Goal: Information Seeking & Learning: Learn about a topic

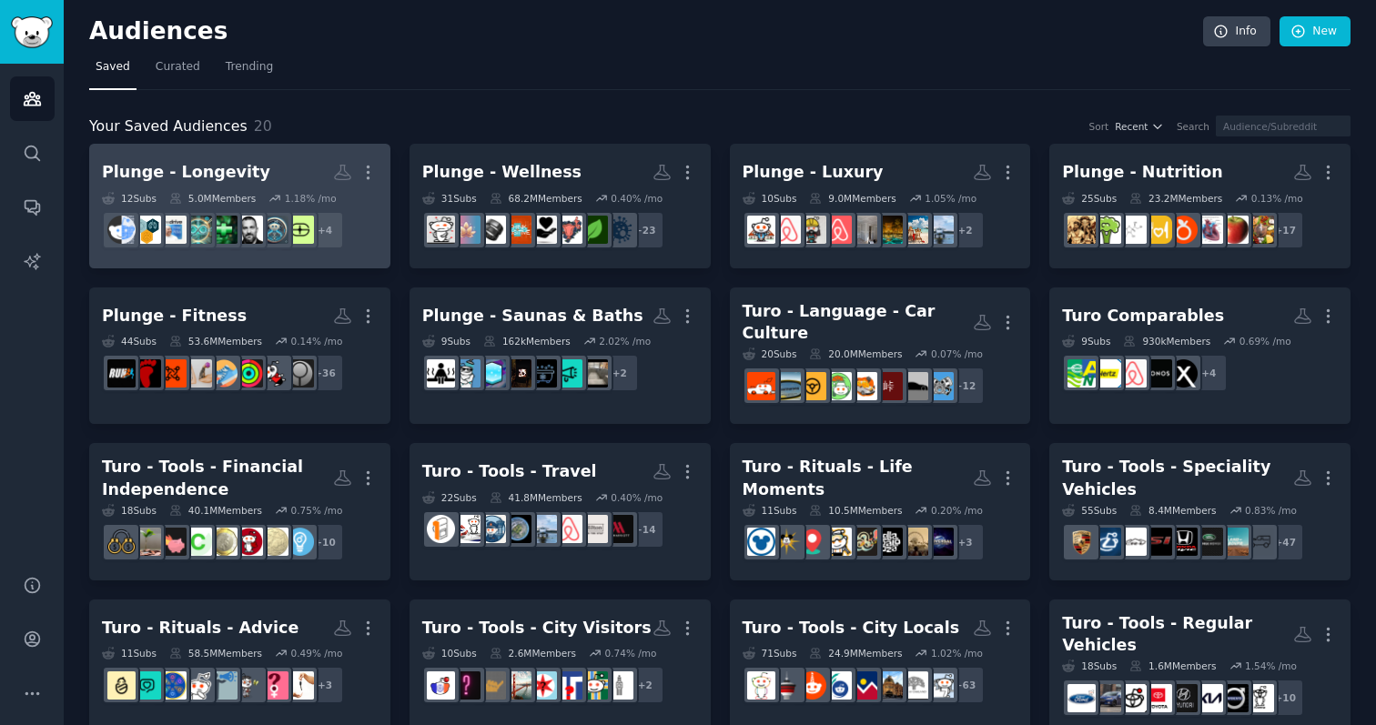
click at [211, 173] on div "Plunge - Longevity" at bounding box center [186, 172] width 168 height 23
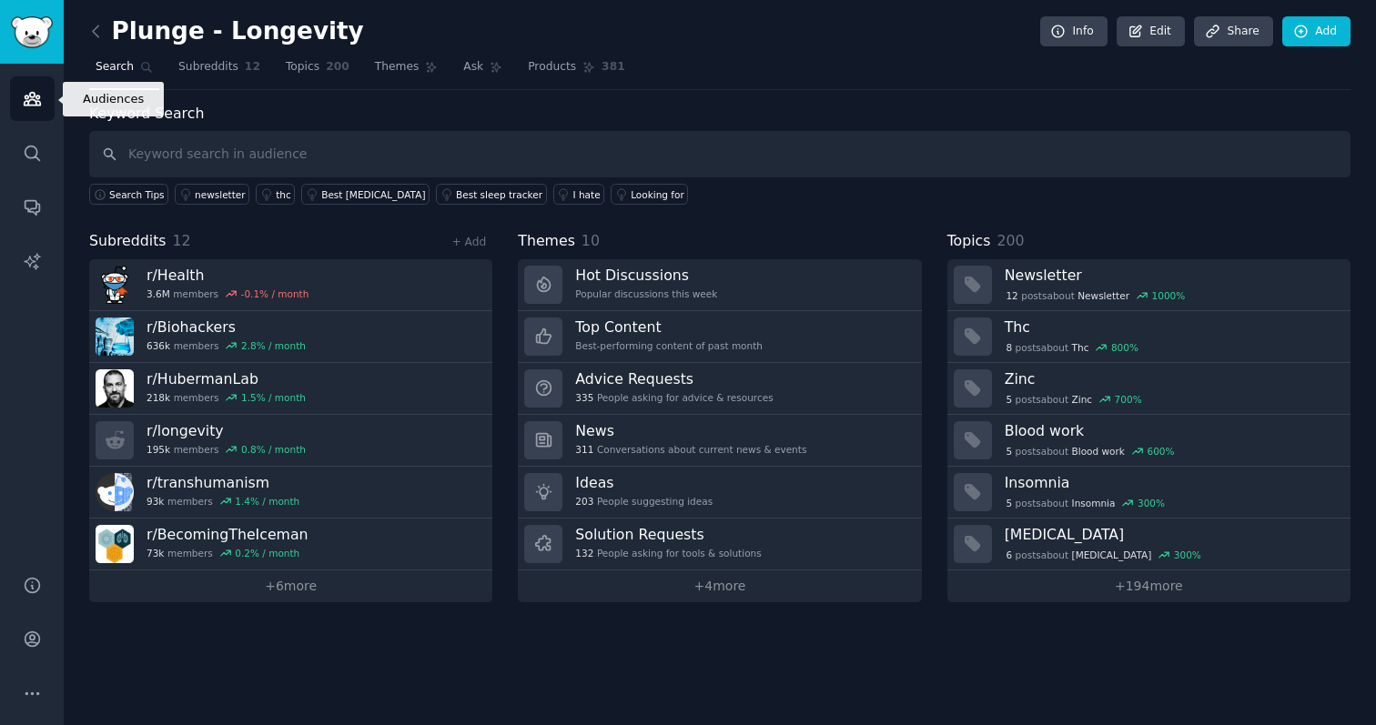
click at [27, 95] on icon "Sidebar" at bounding box center [32, 98] width 19 height 19
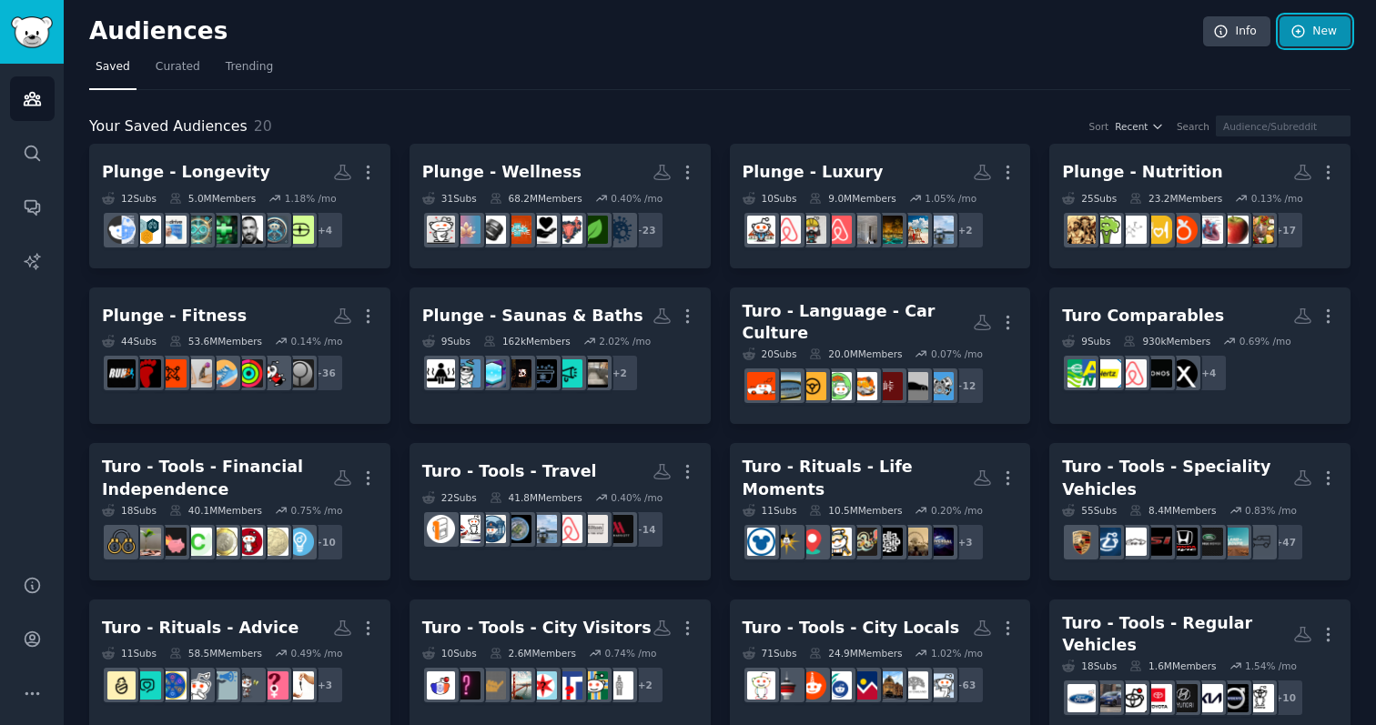
click at [797, 42] on link "New" at bounding box center [1314, 31] width 71 height 31
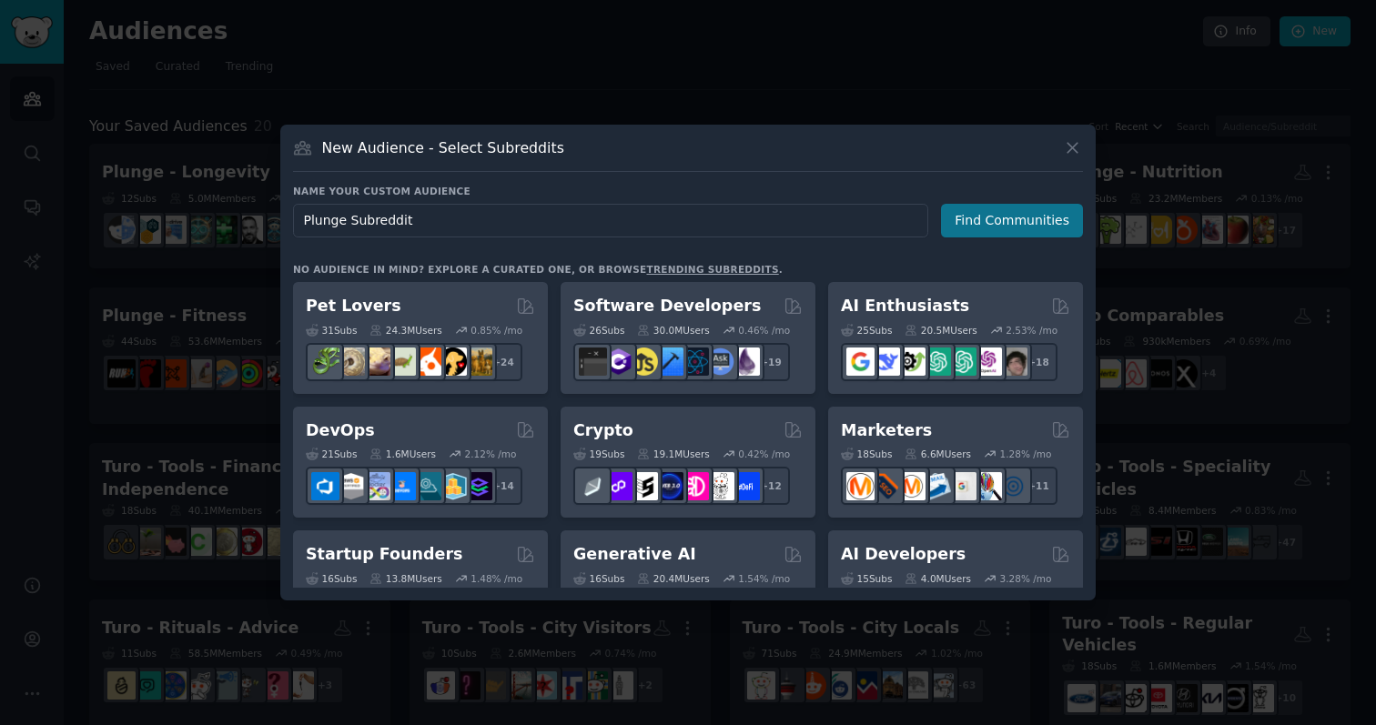
type input "Plunge Subreddit"
click at [797, 217] on button "Find Communities" at bounding box center [1012, 221] width 142 height 34
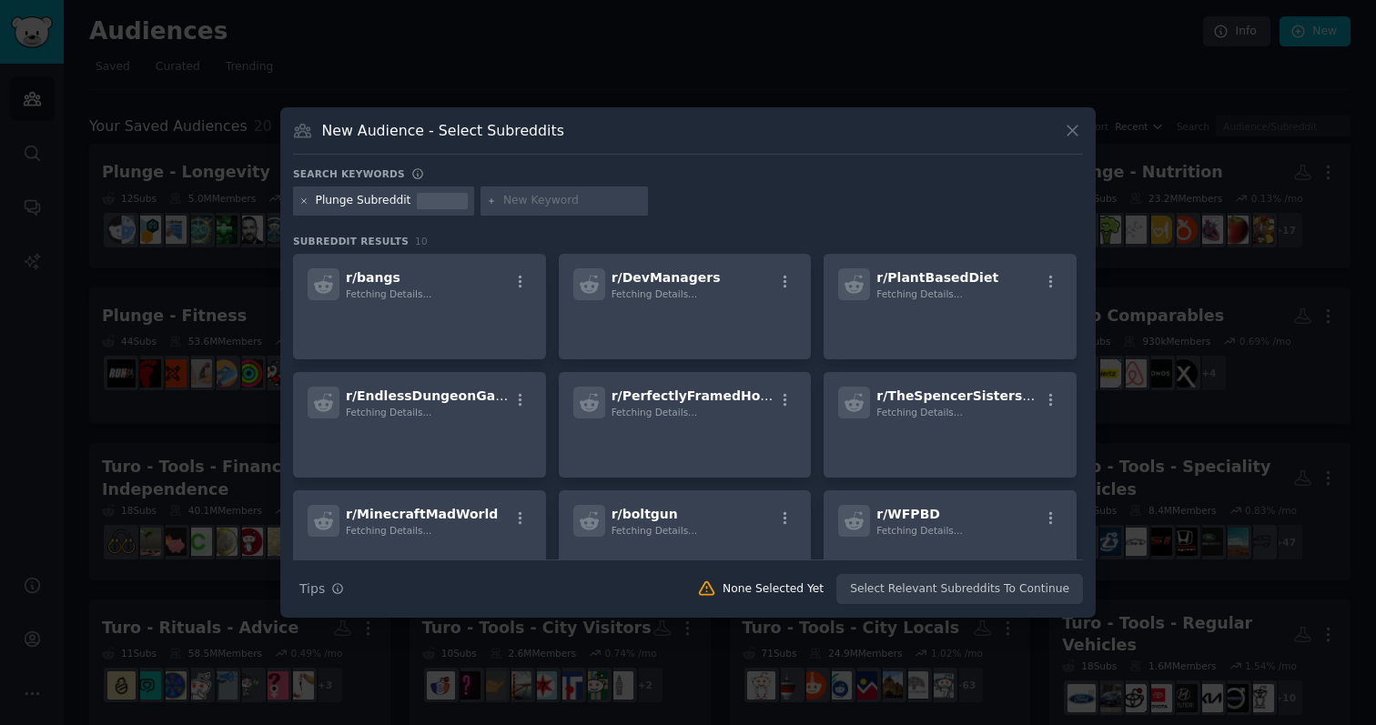
click at [302, 204] on icon at bounding box center [304, 202] width 10 height 10
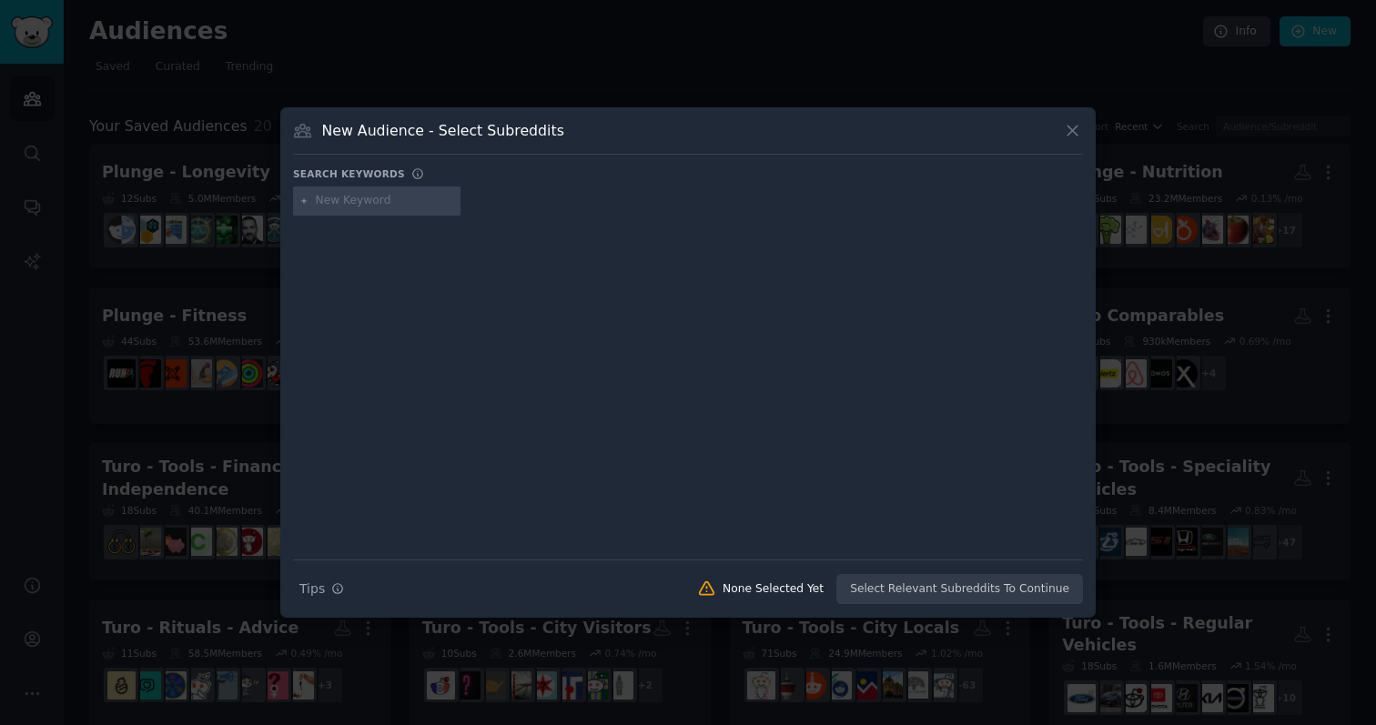
click at [331, 204] on input "text" at bounding box center [385, 201] width 138 height 16
type input "plunge"
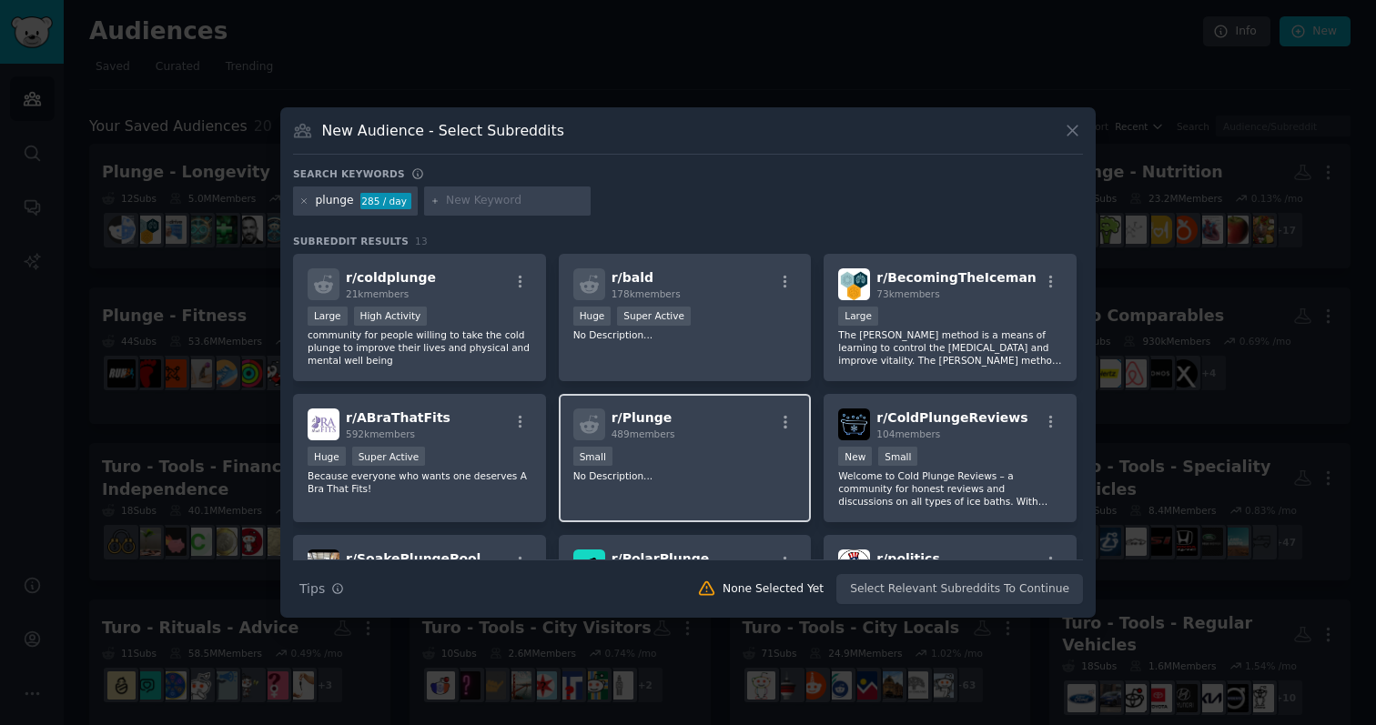
click at [684, 437] on div "r/ Plunge 489 members" at bounding box center [685, 425] width 224 height 32
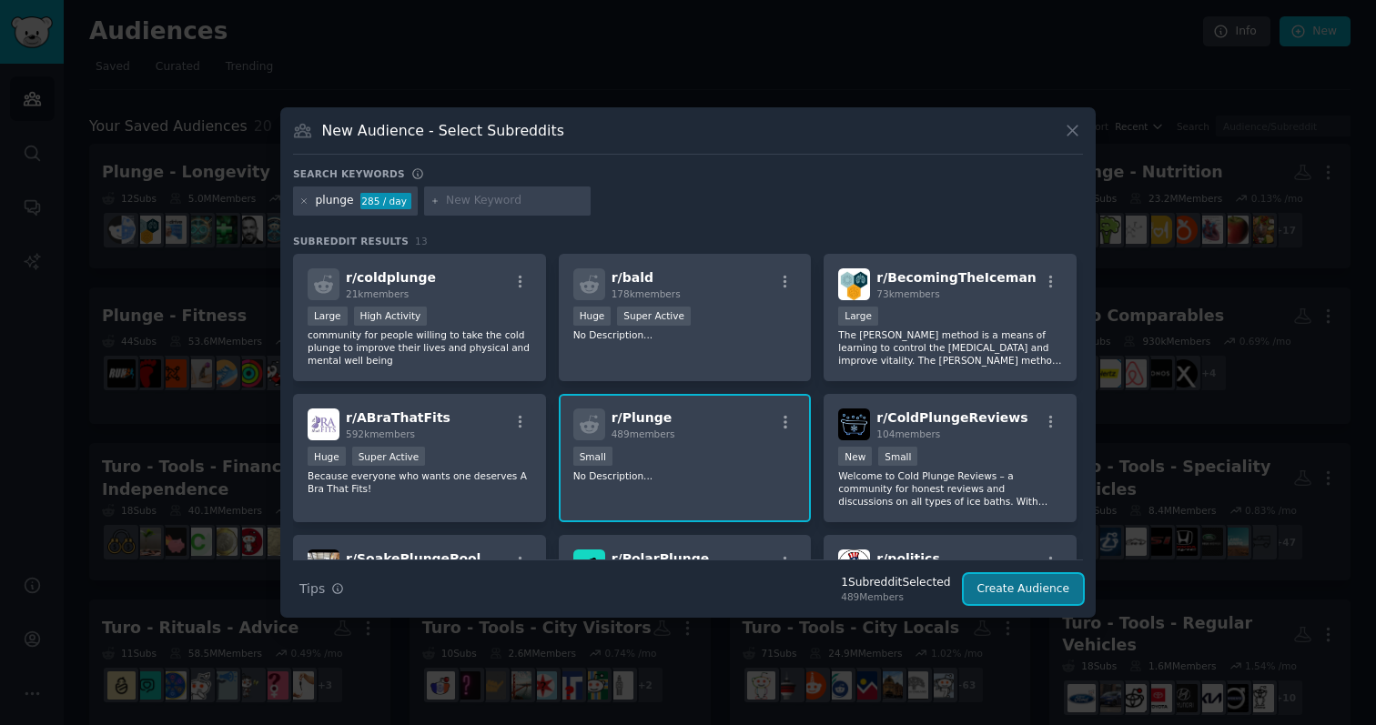
click at [797, 592] on button "Create Audience" at bounding box center [1023, 589] width 120 height 31
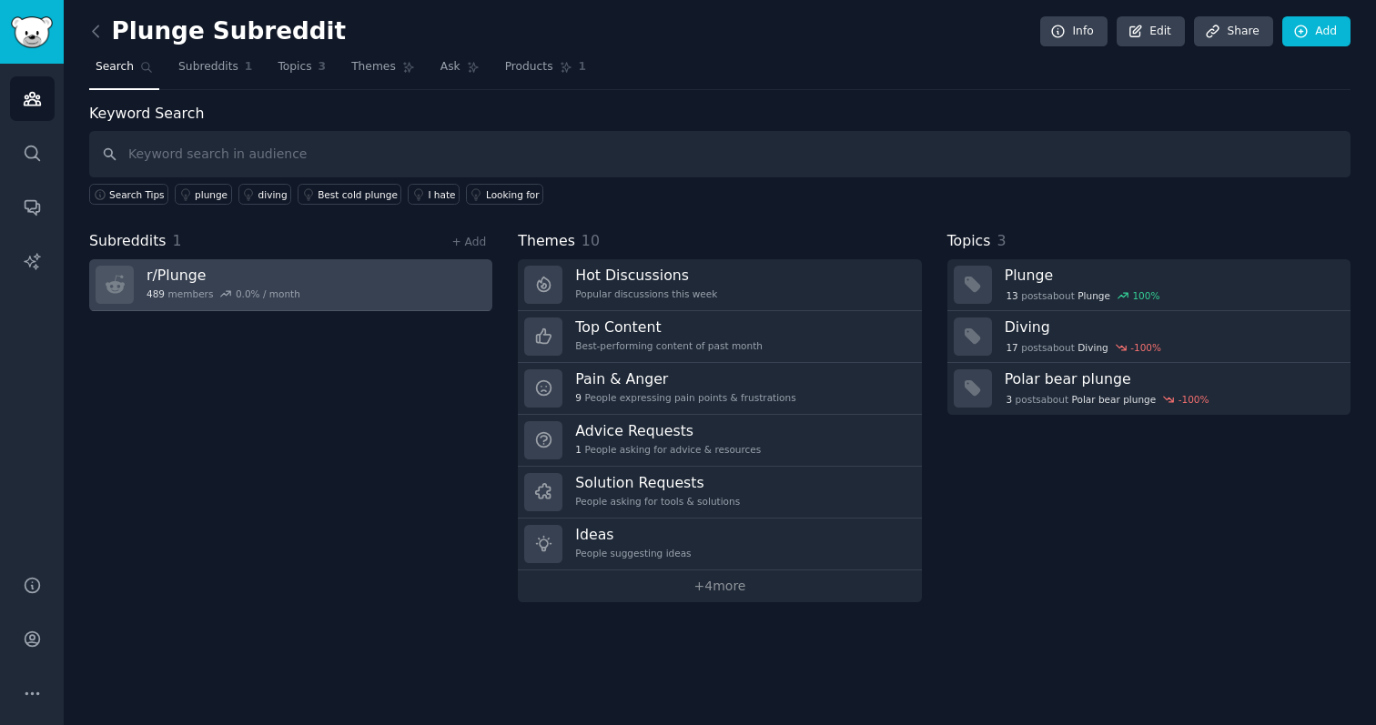
click at [285, 275] on h3 "r/ Plunge" at bounding box center [223, 275] width 154 height 19
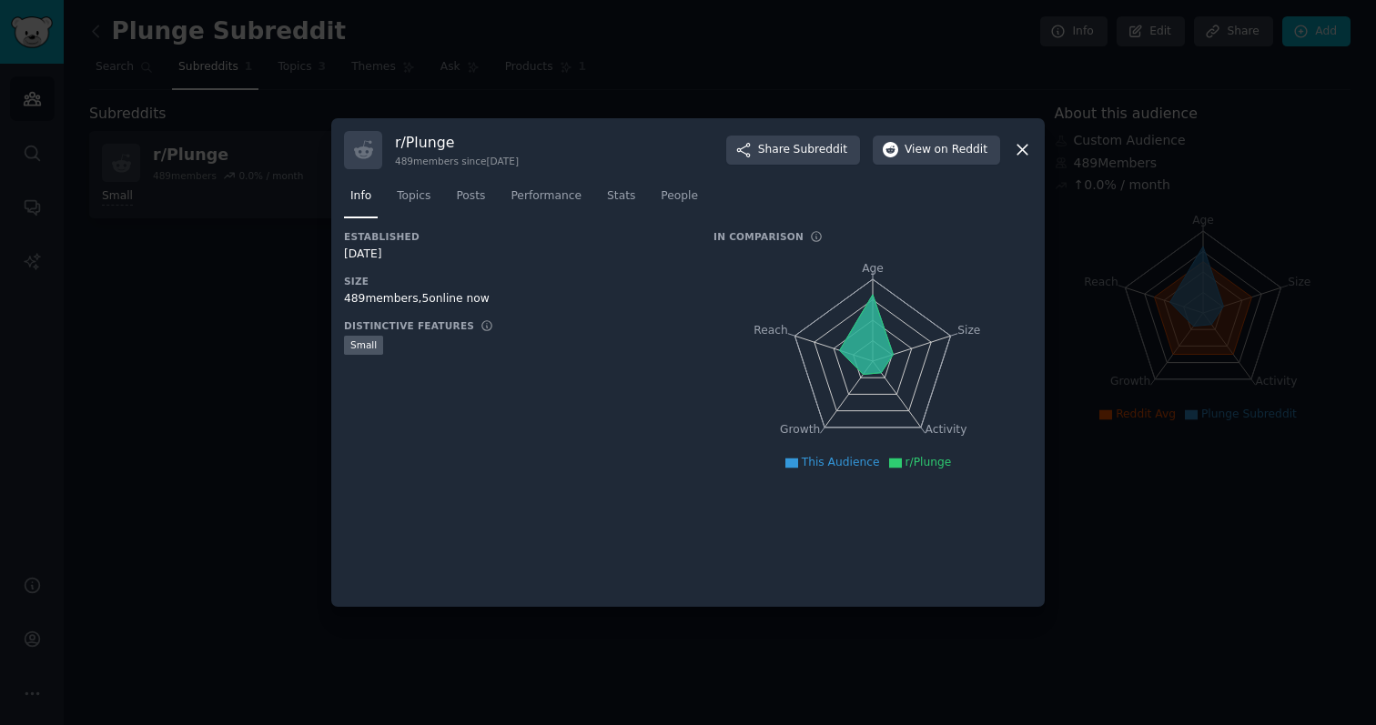
click at [797, 152] on icon at bounding box center [1022, 151] width 10 height 10
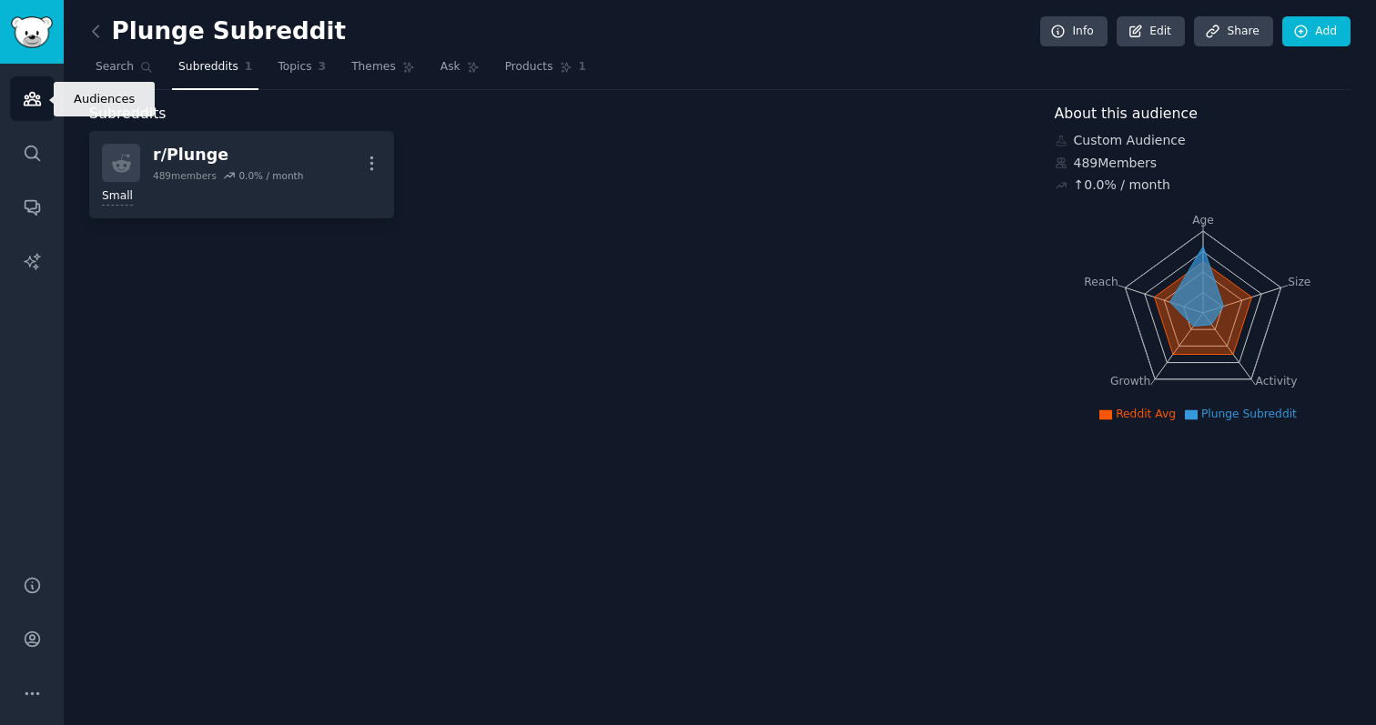
click at [35, 106] on icon "Sidebar" at bounding box center [32, 98] width 19 height 19
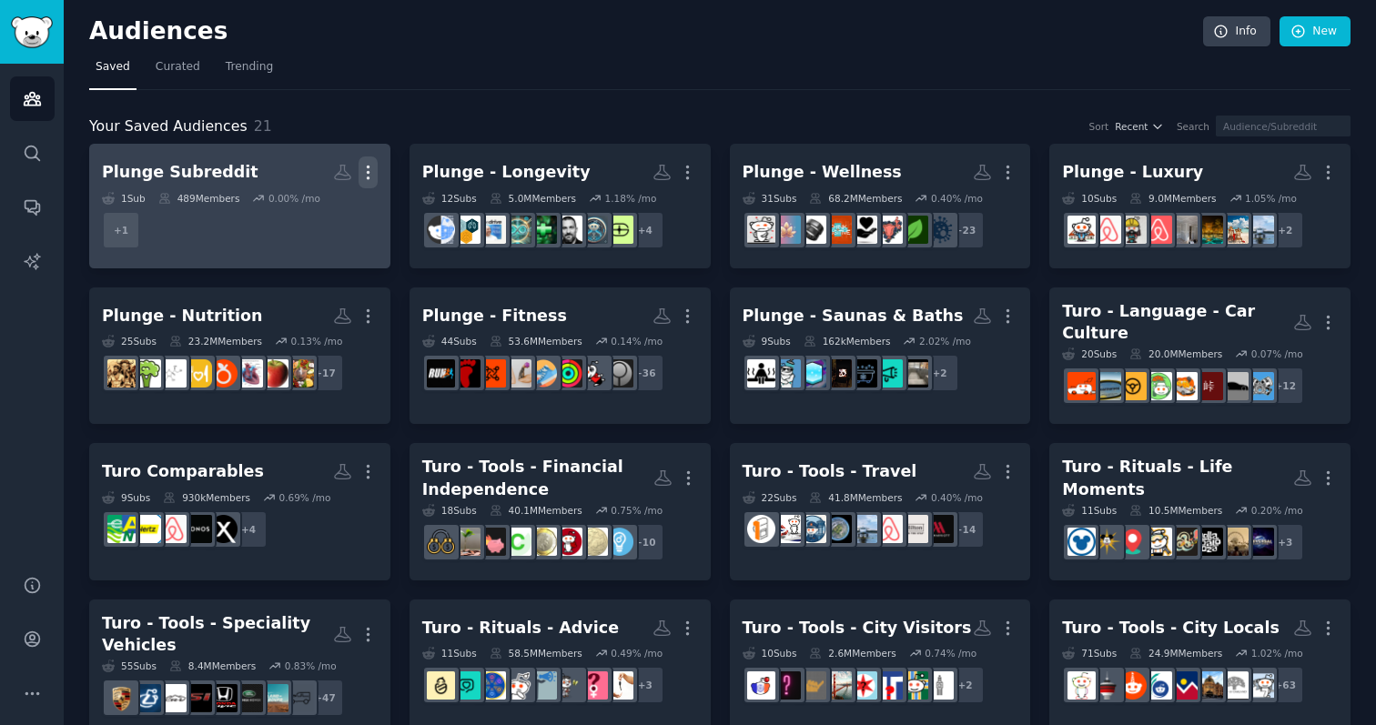
click at [367, 173] on icon "button" at bounding box center [368, 172] width 2 height 13
click at [308, 217] on p "Delete" at bounding box center [319, 210] width 42 height 19
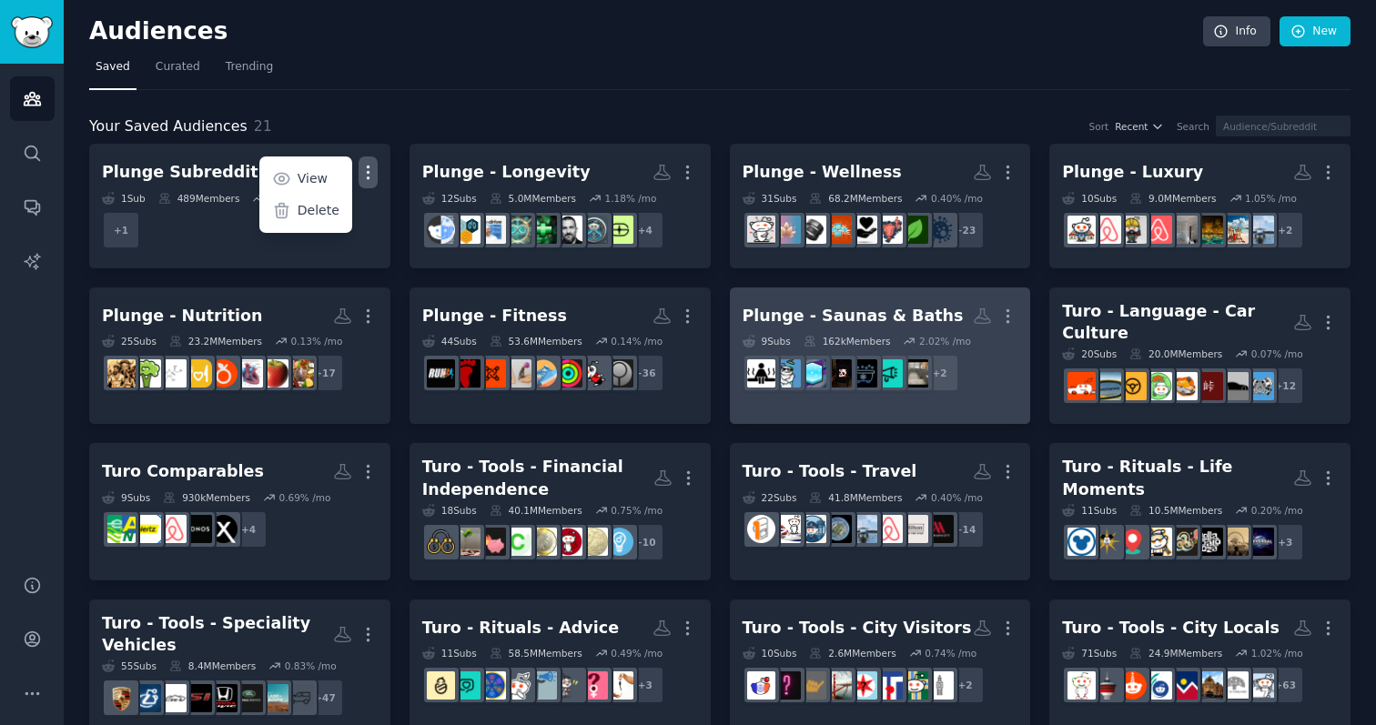
click at [797, 319] on div "Plunge - Saunas & Baths" at bounding box center [852, 316] width 221 height 23
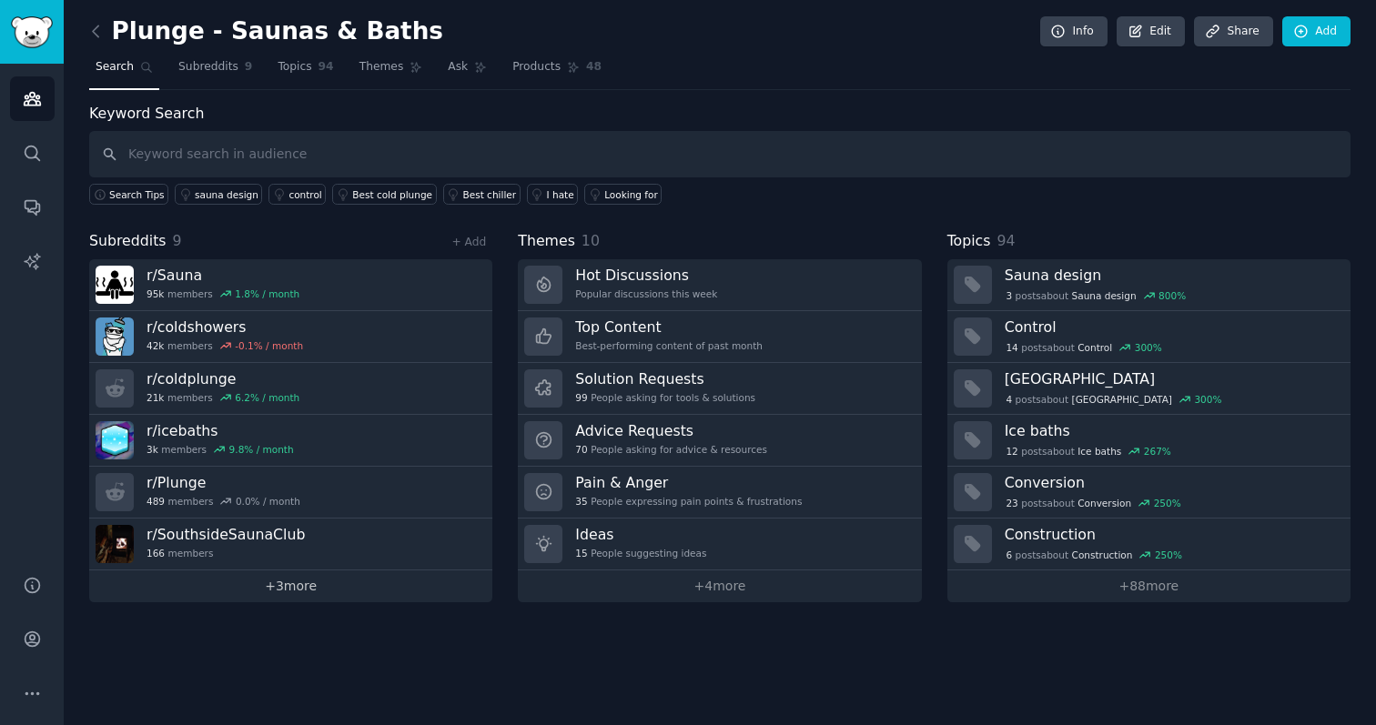
click at [308, 579] on link "+ 3 more" at bounding box center [290, 586] width 403 height 32
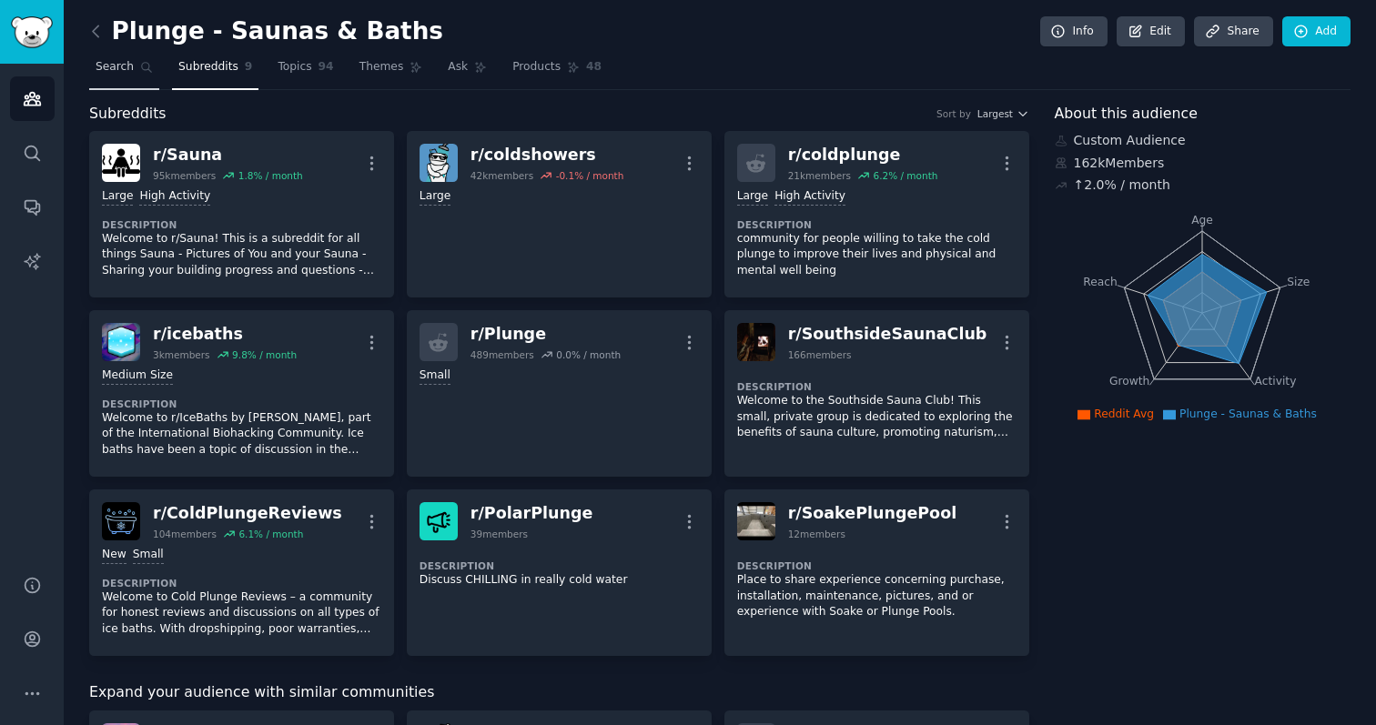
click at [104, 60] on span "Search" at bounding box center [115, 67] width 38 height 16
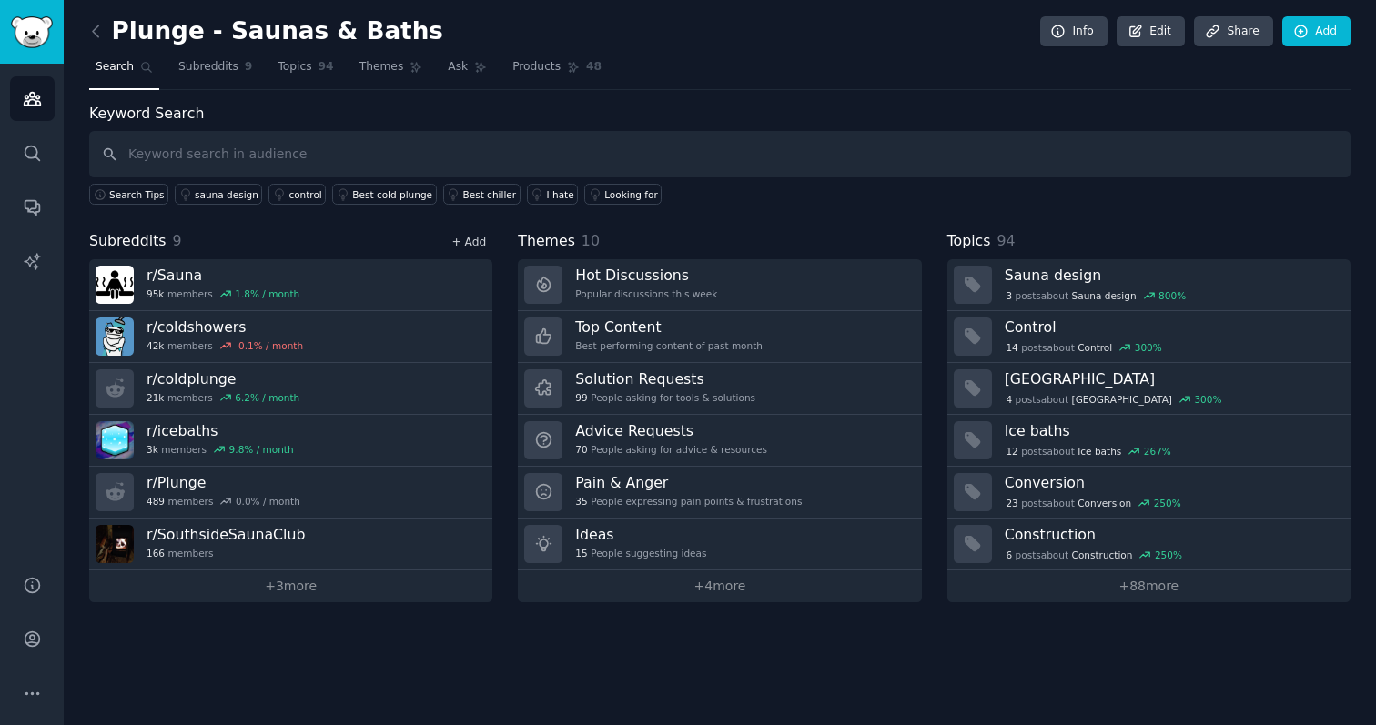
click at [470, 244] on link "+ Add" at bounding box center [468, 242] width 35 height 13
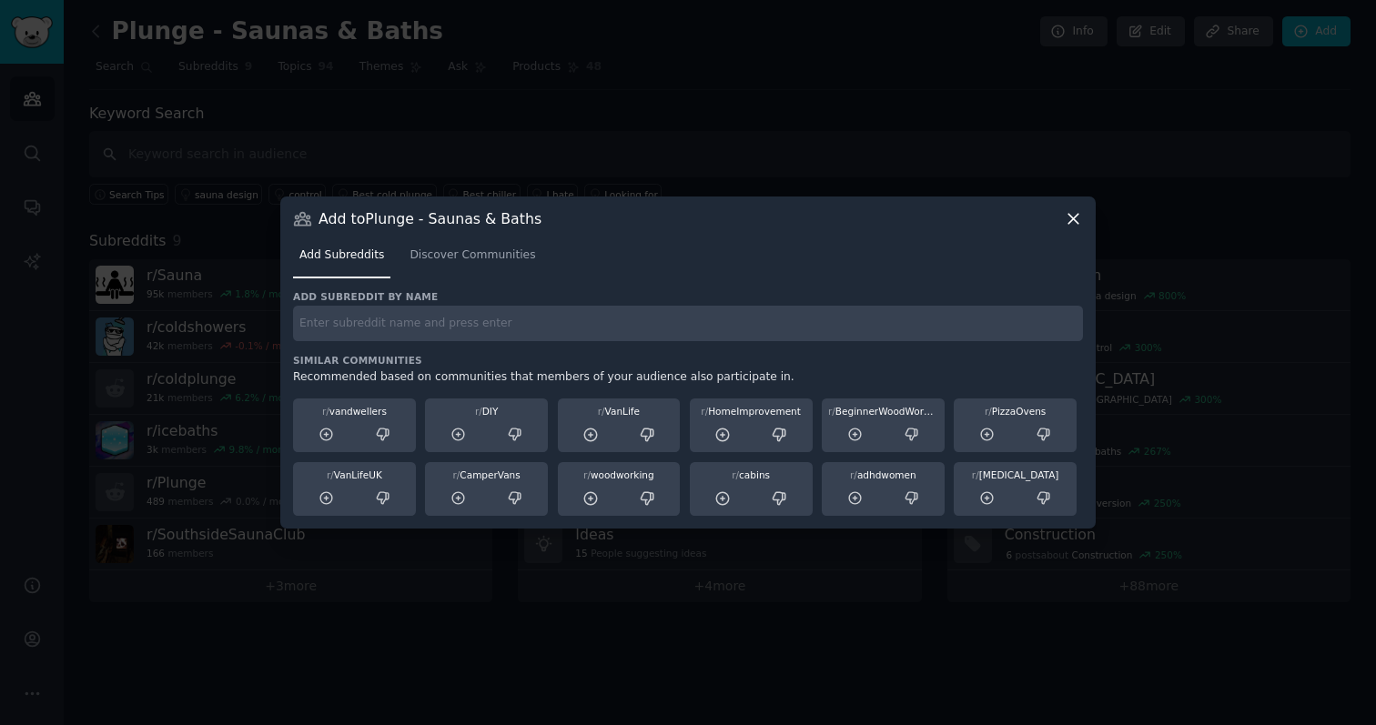
click at [418, 338] on input "text" at bounding box center [688, 323] width 790 height 35
type input "icebarrel"
click at [486, 254] on span "Discover Communities" at bounding box center [472, 255] width 126 height 16
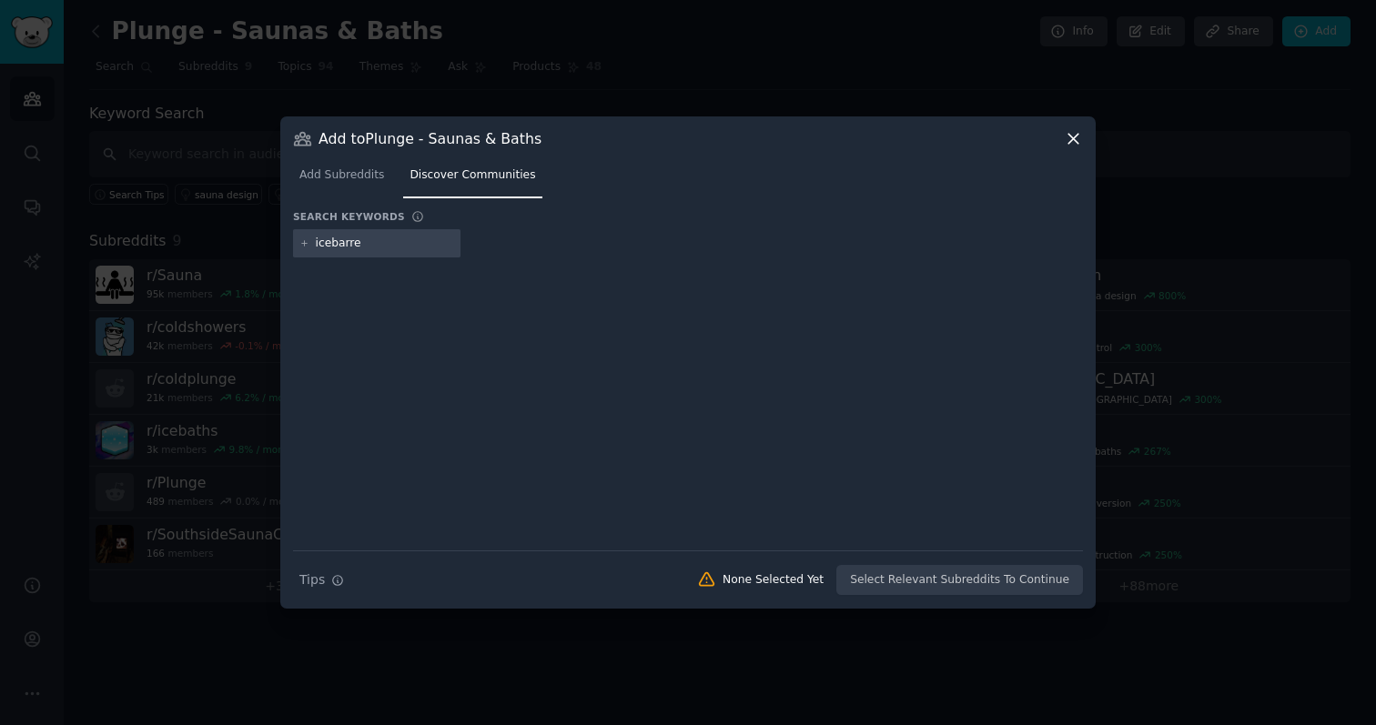
type input "icebarrel"
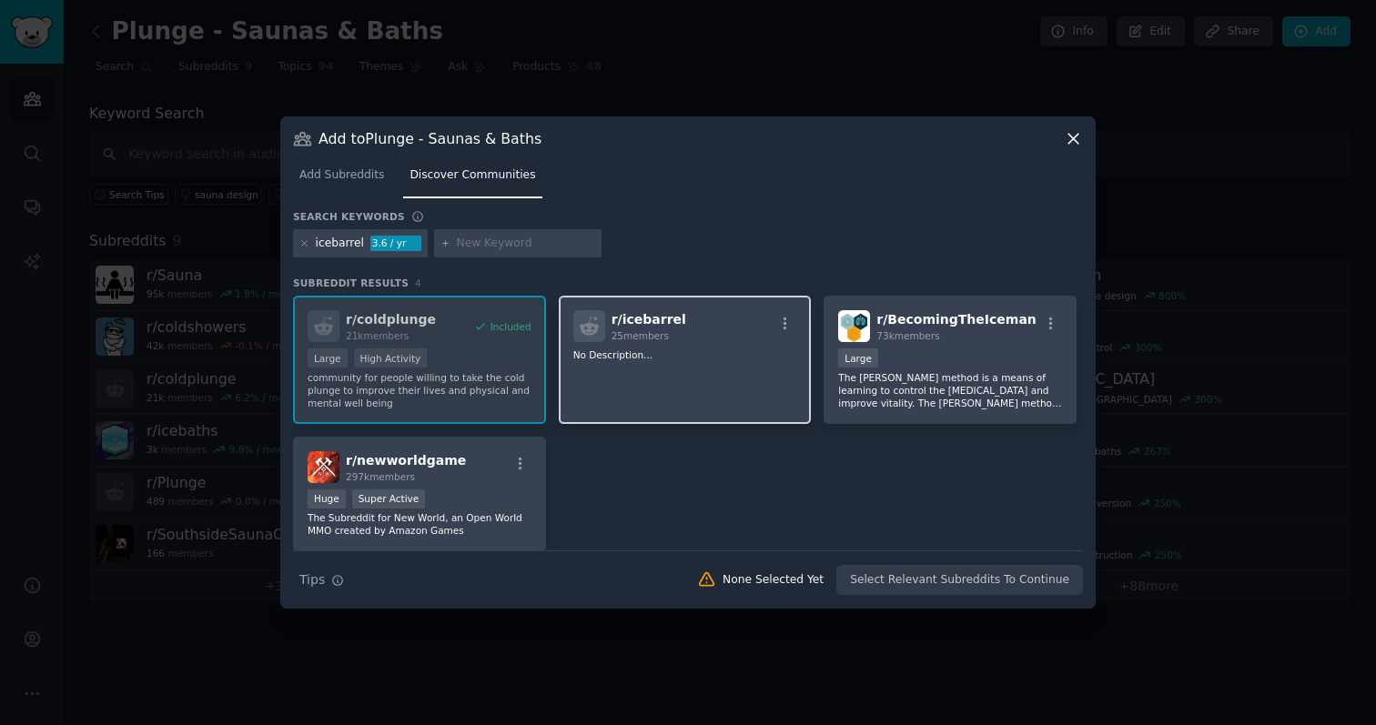
click at [718, 406] on div "r/ icebarrel 25 members No Description..." at bounding box center [685, 360] width 253 height 128
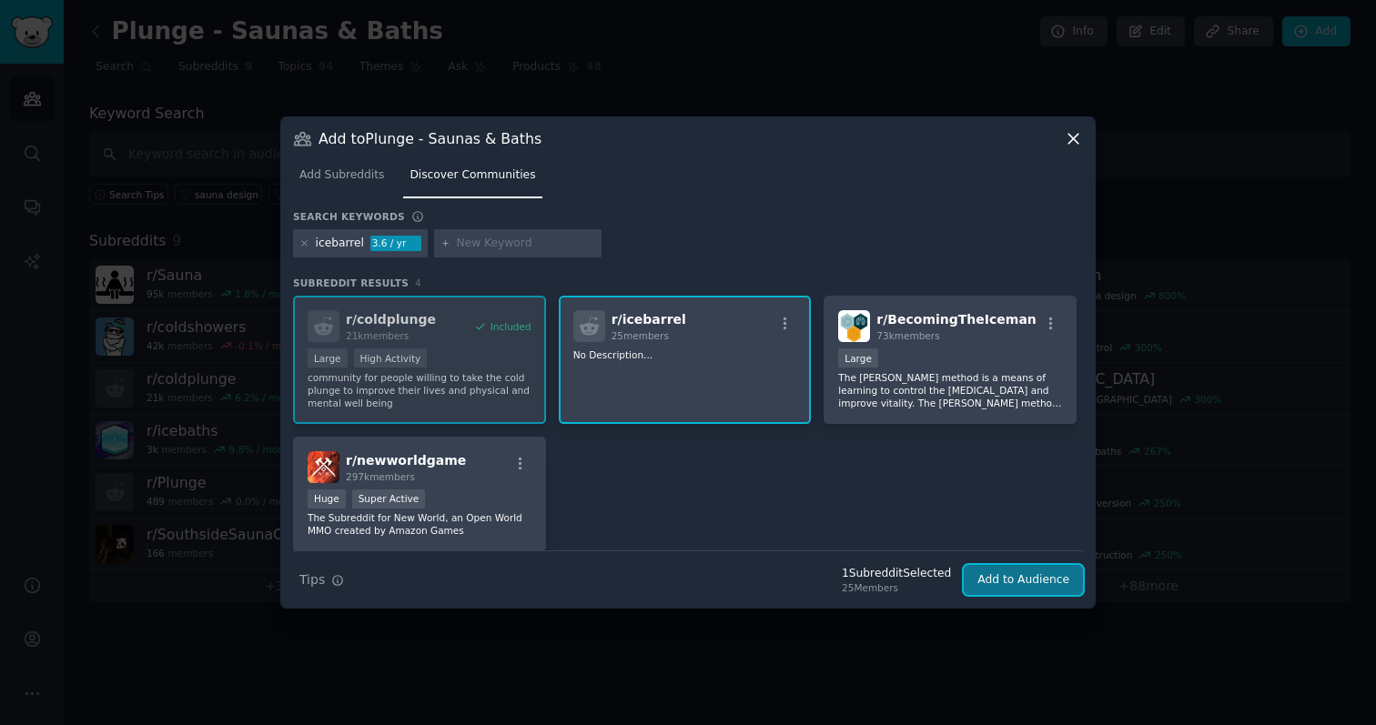
click at [797, 569] on button "Add to Audience" at bounding box center [1022, 580] width 119 height 31
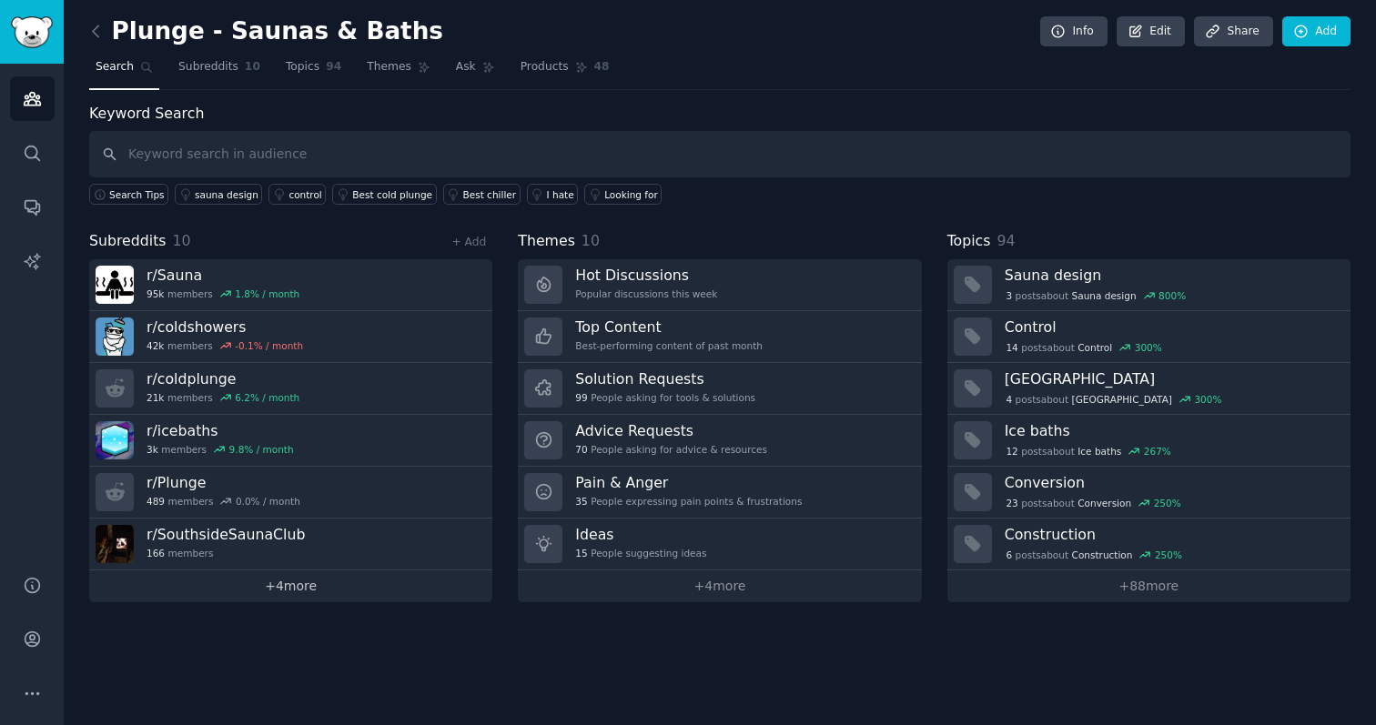
click at [327, 590] on link "+ 4 more" at bounding box center [290, 586] width 403 height 32
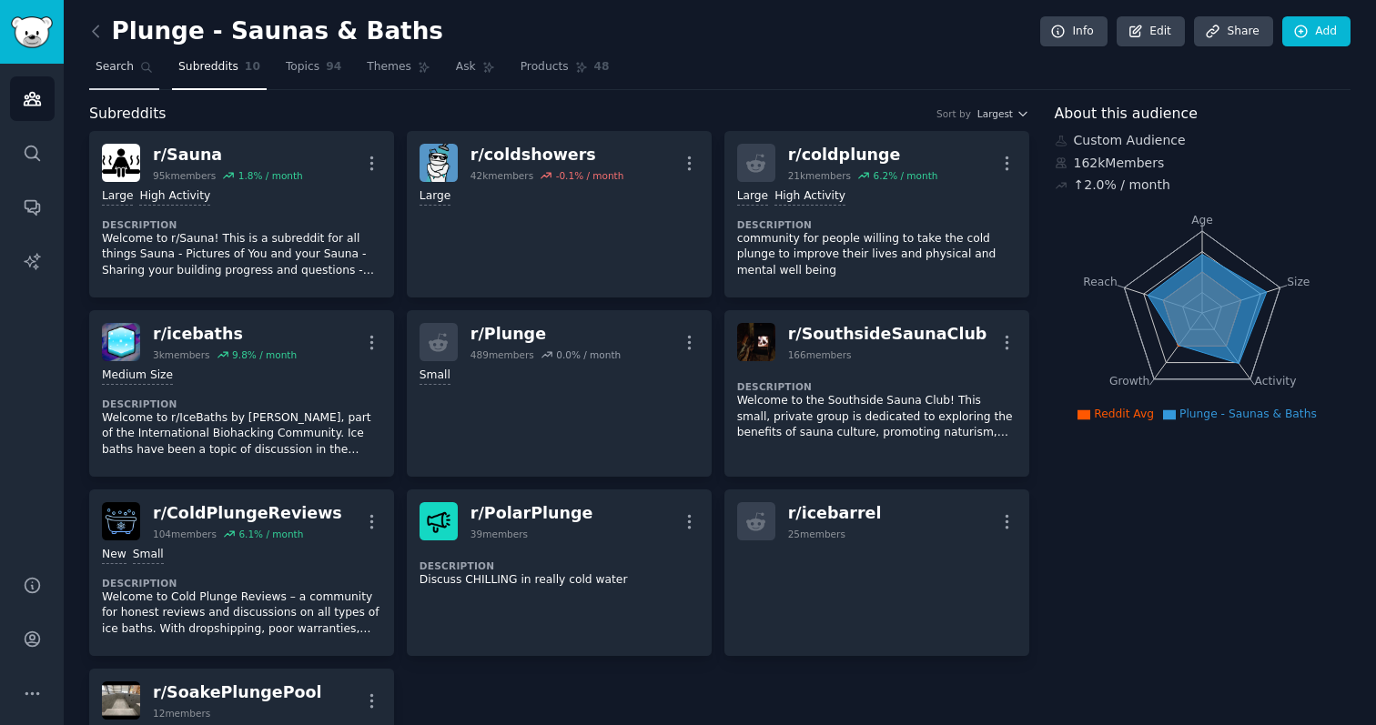
click at [137, 69] on link "Search" at bounding box center [124, 71] width 70 height 37
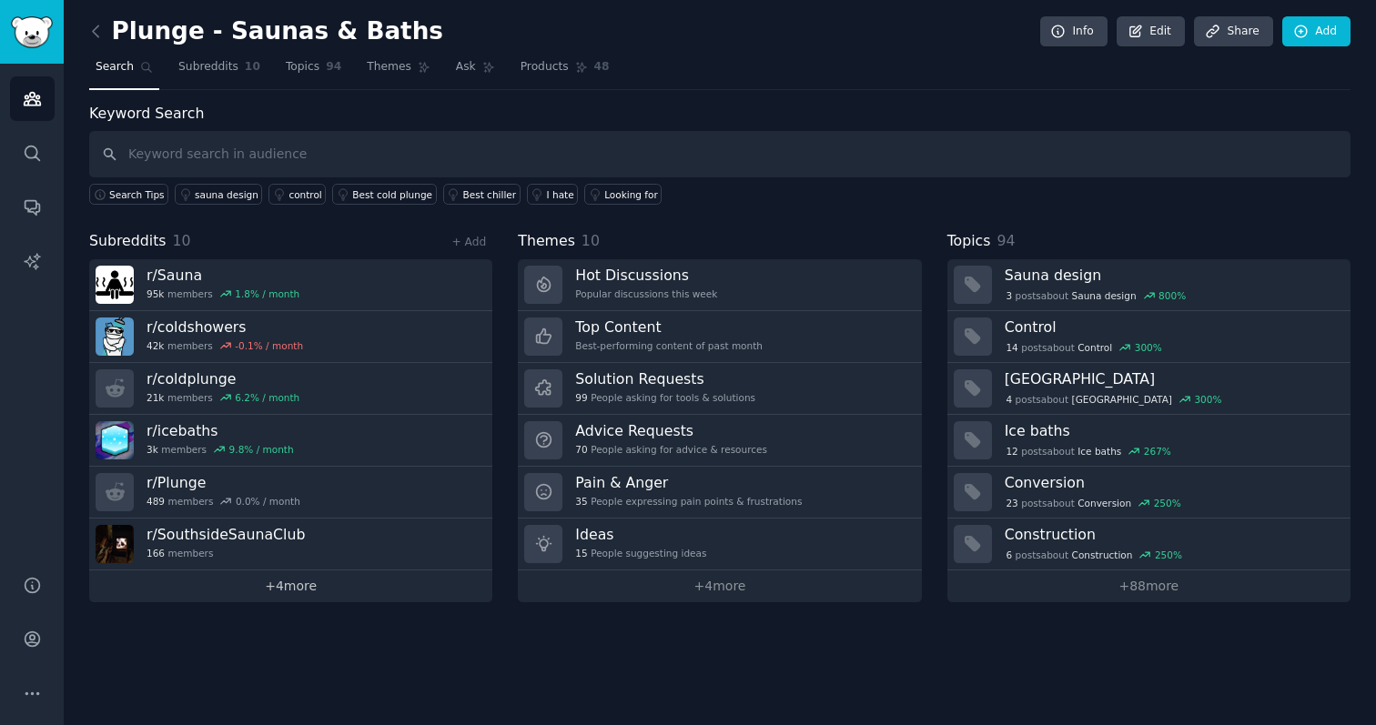
click at [308, 594] on link "+ 4 more" at bounding box center [290, 586] width 403 height 32
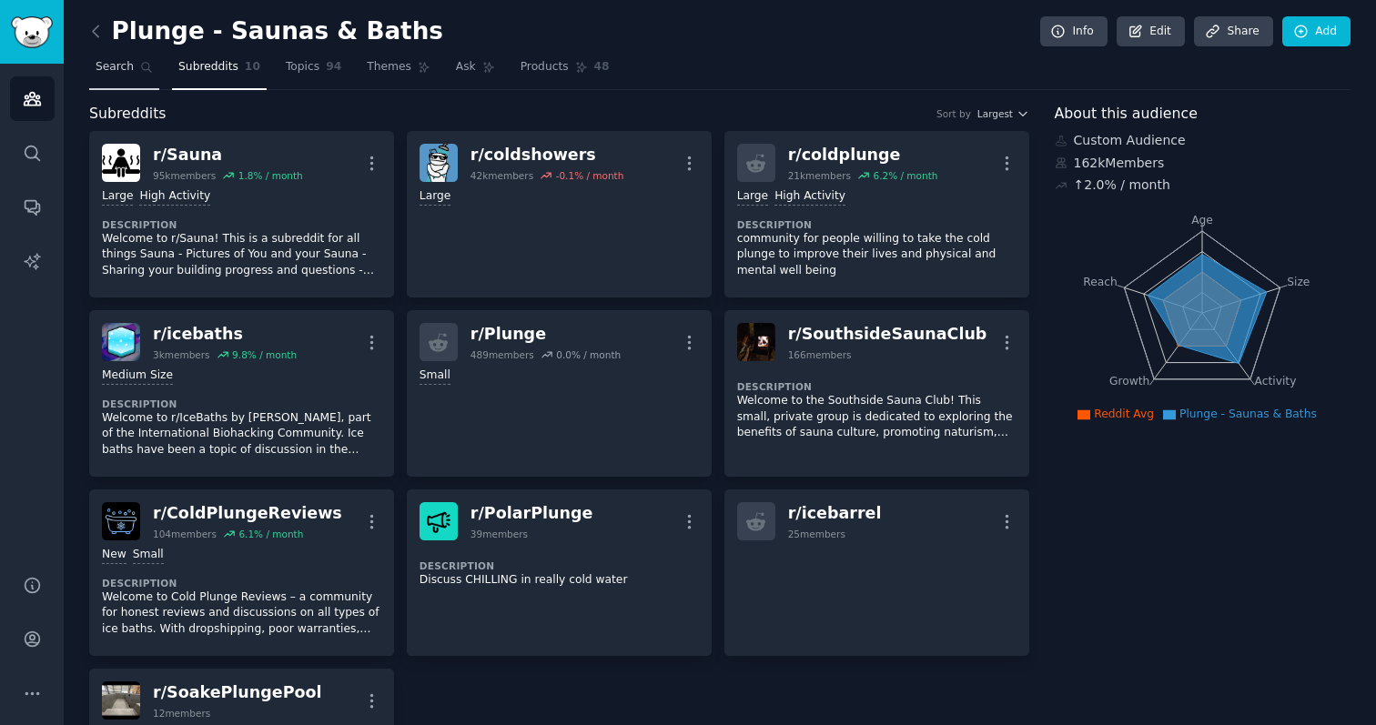
click at [123, 71] on span "Search" at bounding box center [115, 67] width 38 height 16
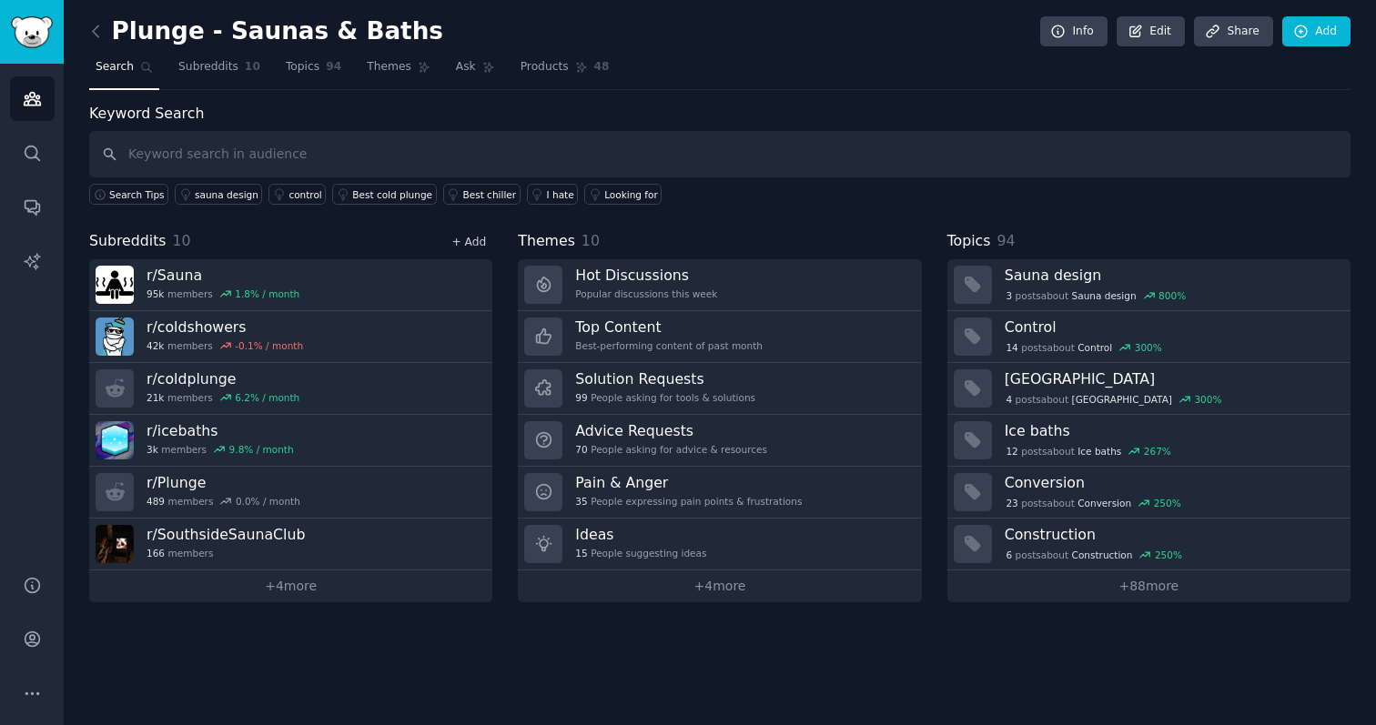
click at [476, 243] on link "+ Add" at bounding box center [468, 242] width 35 height 13
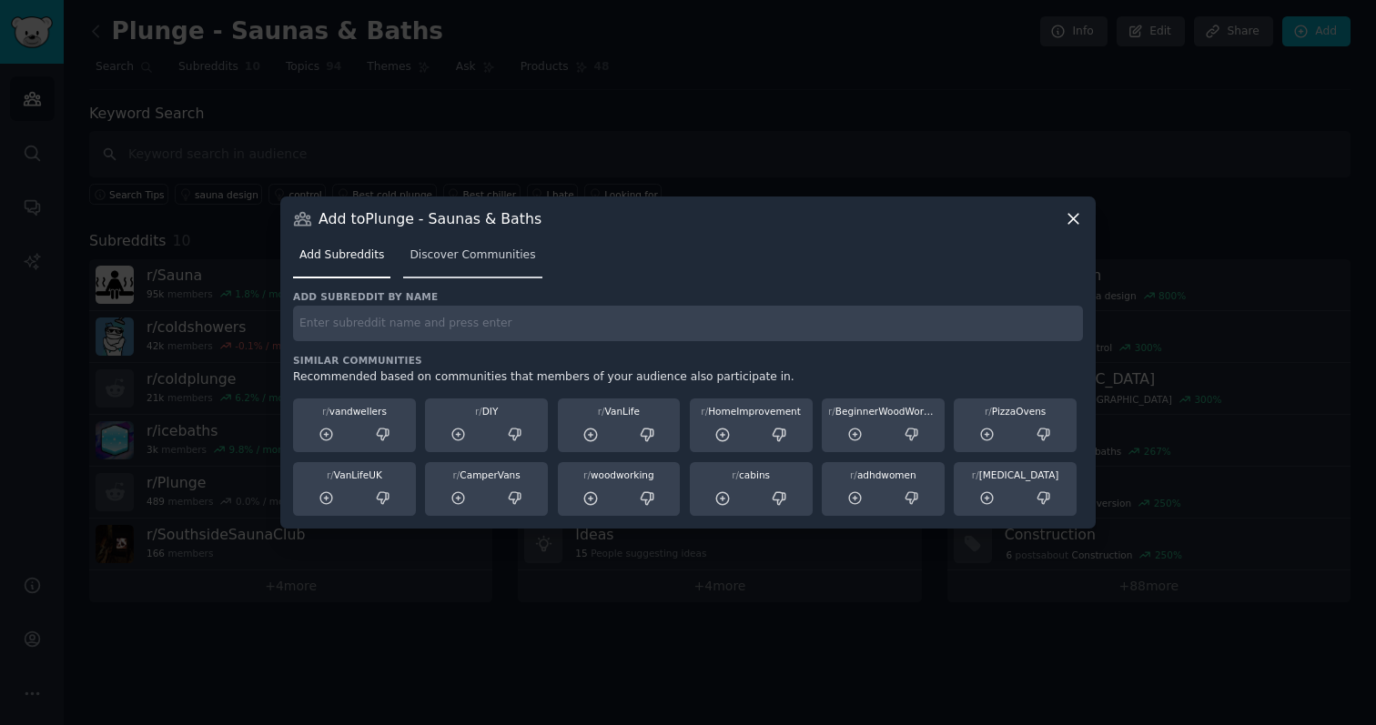
click at [464, 266] on link "Discover Communities" at bounding box center [472, 259] width 138 height 37
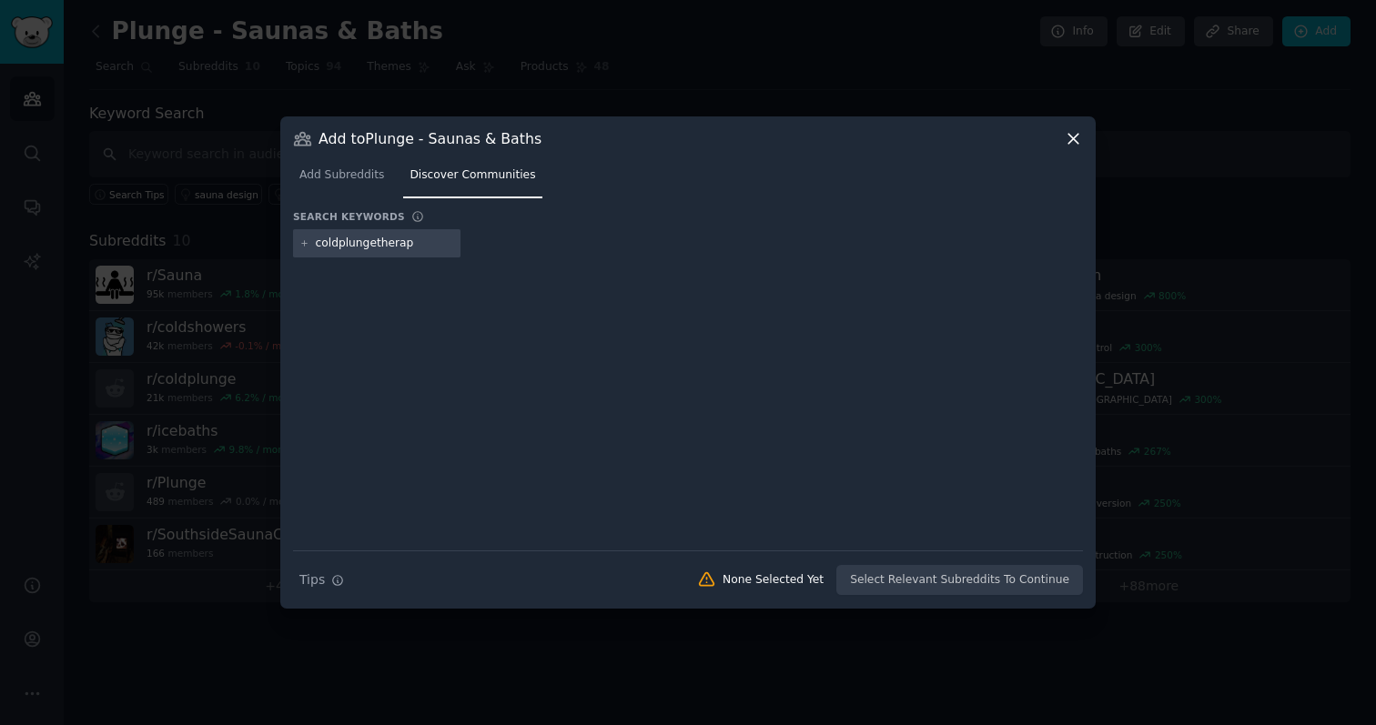
type input "coldplungetherapy"
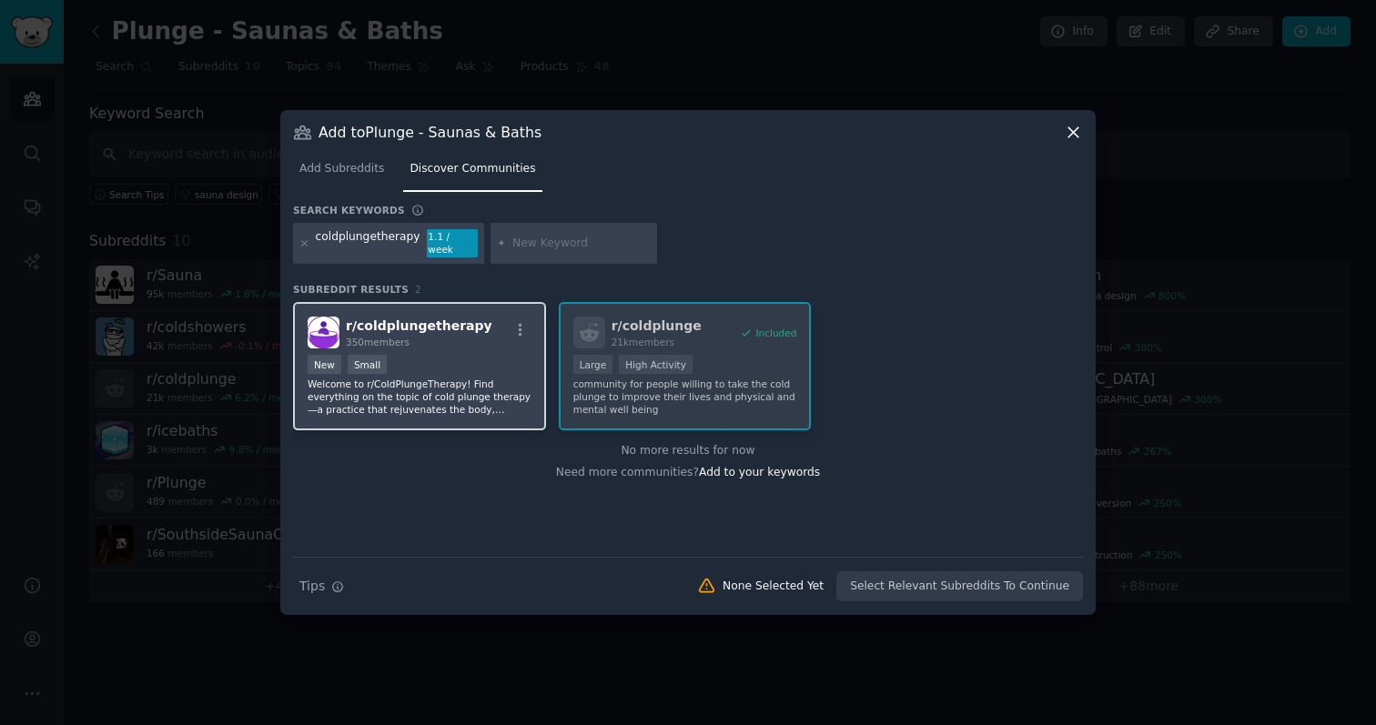
click at [467, 387] on p "Welcome to r/ColdPlungeTherapy! Find everything on the topic of cold plunge the…" at bounding box center [420, 397] width 224 height 38
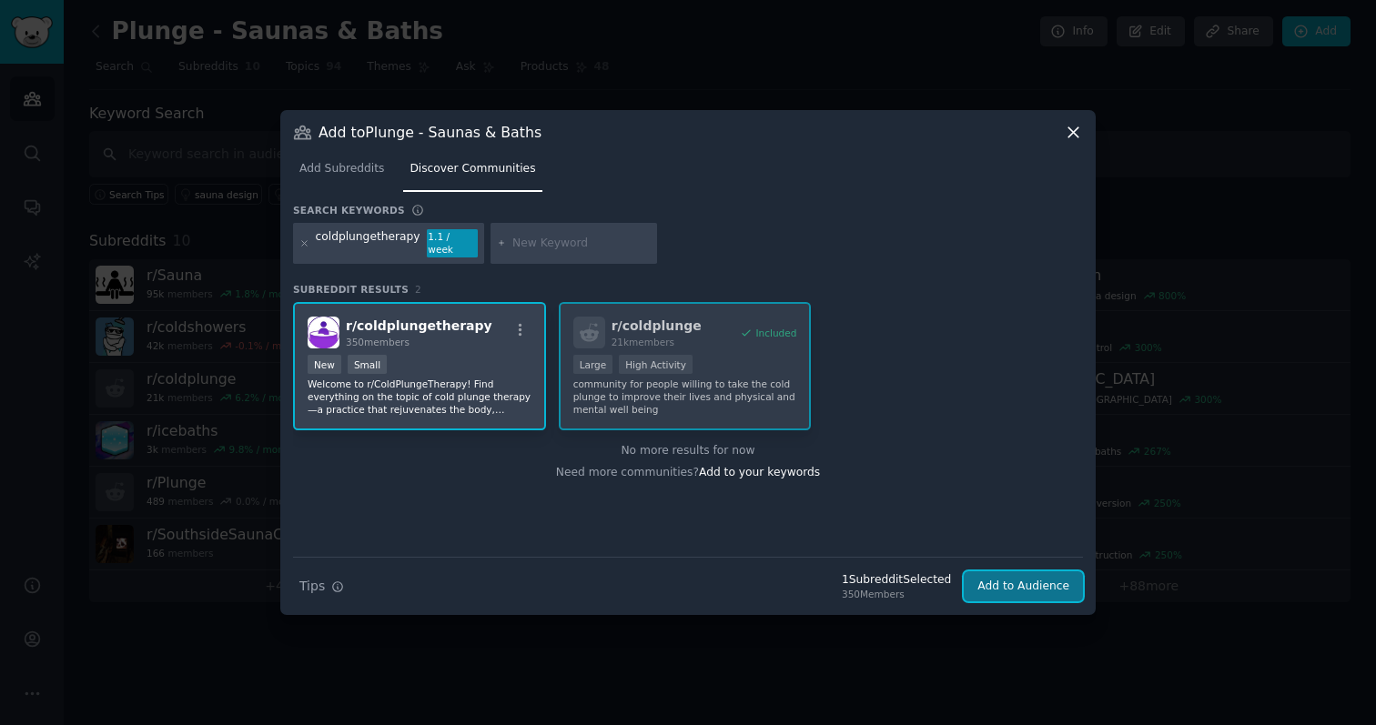
click at [797, 590] on button "Add to Audience" at bounding box center [1022, 586] width 119 height 31
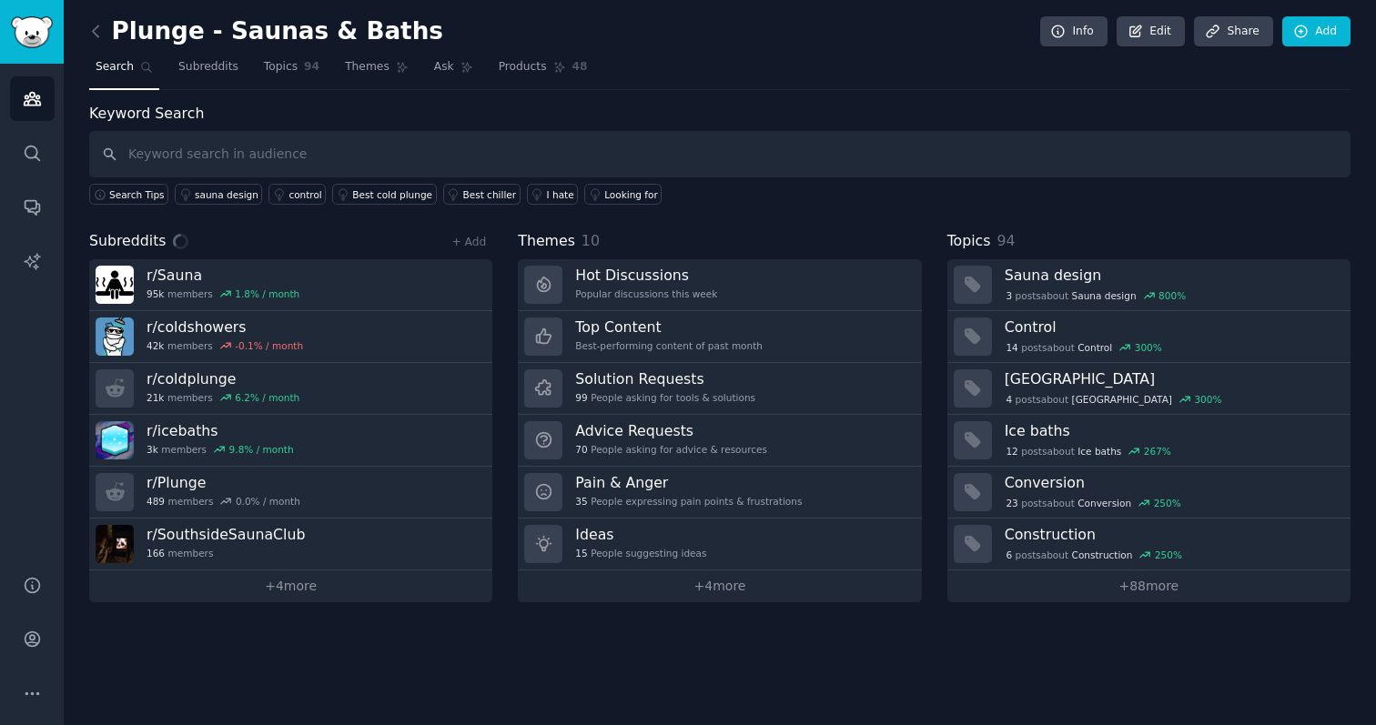
click at [797, 580] on link "+ 88 more" at bounding box center [1148, 586] width 403 height 32
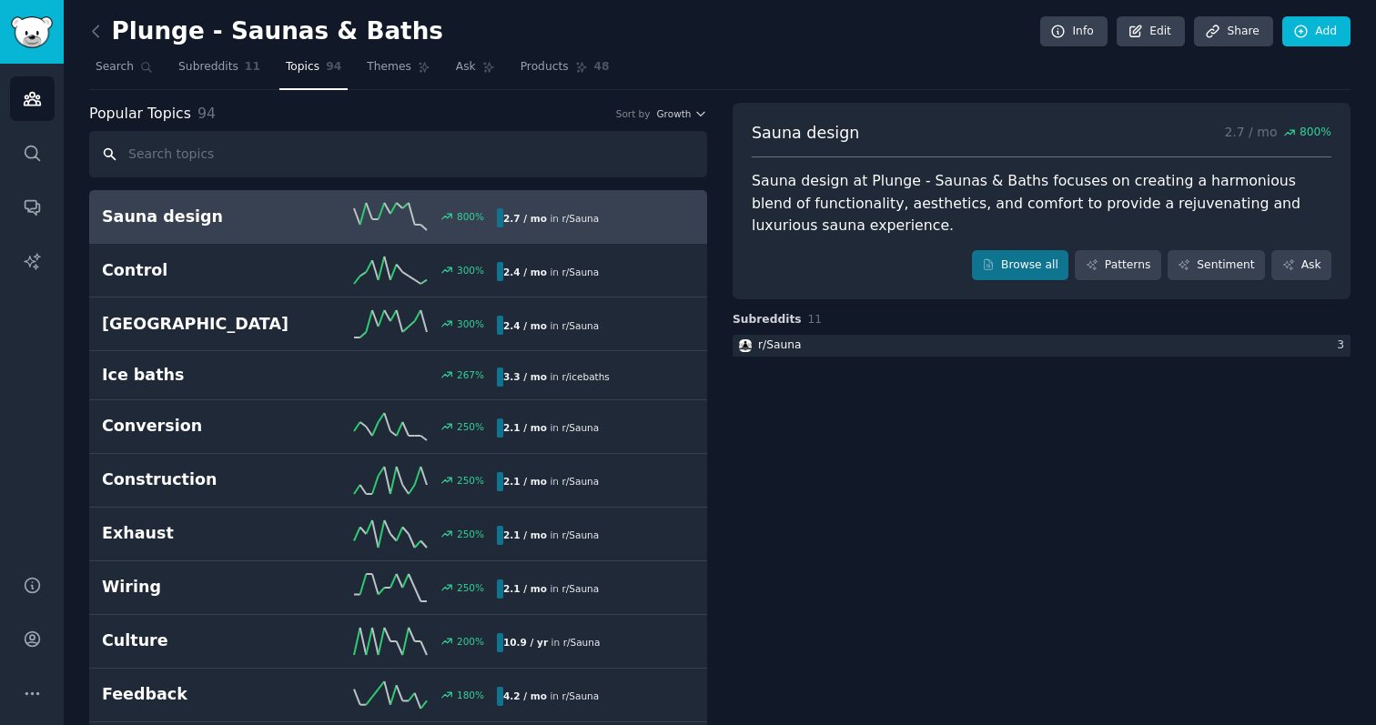
type input "p"
click at [123, 73] on span "Search" at bounding box center [115, 67] width 38 height 16
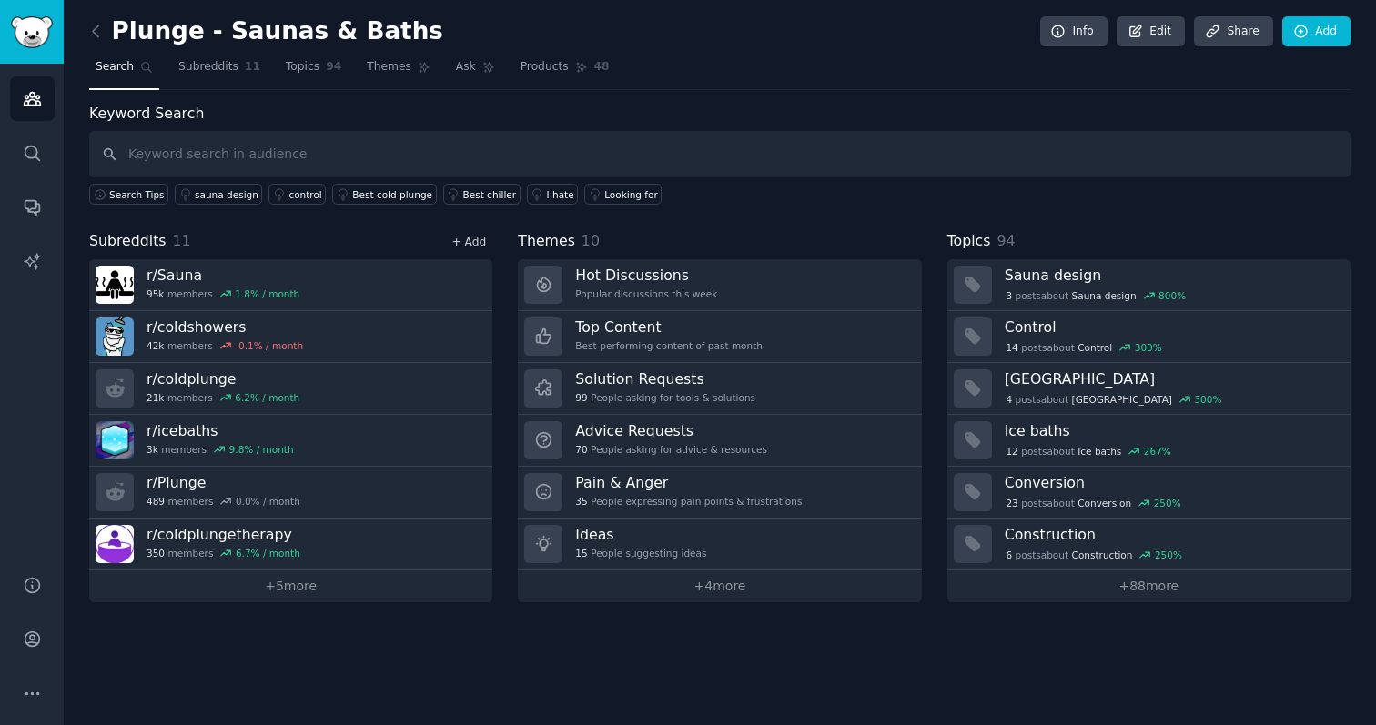
click at [464, 242] on link "+ Add" at bounding box center [468, 242] width 35 height 13
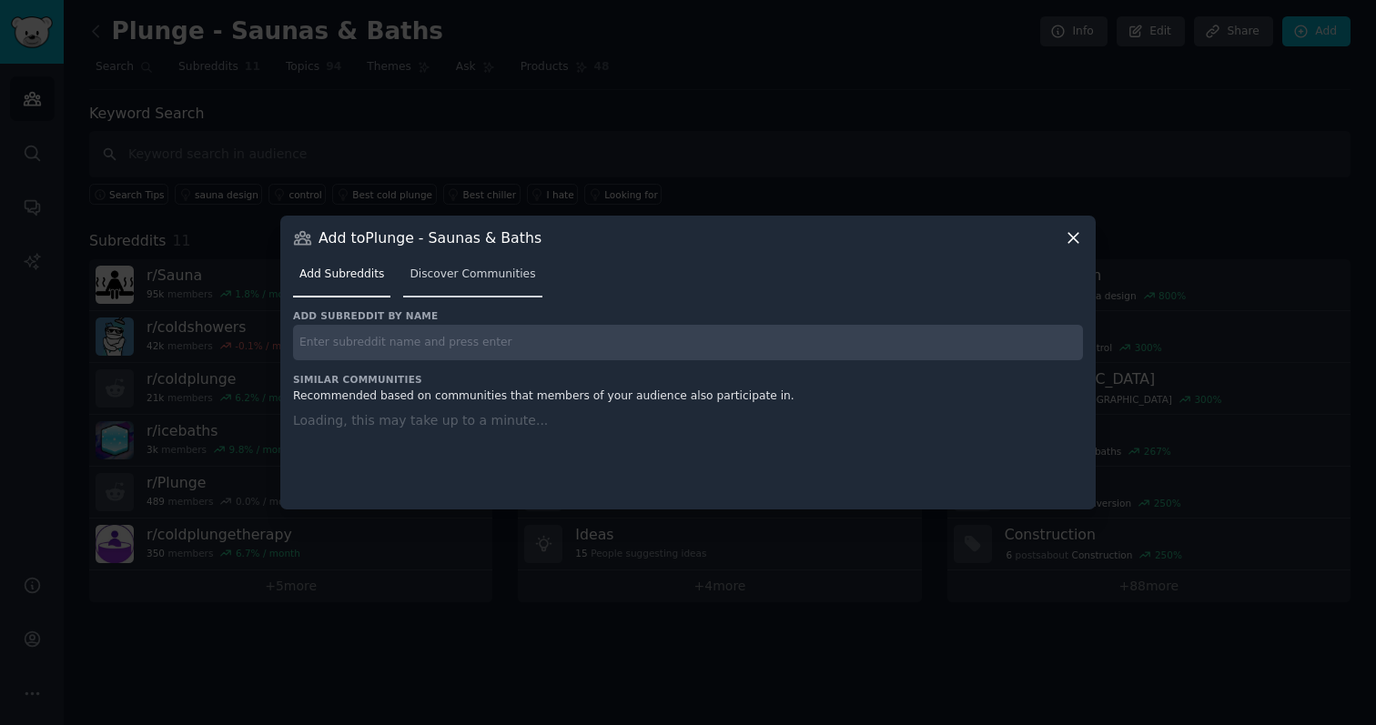
click at [454, 270] on span "Discover Communities" at bounding box center [472, 275] width 126 height 16
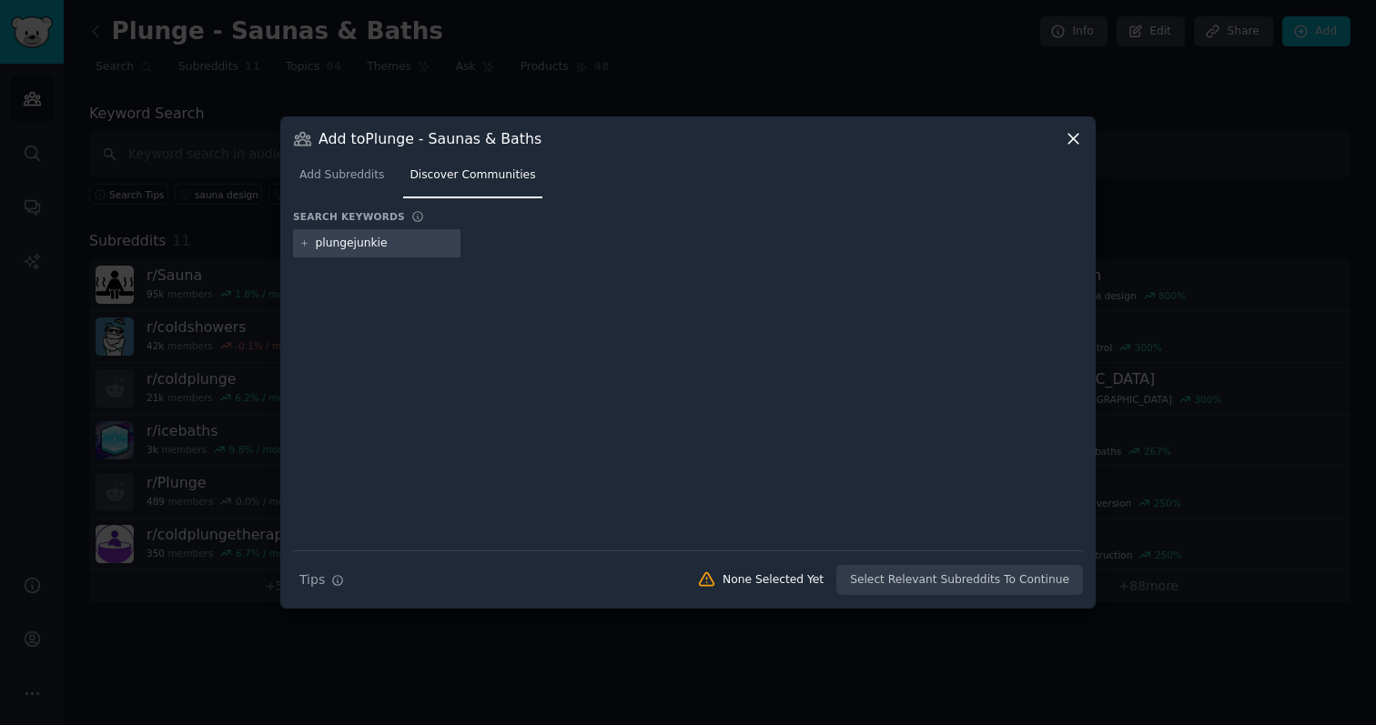
type input "plungejunkies"
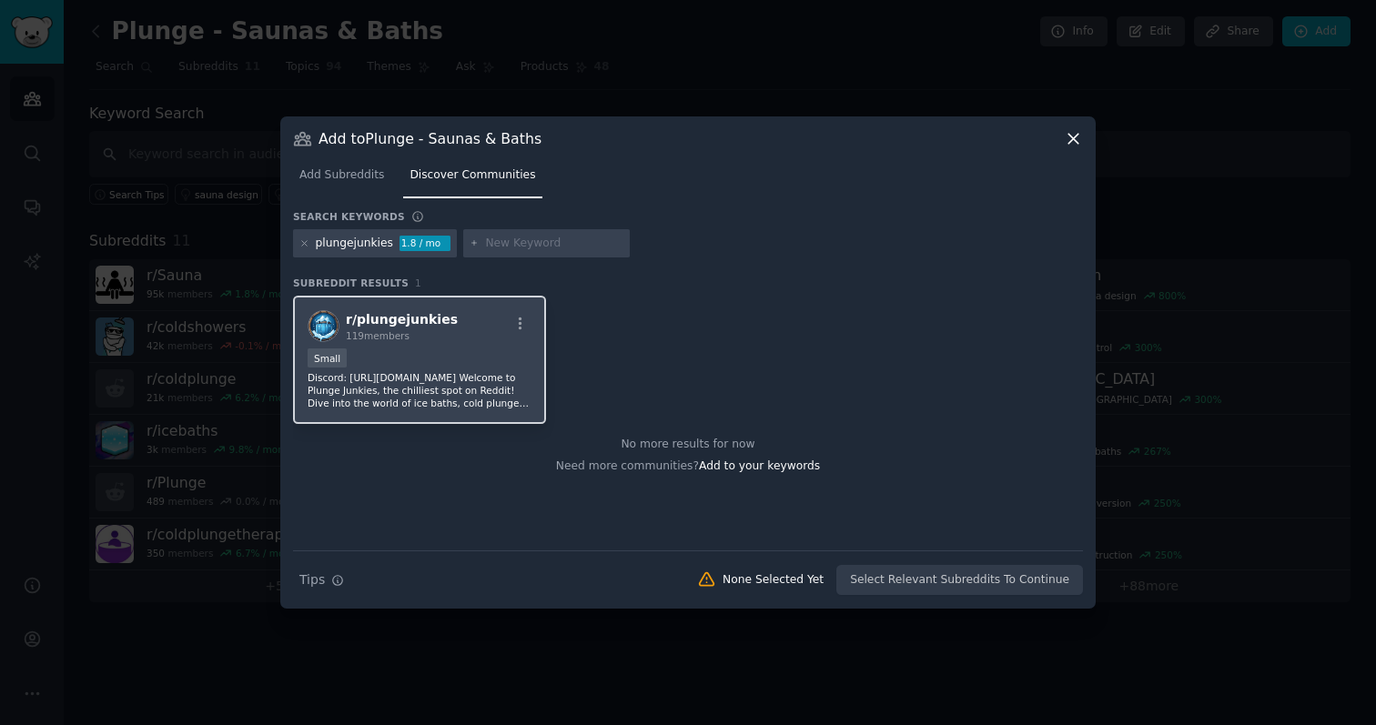
click at [447, 352] on div "Small" at bounding box center [420, 359] width 224 height 23
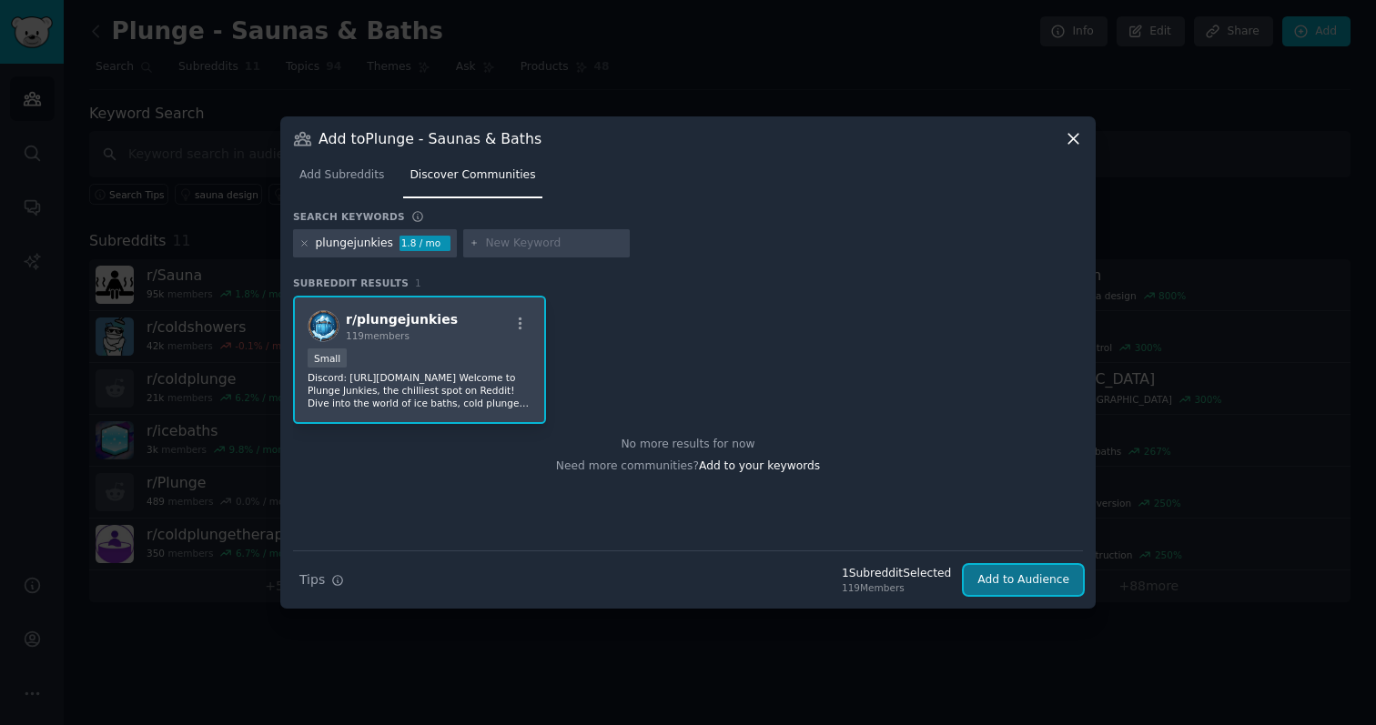
click at [797, 584] on button "Add to Audience" at bounding box center [1022, 580] width 119 height 31
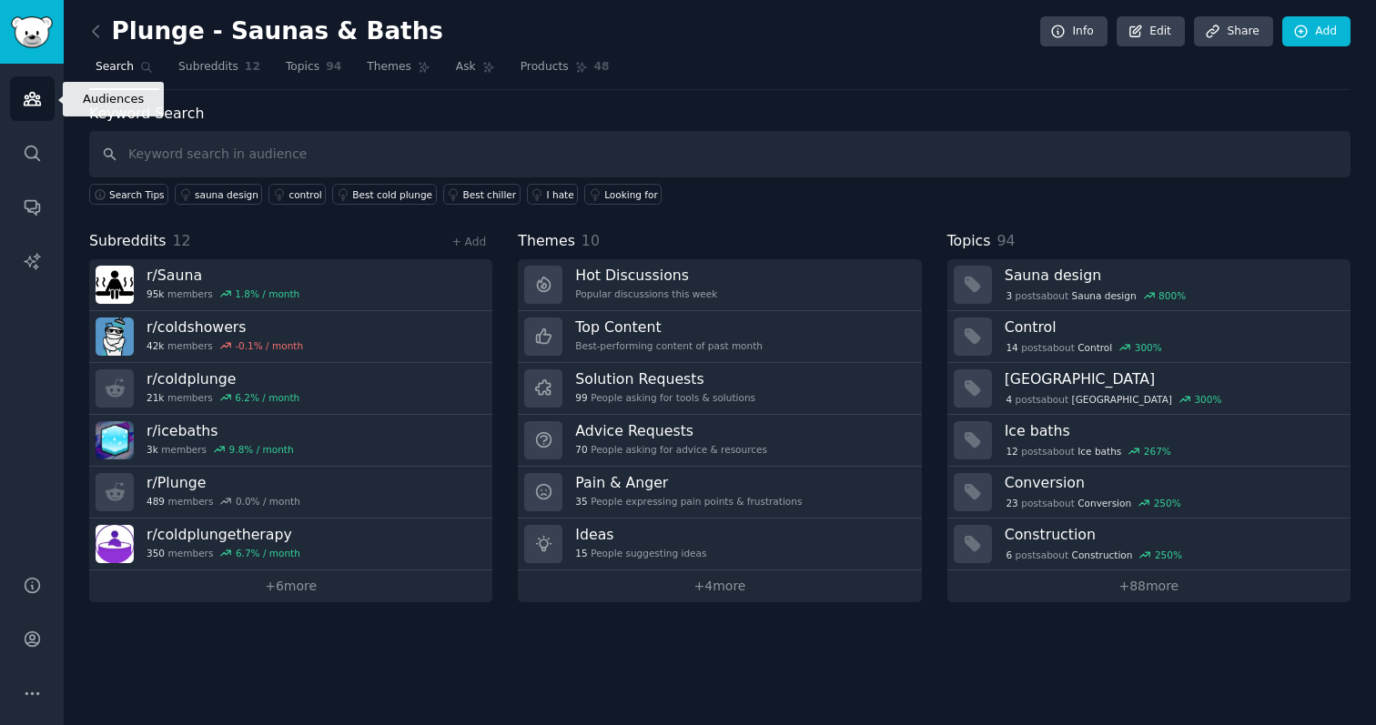
click at [27, 94] on icon "Sidebar" at bounding box center [32, 98] width 19 height 19
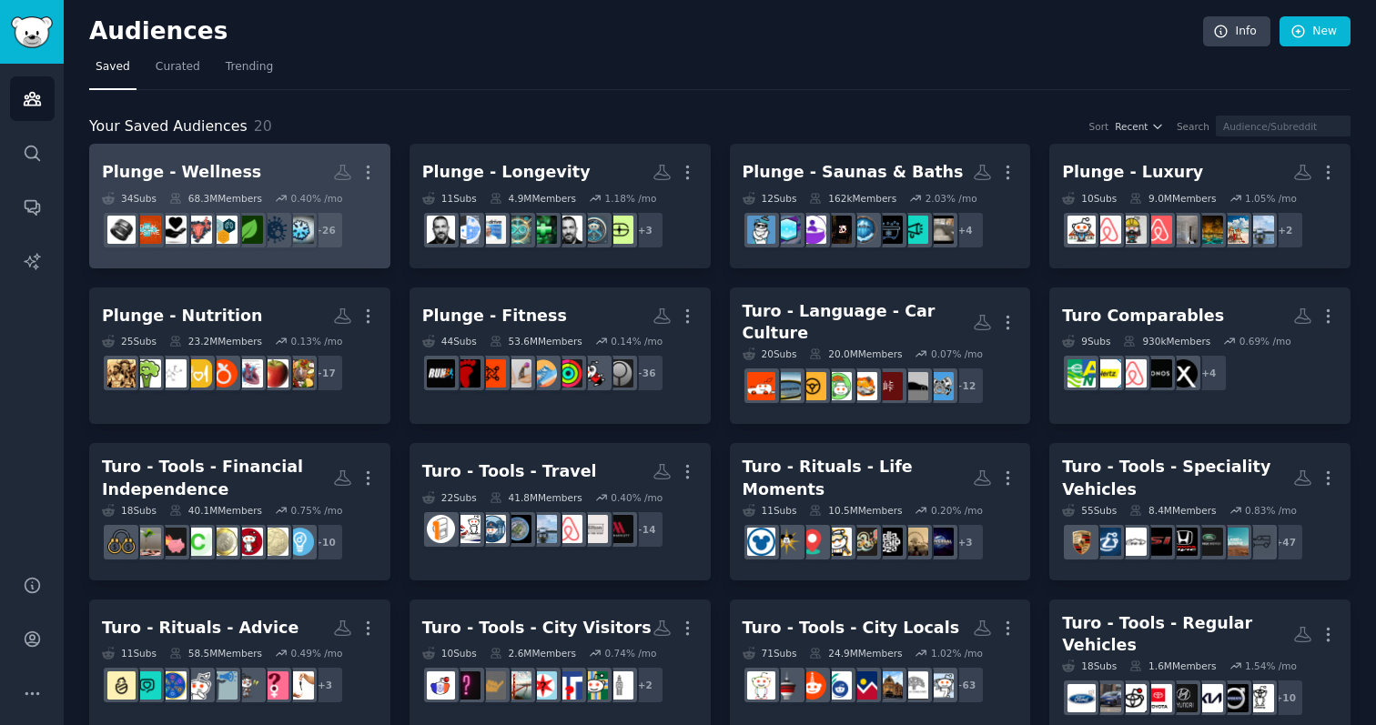
click at [307, 186] on h2 "Plunge - Wellness More" at bounding box center [240, 172] width 276 height 32
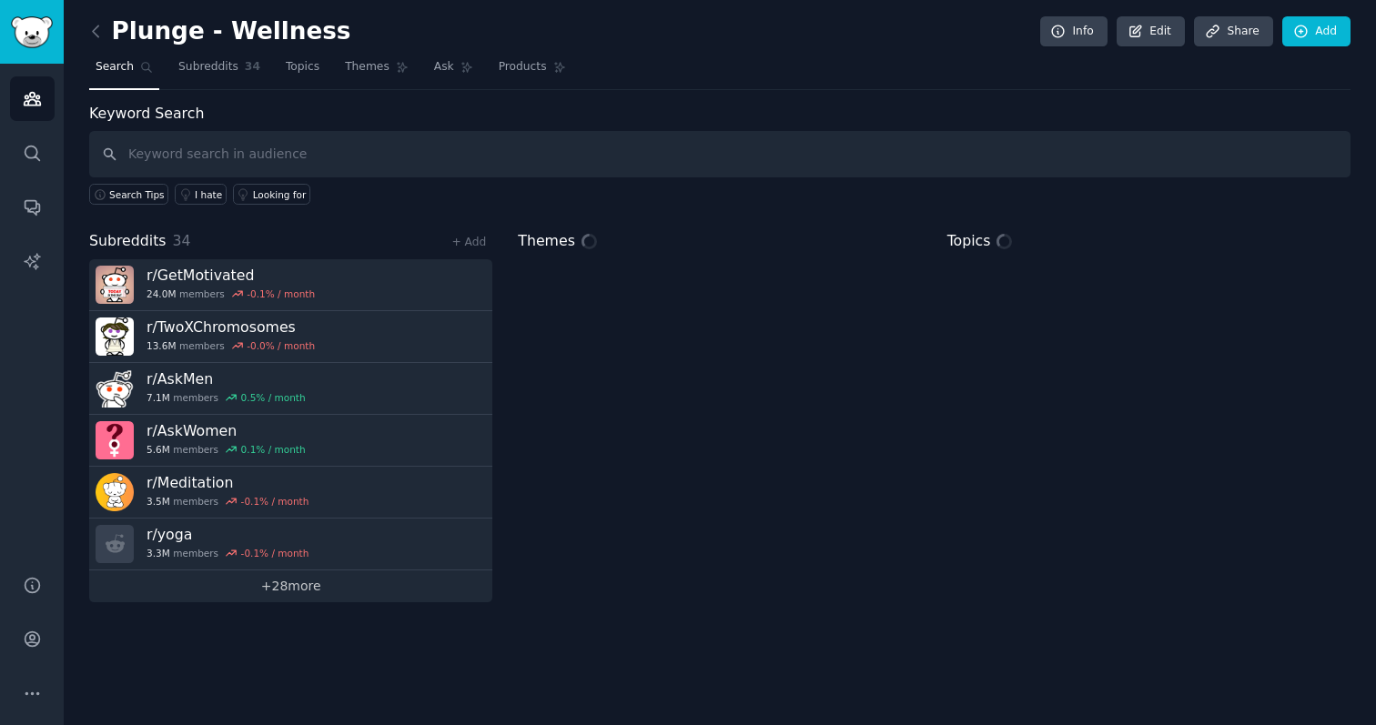
click at [290, 590] on link "+ 28 more" at bounding box center [290, 586] width 403 height 32
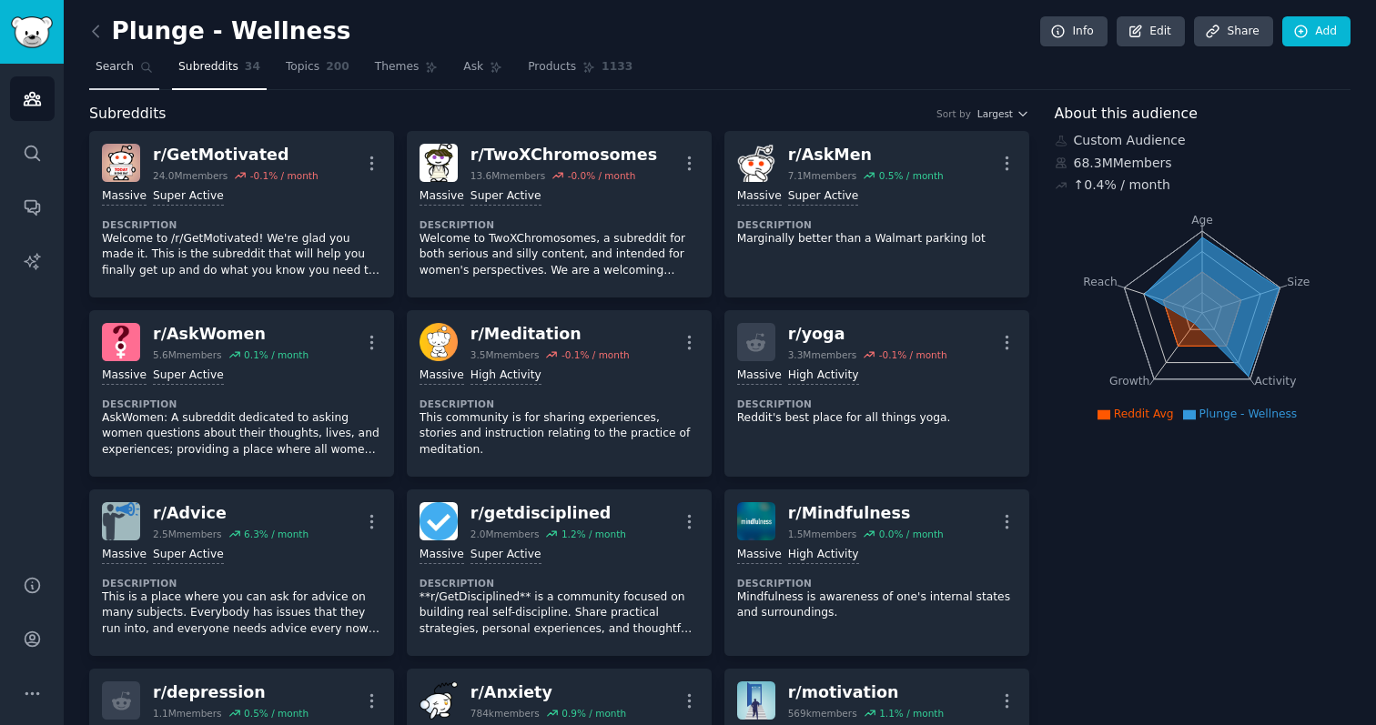
click at [136, 65] on link "Search" at bounding box center [124, 71] width 70 height 37
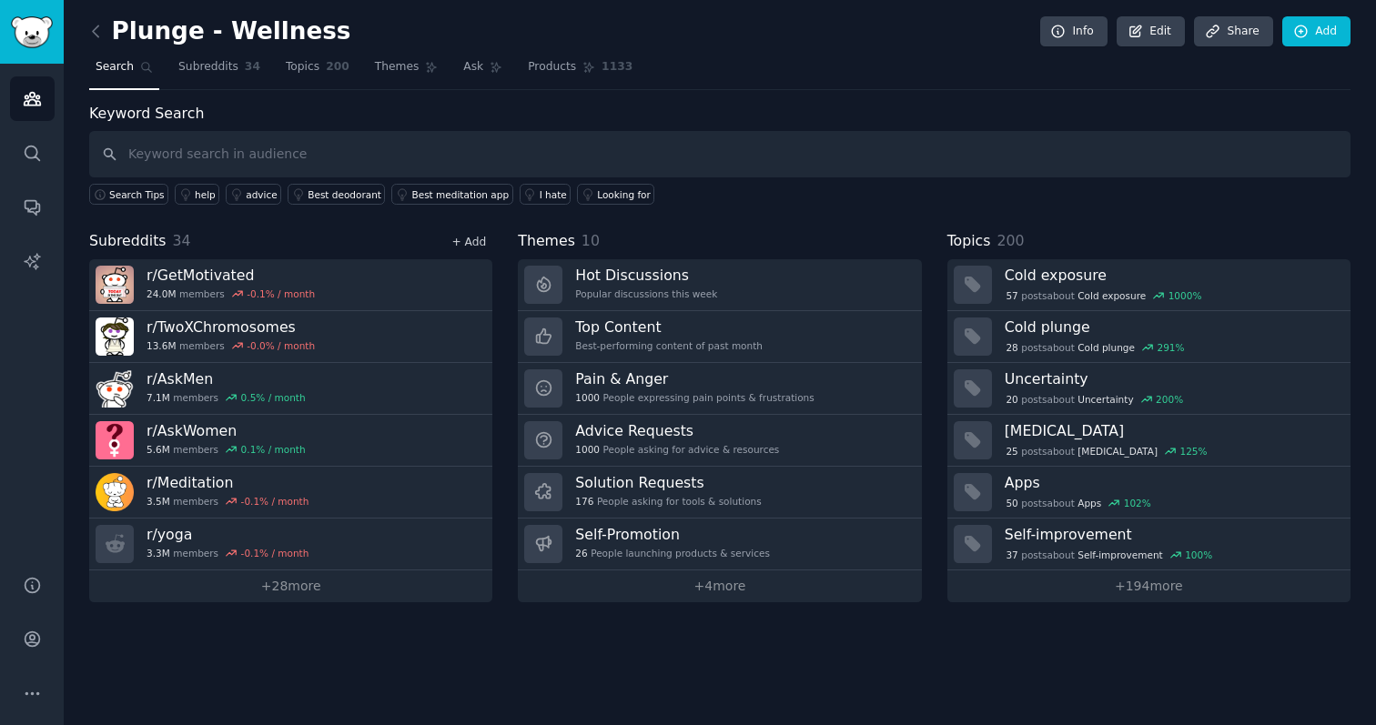
click at [461, 246] on link "+ Add" at bounding box center [468, 242] width 35 height 13
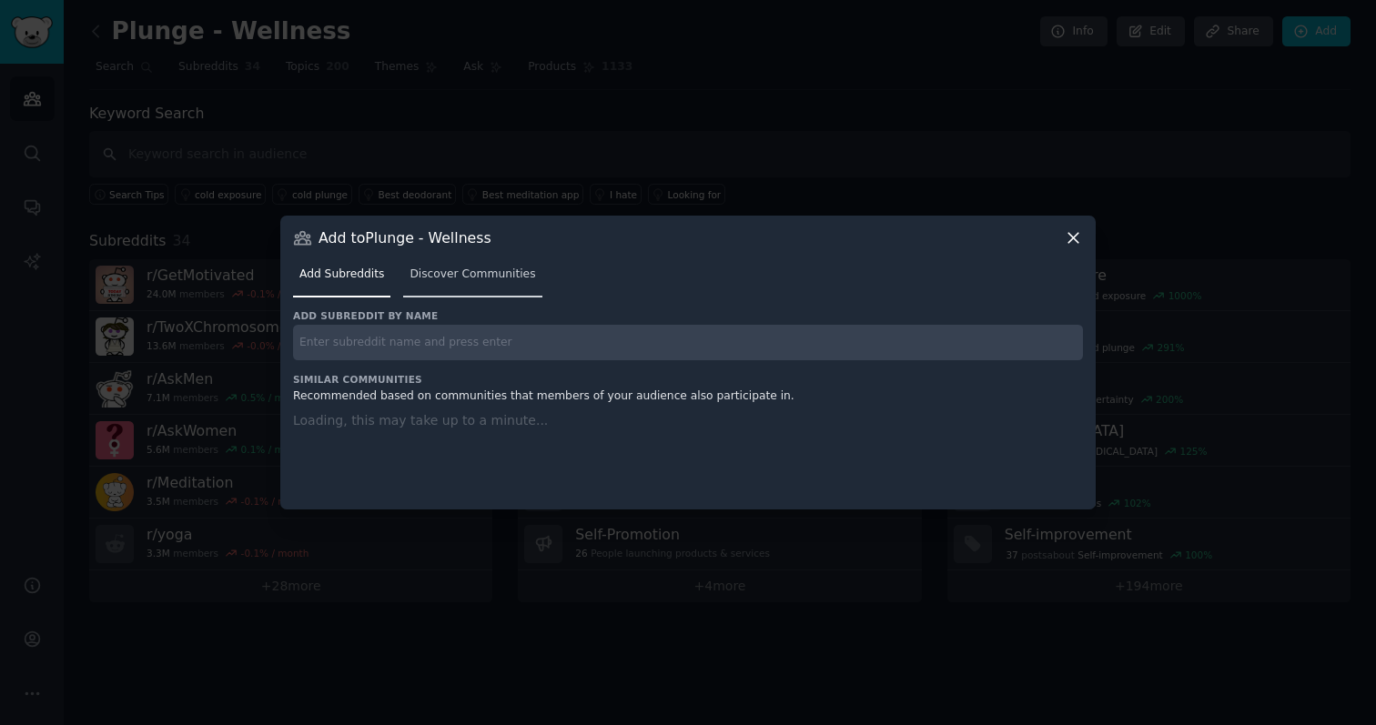
click at [461, 278] on span "Discover Communities" at bounding box center [472, 275] width 126 height 16
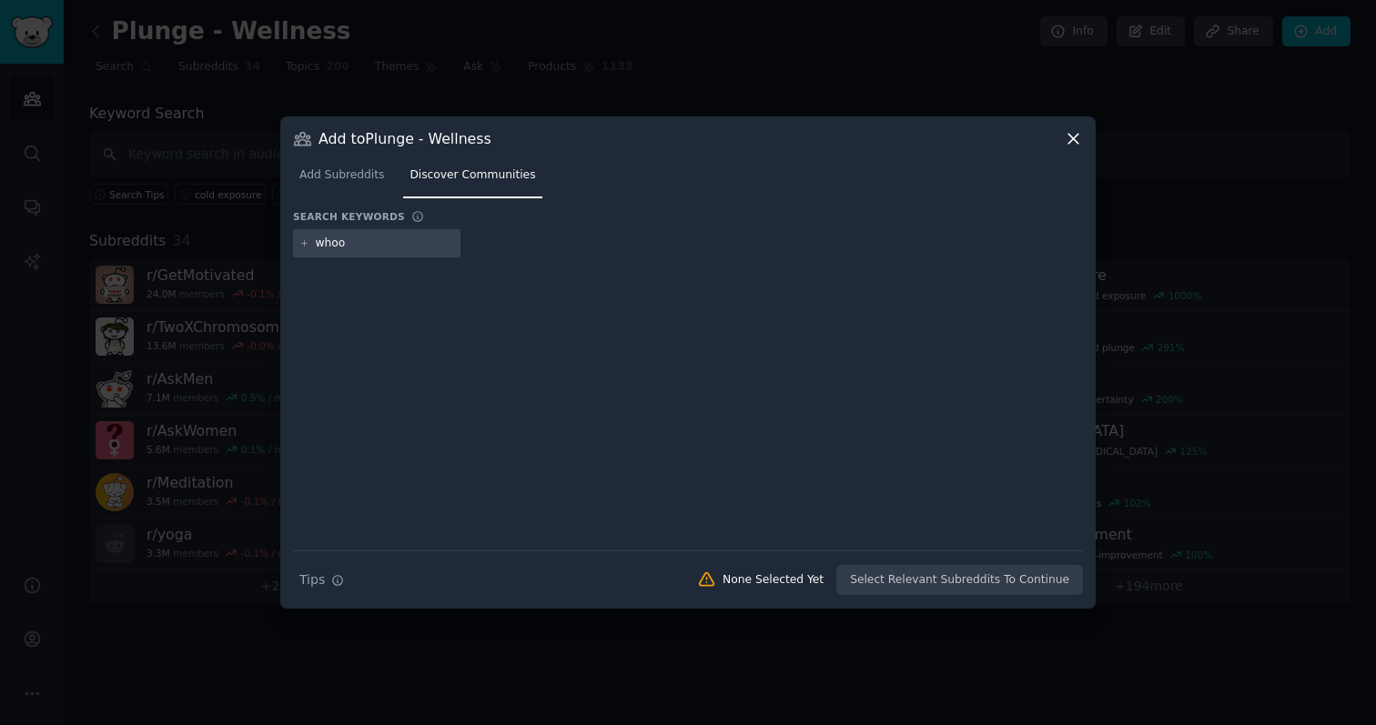
type input "whoop"
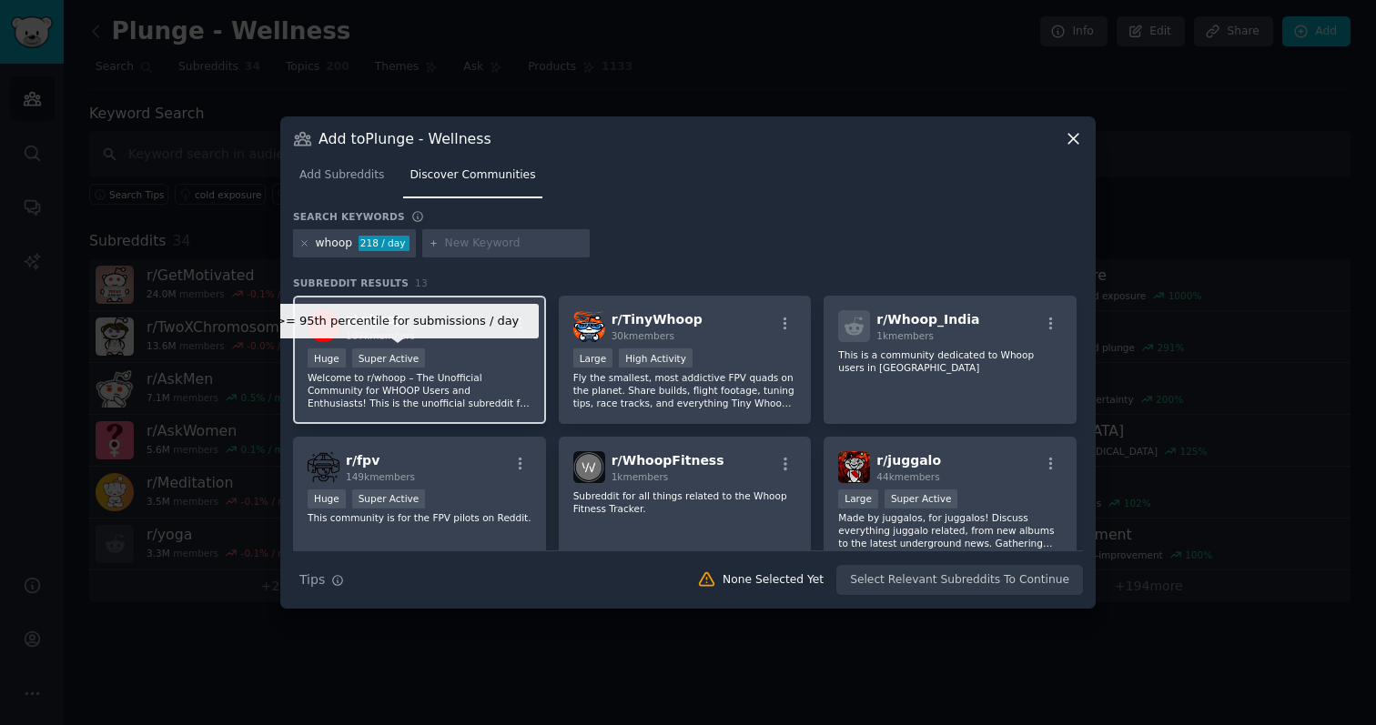
click at [389, 357] on div "Super Active" at bounding box center [389, 357] width 74 height 19
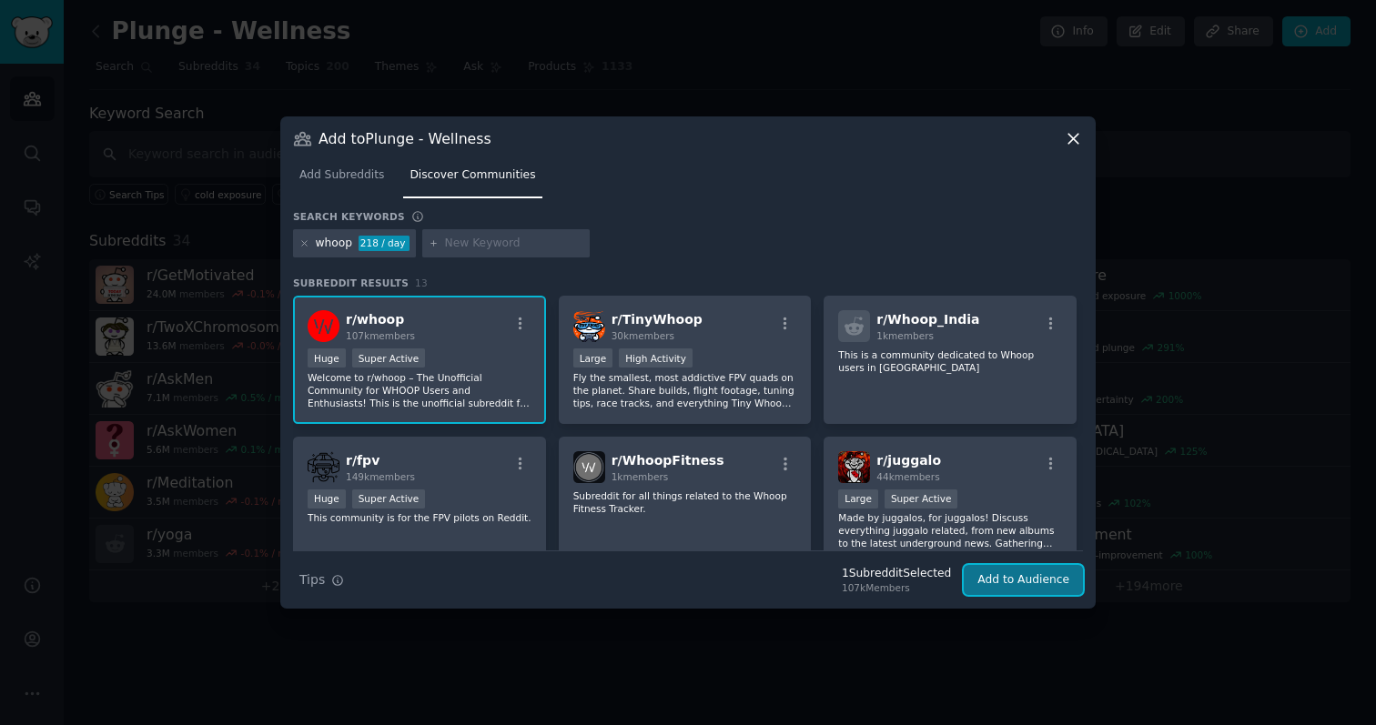
click at [797, 581] on button "Add to Audience" at bounding box center [1022, 580] width 119 height 31
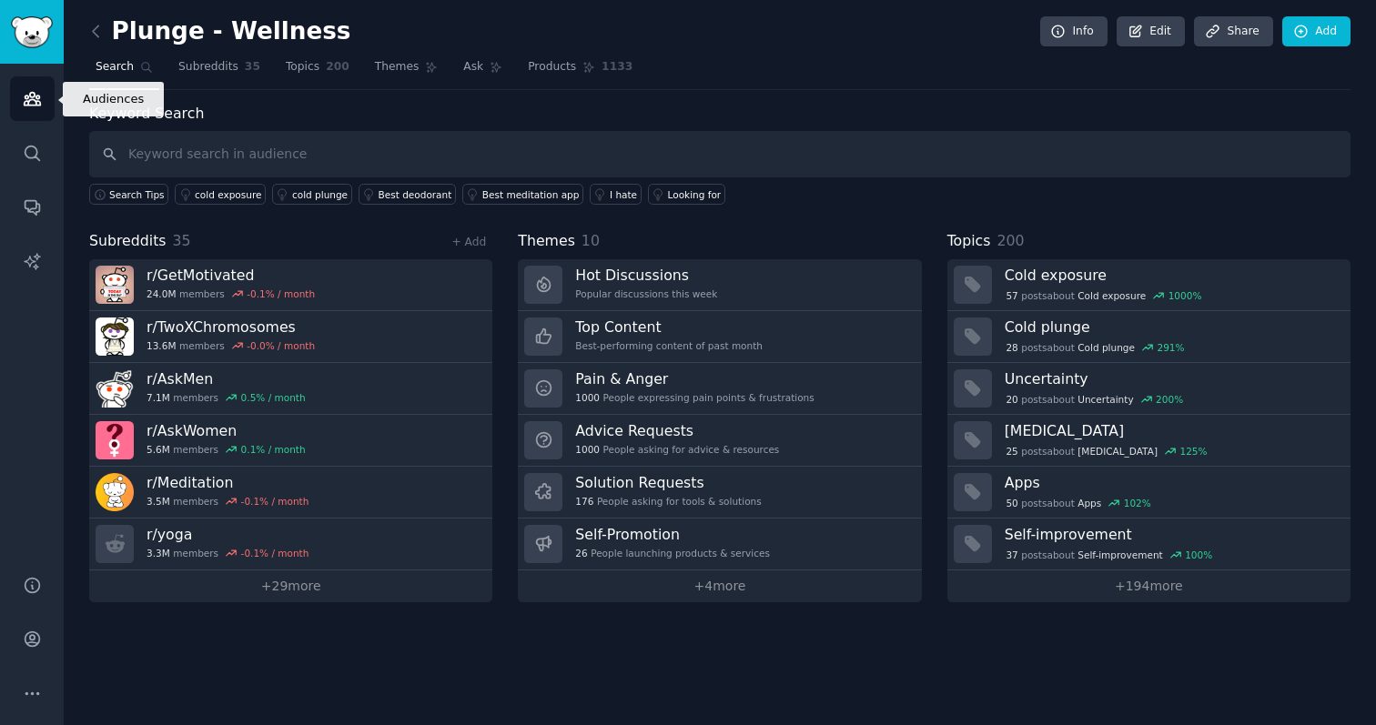
click at [45, 95] on link "Audiences" at bounding box center [32, 98] width 45 height 45
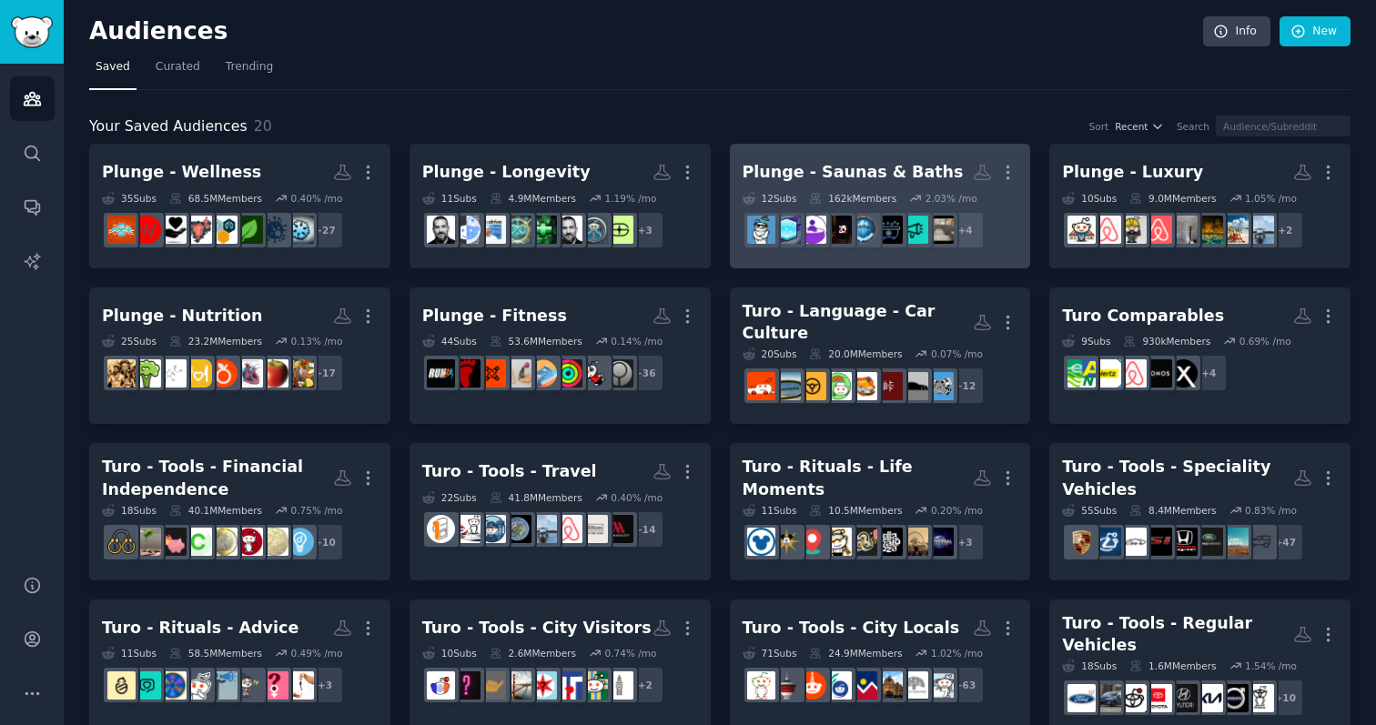
click at [797, 157] on h2 "Plunge - Saunas & Baths More" at bounding box center [880, 172] width 276 height 32
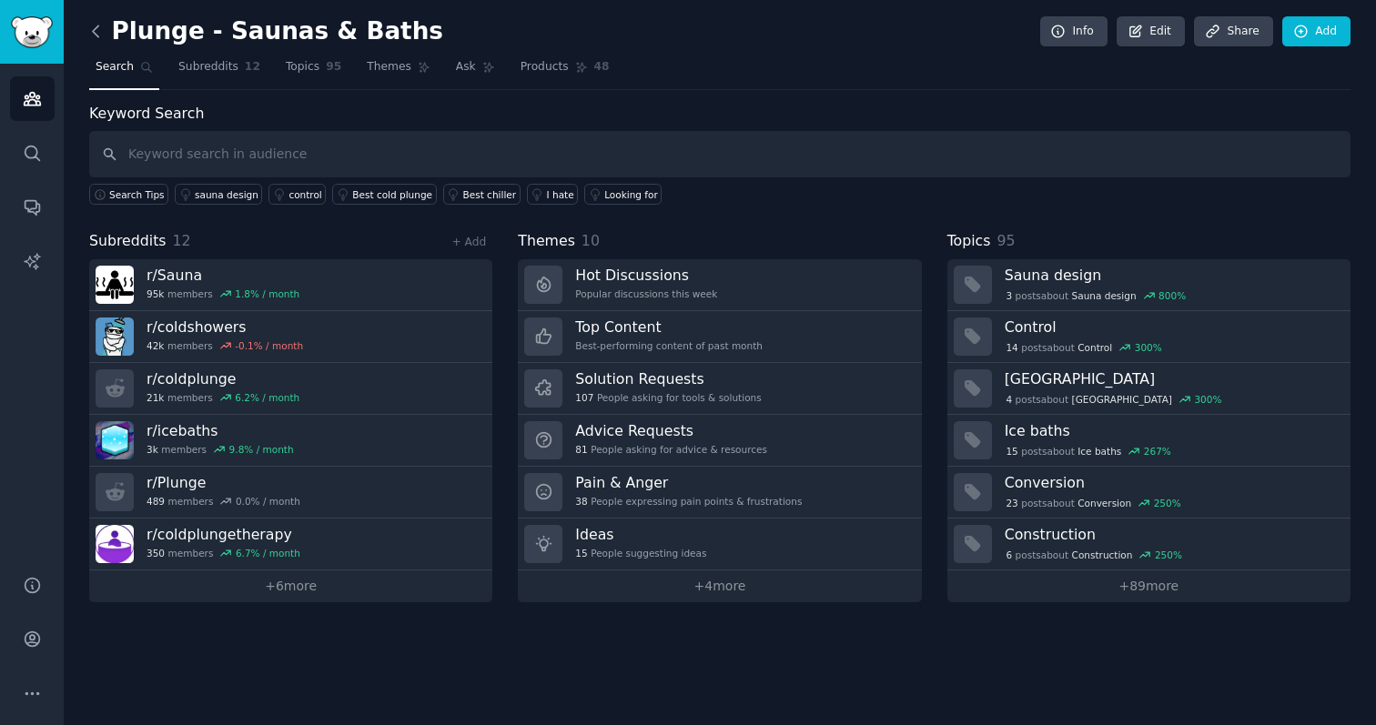
click at [92, 33] on icon at bounding box center [95, 31] width 19 height 19
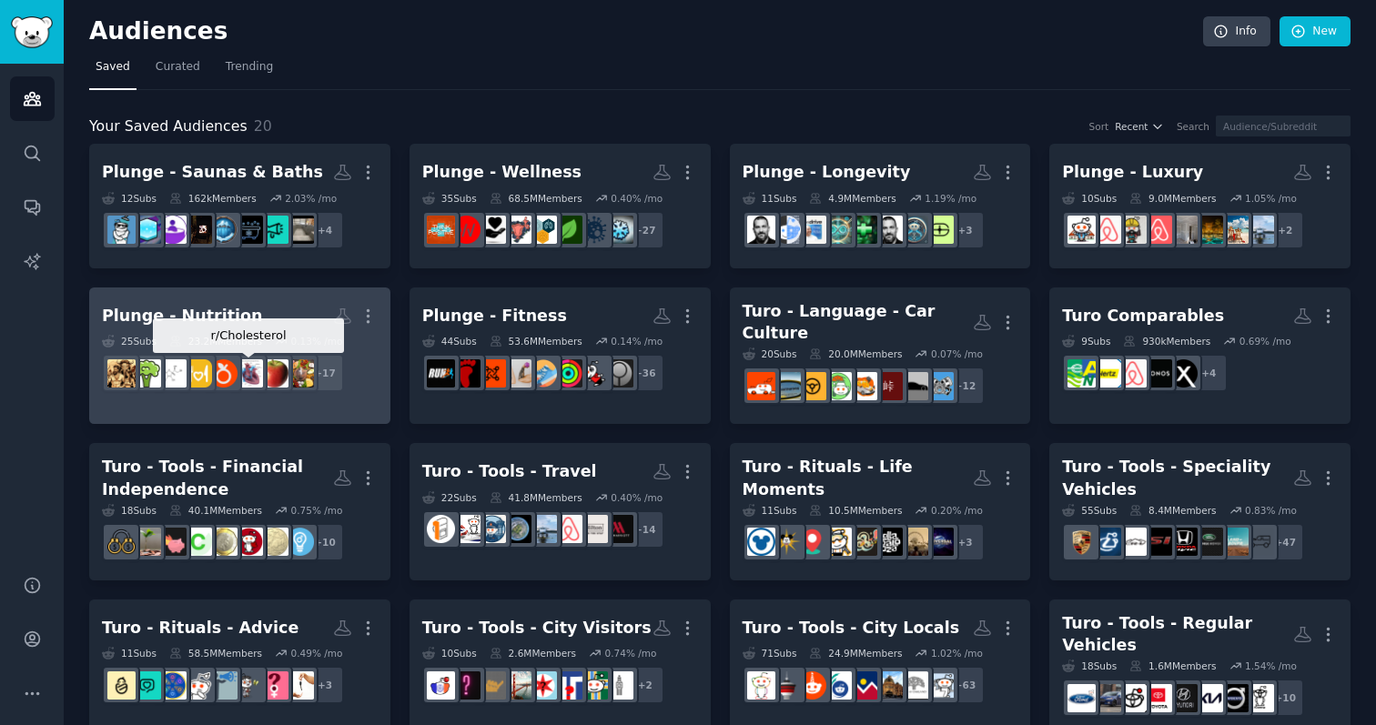
click at [245, 359] on img at bounding box center [249, 373] width 28 height 28
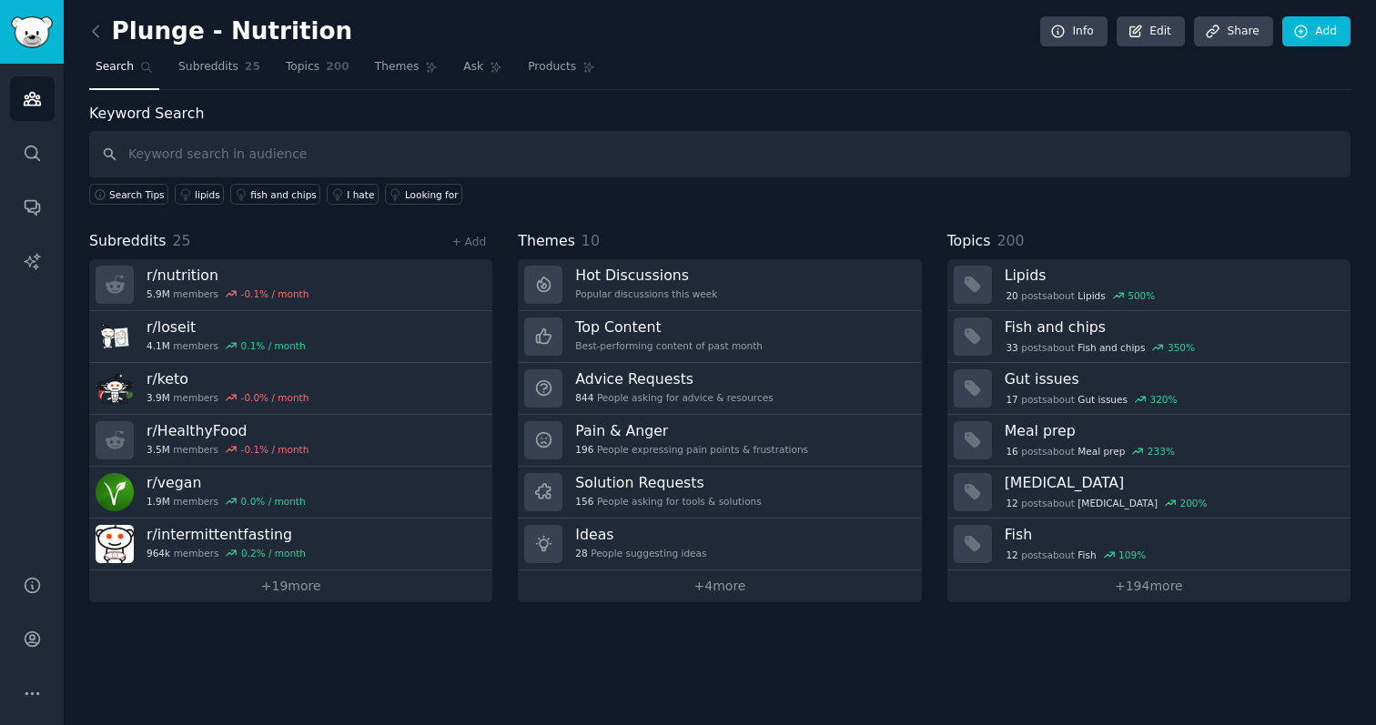
click at [475, 254] on div "Subreddits 25 + Add r/ nutrition 5.9M members -0.1 % / month r/ loseit 4.1M mem…" at bounding box center [290, 416] width 403 height 372
click at [473, 244] on link "+ Add" at bounding box center [468, 242] width 35 height 13
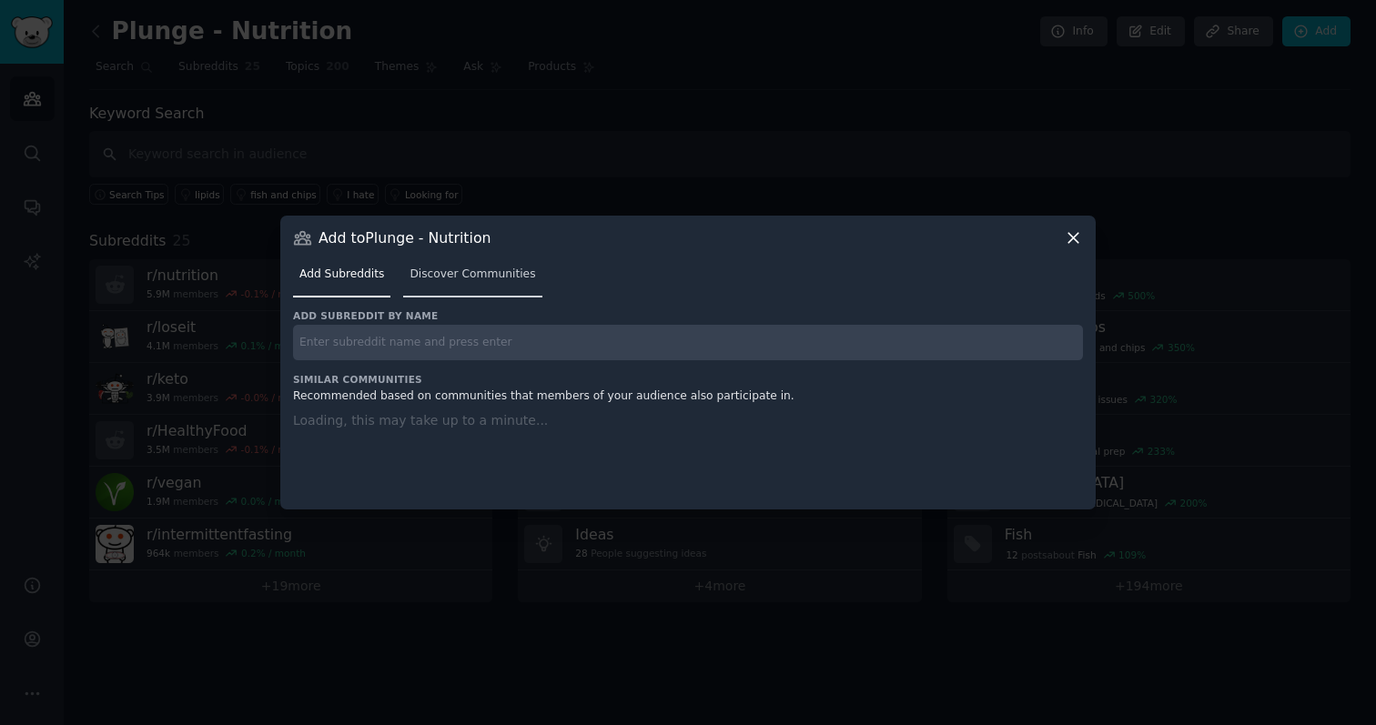
click at [443, 280] on span "Discover Communities" at bounding box center [472, 275] width 126 height 16
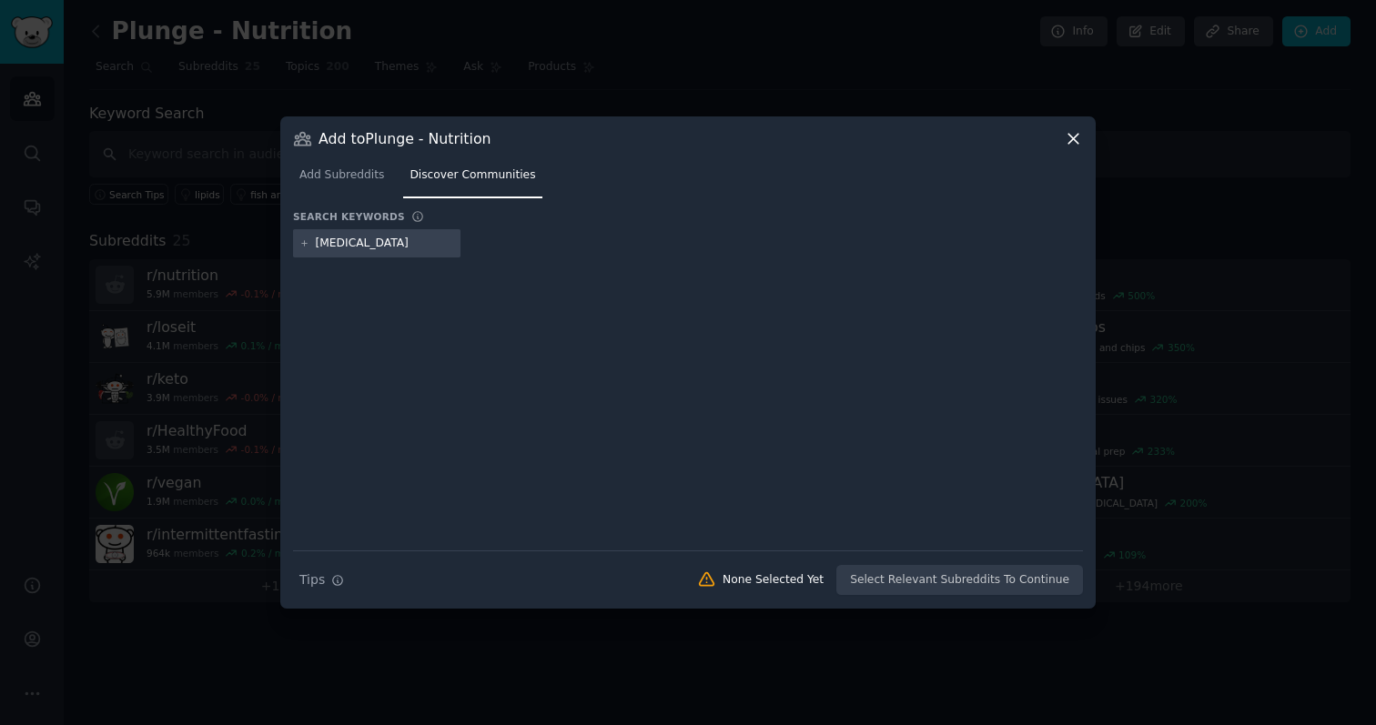
type input "fasting"
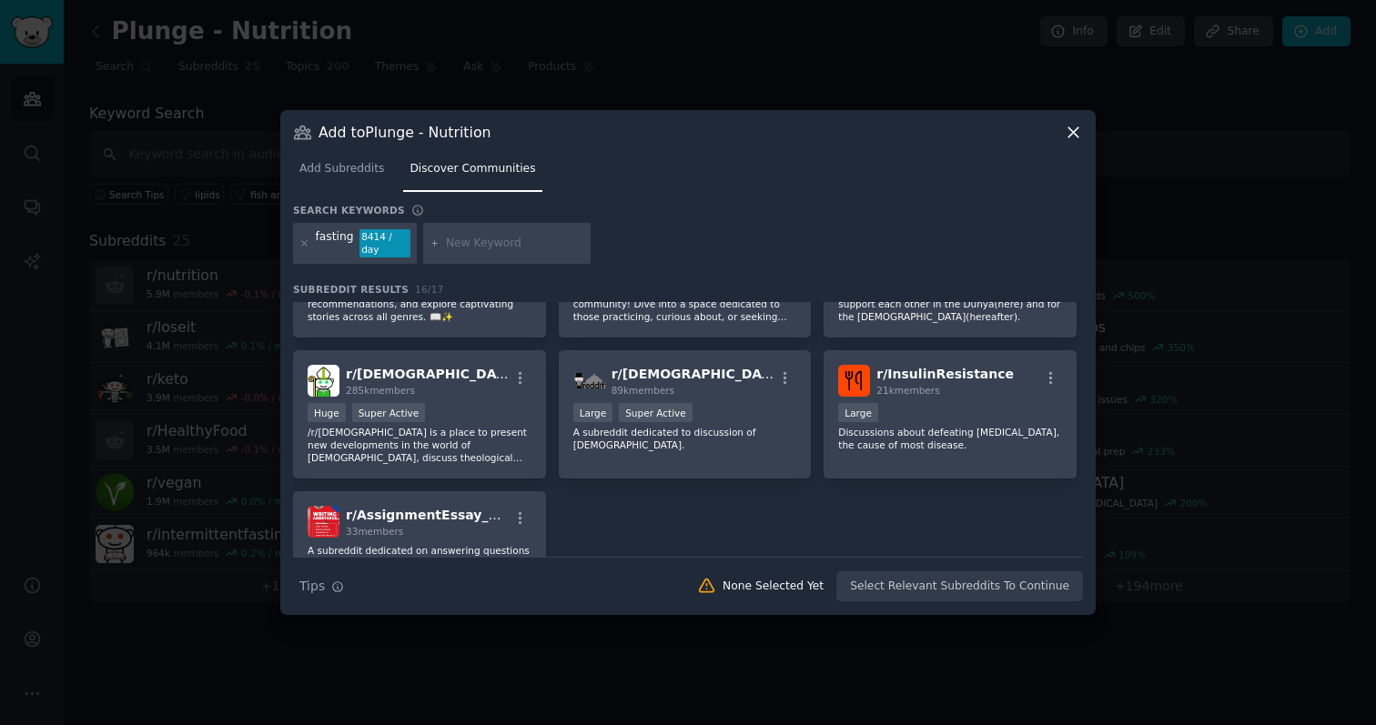
scroll to position [515, 0]
click at [344, 167] on span "Add Subreddits" at bounding box center [341, 169] width 85 height 16
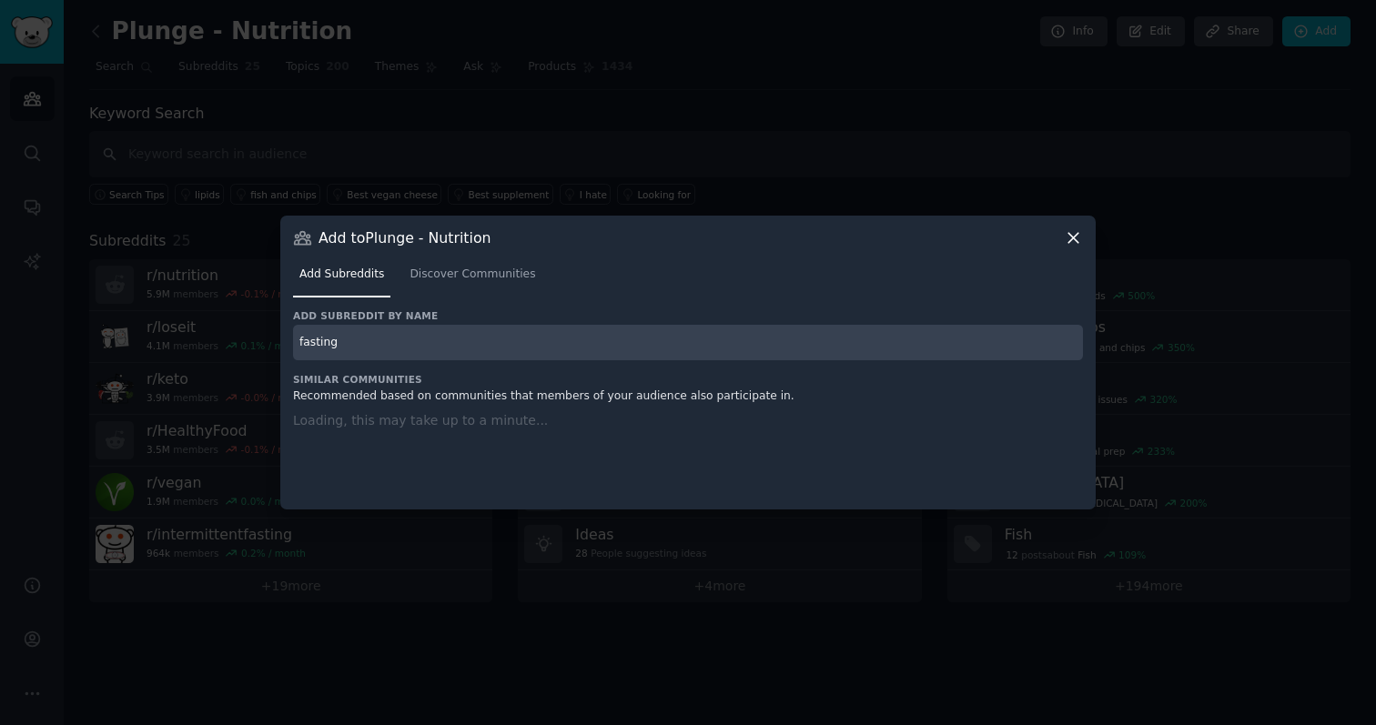
type input "fasting"
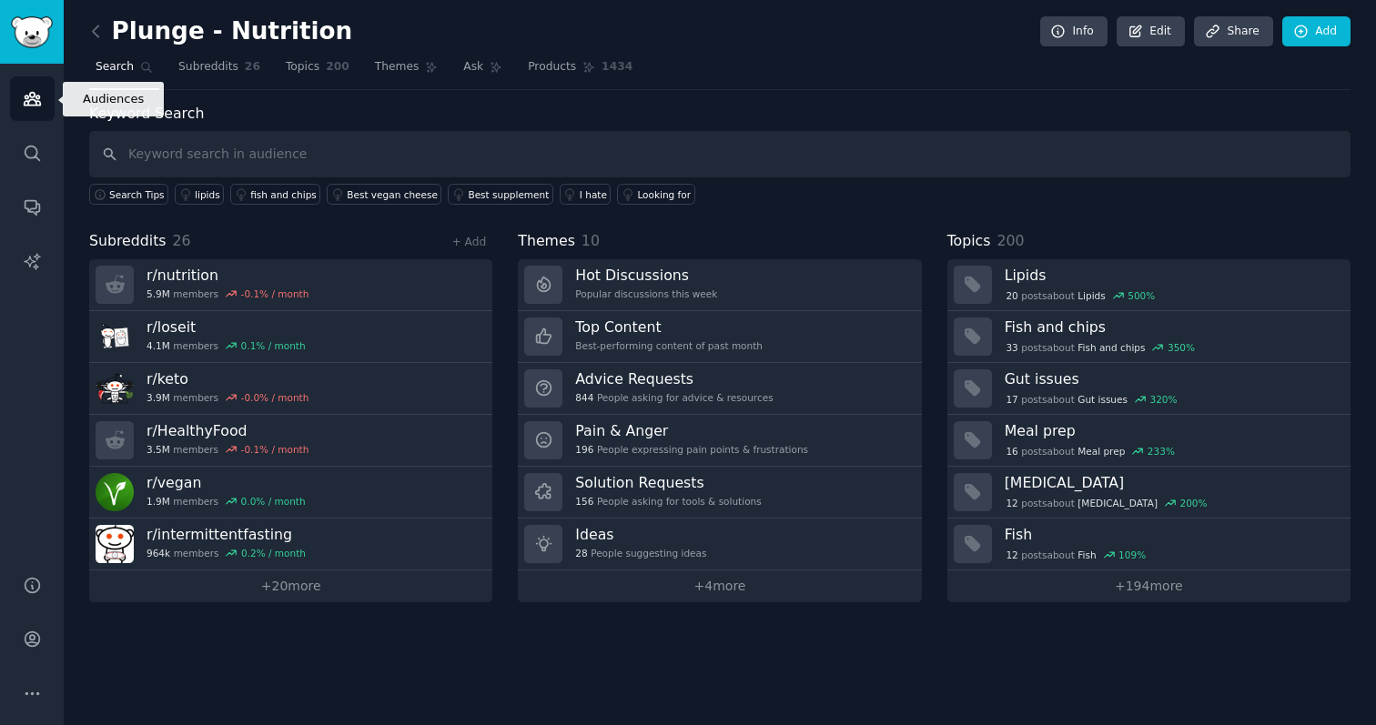
click at [12, 106] on link "Audiences" at bounding box center [32, 98] width 45 height 45
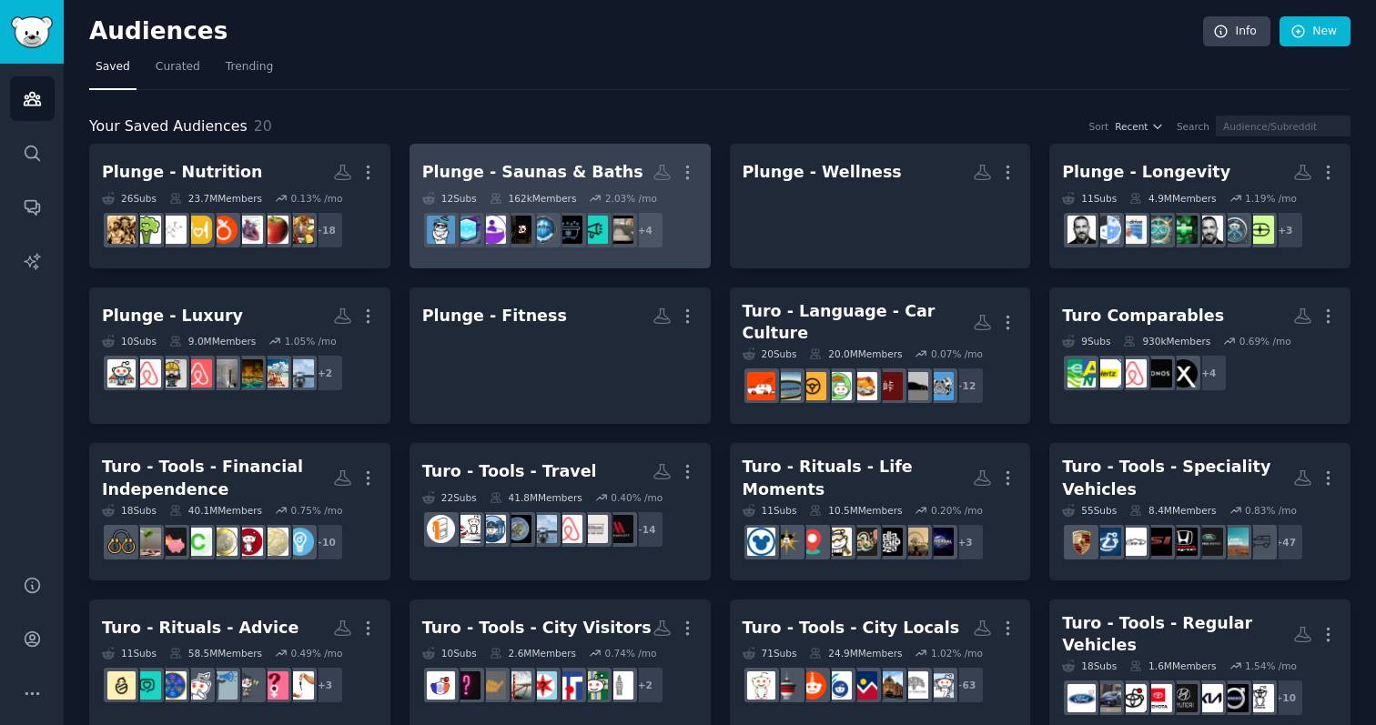
click at [514, 194] on div "162k Members" at bounding box center [532, 198] width 87 height 13
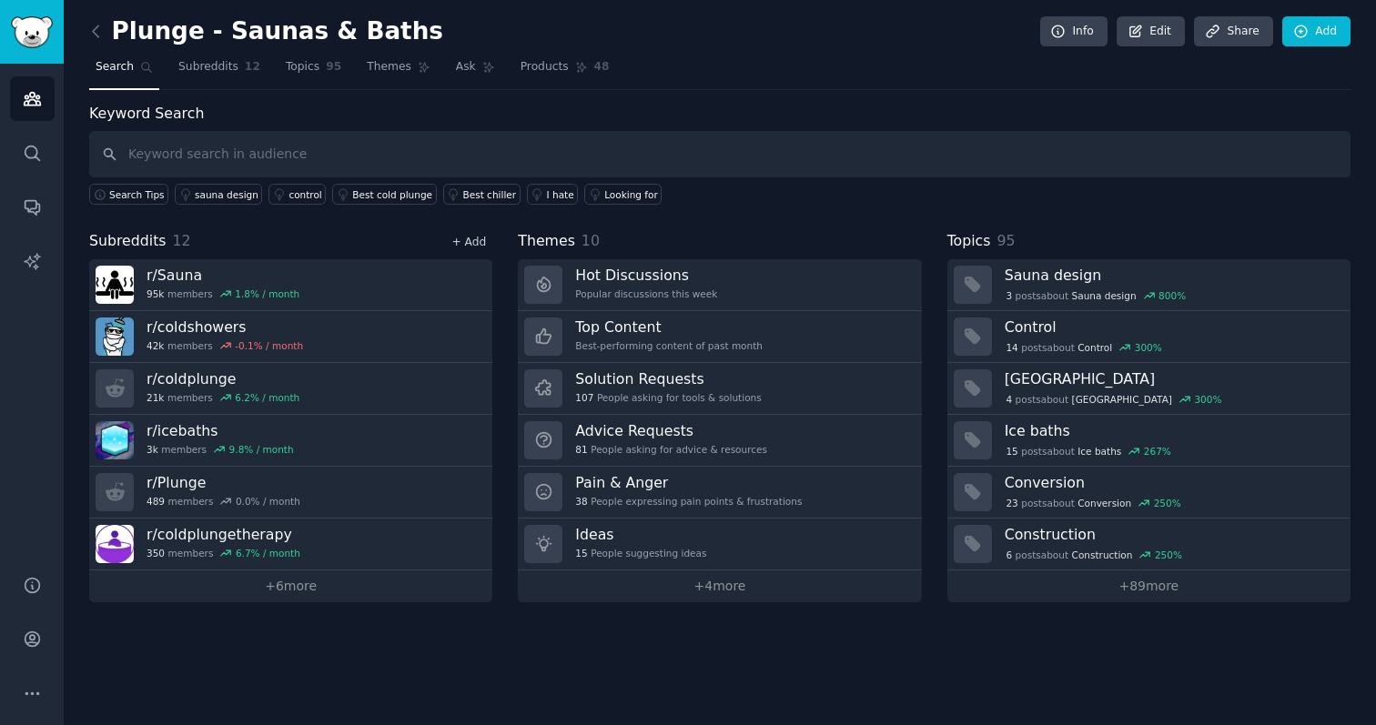
click at [470, 247] on link "+ Add" at bounding box center [468, 242] width 35 height 13
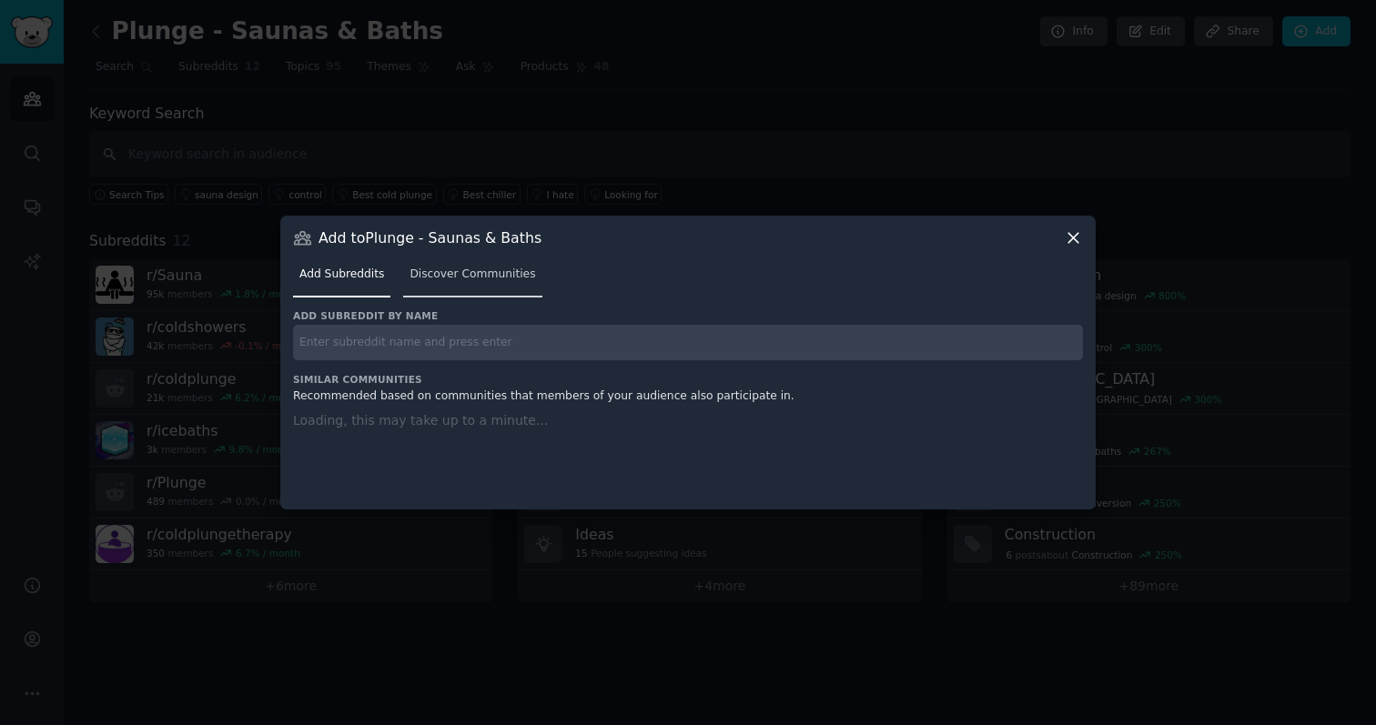
click at [457, 277] on div "Add Subreddits Discover Communities" at bounding box center [688, 278] width 790 height 62
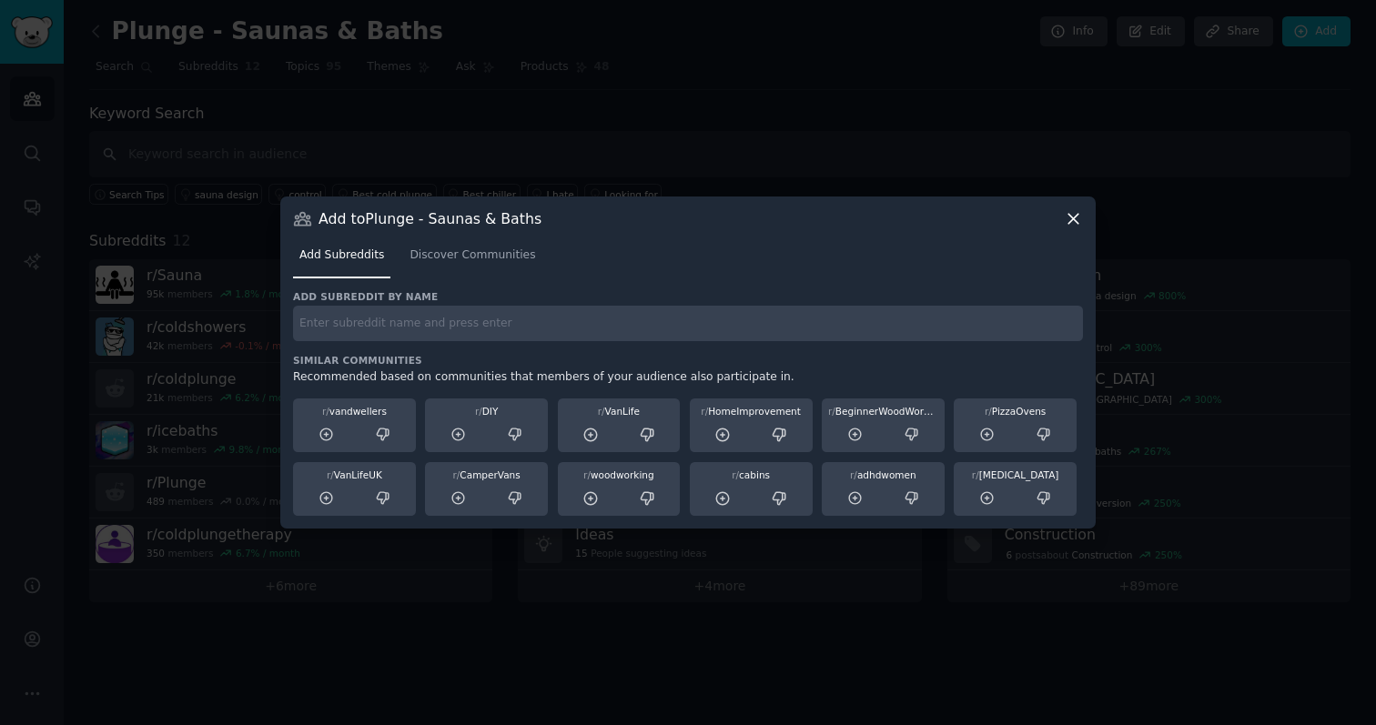
click at [389, 321] on input "text" at bounding box center [688, 323] width 790 height 35
type input "saunathoughts"
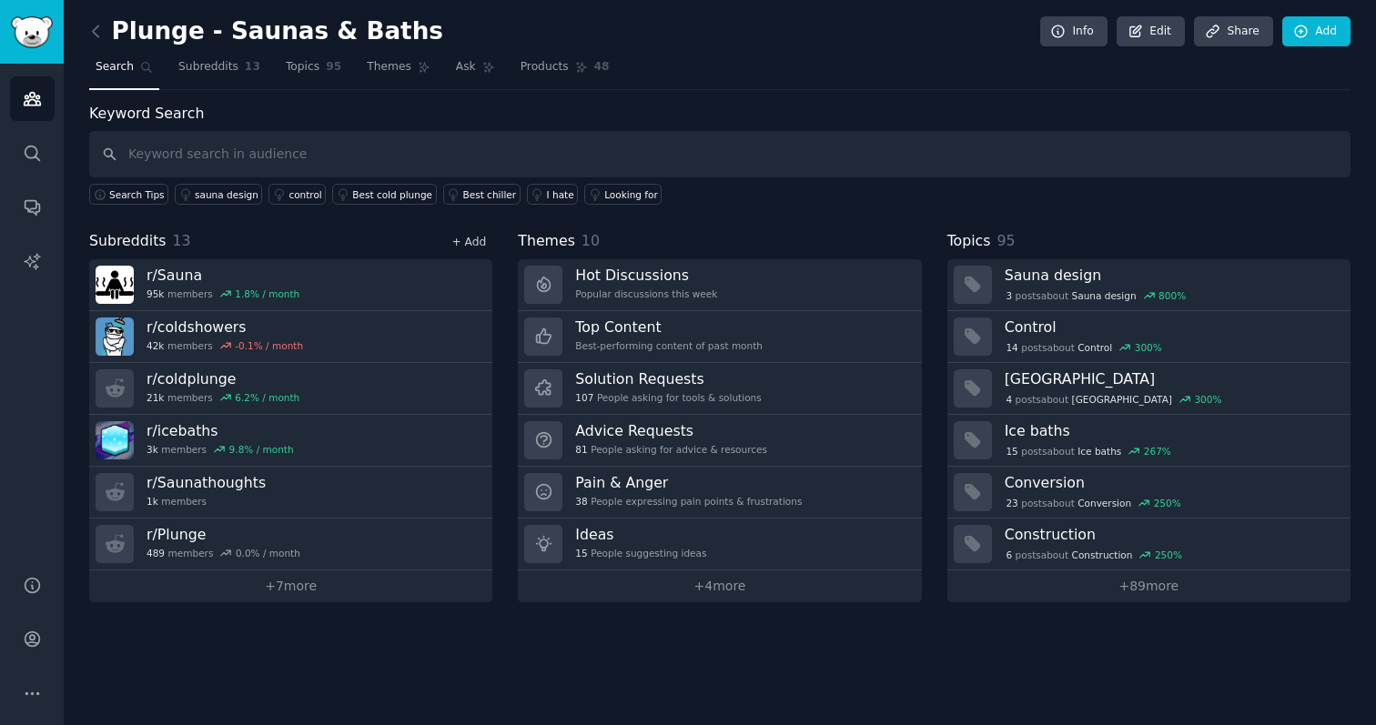
click at [474, 237] on link "+ Add" at bounding box center [468, 242] width 35 height 13
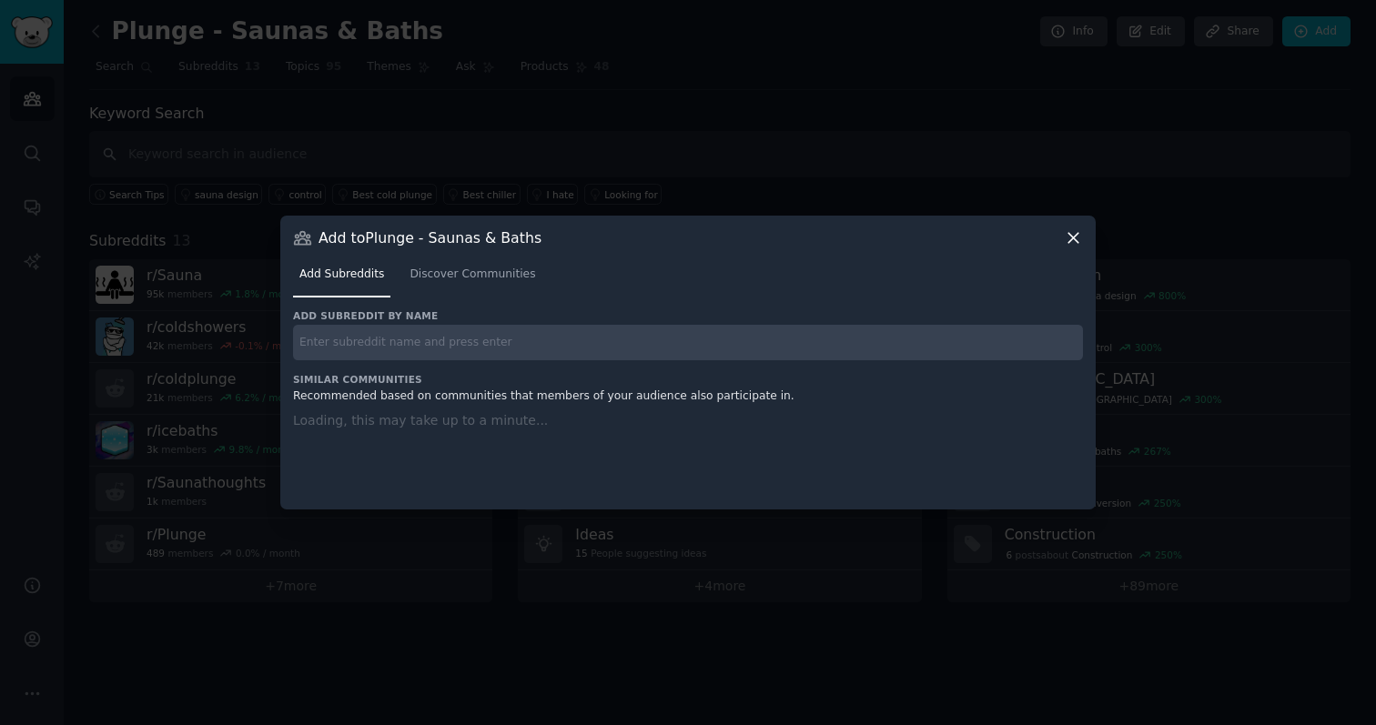
click at [400, 331] on input "text" at bounding box center [688, 342] width 790 height 35
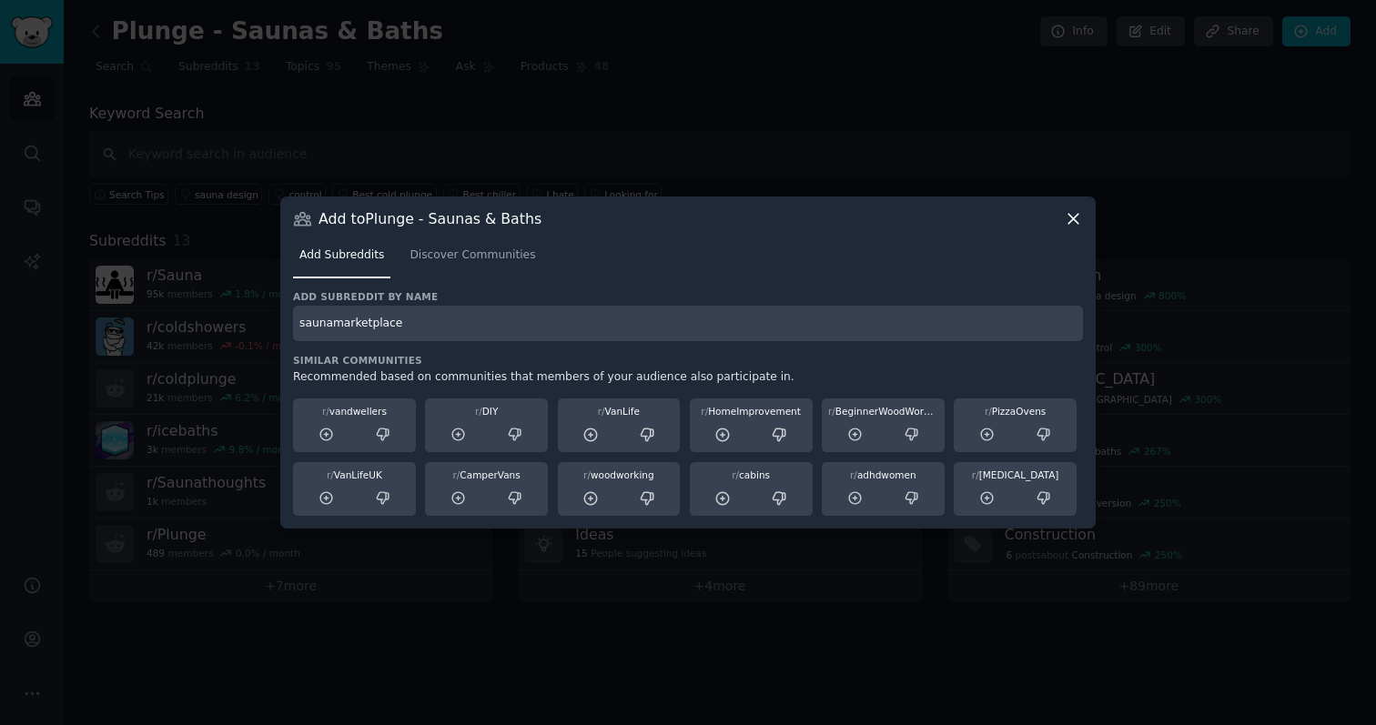
type input "saunamarketplace"
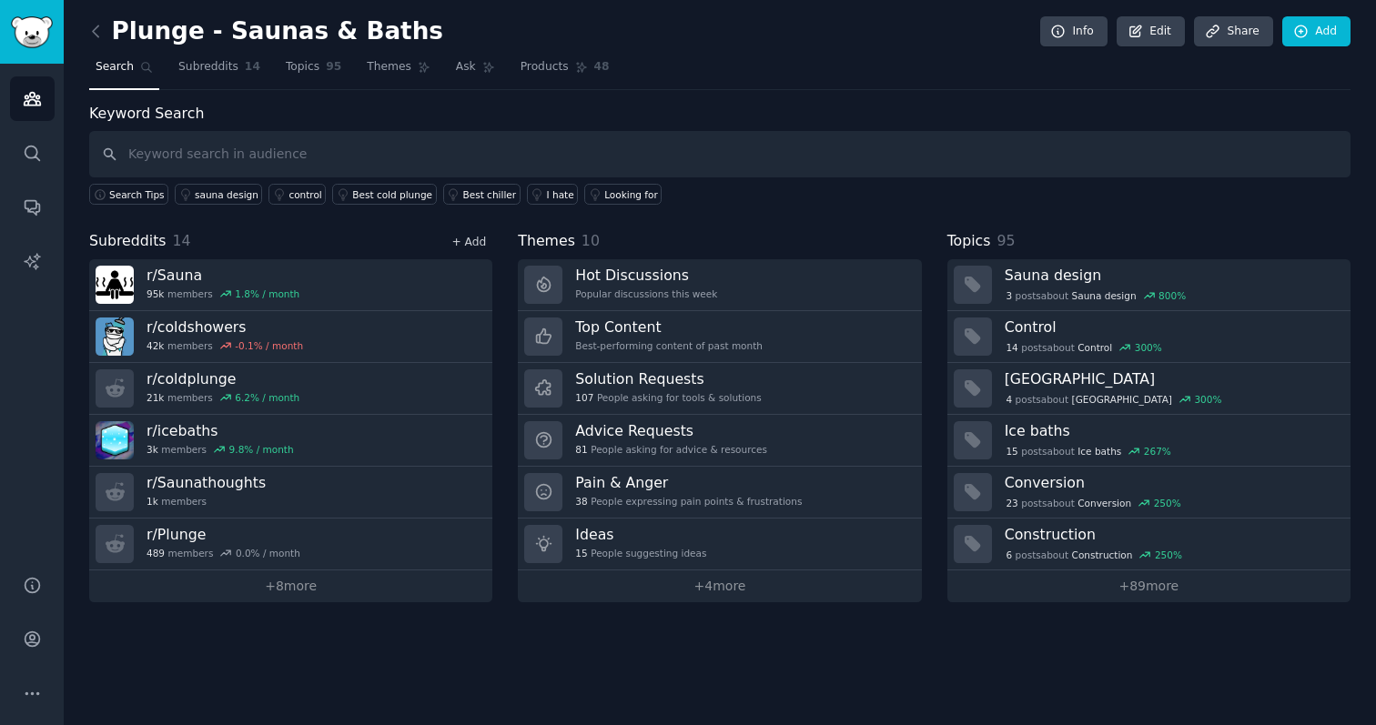
click at [477, 240] on link "+ Add" at bounding box center [468, 242] width 35 height 13
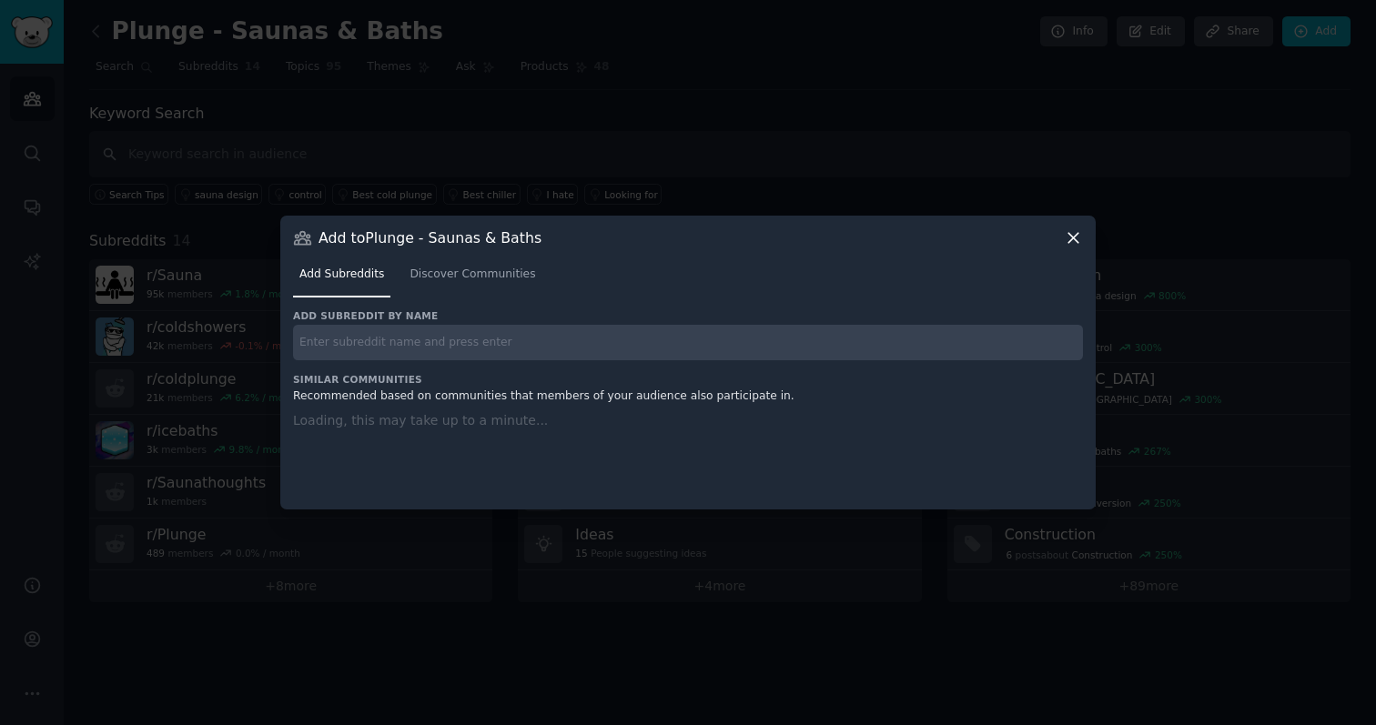
click at [547, 348] on input "text" at bounding box center [688, 342] width 790 height 35
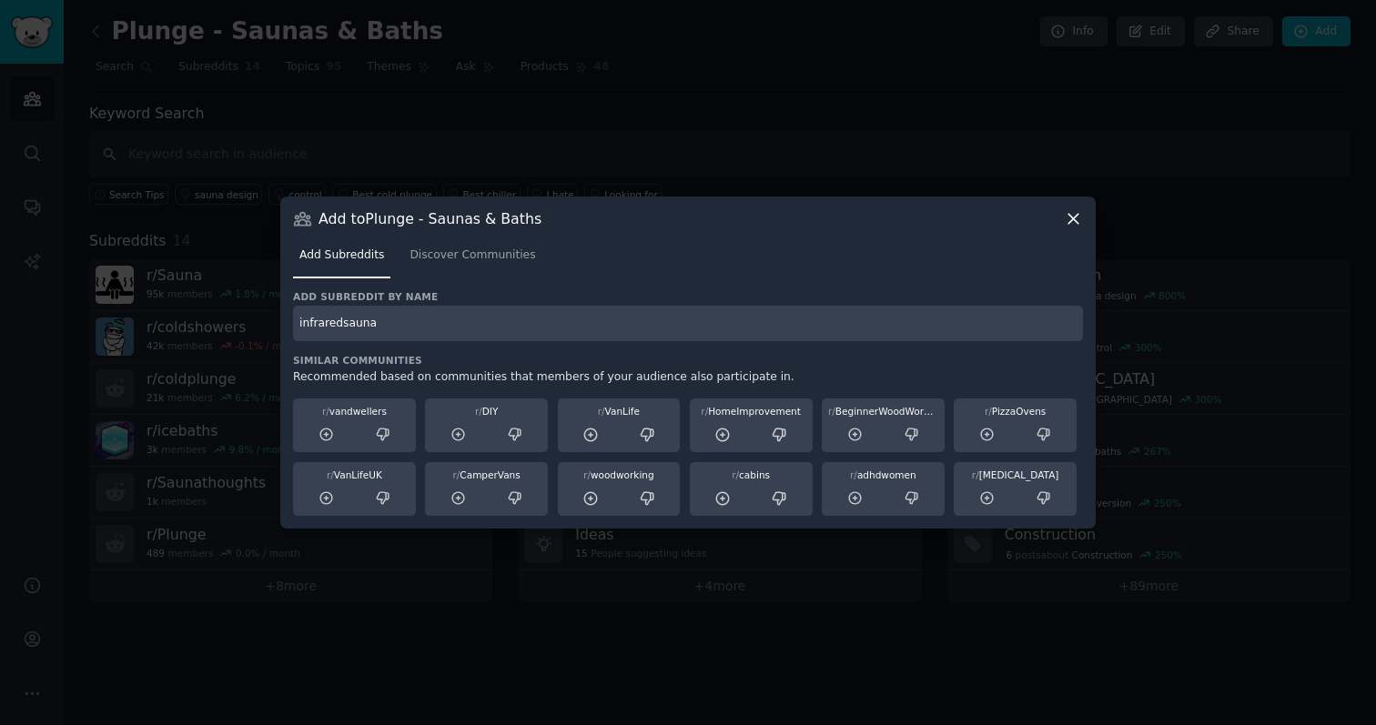
type input "infraredsauna"
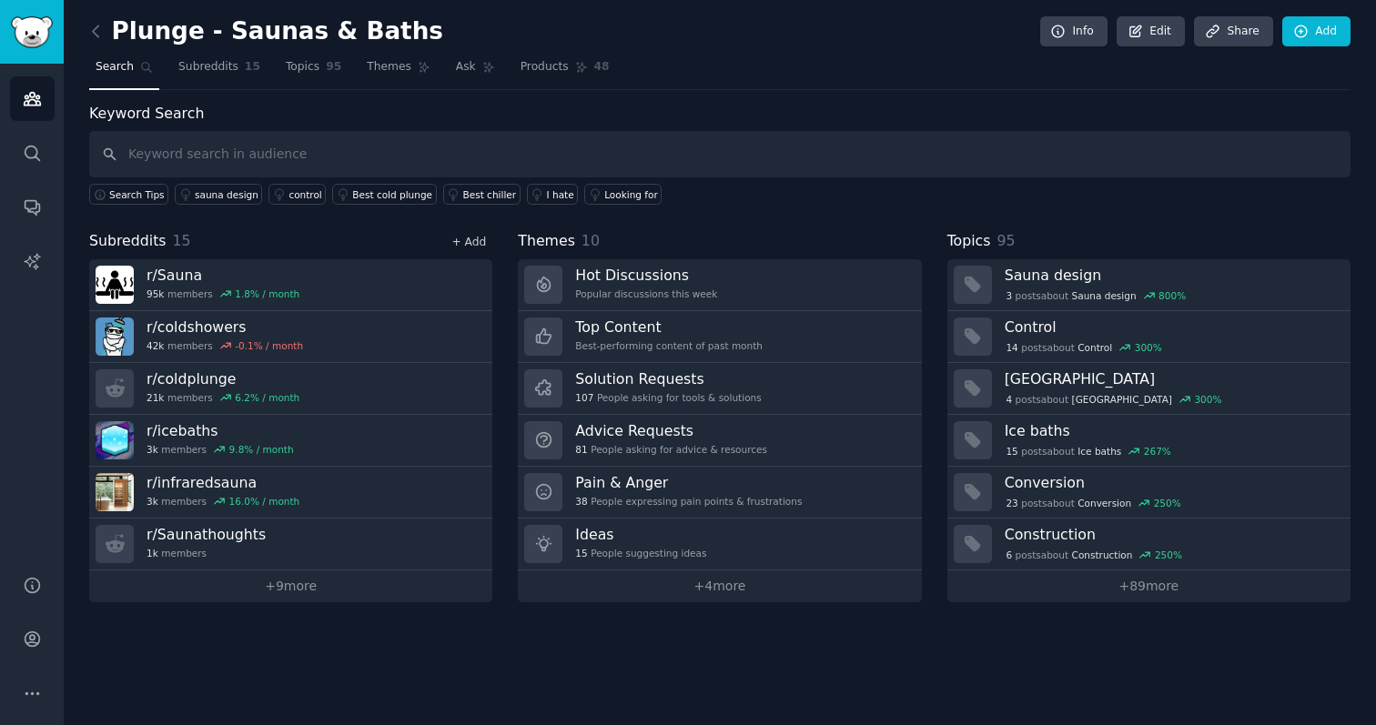
click at [480, 246] on link "+ Add" at bounding box center [468, 242] width 35 height 13
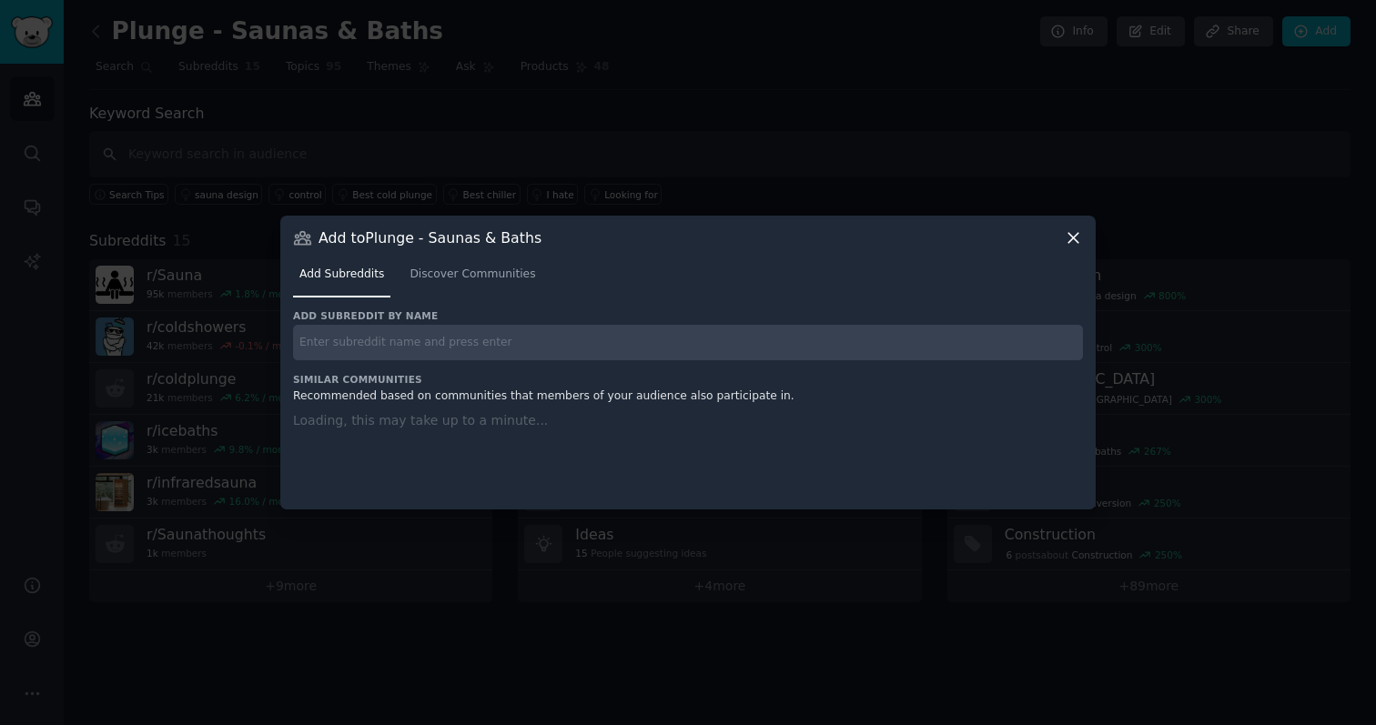
click at [458, 342] on input "text" at bounding box center [688, 342] width 790 height 35
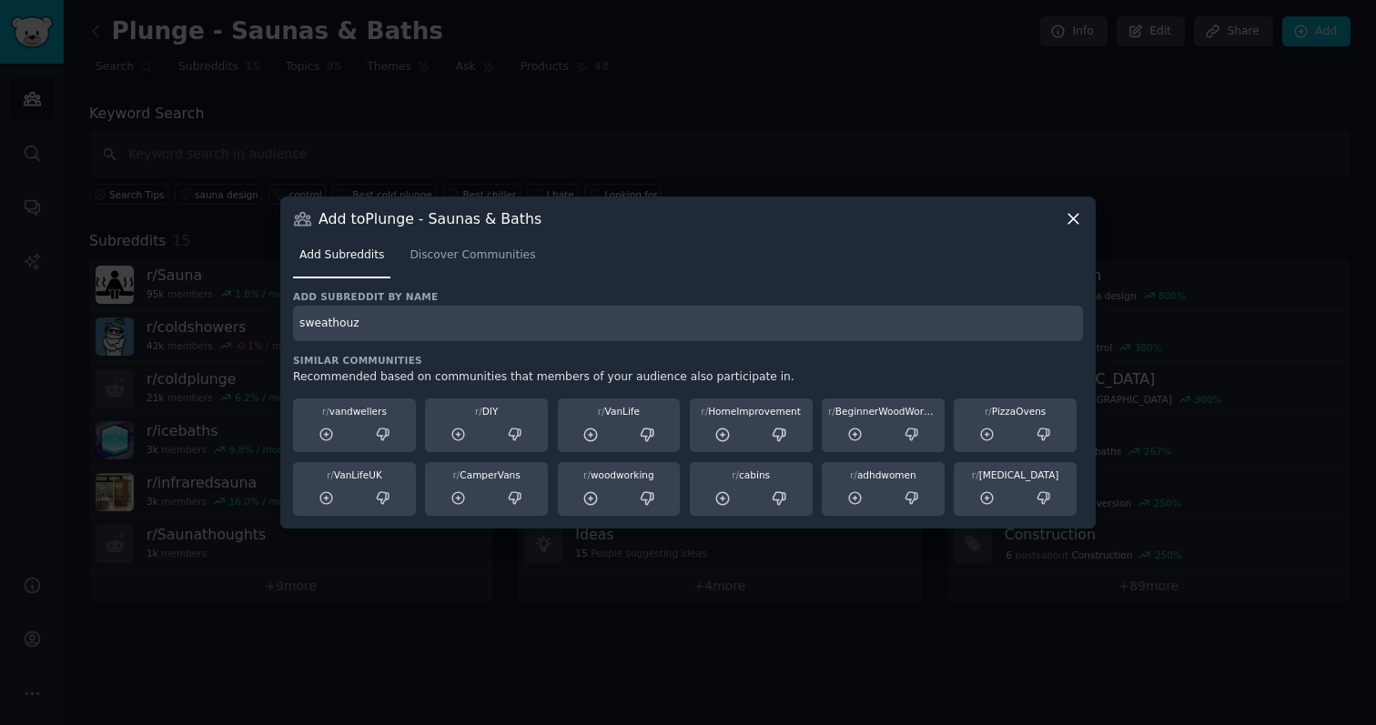
type input "sweathouz"
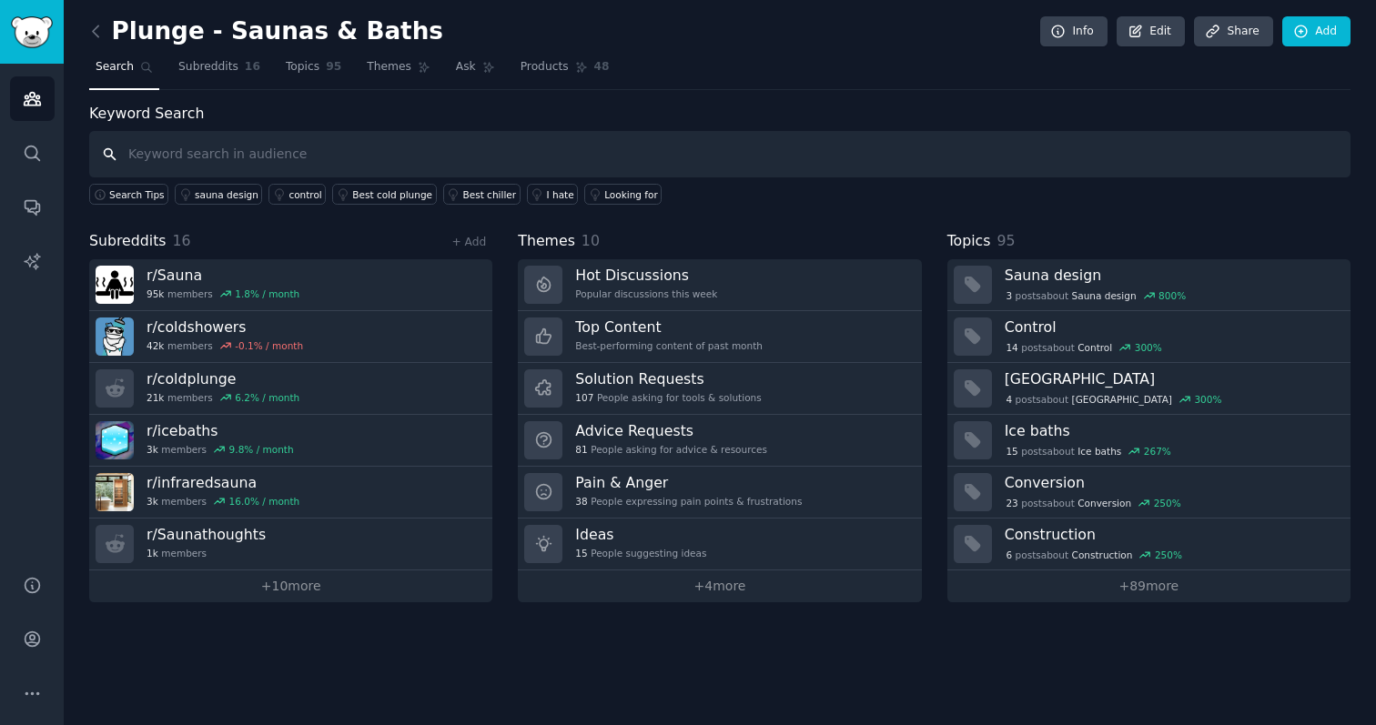
click at [232, 146] on input "text" at bounding box center [719, 154] width 1261 height 46
type input "barrelsauna"
click at [471, 240] on link "+ Add" at bounding box center [468, 242] width 35 height 13
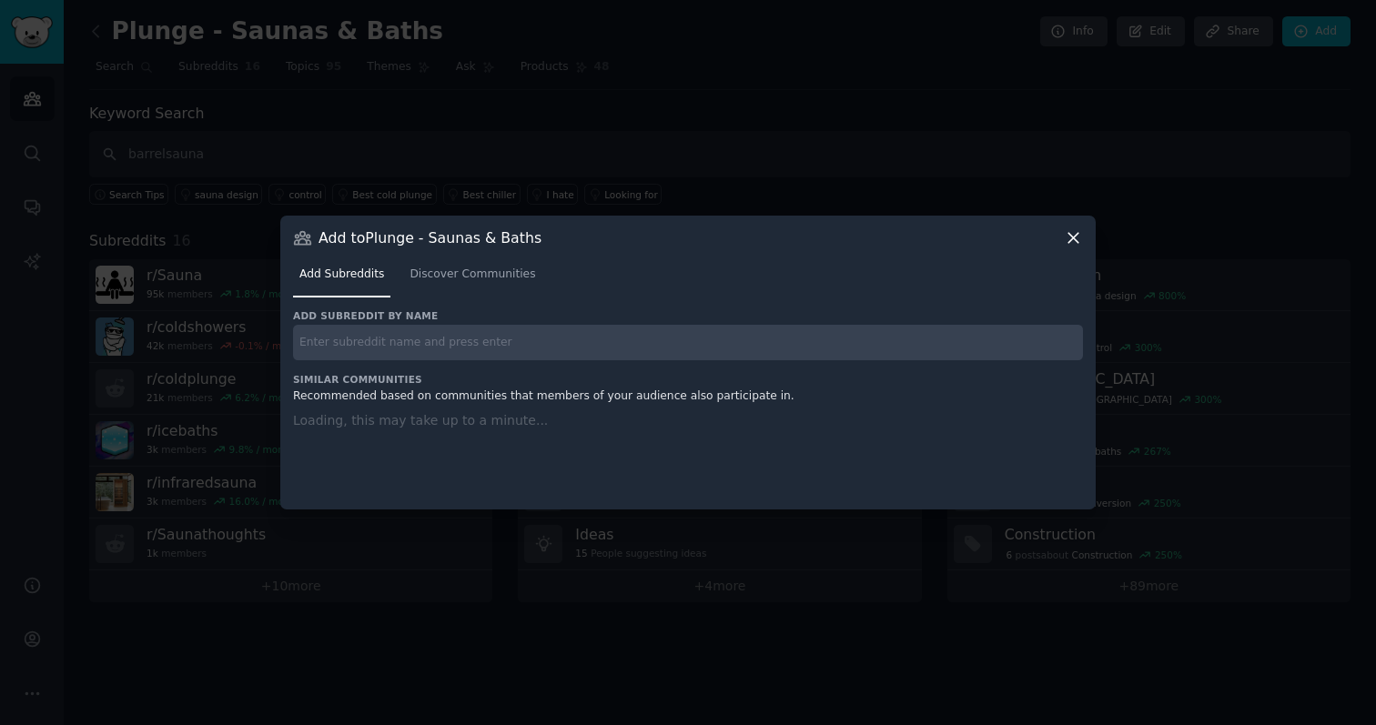
click at [392, 344] on input "text" at bounding box center [688, 342] width 790 height 35
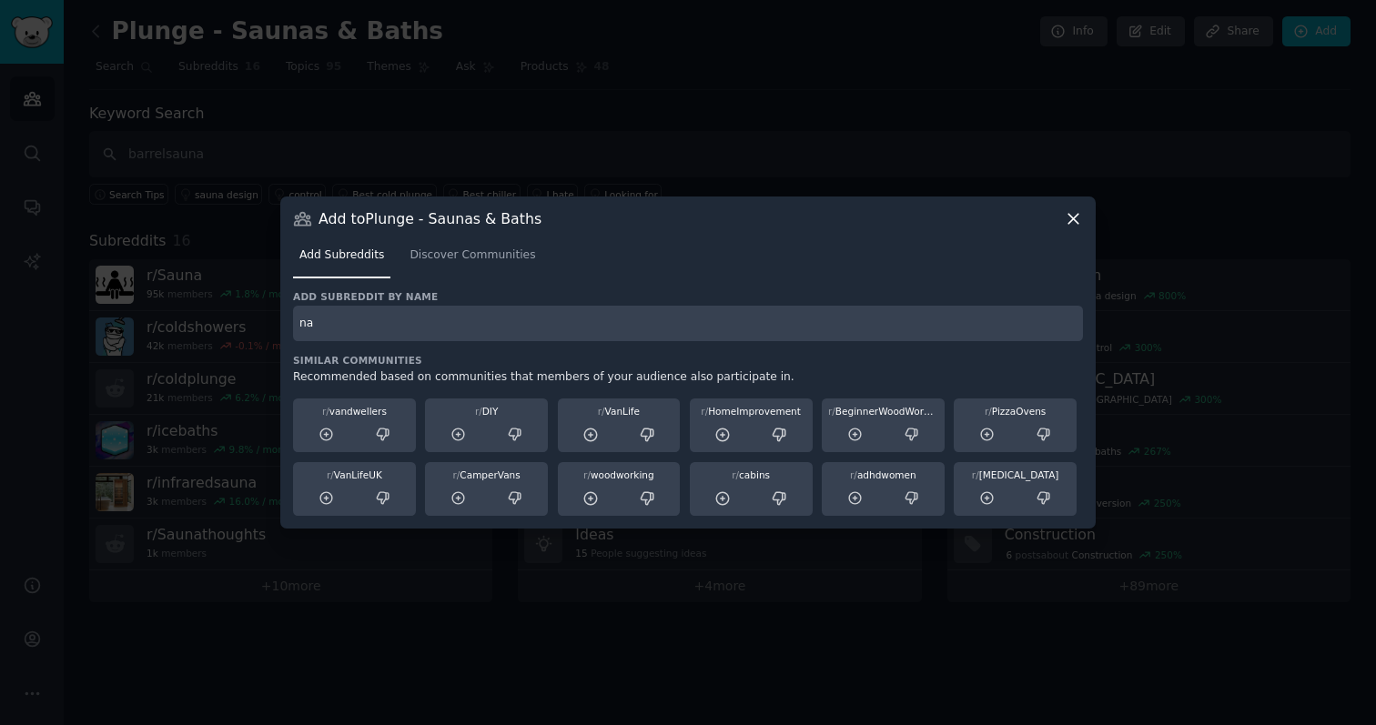
type input "n"
type input "barrelsaunas"
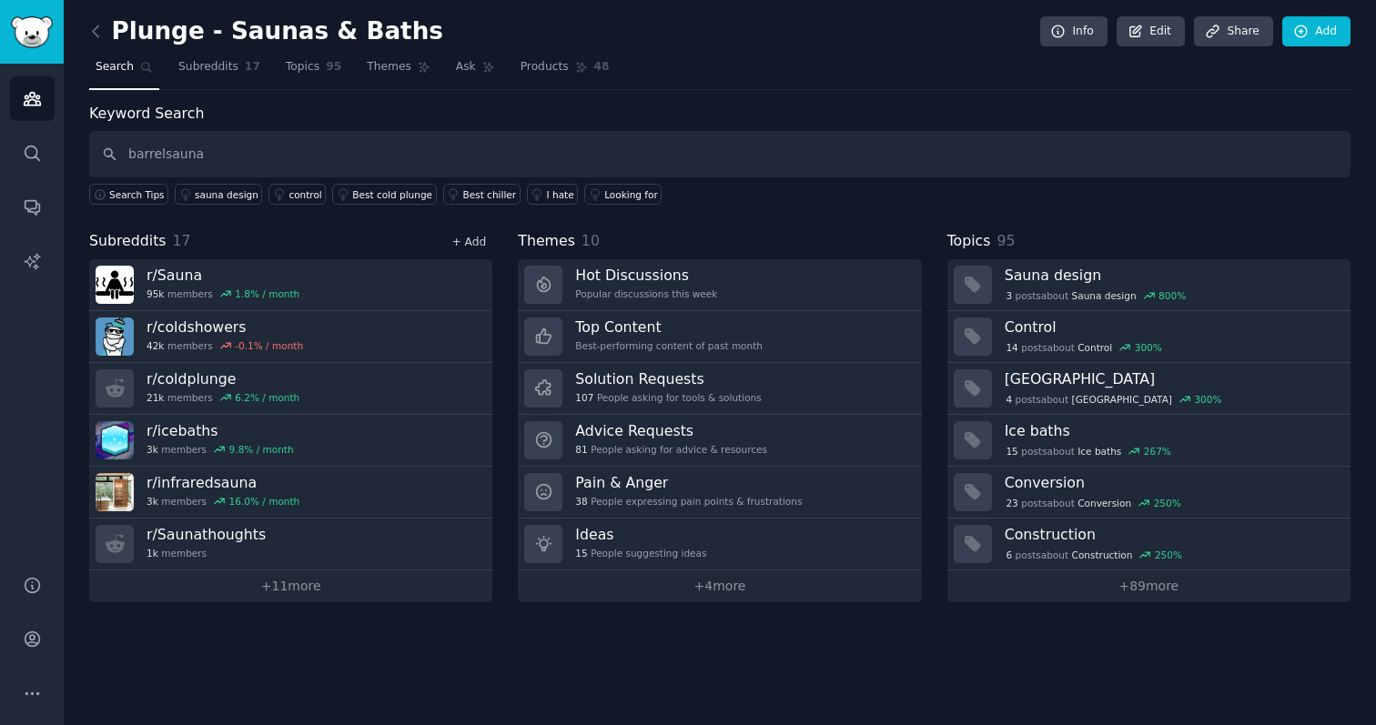
click at [466, 238] on link "+ Add" at bounding box center [468, 242] width 35 height 13
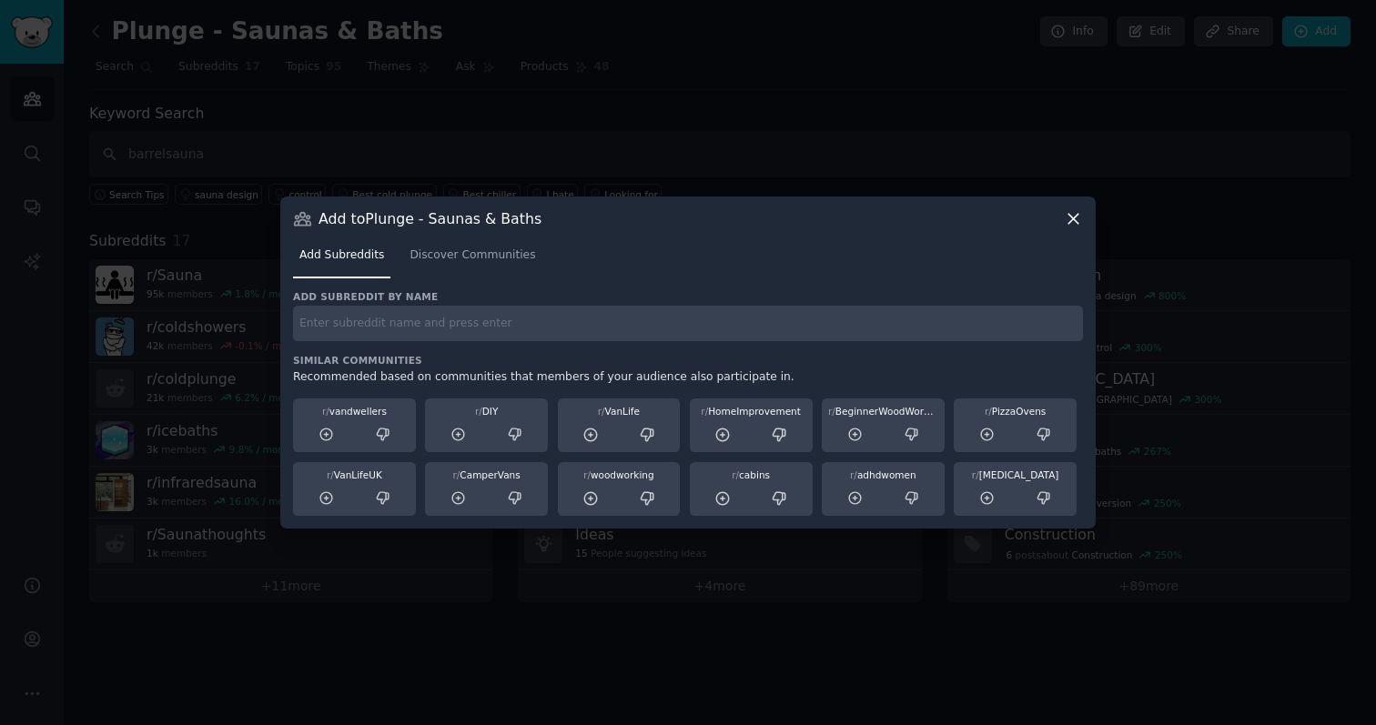
click at [484, 332] on input "text" at bounding box center [688, 323] width 790 height 35
type input "diysauna"
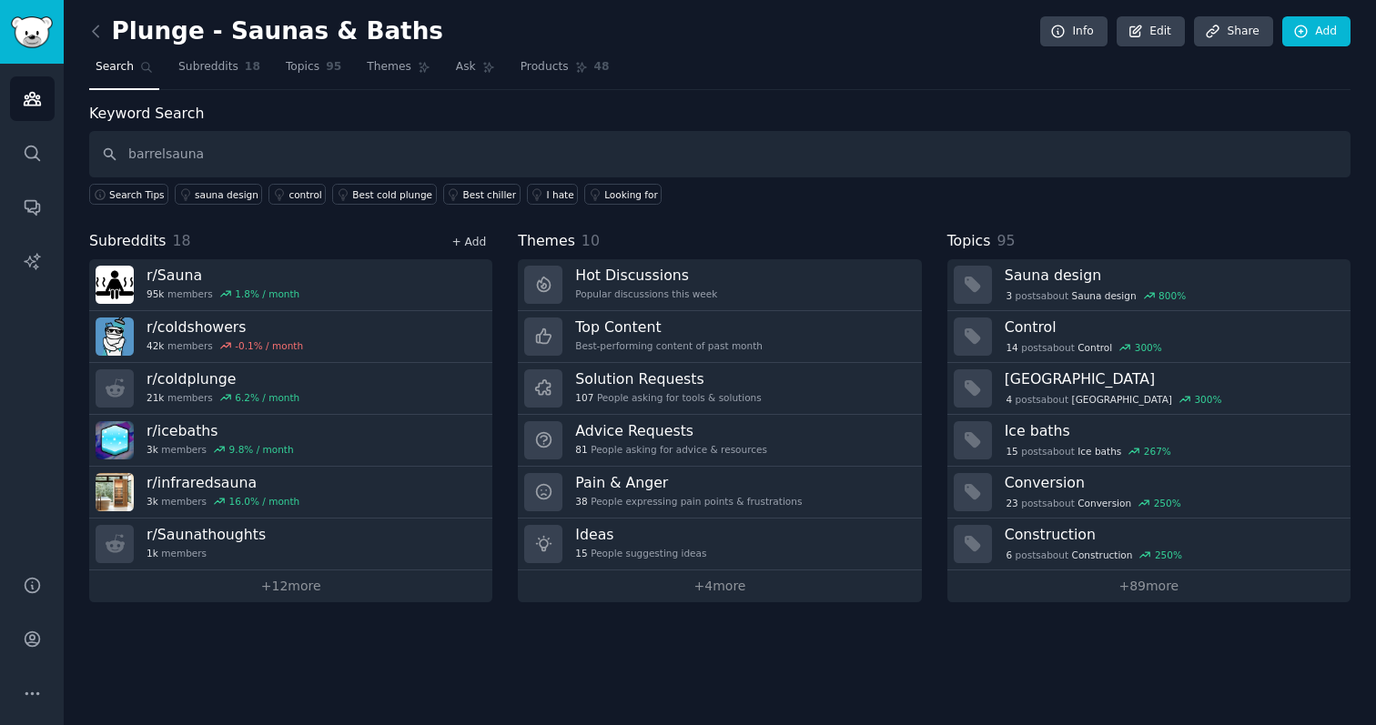
click at [482, 245] on link "+ Add" at bounding box center [468, 242] width 35 height 13
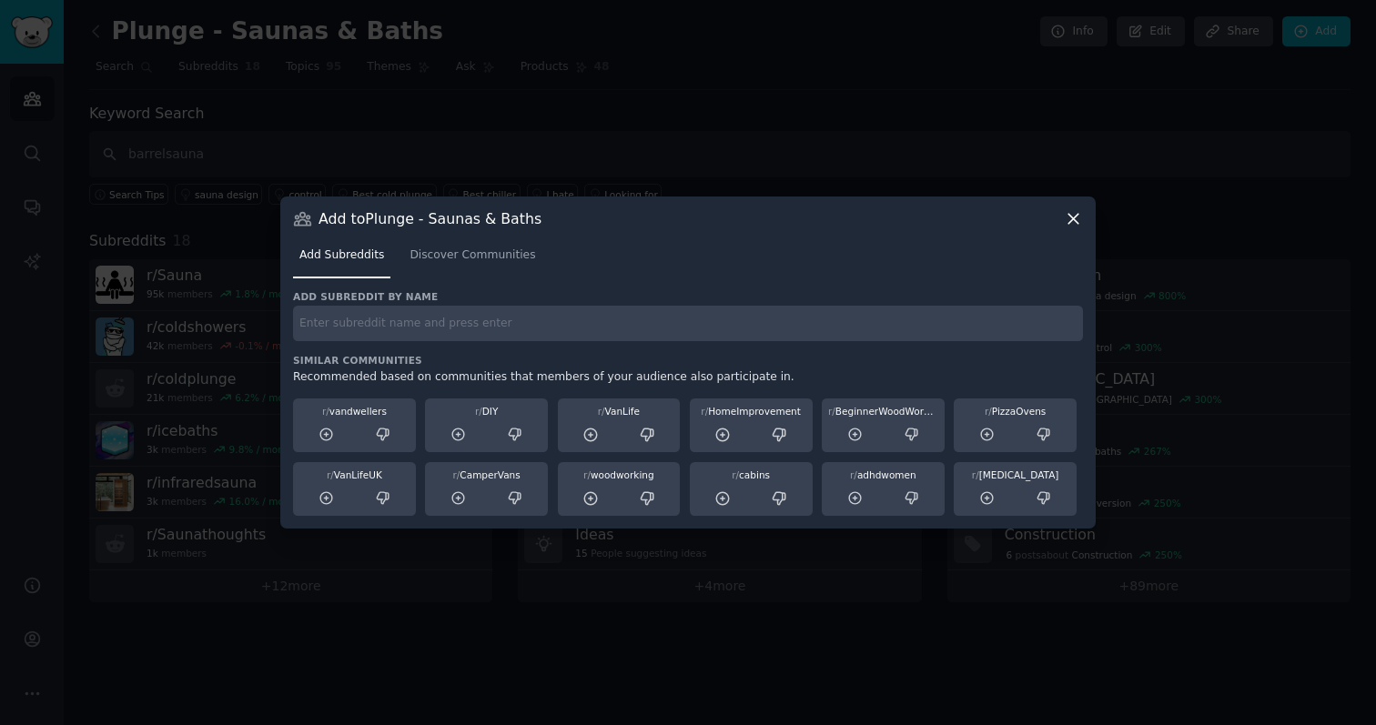
click at [482, 338] on input "text" at bounding box center [688, 323] width 790 height 35
type input "infraredsaunas"
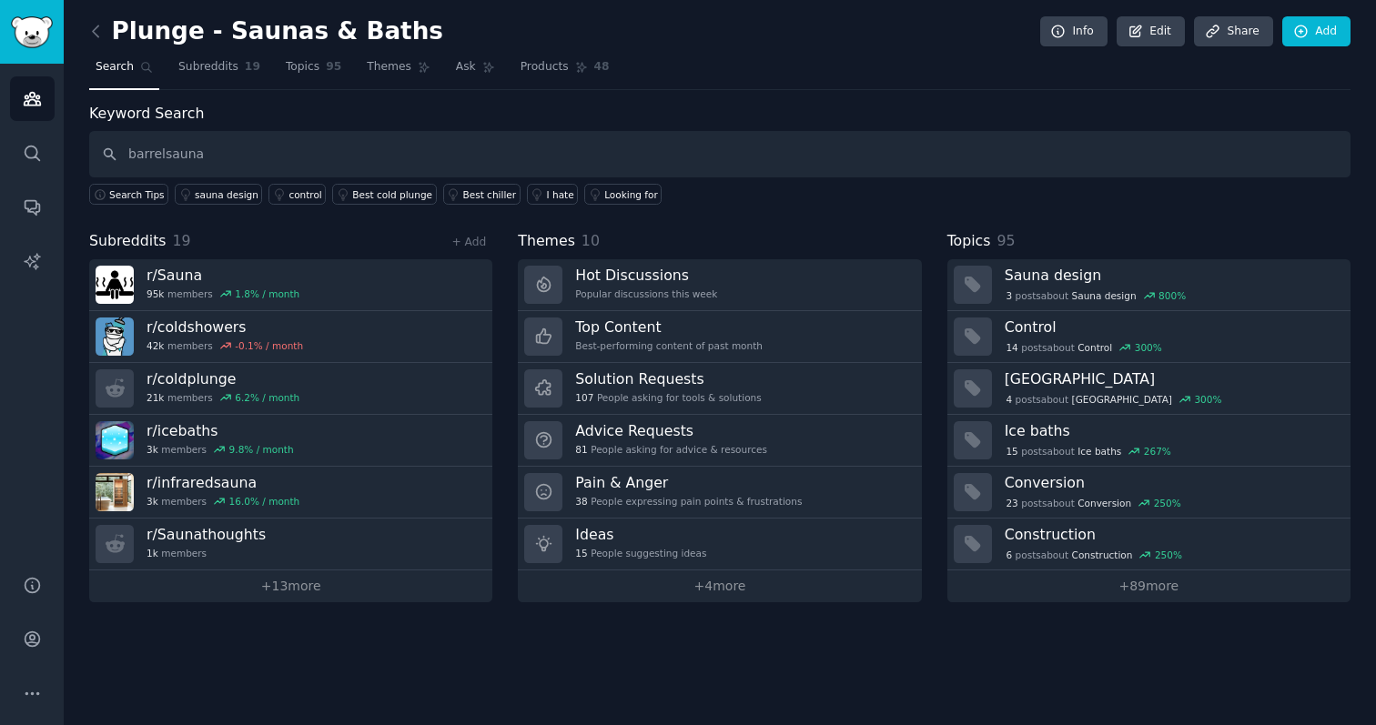
click at [472, 233] on div "+ Add" at bounding box center [468, 241] width 47 height 19
click at [472, 239] on link "+ Add" at bounding box center [468, 242] width 35 height 13
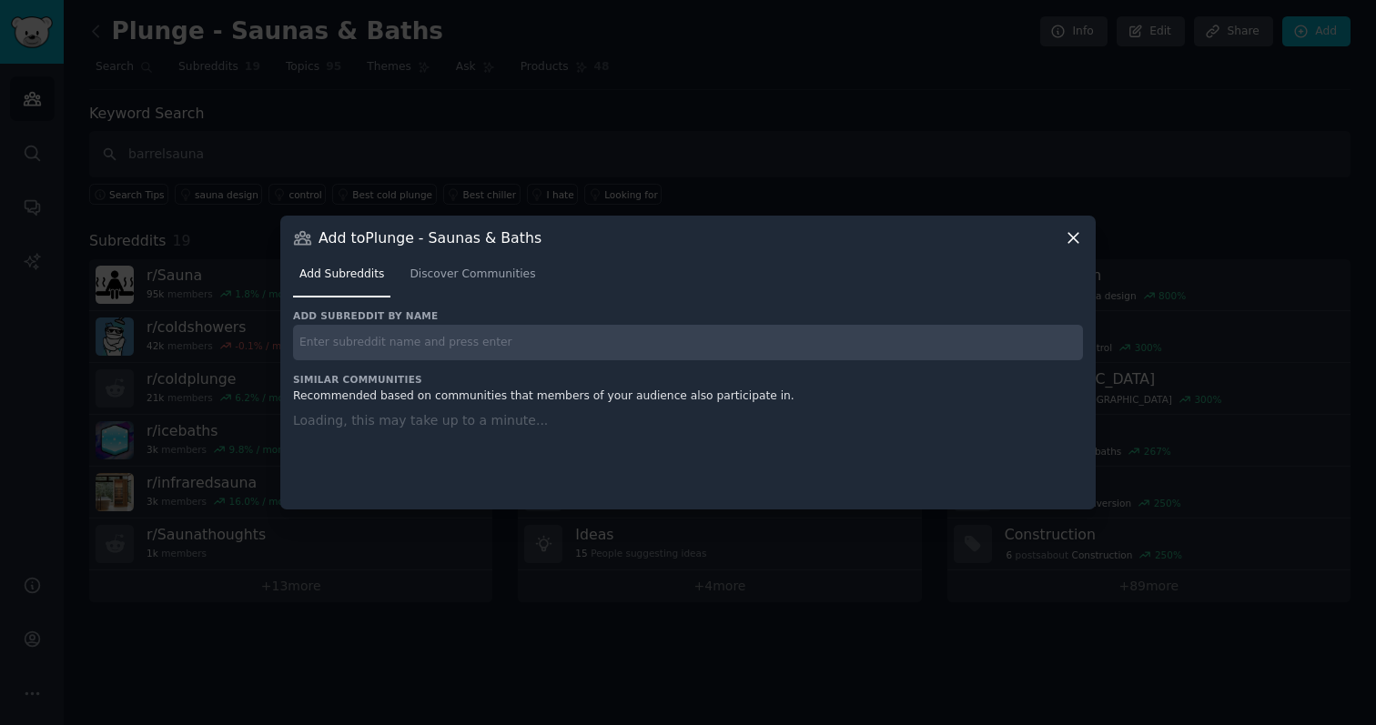
click at [388, 326] on input "text" at bounding box center [688, 342] width 790 height 35
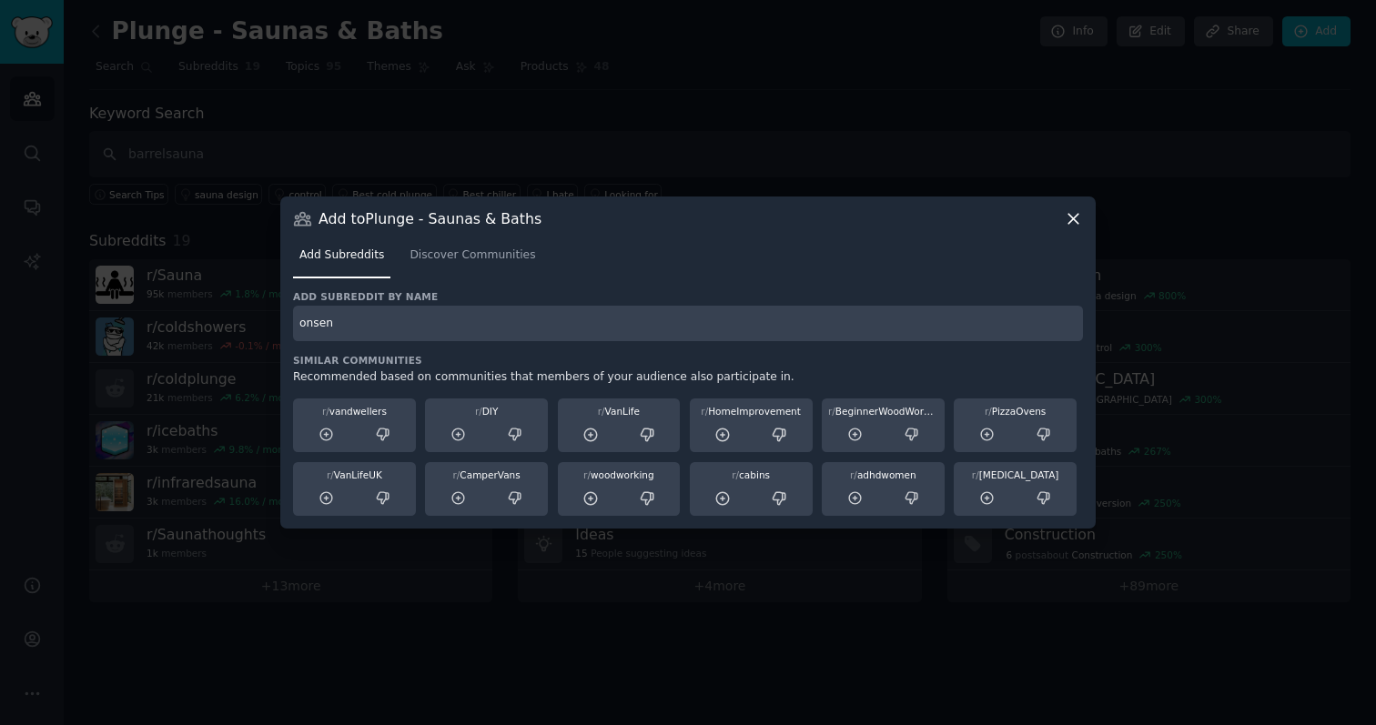
type input "onsen"
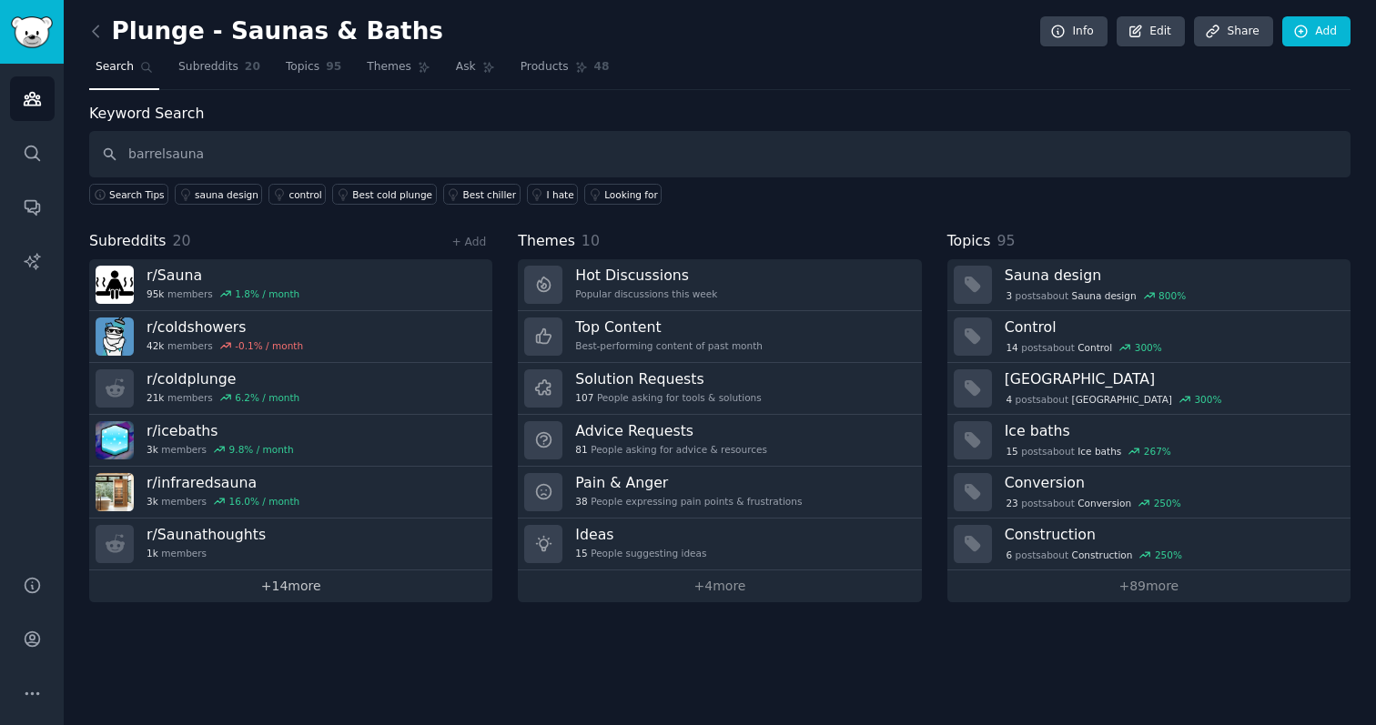
click at [295, 592] on link "+ 14 more" at bounding box center [290, 586] width 403 height 32
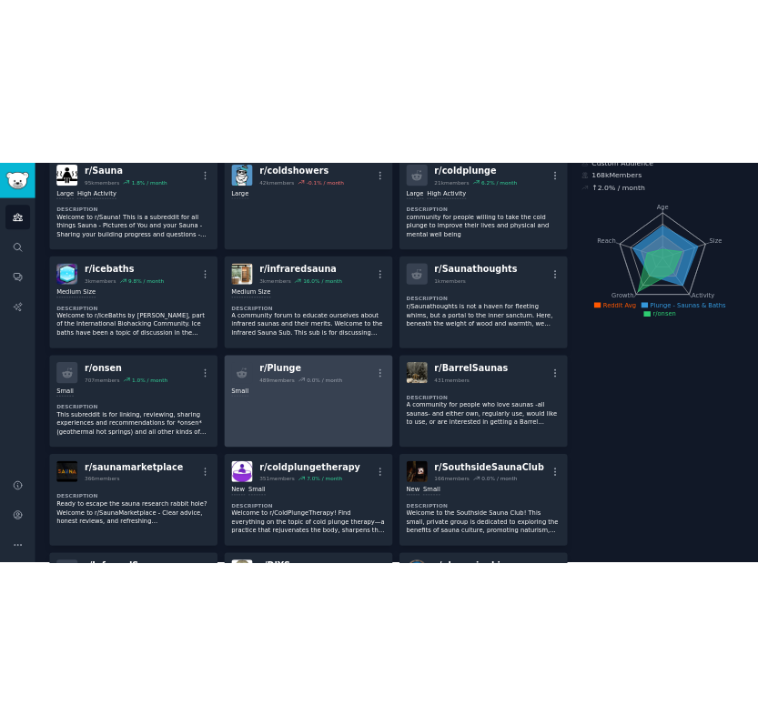
scroll to position [142, 0]
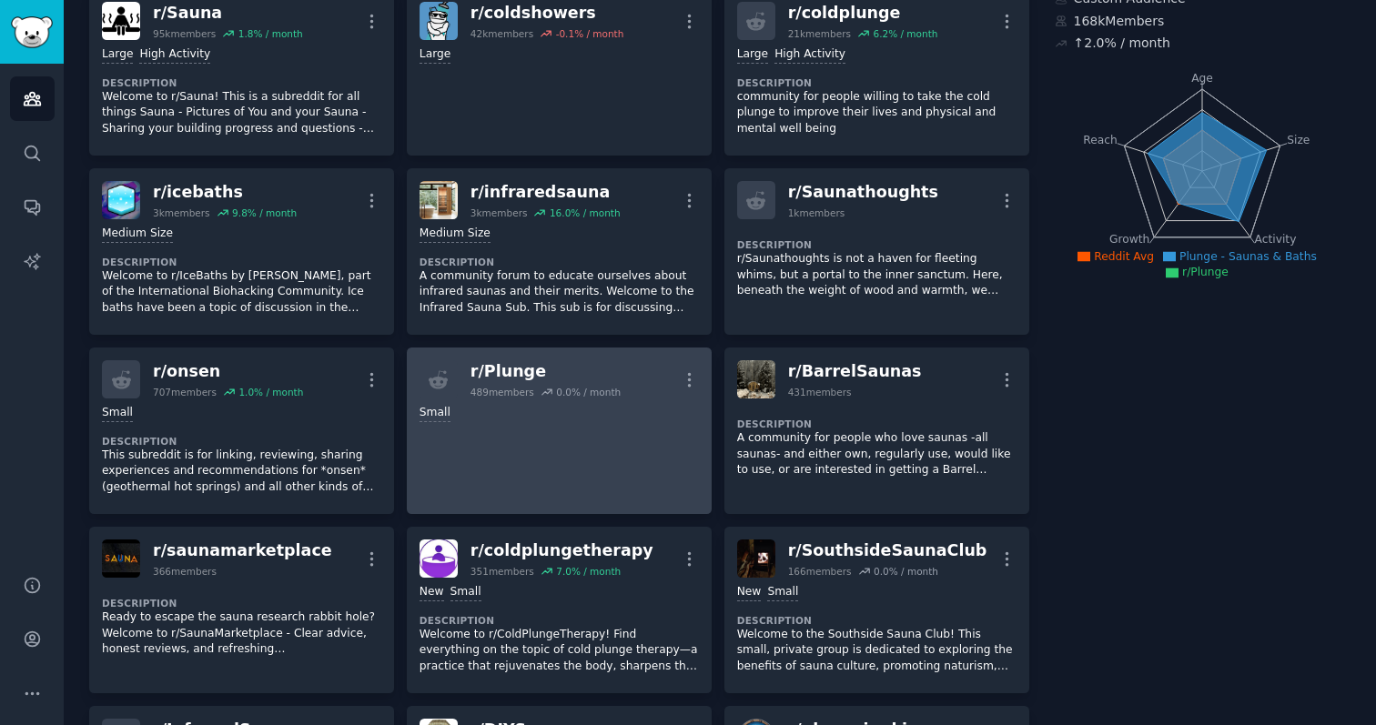
click at [575, 424] on link "r/ Plunge 489 members 0.0 % / month More 100 - 1000 members Small" at bounding box center [559, 431] width 305 height 166
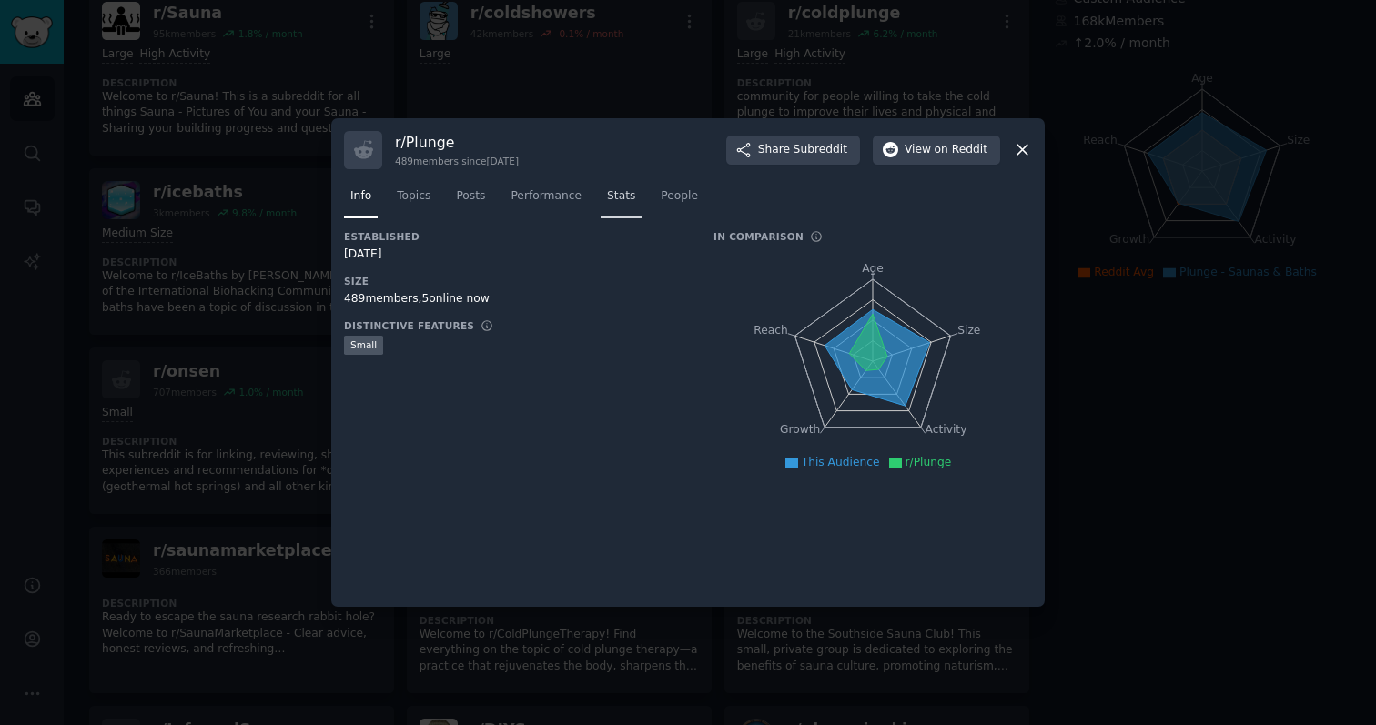
click at [622, 199] on span "Stats" at bounding box center [621, 196] width 28 height 16
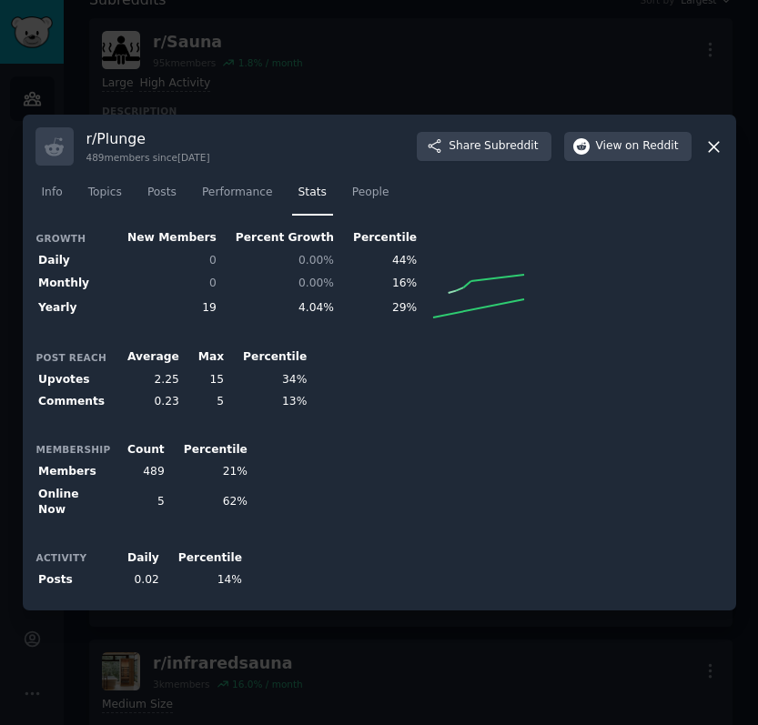
click at [751, 332] on div at bounding box center [379, 362] width 758 height 725
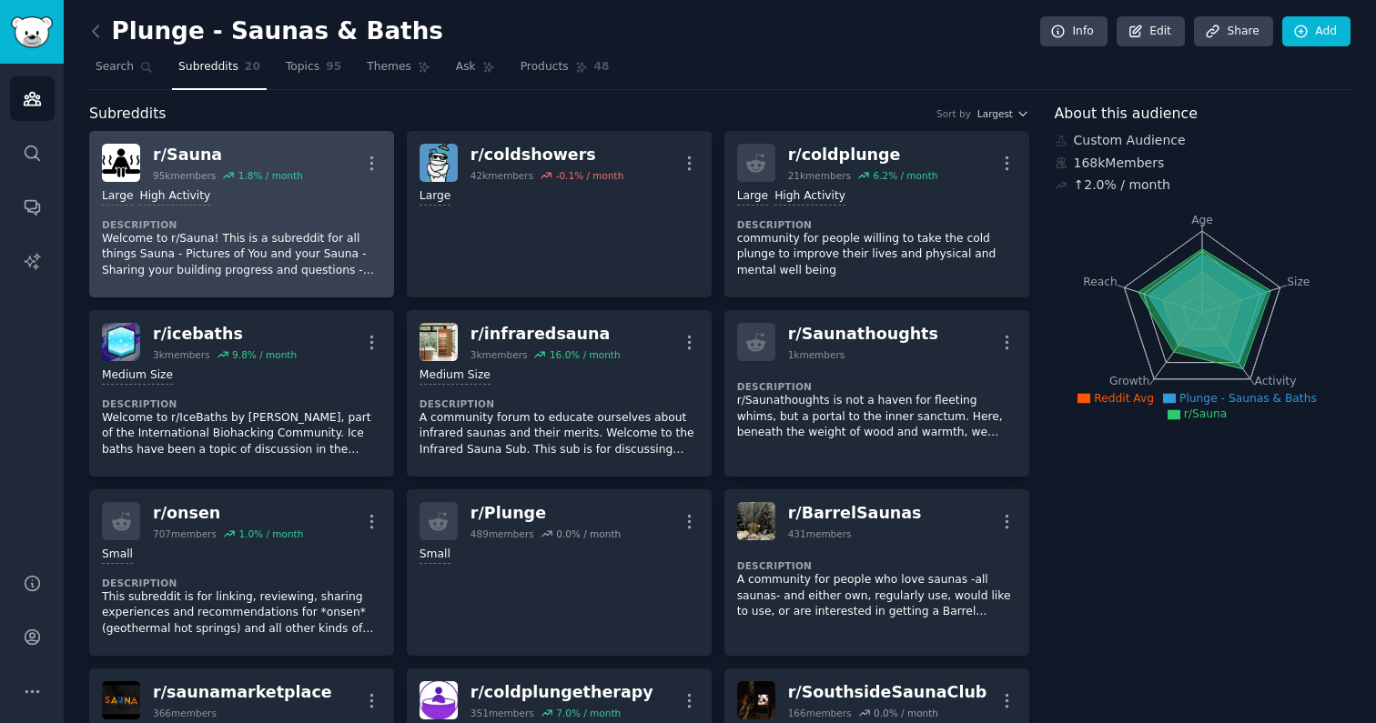
click at [304, 281] on div "Large High Activity Description Welcome to r/Sauna! This is a subreddit for all…" at bounding box center [241, 233] width 279 height 103
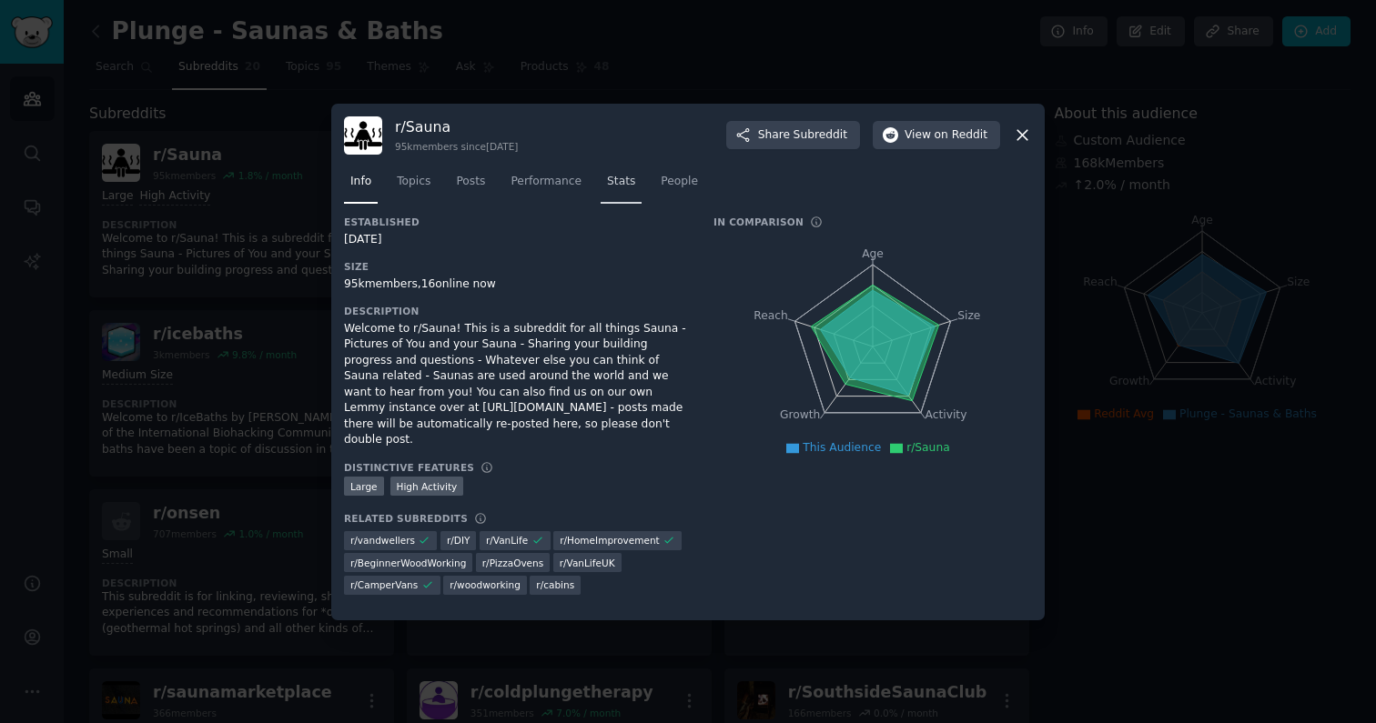
click at [615, 190] on span "Stats" at bounding box center [621, 182] width 28 height 16
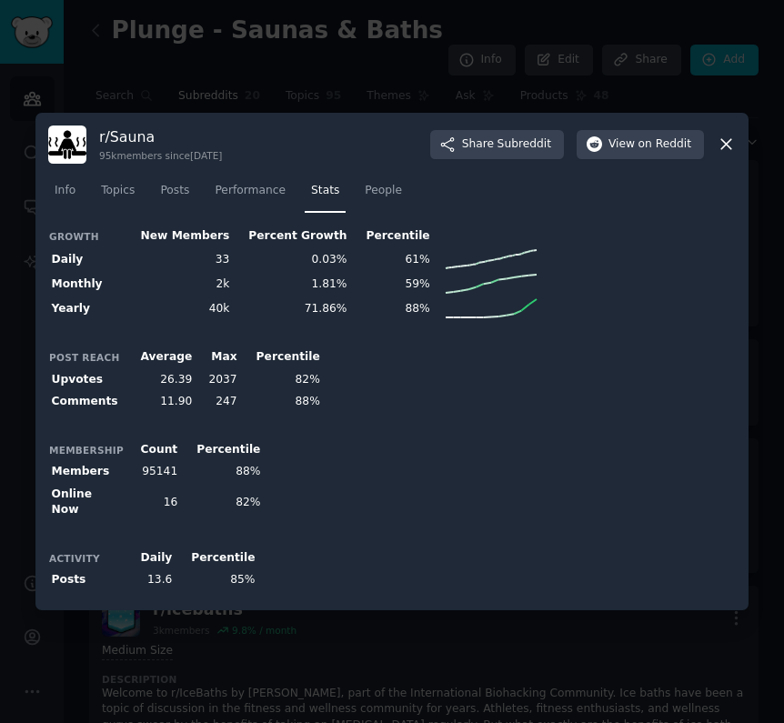
click at [331, 89] on div at bounding box center [392, 361] width 784 height 723
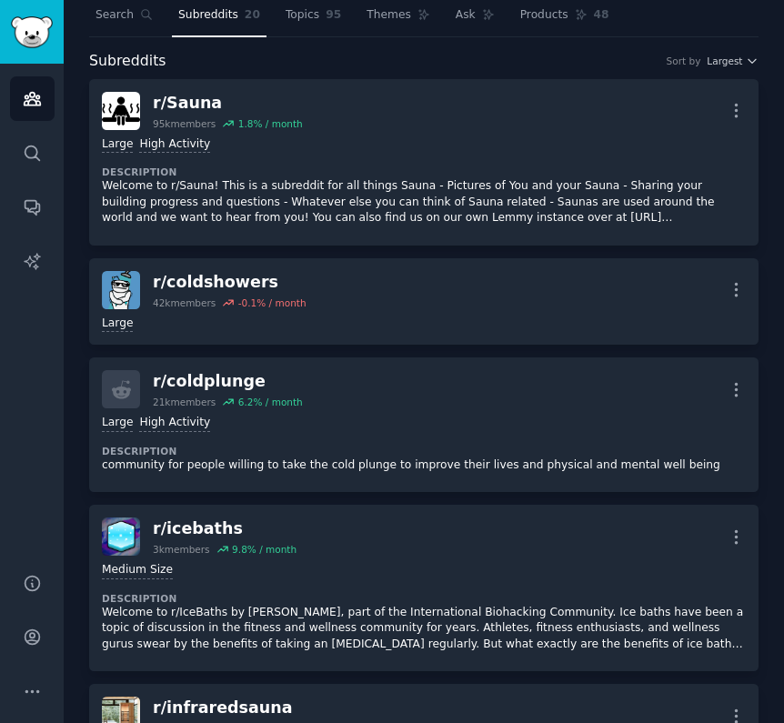
scroll to position [110, 0]
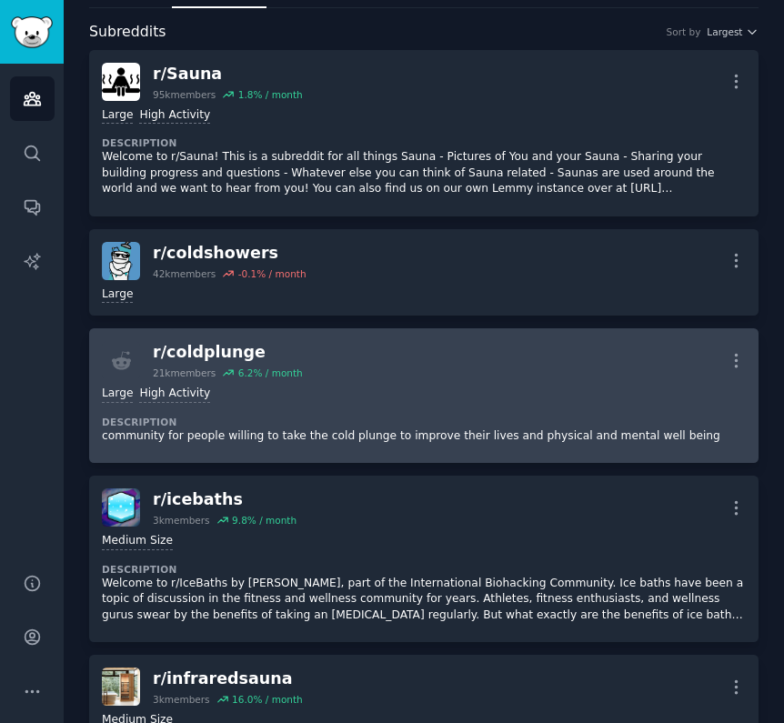
click at [433, 386] on div "Large High Activity" at bounding box center [424, 394] width 644 height 17
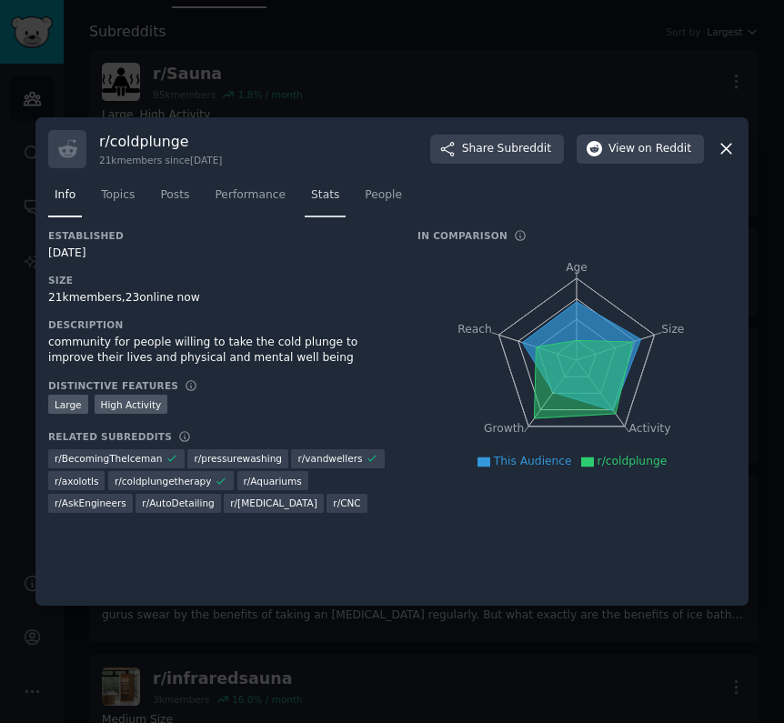
click at [317, 198] on span "Stats" at bounding box center [325, 195] width 28 height 16
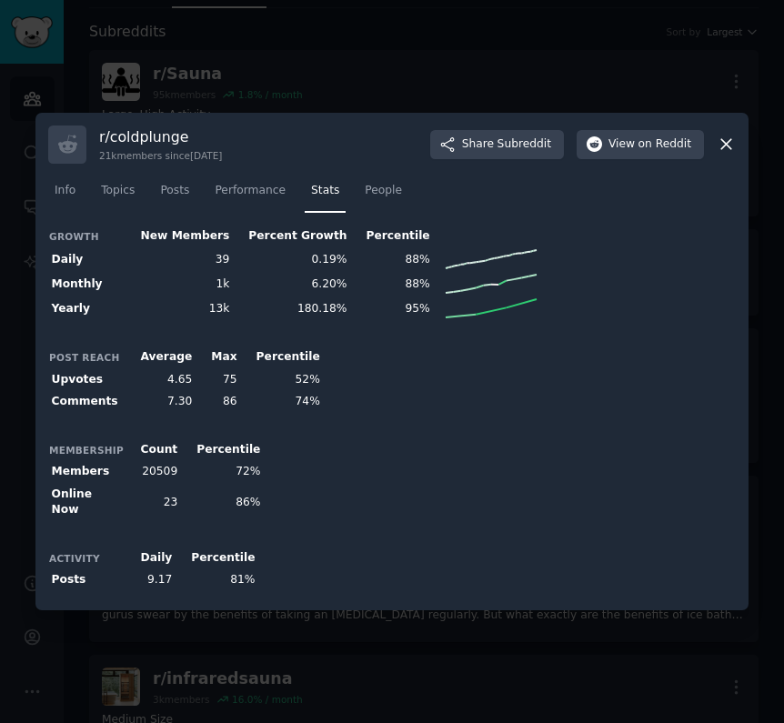
click at [731, 150] on icon at bounding box center [726, 144] width 19 height 19
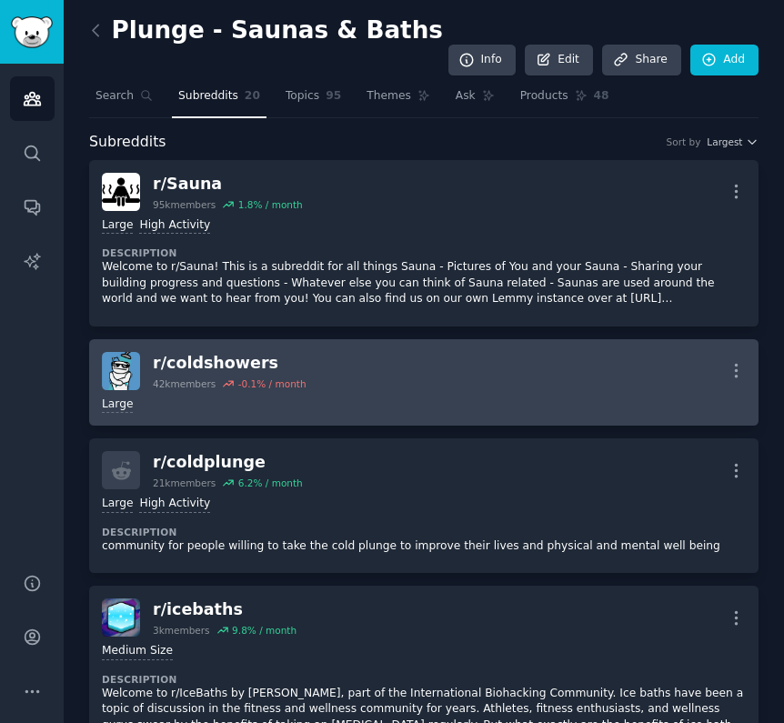
click at [366, 357] on div "r/ coldshowers 42k members -0.1 % / month More" at bounding box center [424, 371] width 644 height 38
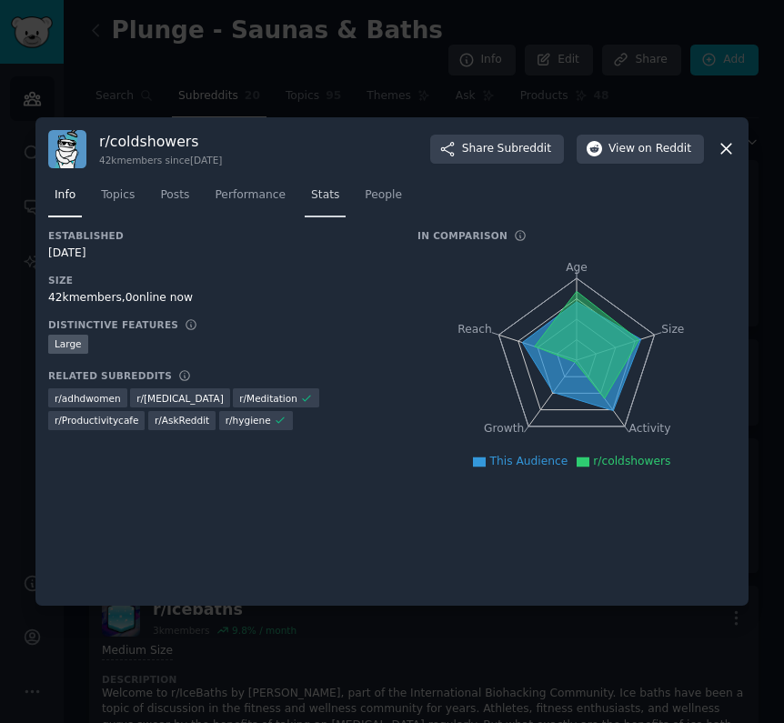
click at [341, 188] on link "Stats" at bounding box center [325, 199] width 41 height 37
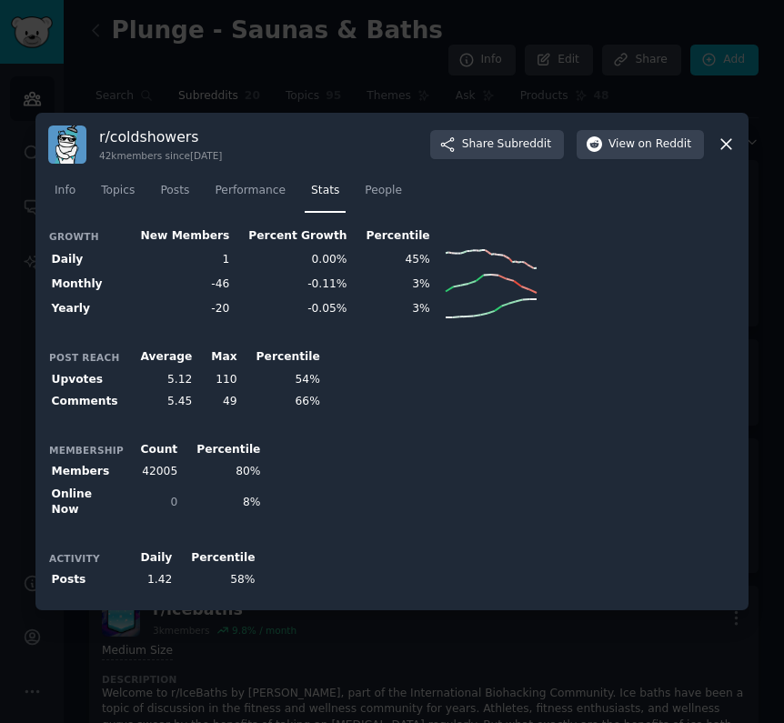
click at [724, 150] on icon at bounding box center [726, 145] width 10 height 10
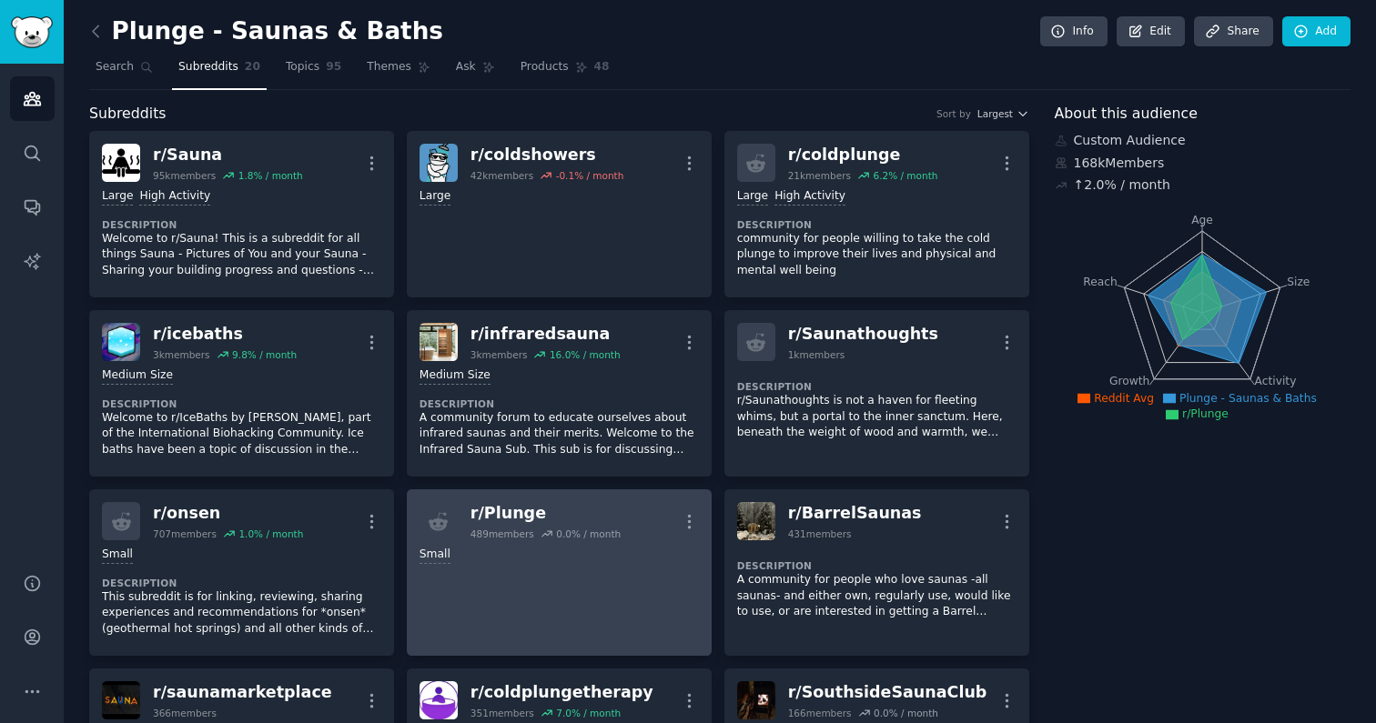
click at [549, 533] on icon at bounding box center [546, 533] width 10 height 5
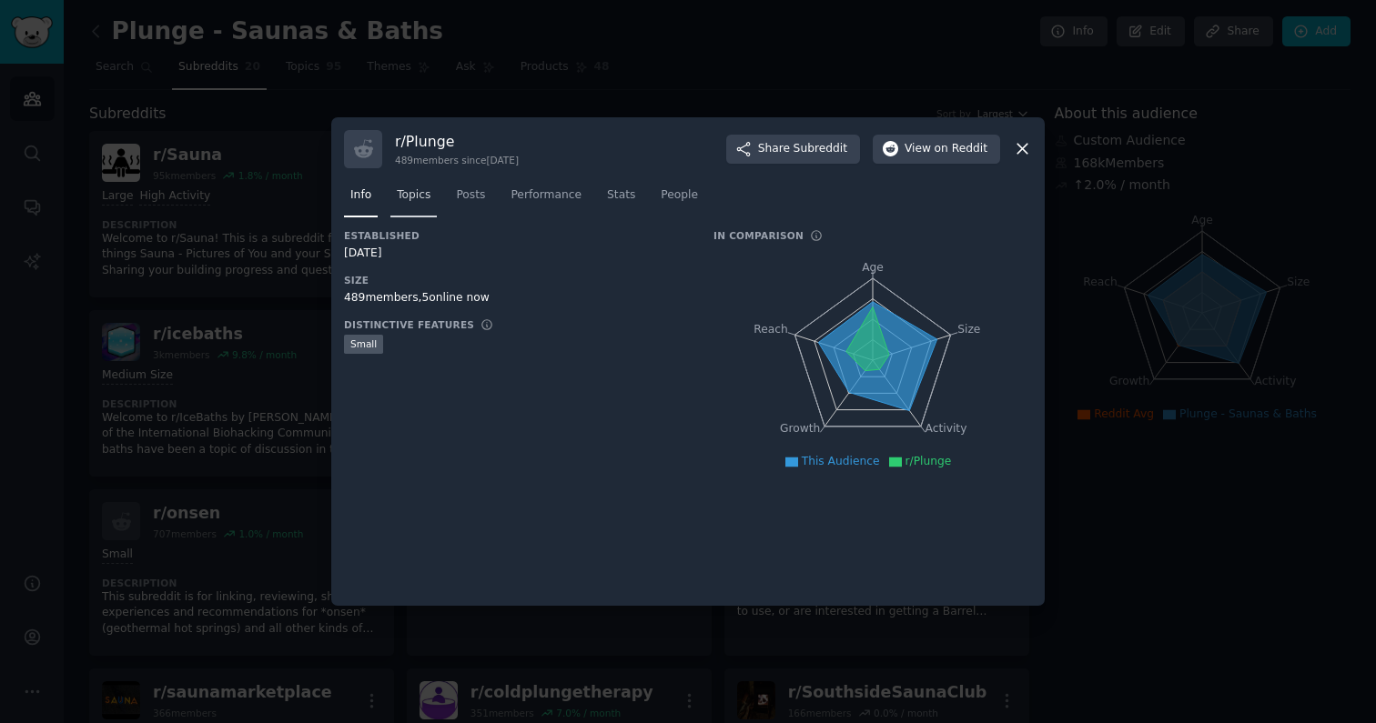
click at [413, 207] on link "Topics" at bounding box center [413, 199] width 46 height 37
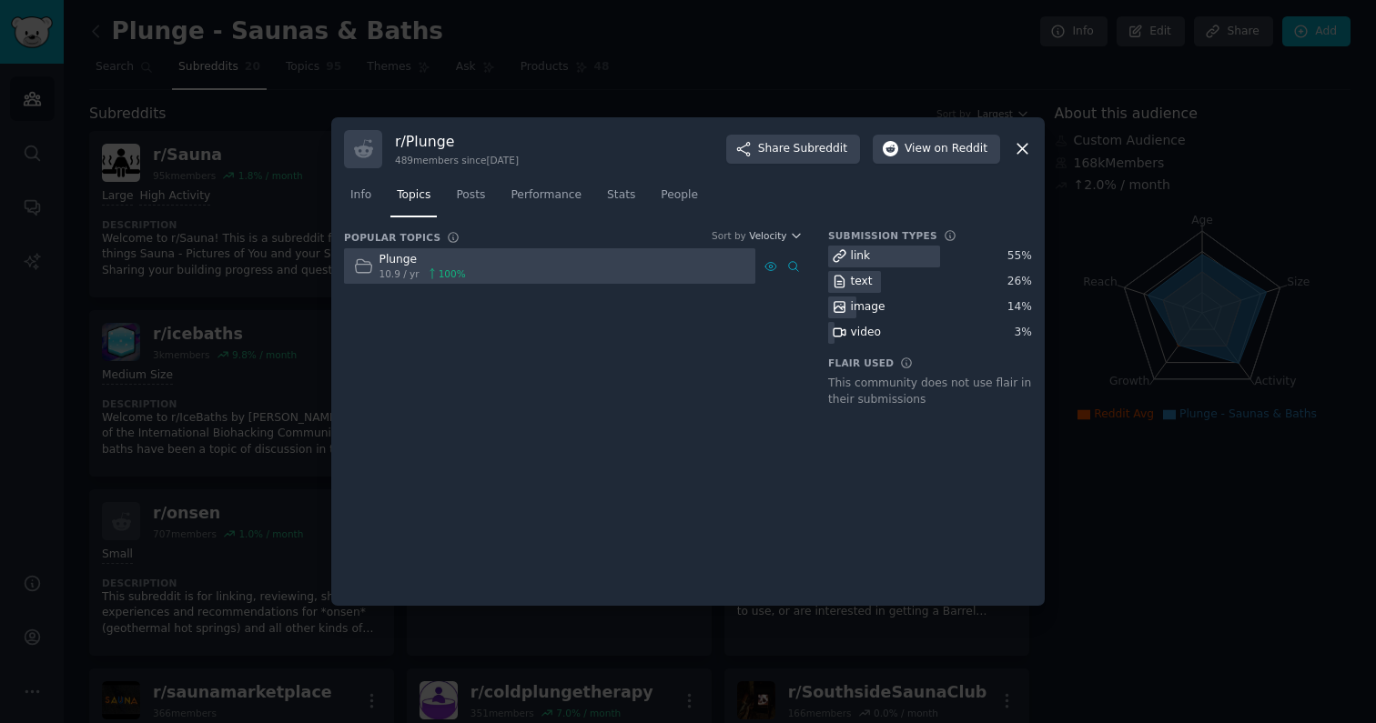
click at [797, 154] on icon at bounding box center [1022, 148] width 19 height 19
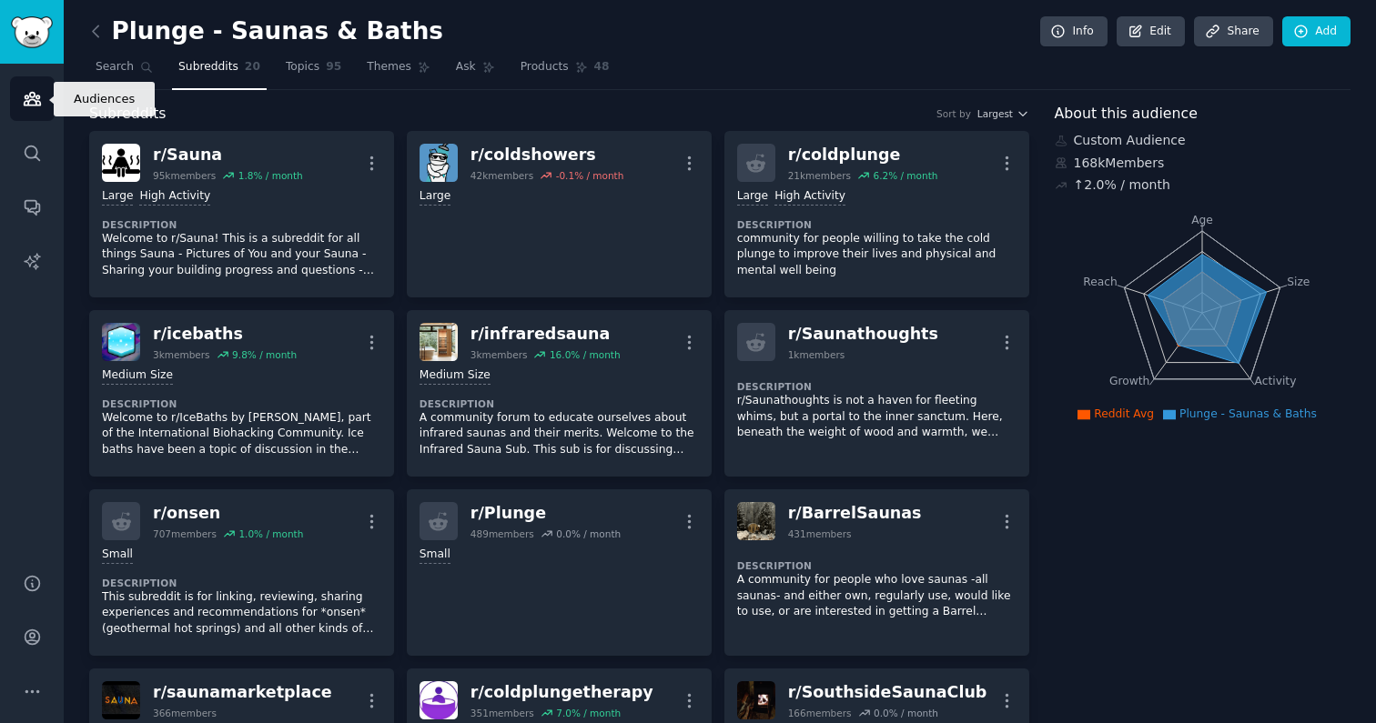
click at [17, 98] on link "Audiences" at bounding box center [32, 98] width 45 height 45
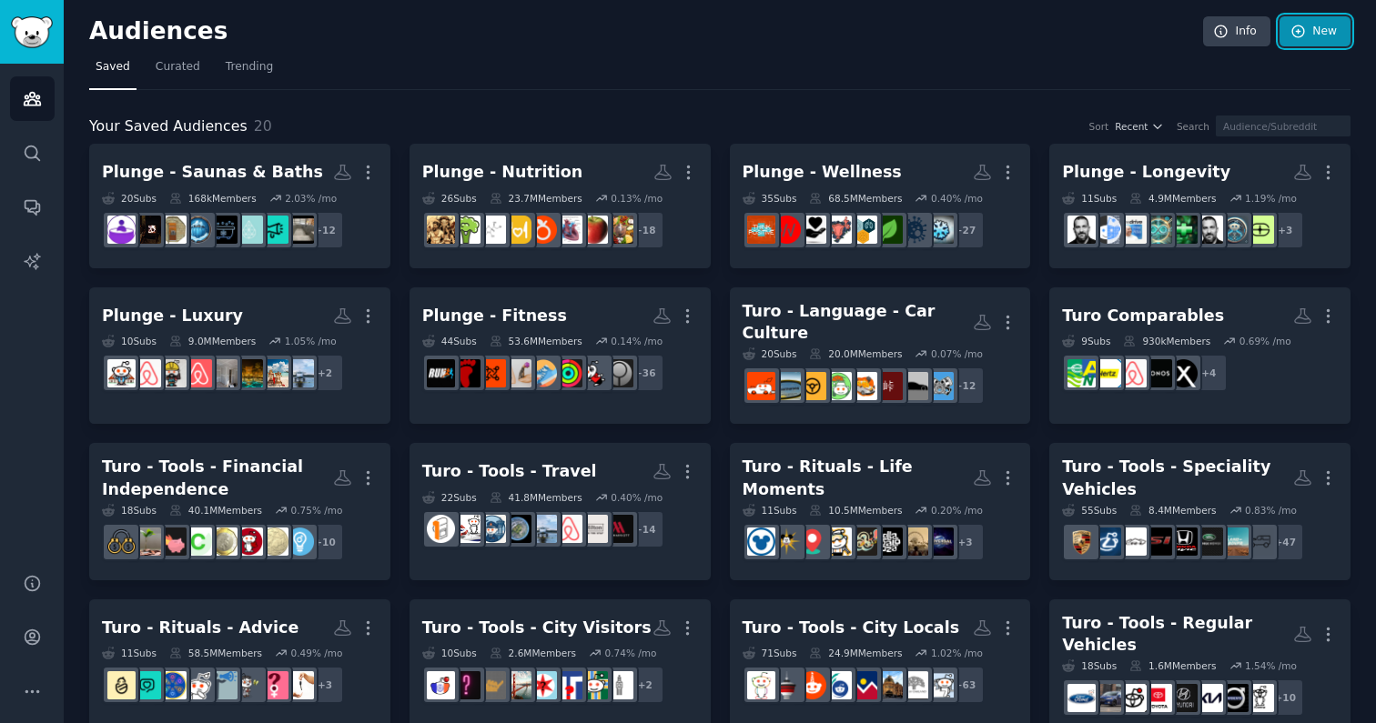
click at [797, 35] on link "New" at bounding box center [1314, 31] width 71 height 31
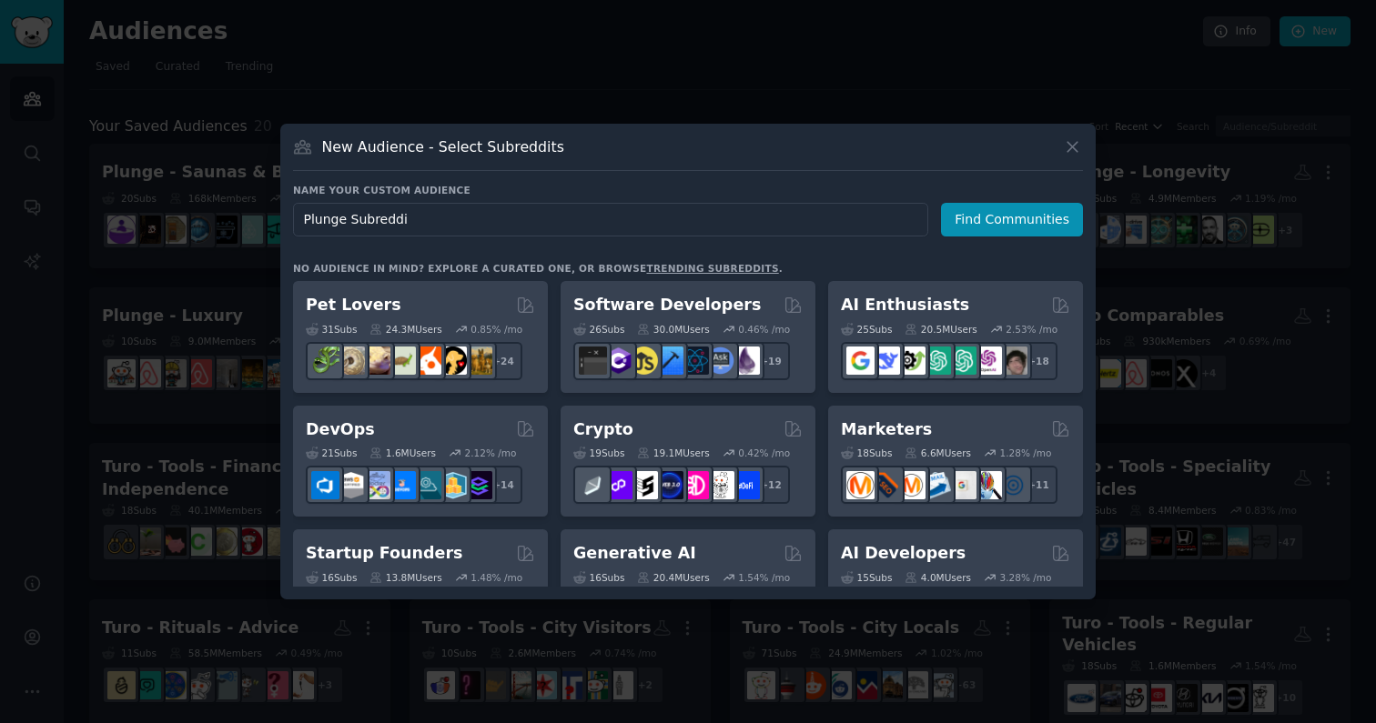
type input "Plunge Subreddit"
click button "Find Communities" at bounding box center [1012, 220] width 142 height 34
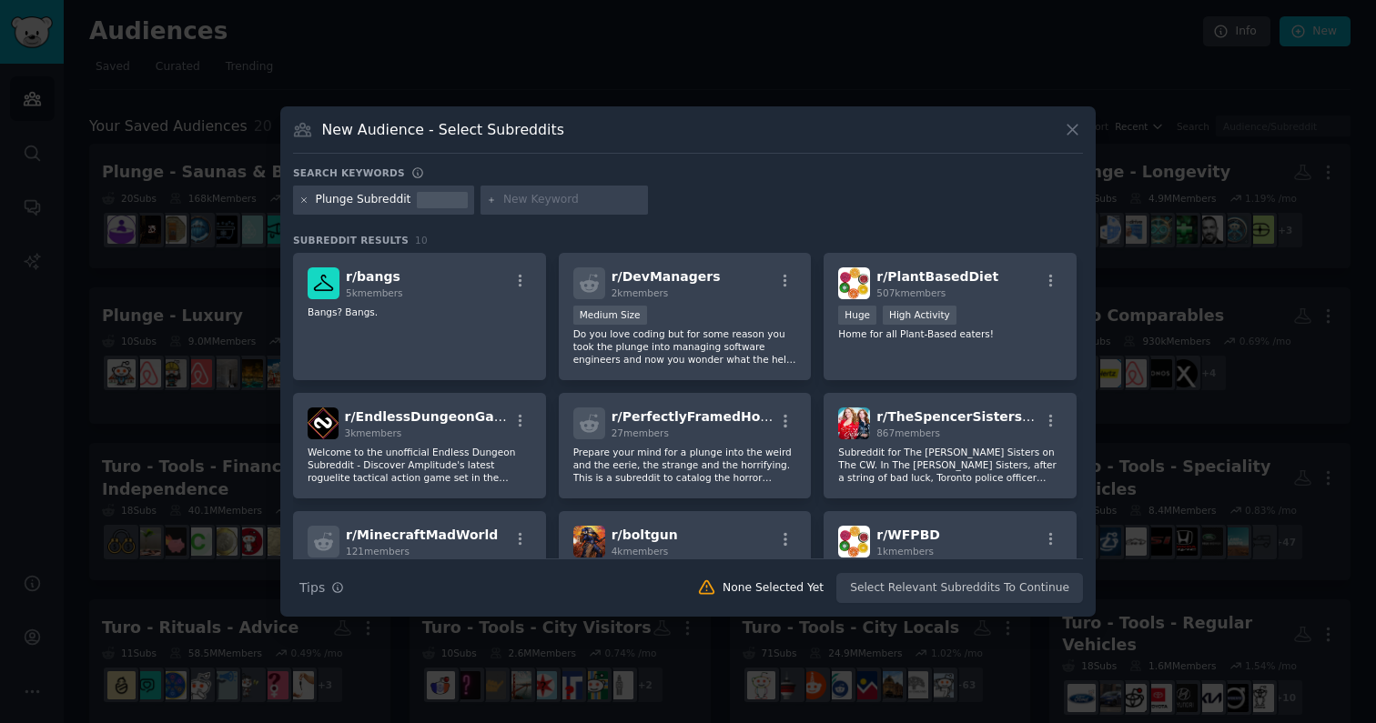
click at [303, 205] on icon at bounding box center [304, 201] width 10 height 10
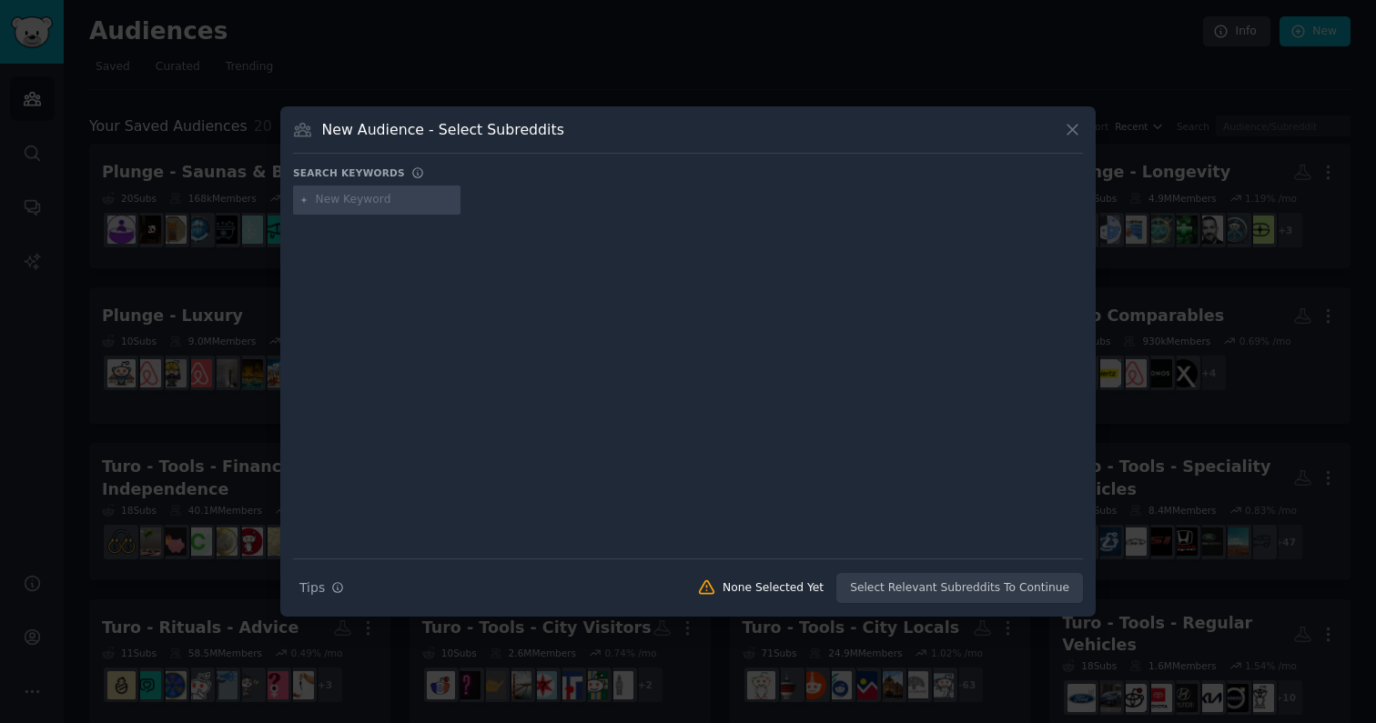
click at [340, 206] on input "text" at bounding box center [385, 200] width 138 height 16
type input "plunge"
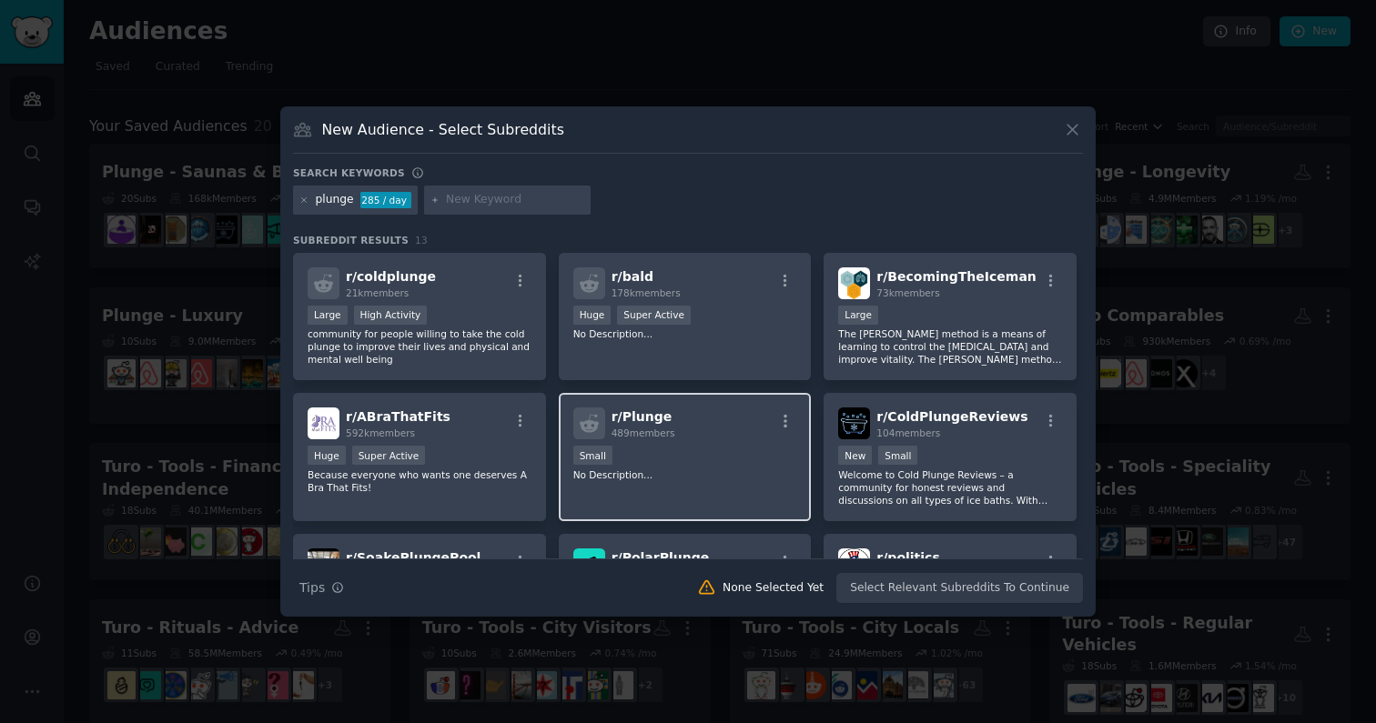
click at [680, 426] on div "r/ Plunge 489 members" at bounding box center [685, 424] width 224 height 32
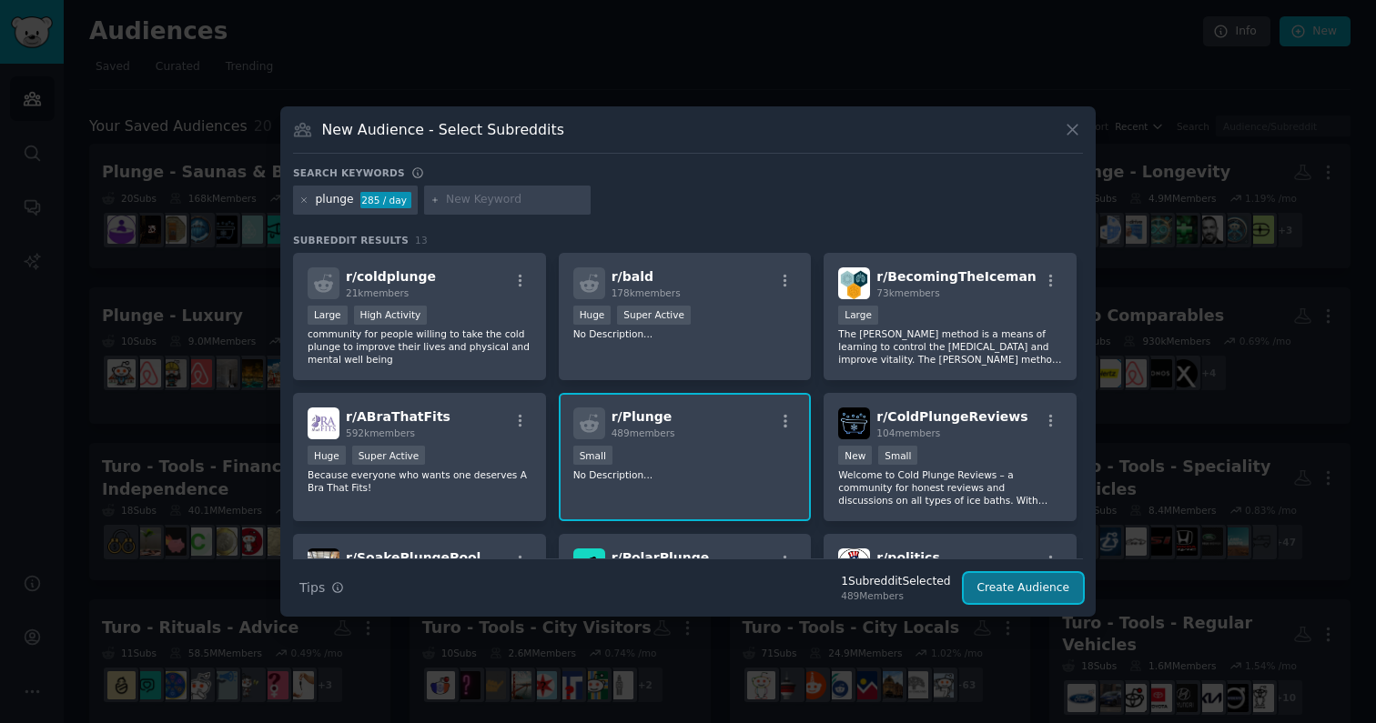
click at [797, 597] on button "Create Audience" at bounding box center [1023, 588] width 120 height 31
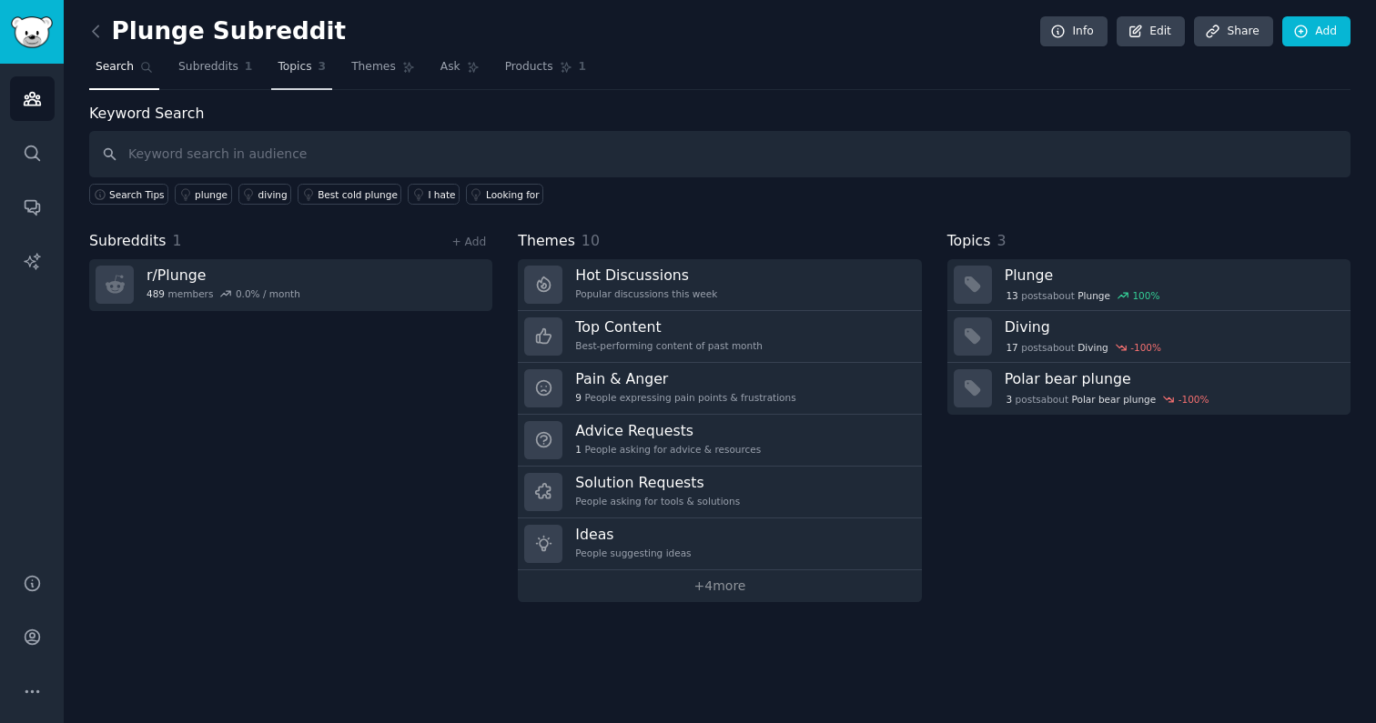
click at [305, 69] on span "Topics" at bounding box center [294, 67] width 34 height 16
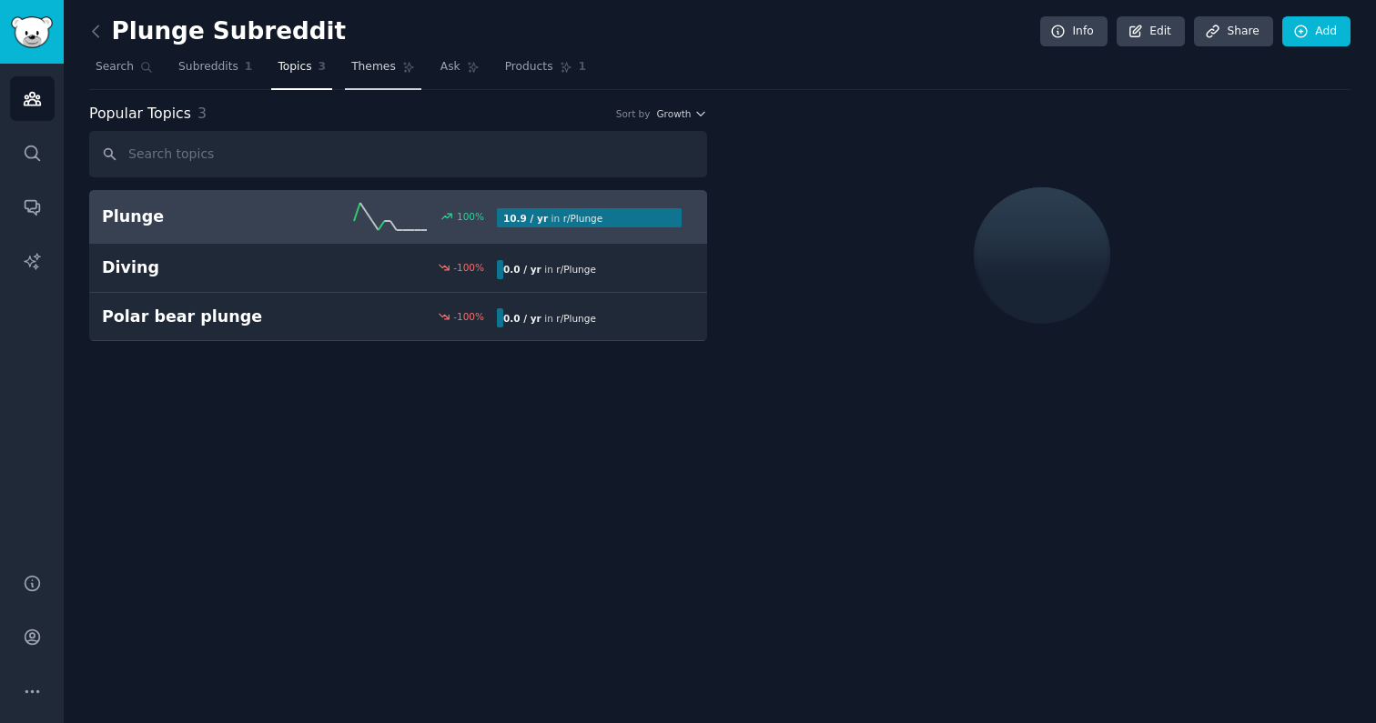
click at [368, 66] on span "Themes" at bounding box center [373, 67] width 45 height 16
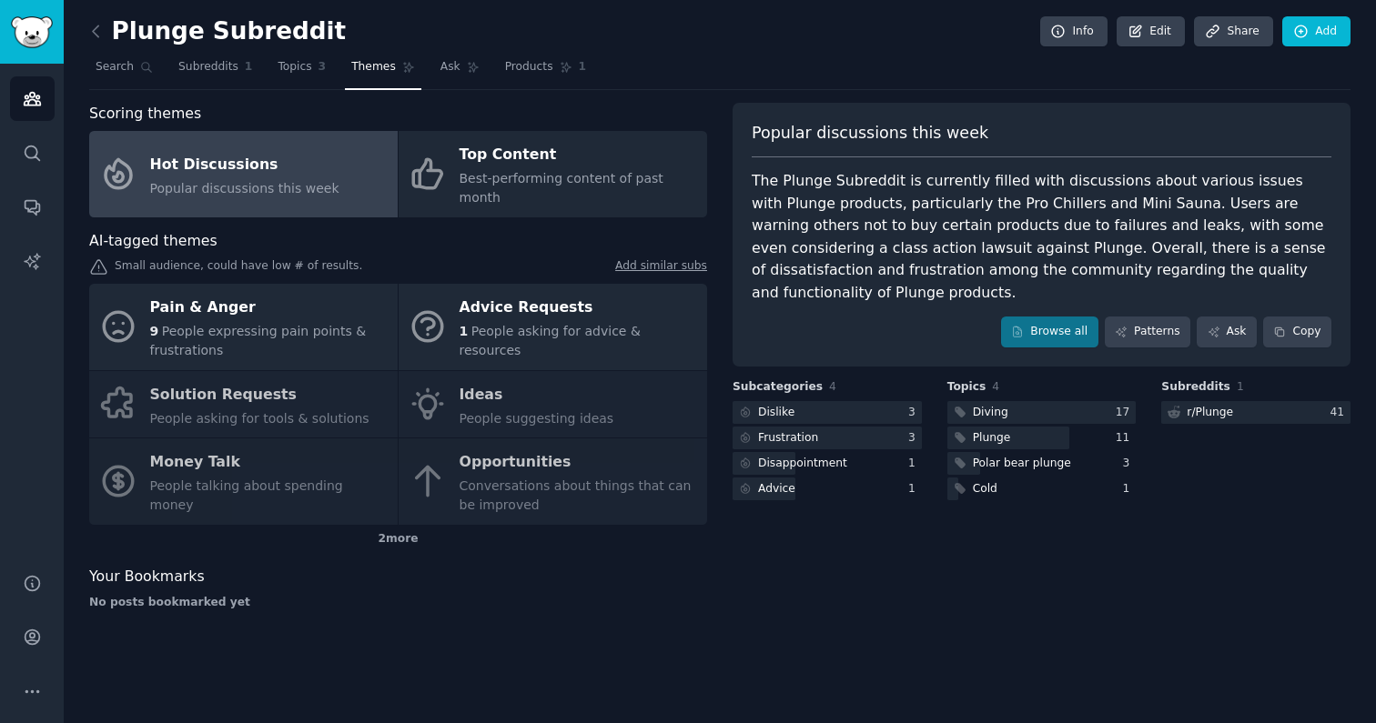
click at [285, 184] on span "Popular discussions this week" at bounding box center [244, 188] width 189 height 15
click at [264, 165] on div "Hot Discussions" at bounding box center [244, 164] width 189 height 29
click at [398, 525] on div "2 more" at bounding box center [398, 539] width 618 height 29
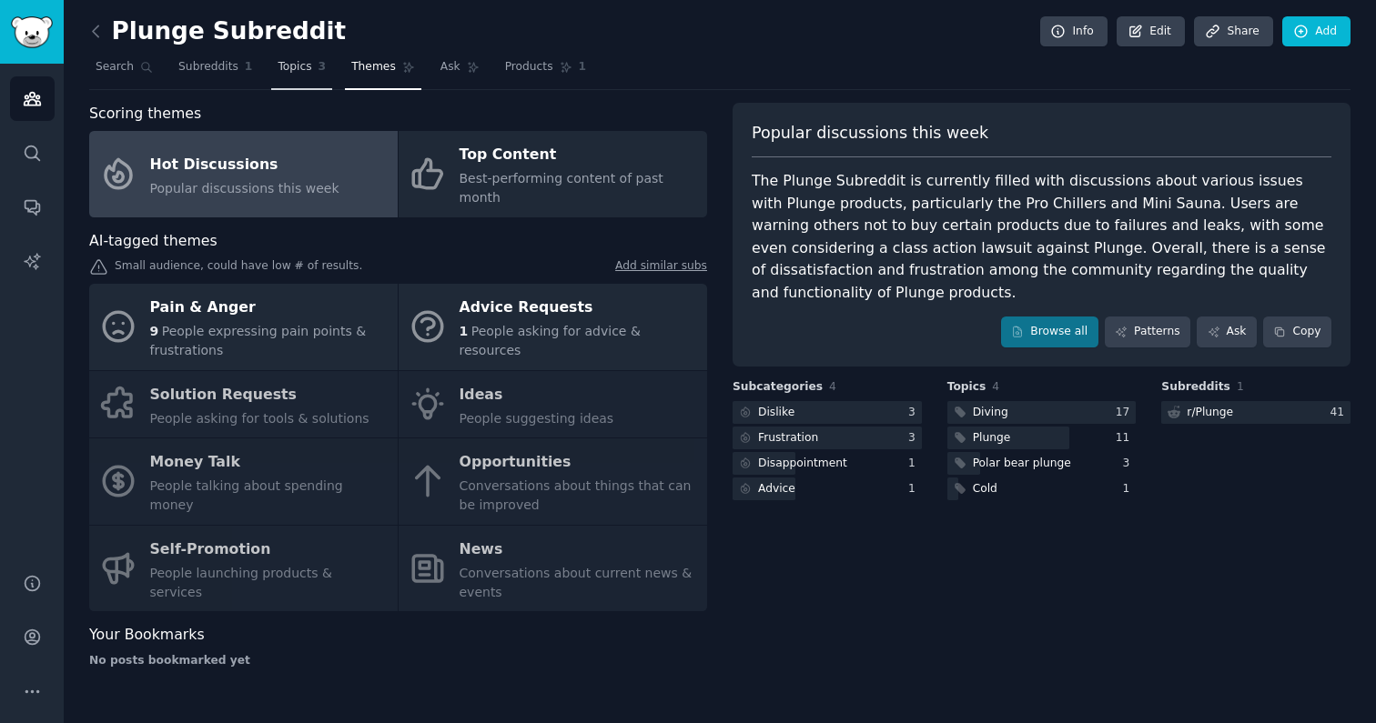
click at [288, 66] on span "Topics" at bounding box center [294, 67] width 34 height 16
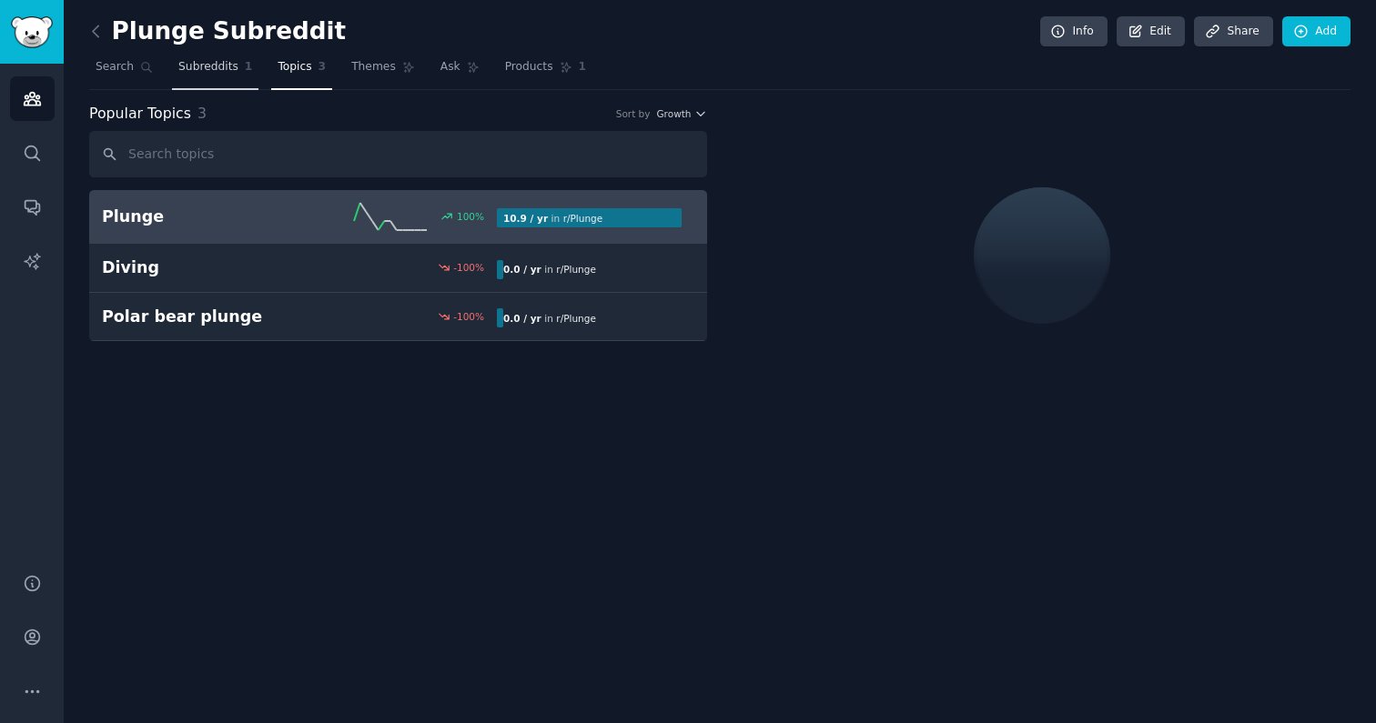
click at [206, 69] on span "Subreddits" at bounding box center [208, 67] width 60 height 16
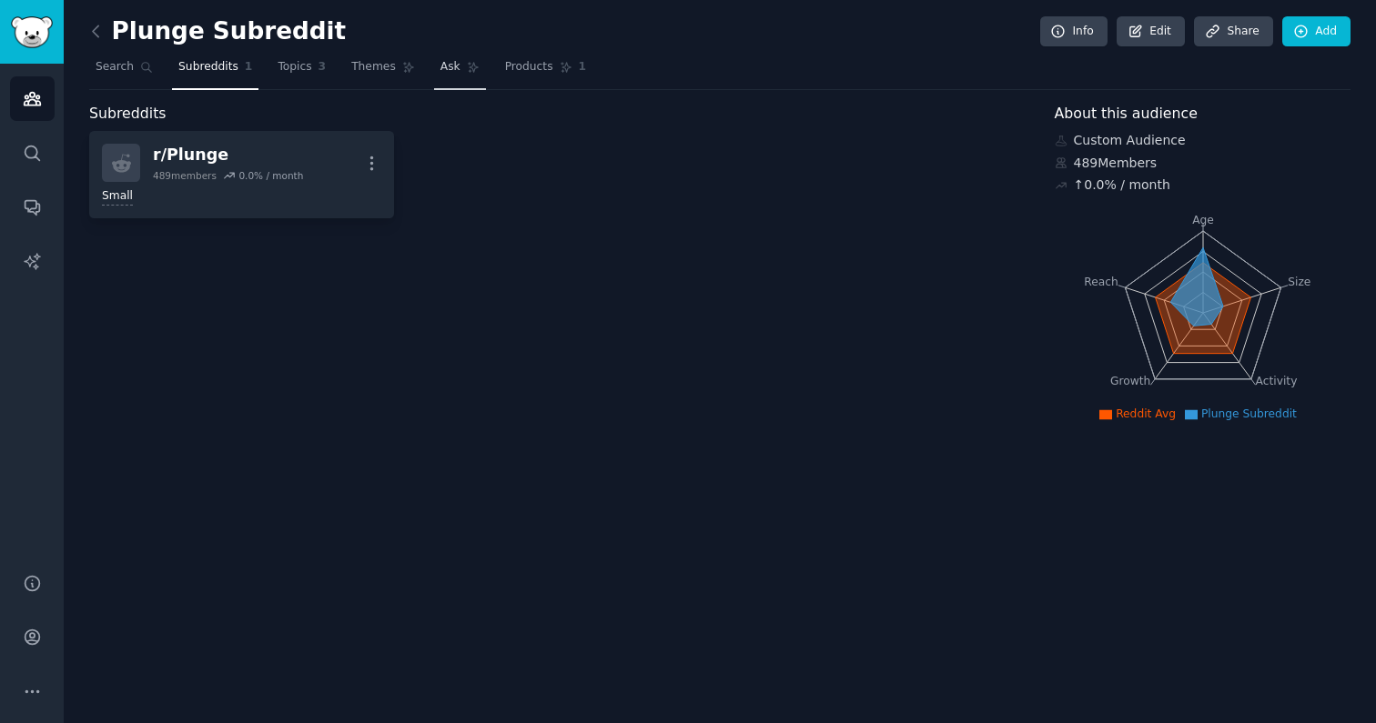
click at [459, 72] on link "Ask" at bounding box center [460, 71] width 52 height 37
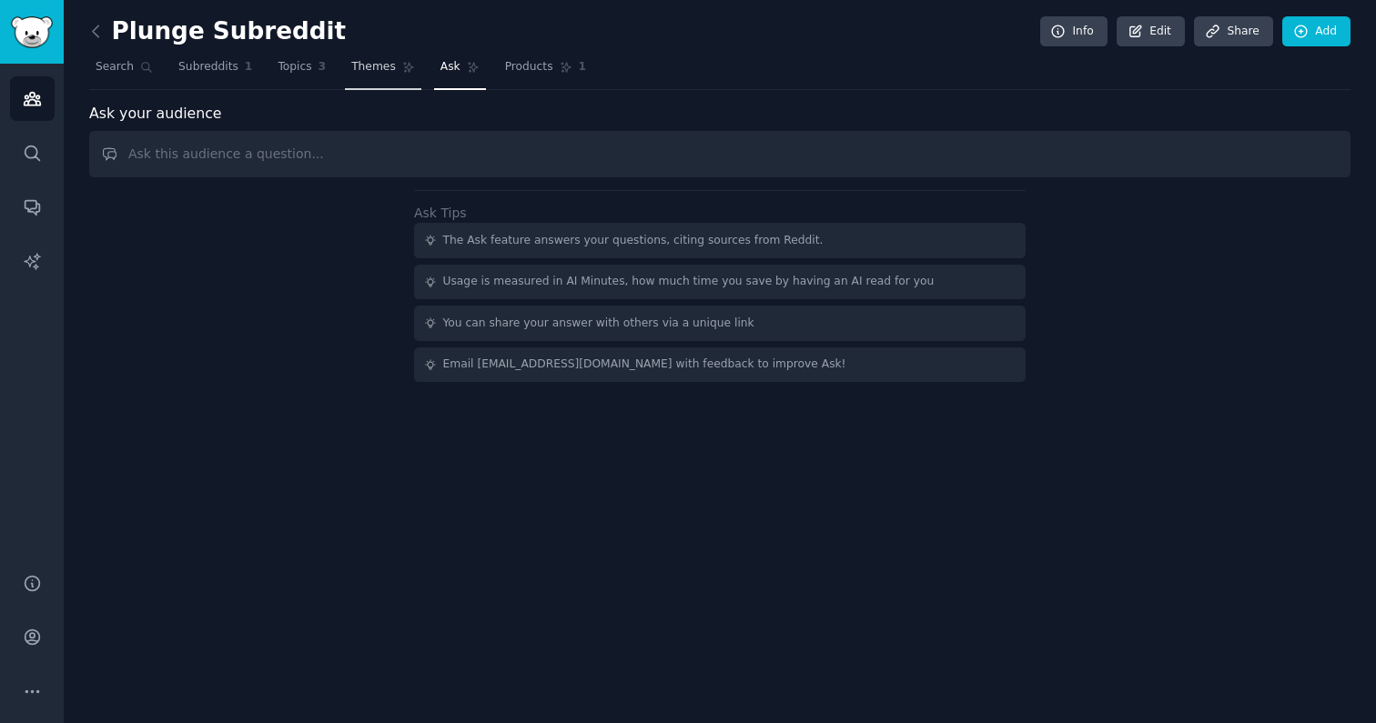
click at [404, 70] on icon at bounding box center [409, 68] width 10 height 10
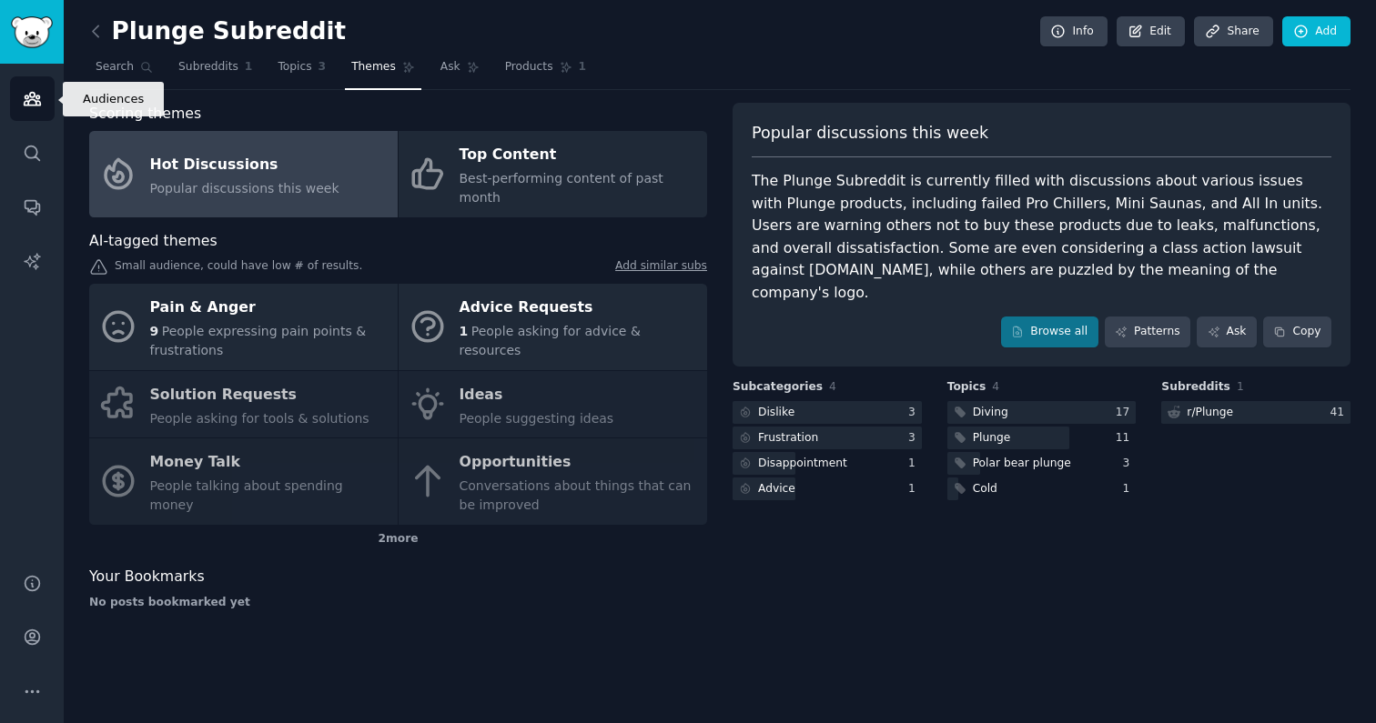
click at [23, 92] on icon "Sidebar" at bounding box center [32, 98] width 19 height 19
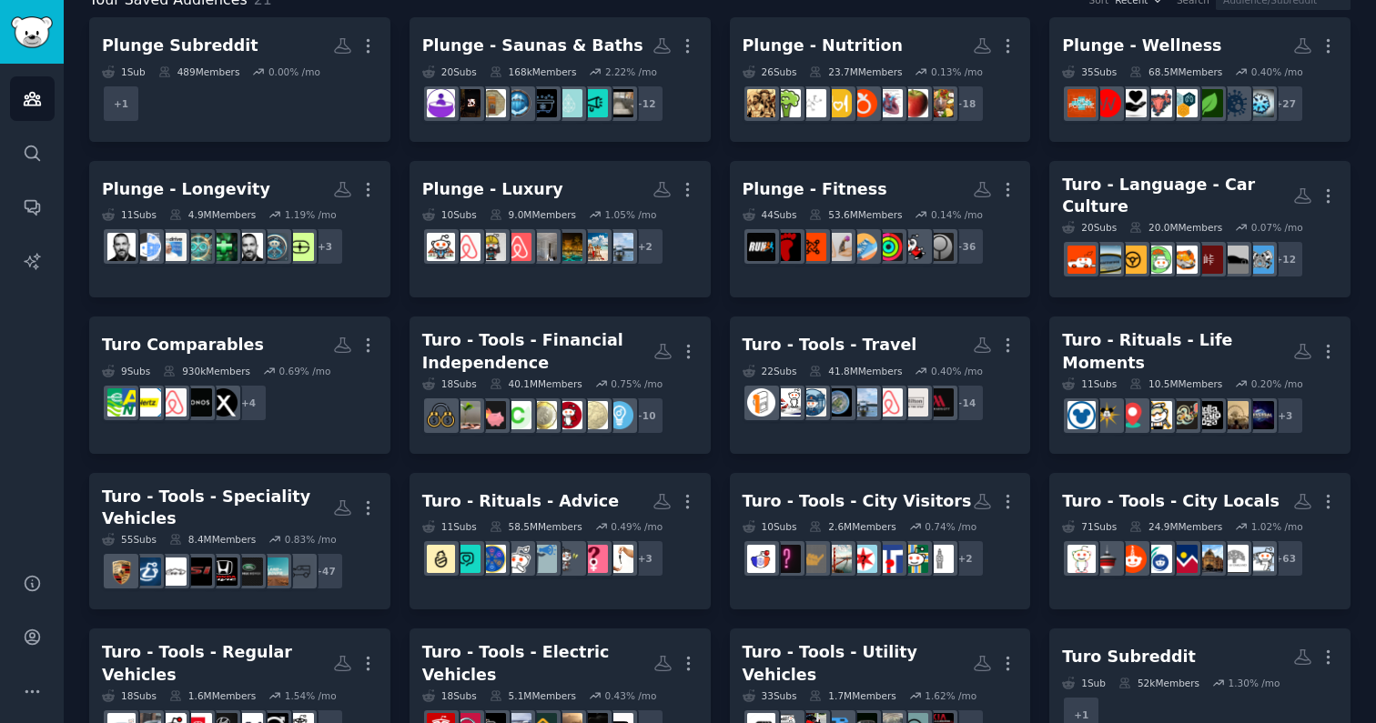
scroll to position [159, 0]
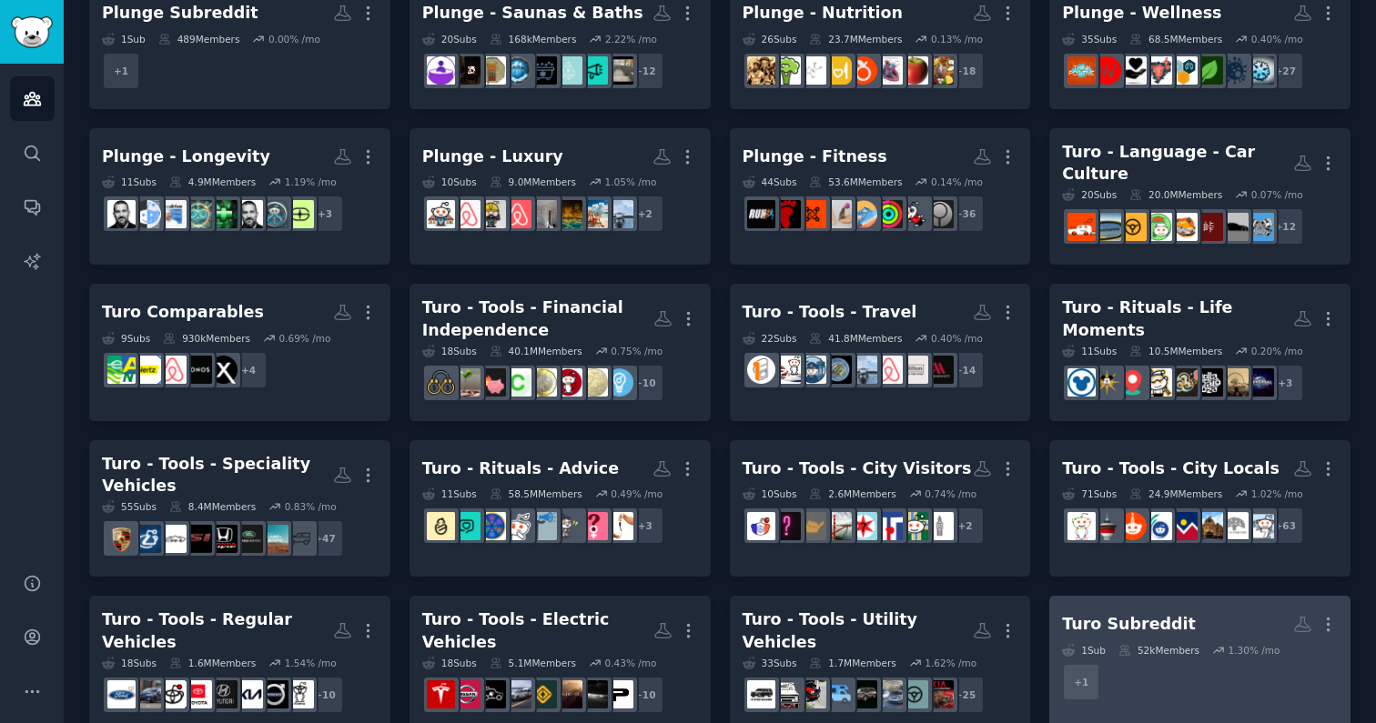
click at [797, 615] on div "Turo Subreddit" at bounding box center [1129, 624] width 134 height 23
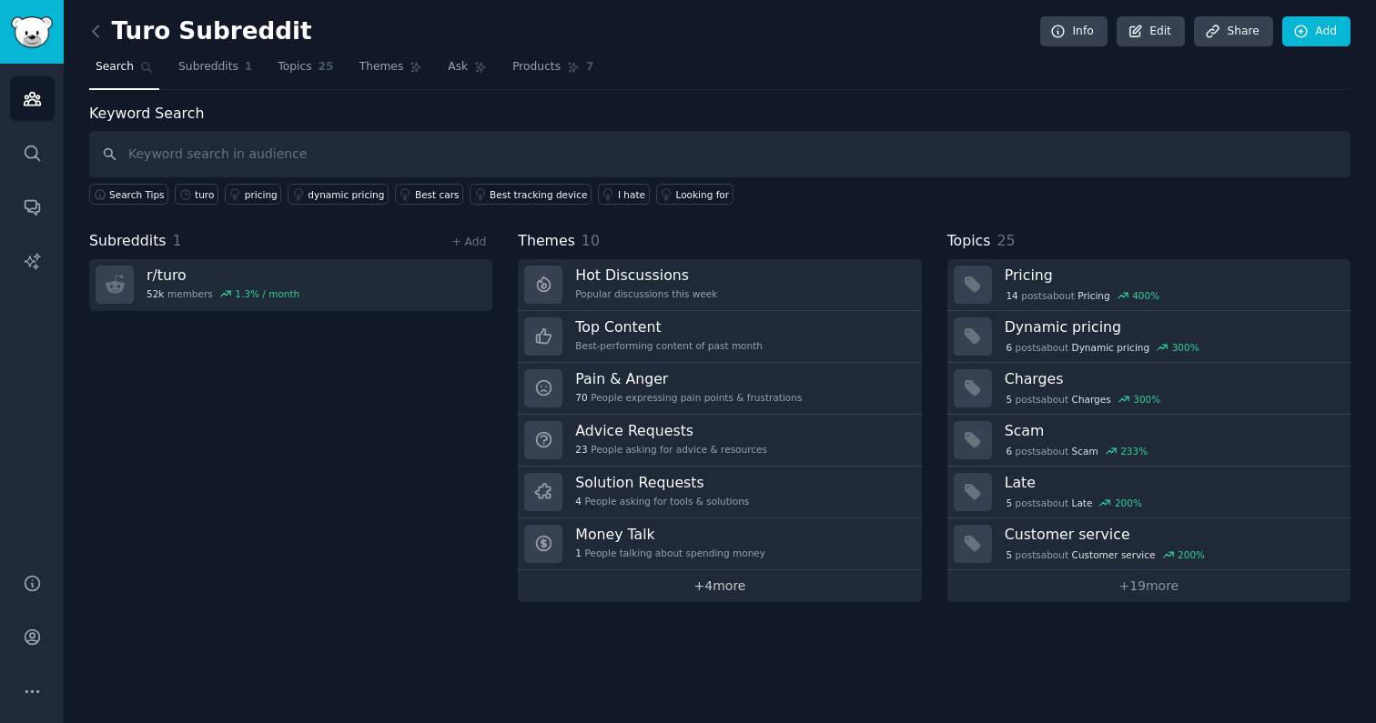
click at [728, 591] on link "+ 4 more" at bounding box center [719, 586] width 403 height 32
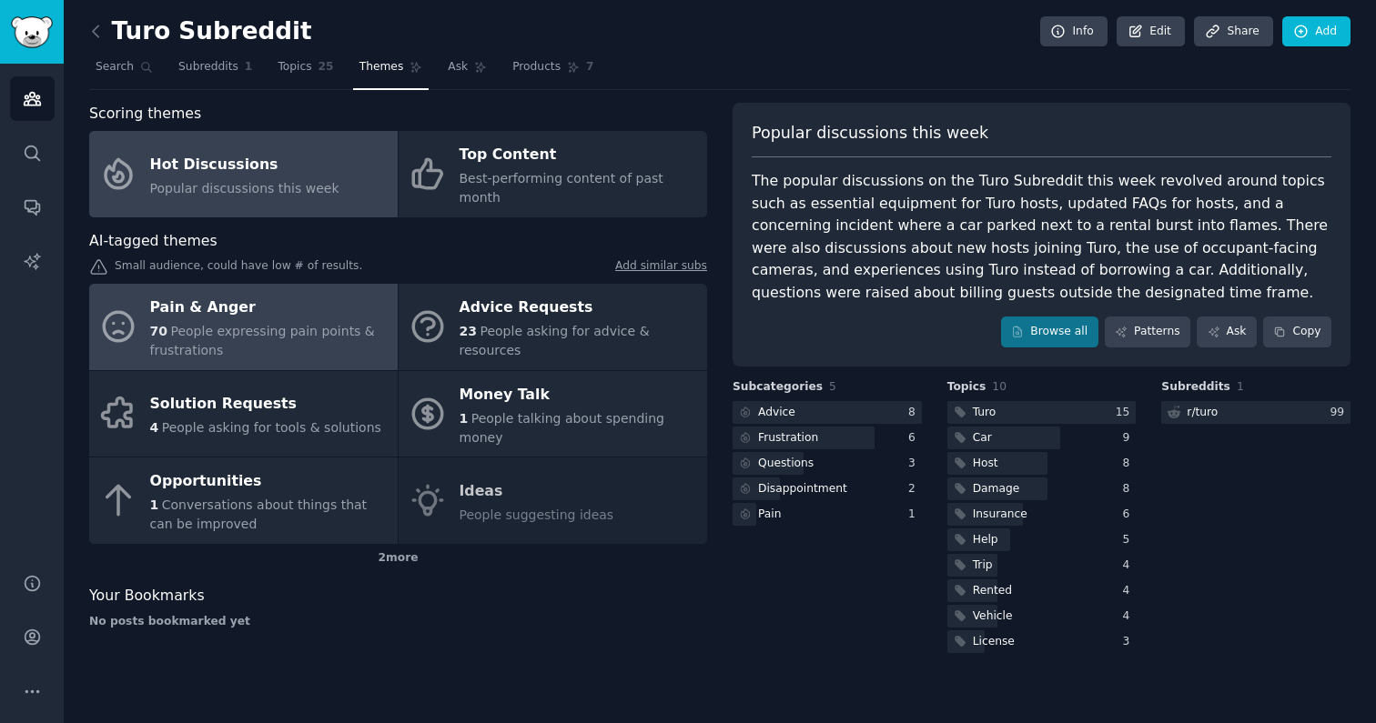
click at [288, 324] on span "People expressing pain points & frustrations" at bounding box center [262, 341] width 225 height 34
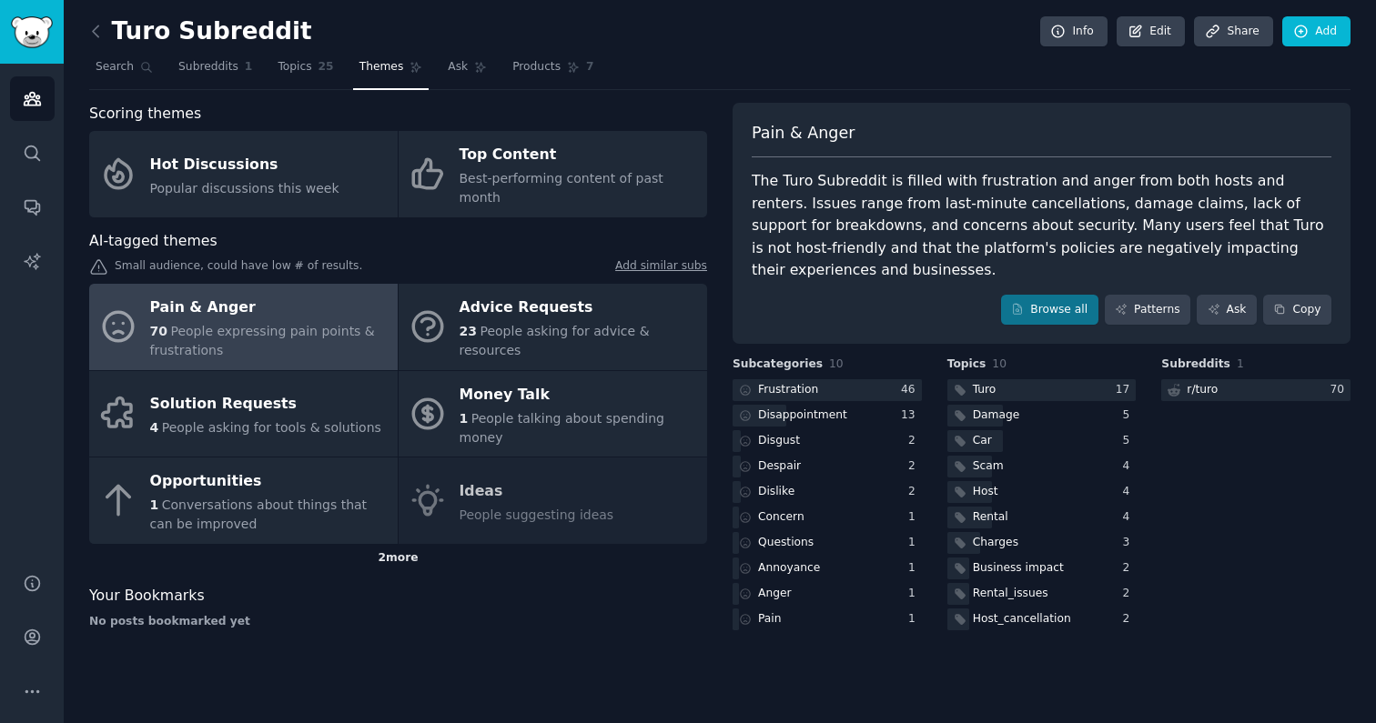
click at [377, 544] on div "2 more" at bounding box center [398, 558] width 618 height 29
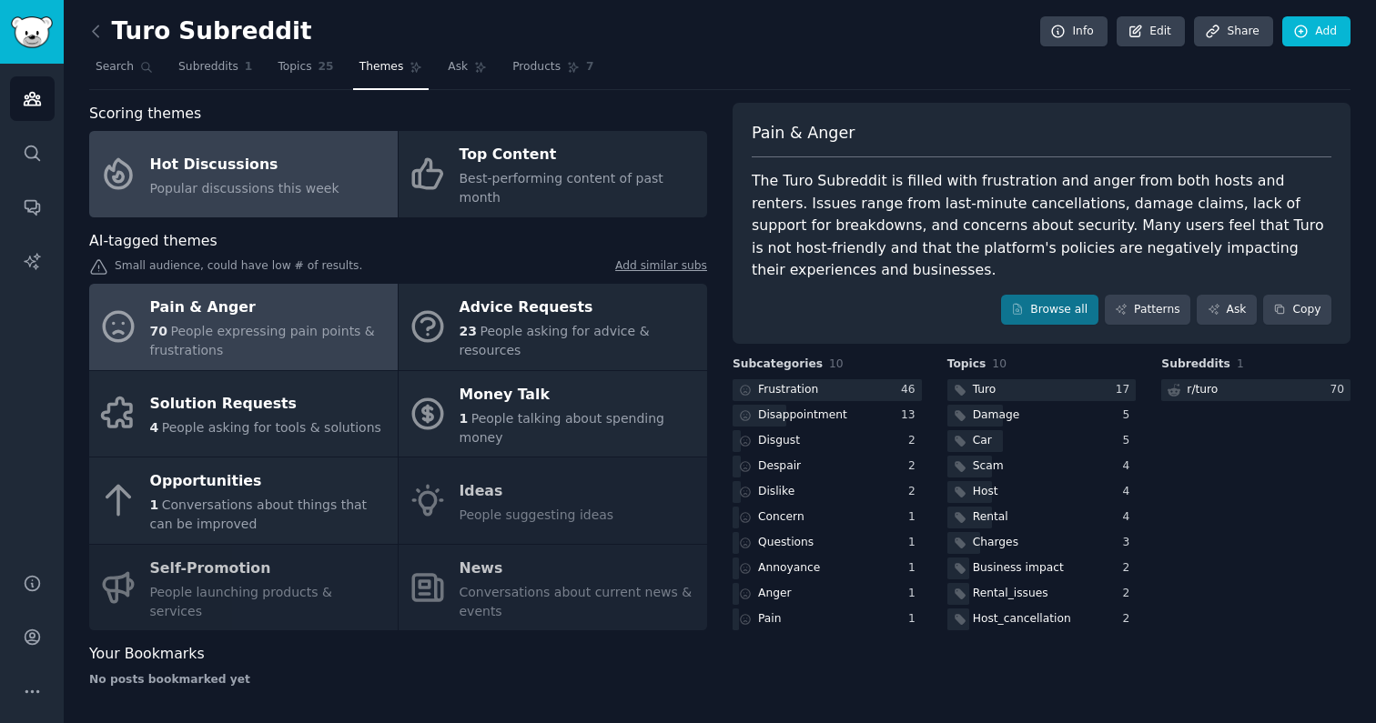
click at [278, 185] on span "Popular discussions this week" at bounding box center [244, 188] width 189 height 15
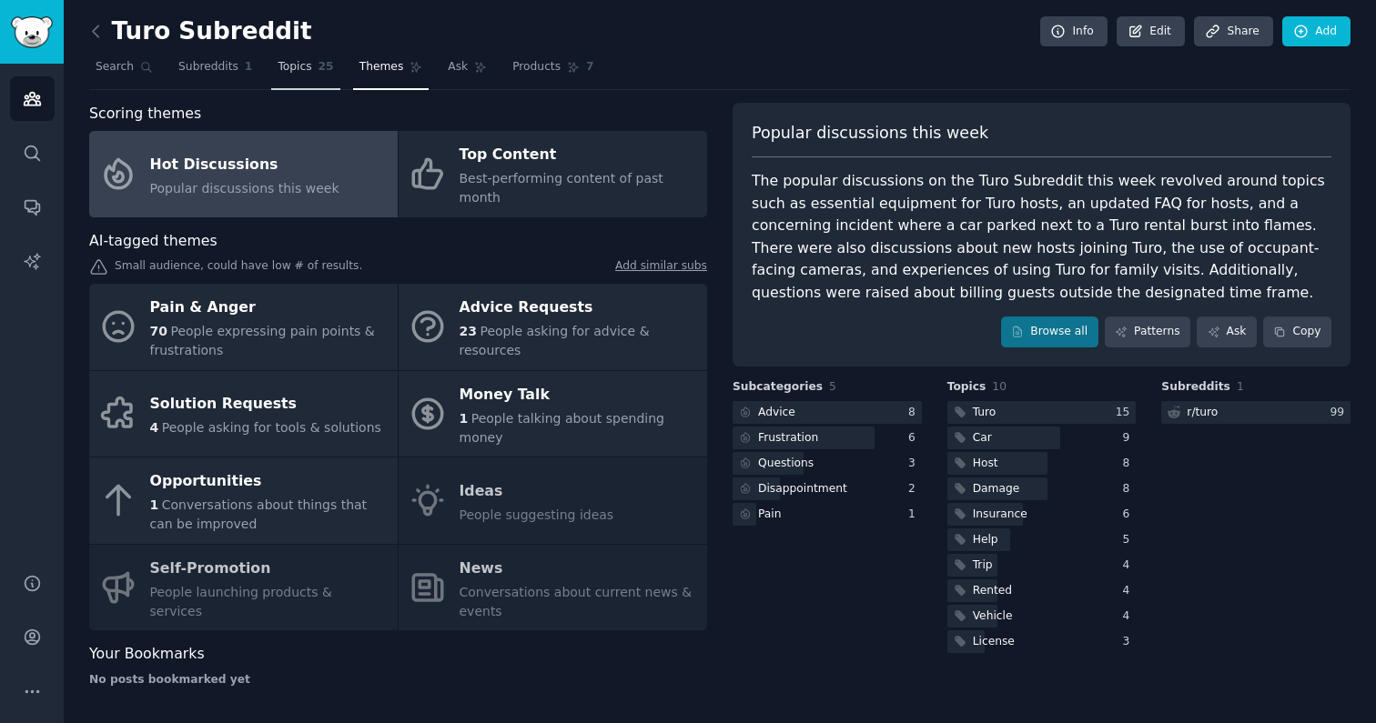
click at [310, 60] on link "Topics 25" at bounding box center [305, 71] width 68 height 37
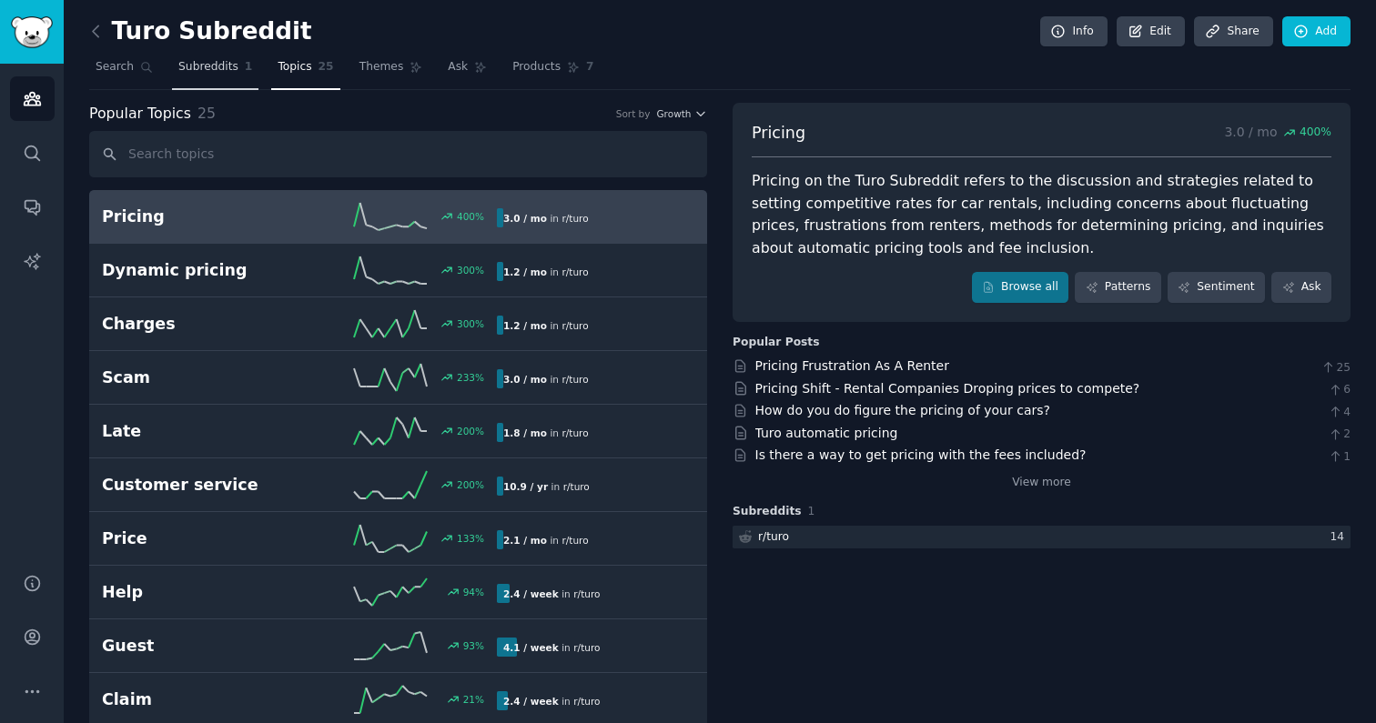
click at [197, 63] on span "Subreddits" at bounding box center [208, 67] width 60 height 16
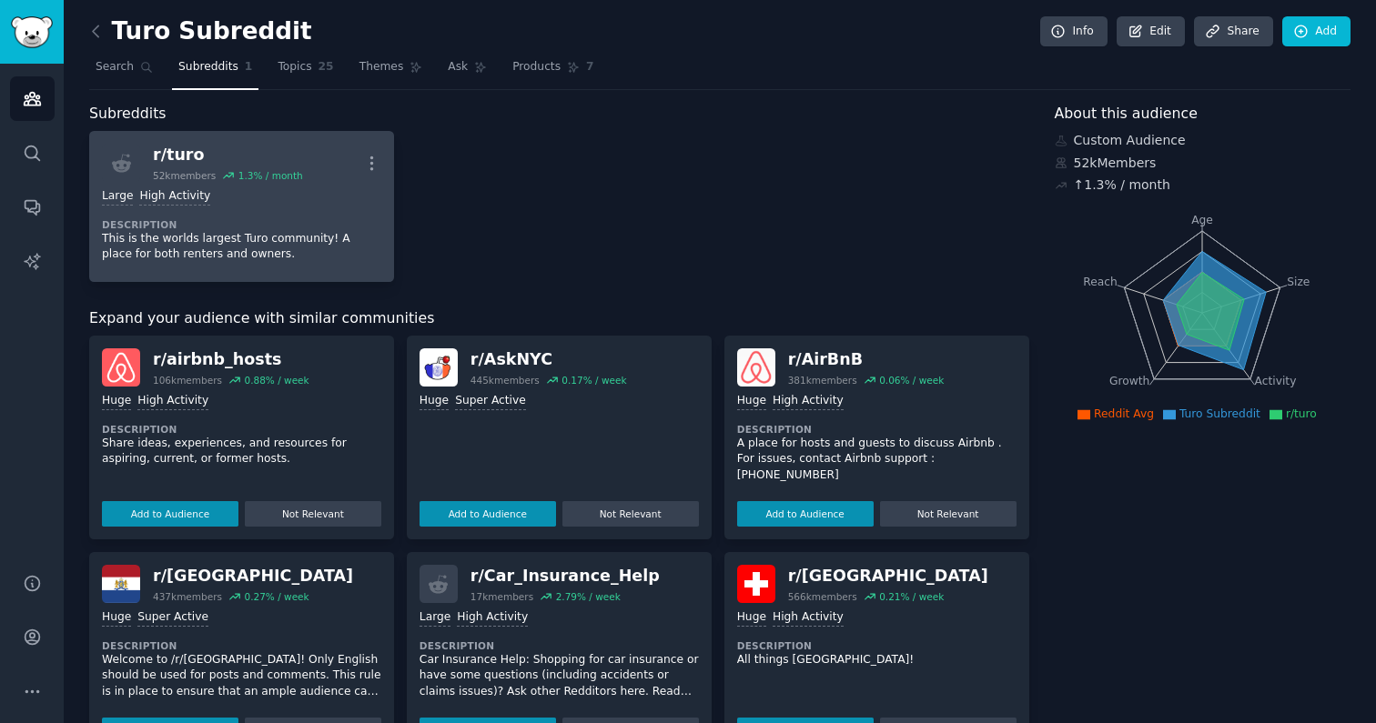
click at [191, 219] on dt "Description" at bounding box center [241, 224] width 279 height 13
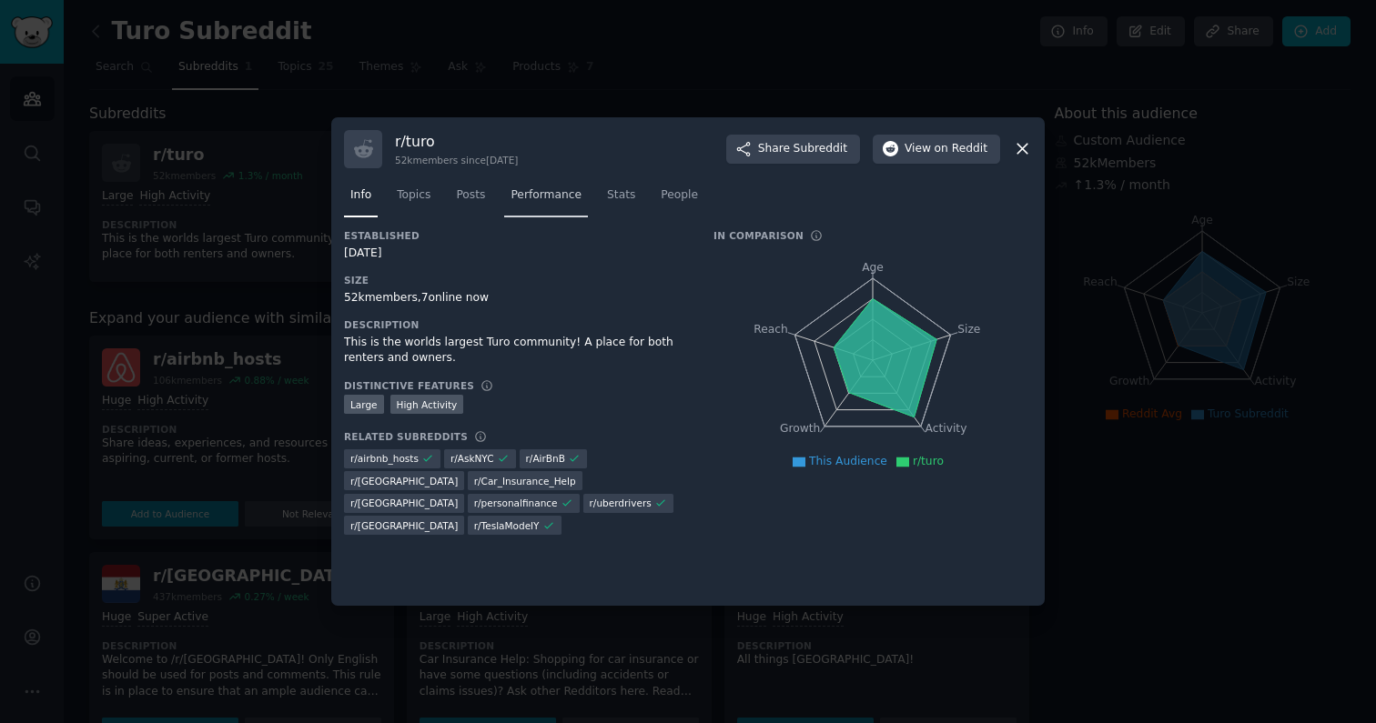
click at [573, 197] on span "Performance" at bounding box center [545, 195] width 71 height 16
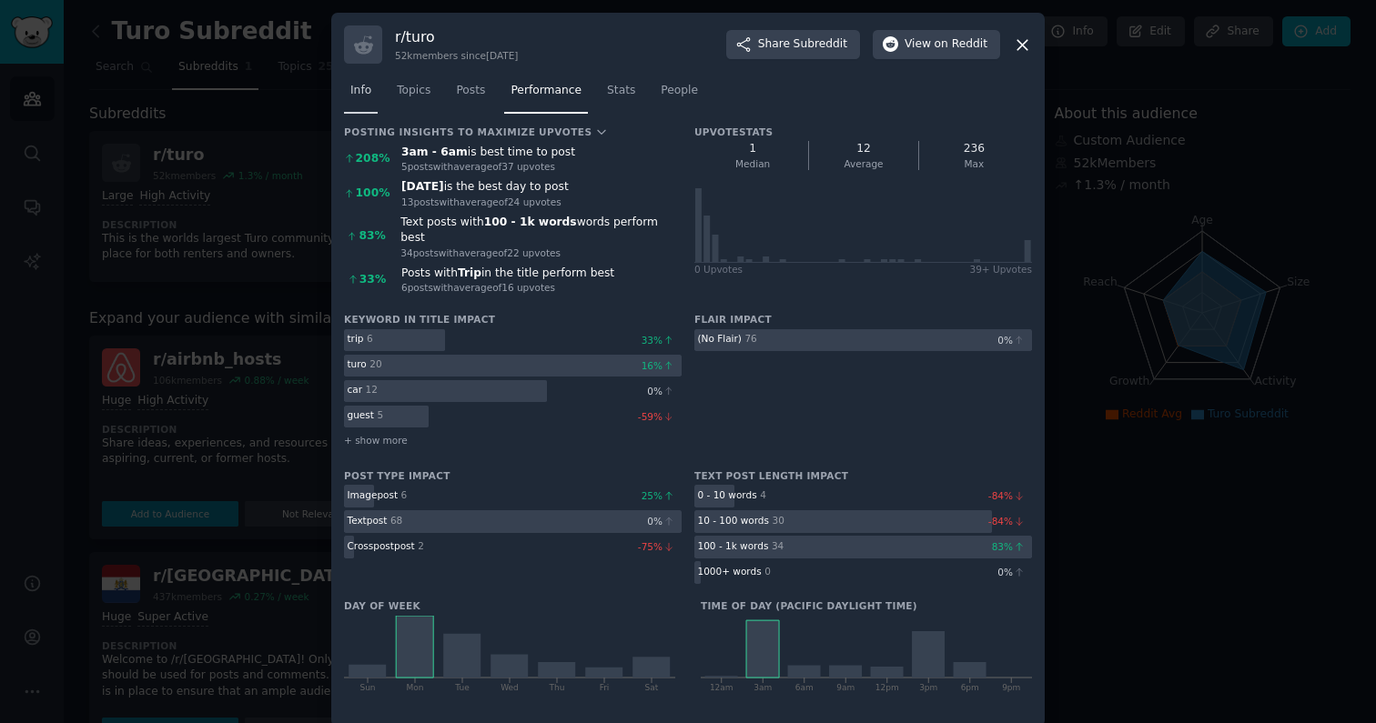
click at [366, 94] on span "Info" at bounding box center [360, 91] width 21 height 16
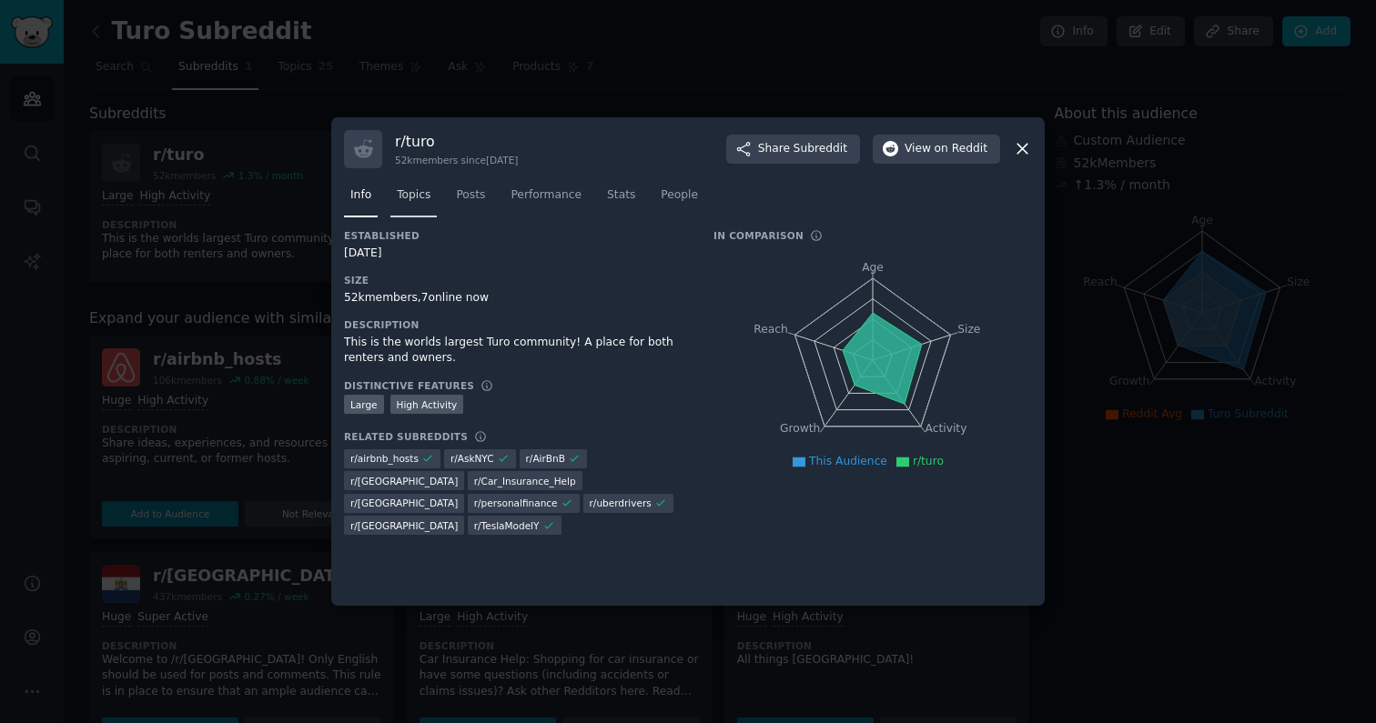
click at [422, 187] on link "Topics" at bounding box center [413, 199] width 46 height 37
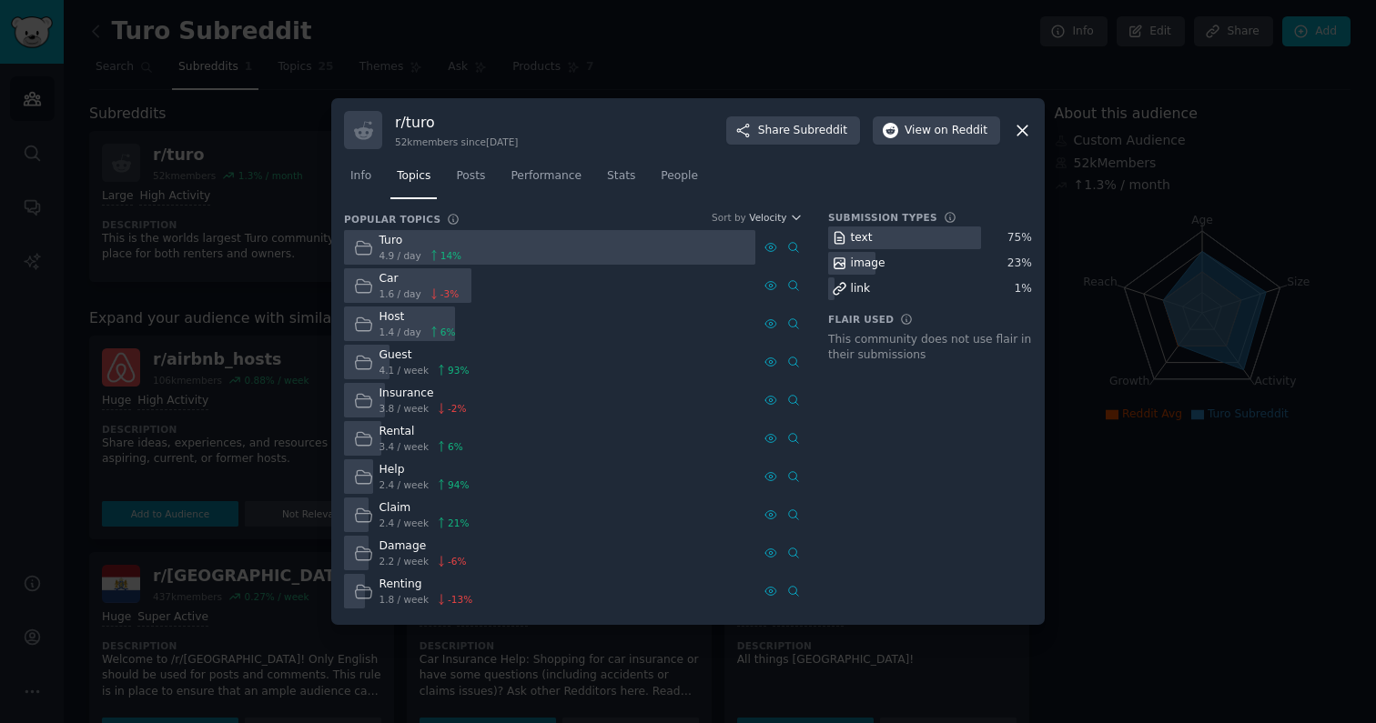
click at [797, 127] on icon at bounding box center [1022, 130] width 19 height 19
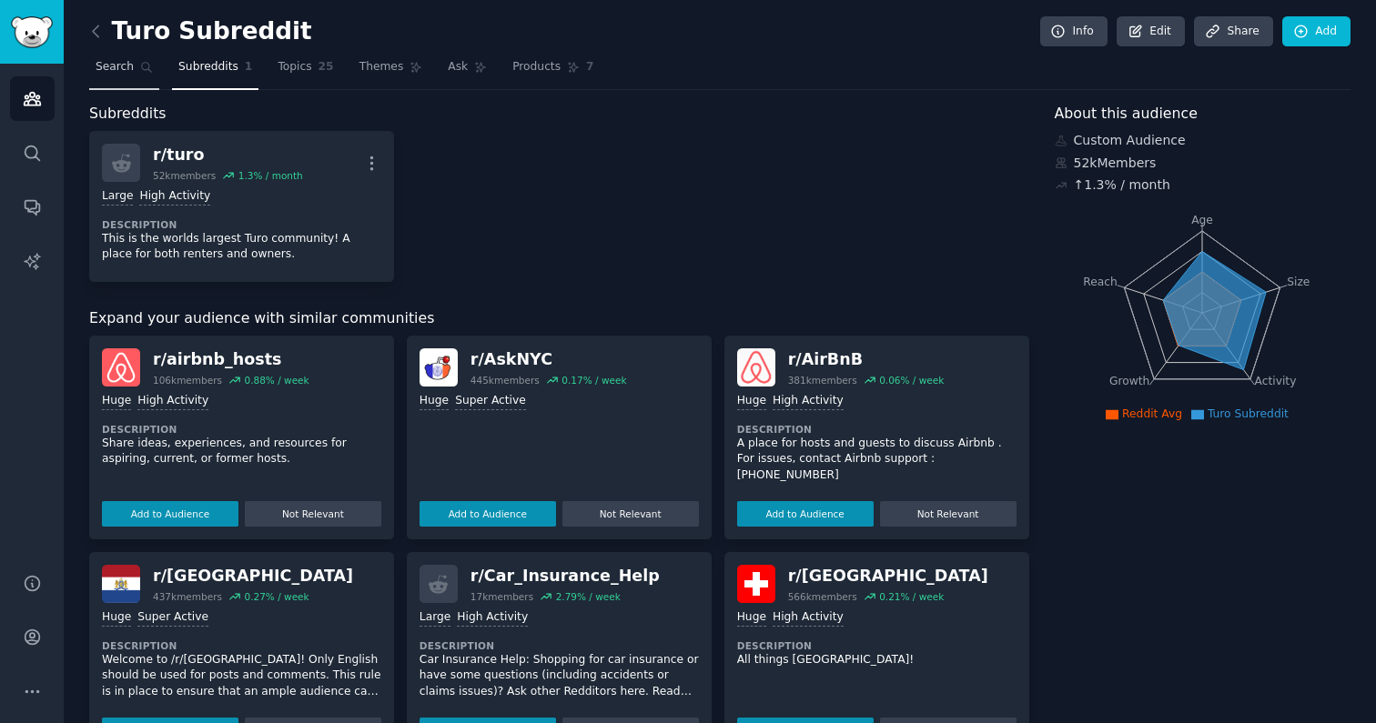
click at [133, 75] on link "Search" at bounding box center [124, 71] width 70 height 37
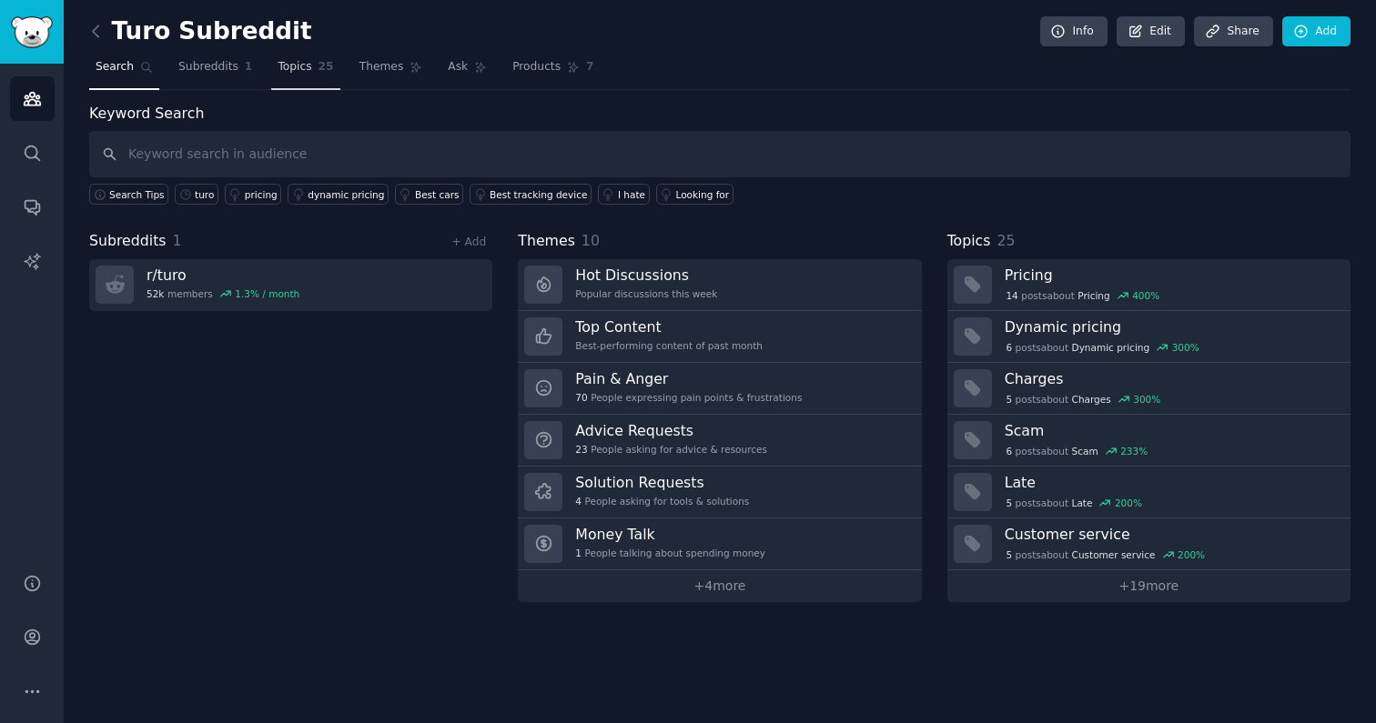
click at [271, 74] on link "Topics 25" at bounding box center [305, 71] width 68 height 37
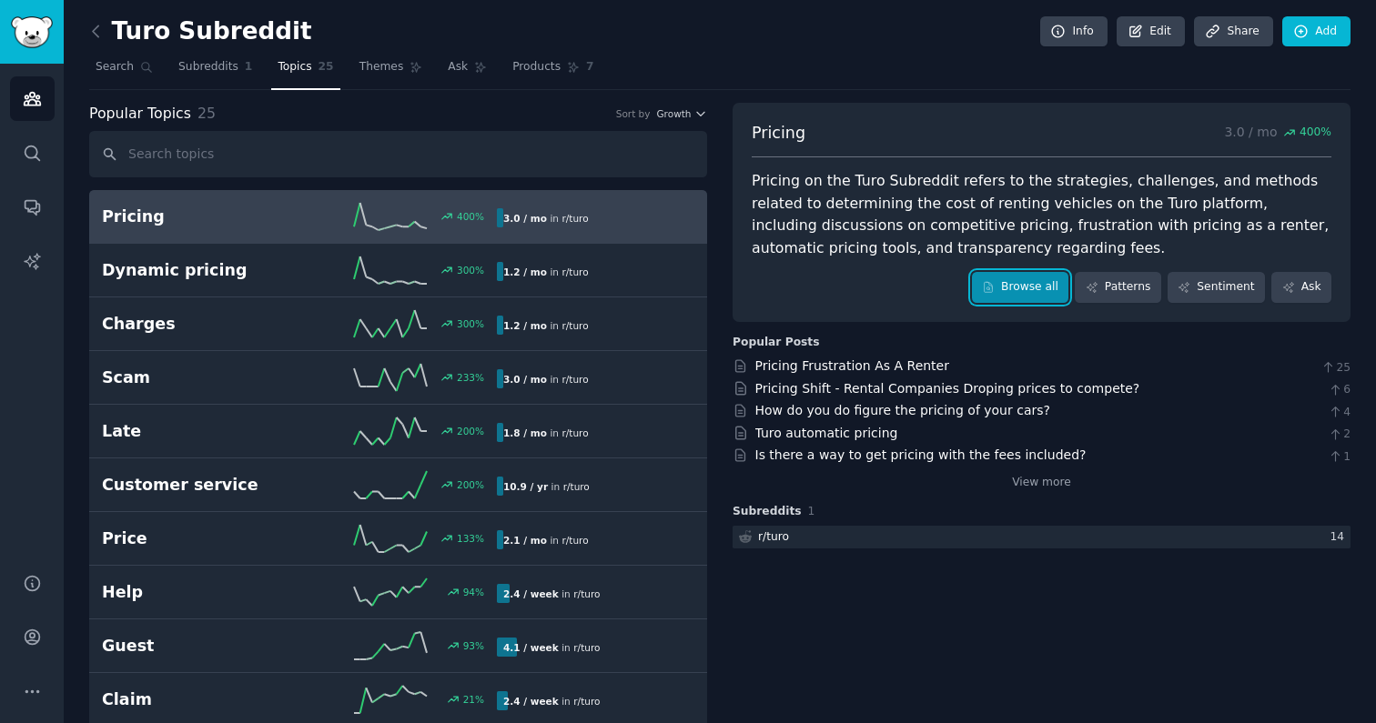
click at [797, 278] on link "Browse all" at bounding box center [1020, 287] width 97 height 31
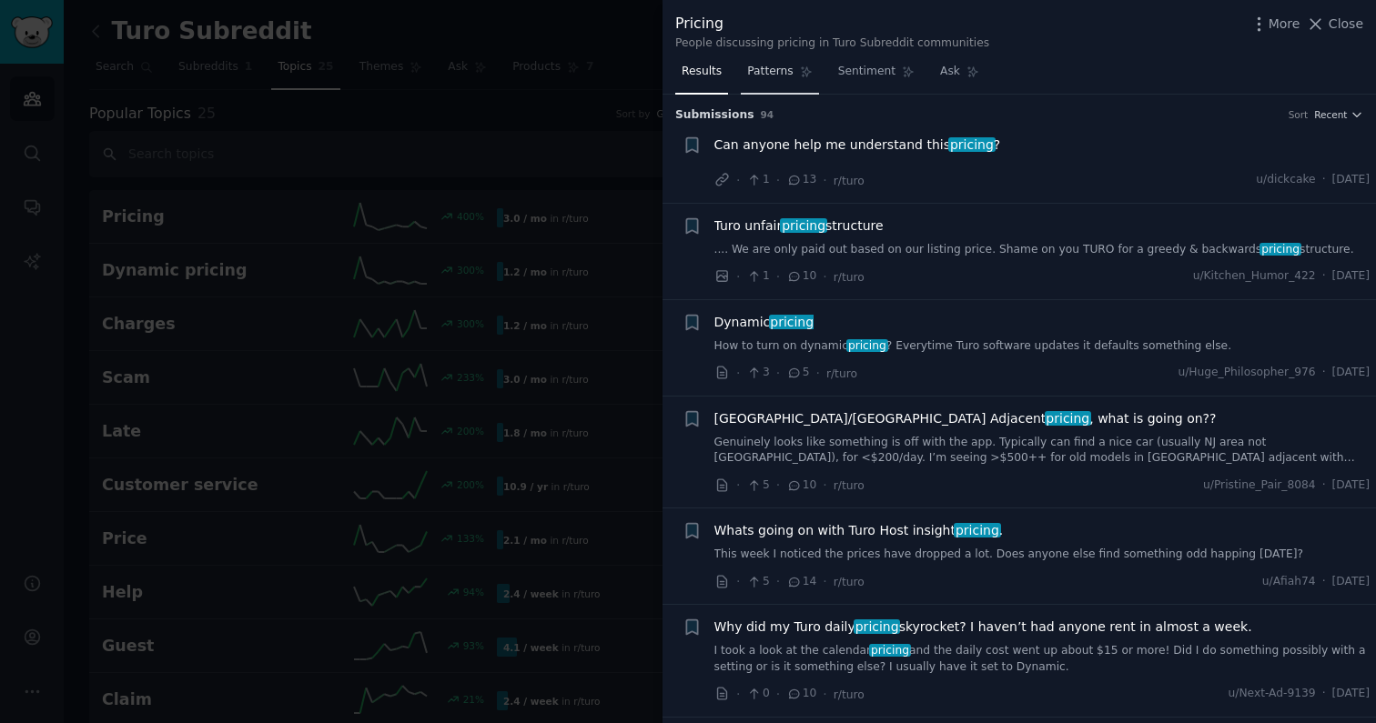
click at [773, 75] on span "Patterns" at bounding box center [769, 72] width 45 height 16
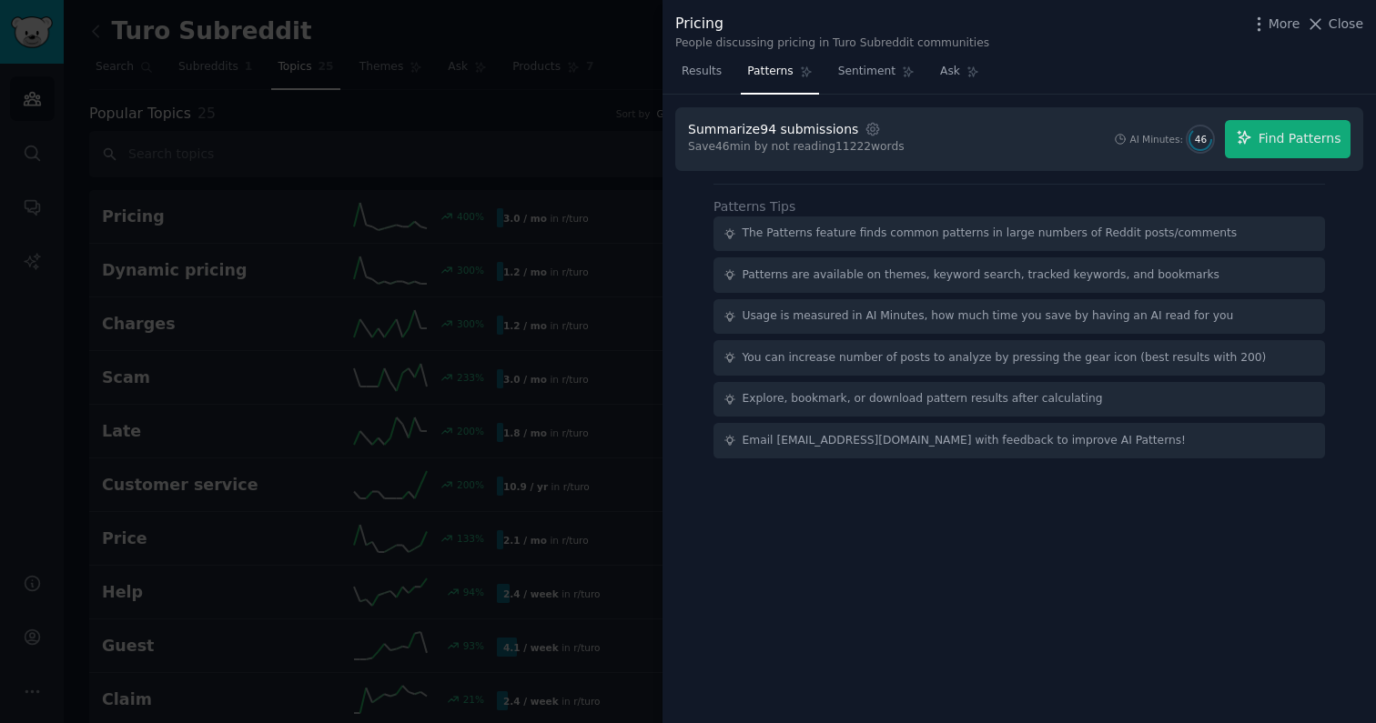
click at [797, 117] on div "Summarize 94 submissions Settings Save 46 min by not reading 11222 words AI Min…" at bounding box center [1019, 139] width 688 height 64
click at [797, 134] on span "Find Patterns" at bounding box center [1299, 138] width 83 height 19
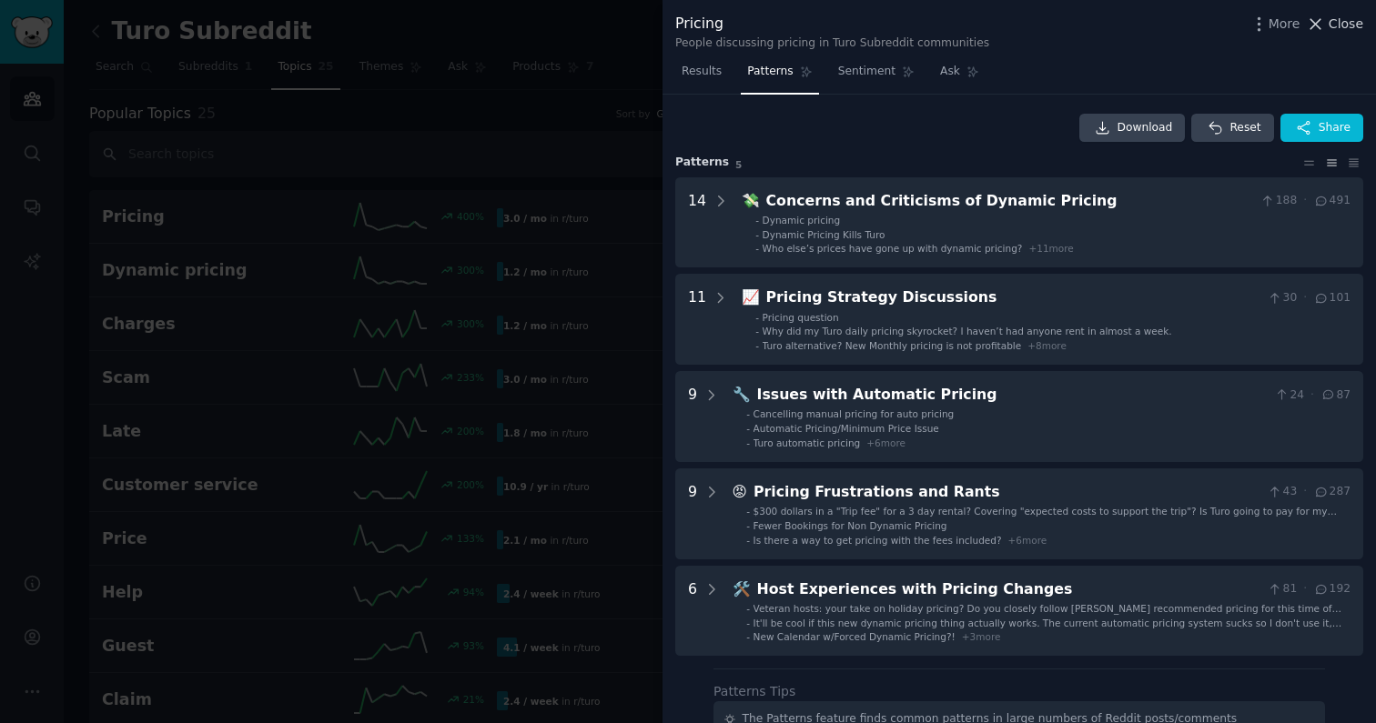
click at [797, 25] on icon at bounding box center [1315, 24] width 19 height 19
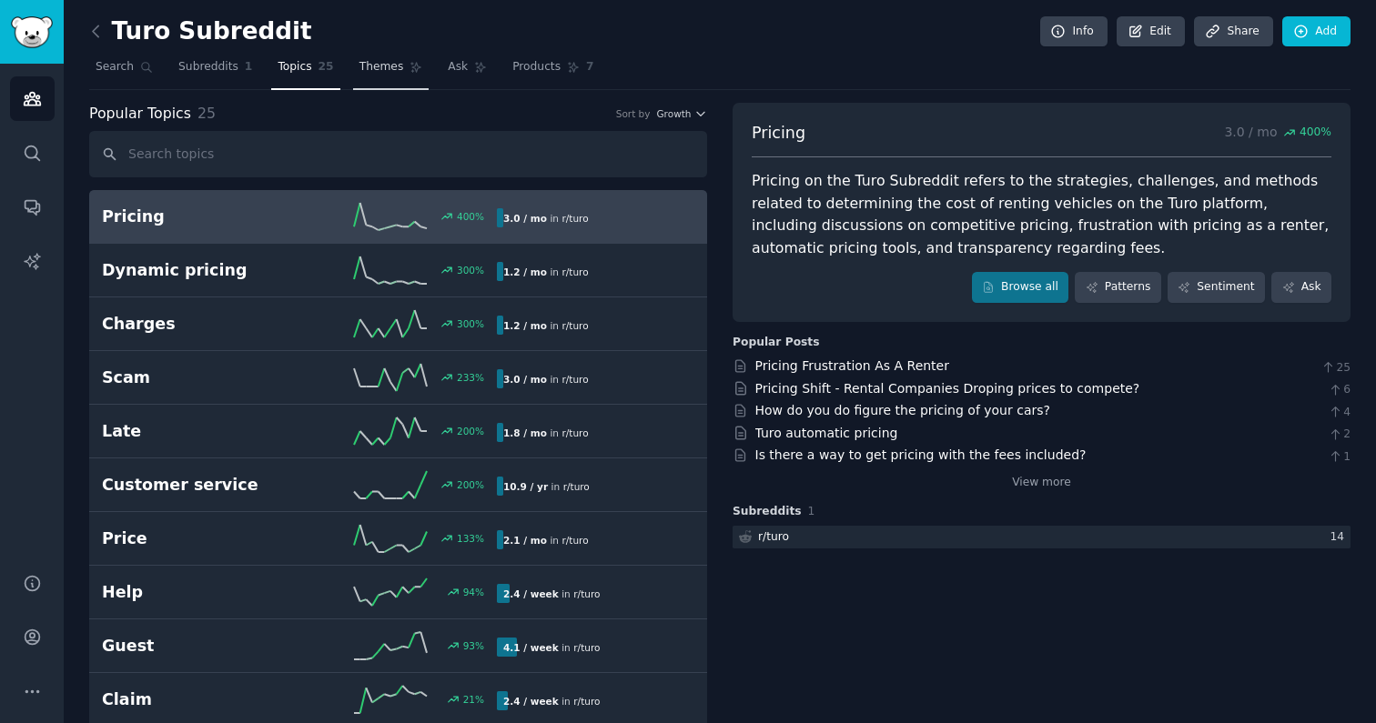
click at [377, 55] on link "Themes" at bounding box center [391, 71] width 76 height 37
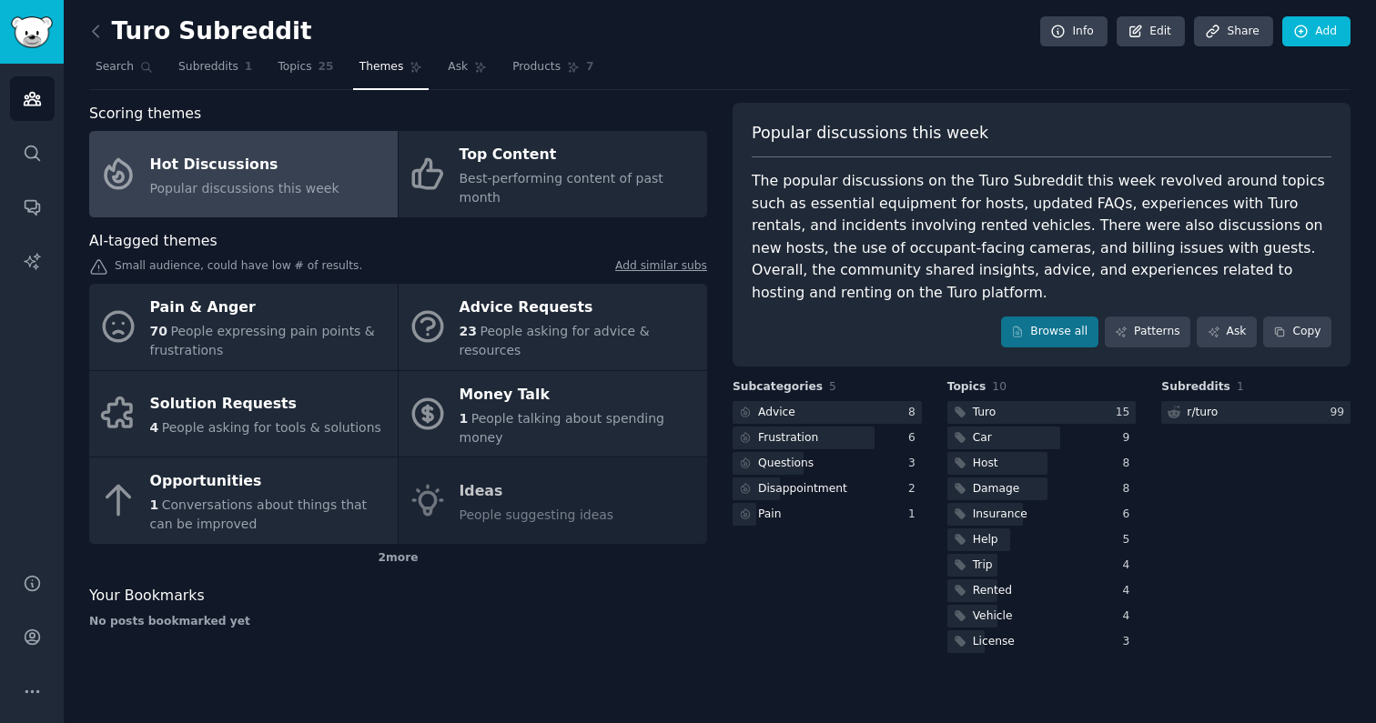
click at [167, 157] on div "Hot Discussions" at bounding box center [244, 164] width 189 height 29
click at [171, 155] on div "Hot Discussions" at bounding box center [244, 164] width 189 height 29
click at [797, 319] on link "Patterns" at bounding box center [1148, 332] width 86 height 31
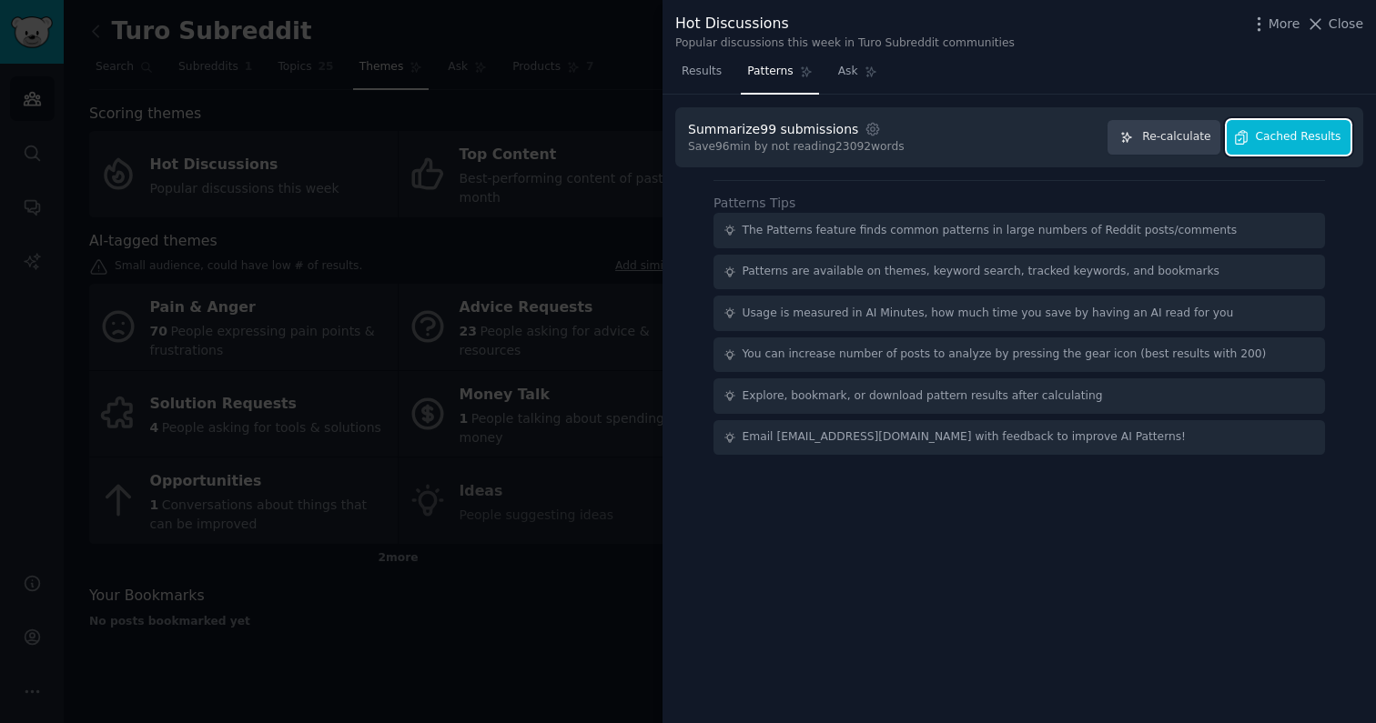
click at [797, 144] on span "Cached Results" at bounding box center [1299, 137] width 86 height 16
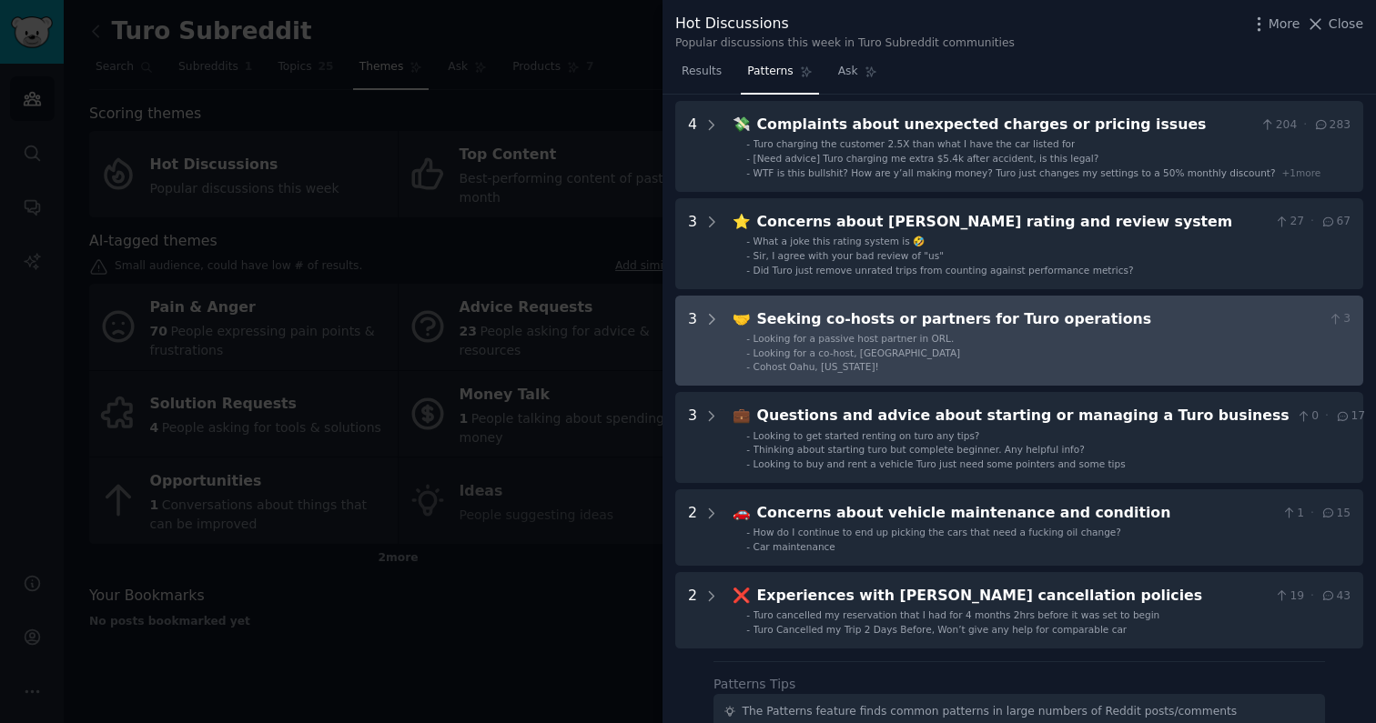
scroll to position [277, 0]
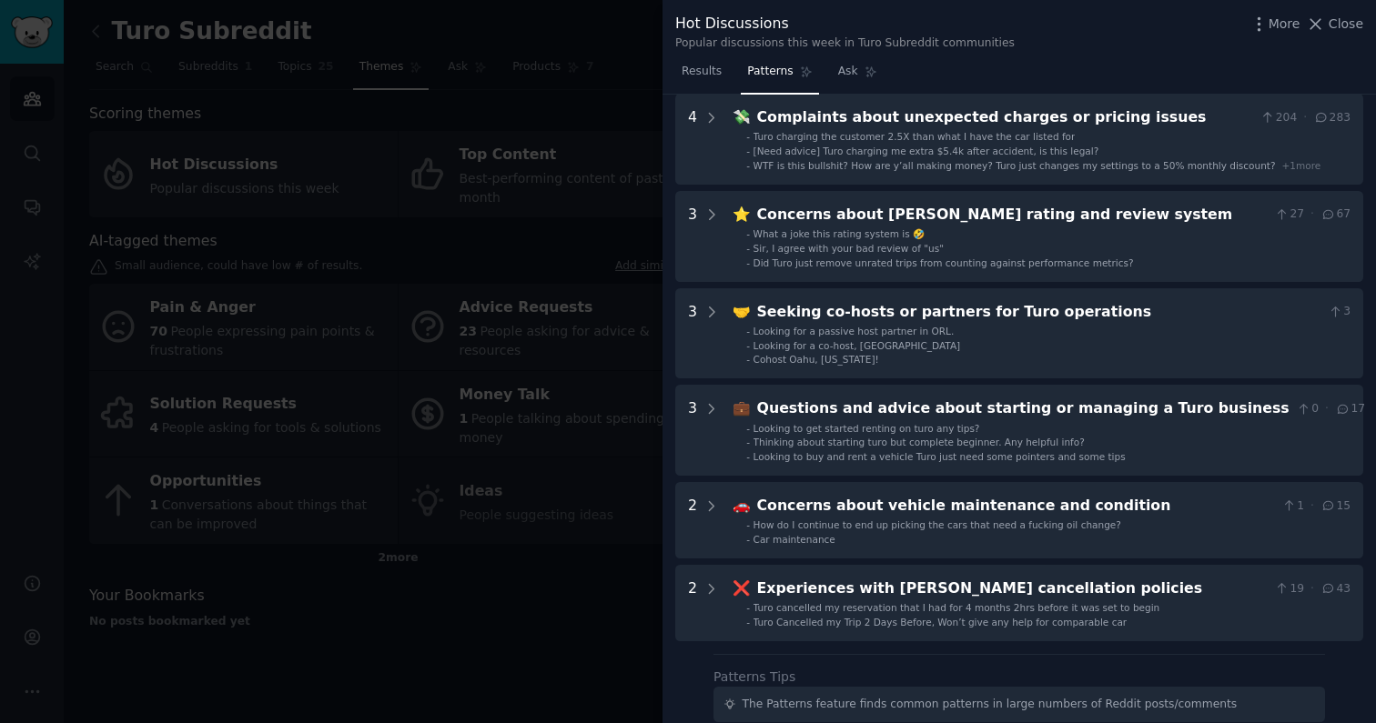
click at [513, 170] on div at bounding box center [688, 361] width 1376 height 723
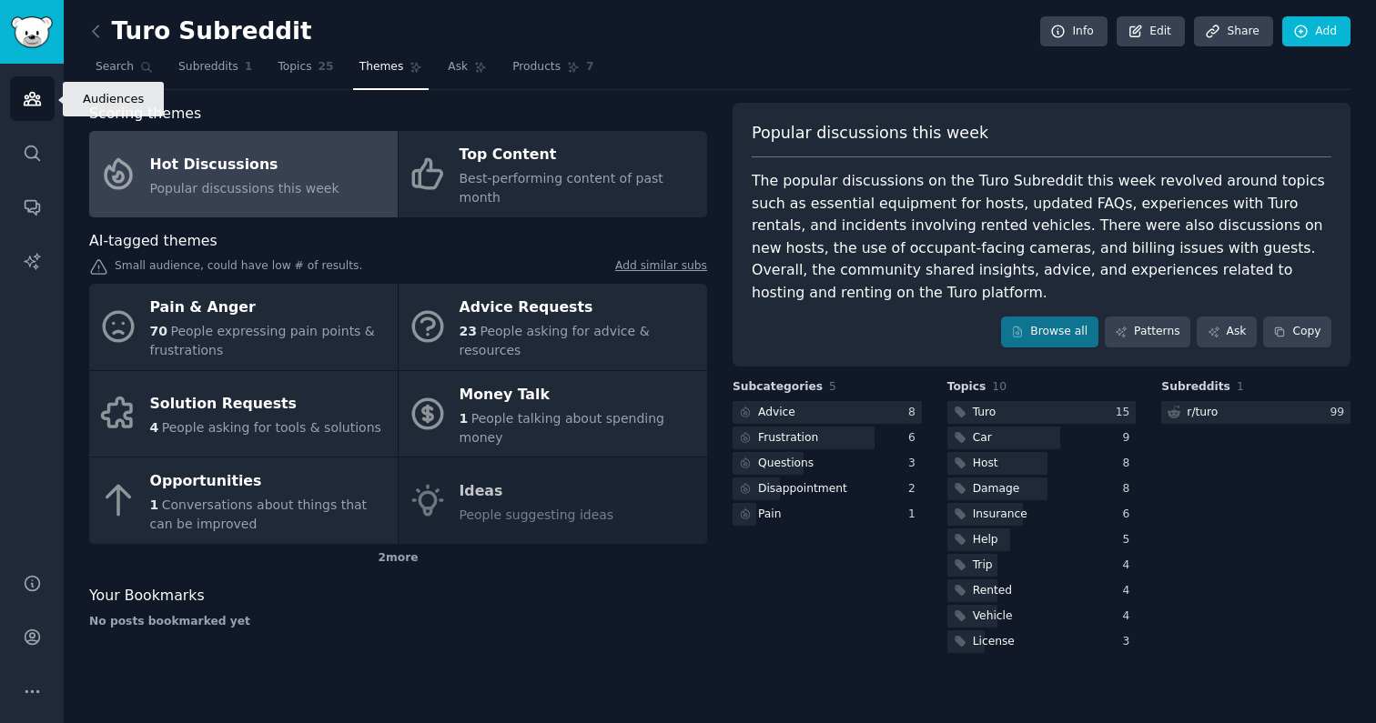
click at [19, 103] on link "Audiences" at bounding box center [32, 98] width 45 height 45
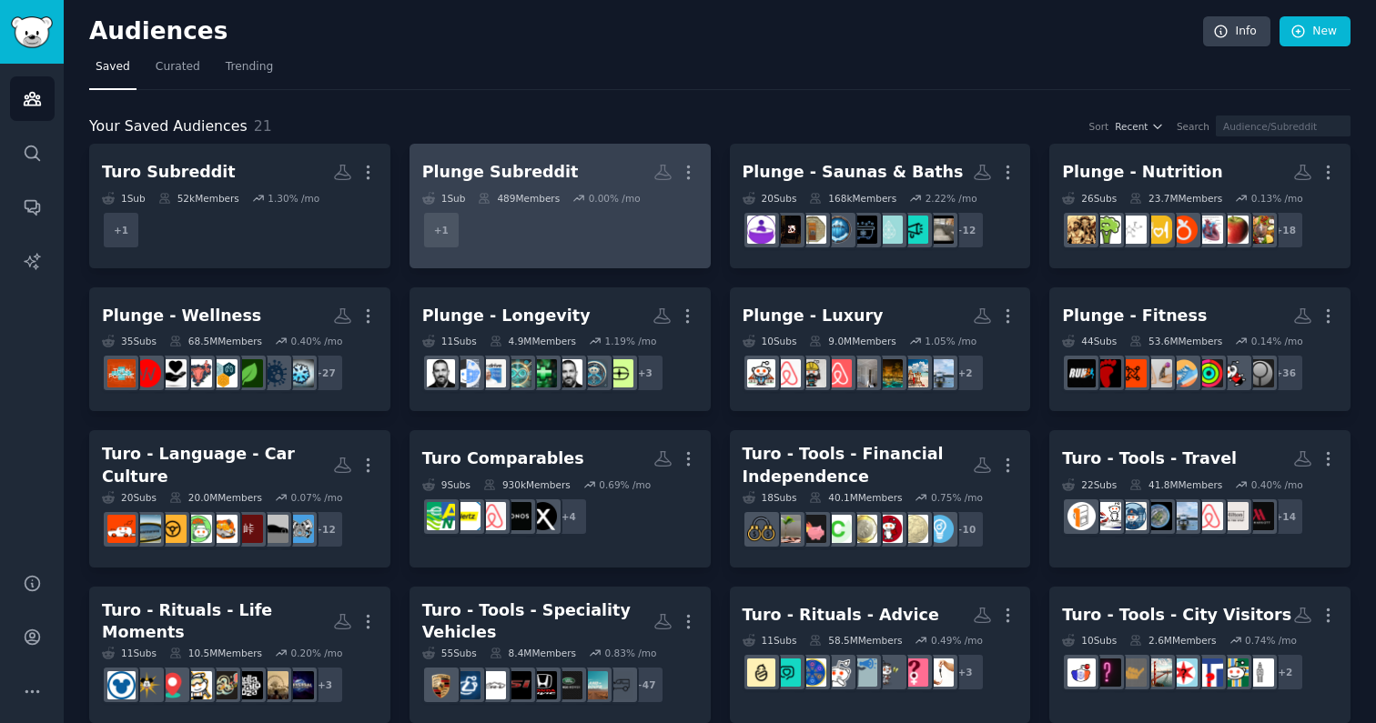
click at [474, 173] on div "Plunge Subreddit" at bounding box center [500, 172] width 156 height 23
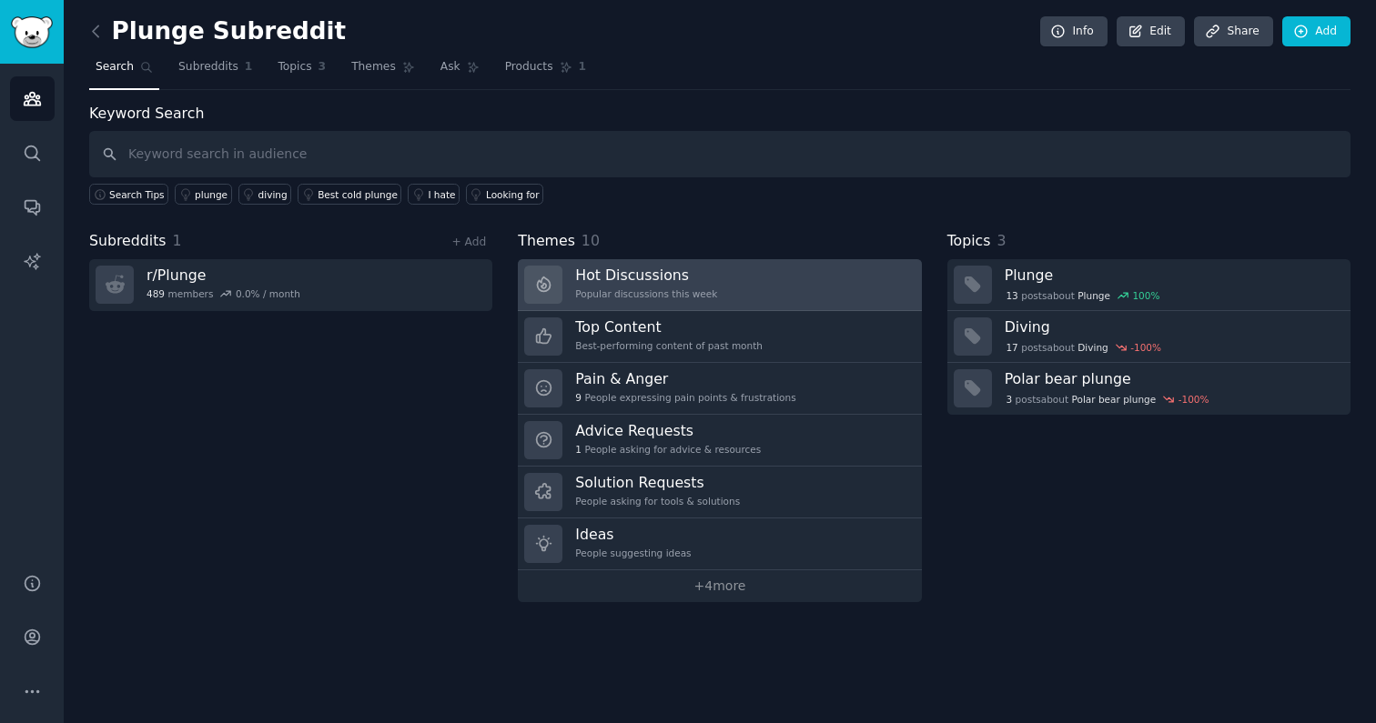
click at [701, 282] on h3 "Hot Discussions" at bounding box center [646, 275] width 142 height 19
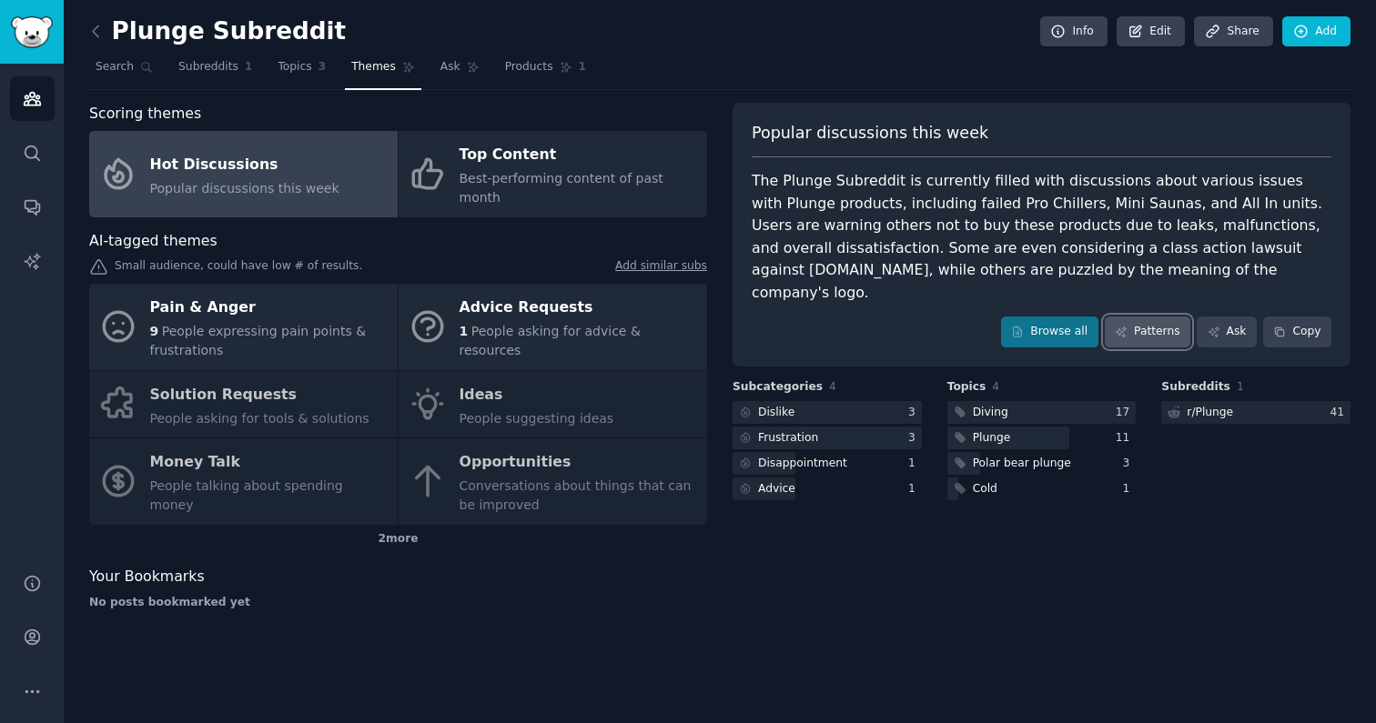
click at [797, 317] on link "Patterns" at bounding box center [1148, 332] width 86 height 31
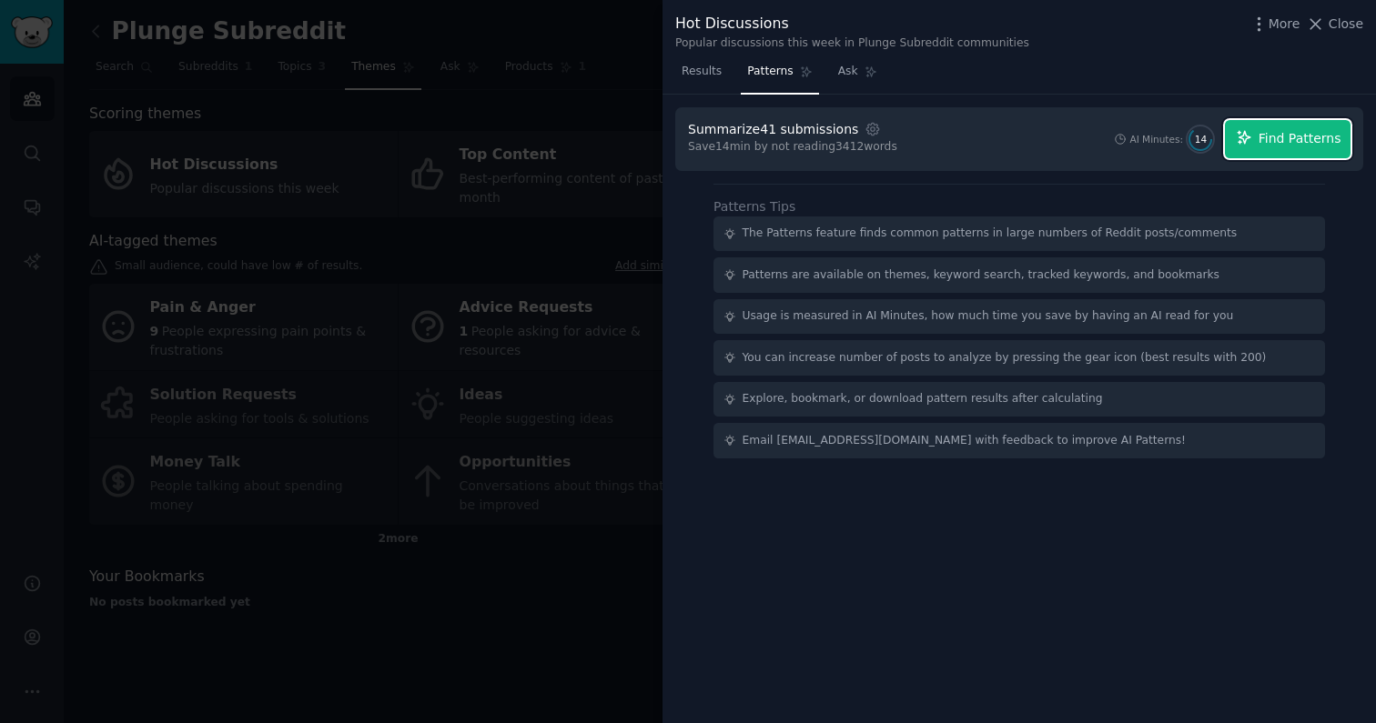
click at [797, 145] on span "Find Patterns" at bounding box center [1299, 138] width 83 height 19
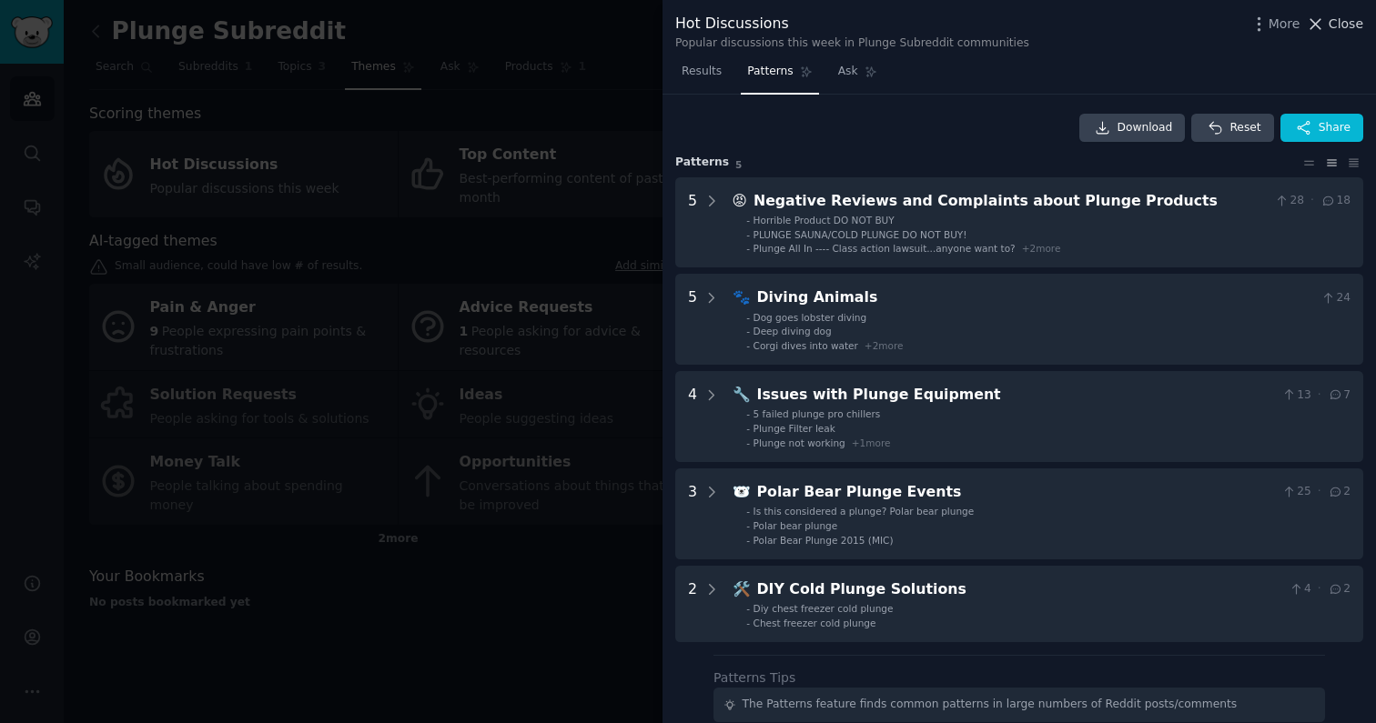
click at [797, 29] on span "Close" at bounding box center [1345, 24] width 35 height 19
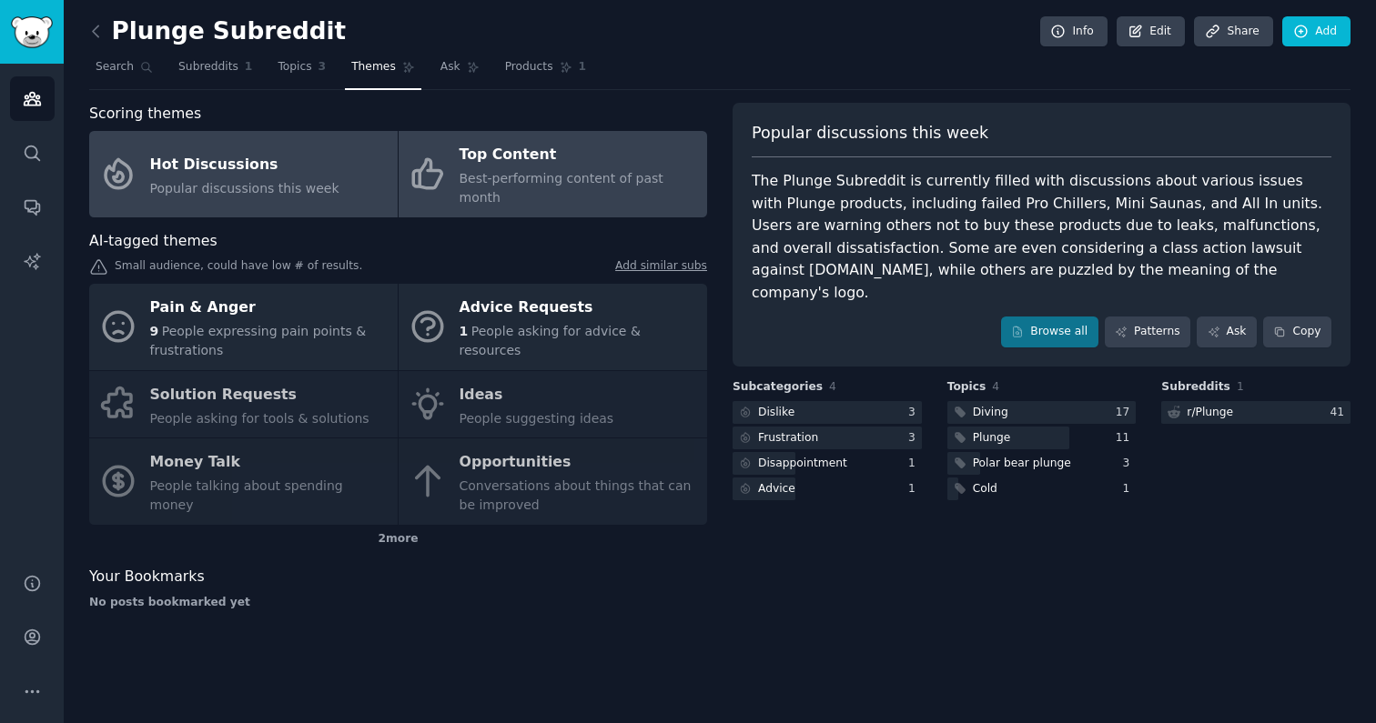
click at [522, 192] on link "Top Content Best-performing content of past month" at bounding box center [552, 174] width 308 height 86
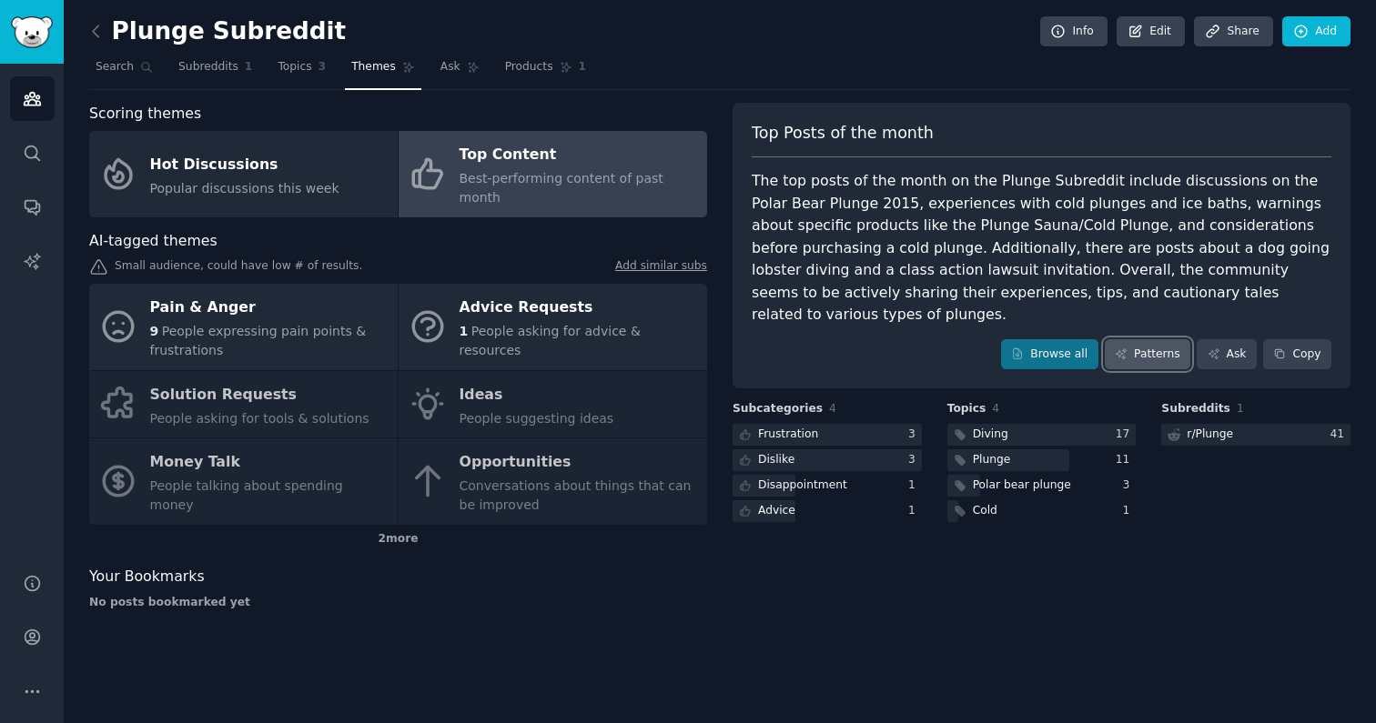
click at [797, 339] on link "Patterns" at bounding box center [1148, 354] width 86 height 31
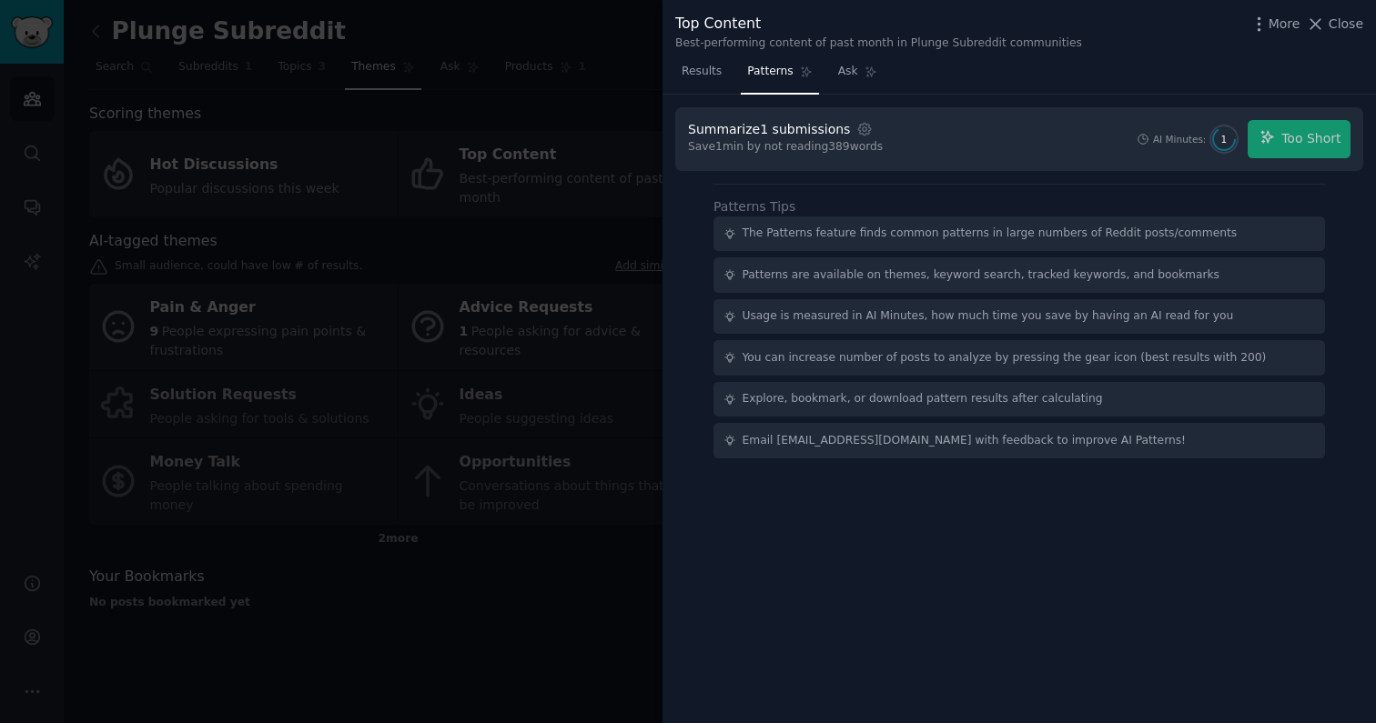
click at [198, 166] on div at bounding box center [688, 361] width 1376 height 723
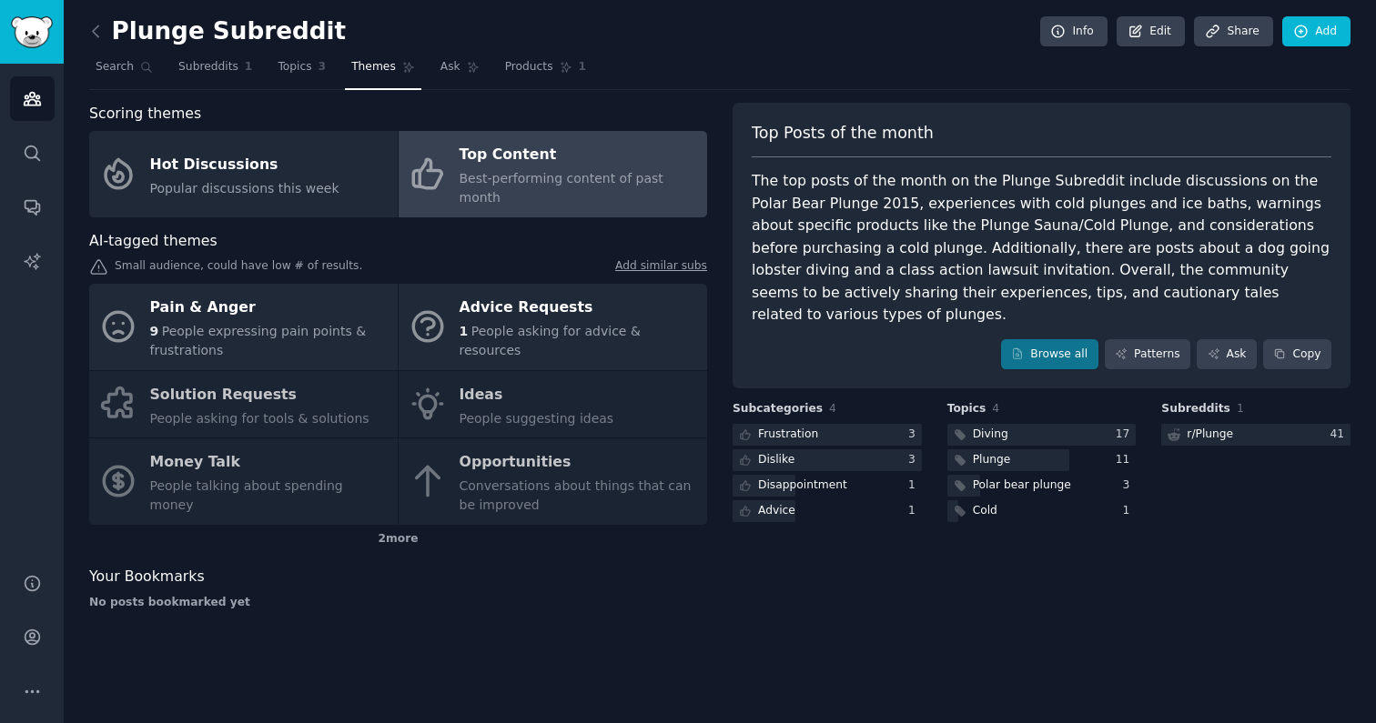
click at [198, 166] on div "Hot Discussions" at bounding box center [244, 164] width 189 height 29
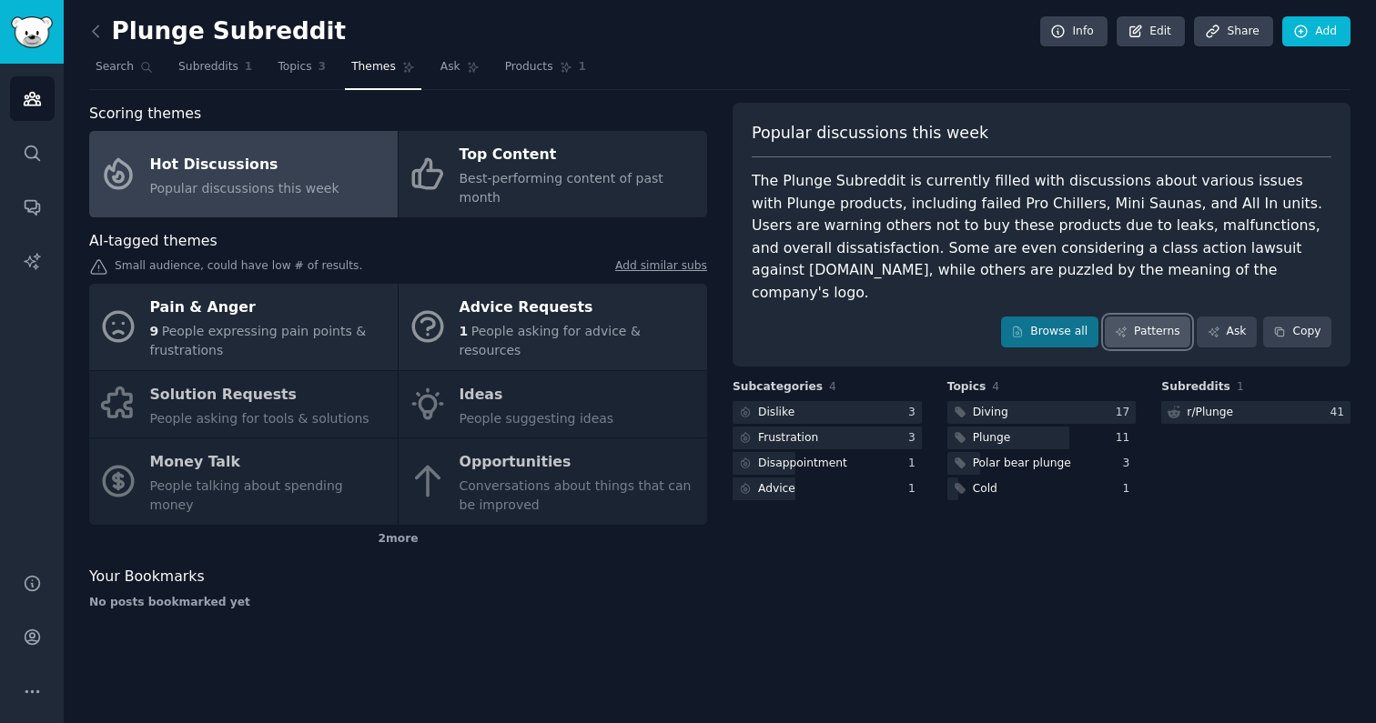
click at [797, 317] on link "Patterns" at bounding box center [1148, 332] width 86 height 31
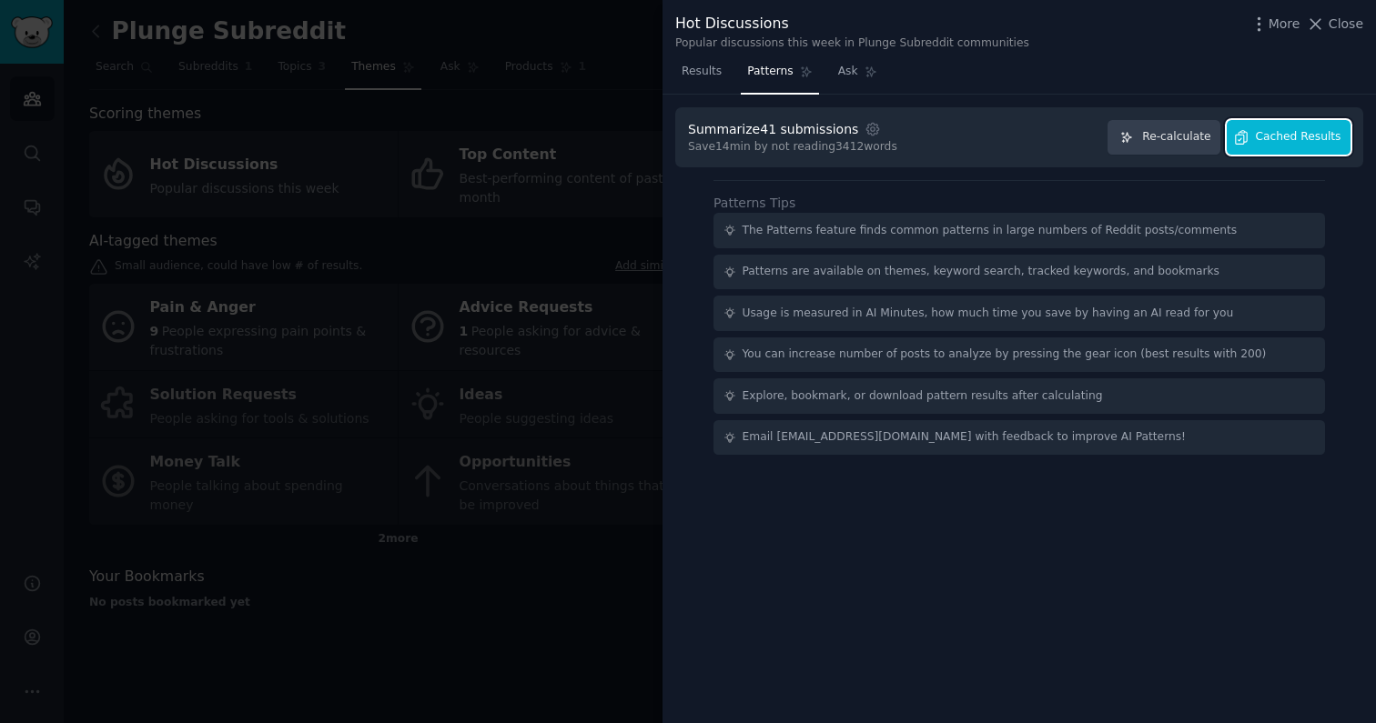
click at [797, 136] on span "Cached Results" at bounding box center [1299, 137] width 86 height 16
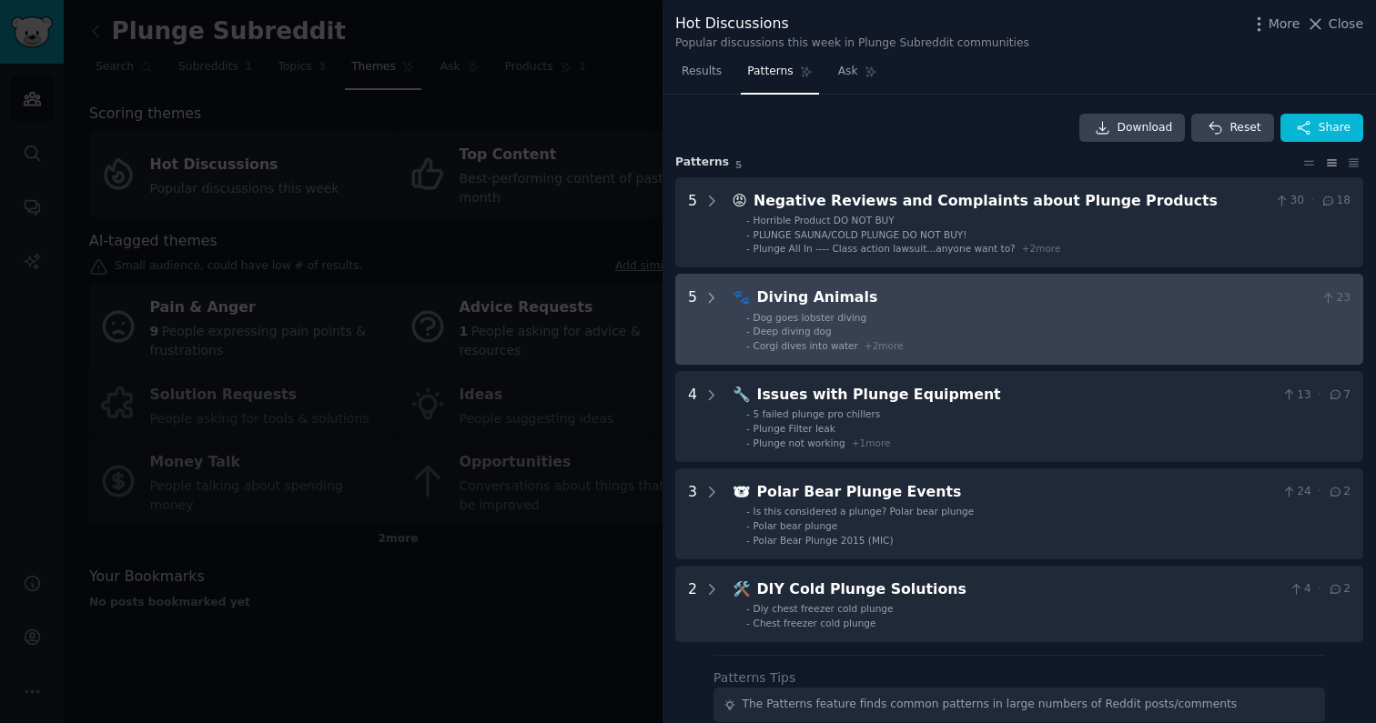
click at [797, 336] on li "- Deep diving dog" at bounding box center [1048, 331] width 604 height 13
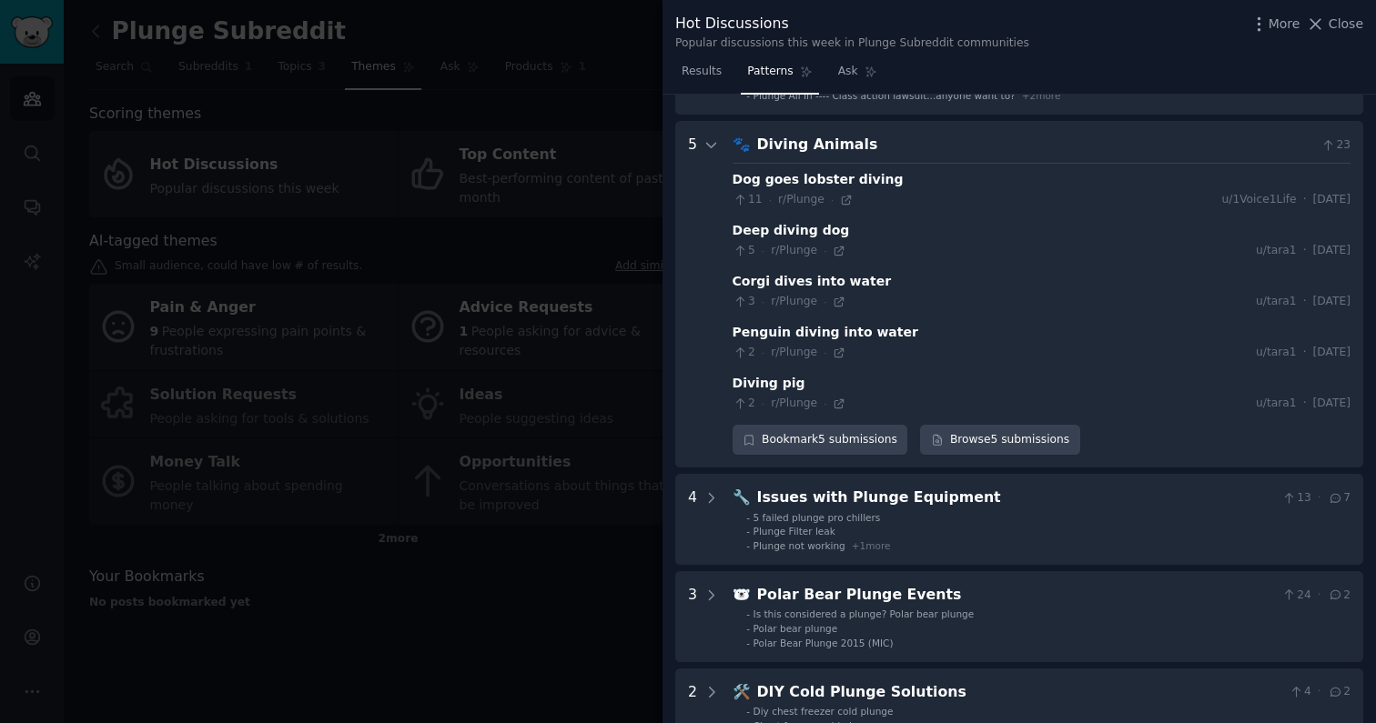
scroll to position [180, 0]
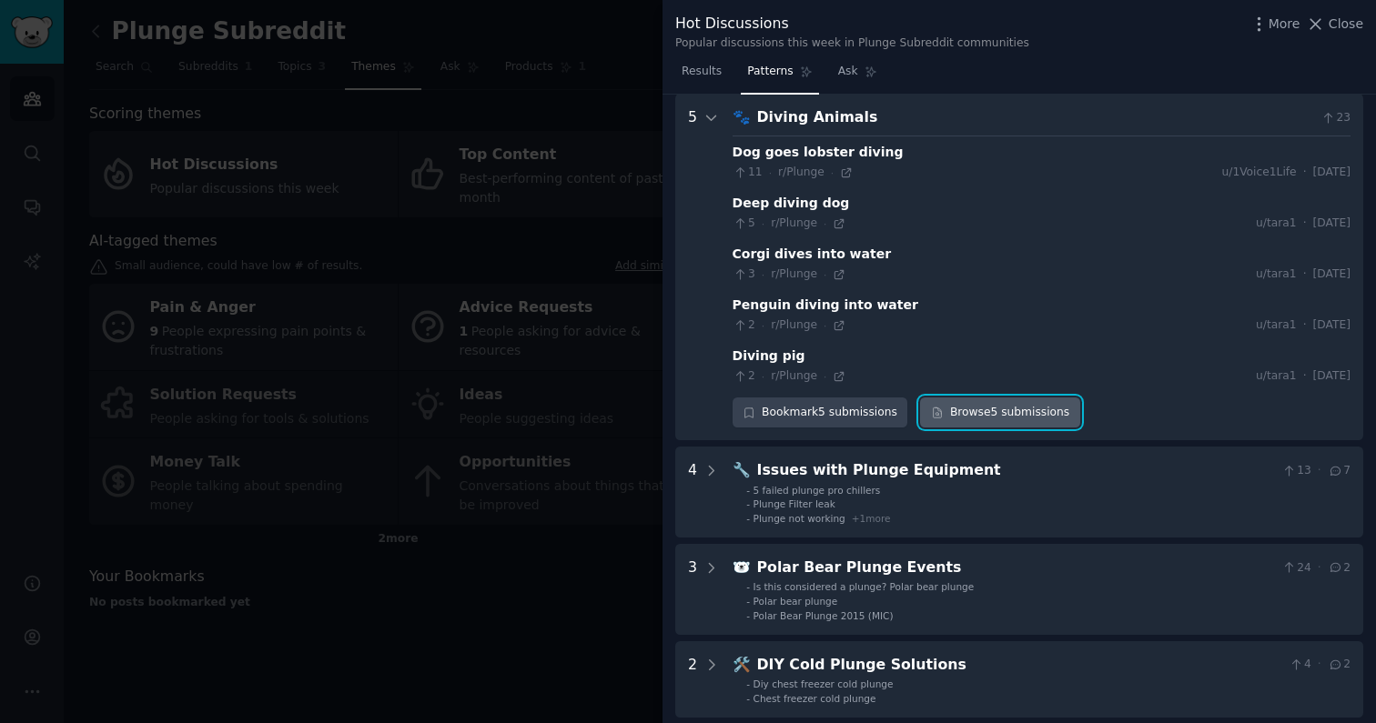
click at [797, 407] on link "Browse 5 submissions" at bounding box center [999, 413] width 159 height 31
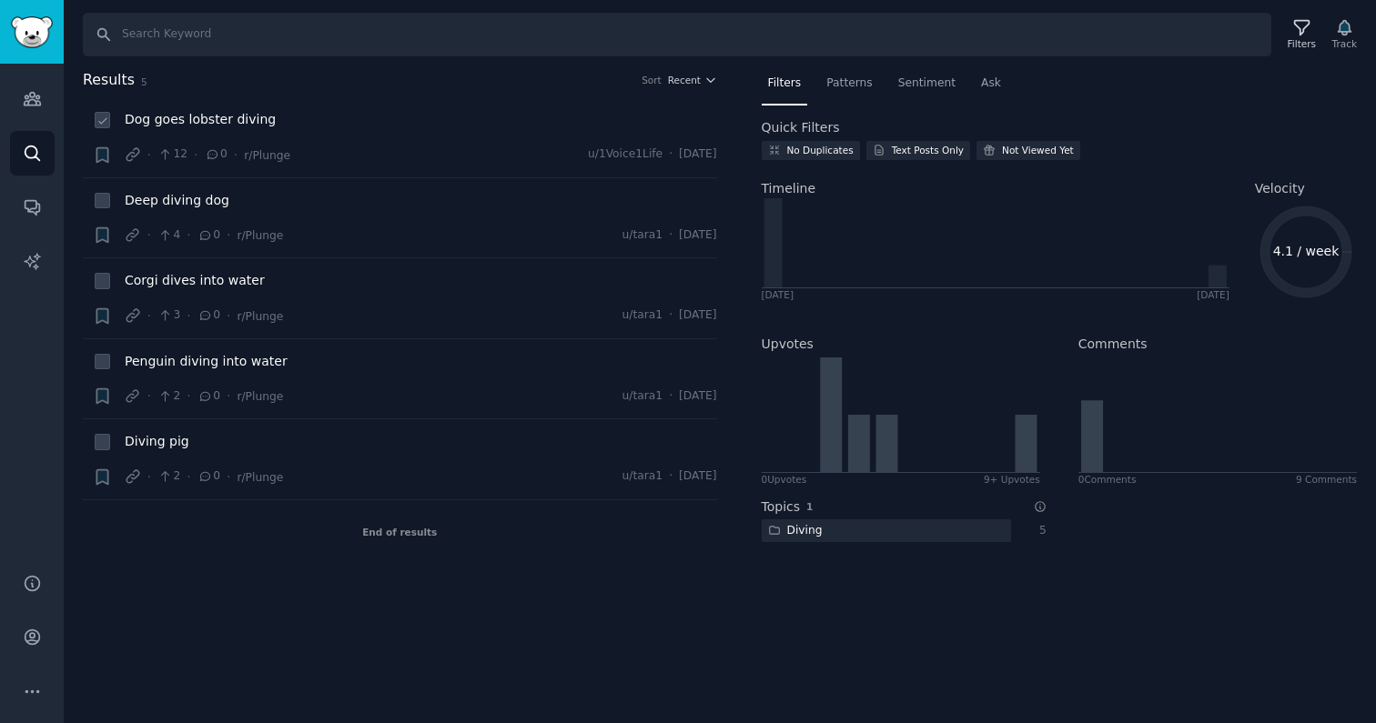
click at [235, 116] on span "Dog goes lobster diving" at bounding box center [200, 119] width 151 height 19
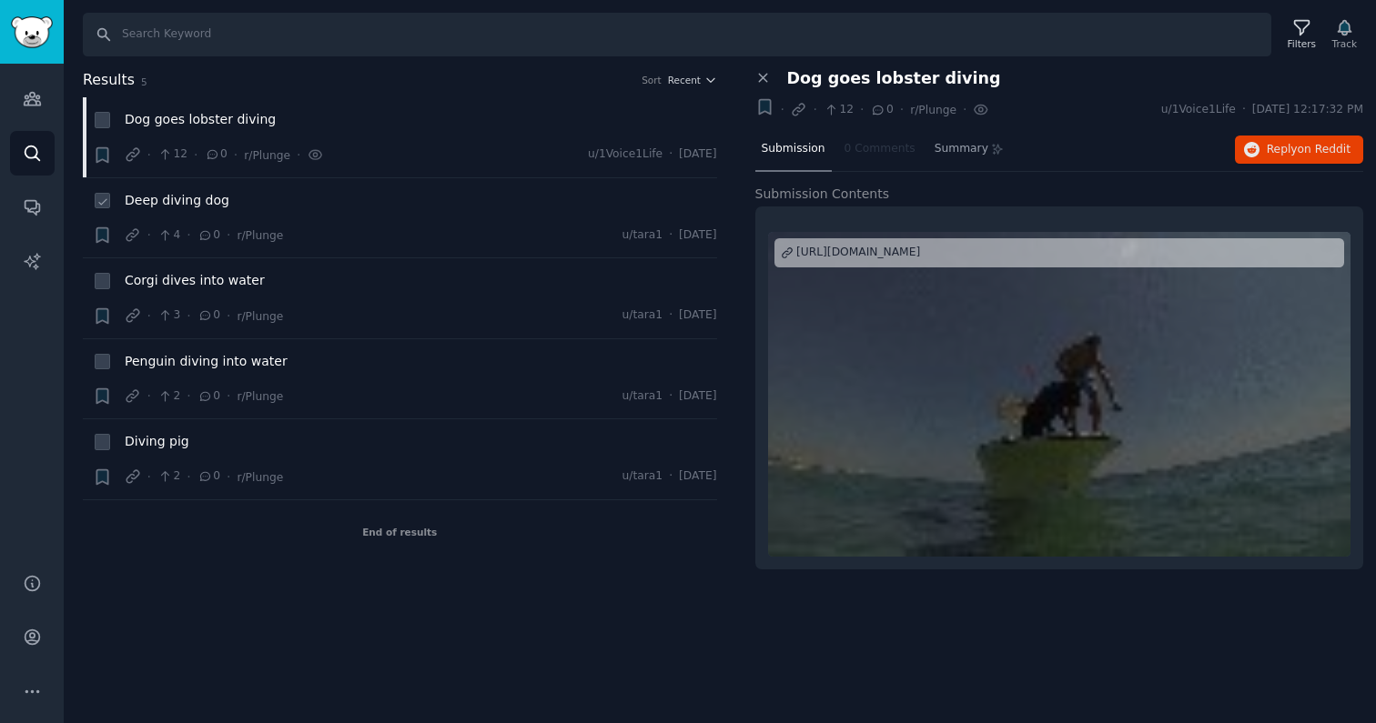
click at [230, 211] on div "Deep diving dog" at bounding box center [421, 203] width 592 height 25
click at [205, 201] on span "Deep diving dog" at bounding box center [177, 200] width 105 height 19
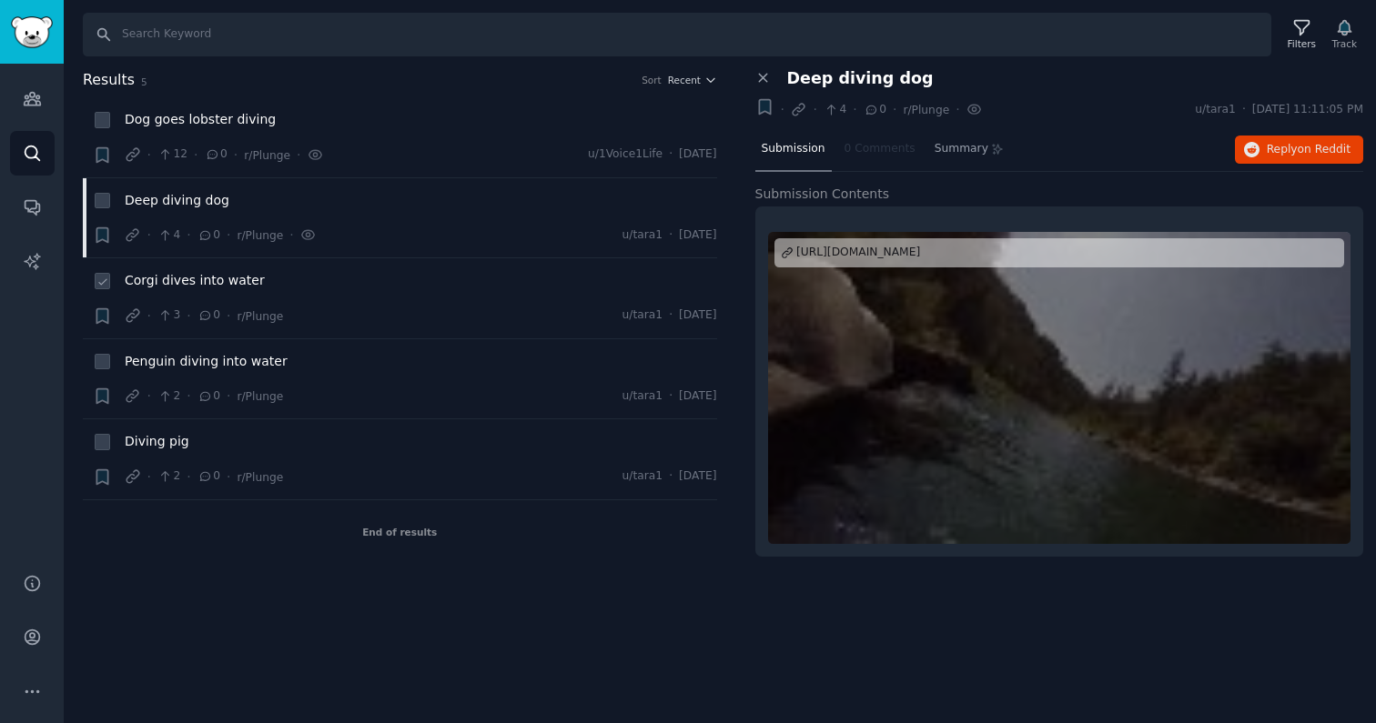
click at [215, 293] on div "Corgi dives into water" at bounding box center [421, 283] width 592 height 25
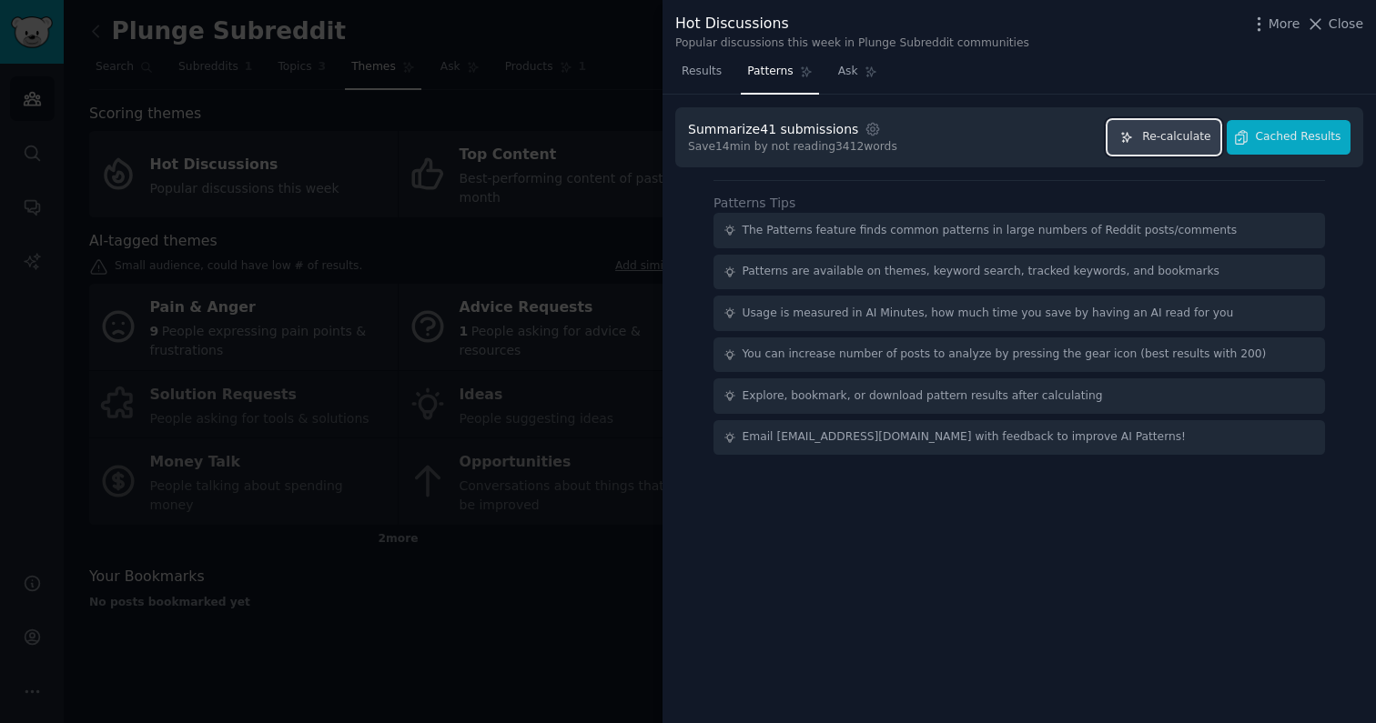
drag, startPoint x: 1160, startPoint y: 141, endPoint x: 959, endPoint y: 138, distance: 201.1
click at [797, 138] on div "Summarize 41 submissions Settings Save 14 min by not reading 3412 words Re-calc…" at bounding box center [1019, 137] width 662 height 35
click at [797, 142] on button "Cached Results" at bounding box center [1288, 137] width 124 height 35
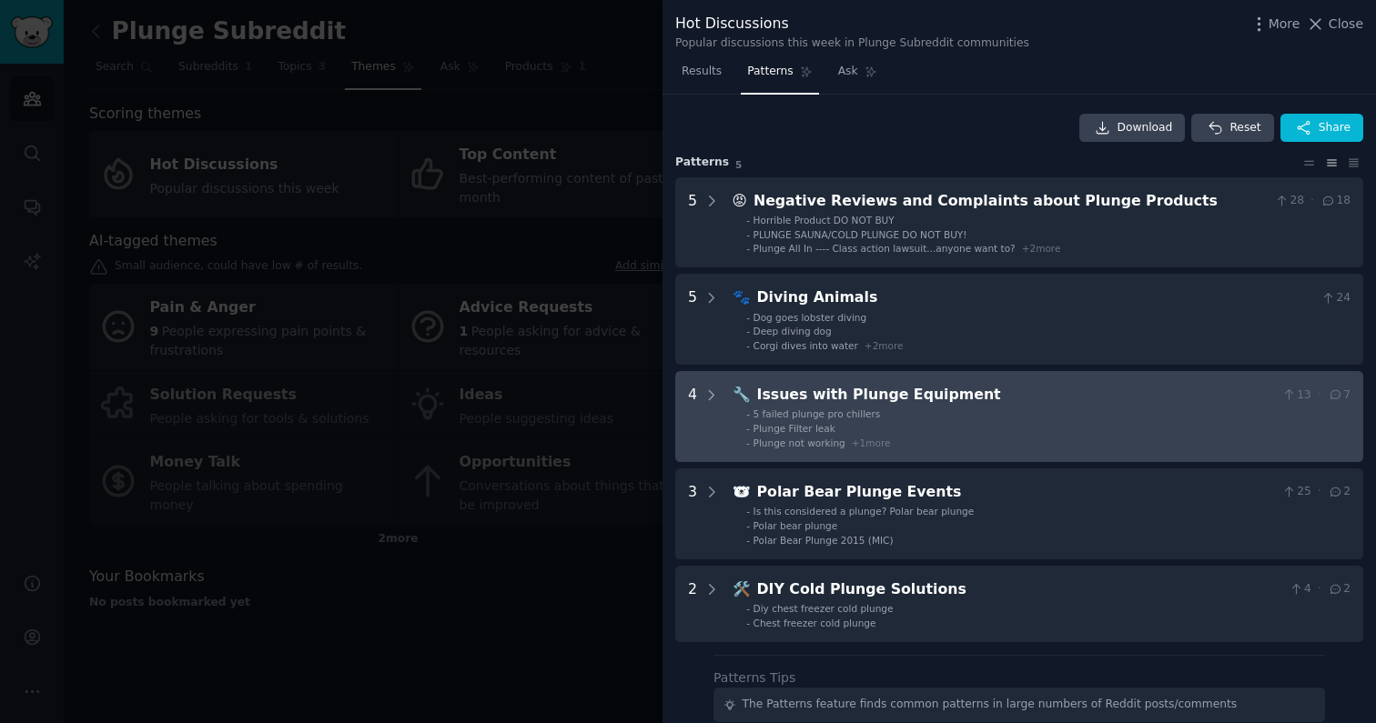
scroll to position [55, 0]
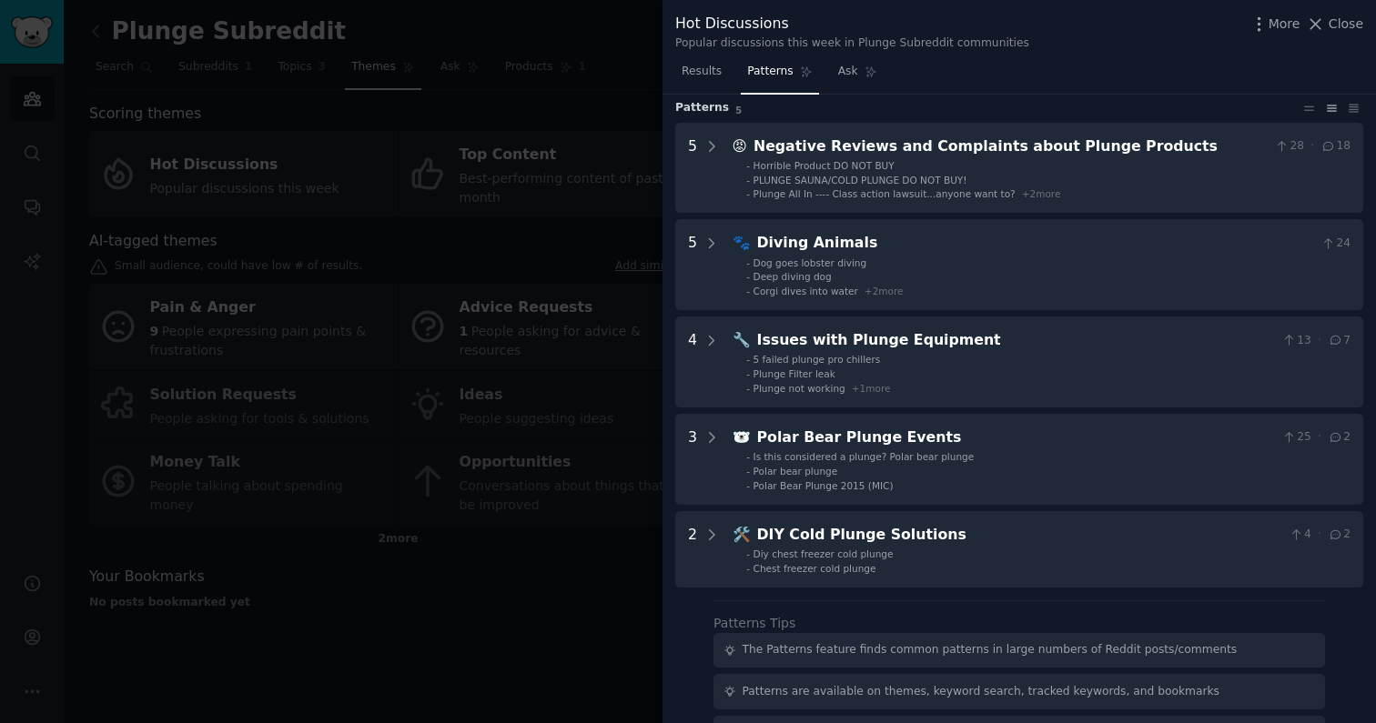
click at [582, 528] on div at bounding box center [688, 361] width 1376 height 723
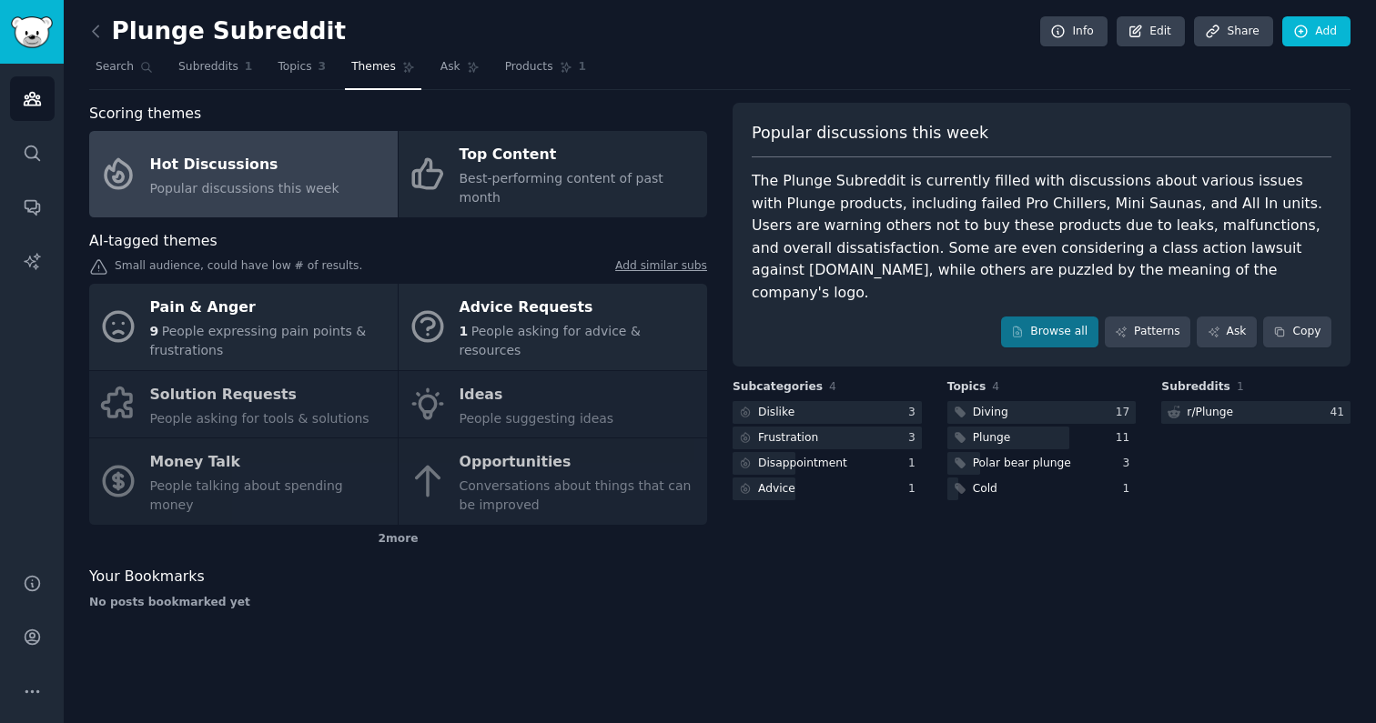
click at [97, 40] on link at bounding box center [100, 31] width 23 height 29
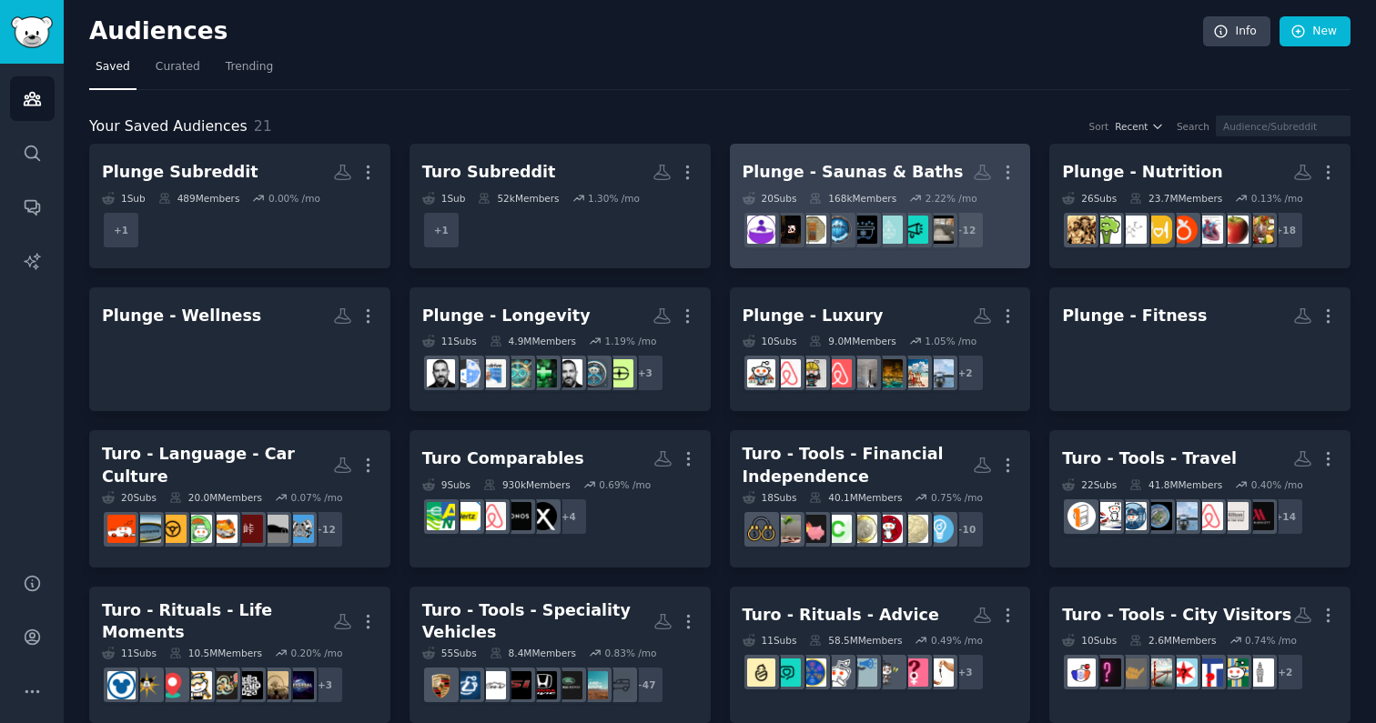
click at [797, 166] on div "Plunge - Saunas & Baths" at bounding box center [852, 172] width 221 height 23
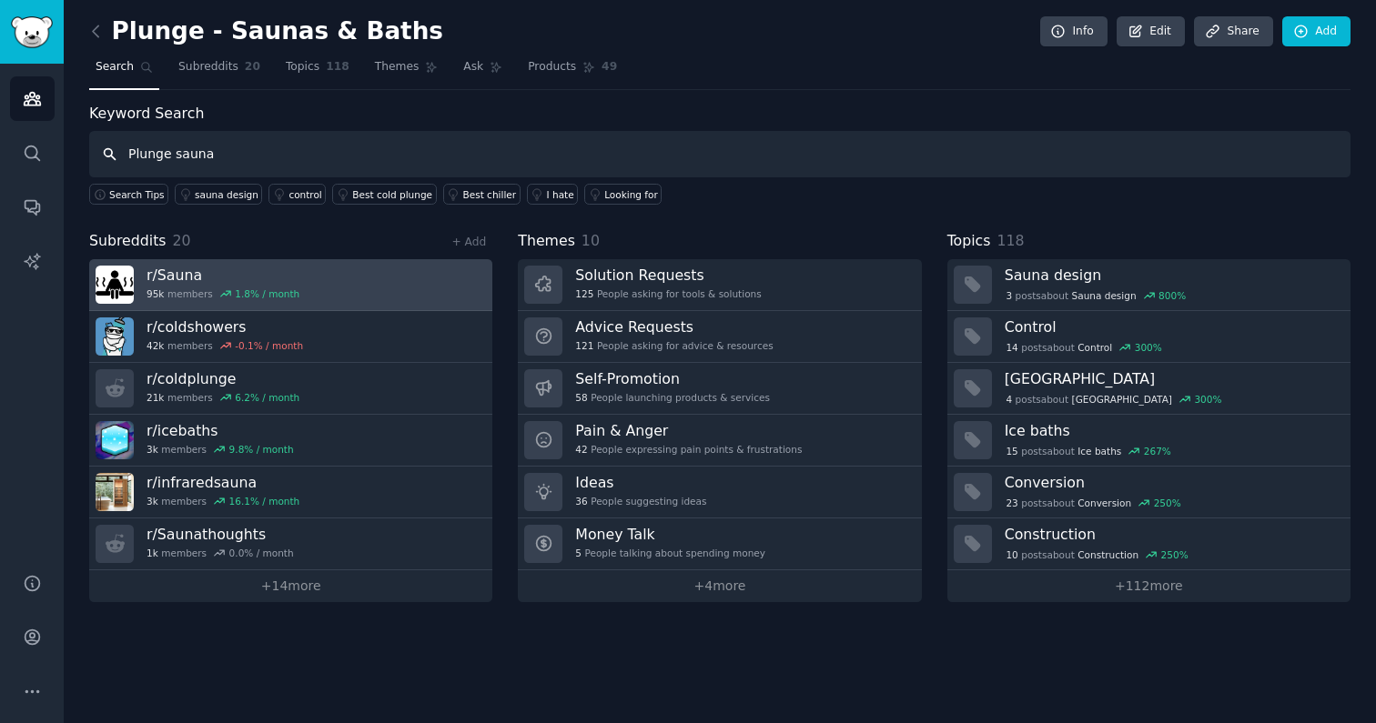
type input "Plunge sauna"
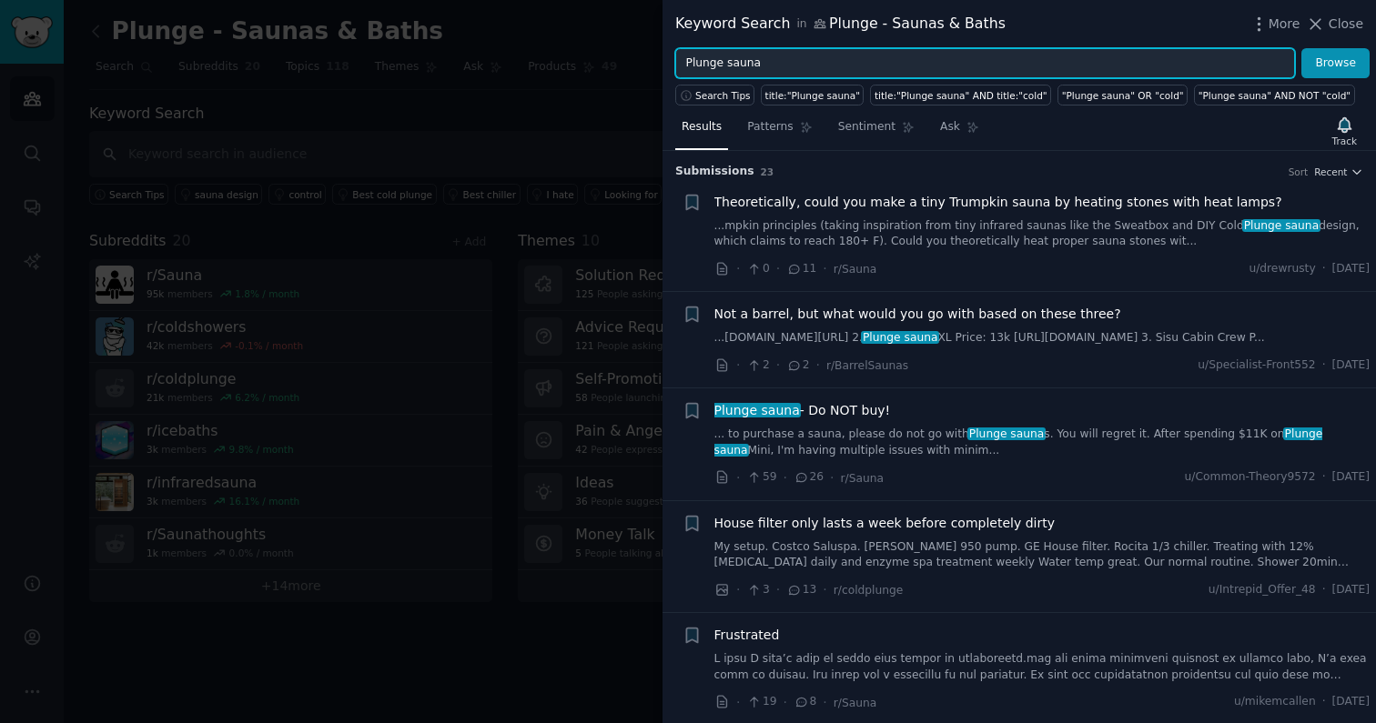
click at [744, 63] on input "Plunge sauna" at bounding box center [985, 63] width 620 height 31
click at [797, 48] on button "Browse" at bounding box center [1335, 63] width 68 height 31
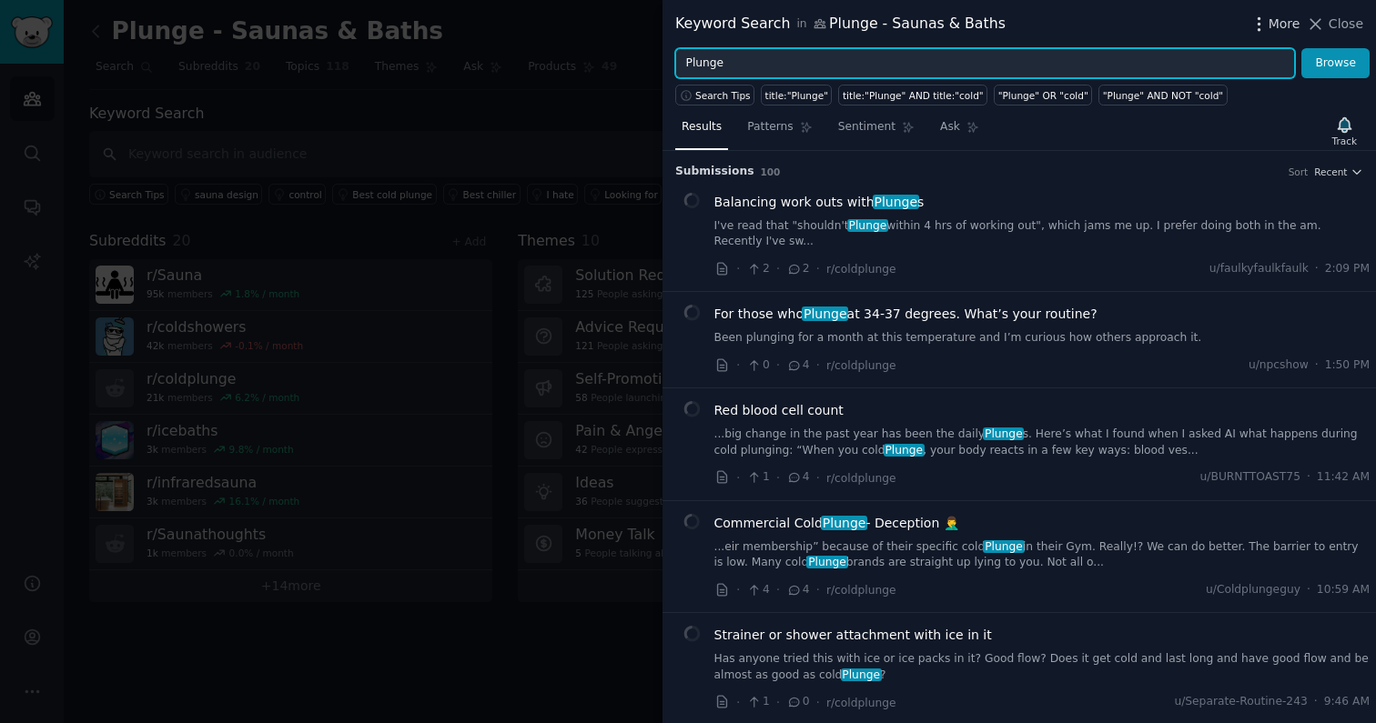
click at [797, 21] on span "More" at bounding box center [1284, 24] width 32 height 19
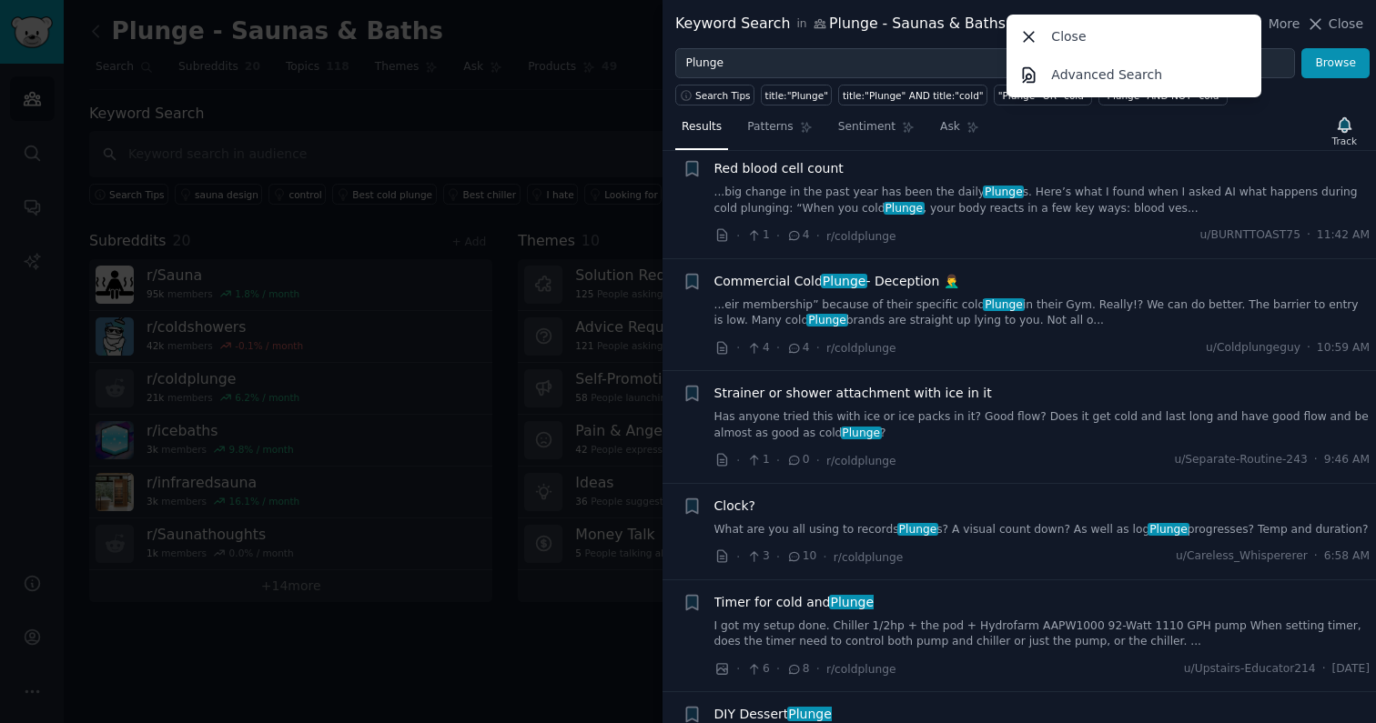
scroll to position [252, 0]
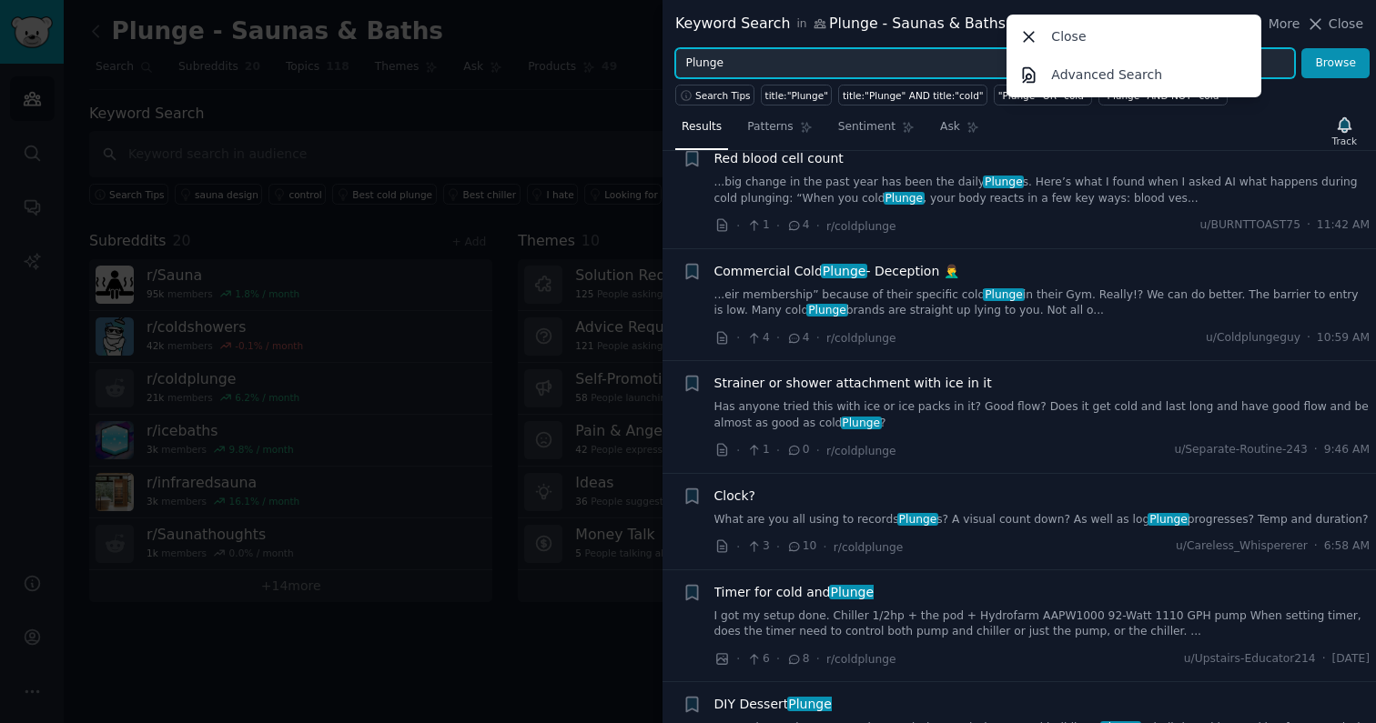
click at [760, 66] on input "Plunge" at bounding box center [985, 63] width 620 height 31
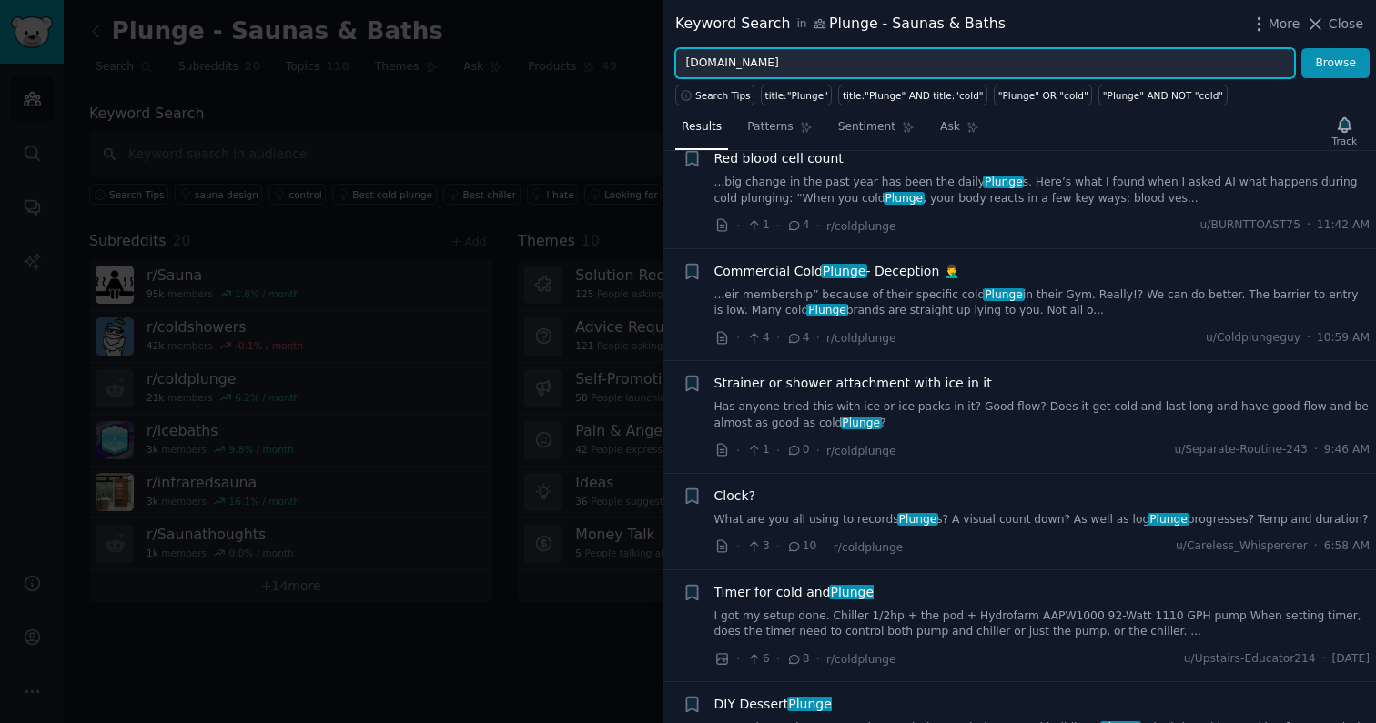
click at [797, 48] on button "Browse" at bounding box center [1335, 63] width 68 height 31
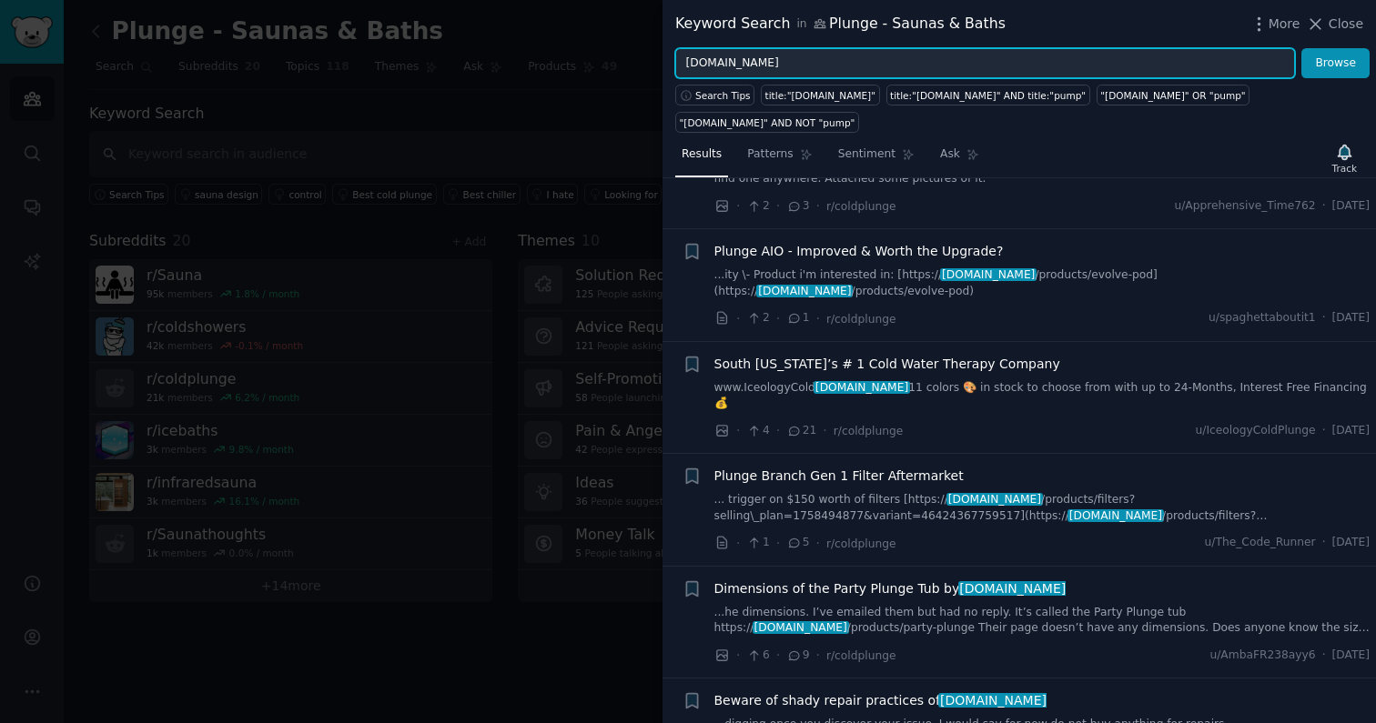
scroll to position [0, 0]
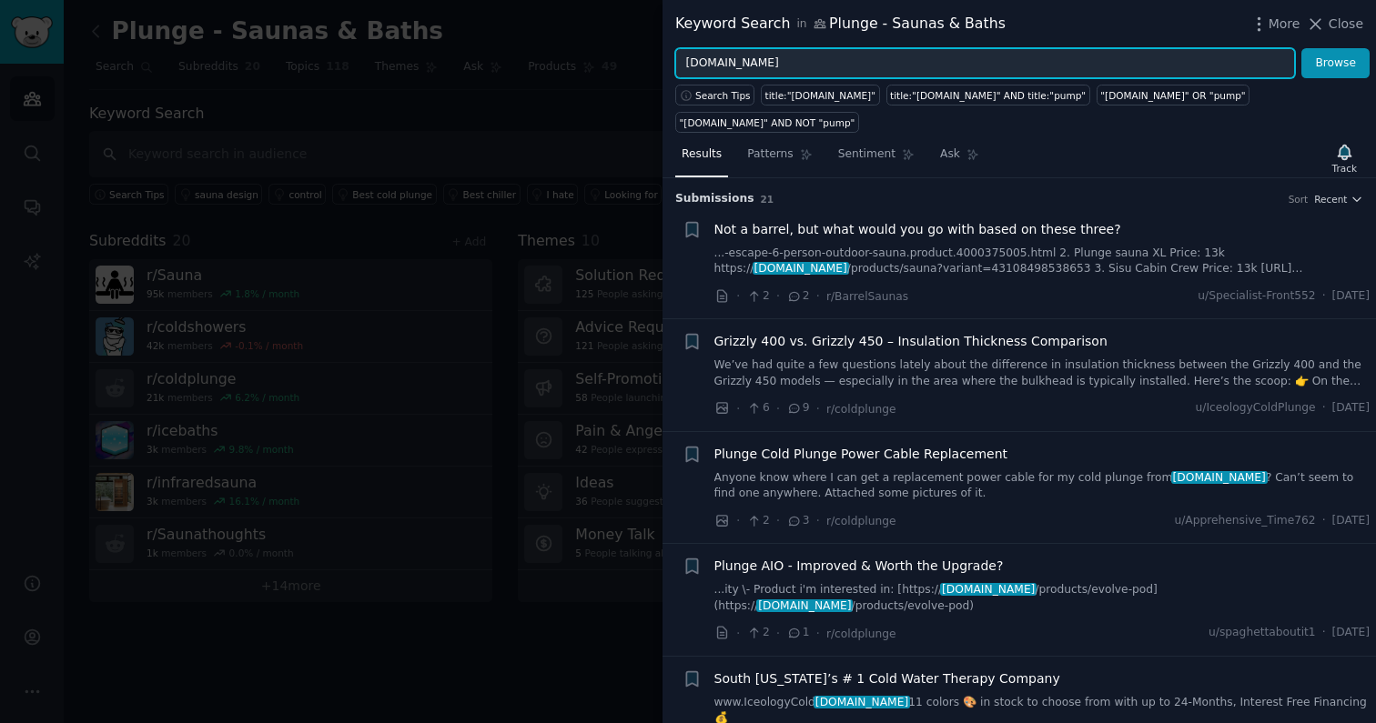
click at [739, 64] on input "Plunge.com" at bounding box center [985, 63] width 620 height 31
click at [797, 48] on button "Browse" at bounding box center [1335, 63] width 68 height 31
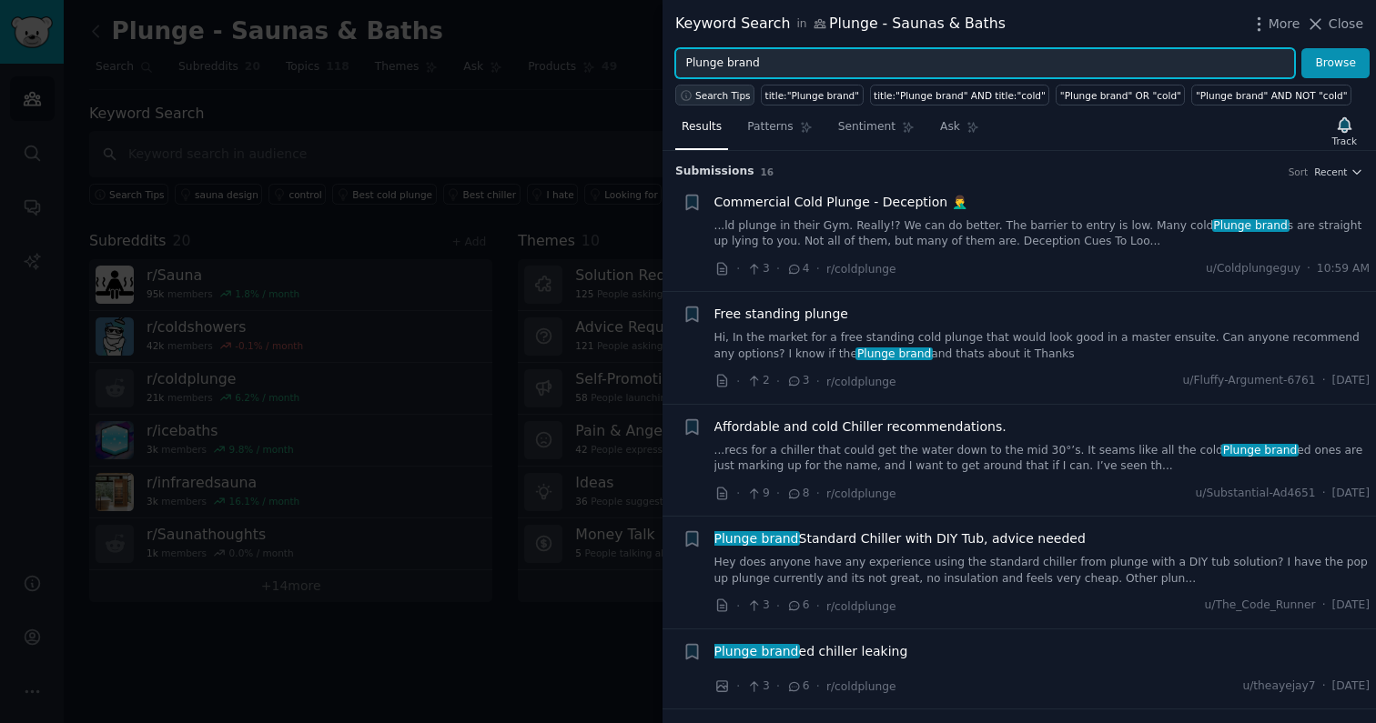
click at [707, 90] on span "Search Tips" at bounding box center [722, 95] width 55 height 13
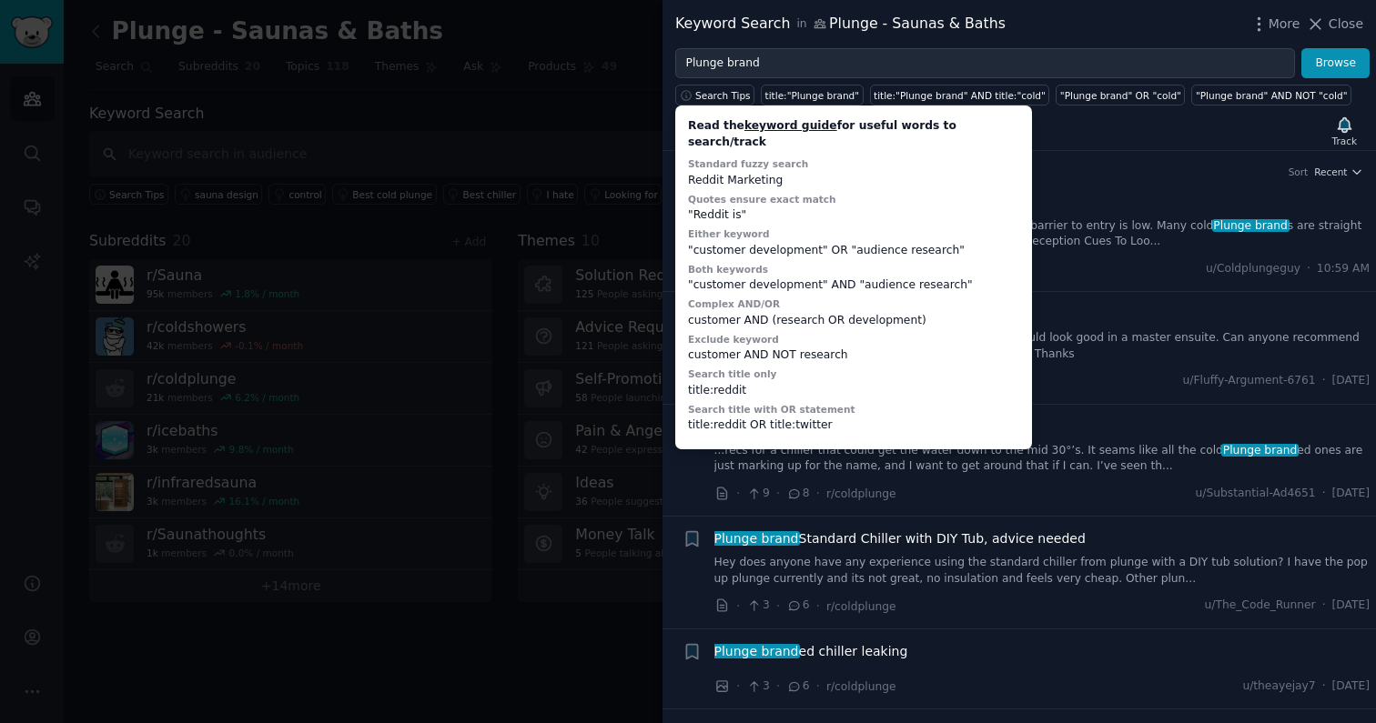
click at [754, 123] on link "keyword guide" at bounding box center [790, 125] width 93 height 13
click at [797, 141] on div "Results Patterns Sentiment Ask Track" at bounding box center [1018, 131] width 713 height 39
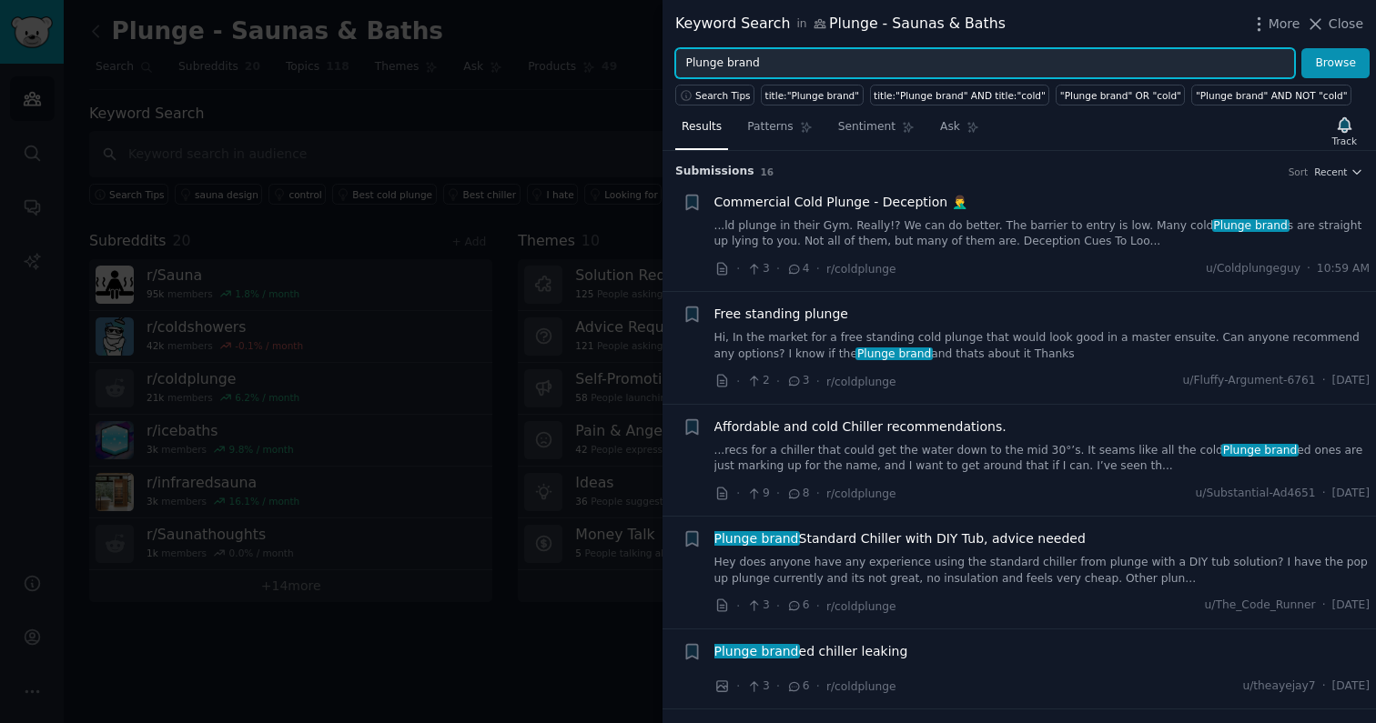
click at [734, 59] on input "Plunge brand" at bounding box center [985, 63] width 620 height 31
type input "Plunge bath"
click at [797, 48] on button "Browse" at bounding box center [1335, 63] width 68 height 31
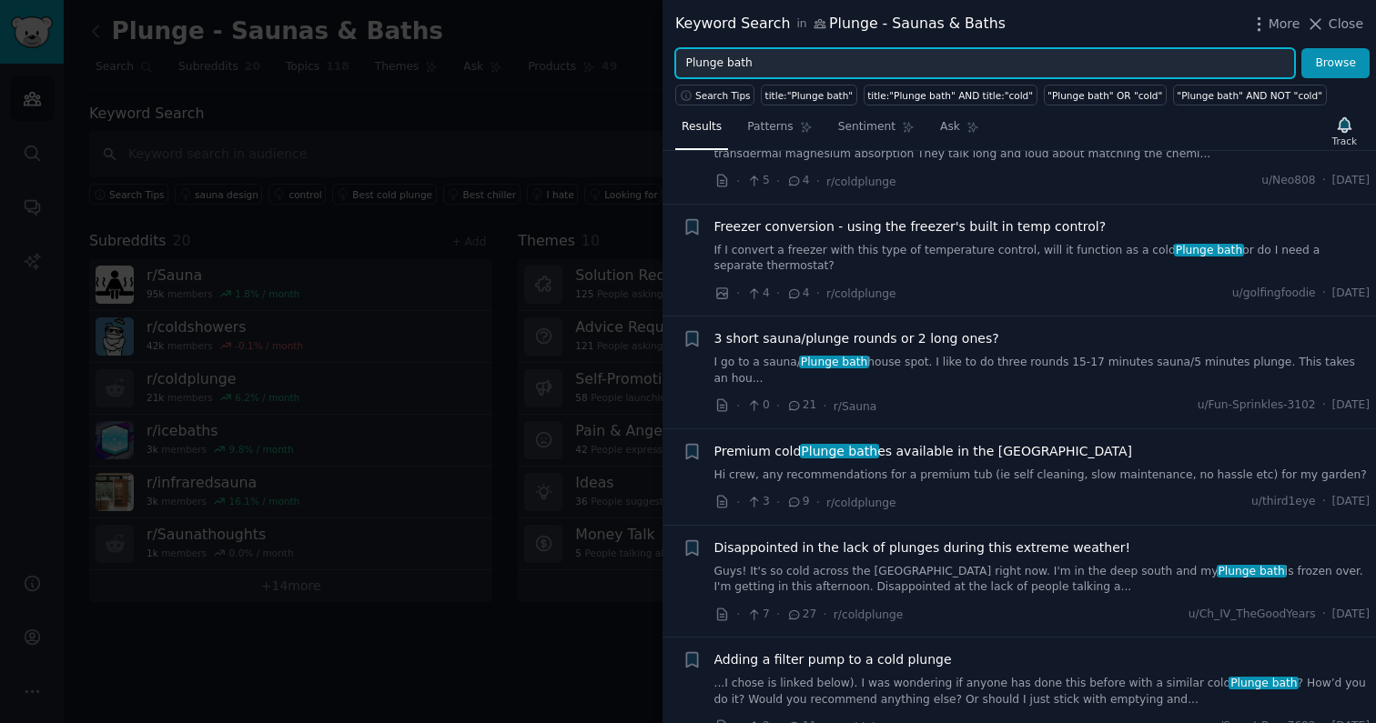
scroll to position [474, 0]
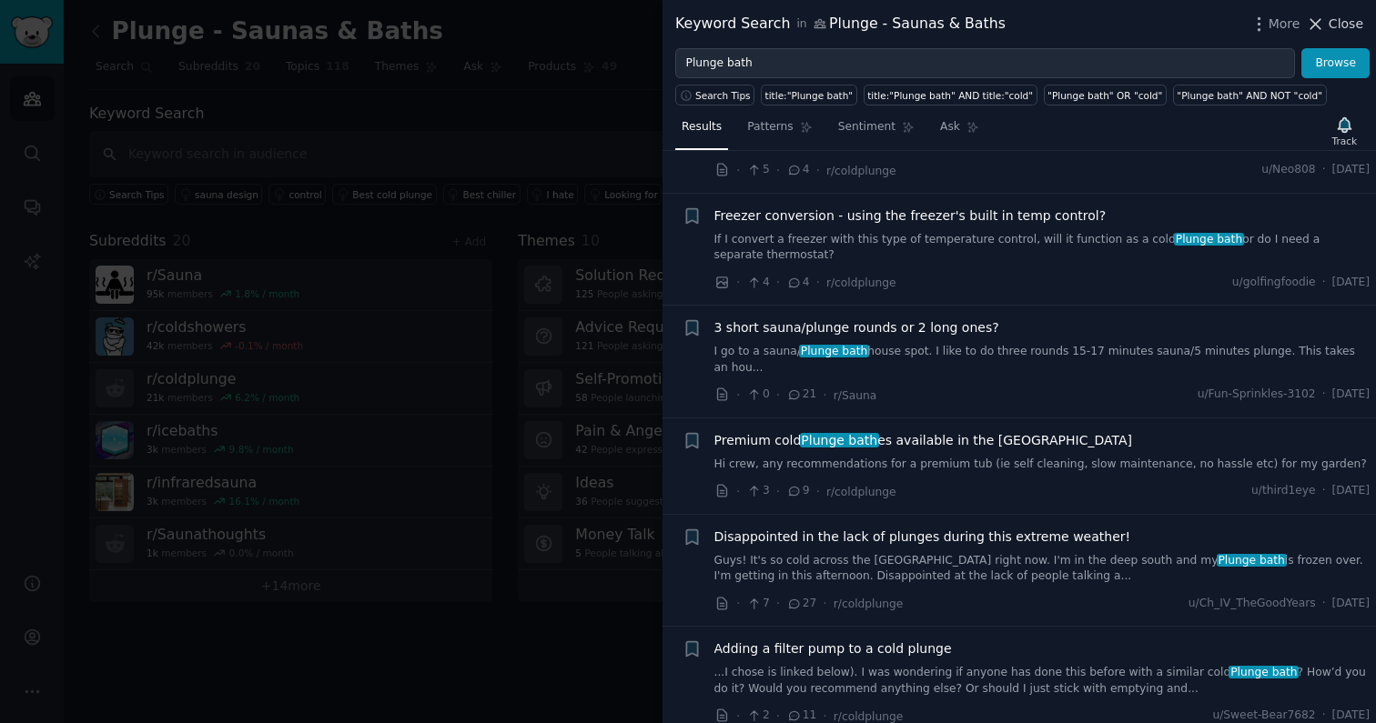
click at [797, 29] on span "Close" at bounding box center [1345, 24] width 35 height 19
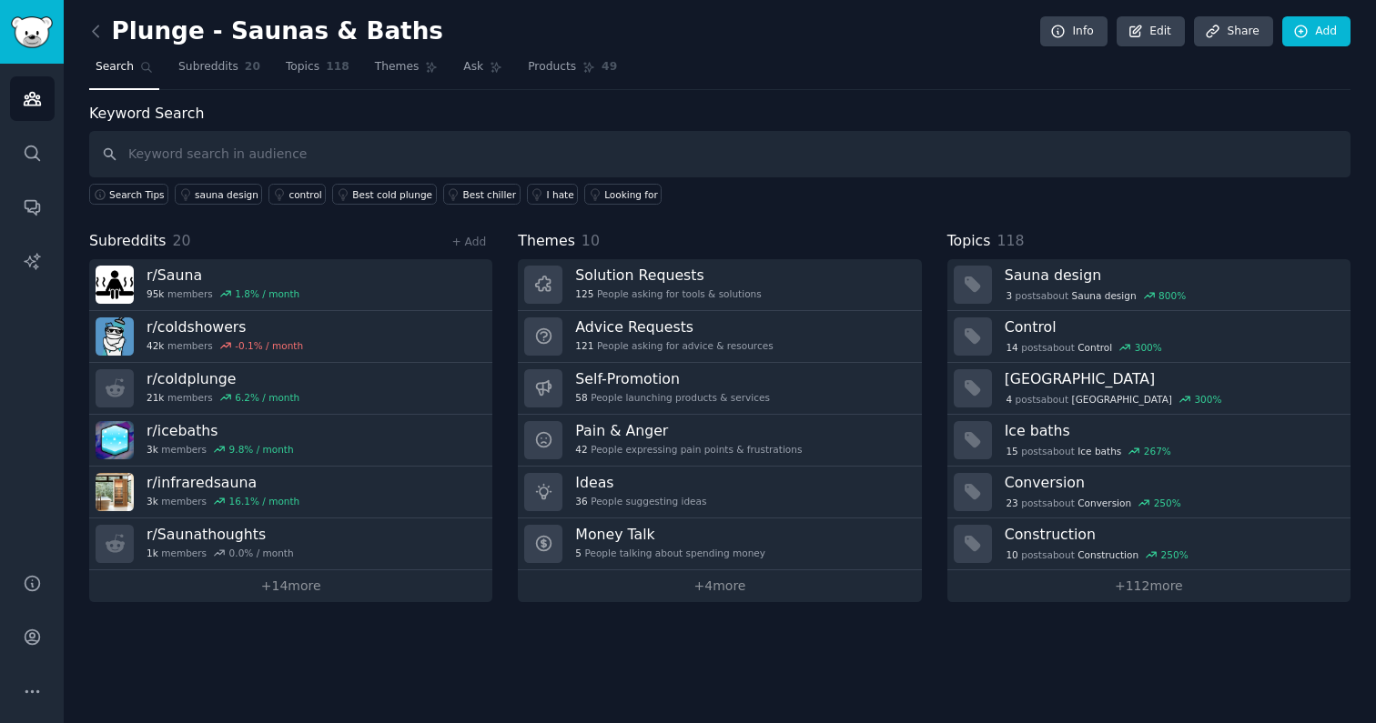
drag, startPoint x: 381, startPoint y: 441, endPoint x: 452, endPoint y: 27, distance: 420.0
click at [267, 157] on input "text" at bounding box center [719, 154] width 1261 height 46
type input "plunge sauna"
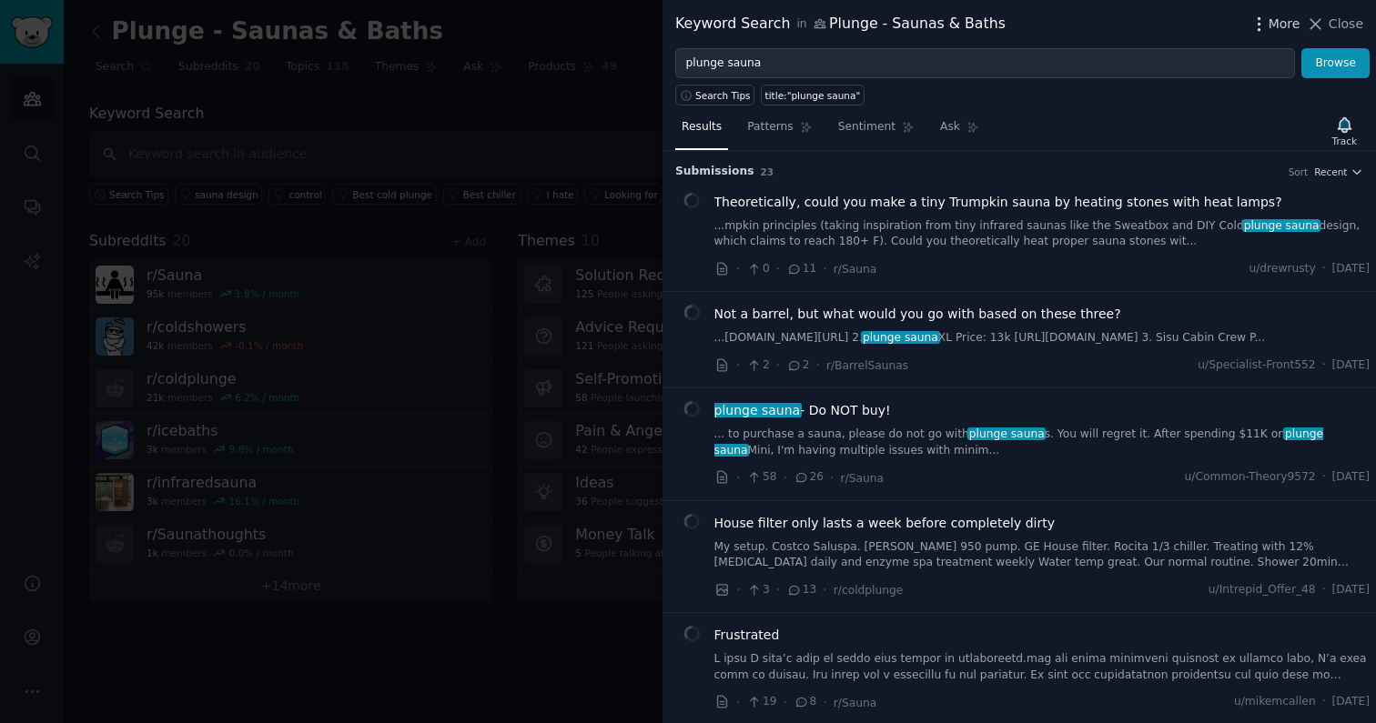
click at [797, 33] on span "More" at bounding box center [1284, 24] width 32 height 19
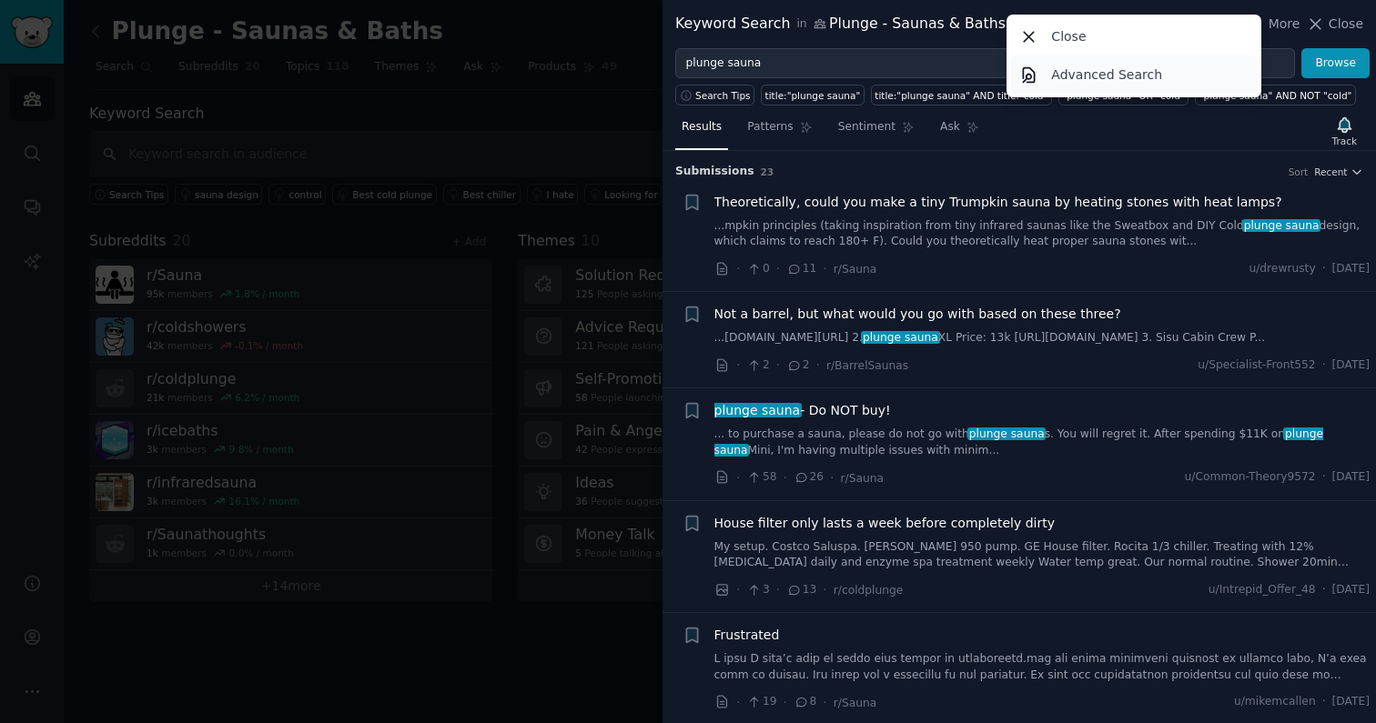
click at [797, 67] on p "Advanced Search" at bounding box center [1106, 75] width 111 height 19
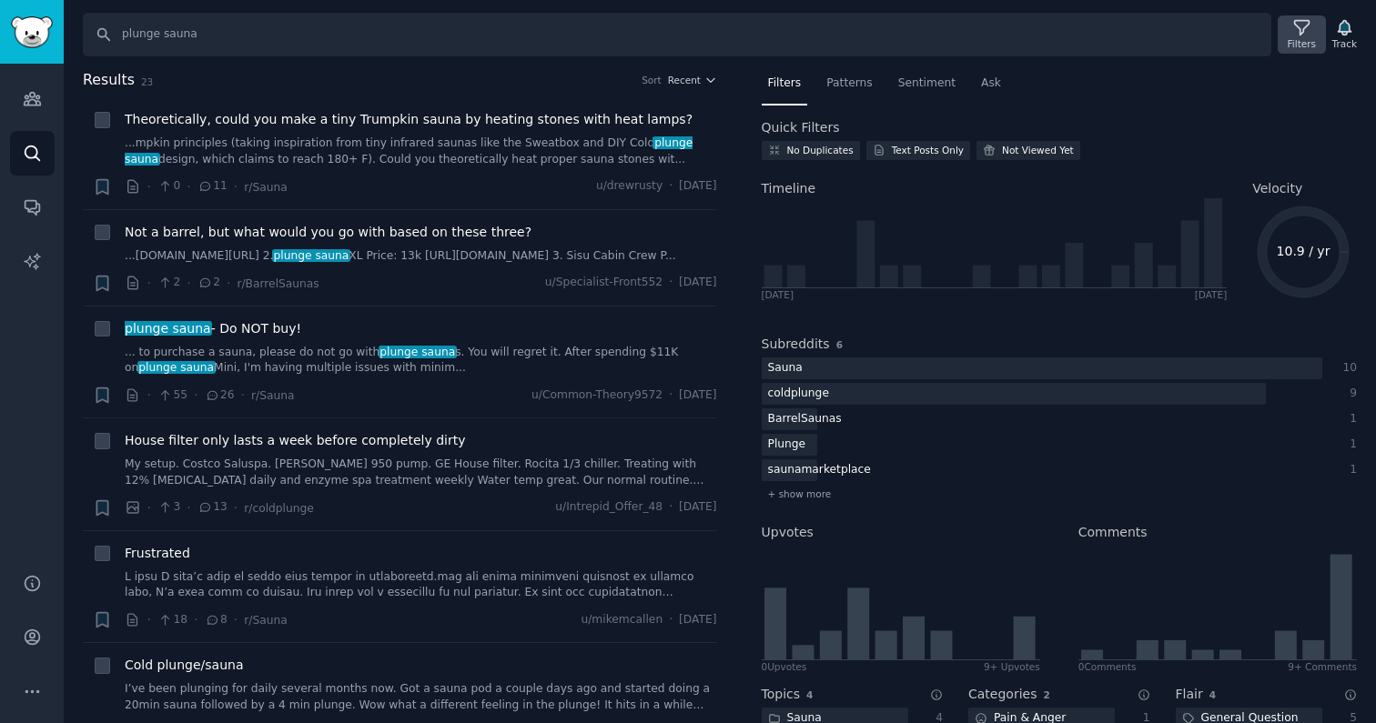
click at [797, 35] on div "Filters" at bounding box center [1300, 34] width 47 height 38
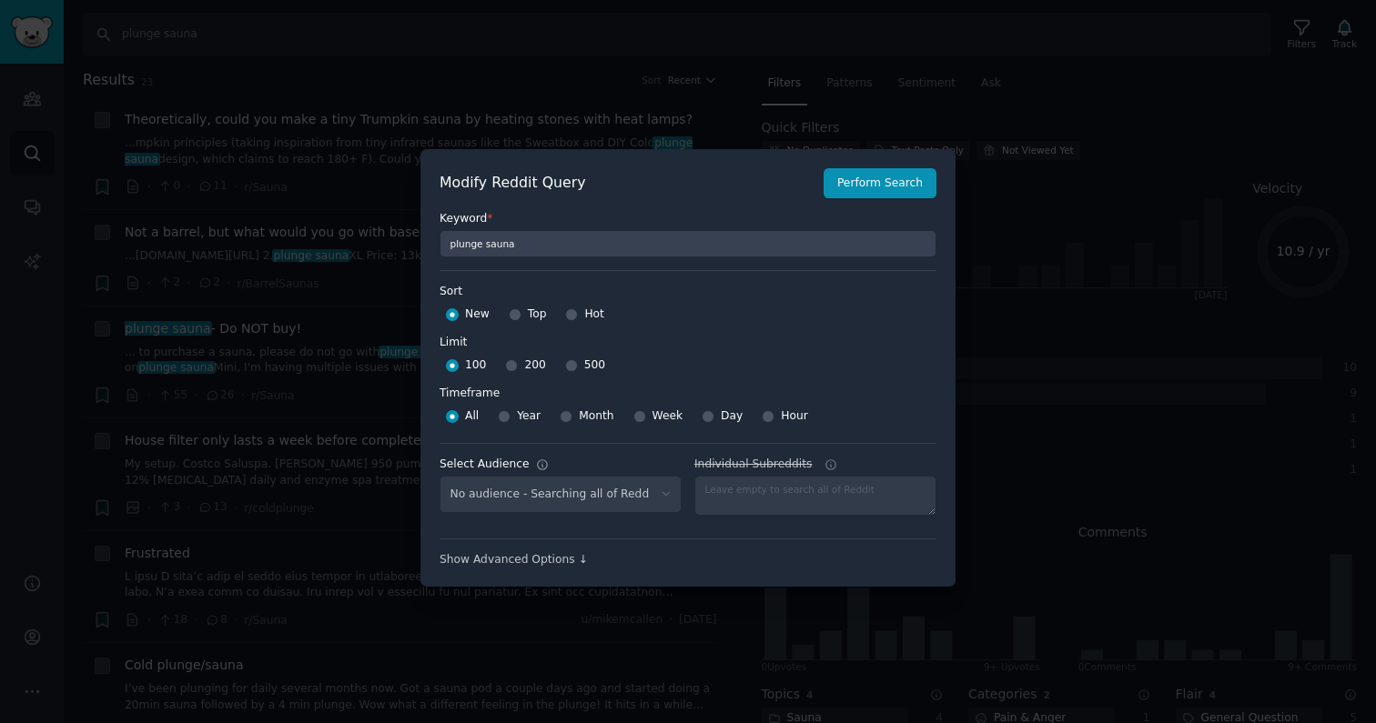
select select "917cc280b5"
click at [510, 319] on input "Top" at bounding box center [515, 314] width 13 height 13
radio input "true"
click at [560, 367] on div "100 200 500" at bounding box center [687, 365] width 497 height 29
click at [565, 367] on input "500" at bounding box center [571, 365] width 13 height 13
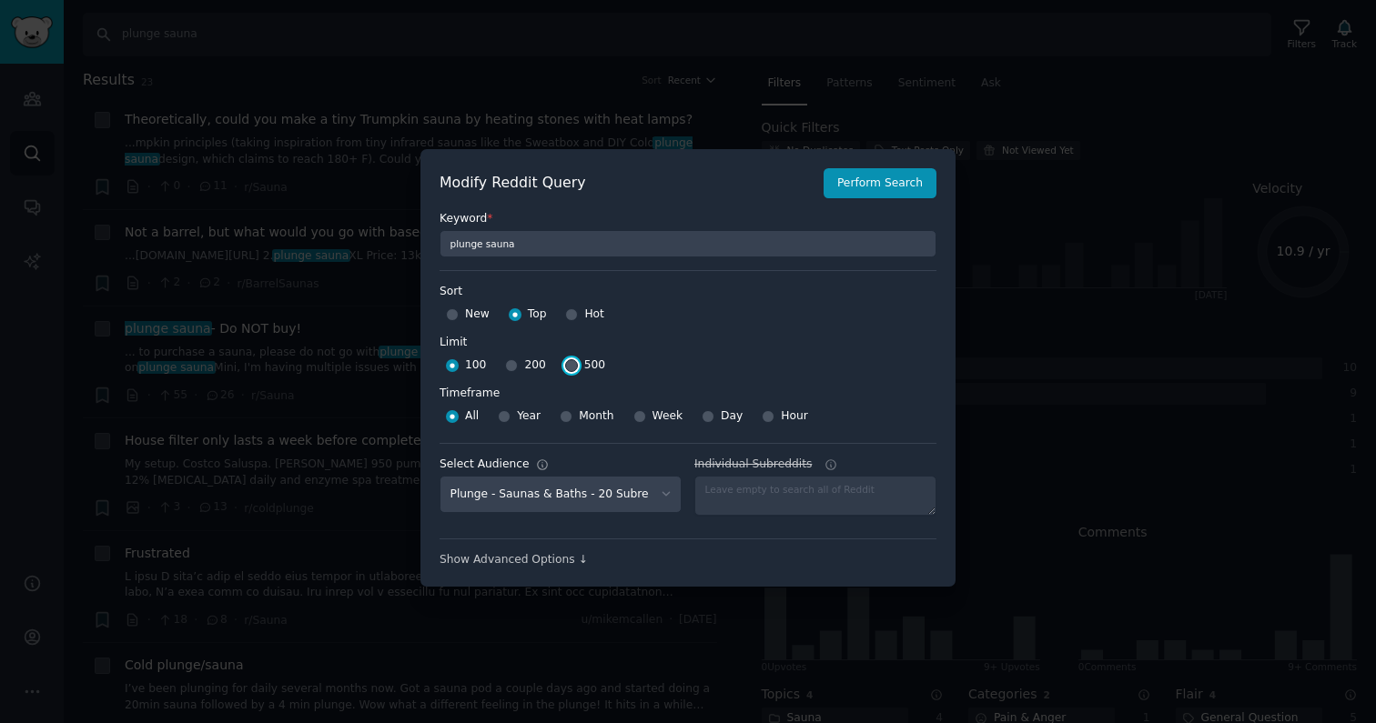
radio input "true"
click at [512, 419] on div "Year" at bounding box center [519, 416] width 43 height 29
click at [504, 416] on input "Year" at bounding box center [504, 416] width 13 height 13
radio input "true"
click at [797, 194] on button "Perform Search" at bounding box center [879, 183] width 113 height 31
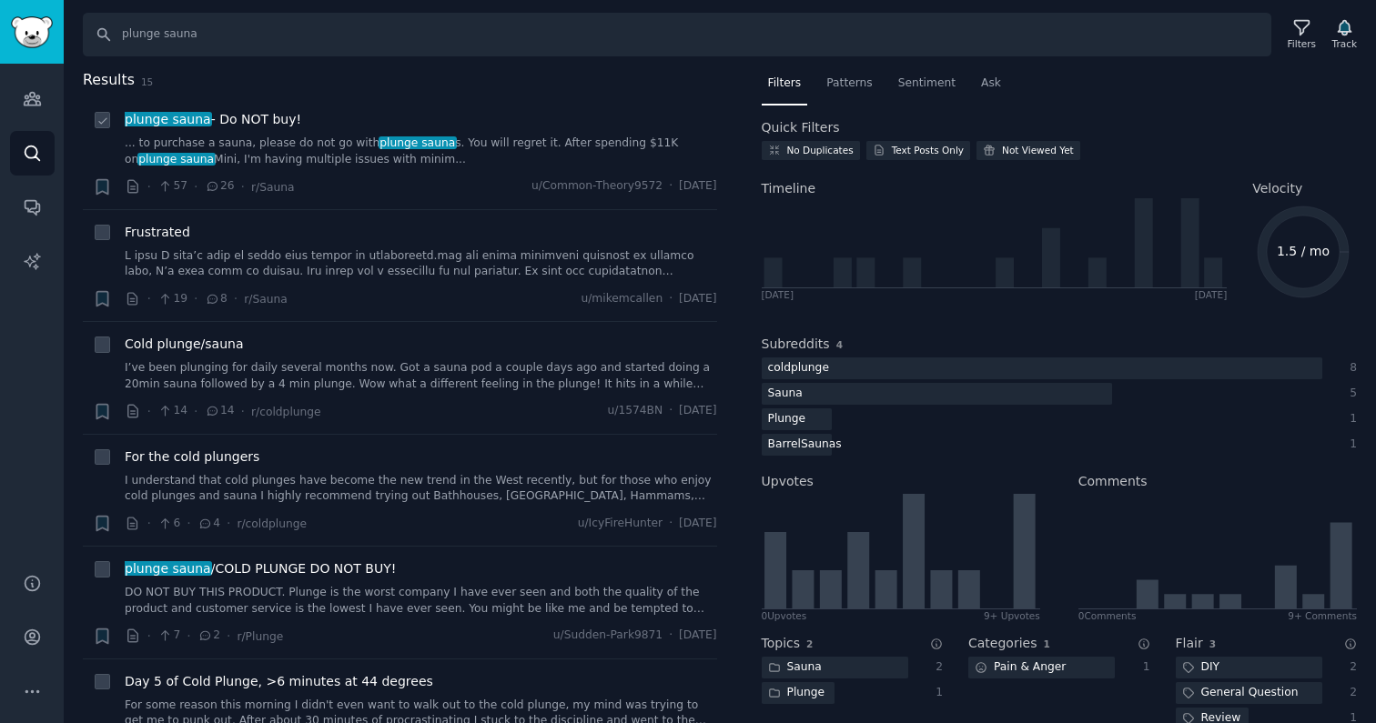
click at [285, 149] on link "... to purchase a sauna, please do not go with plunge sauna s. You will regret …" at bounding box center [421, 152] width 592 height 32
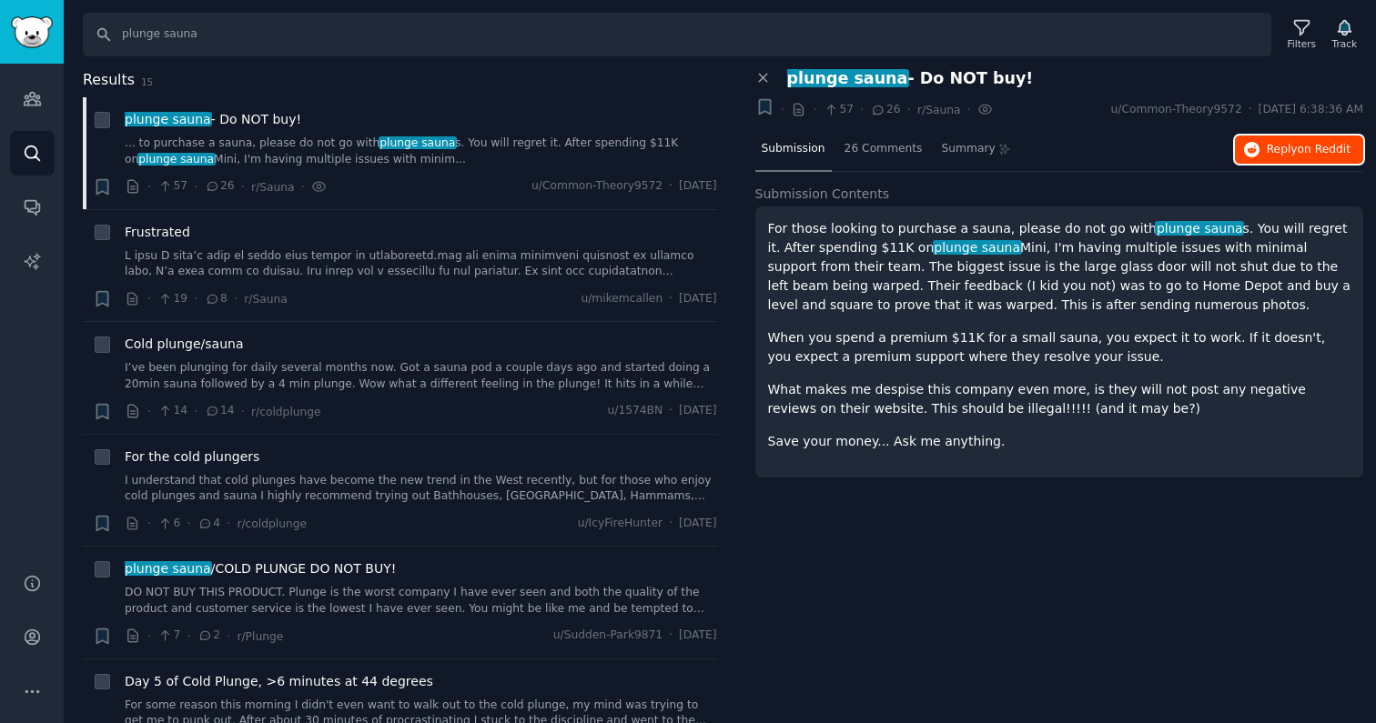
click at [797, 153] on span "Reply on Reddit" at bounding box center [1308, 150] width 84 height 16
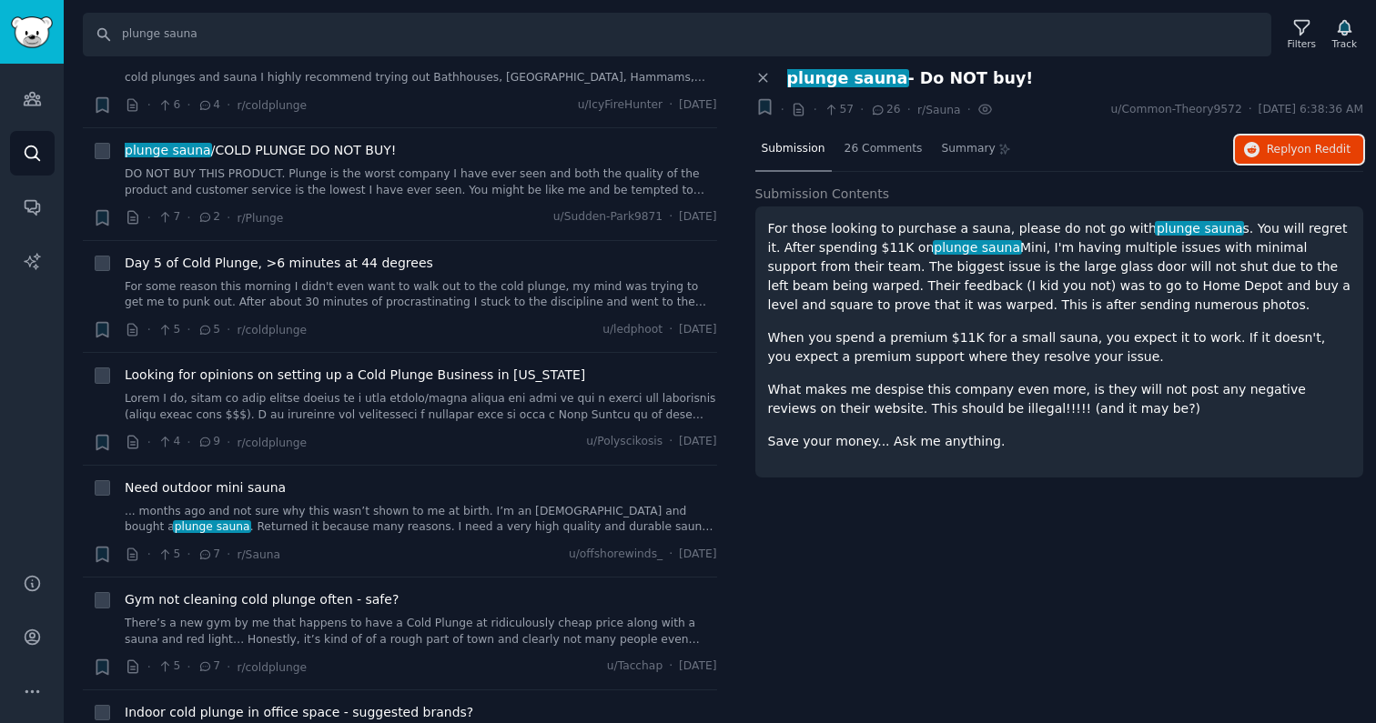
scroll to position [441, 0]
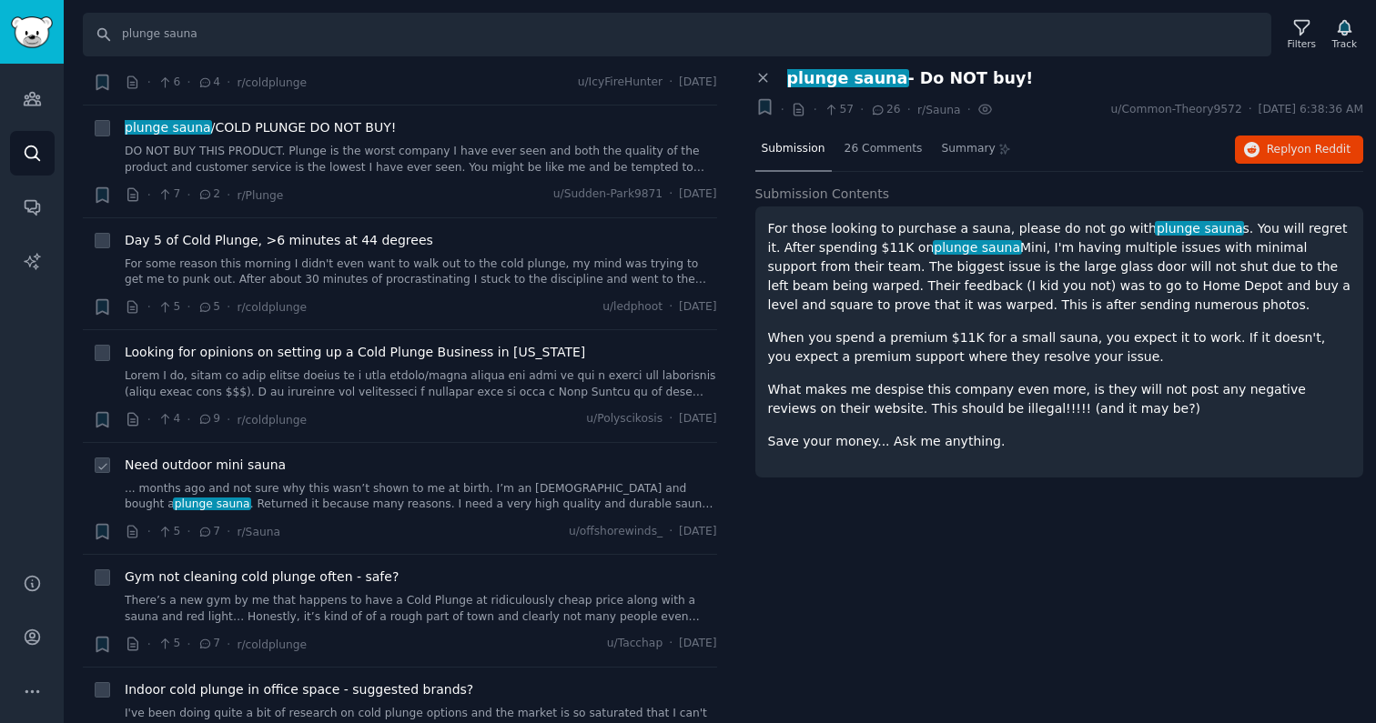
click at [440, 489] on link "... months ago and not sure why this wasn’t shown to me at birth. I’m an Americ…" at bounding box center [421, 497] width 592 height 32
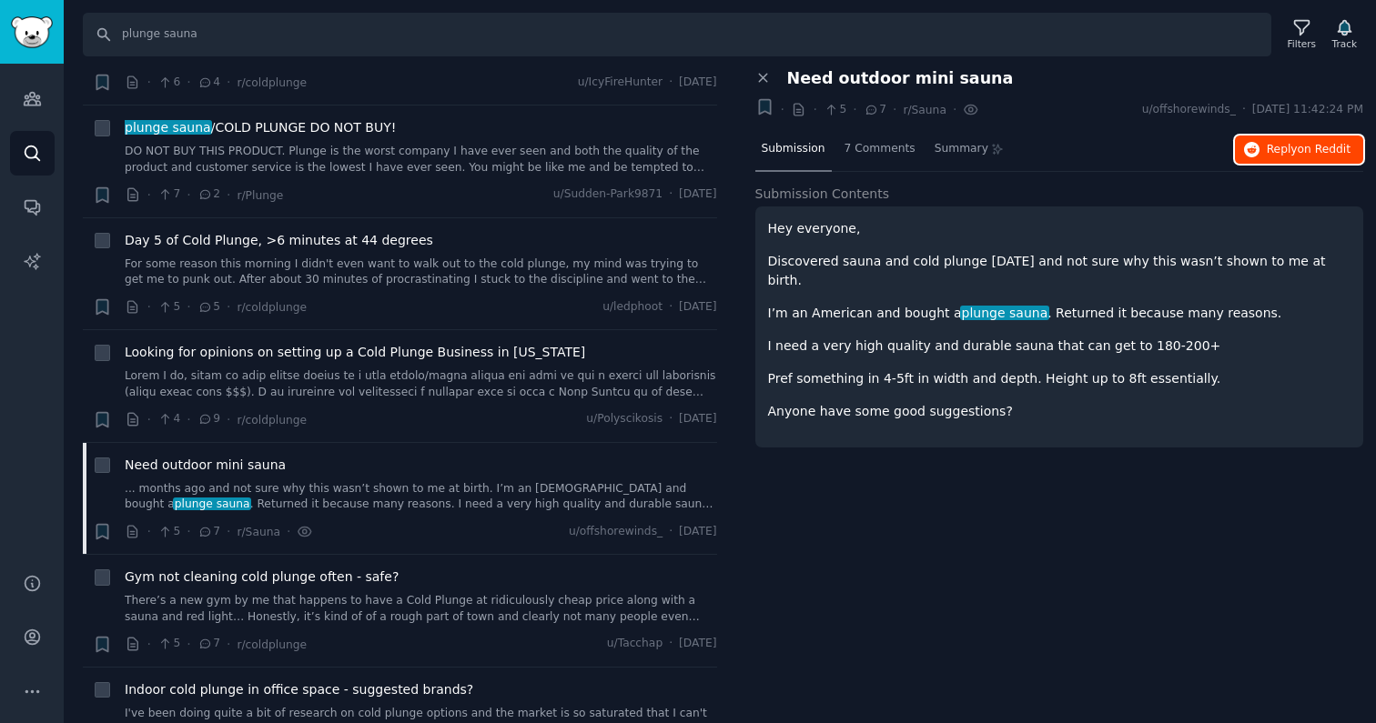
click at [797, 149] on button "Reply on Reddit" at bounding box center [1299, 150] width 128 height 29
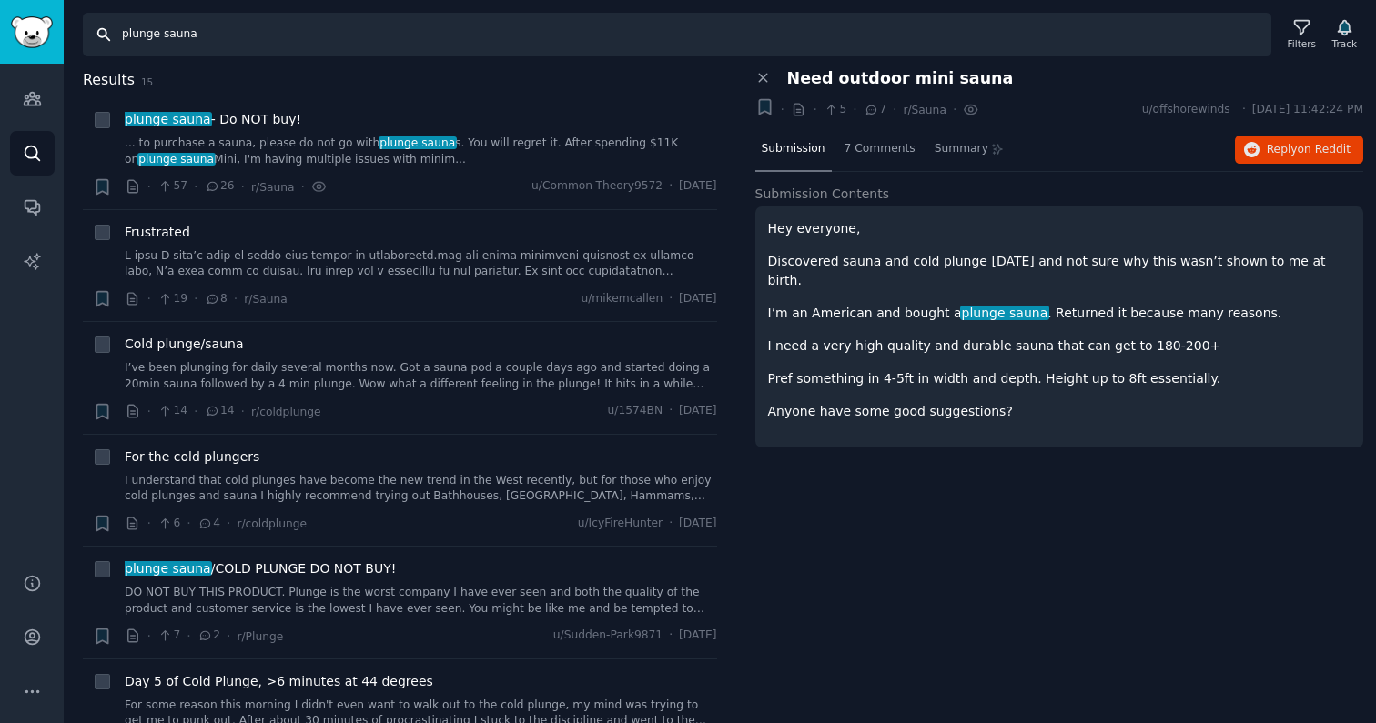
click at [171, 42] on input "plunge sauna" at bounding box center [677, 35] width 1188 height 44
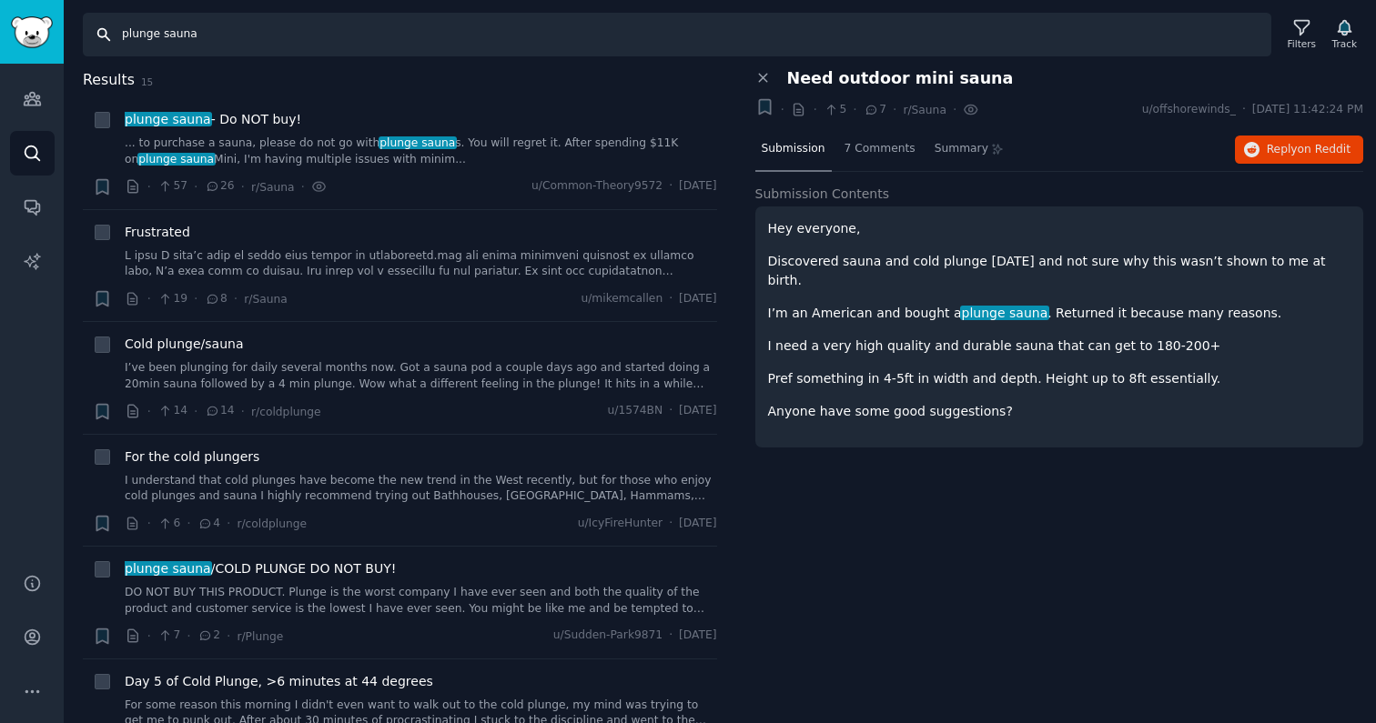
click at [182, 37] on input "plunge sauna" at bounding box center [677, 35] width 1188 height 44
drag, startPoint x: 206, startPoint y: 34, endPoint x: 167, endPoint y: 34, distance: 38.2
click at [167, 34] on input "plunge sauna" at bounding box center [677, 35] width 1188 height 44
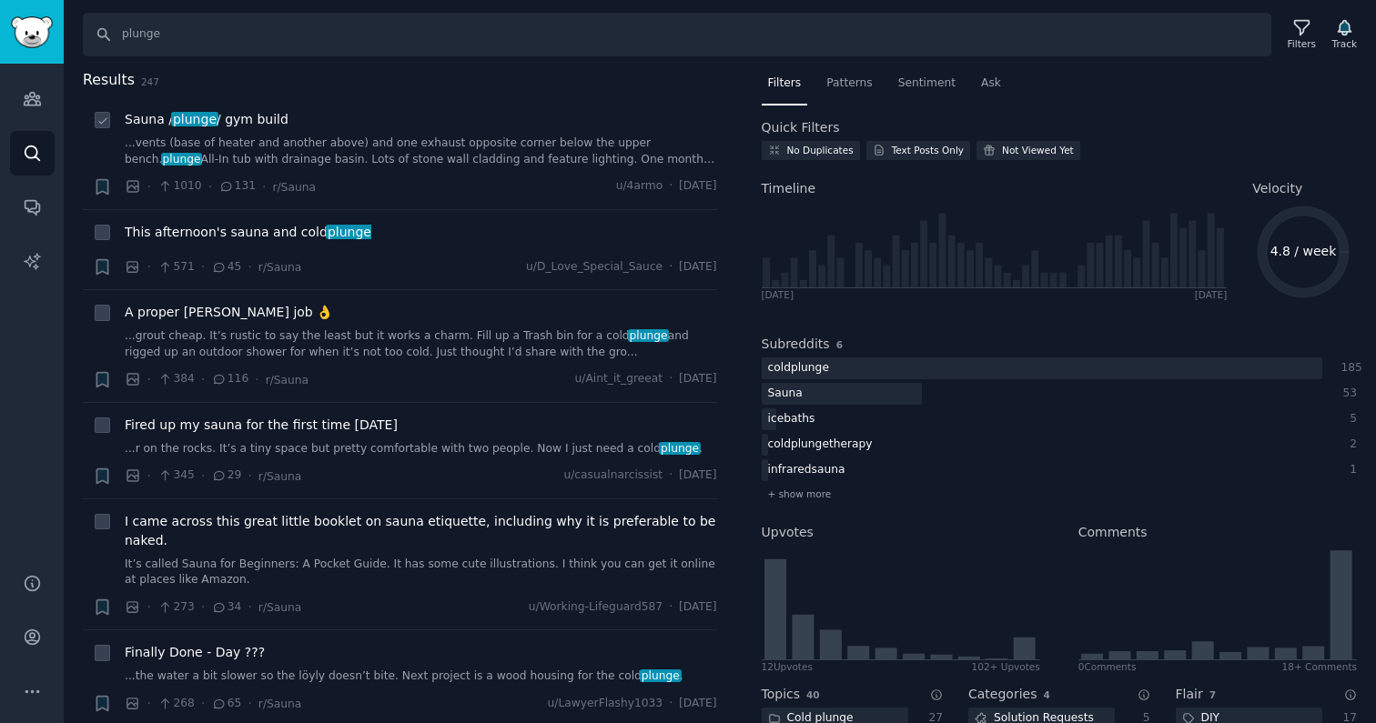
click at [463, 162] on link "...vents (base of heater and another above) and one exhaust opposite corner bel…" at bounding box center [421, 152] width 592 height 32
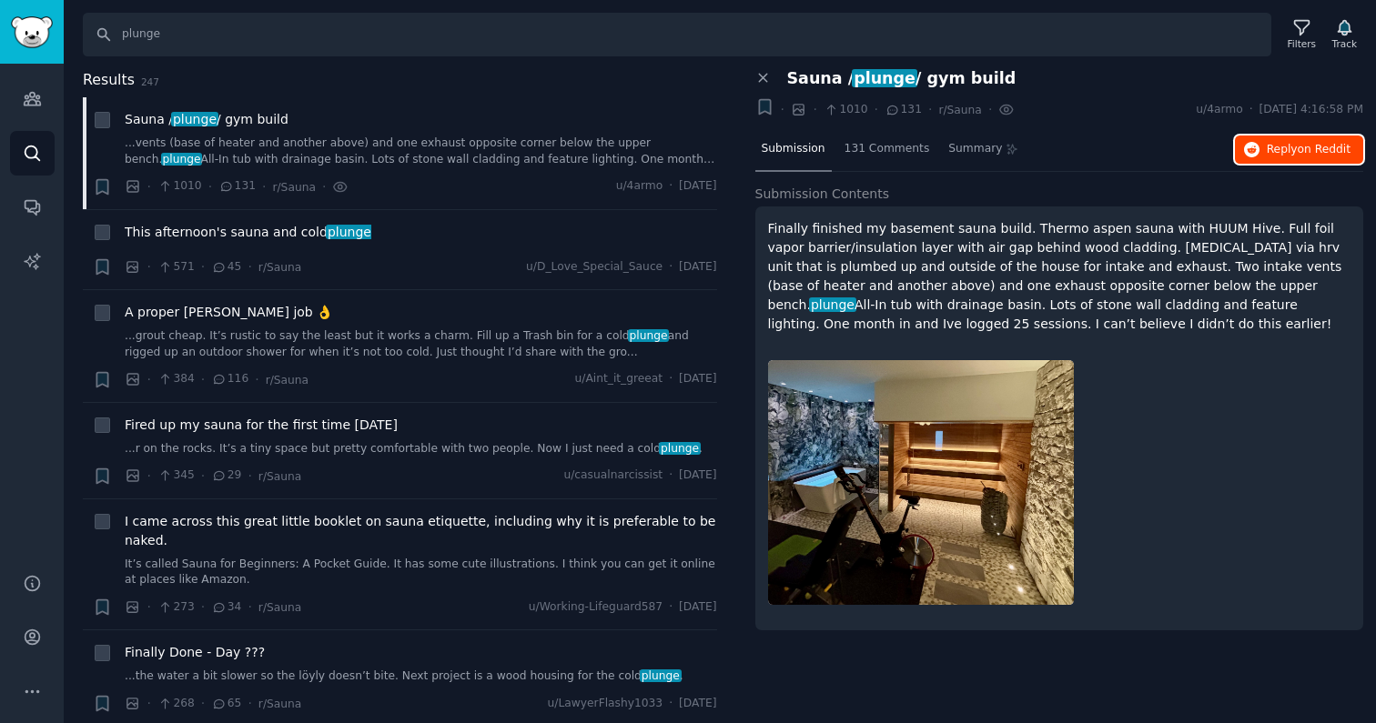
click at [797, 158] on button "Reply on Reddit" at bounding box center [1299, 150] width 128 height 29
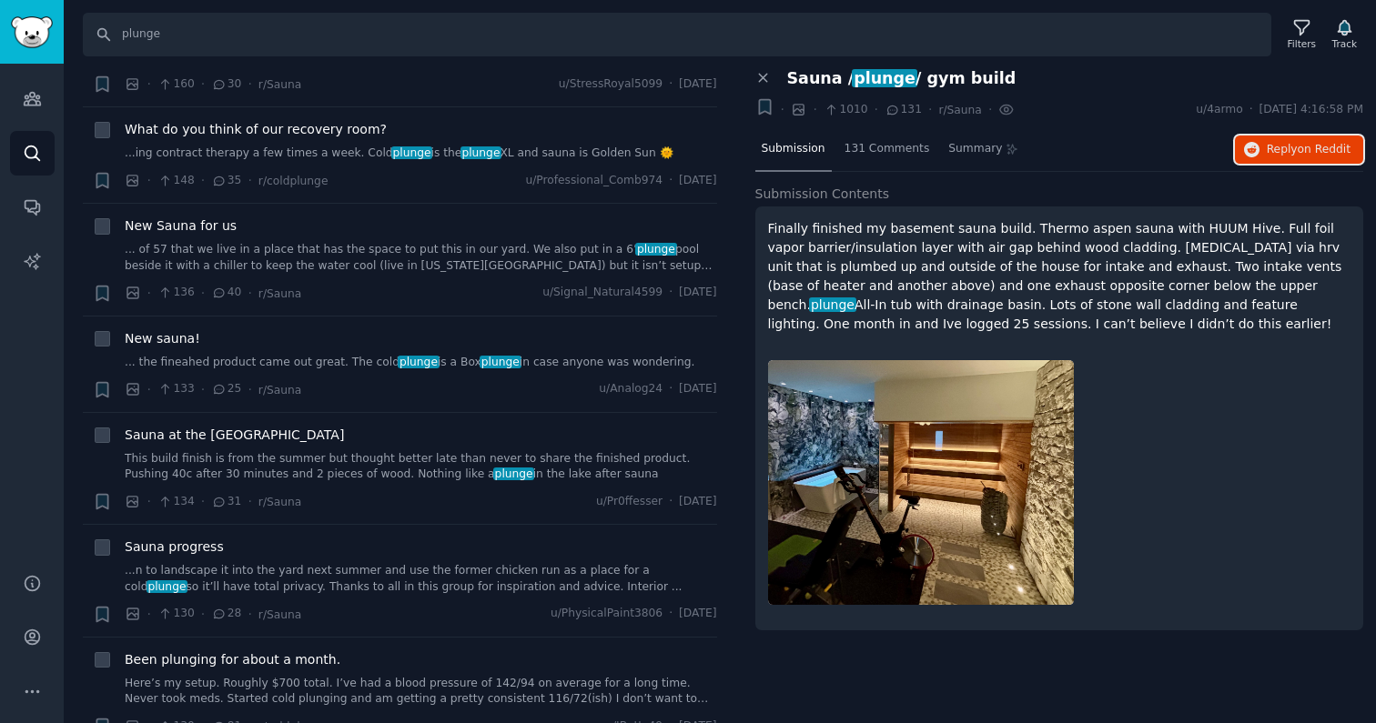
scroll to position [378, 0]
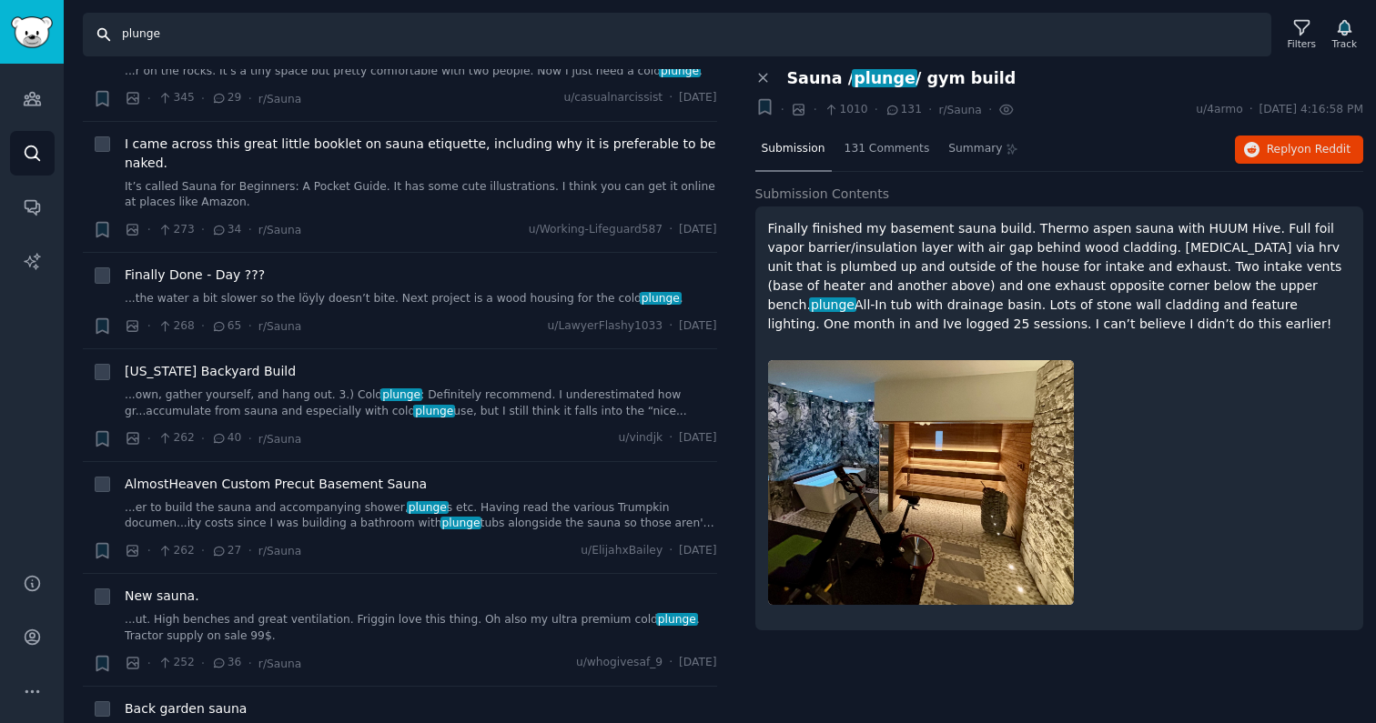
click at [242, 33] on input "plunge" at bounding box center [677, 35] width 1188 height 44
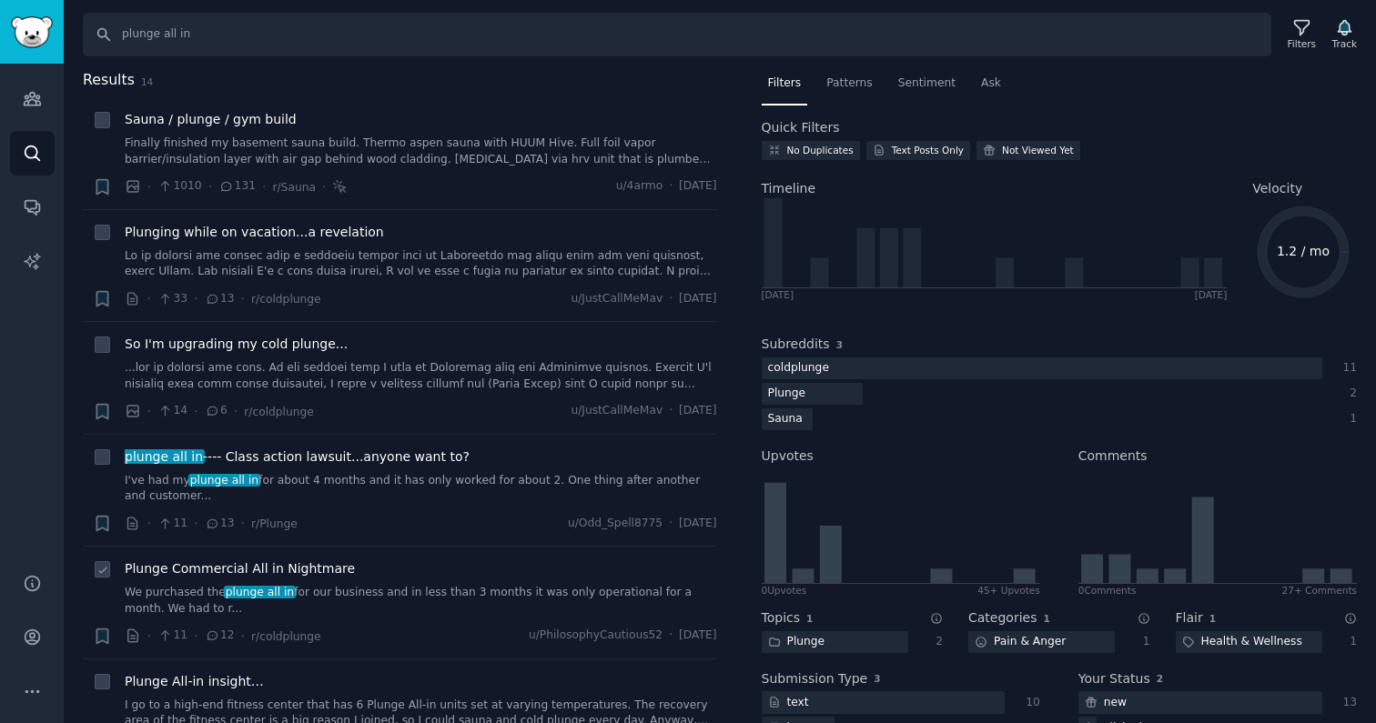
click at [426, 591] on link "We purchased the plunge all in for our business and in less than 3 months it wa…" at bounding box center [421, 601] width 592 height 32
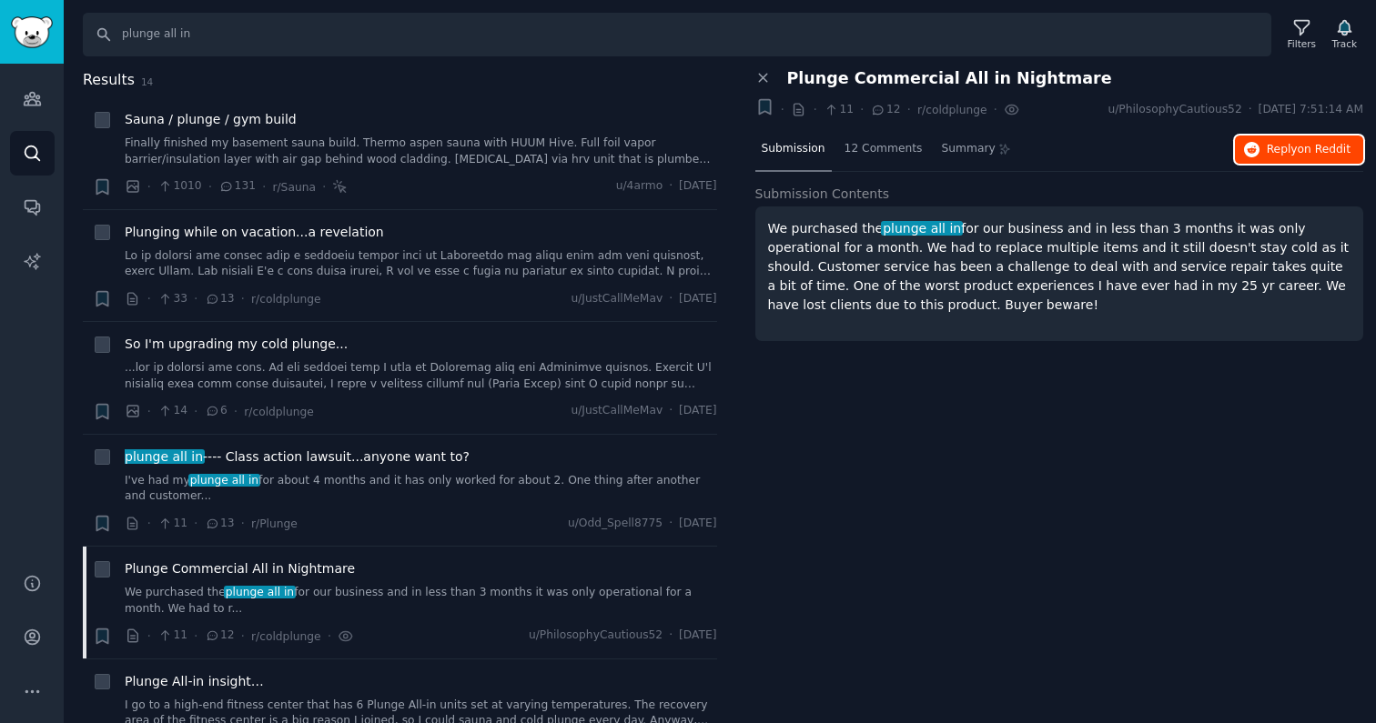
click at [797, 163] on button "Reply on Reddit" at bounding box center [1299, 150] width 128 height 29
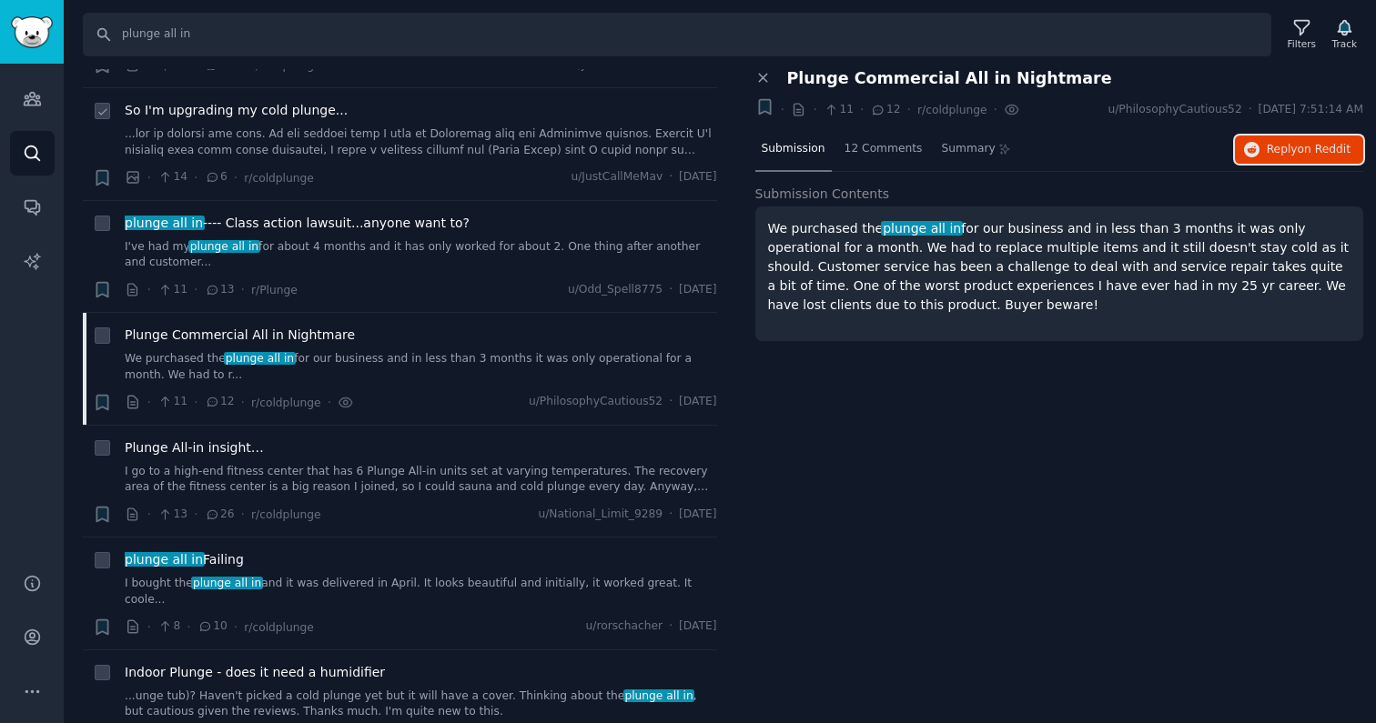
scroll to position [239, 0]
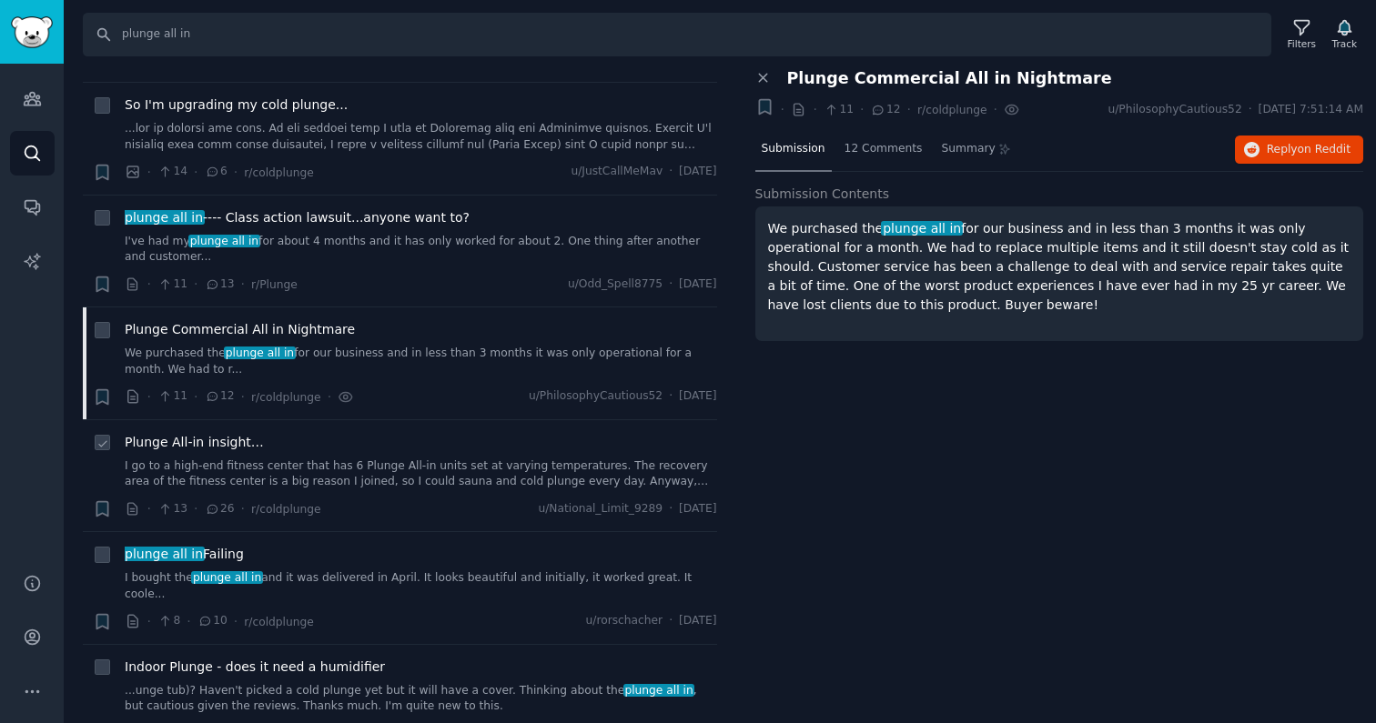
click at [379, 466] on link "I go to a high-end fitness center that has 6 Plunge All-in units set at varying…" at bounding box center [421, 475] width 592 height 32
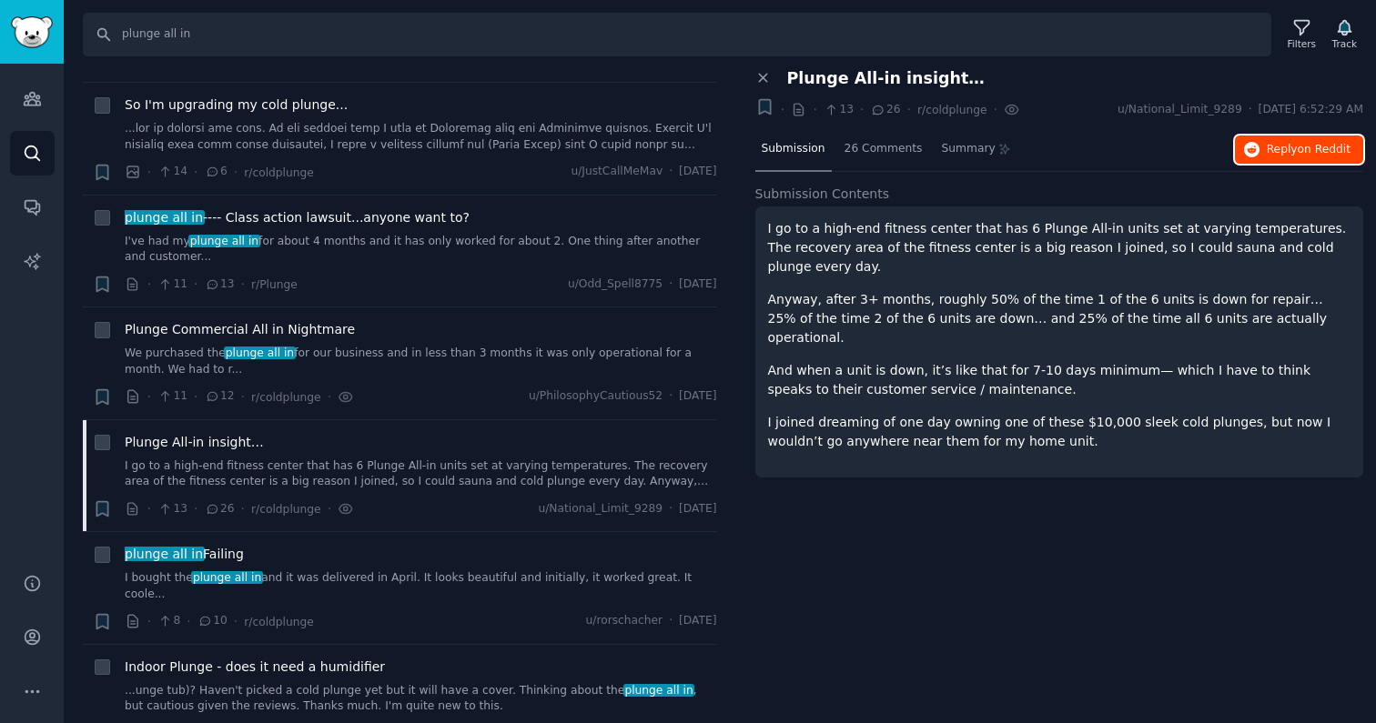
click at [797, 155] on span "Reply on Reddit" at bounding box center [1308, 150] width 84 height 16
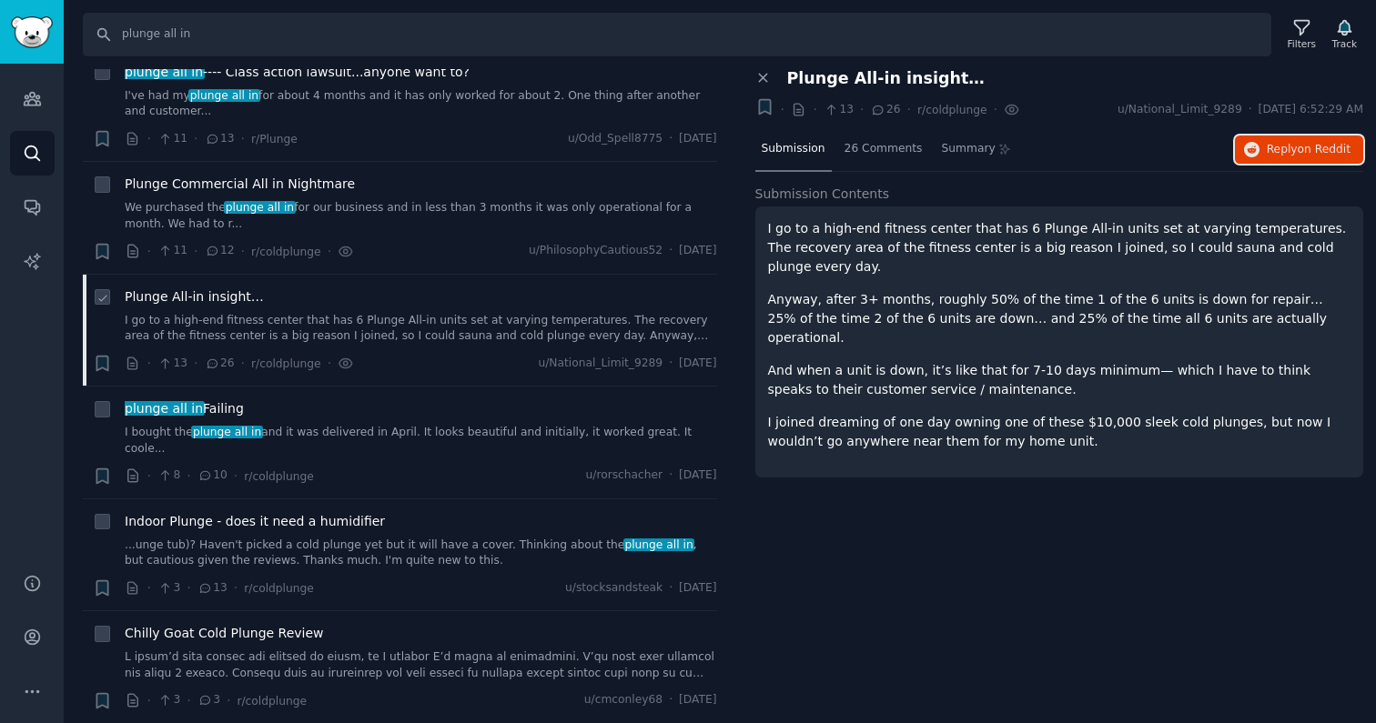
scroll to position [386, 0]
click at [426, 423] on div "plunge all in Failing I bought the plunge all in and it was delivered in April.…" at bounding box center [421, 426] width 592 height 57
click at [429, 439] on link "I bought the plunge all in and it was delivered in April. It looks beautiful an…" at bounding box center [421, 440] width 592 height 32
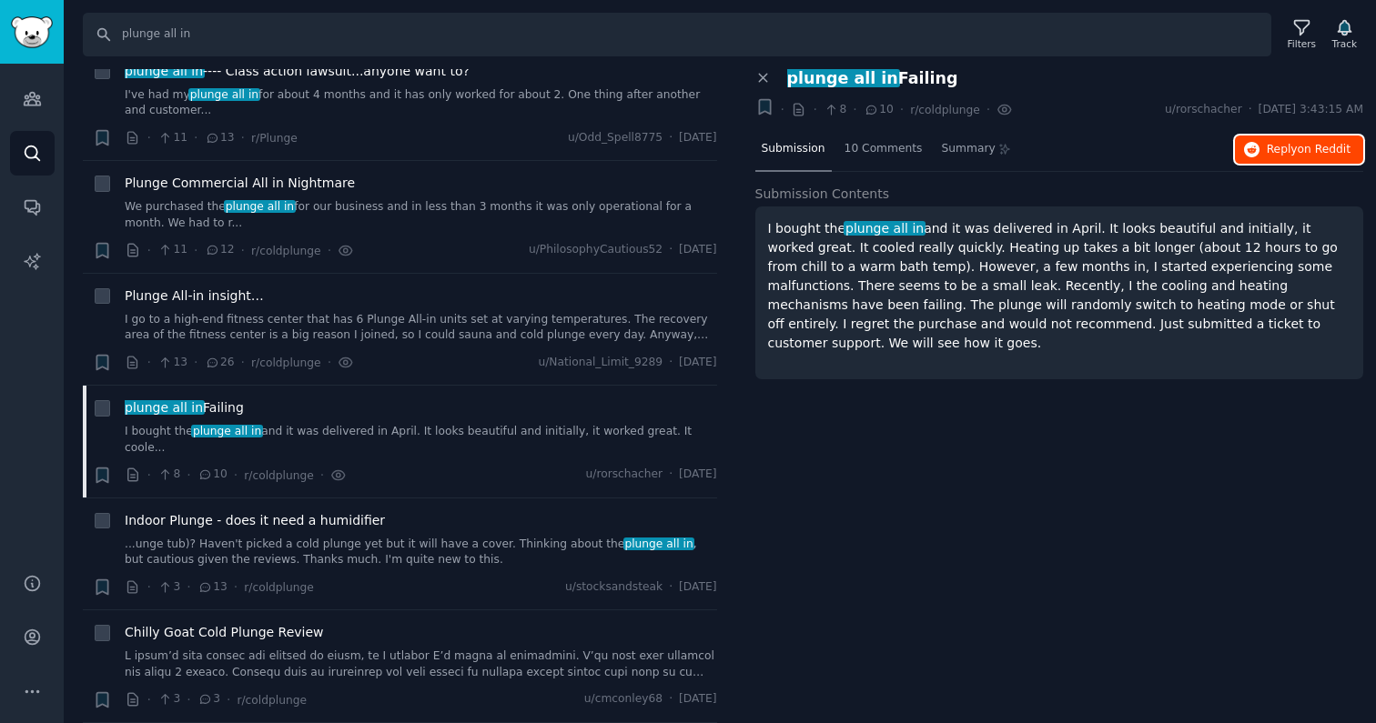
click at [797, 156] on span "Reply on Reddit" at bounding box center [1308, 150] width 84 height 16
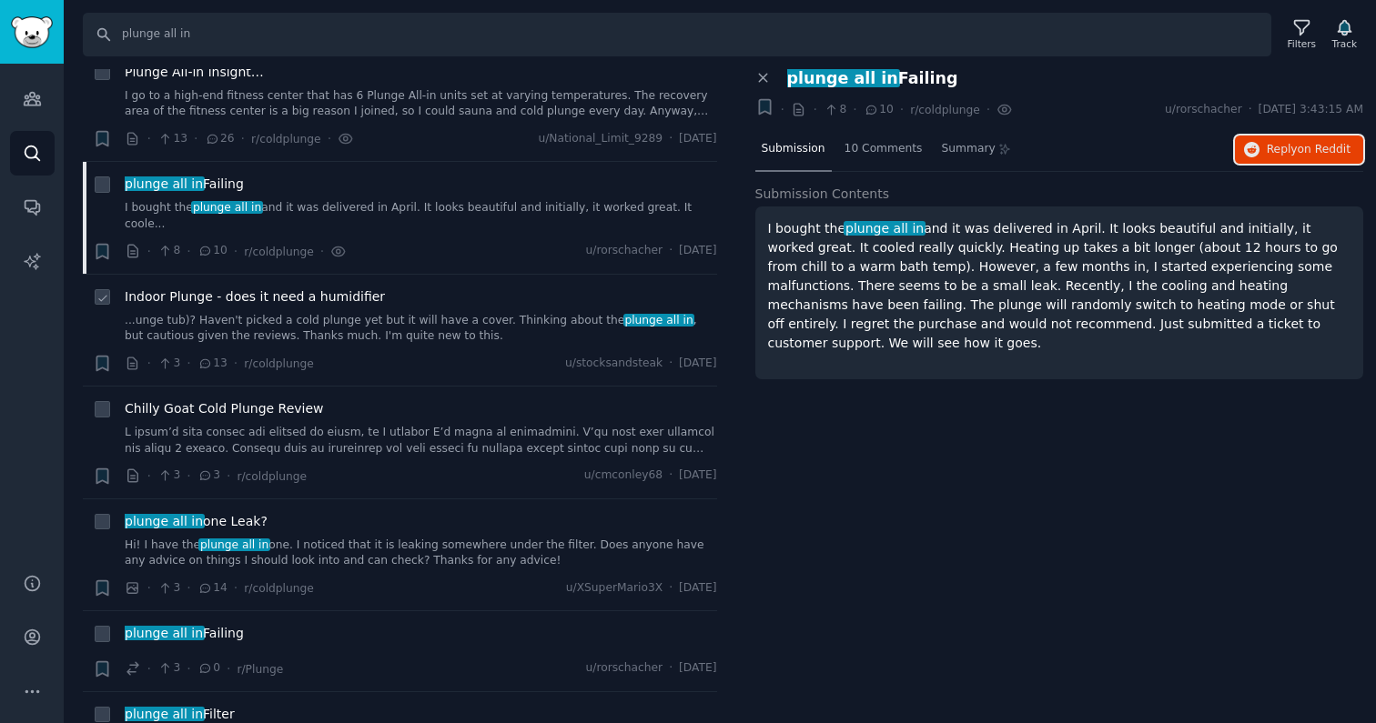
scroll to position [608, 0]
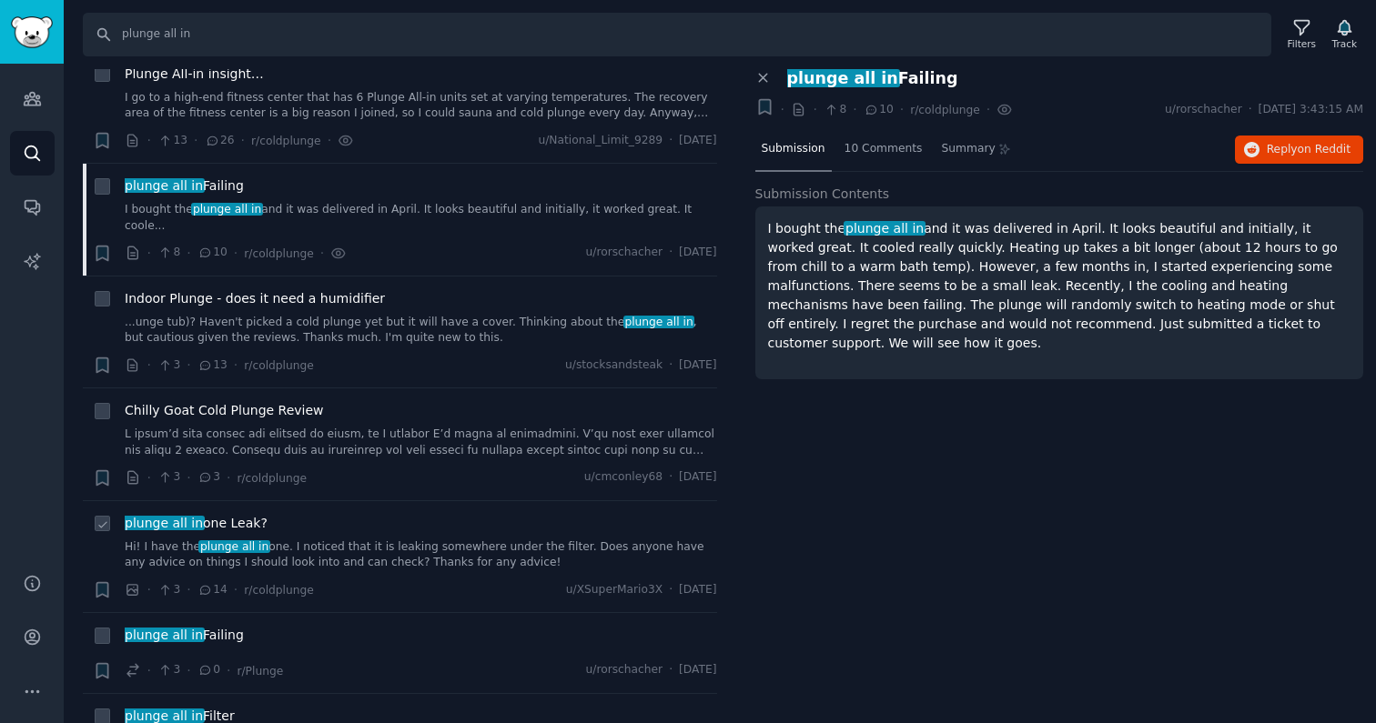
click at [442, 540] on link "Hi! I have the plunge all in one. I noticed that it is leaking somewhere under …" at bounding box center [421, 556] width 592 height 32
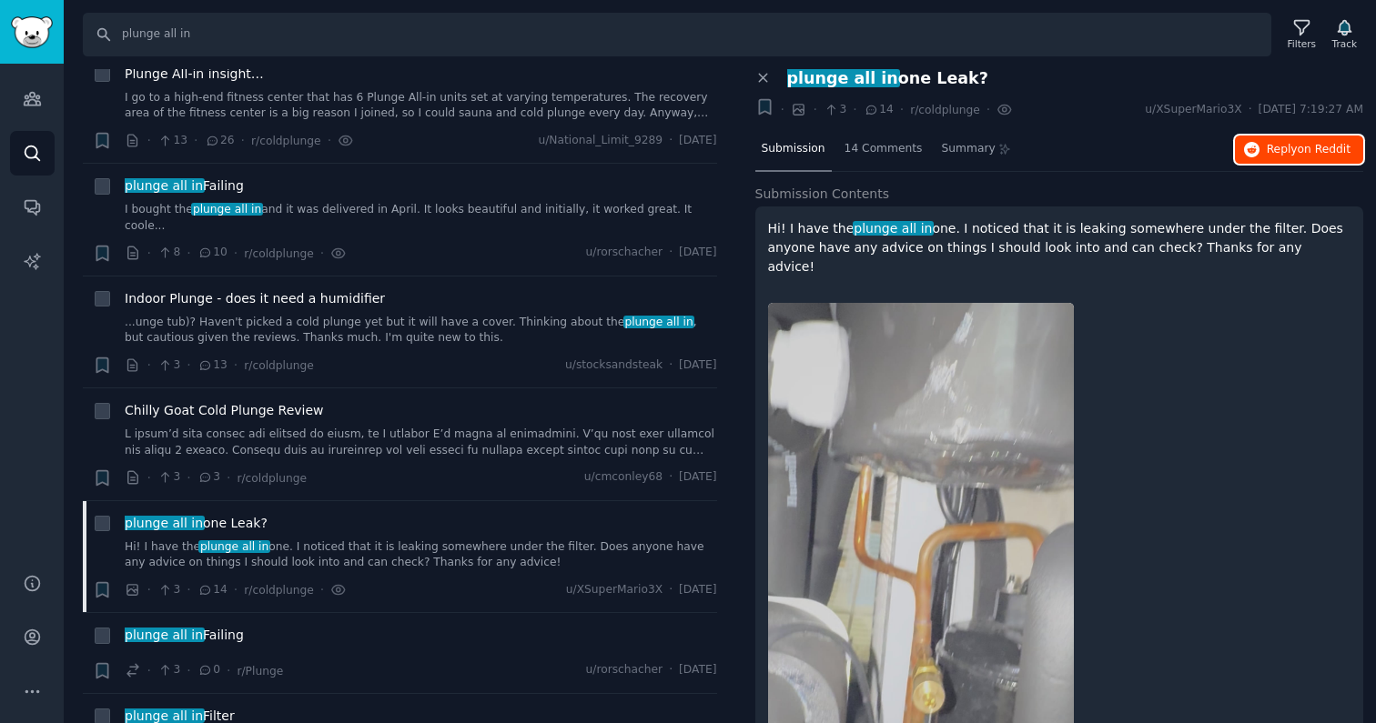
click at [797, 146] on span "Reply on Reddit" at bounding box center [1308, 150] width 84 height 16
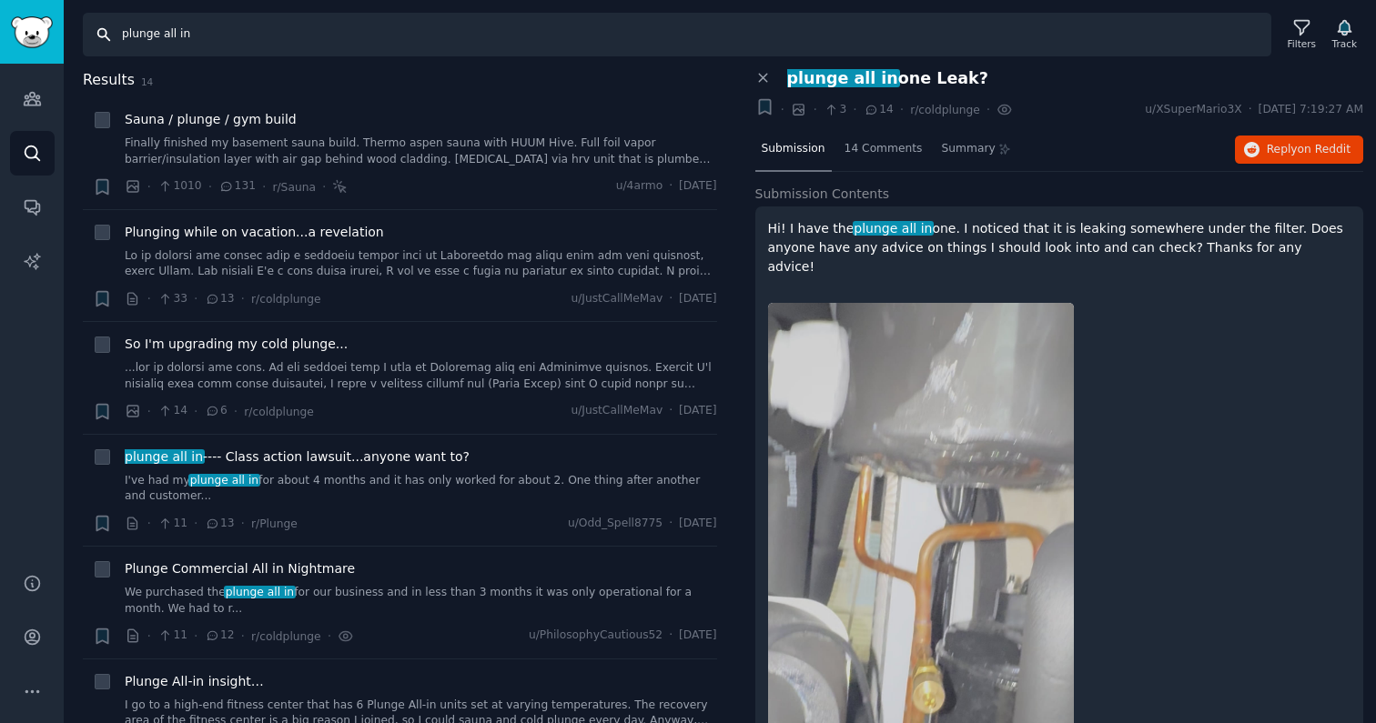
click at [205, 25] on input "plunge all in" at bounding box center [677, 35] width 1188 height 44
drag, startPoint x: 162, startPoint y: 37, endPoint x: 330, endPoint y: 42, distance: 168.4
click at [330, 42] on input "plunge all in" at bounding box center [677, 35] width 1188 height 44
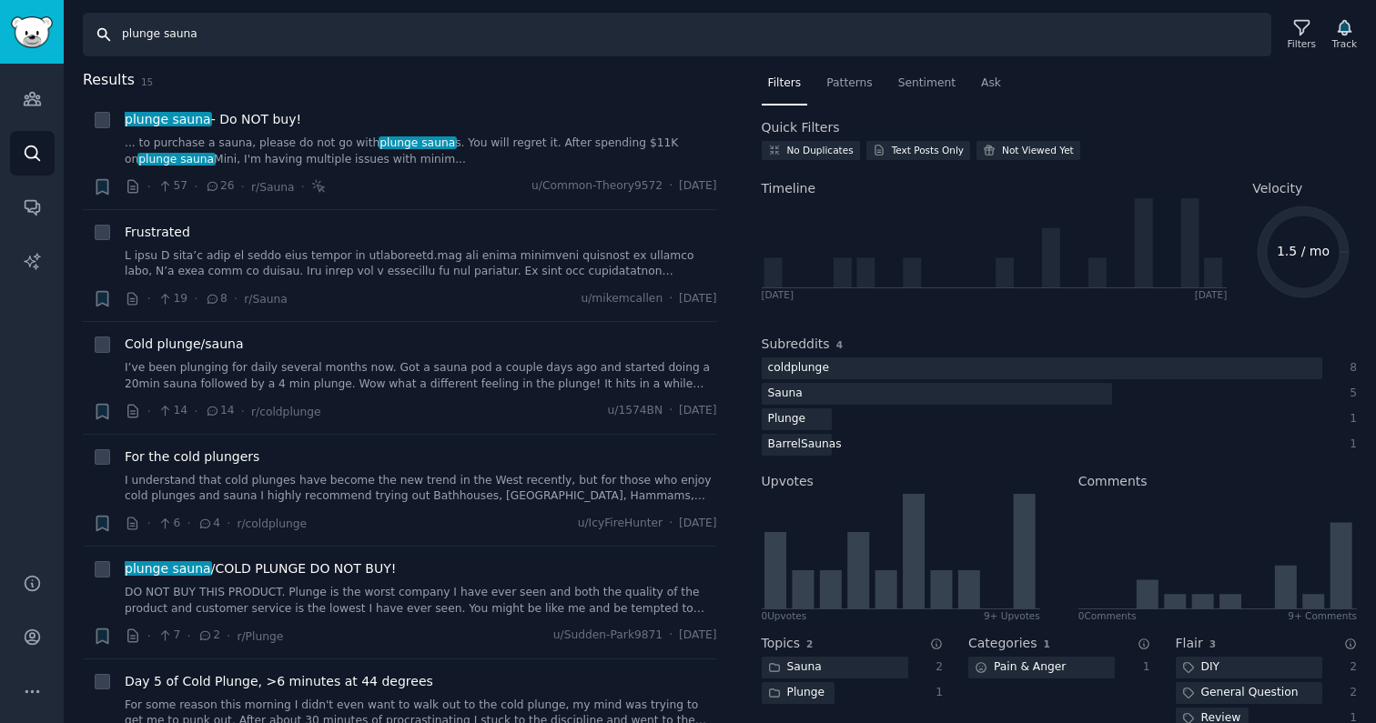
drag, startPoint x: 163, startPoint y: 36, endPoint x: 258, endPoint y: 40, distance: 95.6
click at [258, 40] on input "plunge sauna" at bounding box center [677, 35] width 1188 height 44
type input "plunge xl"
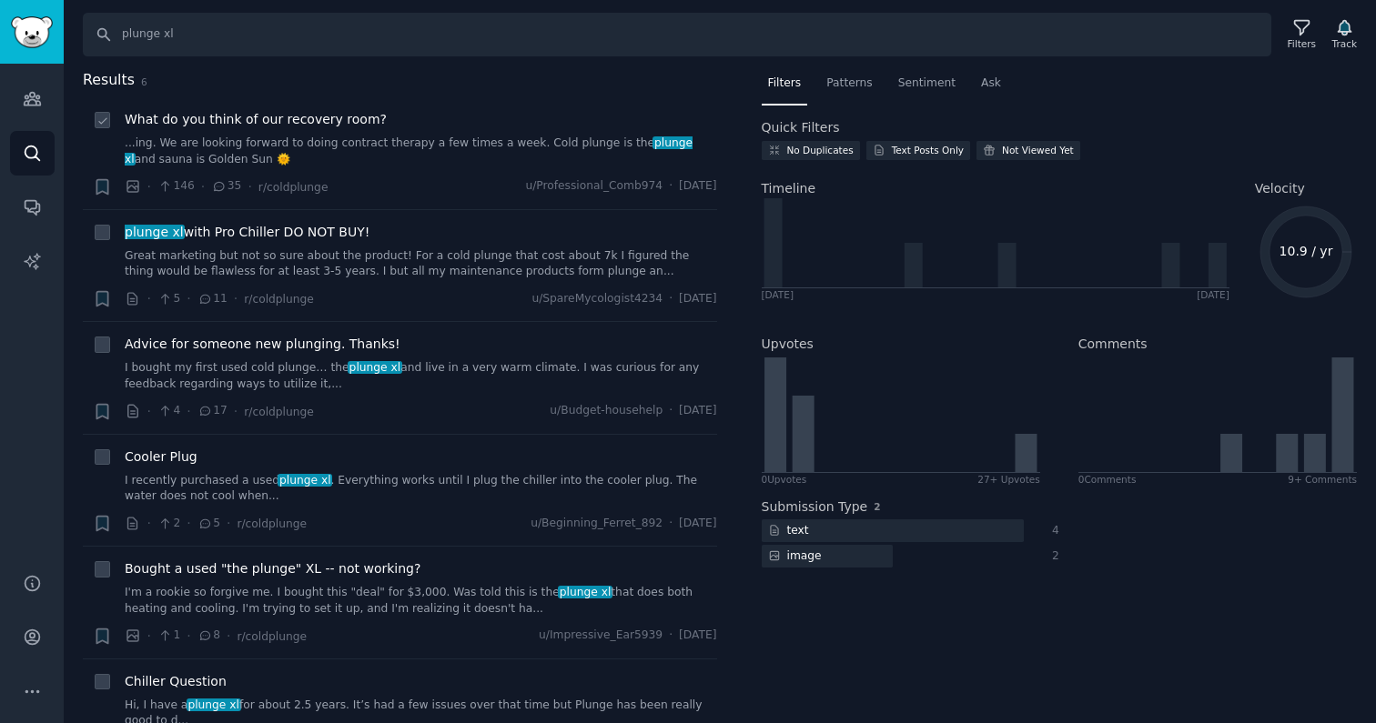
click at [422, 164] on link "...ing. We are looking forward to doing contract therapy a few times a week. Co…" at bounding box center [421, 152] width 592 height 32
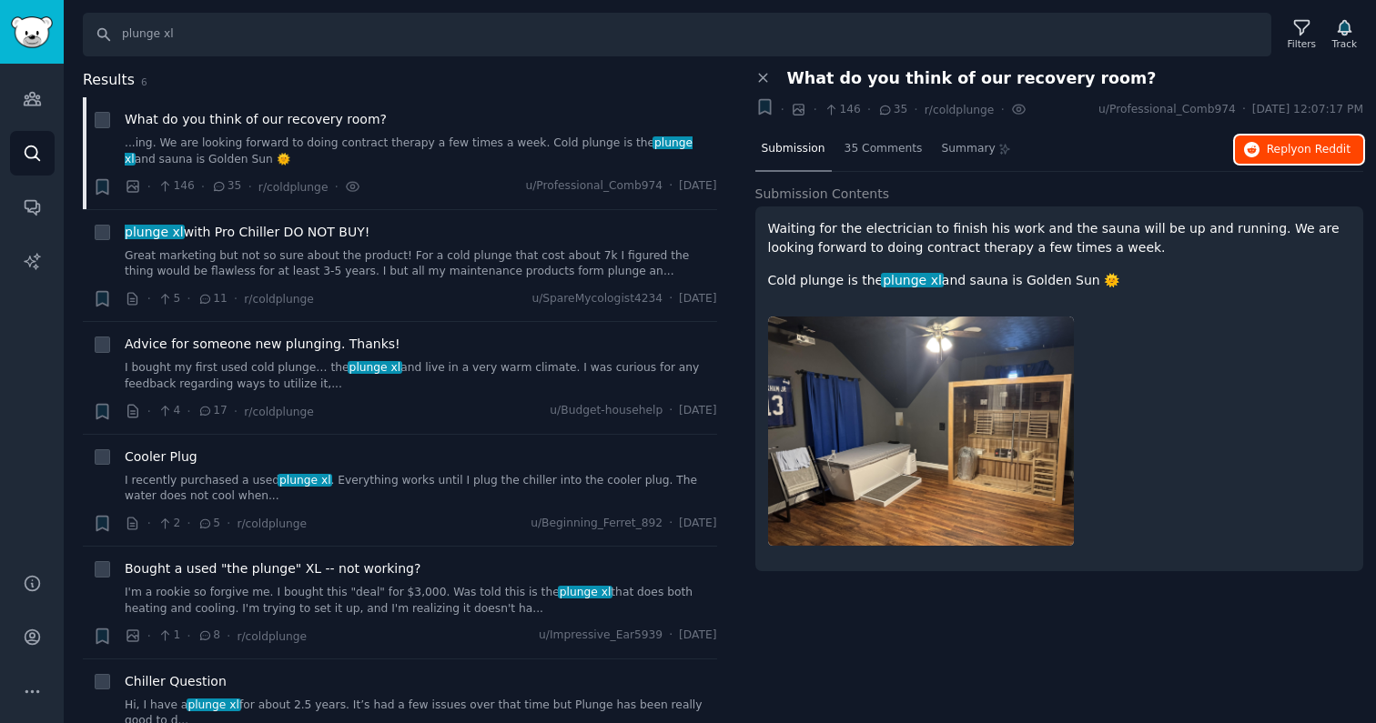
click at [797, 154] on span "Reply on Reddit" at bounding box center [1308, 150] width 84 height 16
click at [383, 270] on link "Great marketing but not so sure about the product! For a cold plunge that cost …" at bounding box center [421, 264] width 592 height 32
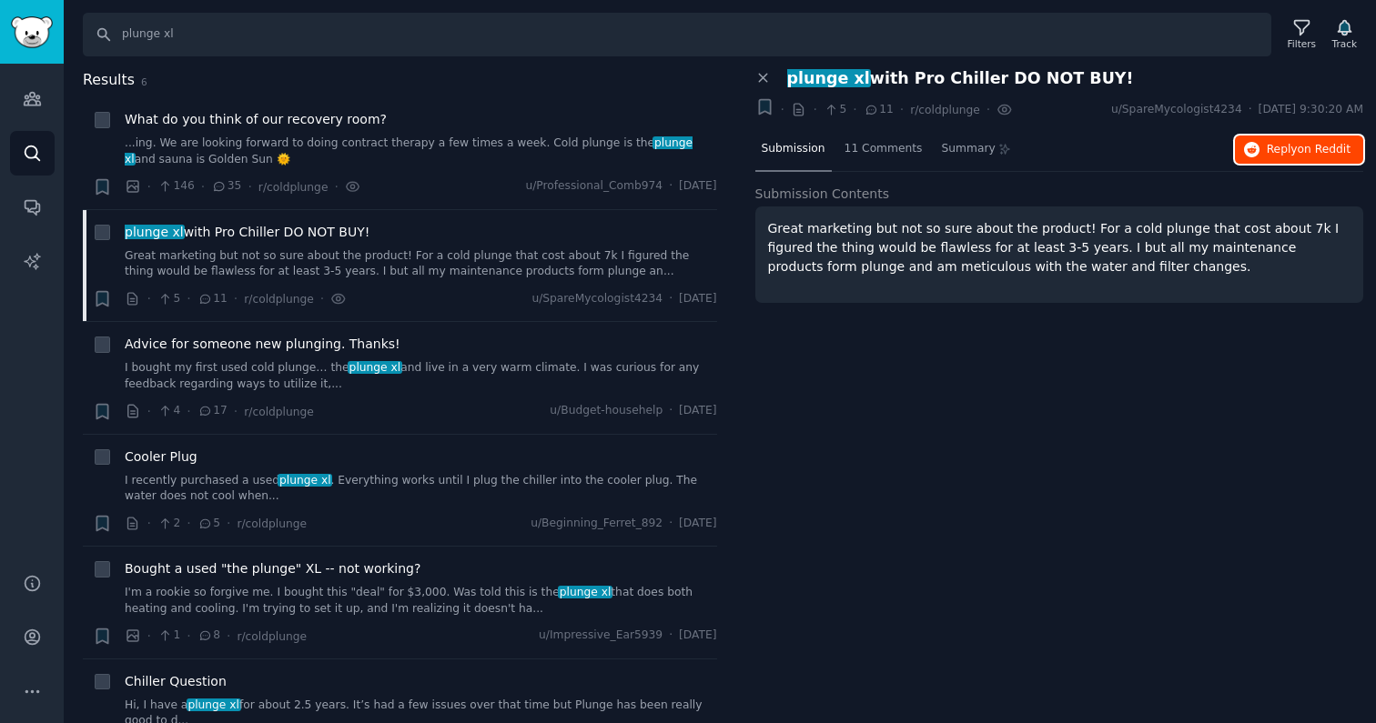
click at [797, 153] on span "on Reddit" at bounding box center [1323, 149] width 53 height 13
click at [433, 372] on link "I bought my first used cold plunge… the plunge xl and live in a very warm clima…" at bounding box center [421, 376] width 592 height 32
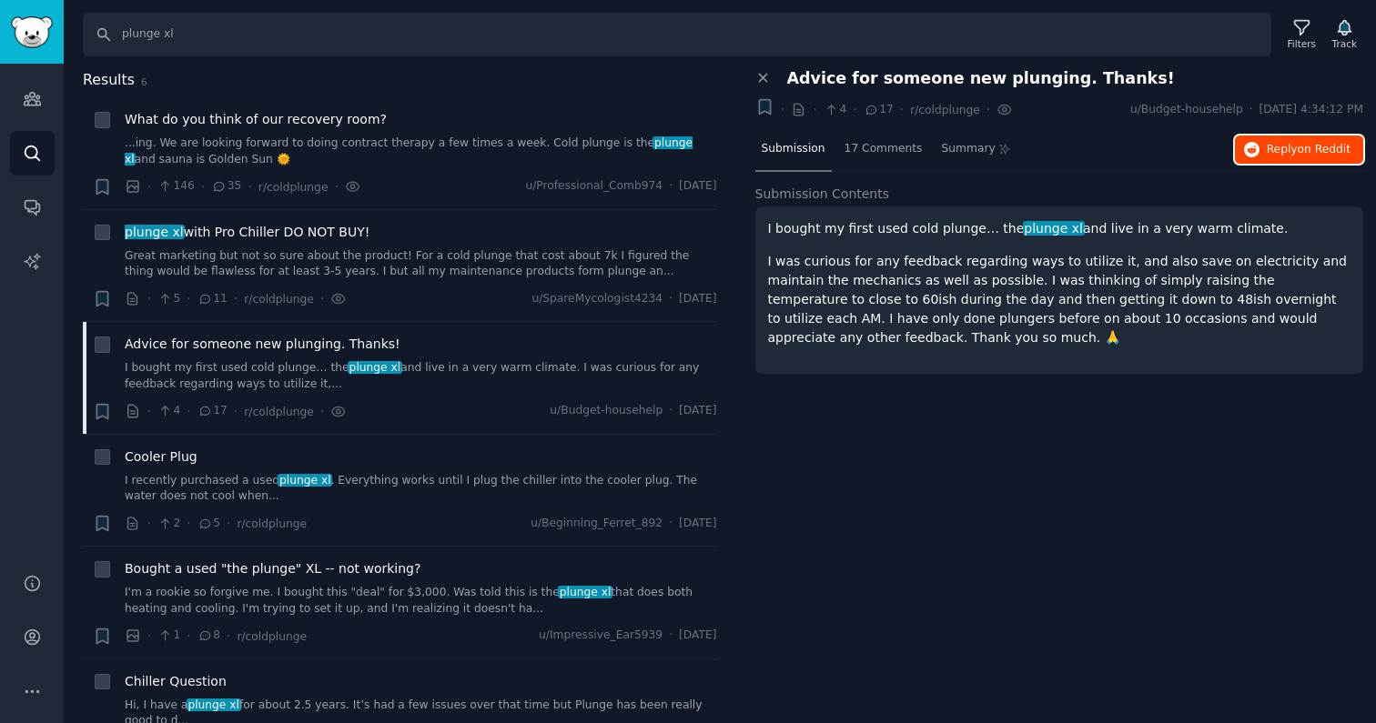
click at [797, 154] on span "Reply on Reddit" at bounding box center [1308, 150] width 84 height 16
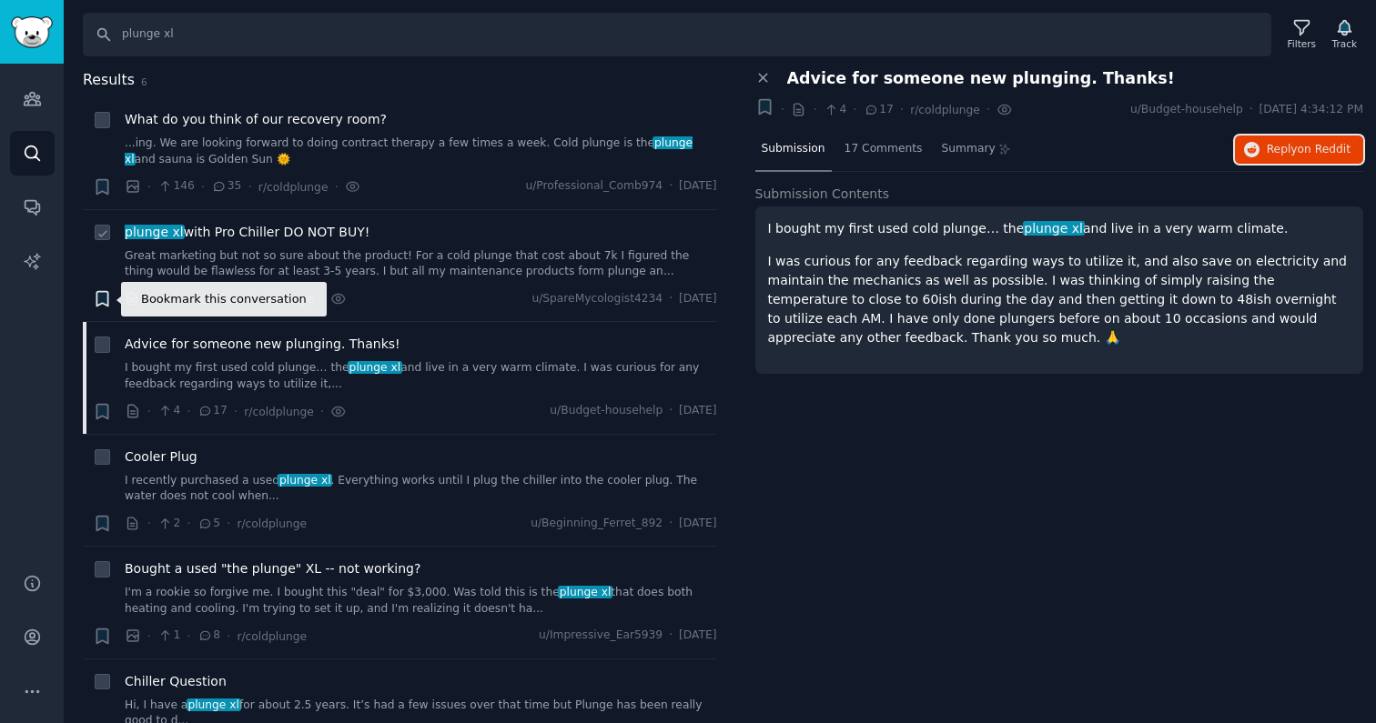
click at [105, 298] on icon "button" at bounding box center [101, 299] width 11 height 15
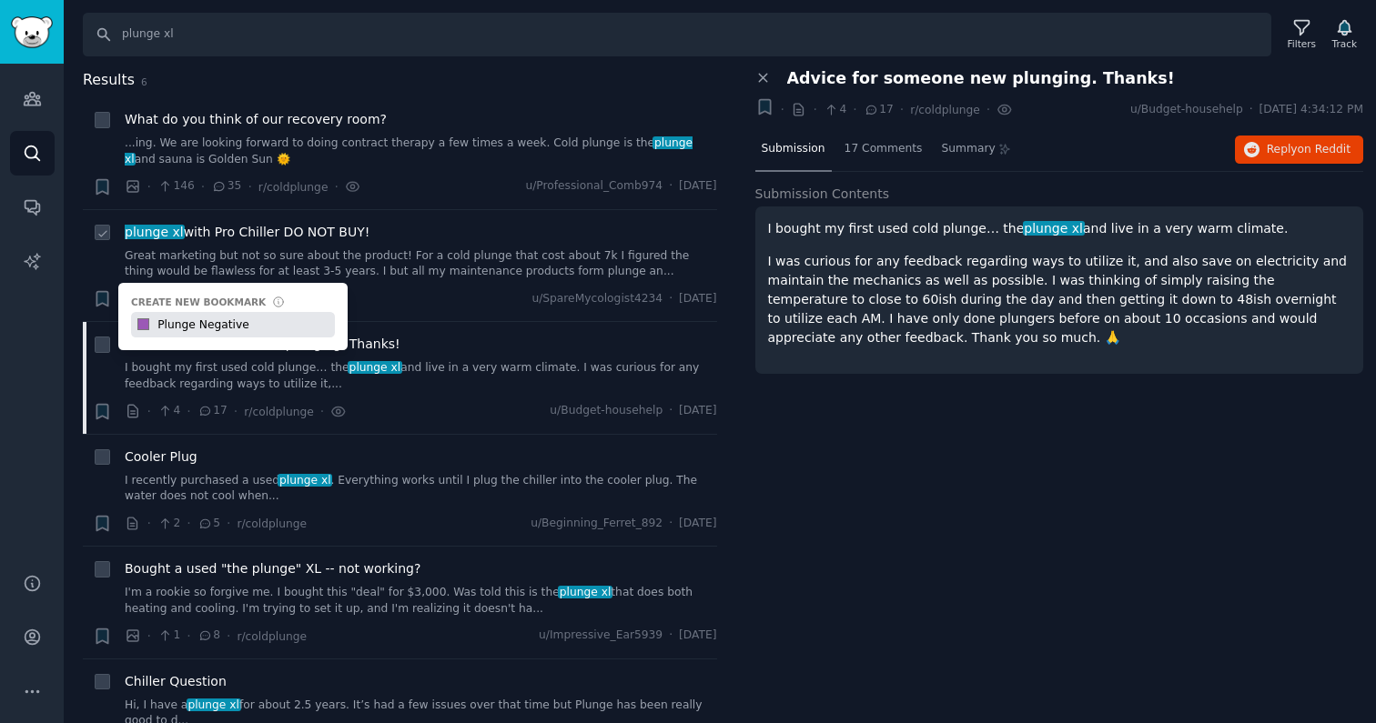
type input "Plunge Negative"
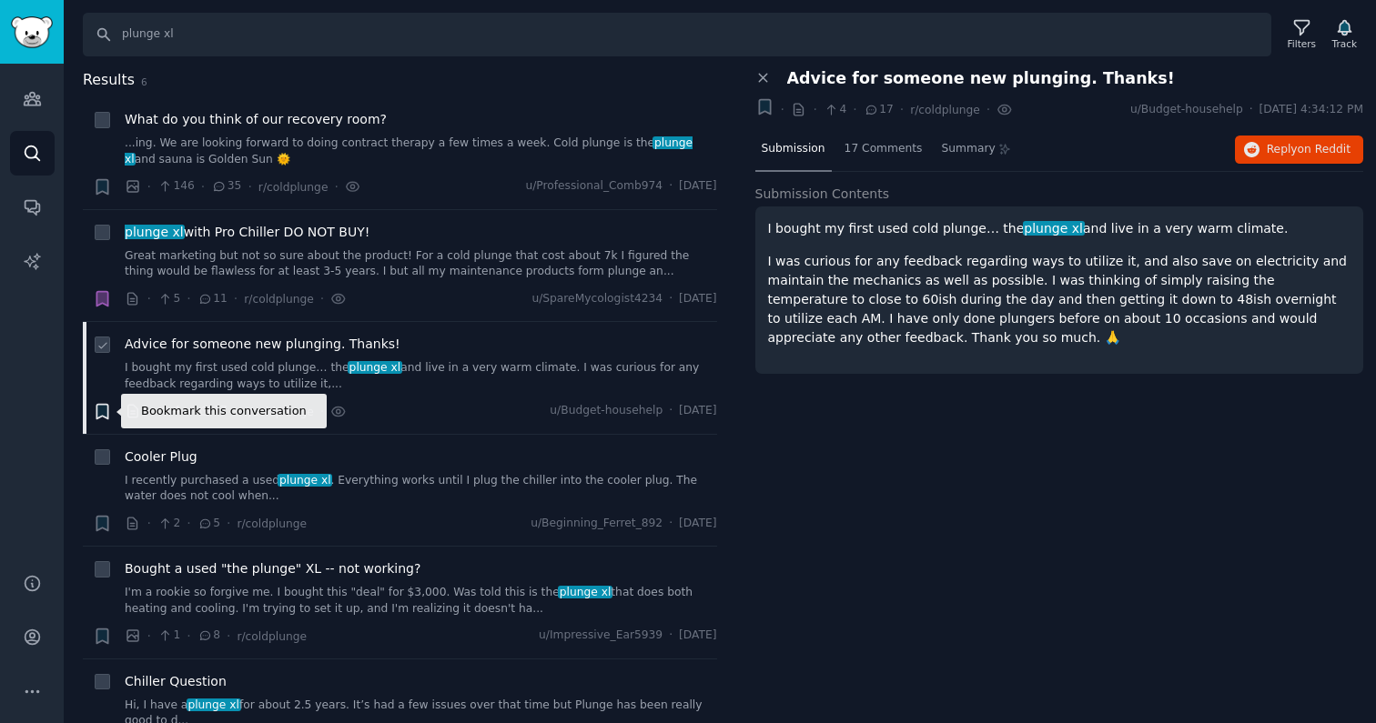
click at [100, 409] on icon "button" at bounding box center [101, 411] width 11 height 15
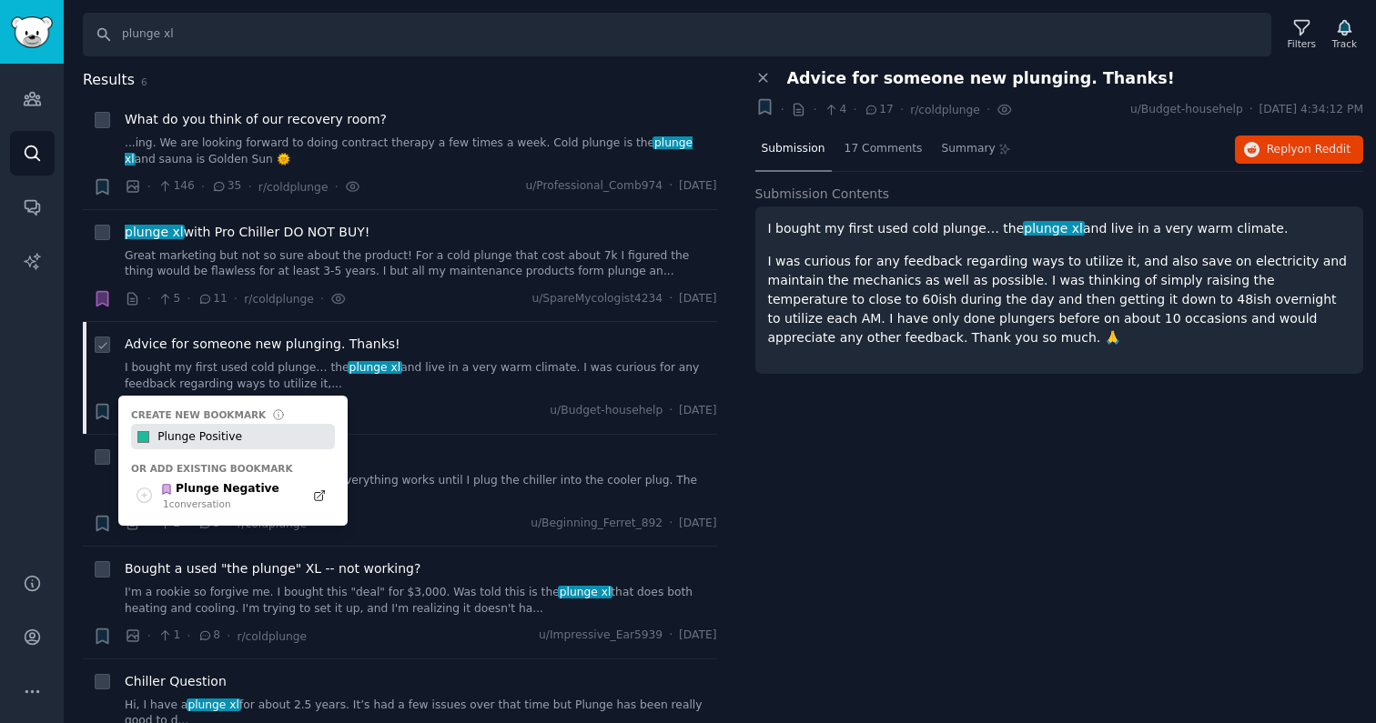
type input "Plunge Positive"
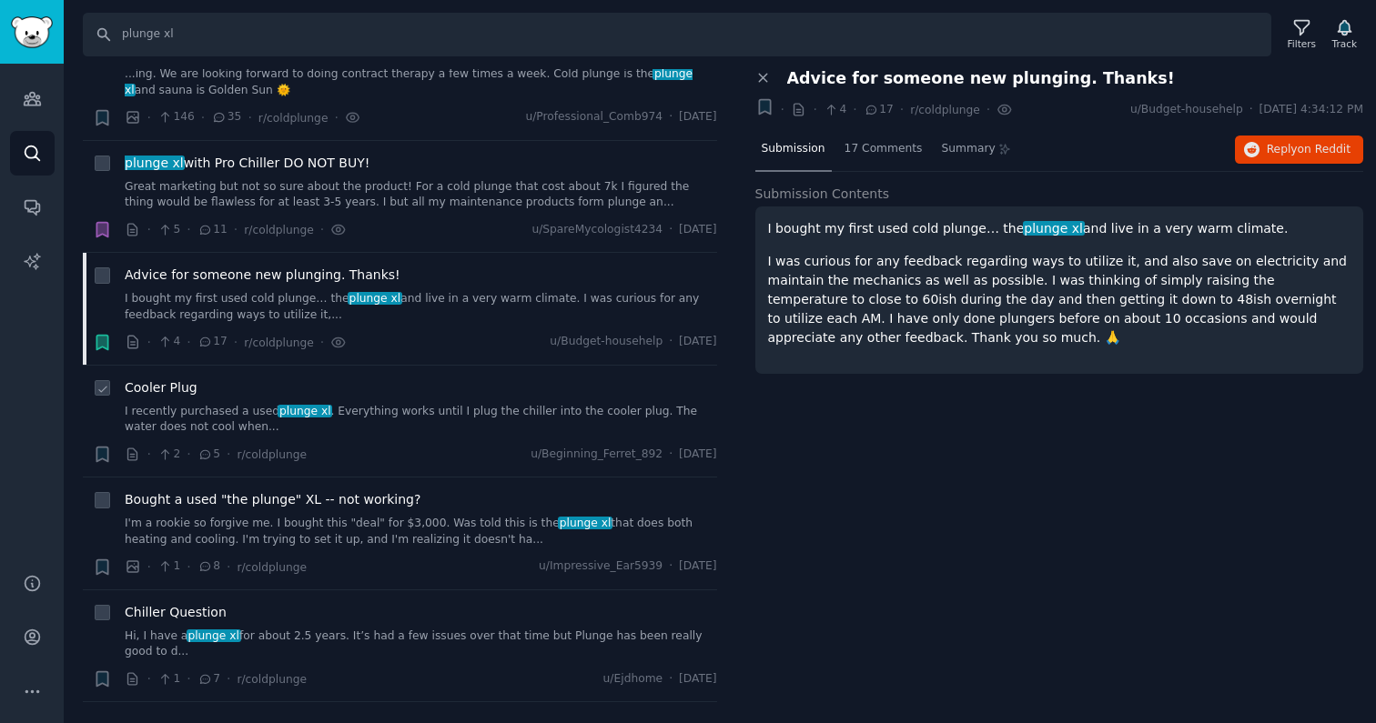
scroll to position [71, 0]
click at [348, 410] on link "I recently purchased a used plunge xl . Everything works until I plug the chill…" at bounding box center [421, 418] width 592 height 32
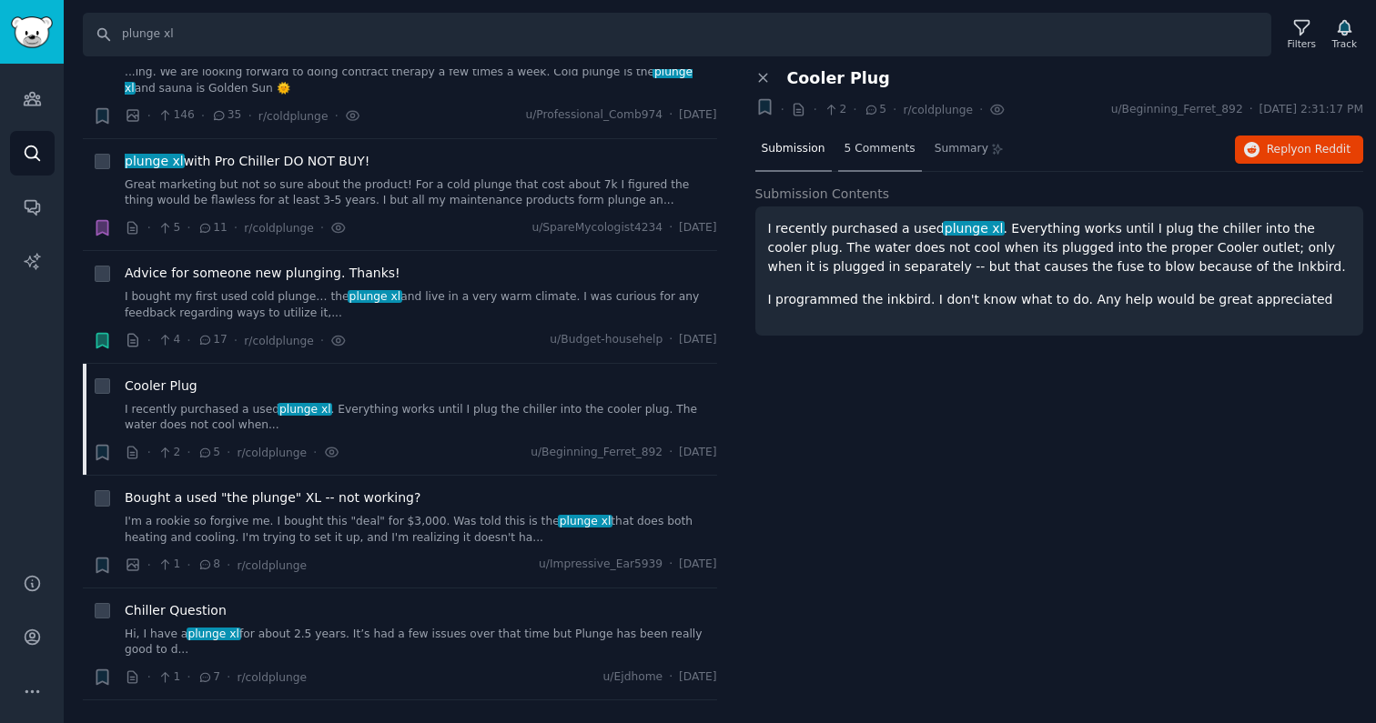
click at [797, 139] on div "5 Comments" at bounding box center [880, 150] width 84 height 44
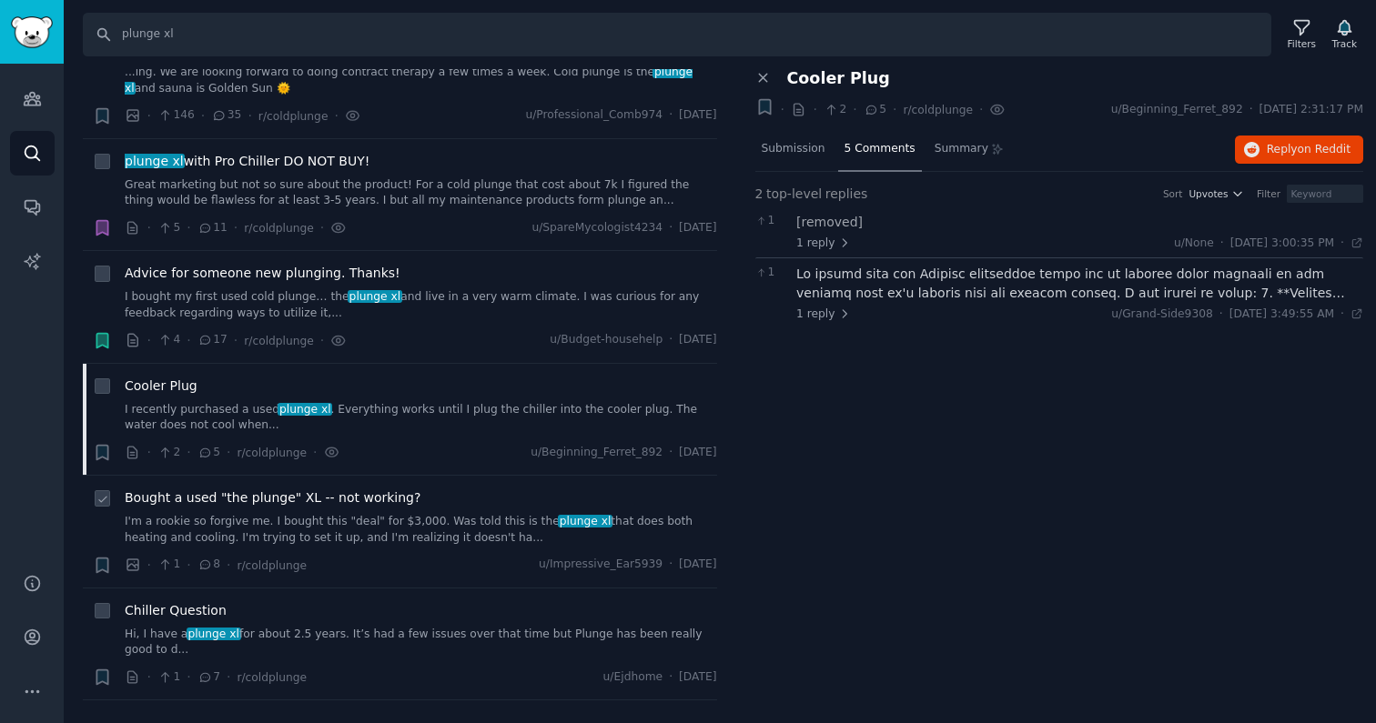
click at [338, 528] on link "I'm a rookie so forgive me. I bought this "deal" for $3,000. Was told this is t…" at bounding box center [421, 530] width 592 height 32
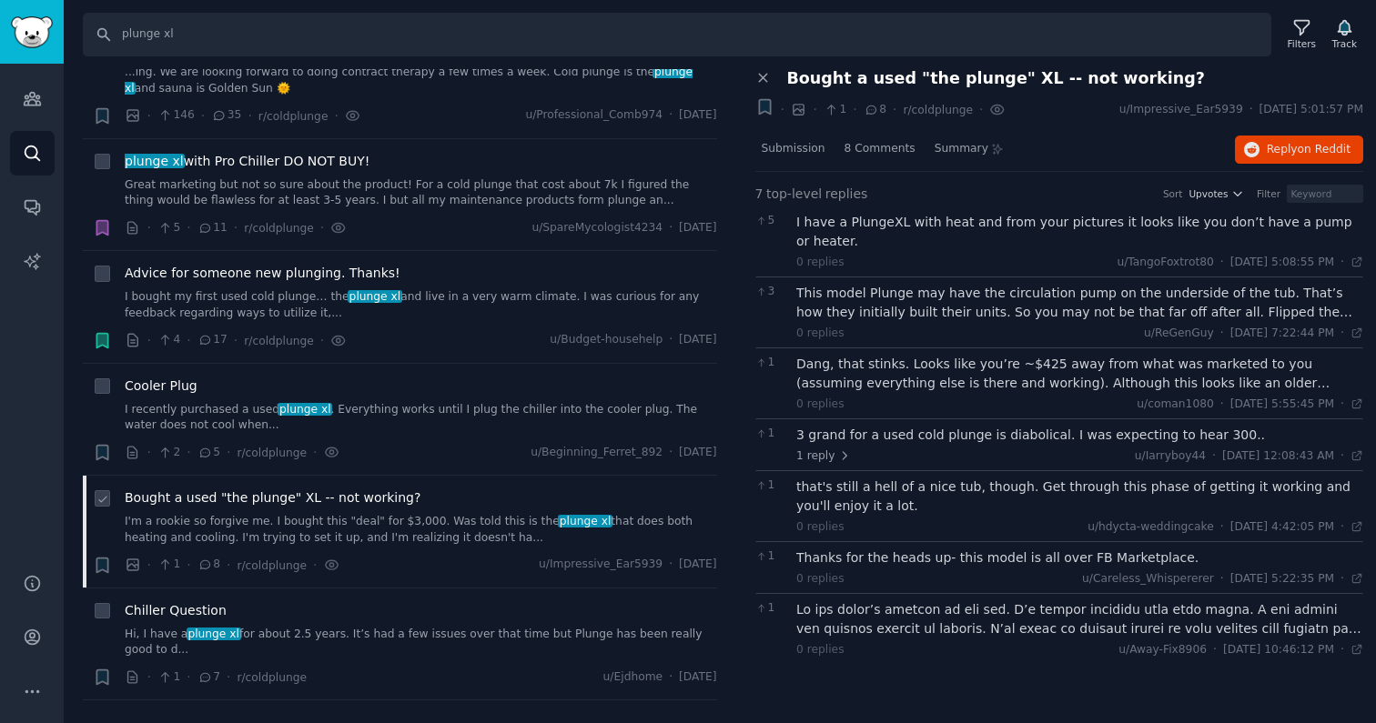
scroll to position [112, 0]
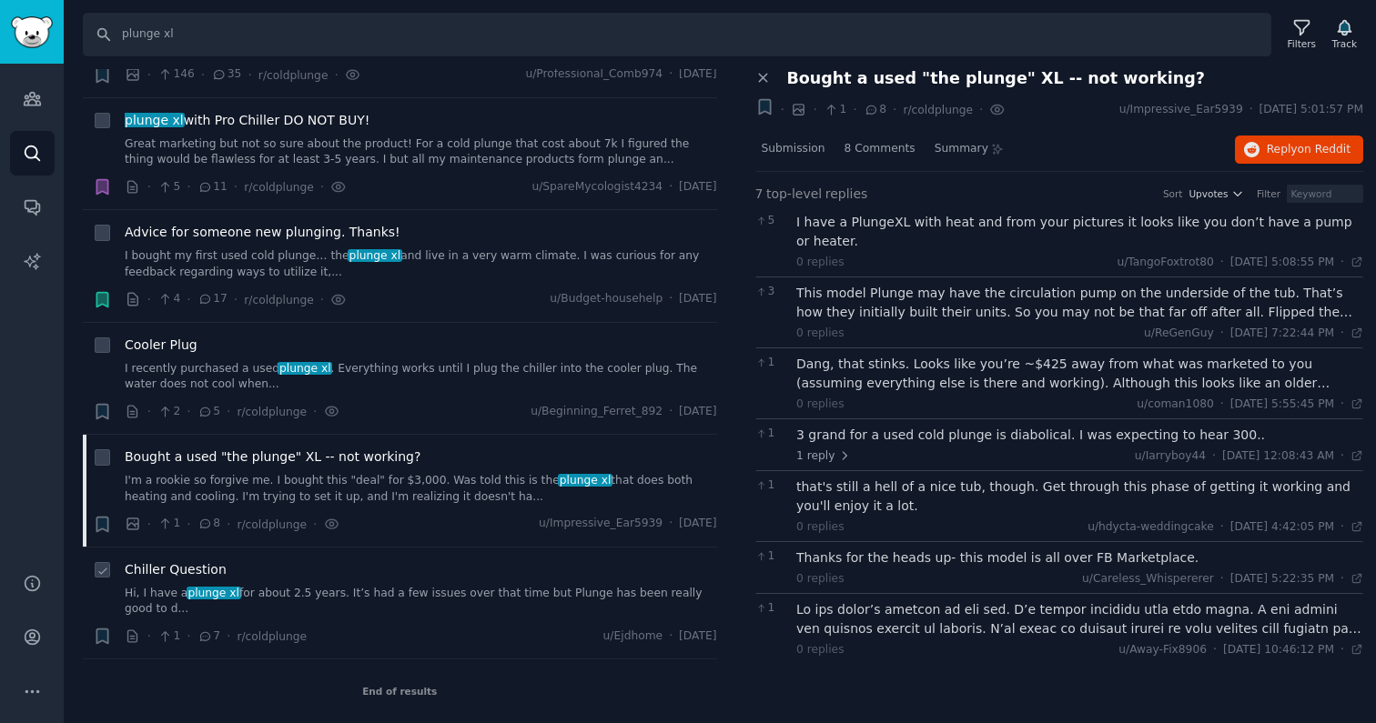
click at [366, 591] on link "Hi, I have a plunge xl for about 2.5 years. It’s had a few issues over that tim…" at bounding box center [421, 602] width 592 height 32
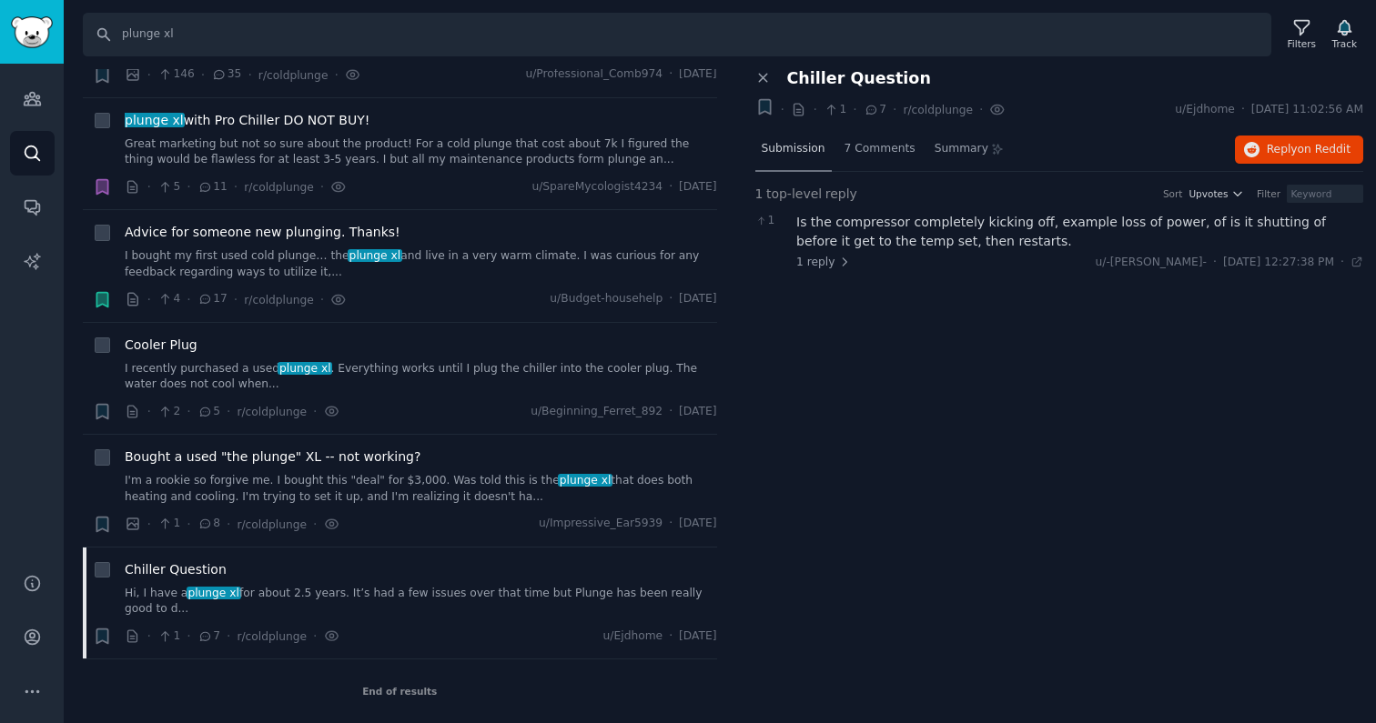
click at [792, 150] on span "Submission" at bounding box center [794, 149] width 64 height 16
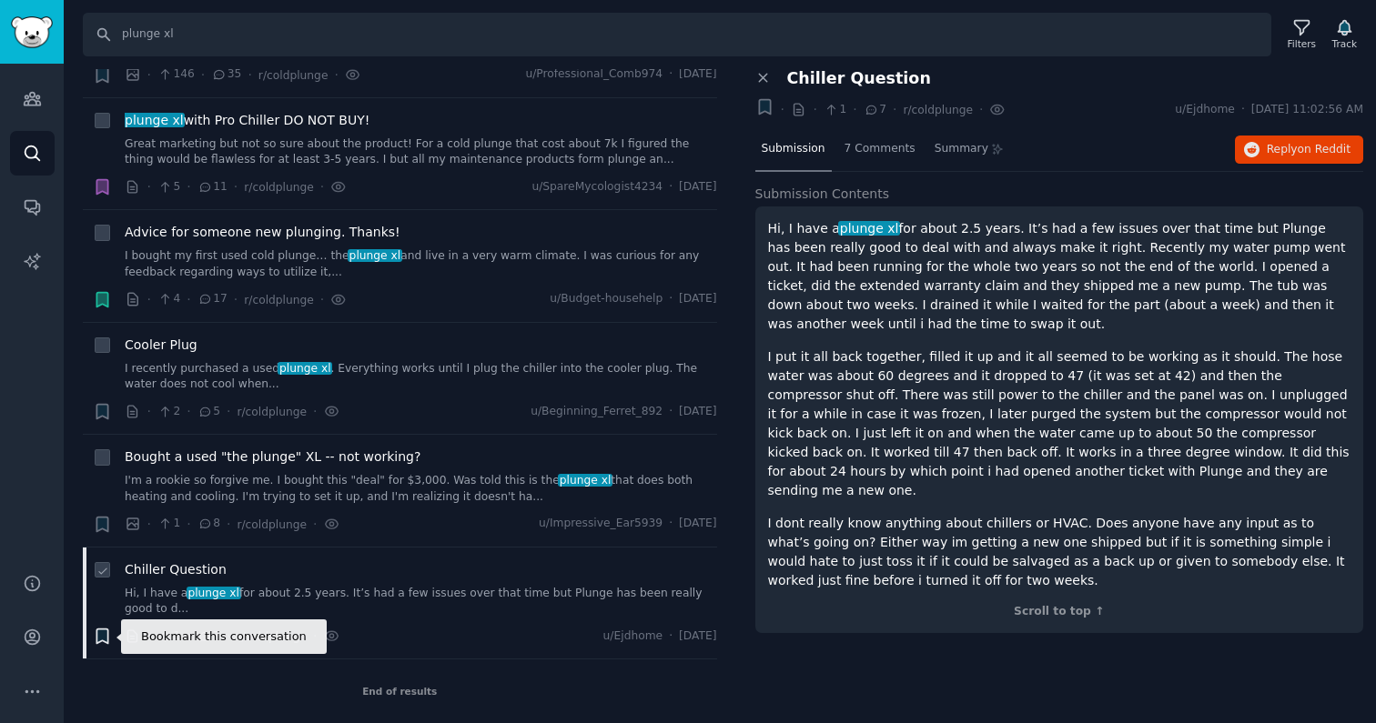
click at [100, 640] on icon "button" at bounding box center [101, 637] width 11 height 15
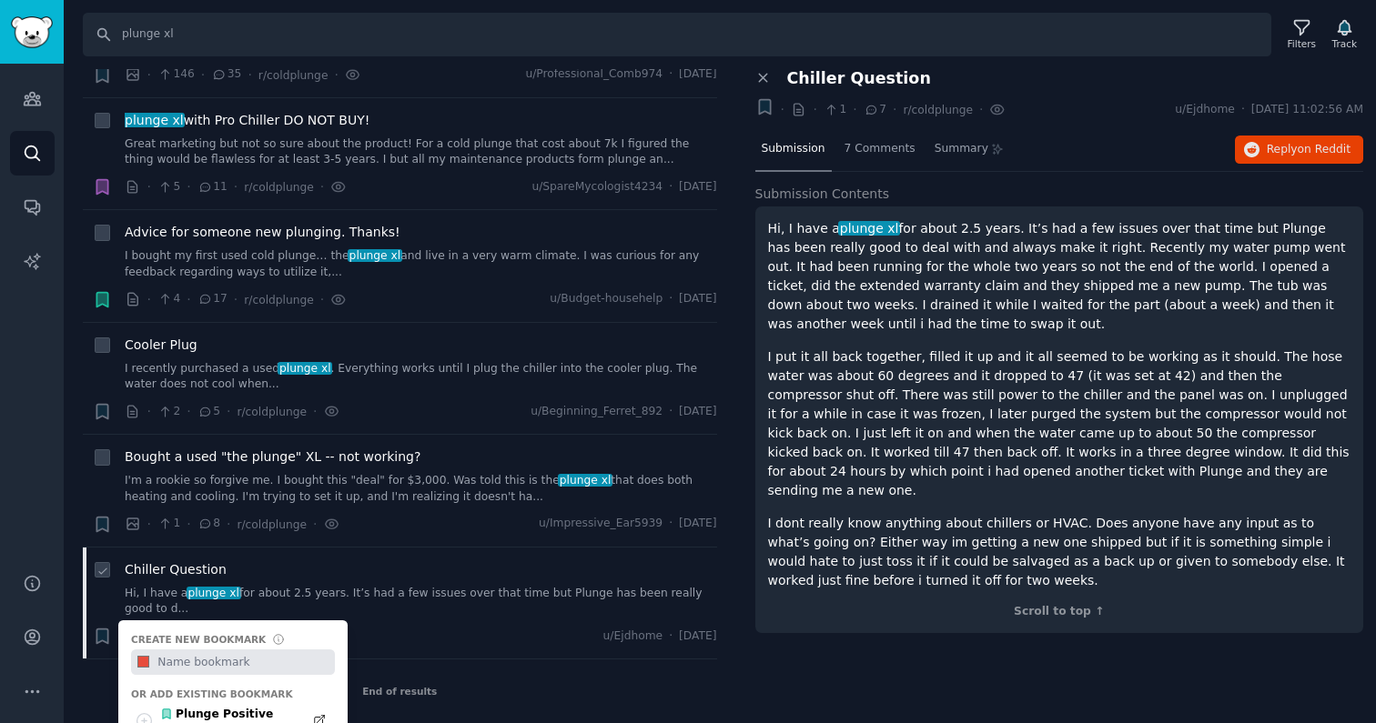
scroll to position [175, 0]
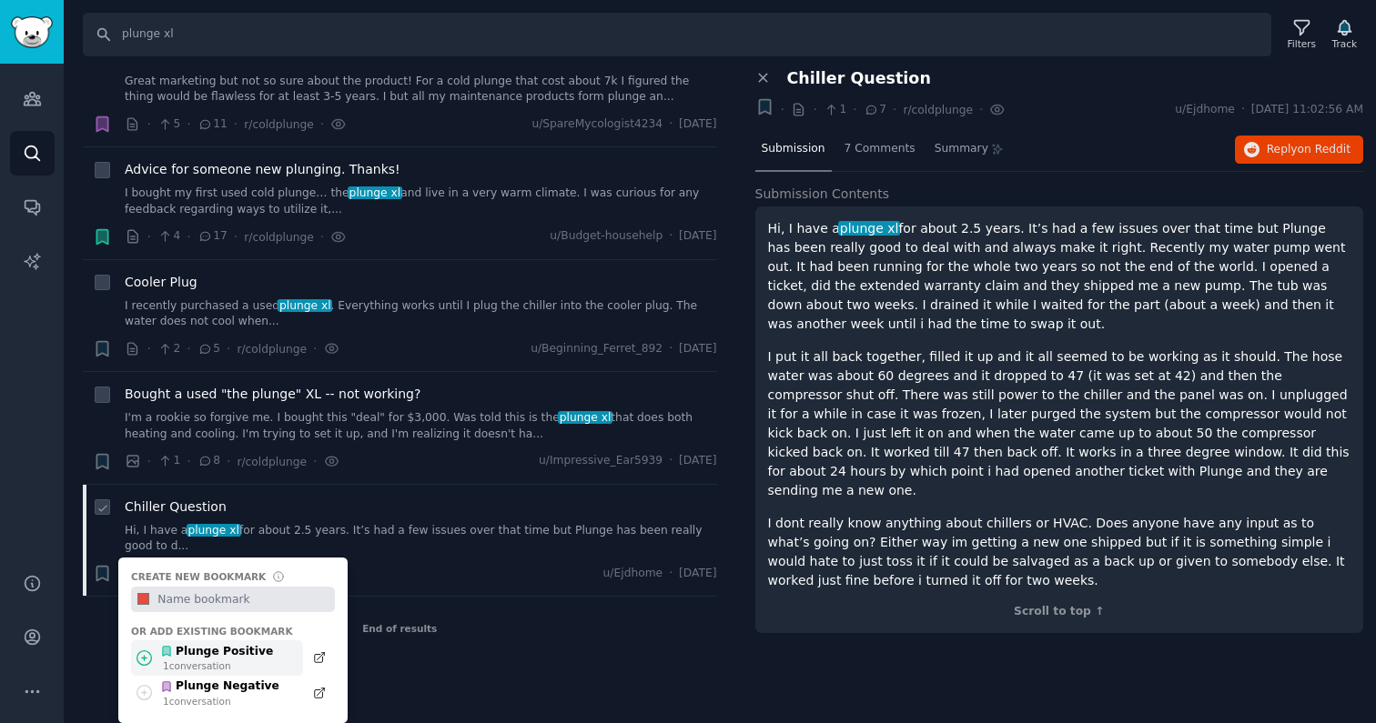
click at [212, 650] on div "Plunge Positive" at bounding box center [217, 652] width 114 height 16
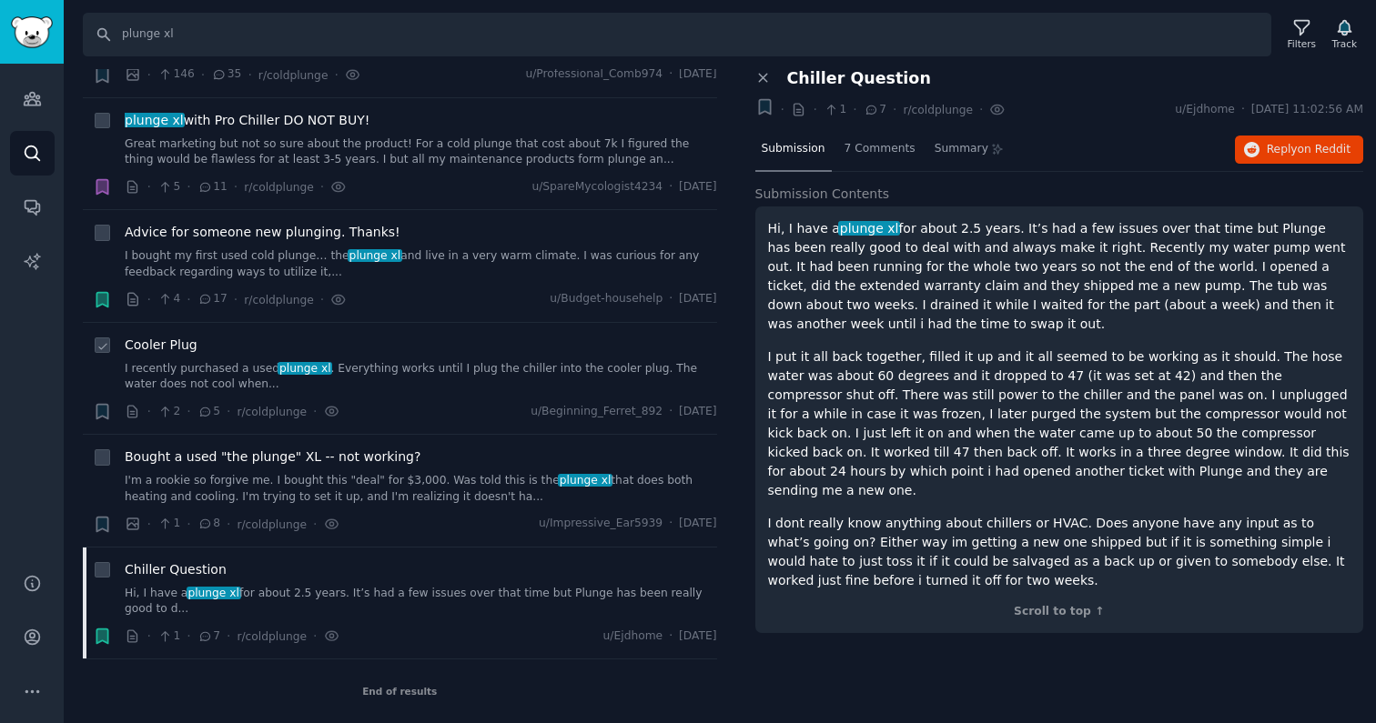
scroll to position [0, 0]
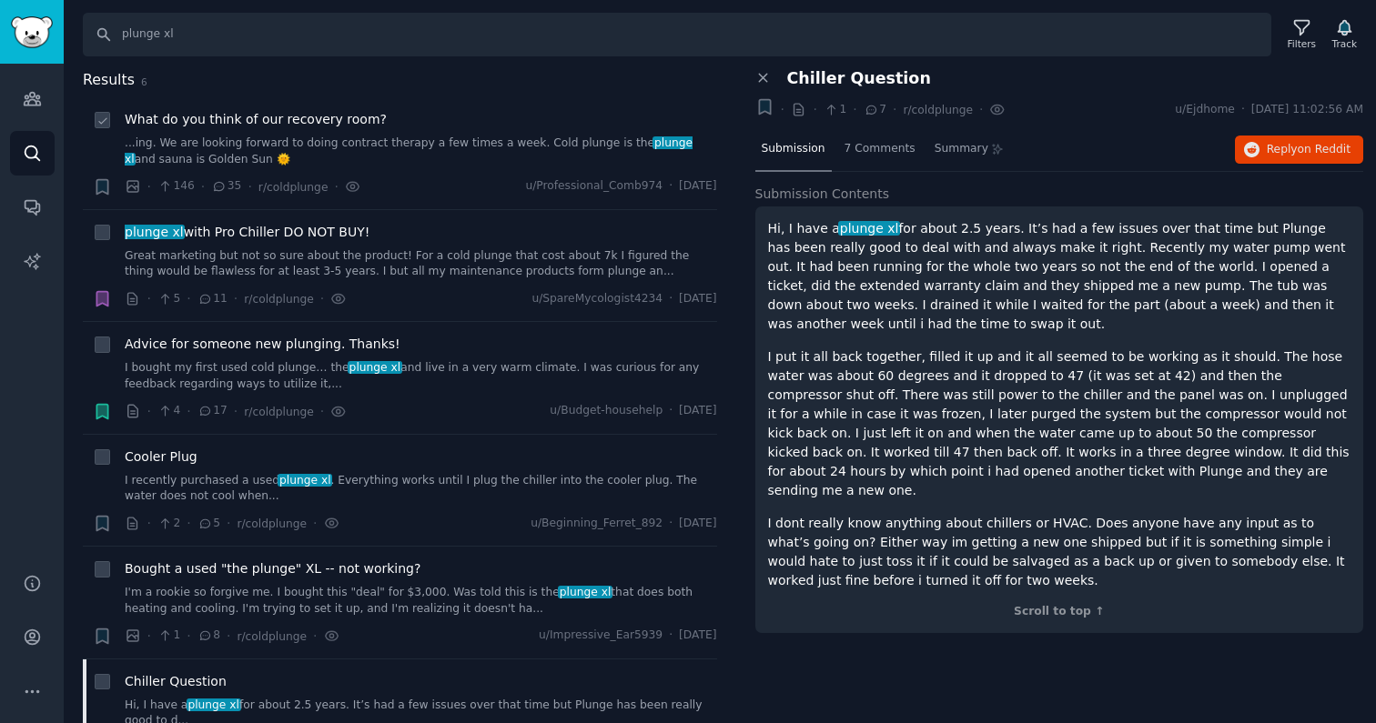
click at [342, 149] on link "...ing. We are looking forward to doing contract therapy a few times a week. Co…" at bounding box center [421, 152] width 592 height 32
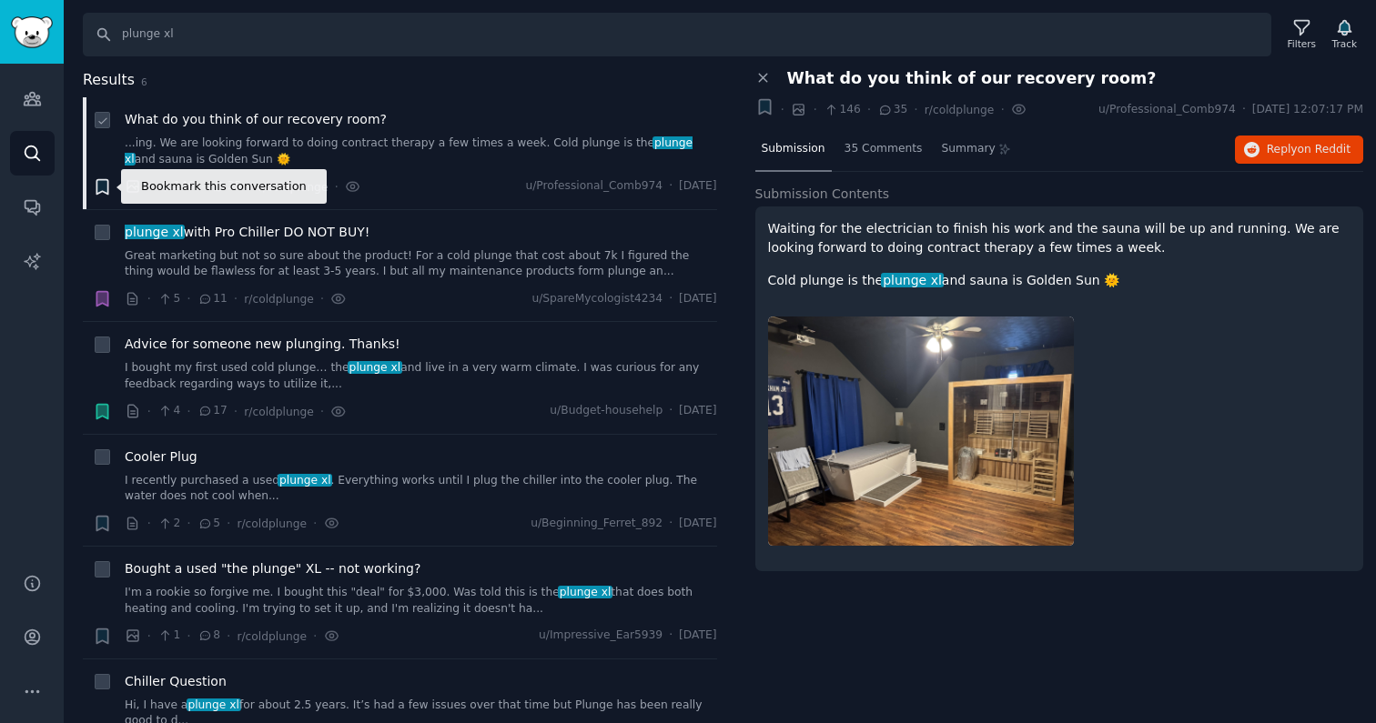
click at [103, 185] on icon "button" at bounding box center [101, 186] width 11 height 15
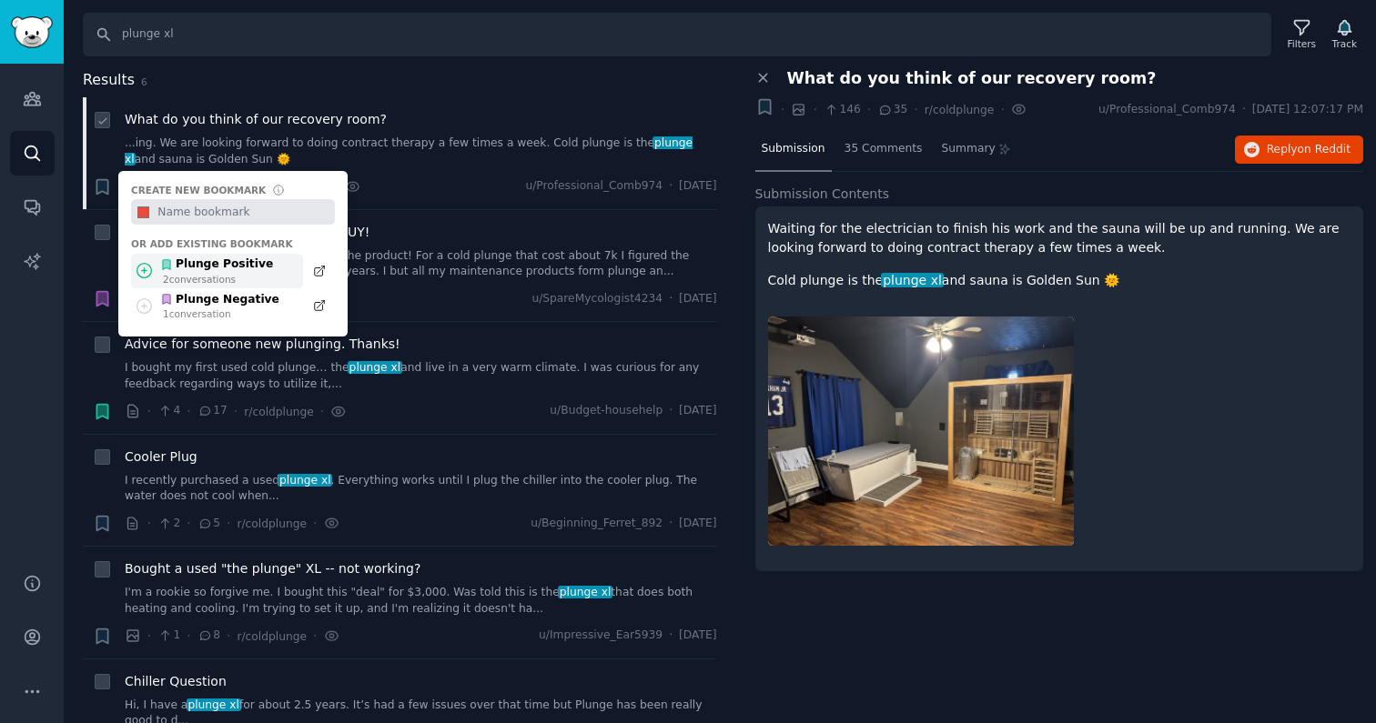
click at [229, 270] on div "Plunge Positive" at bounding box center [217, 265] width 114 height 16
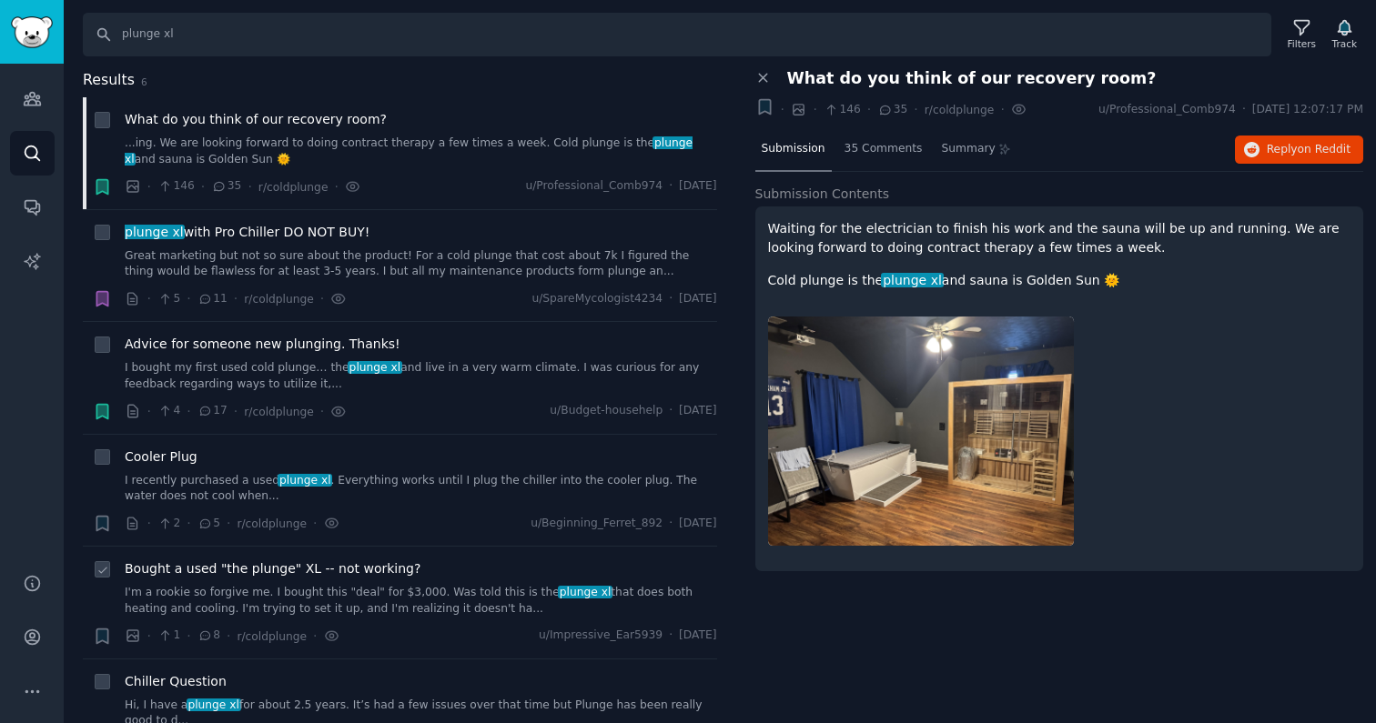
click at [455, 589] on link "I'm a rookie so forgive me. I bought this "deal" for $3,000. Was told this is t…" at bounding box center [421, 601] width 592 height 32
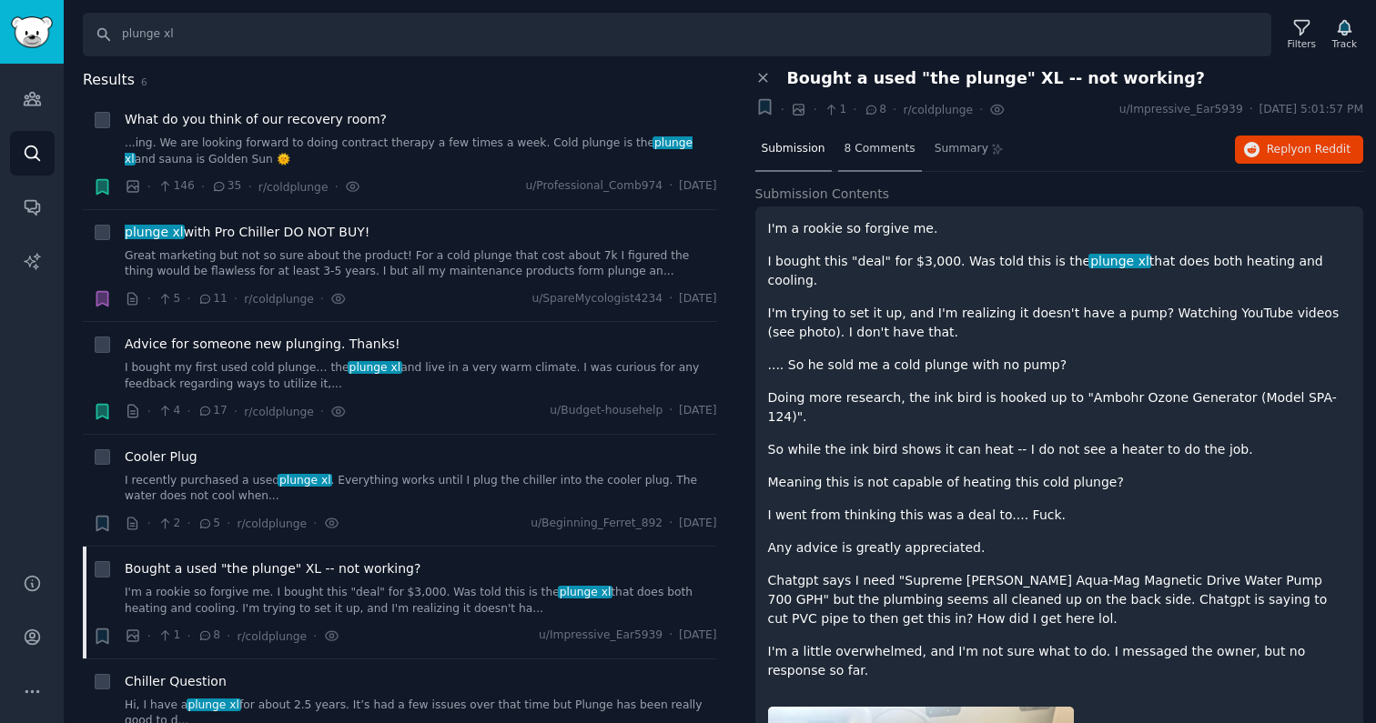
click at [797, 157] on div "8 Comments" at bounding box center [880, 150] width 84 height 44
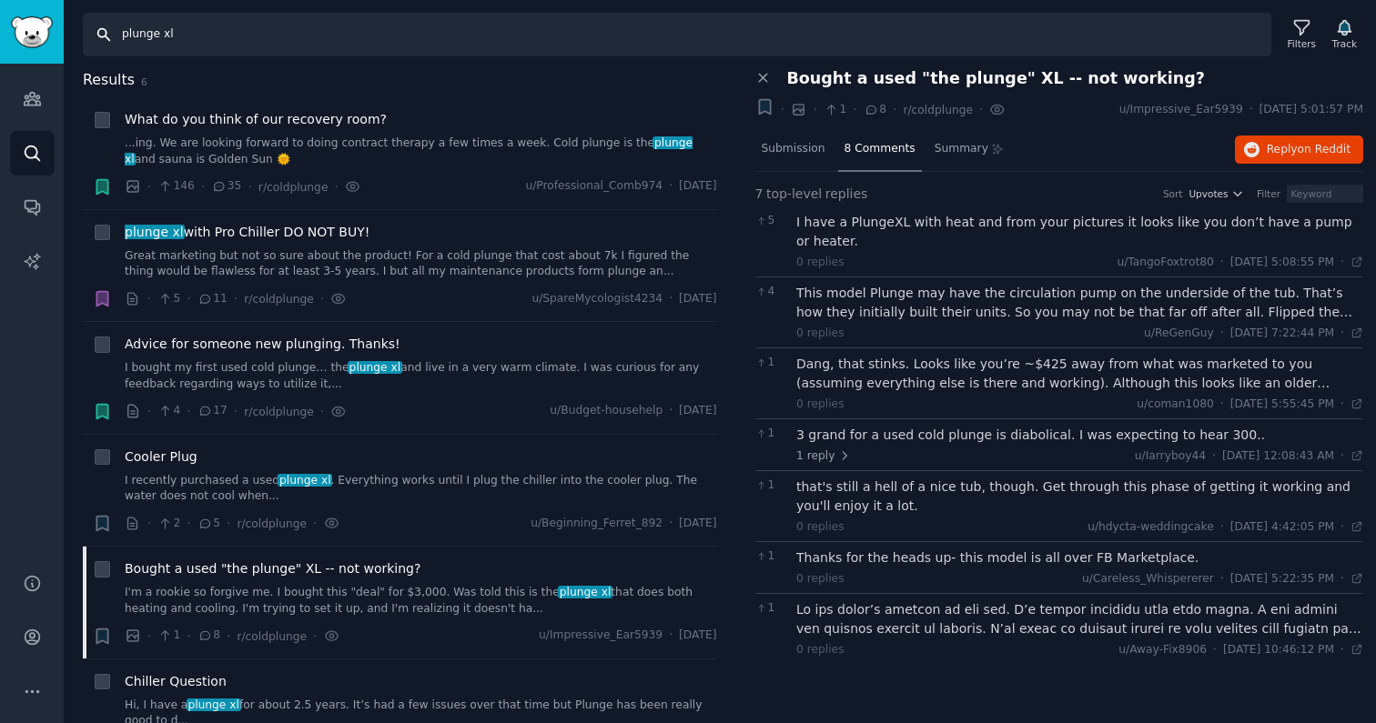
click at [172, 35] on input "plunge xl" at bounding box center [677, 35] width 1188 height 44
type input "plunge all in"
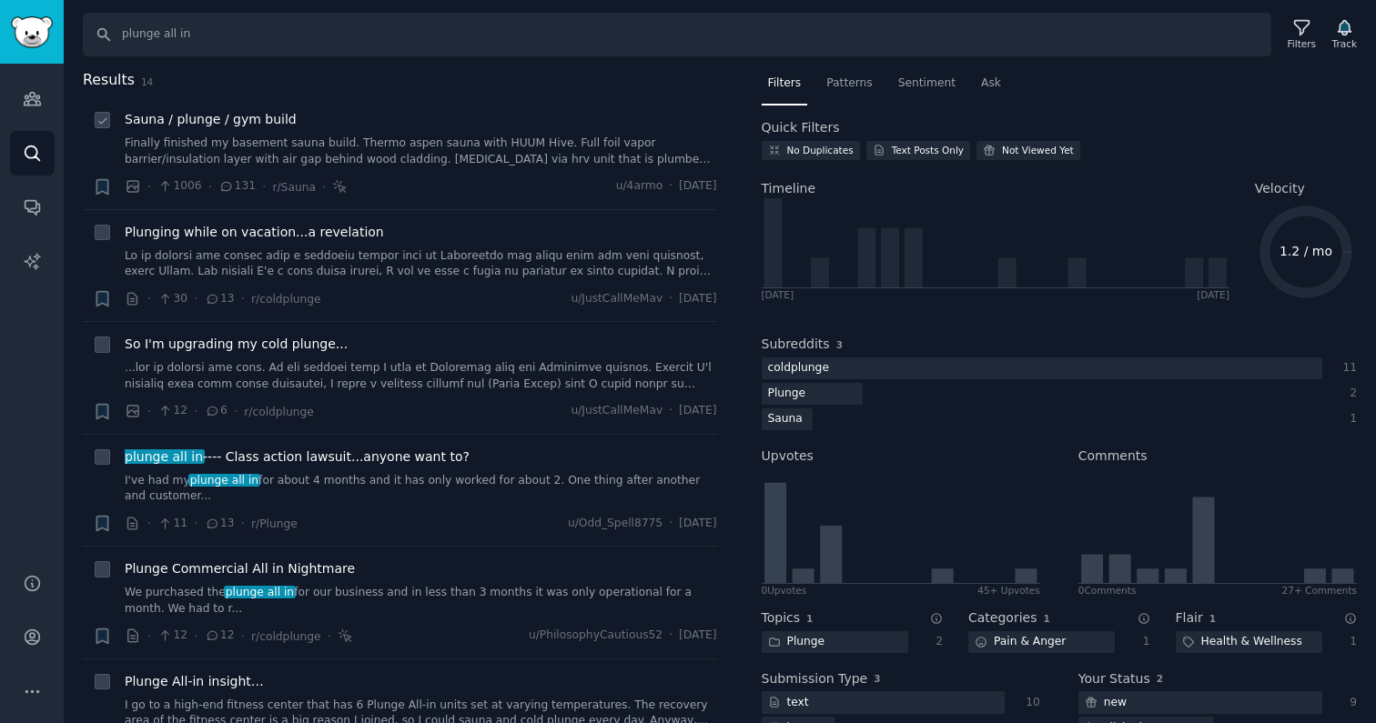
click at [402, 136] on link "Finally finished my basement sauna build. Thermo aspen sauna with HUUM Hive. Fu…" at bounding box center [421, 152] width 592 height 32
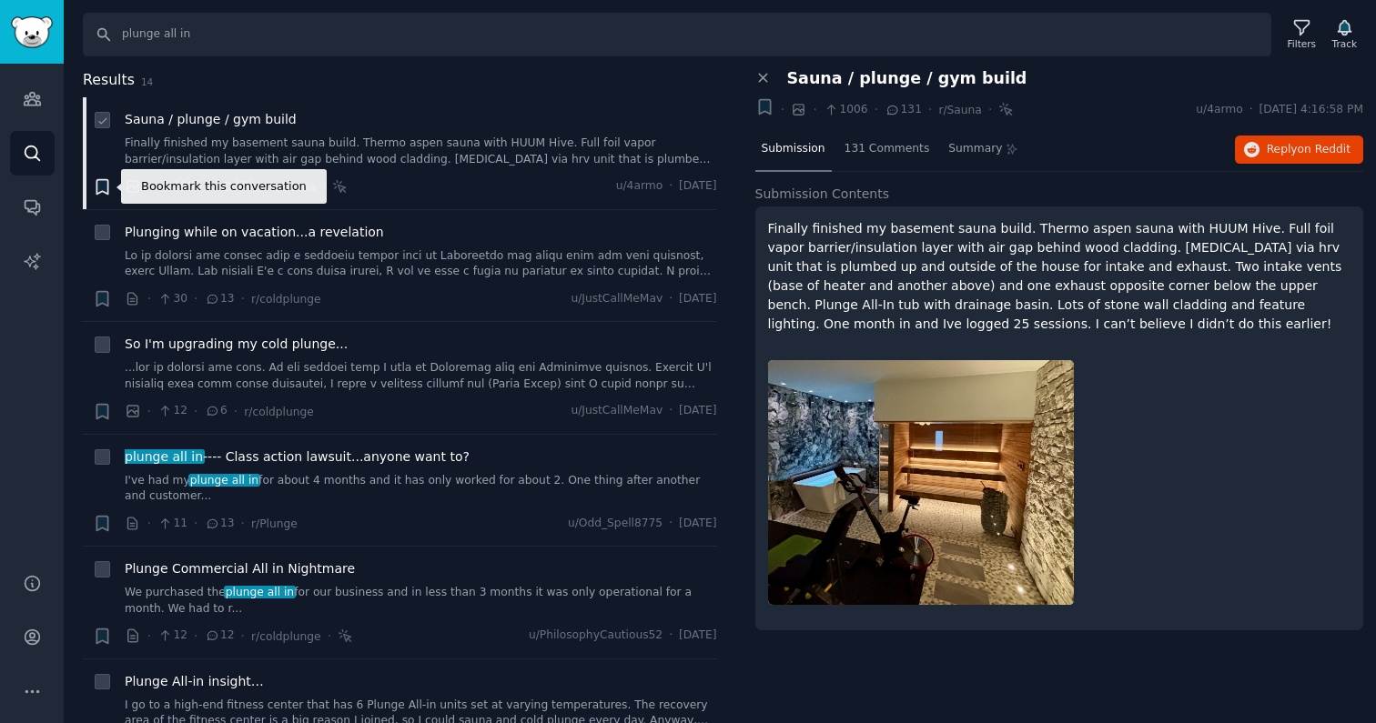
click at [99, 187] on icon "button" at bounding box center [101, 186] width 11 height 15
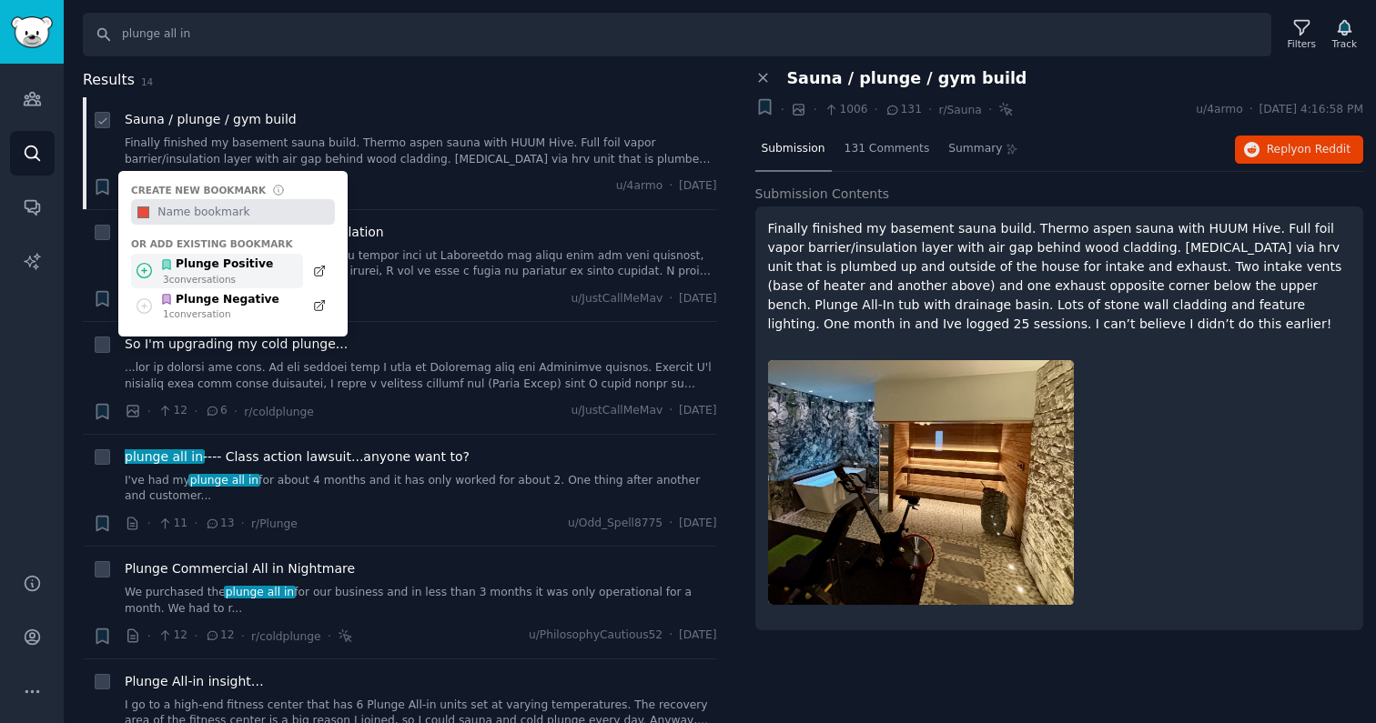
click at [197, 267] on div "Plunge Positive" at bounding box center [217, 265] width 114 height 16
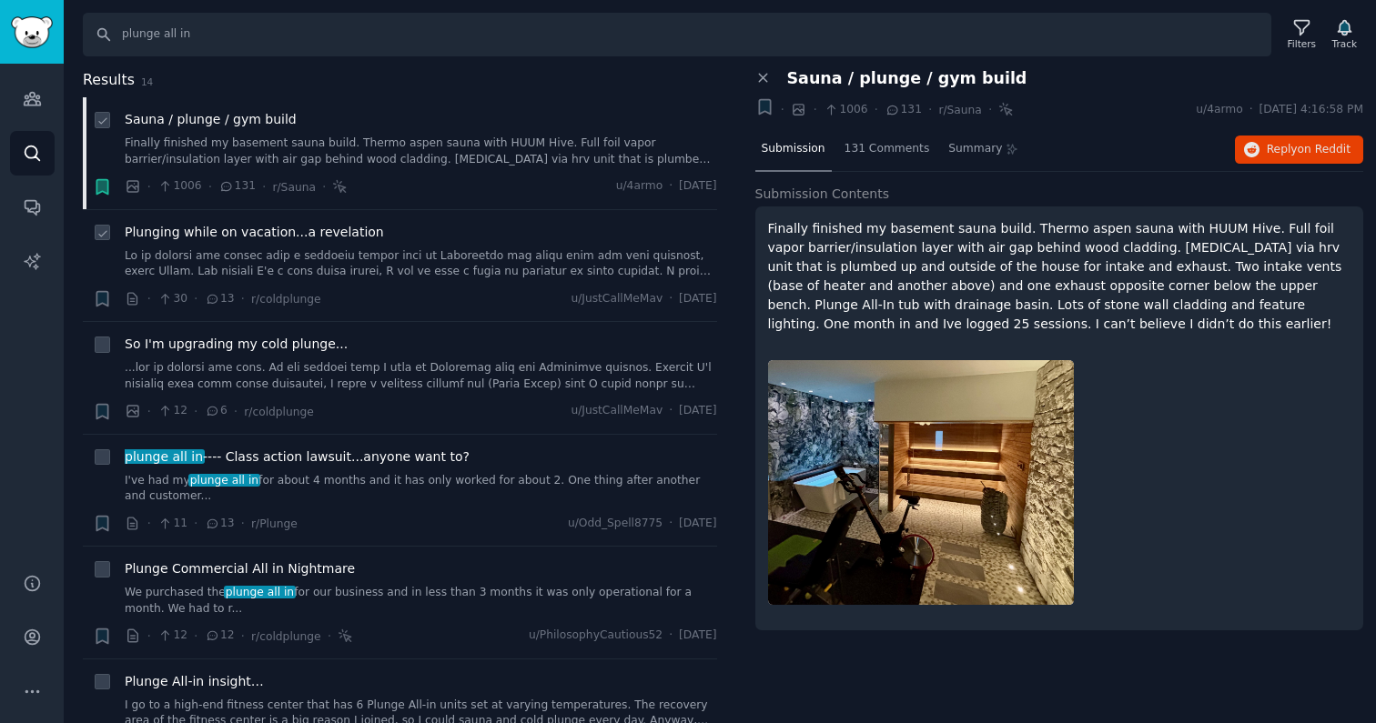
click at [406, 257] on link at bounding box center [421, 264] width 592 height 32
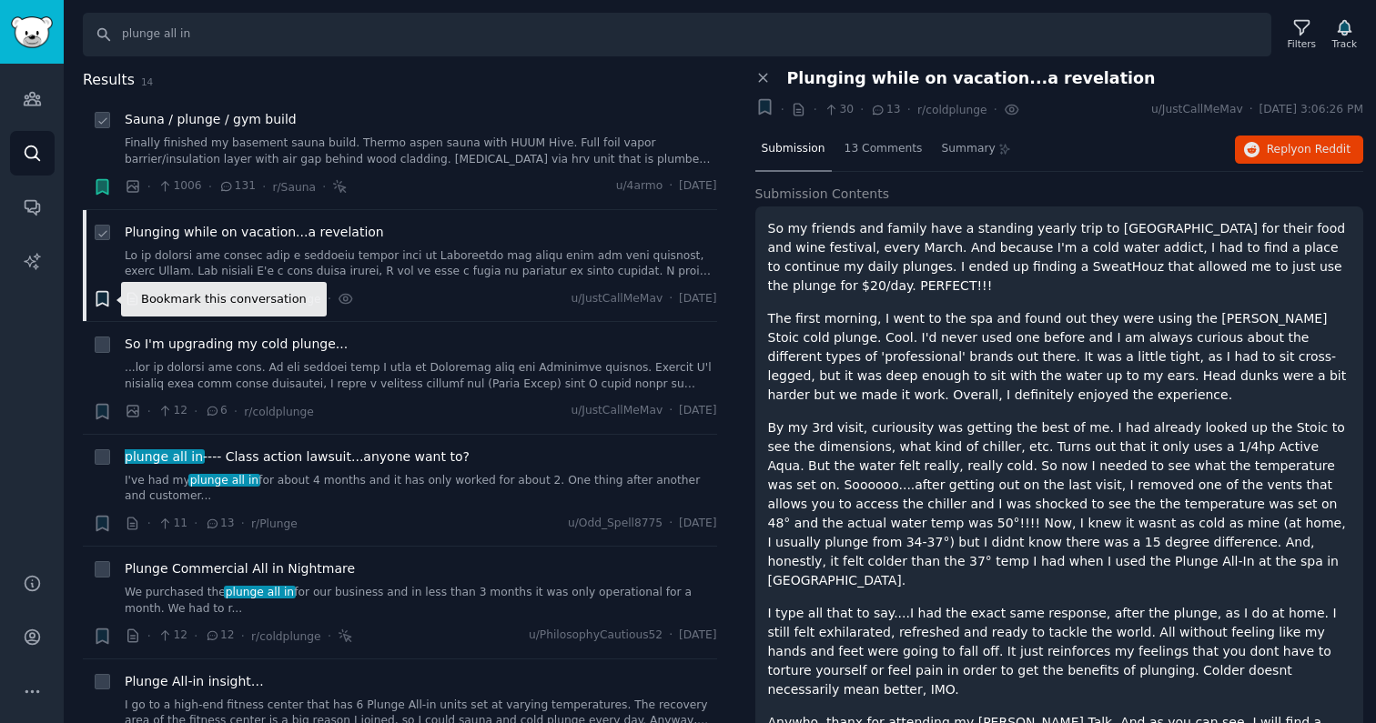
click at [97, 300] on icon "button" at bounding box center [101, 299] width 11 height 15
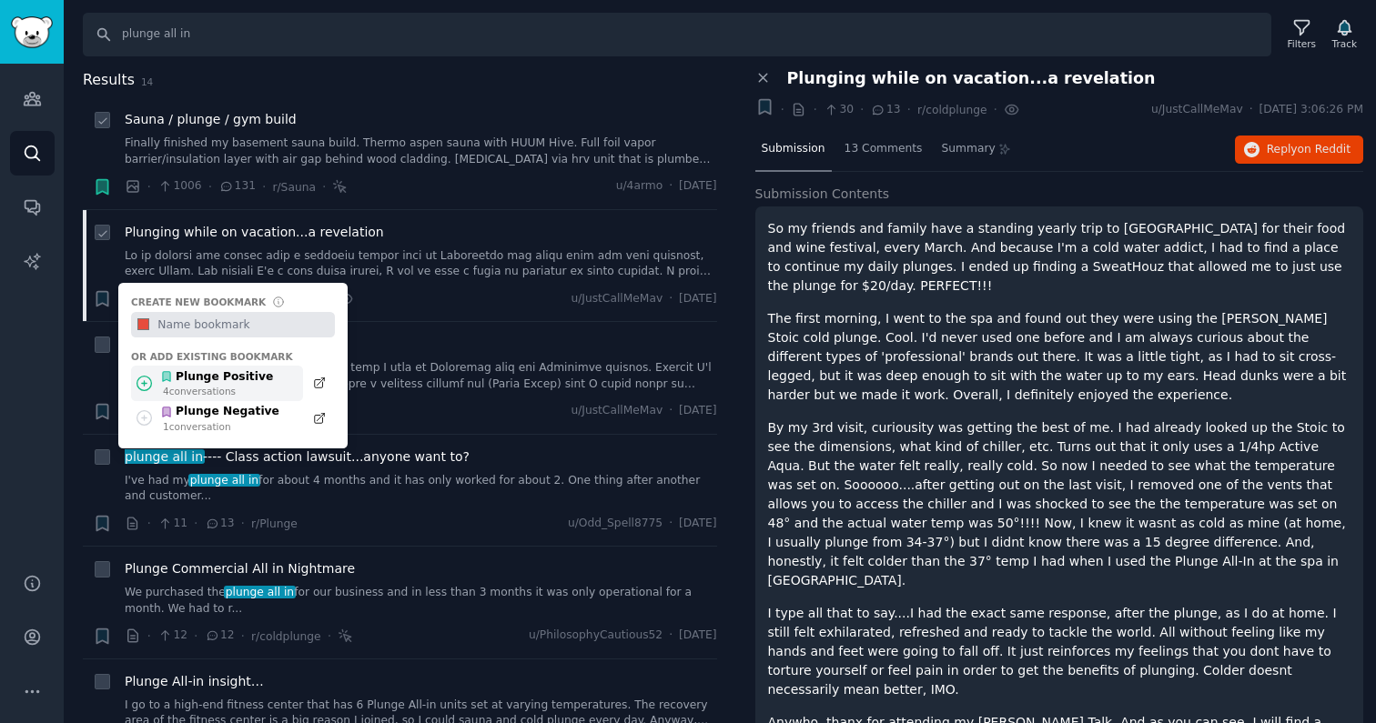
click at [212, 370] on div "Plunge Positive" at bounding box center [217, 377] width 114 height 16
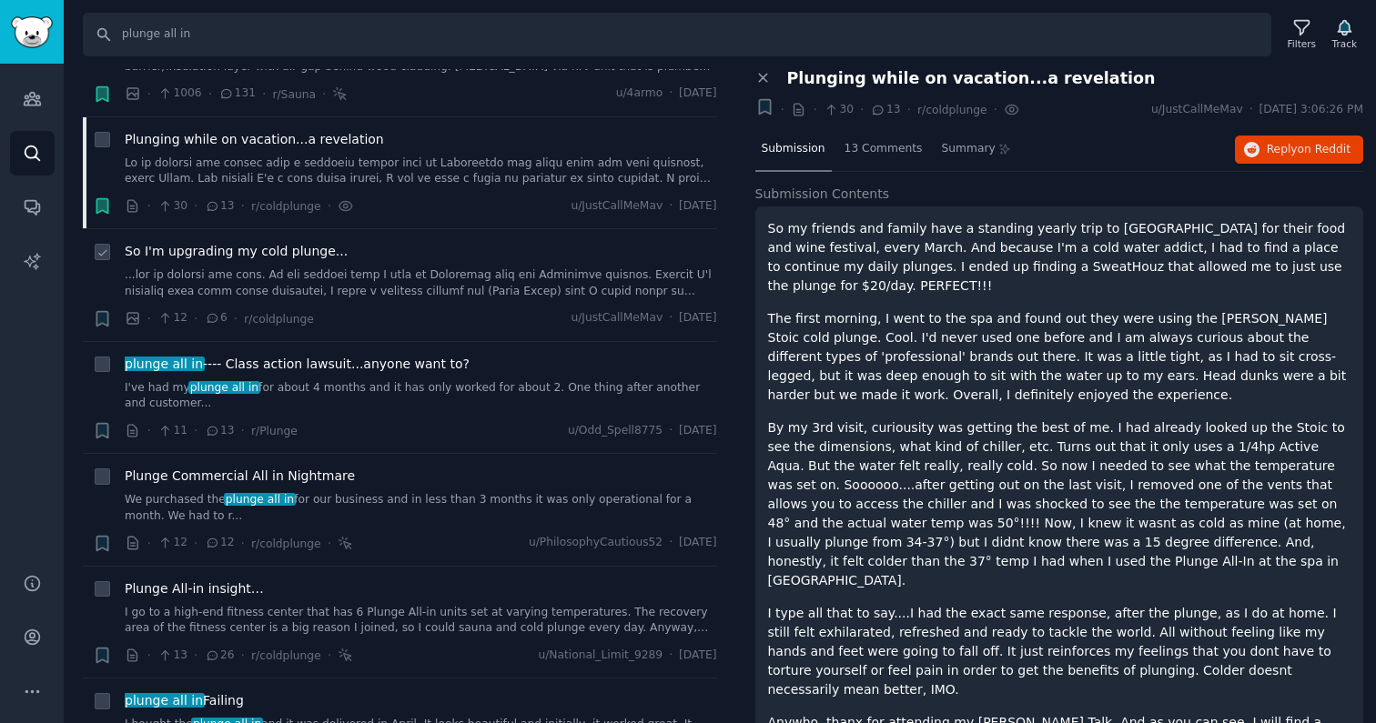
scroll to position [137, 0]
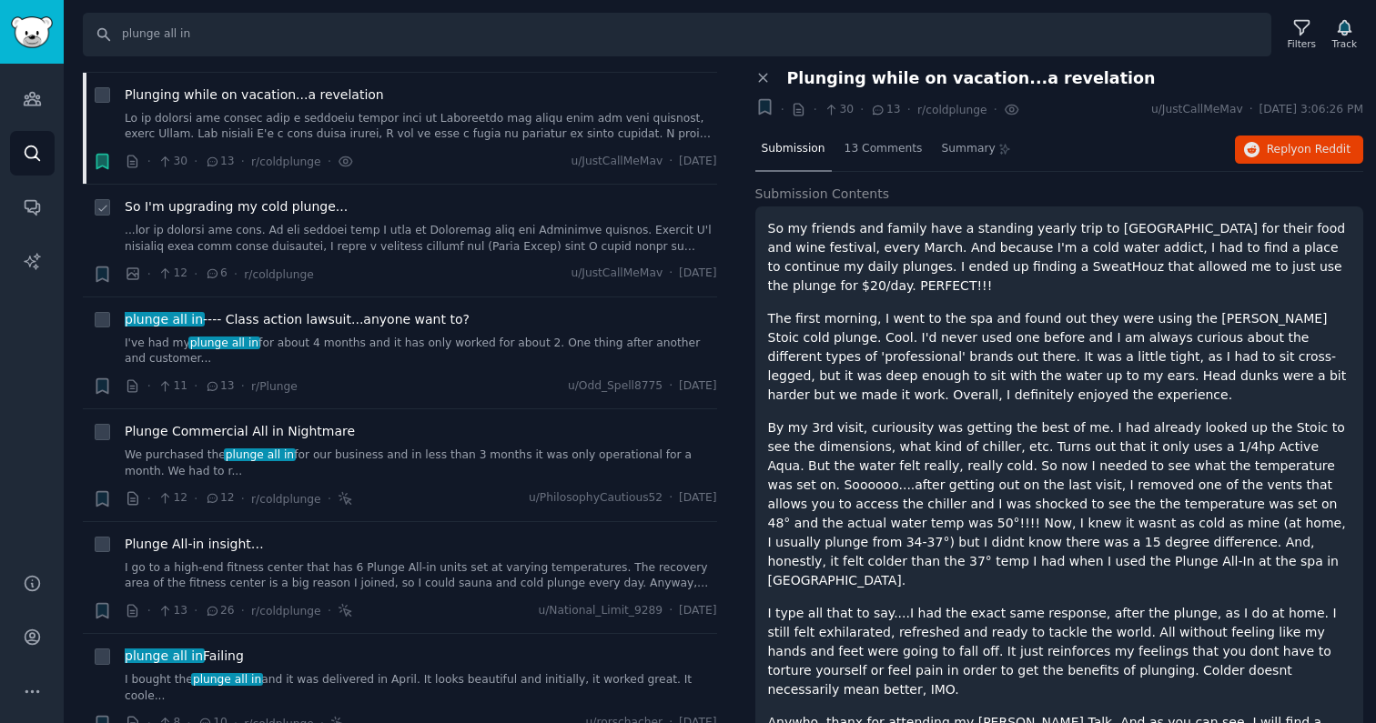
click at [409, 260] on div "So I'm upgrading my cold plunge... · 12 · 6 · r/coldplunge u/JustCallMeMav · Mo…" at bounding box center [421, 240] width 592 height 86
click at [401, 241] on link at bounding box center [421, 239] width 592 height 32
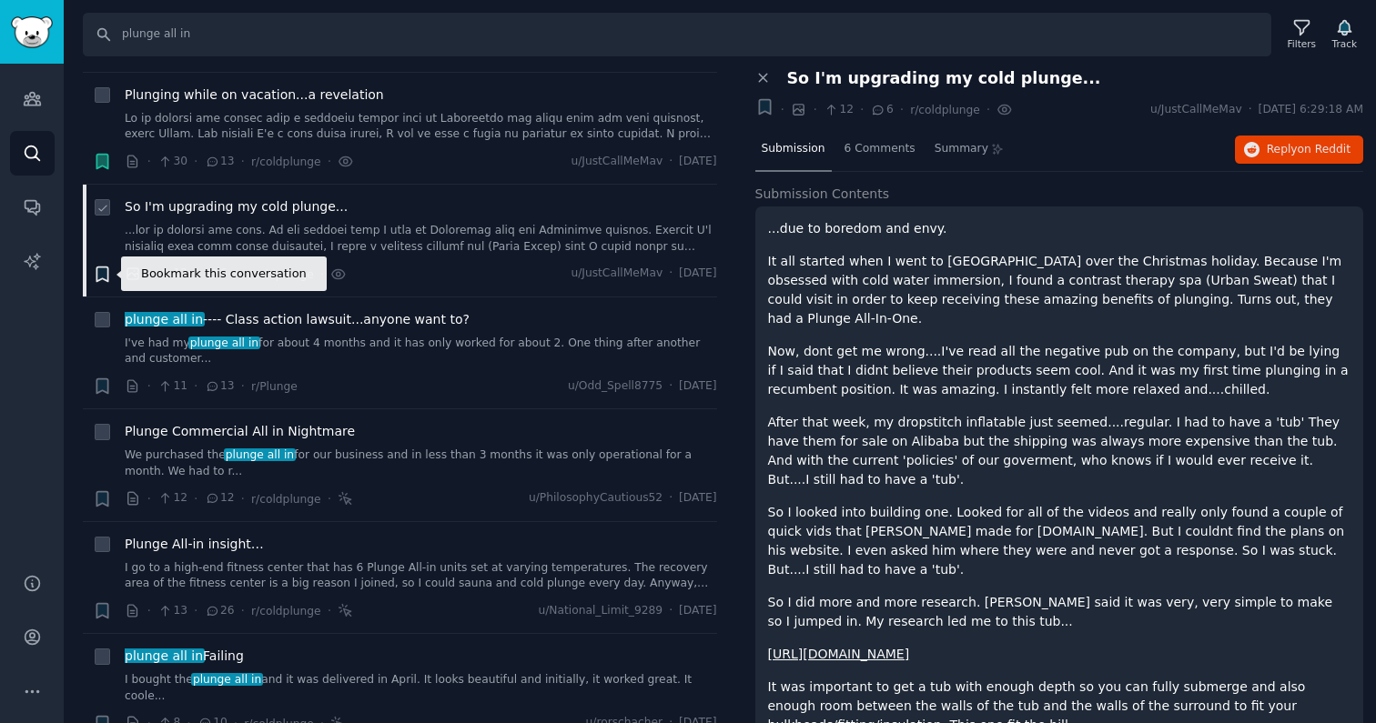
click at [106, 273] on icon "button" at bounding box center [101, 274] width 11 height 15
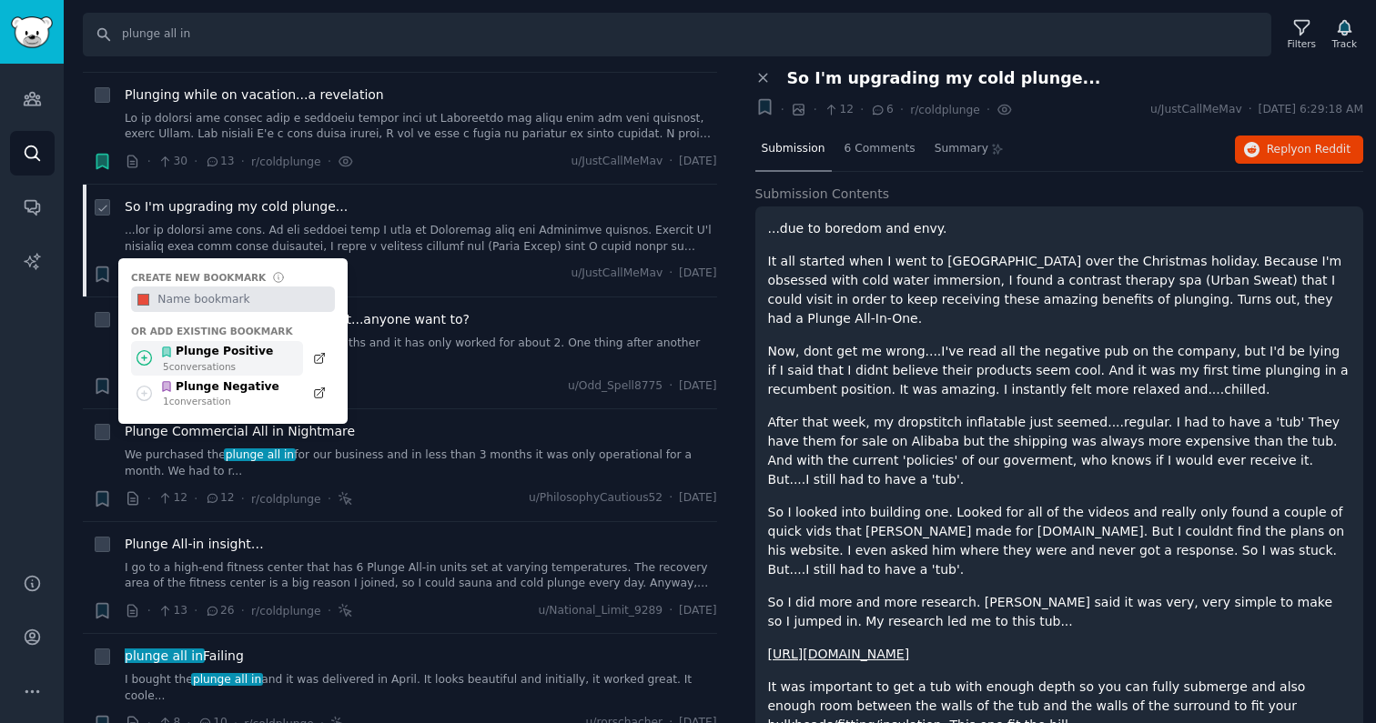
click at [220, 357] on div "Plunge Positive" at bounding box center [217, 352] width 114 height 16
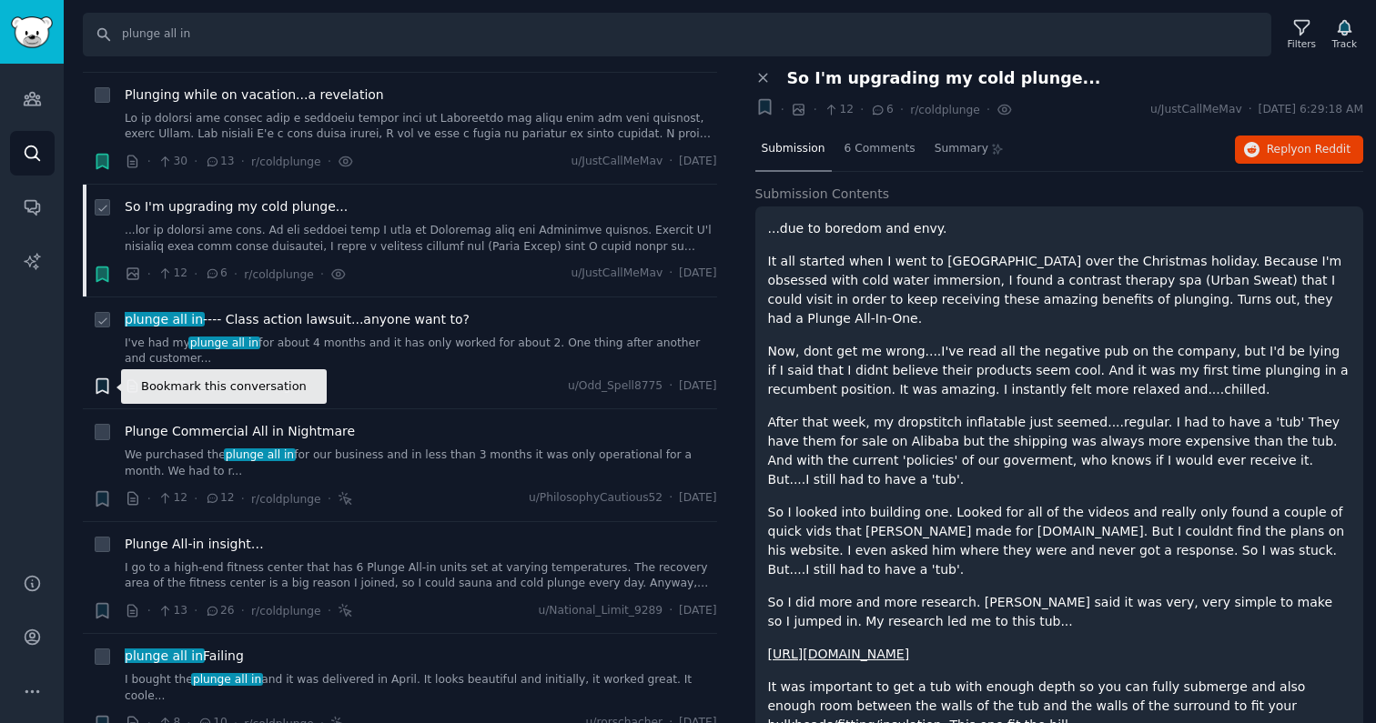
click at [103, 387] on icon "button" at bounding box center [101, 386] width 11 height 15
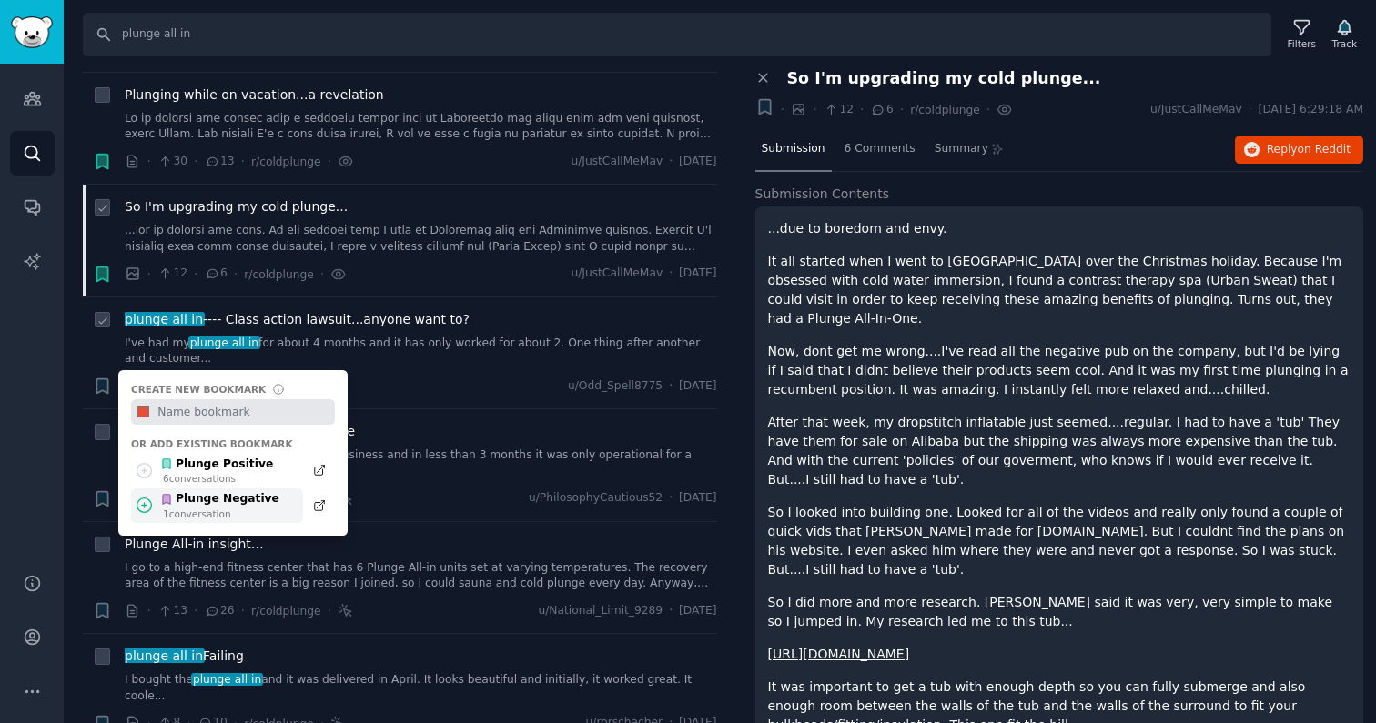
click at [245, 506] on div "Plunge Negative" at bounding box center [219, 499] width 119 height 16
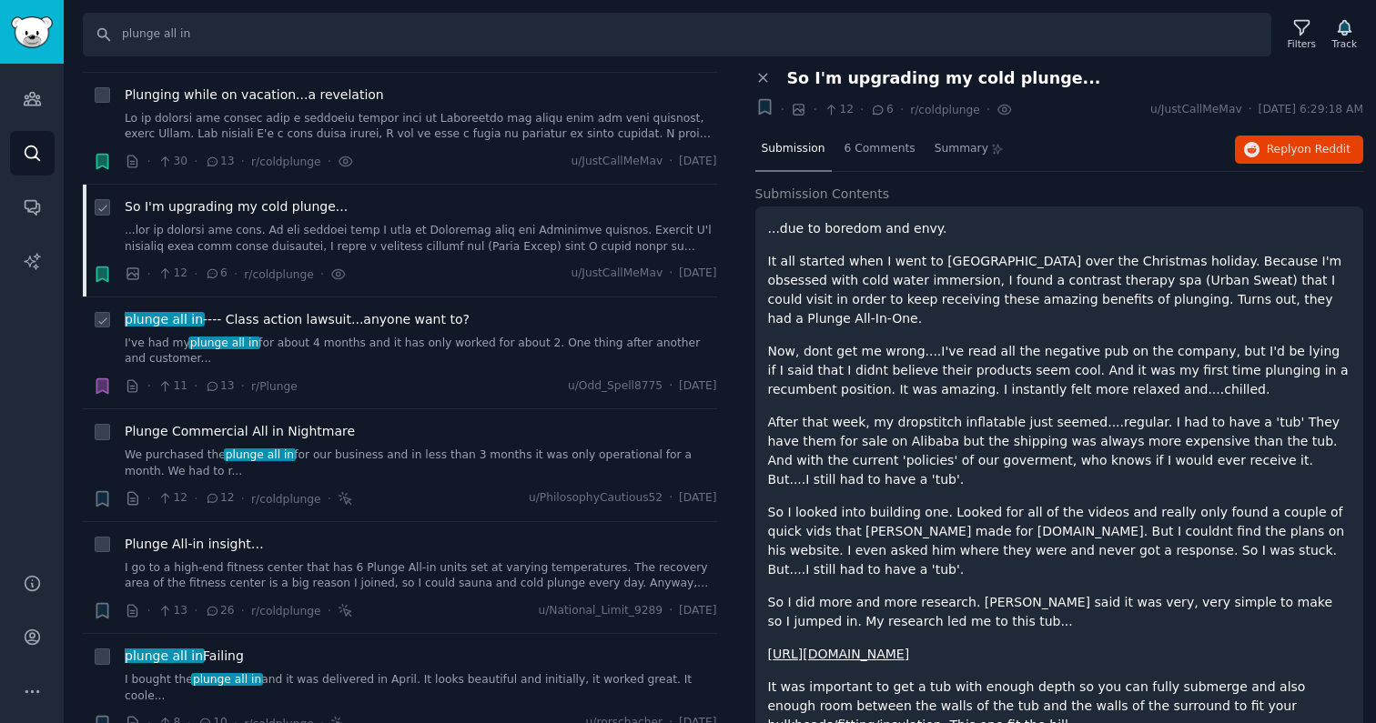
click at [364, 348] on link "I've had my plunge all in for about 4 months and it has only worked for about 2…" at bounding box center [421, 352] width 592 height 32
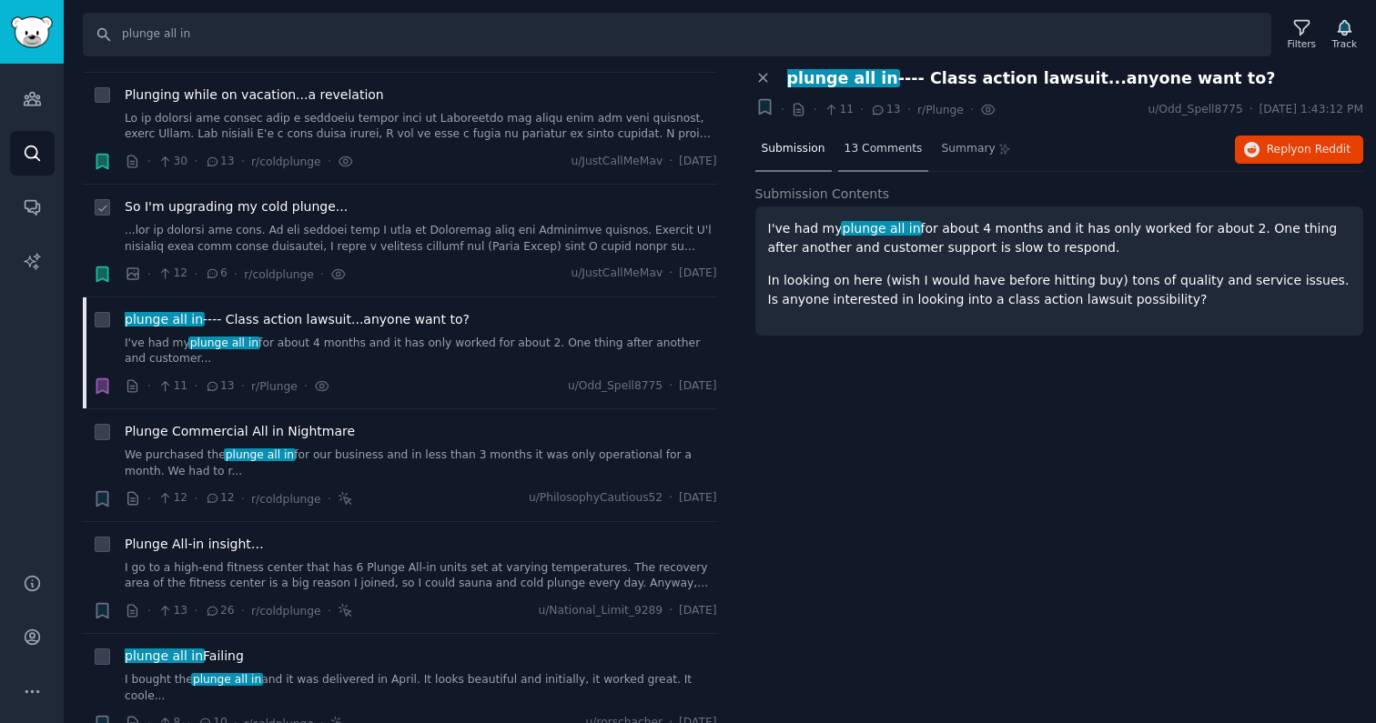
click at [797, 146] on span "13 Comments" at bounding box center [883, 149] width 78 height 16
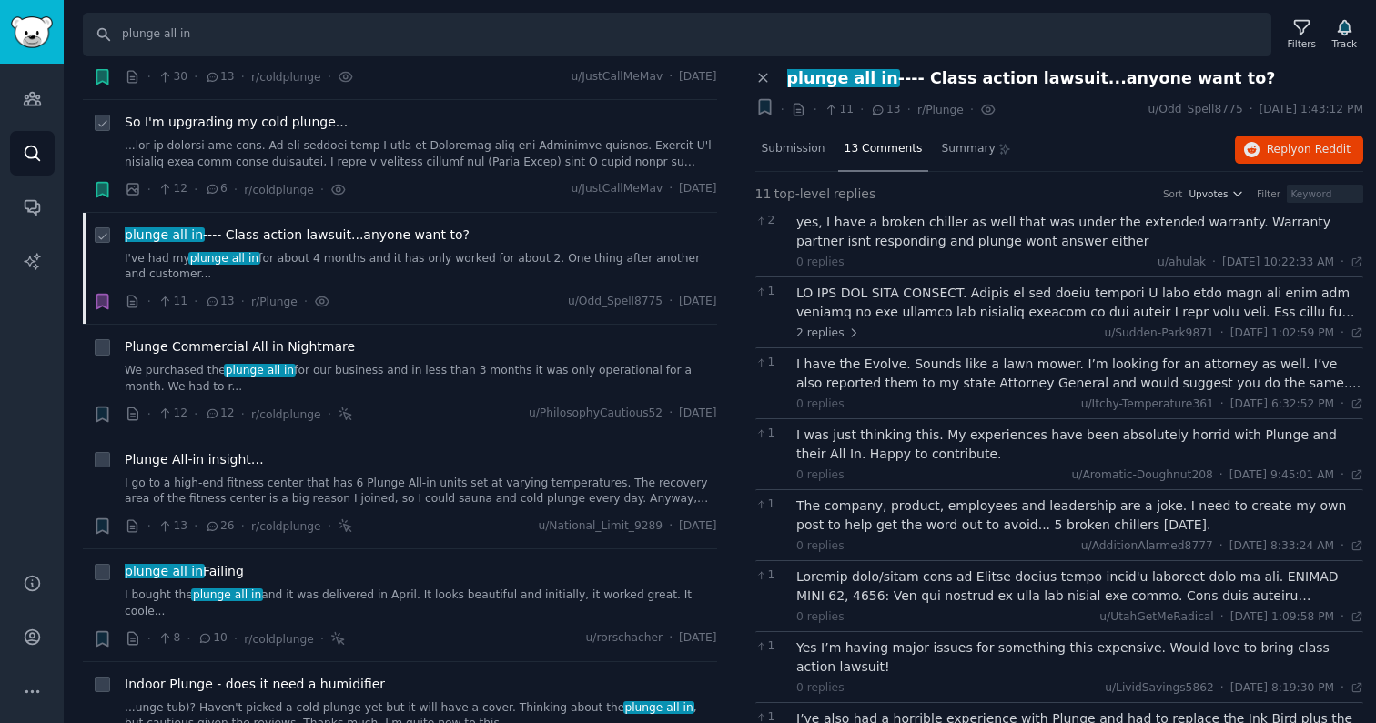
scroll to position [226, 0]
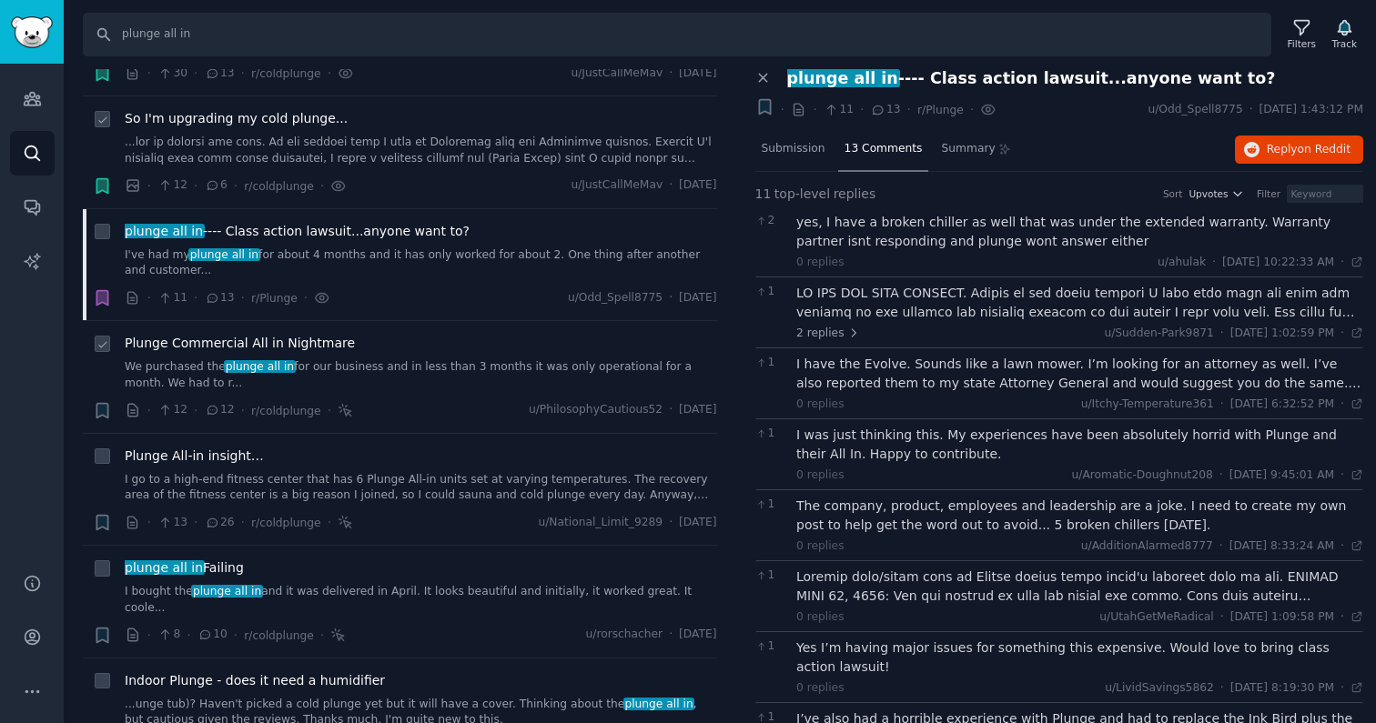
click at [389, 364] on link "We purchased the plunge all in for our business and in less than 3 months it wa…" at bounding box center [421, 375] width 592 height 32
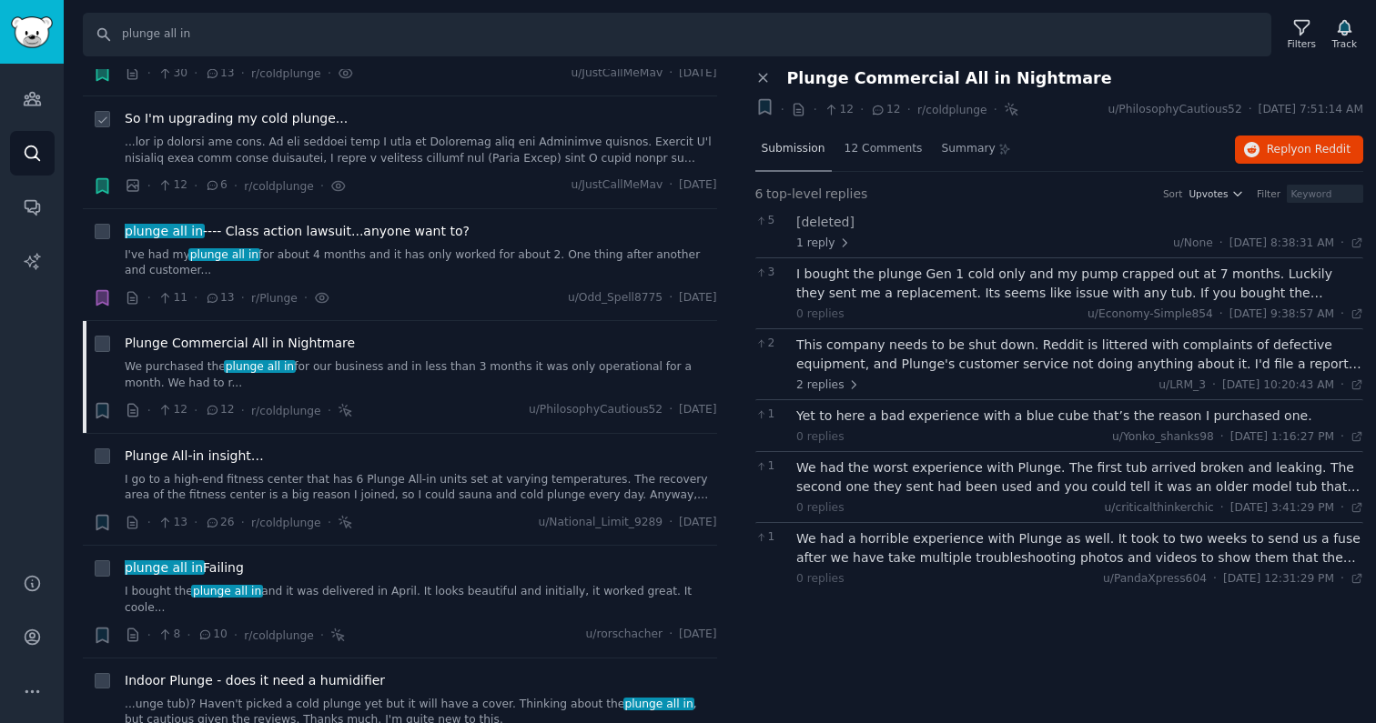
click at [797, 146] on span "Submission" at bounding box center [794, 149] width 64 height 16
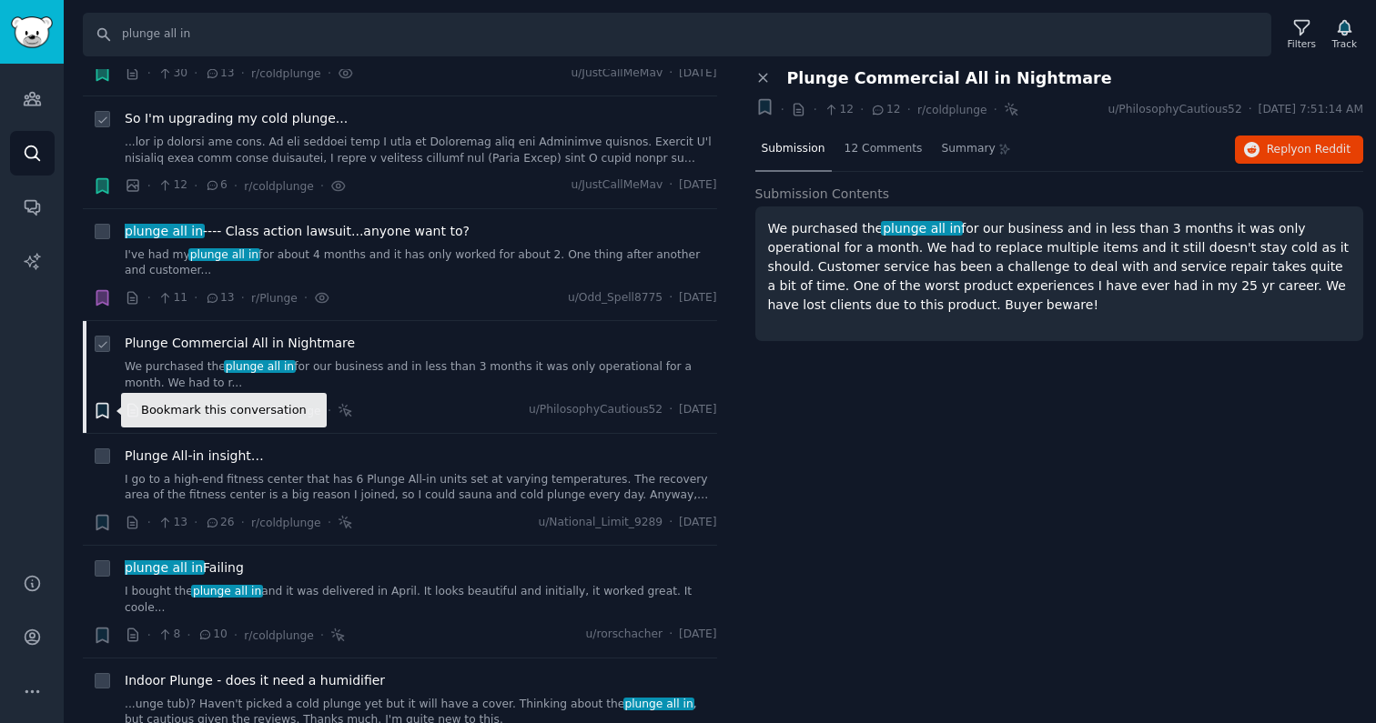
click at [98, 412] on icon "button" at bounding box center [101, 410] width 11 height 15
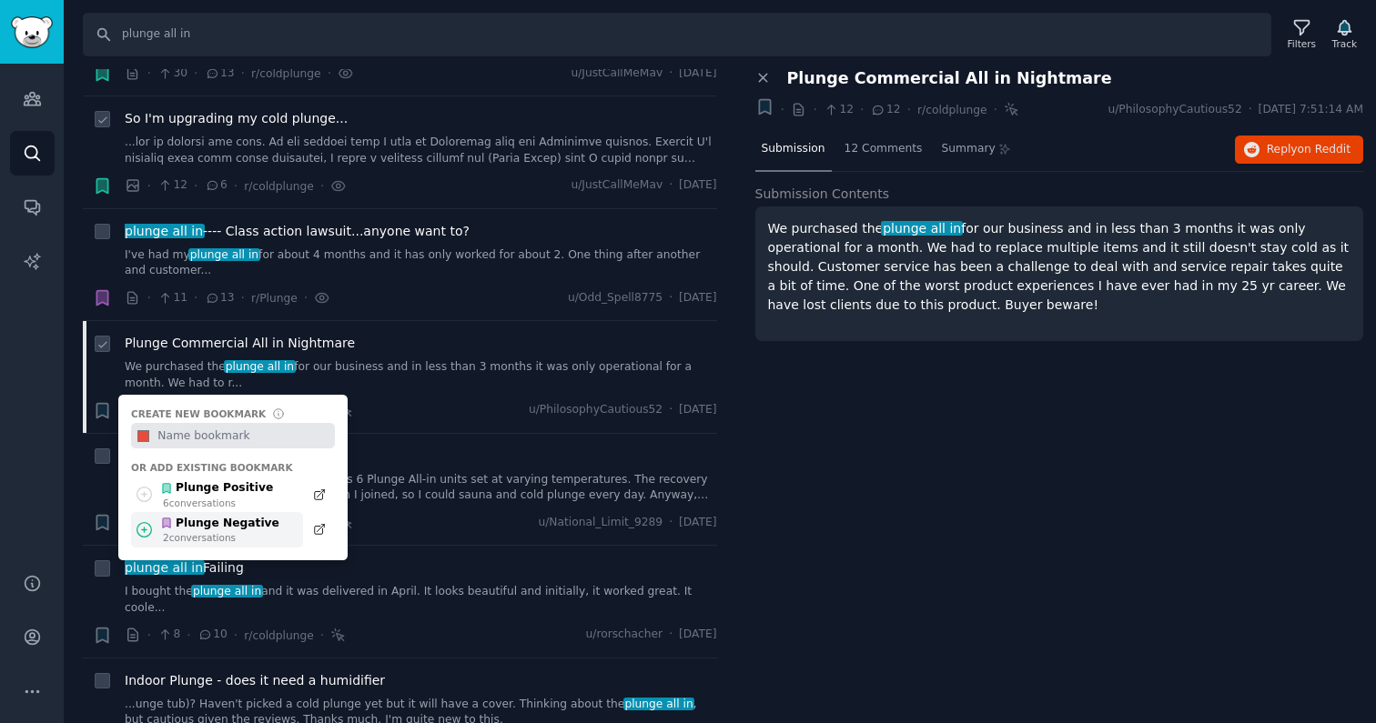
click at [223, 528] on div "Plunge Negative" at bounding box center [219, 524] width 119 height 16
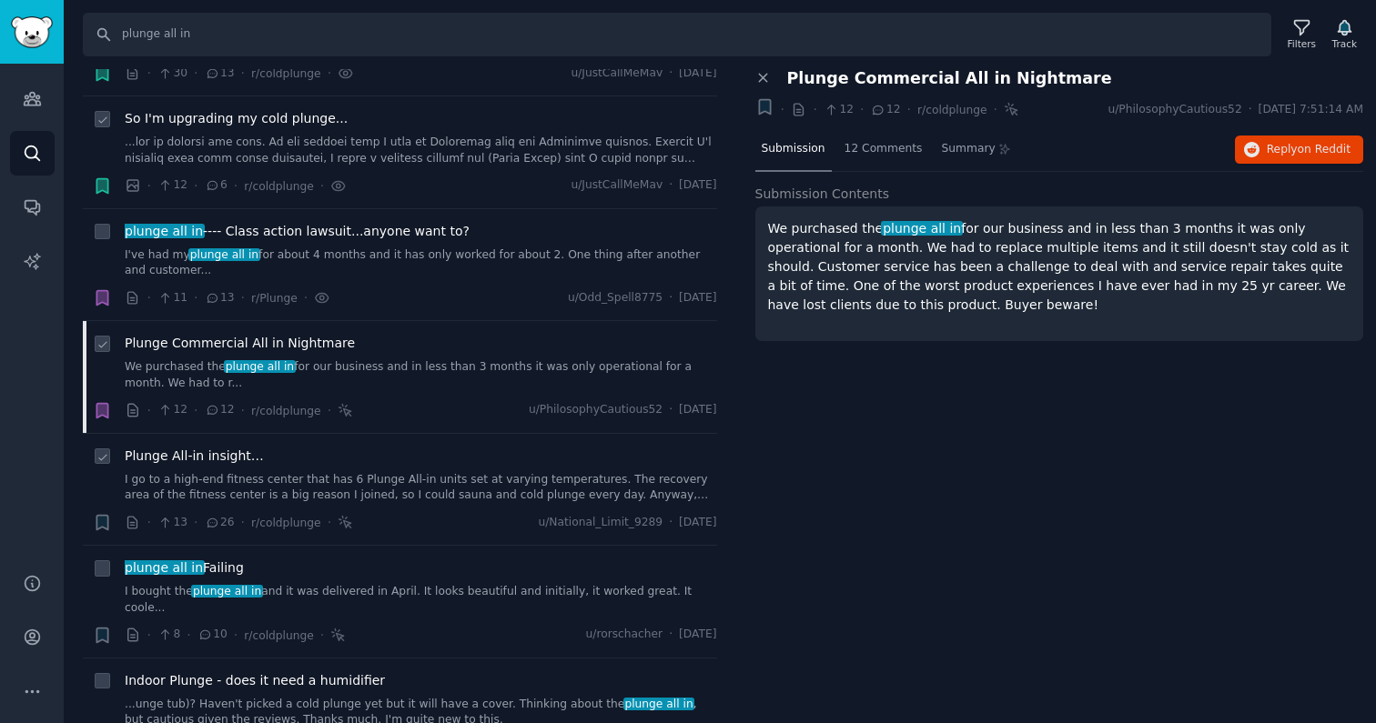
click at [325, 487] on link "I go to a high-end fitness center that has 6 Plunge All-in units set at varying…" at bounding box center [421, 488] width 592 height 32
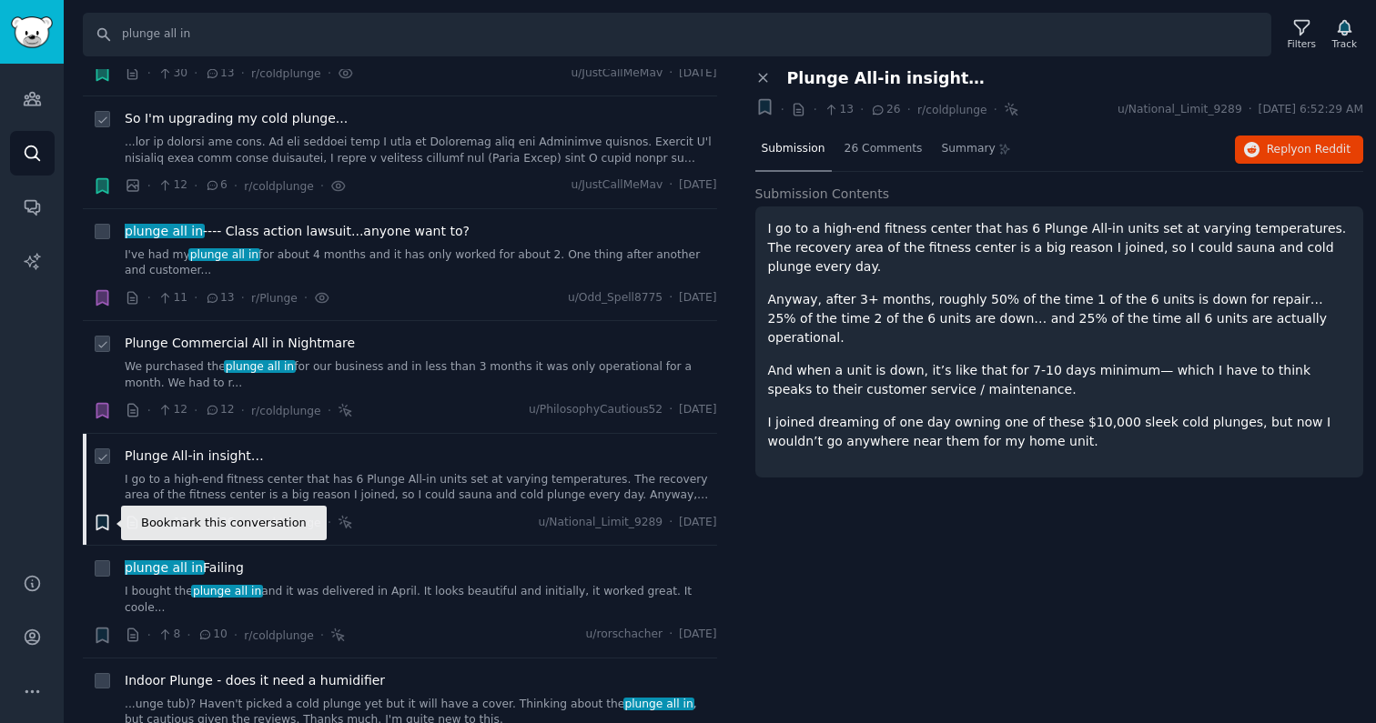
click at [98, 525] on icon "button" at bounding box center [101, 523] width 11 height 15
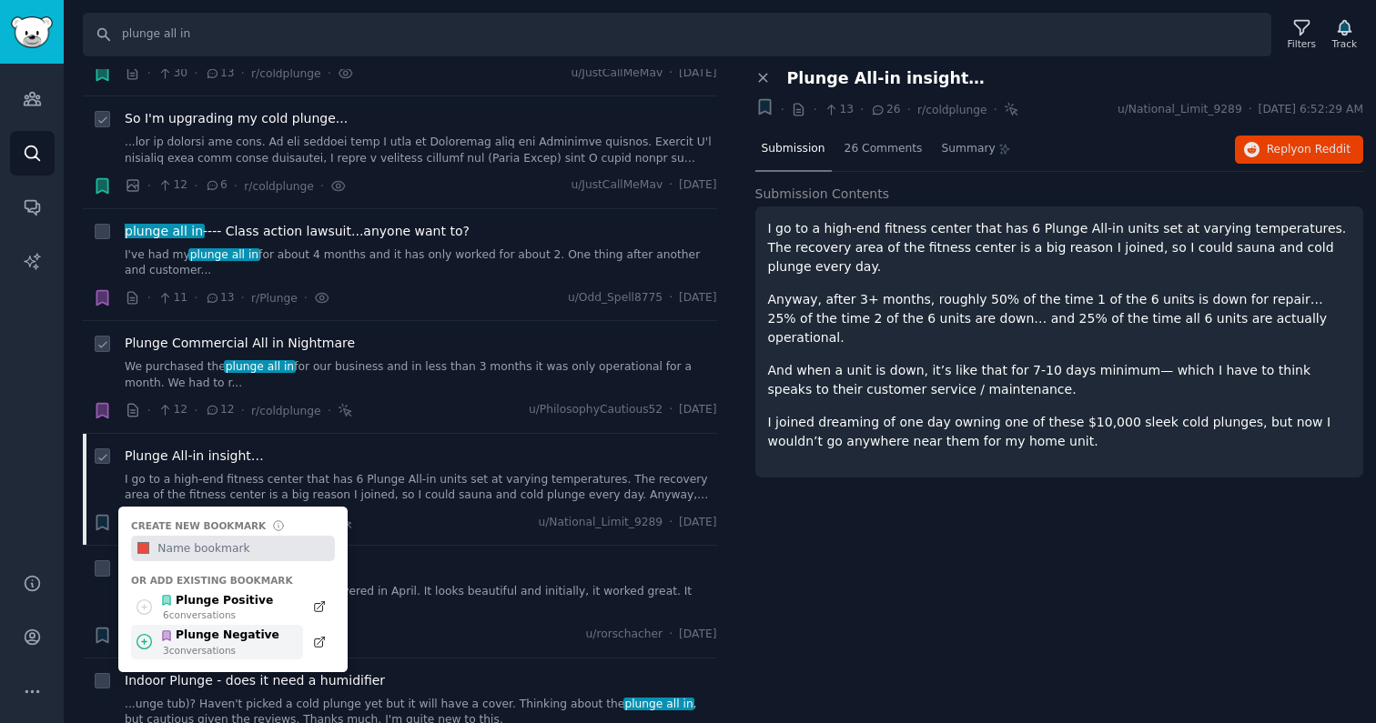
click at [226, 629] on div "Plunge Negative" at bounding box center [219, 636] width 119 height 16
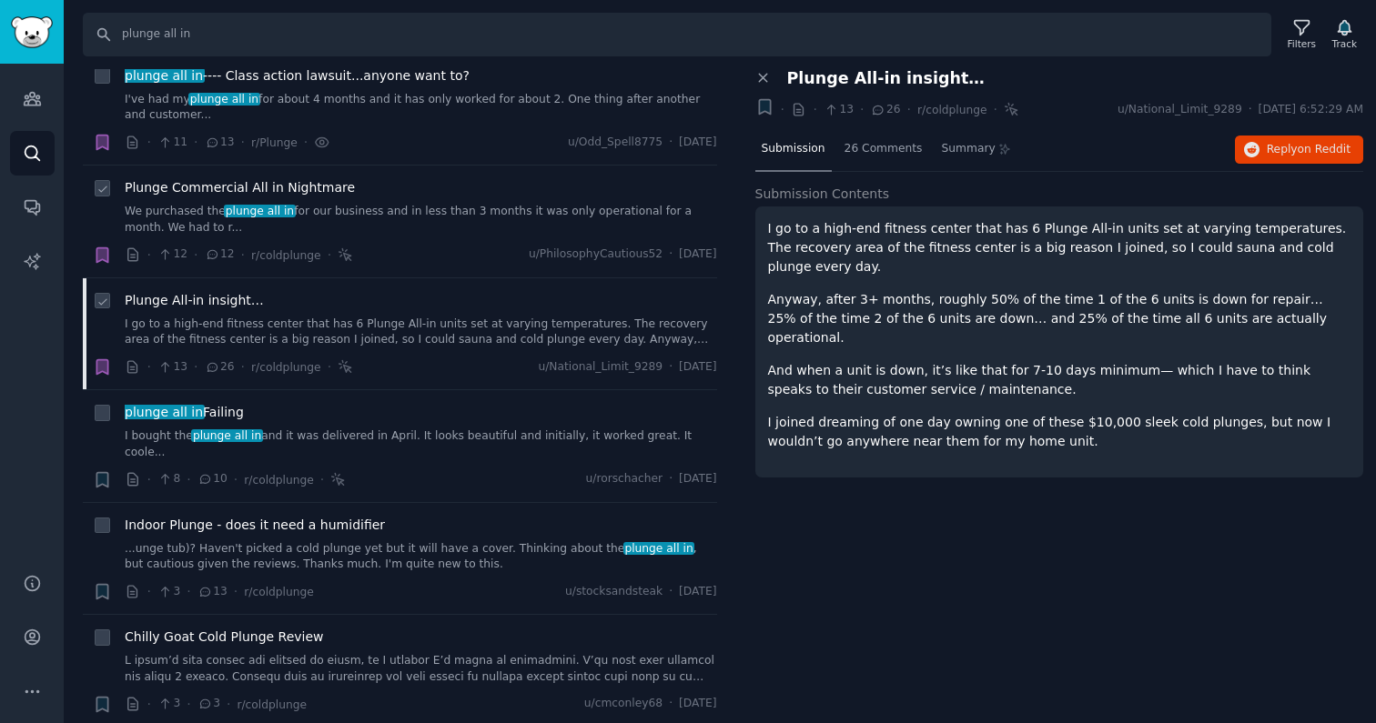
scroll to position [384, 0]
click at [351, 443] on div "plunge all in Failing I bought the plunge all in and it was delivered in April.…" at bounding box center [421, 443] width 592 height 86
click at [346, 426] on link "I bought the plunge all in and it was delivered in April. It looks beautiful an…" at bounding box center [421, 442] width 592 height 32
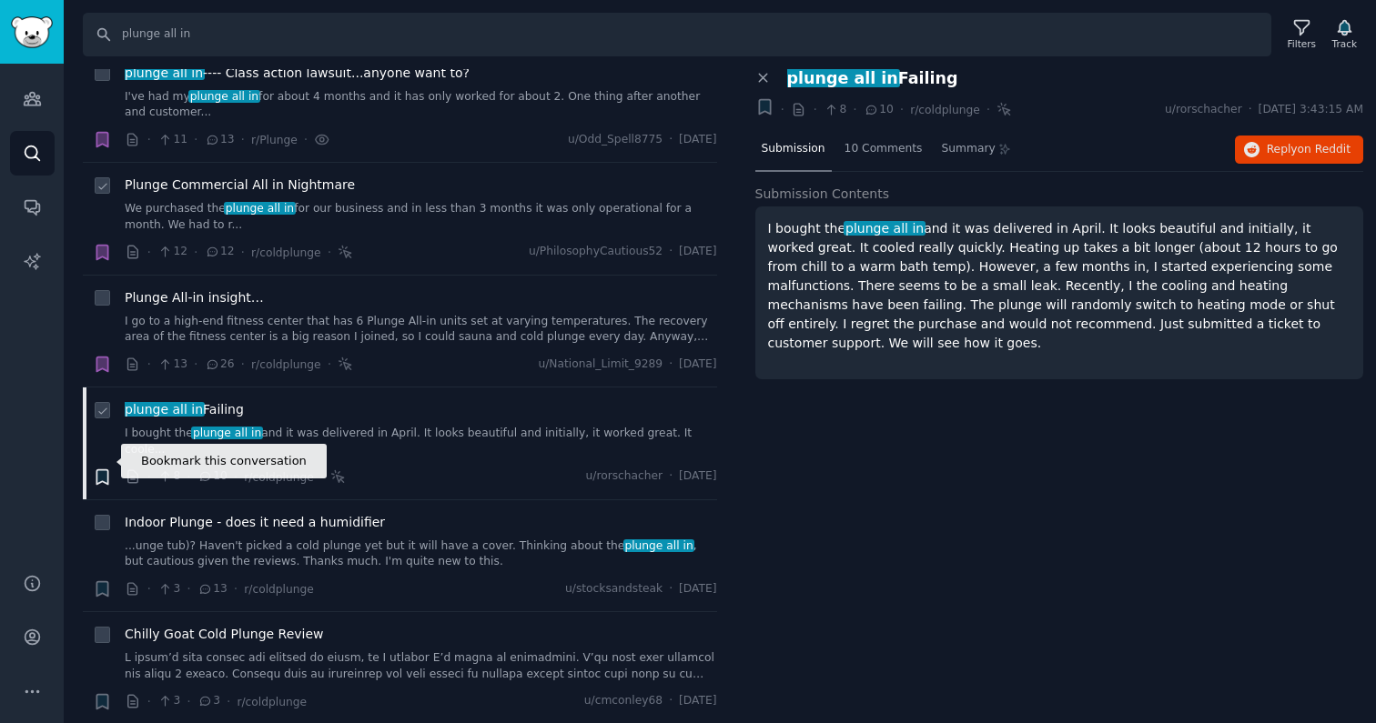
click at [103, 469] on icon "button" at bounding box center [101, 476] width 11 height 15
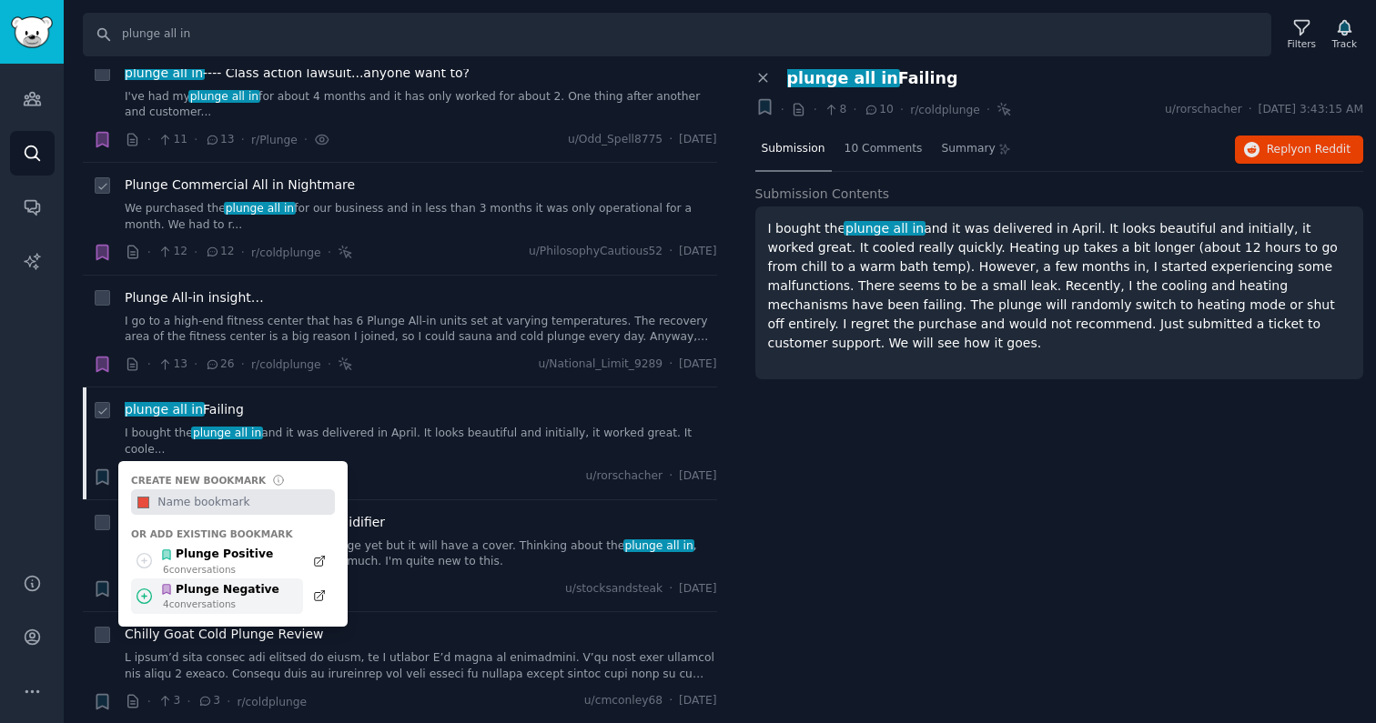
click at [264, 582] on div "Plunge Negative" at bounding box center [219, 590] width 119 height 16
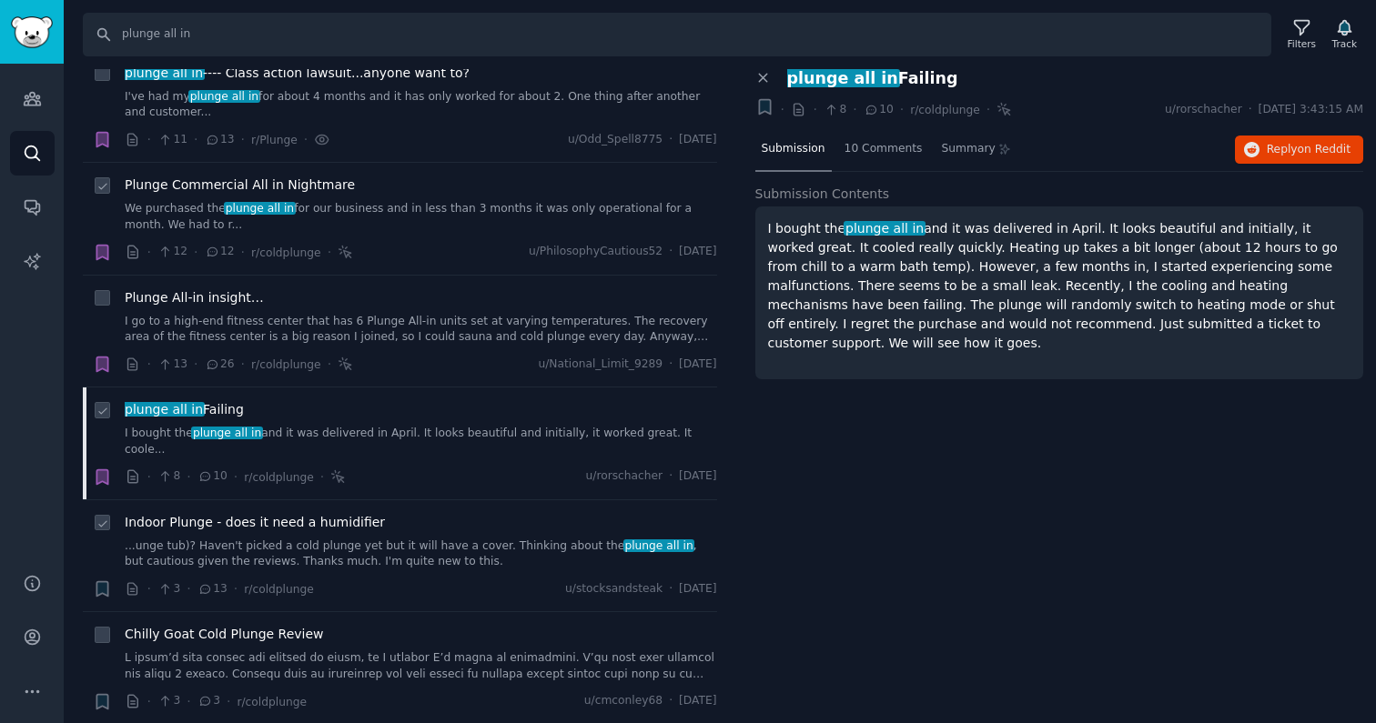
scroll to position [404, 0]
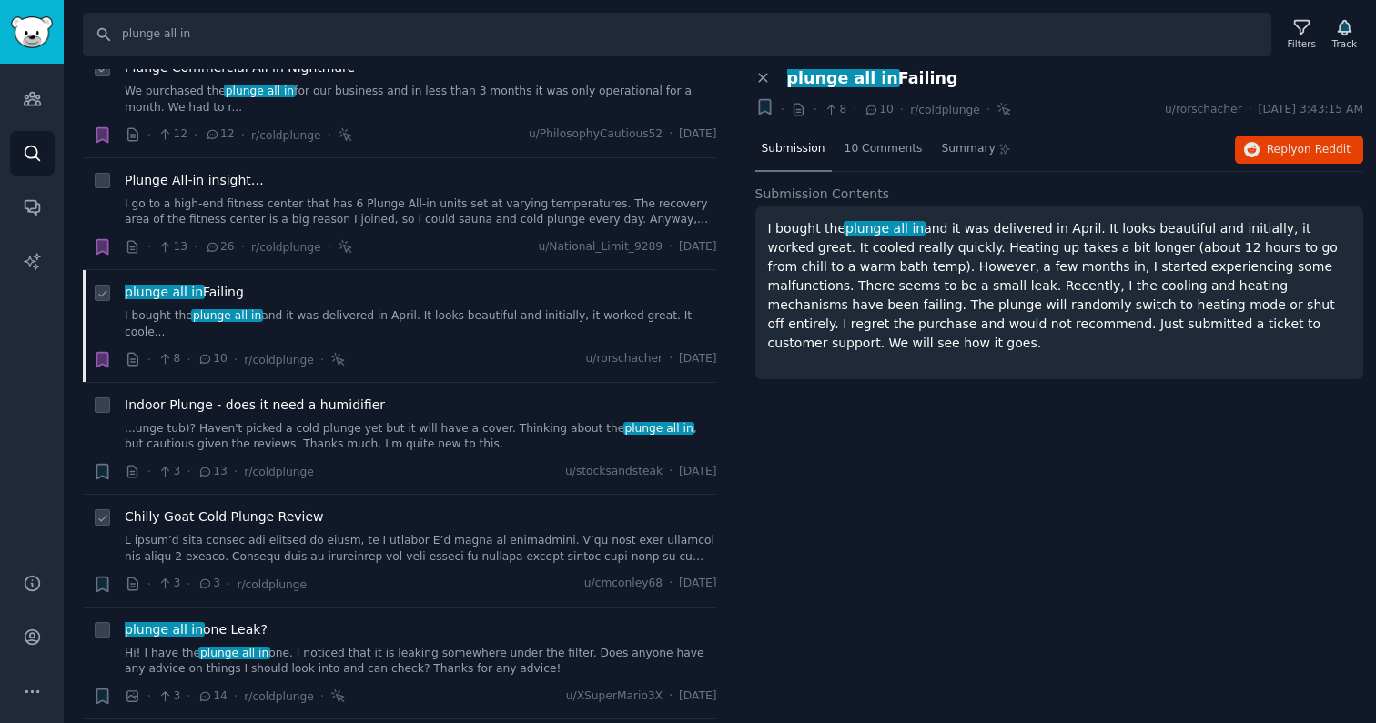
click at [401, 533] on link at bounding box center [421, 549] width 592 height 32
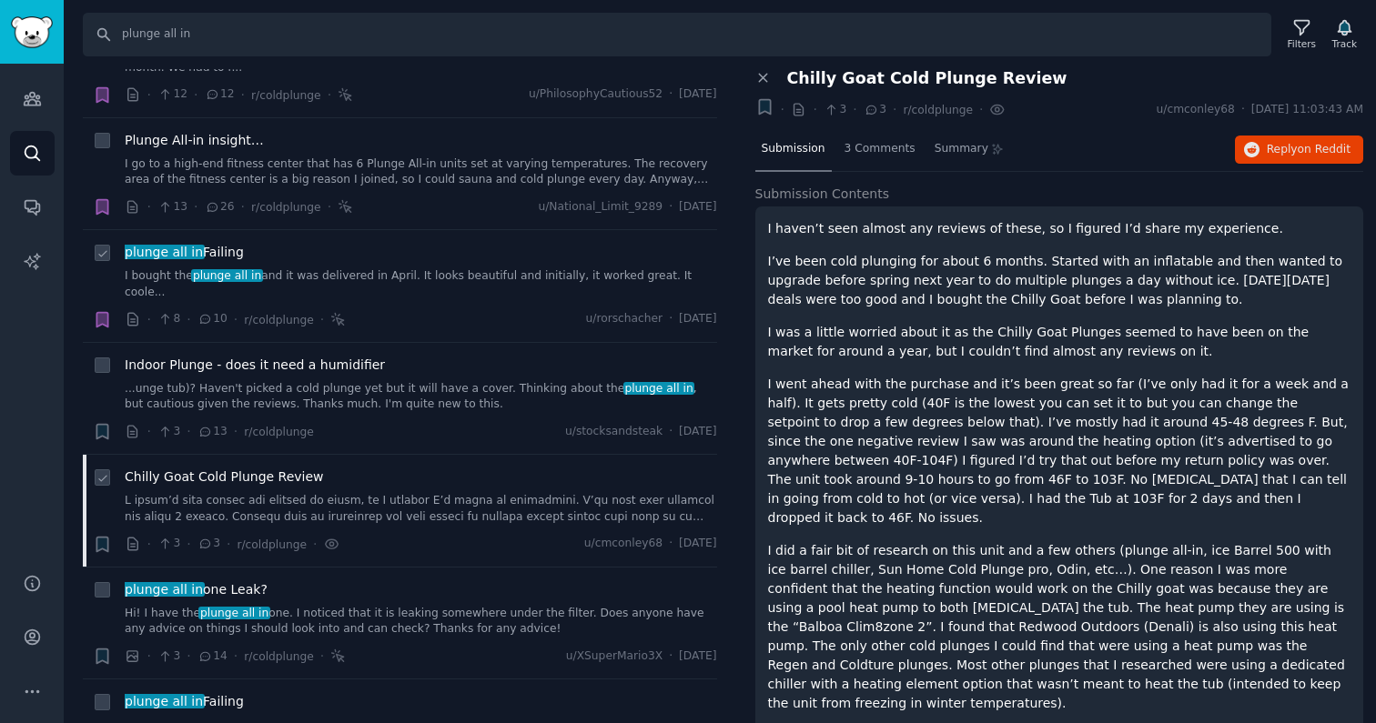
scroll to position [554, 0]
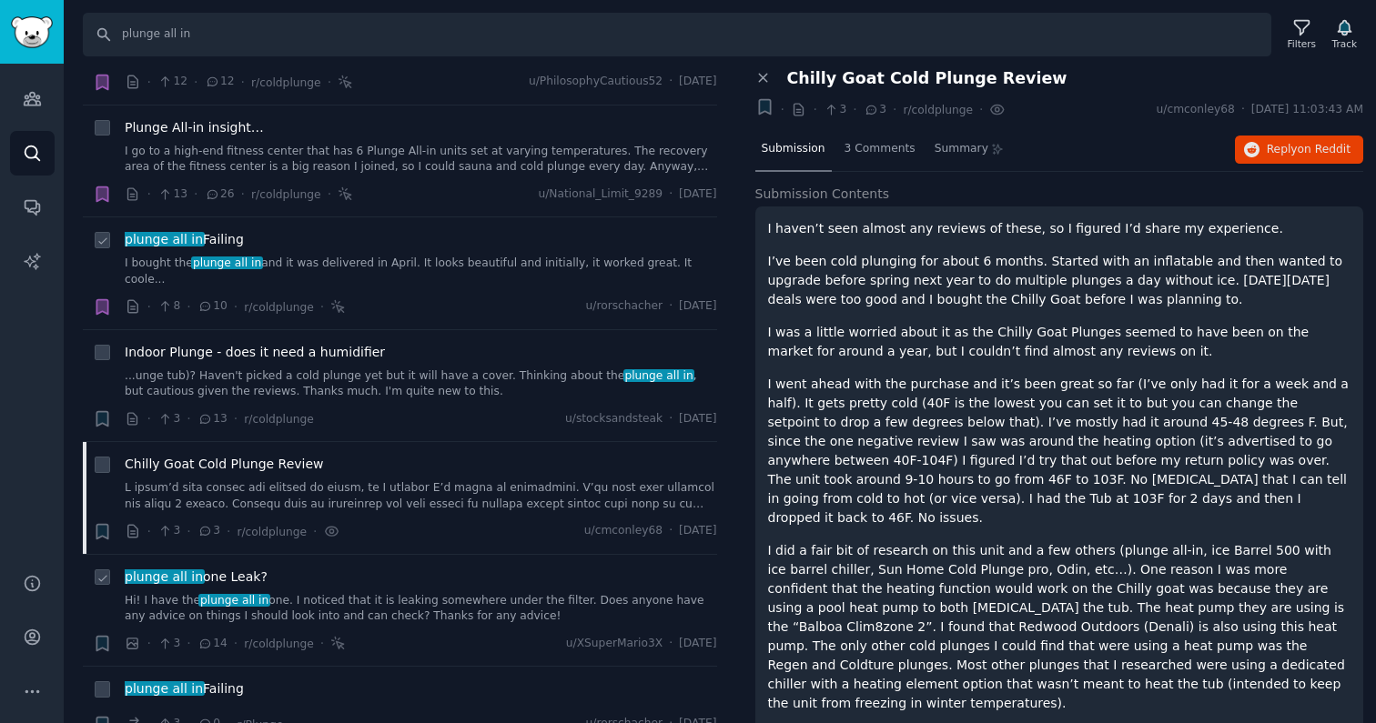
click at [386, 593] on link "Hi! I have the plunge all in one. I noticed that it is leaking somewhere under …" at bounding box center [421, 609] width 592 height 32
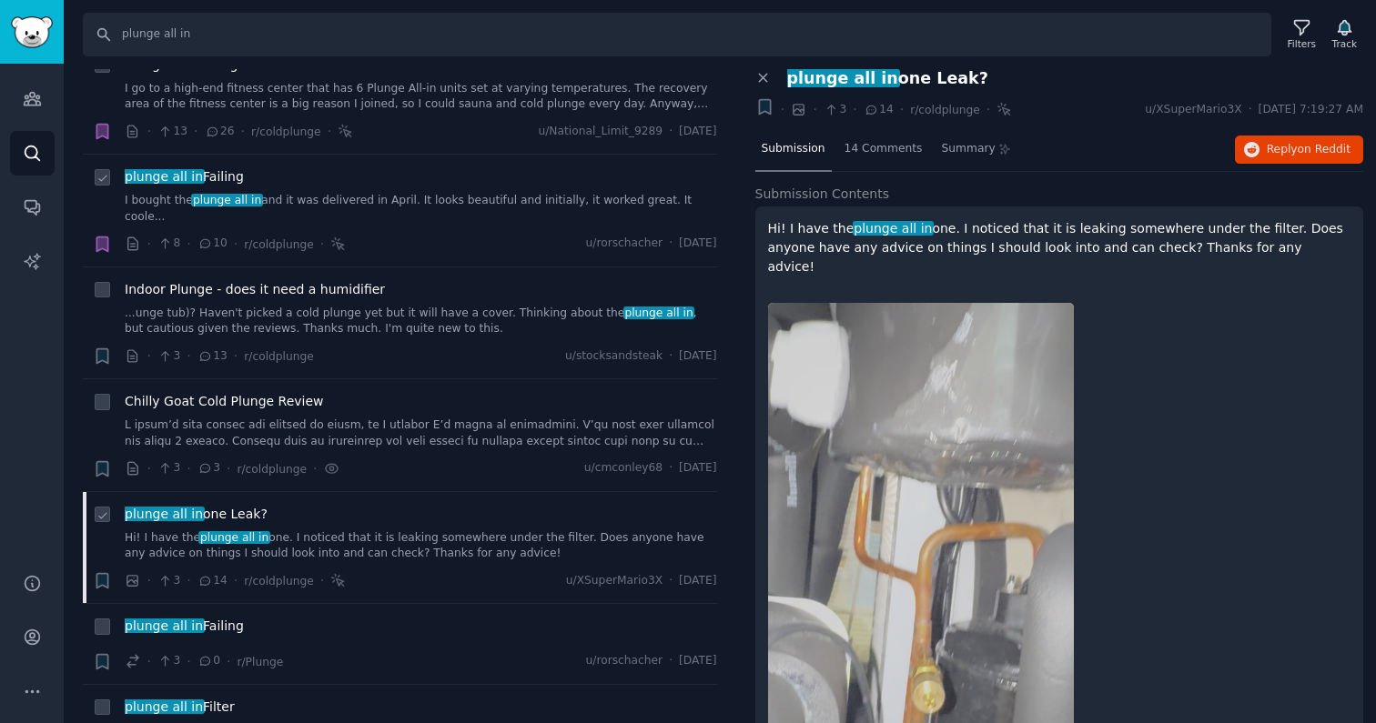
scroll to position [615, 0]
click at [797, 150] on span "14 Comments" at bounding box center [883, 149] width 78 height 16
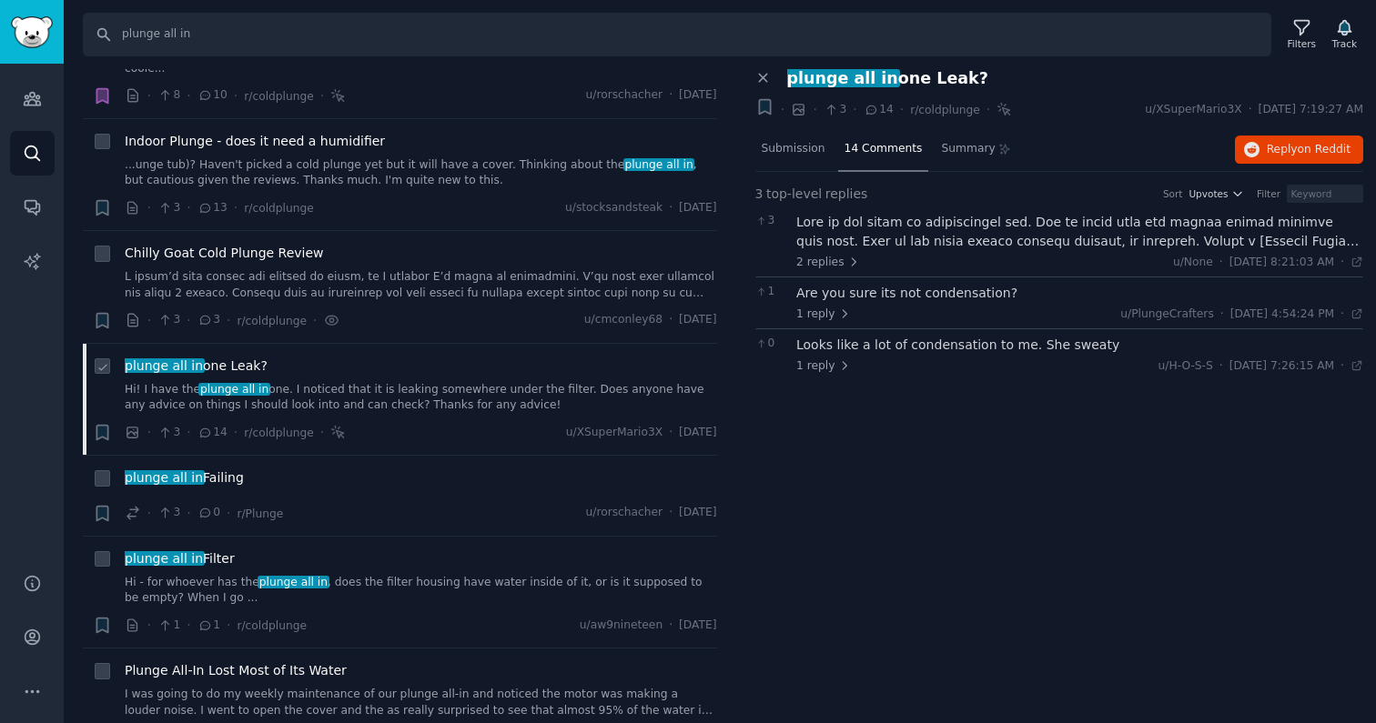
scroll to position [770, 0]
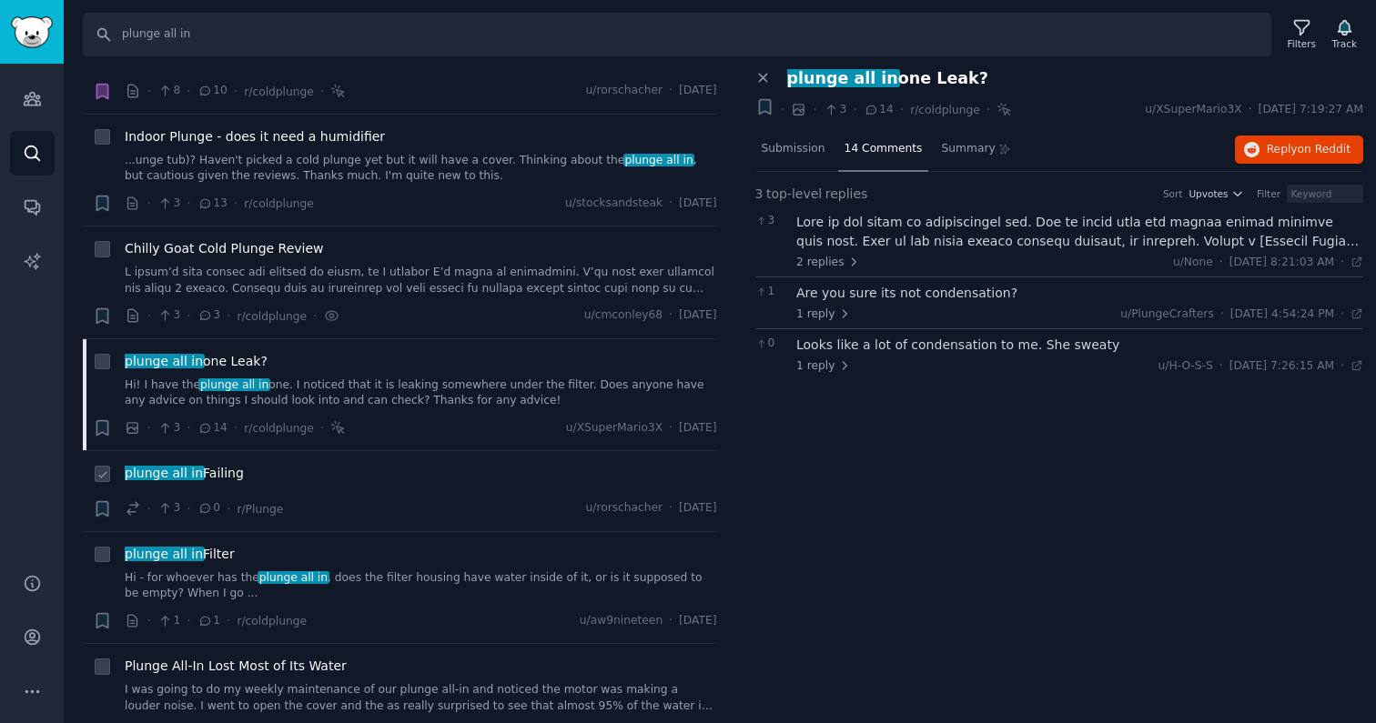
click at [326, 469] on div "plunge all in Failing" at bounding box center [421, 476] width 592 height 25
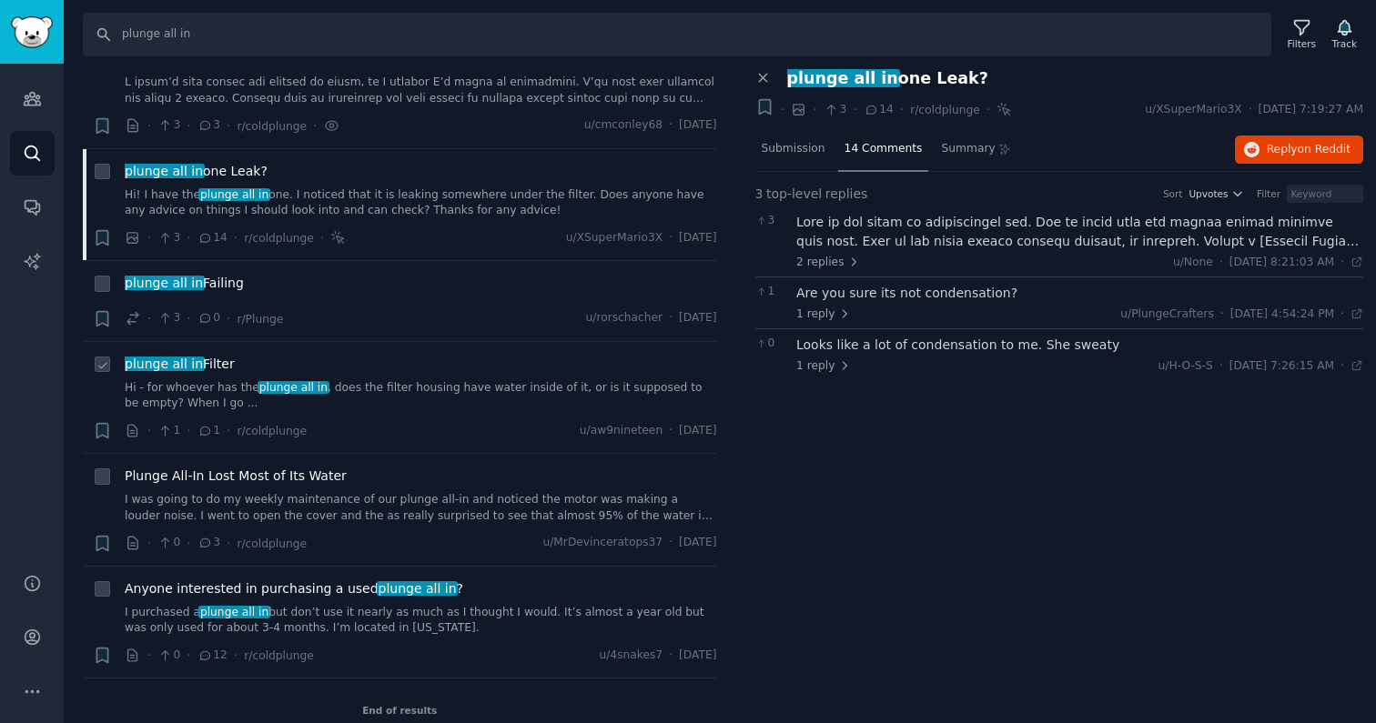
scroll to position [963, 0]
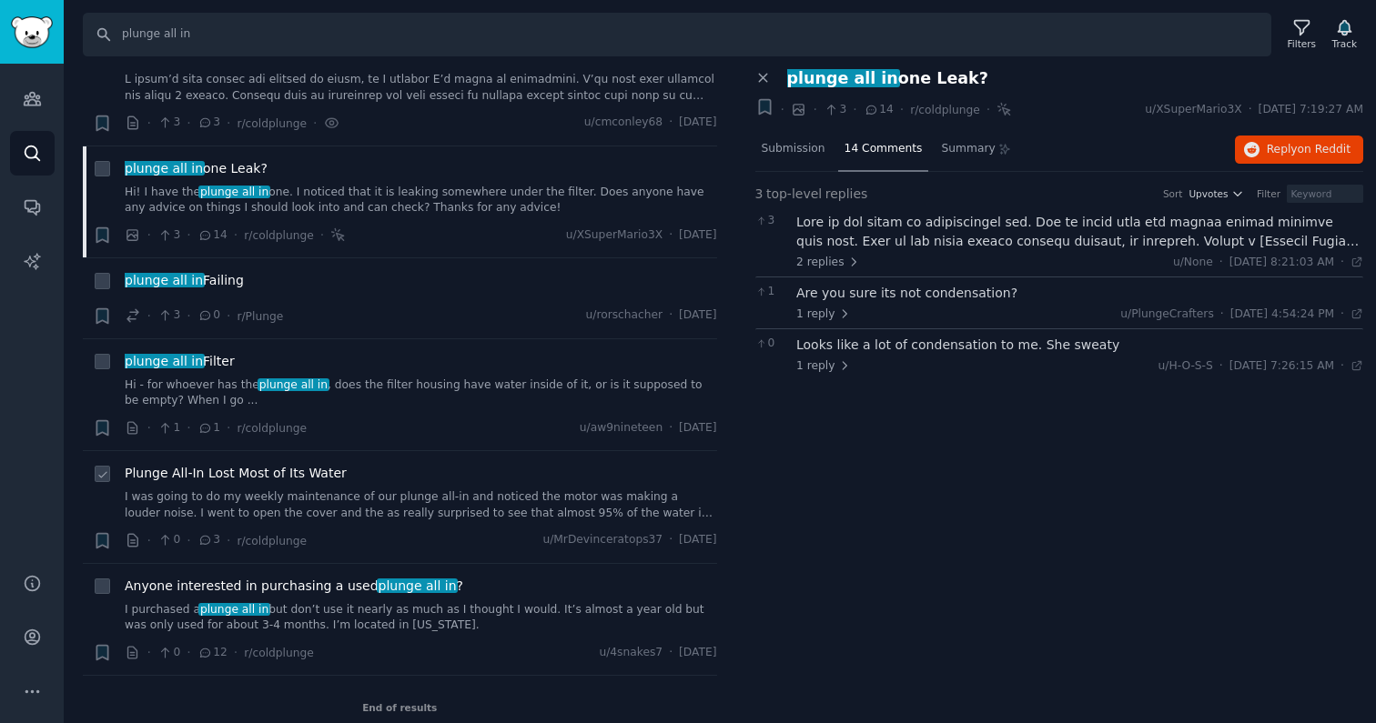
click at [383, 466] on div "Plunge All-In Lost Most of Its Water" at bounding box center [421, 473] width 592 height 19
click at [386, 602] on link "I purchased a plunge all in but don’t use it nearly as much as I thought I woul…" at bounding box center [421, 618] width 592 height 32
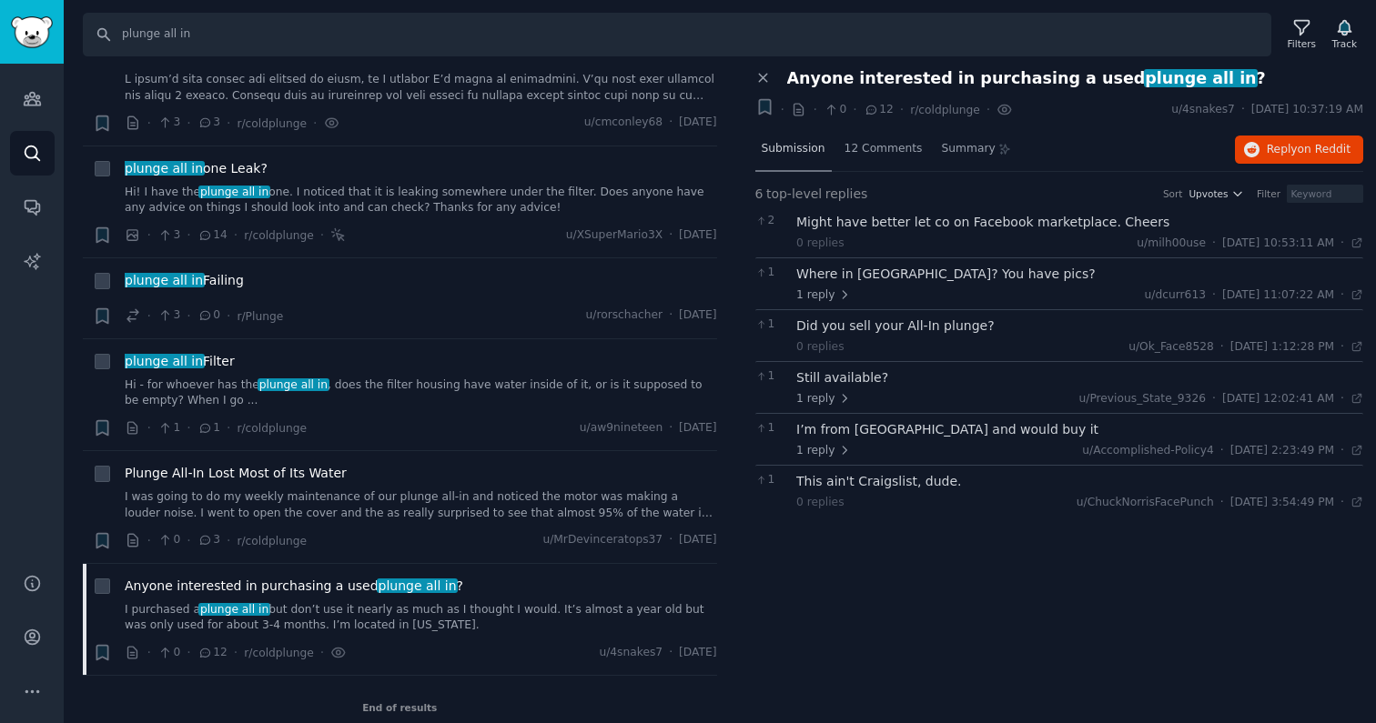
click at [788, 150] on span "Submission" at bounding box center [794, 149] width 64 height 16
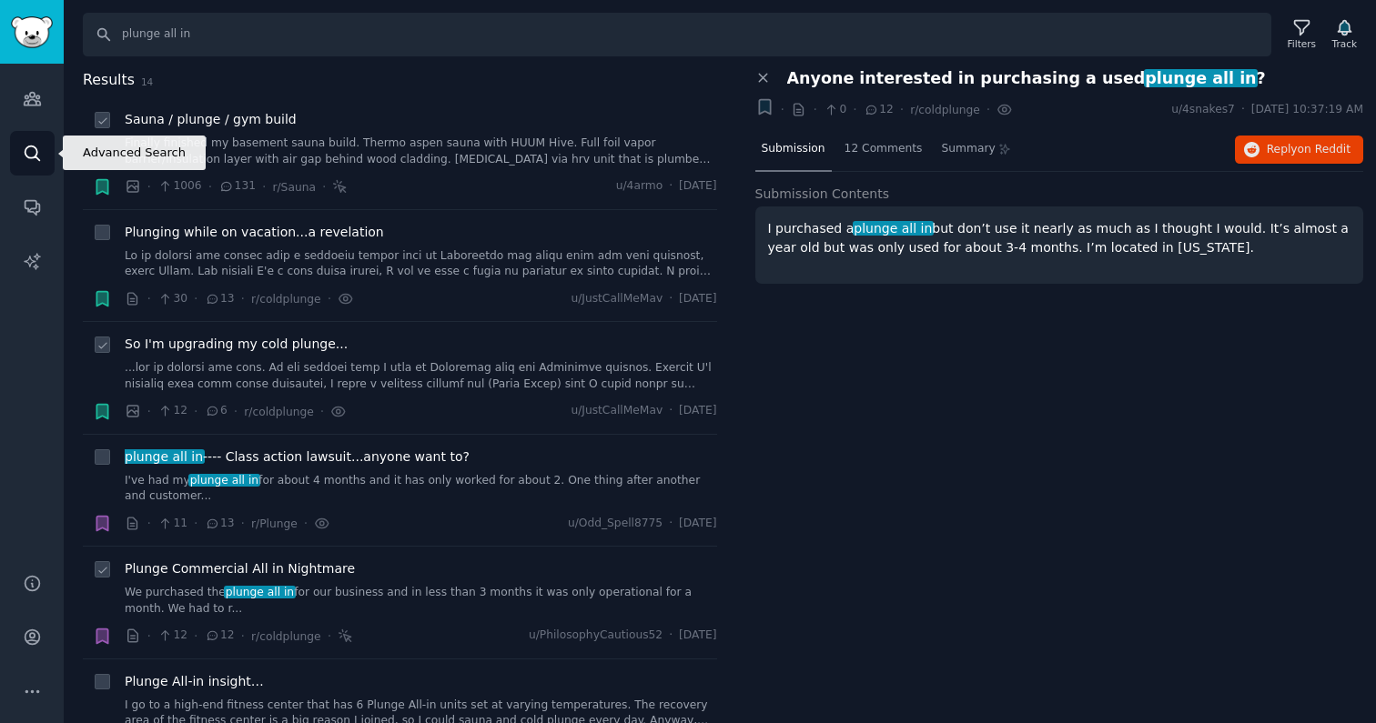
click at [44, 144] on link "Search" at bounding box center [32, 153] width 45 height 45
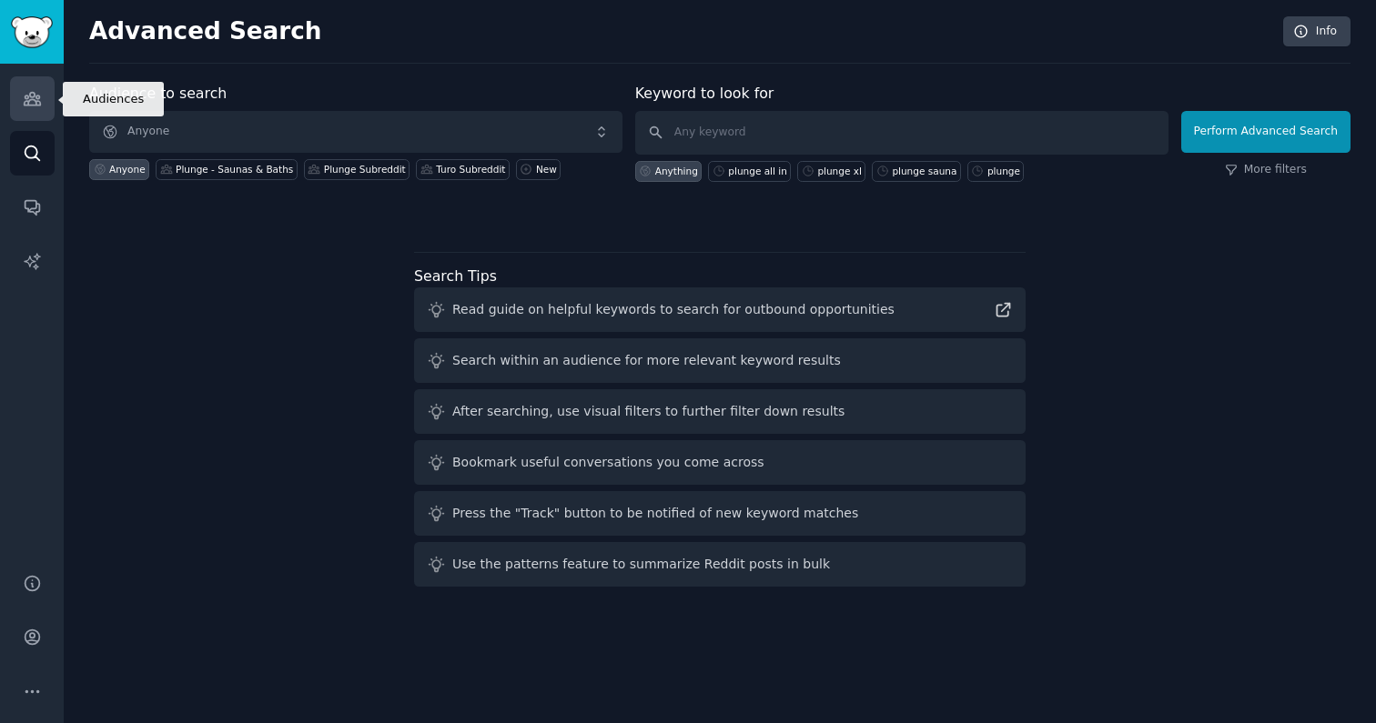
click at [43, 105] on link "Audiences" at bounding box center [32, 98] width 45 height 45
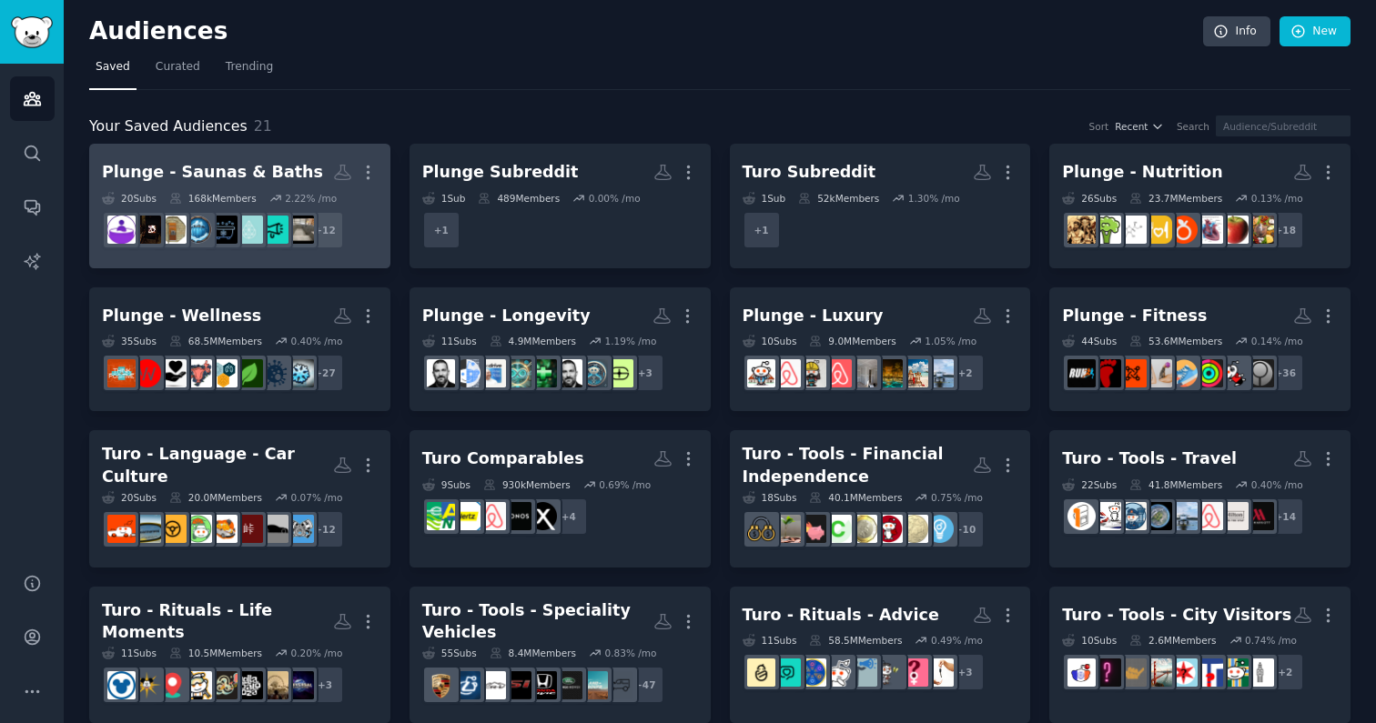
click at [219, 174] on div "Plunge - Saunas & Baths" at bounding box center [212, 172] width 221 height 23
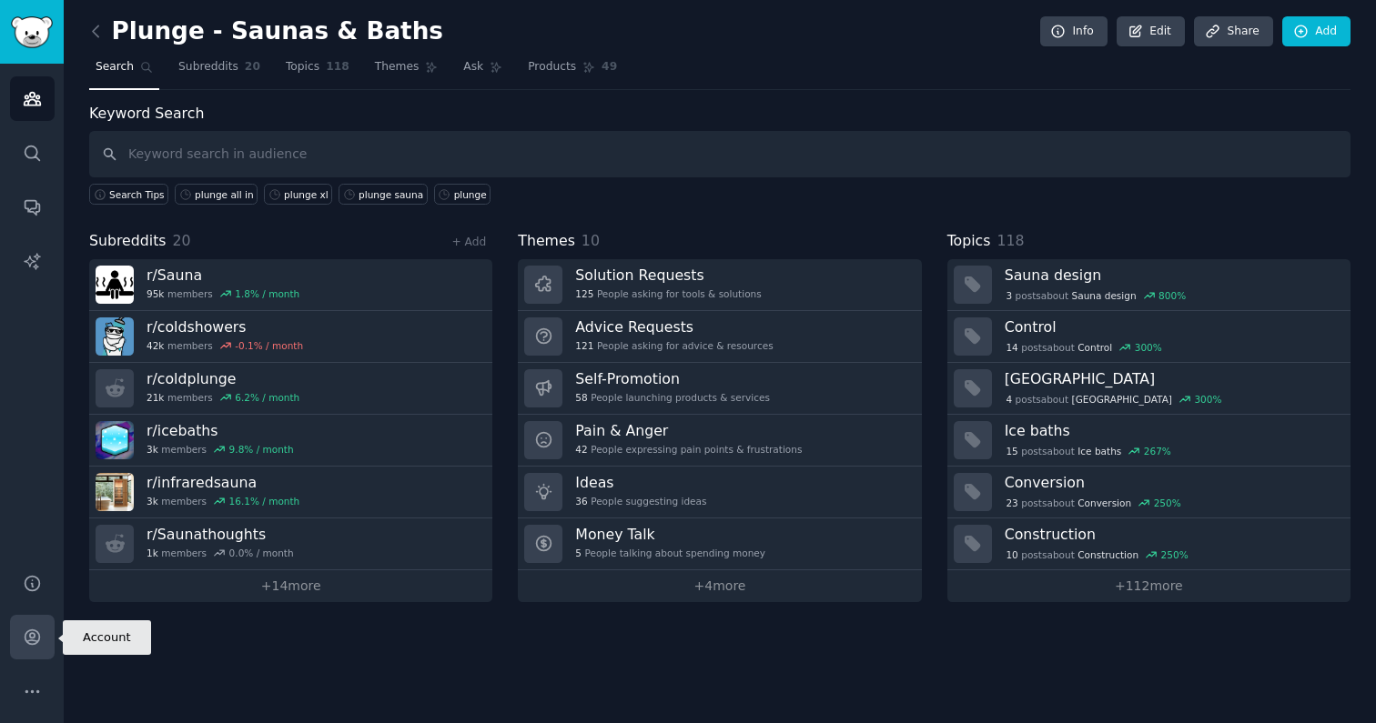
click at [35, 632] on icon "Sidebar" at bounding box center [32, 637] width 19 height 19
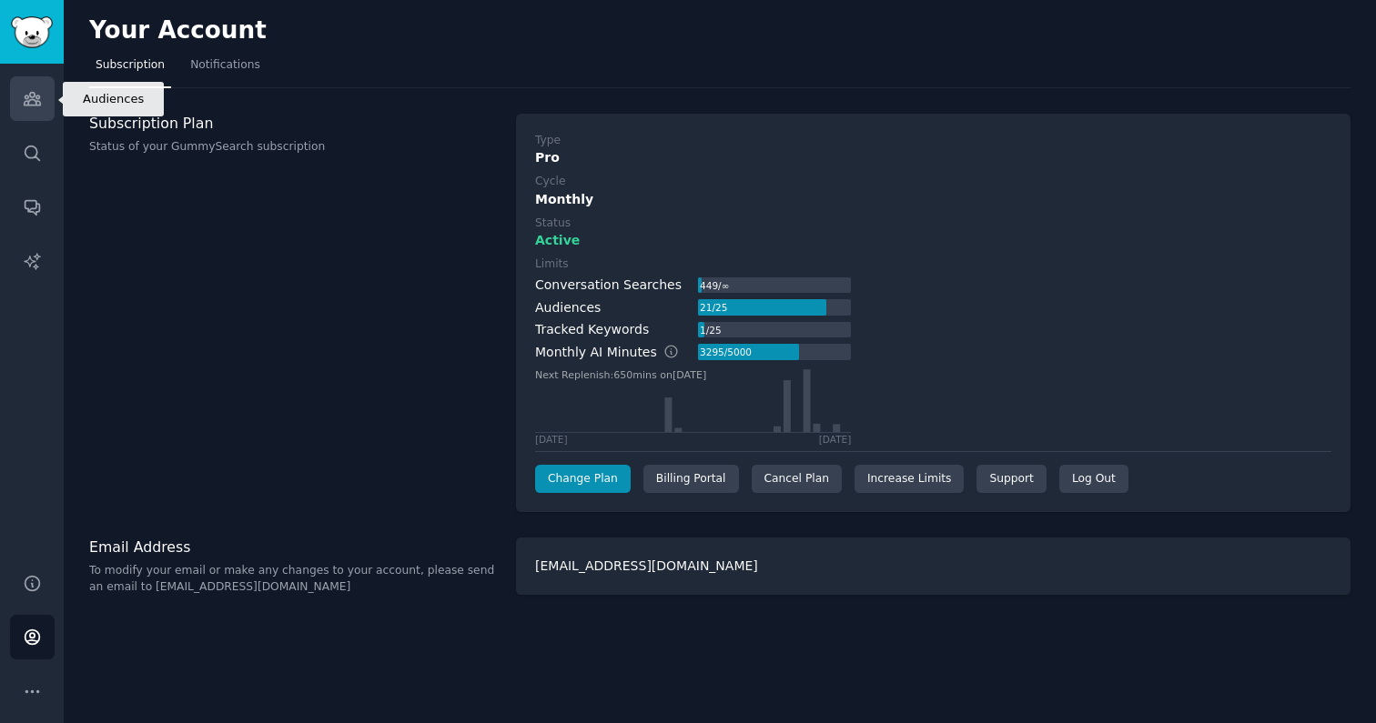
click at [21, 106] on link "Audiences" at bounding box center [32, 98] width 45 height 45
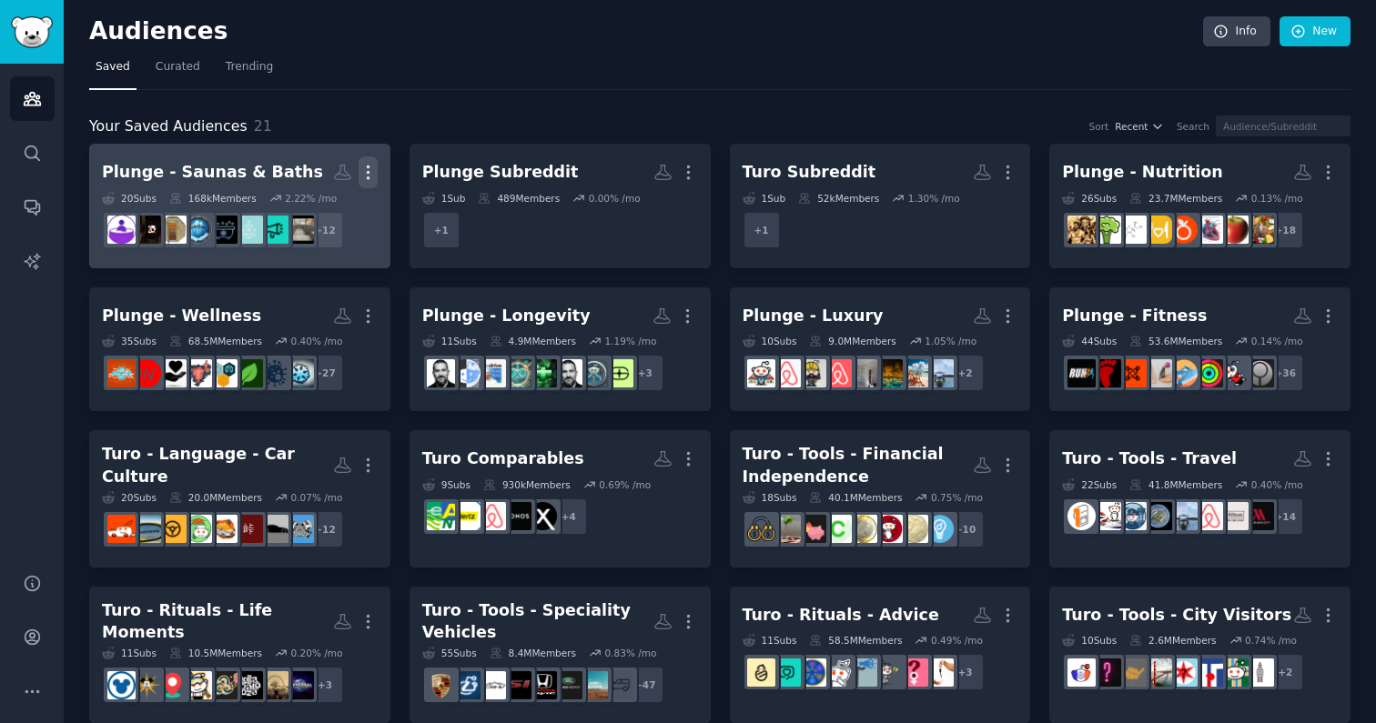
click at [370, 177] on icon "button" at bounding box center [367, 172] width 19 height 19
click at [245, 179] on div "Plunge - Saunas & Baths" at bounding box center [212, 172] width 221 height 23
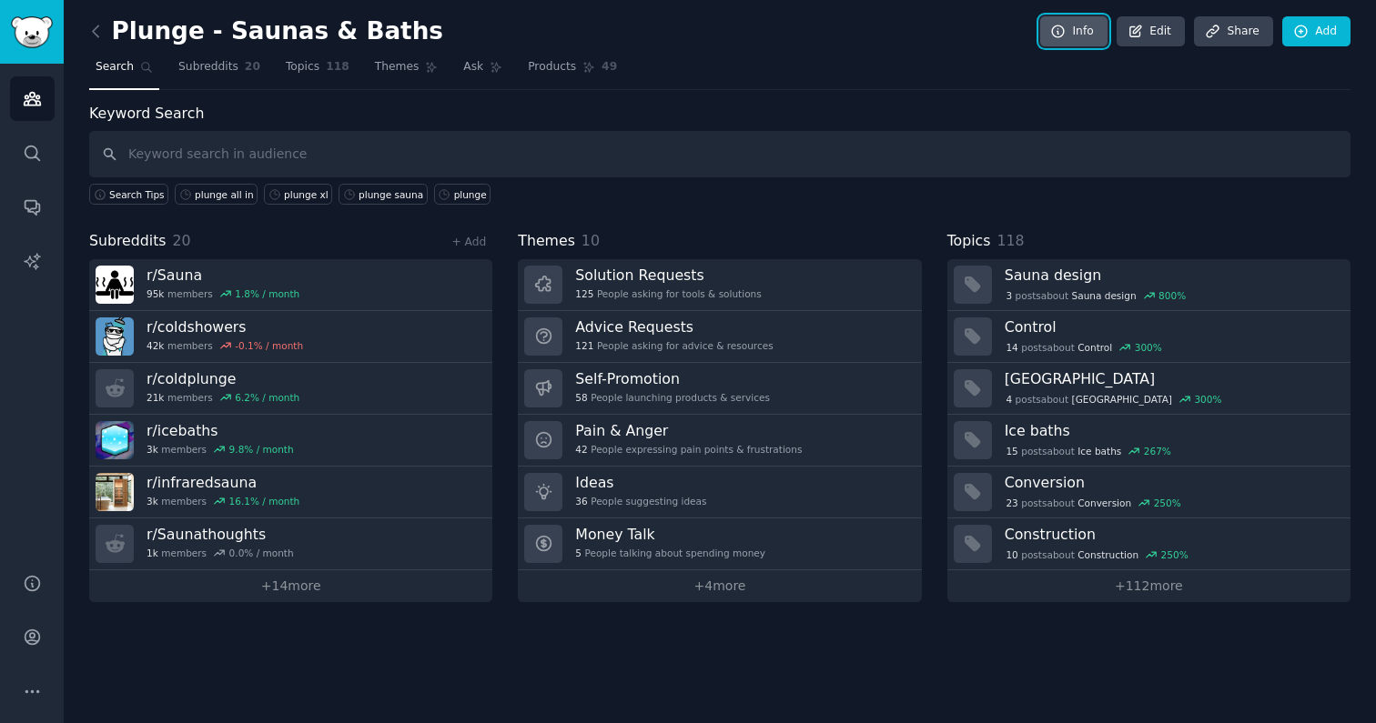
click at [797, 35] on link "Info" at bounding box center [1073, 31] width 67 height 31
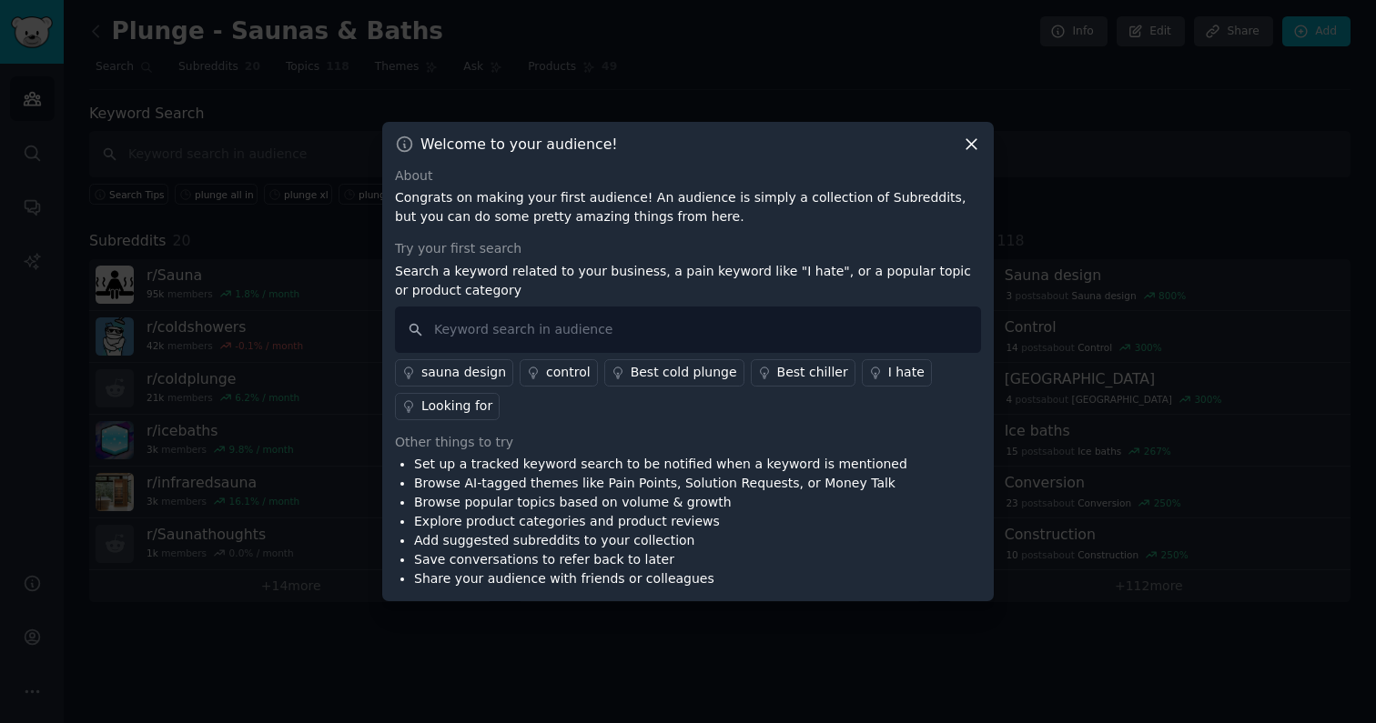
click at [797, 141] on icon at bounding box center [971, 144] width 19 height 19
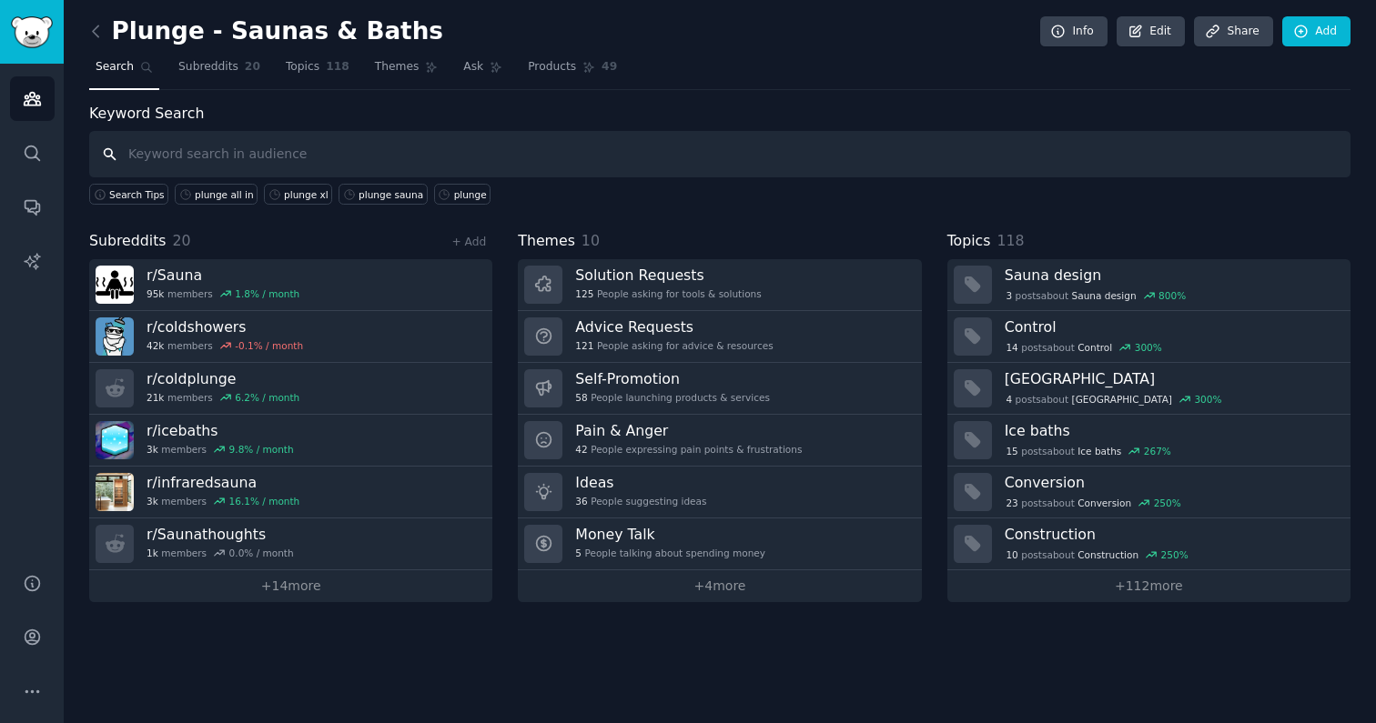
click at [191, 160] on input "text" at bounding box center [719, 154] width 1261 height 46
click at [148, 197] on span "Search Tips" at bounding box center [136, 194] width 55 height 13
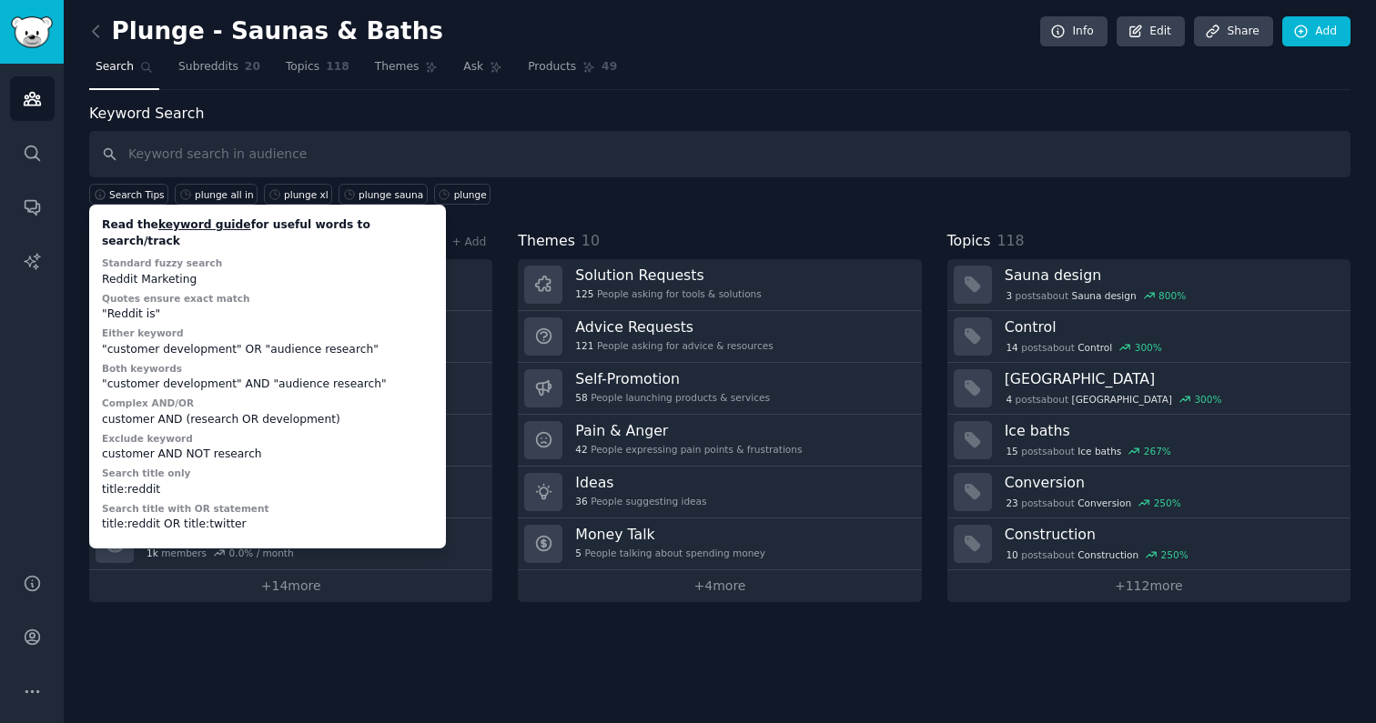
click at [462, 99] on div "Plunge - Saunas & Baths Info Edit Share Add Search Subreddits 20 Topics 118 The…" at bounding box center [719, 313] width 1261 height 577
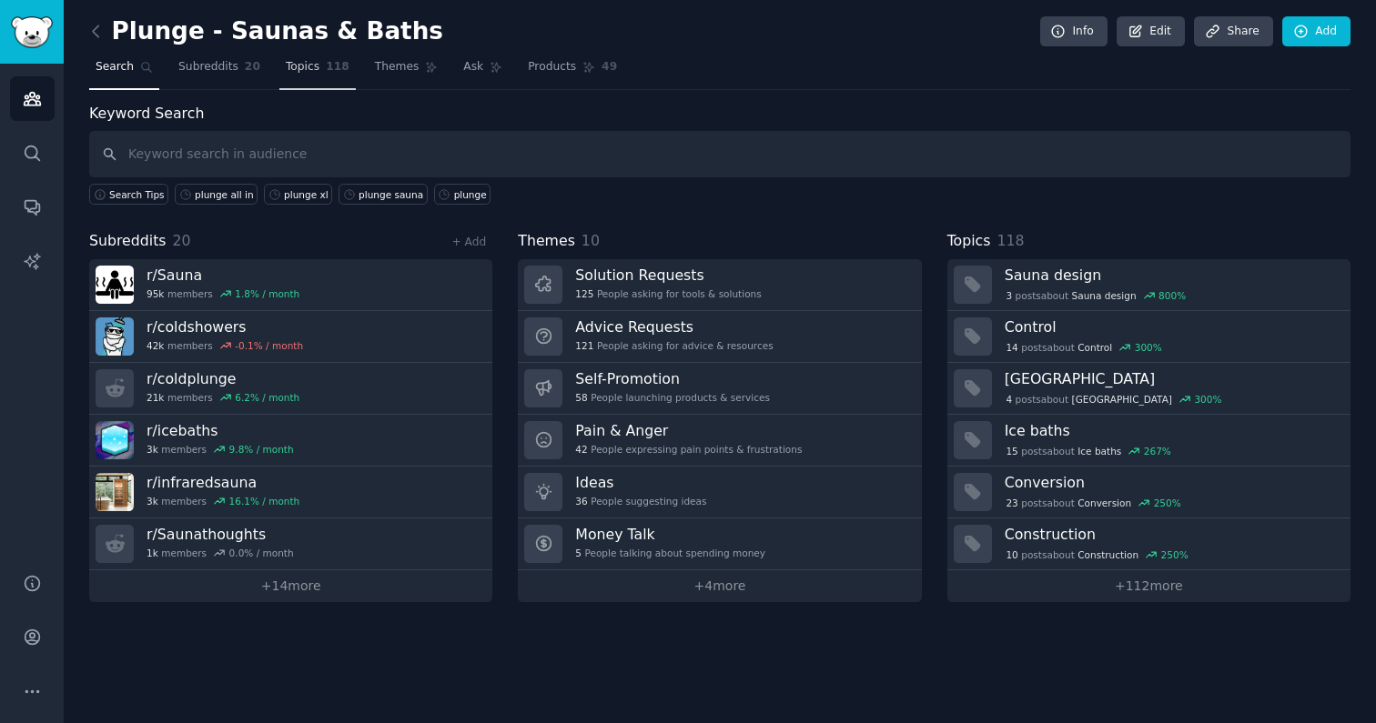
click at [301, 67] on span "Topics" at bounding box center [303, 67] width 34 height 16
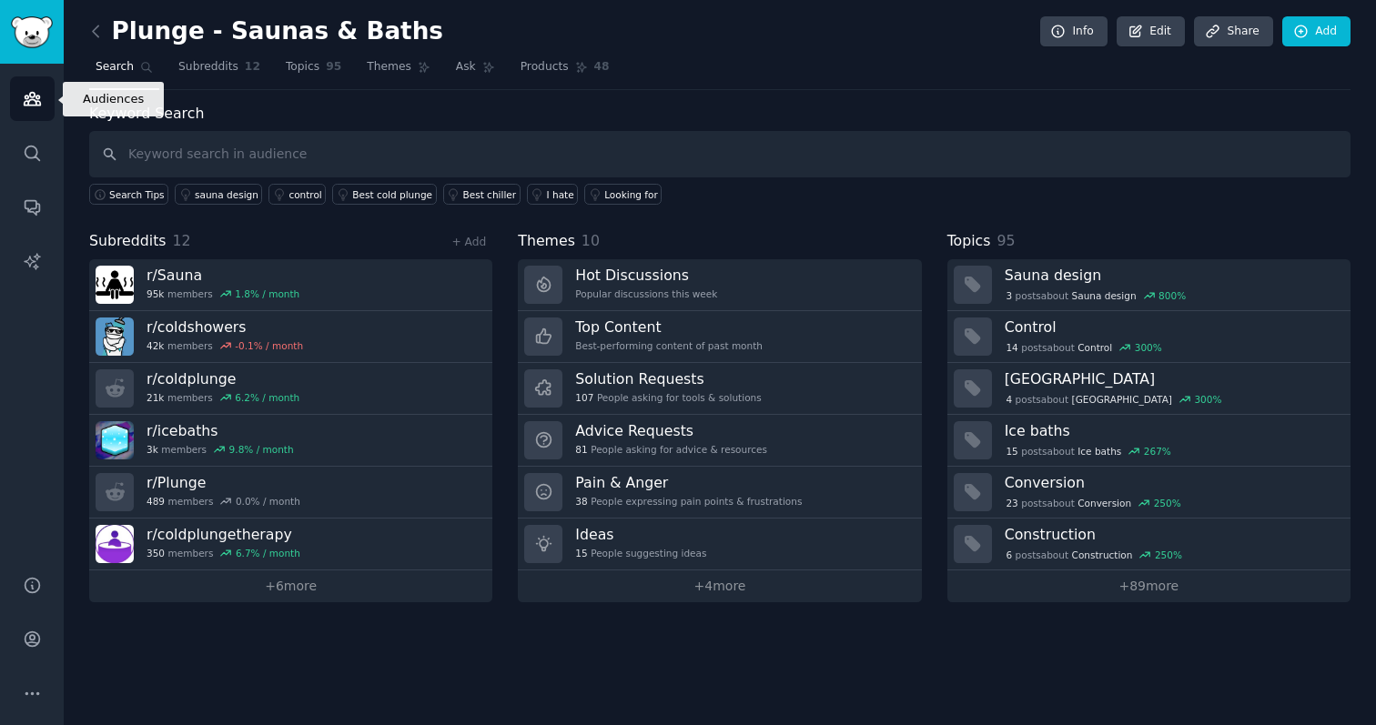
click at [19, 110] on link "Audiences" at bounding box center [32, 98] width 45 height 45
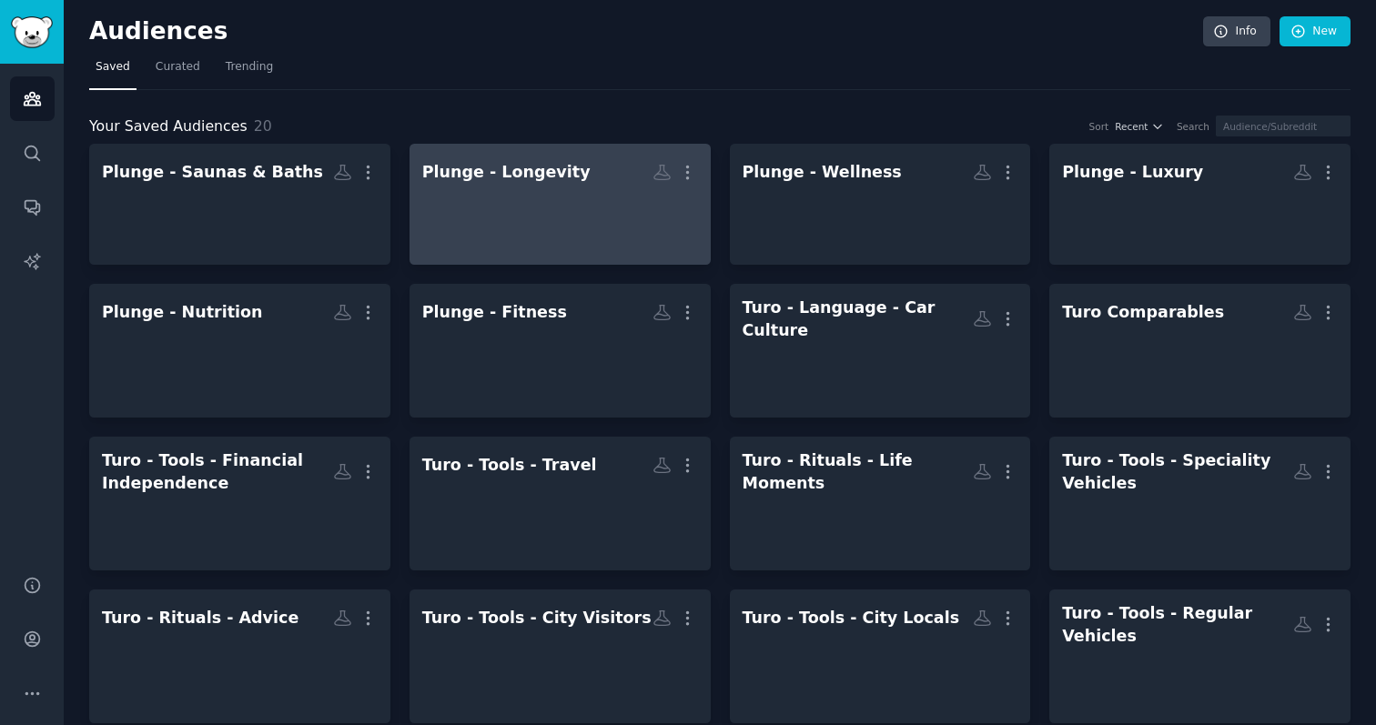
click at [524, 221] on div at bounding box center [560, 220] width 276 height 64
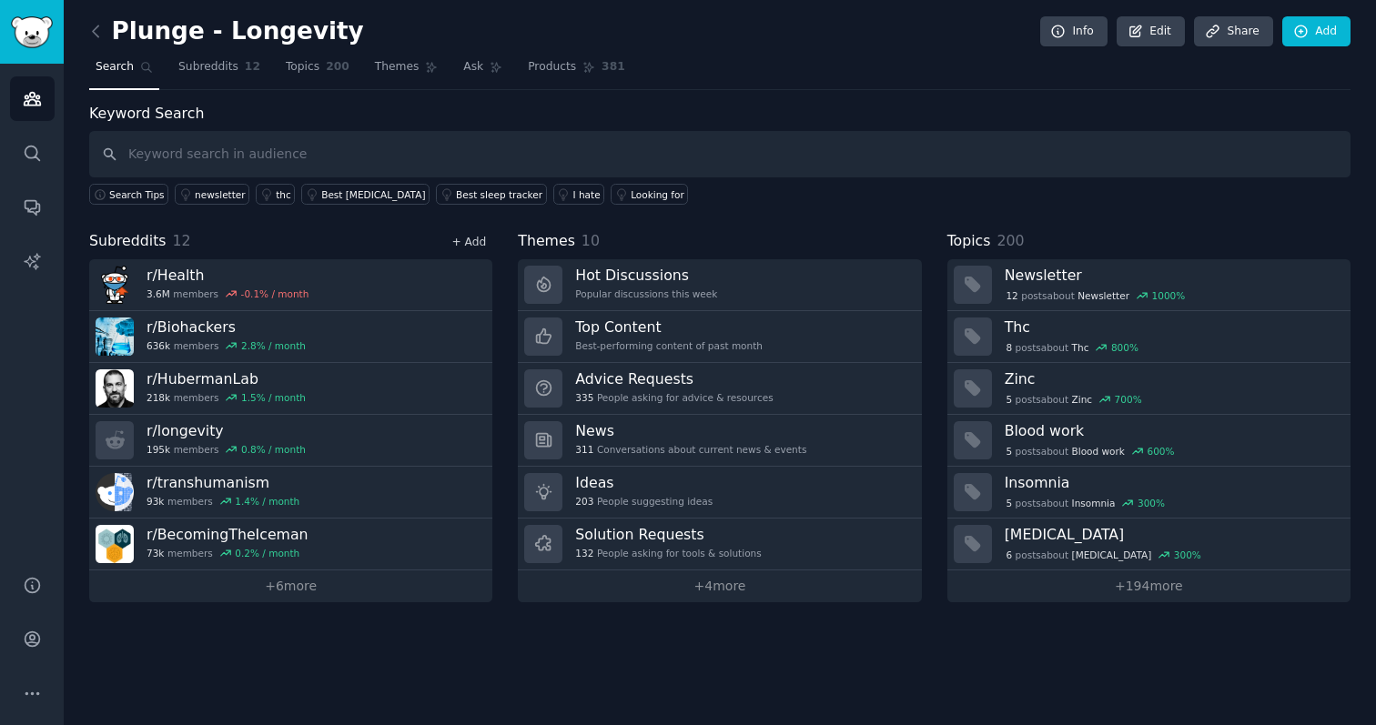
click at [469, 236] on link "+ Add" at bounding box center [468, 242] width 35 height 13
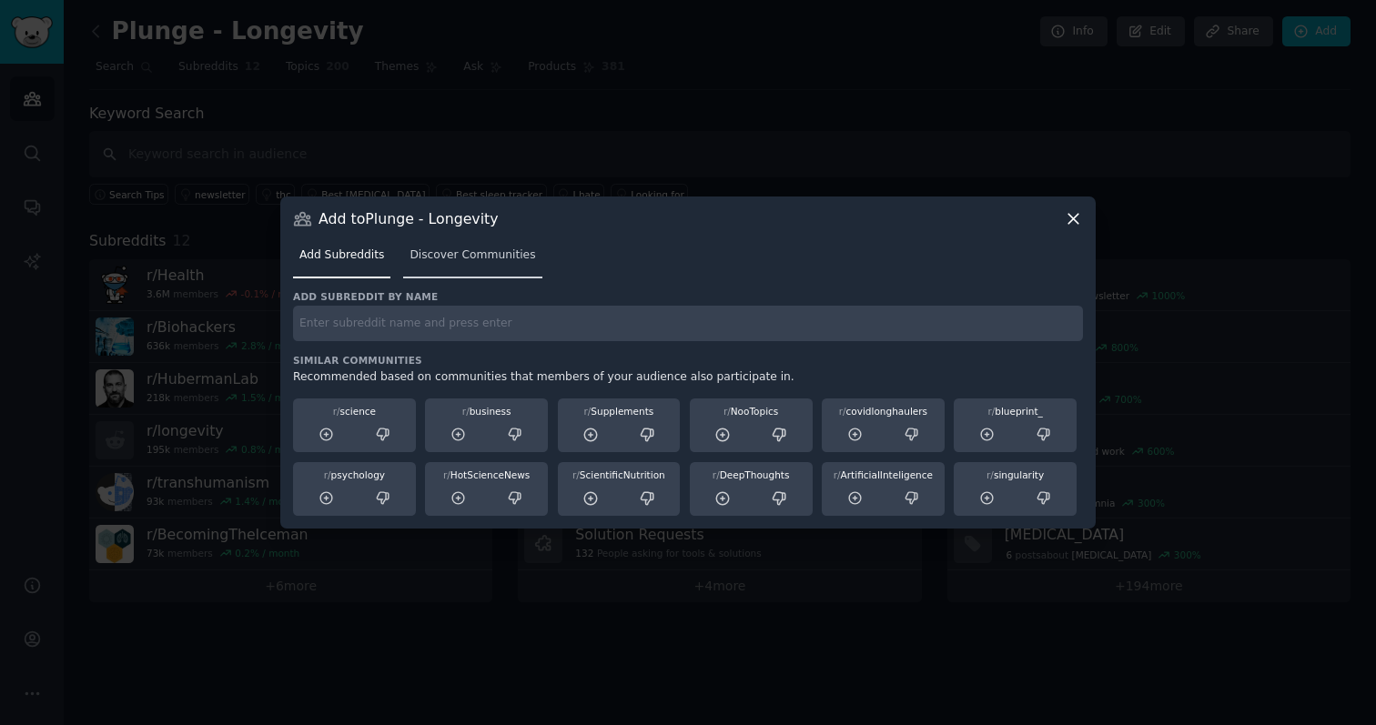
click at [459, 259] on span "Discover Communities" at bounding box center [472, 255] width 126 height 16
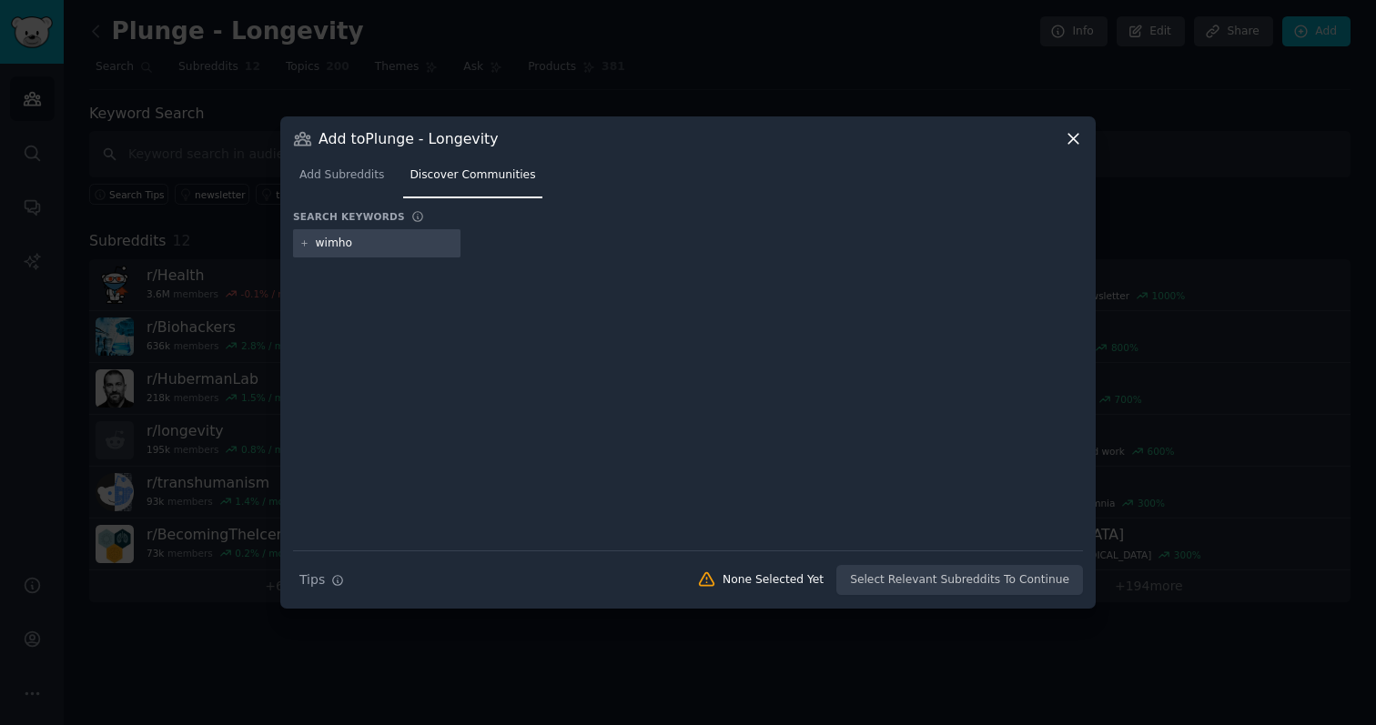
type input "wimhof"
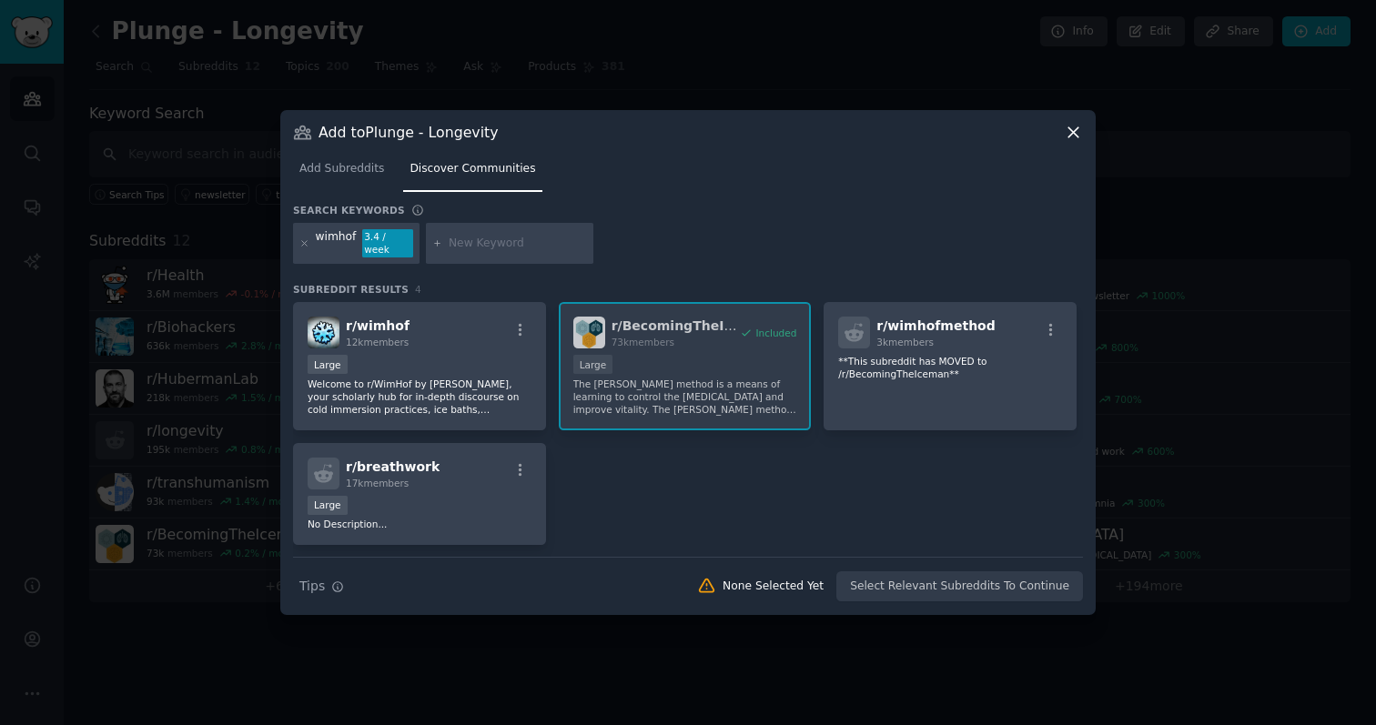
click at [1069, 131] on icon at bounding box center [1073, 132] width 19 height 19
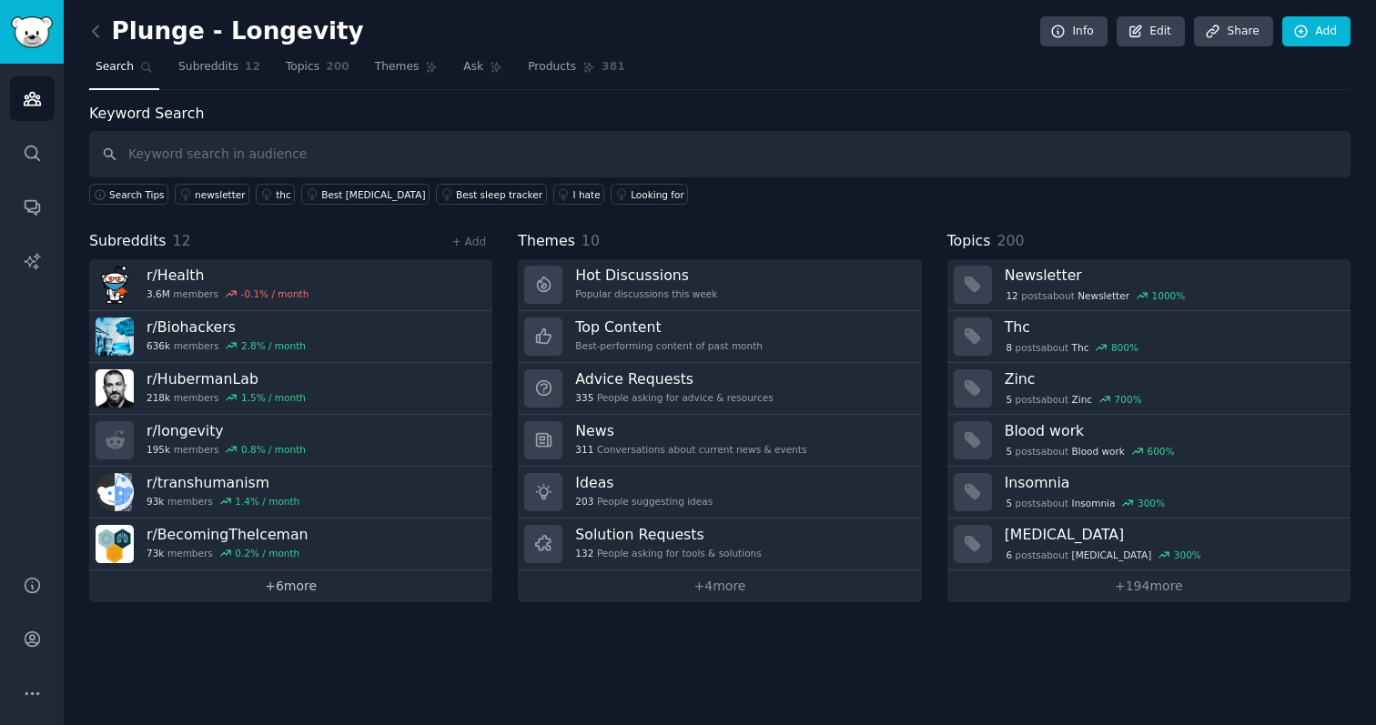
click at [297, 589] on link "+ 6 more" at bounding box center [290, 586] width 403 height 32
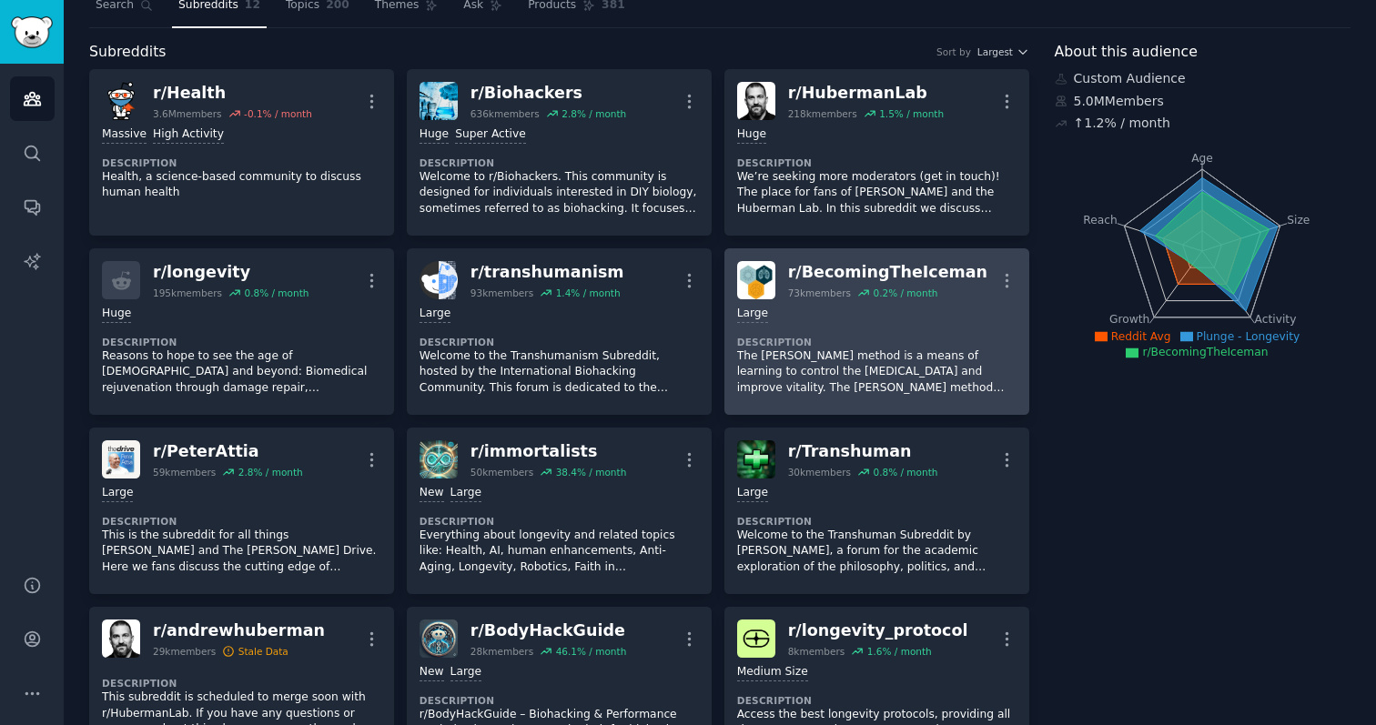
scroll to position [58, 0]
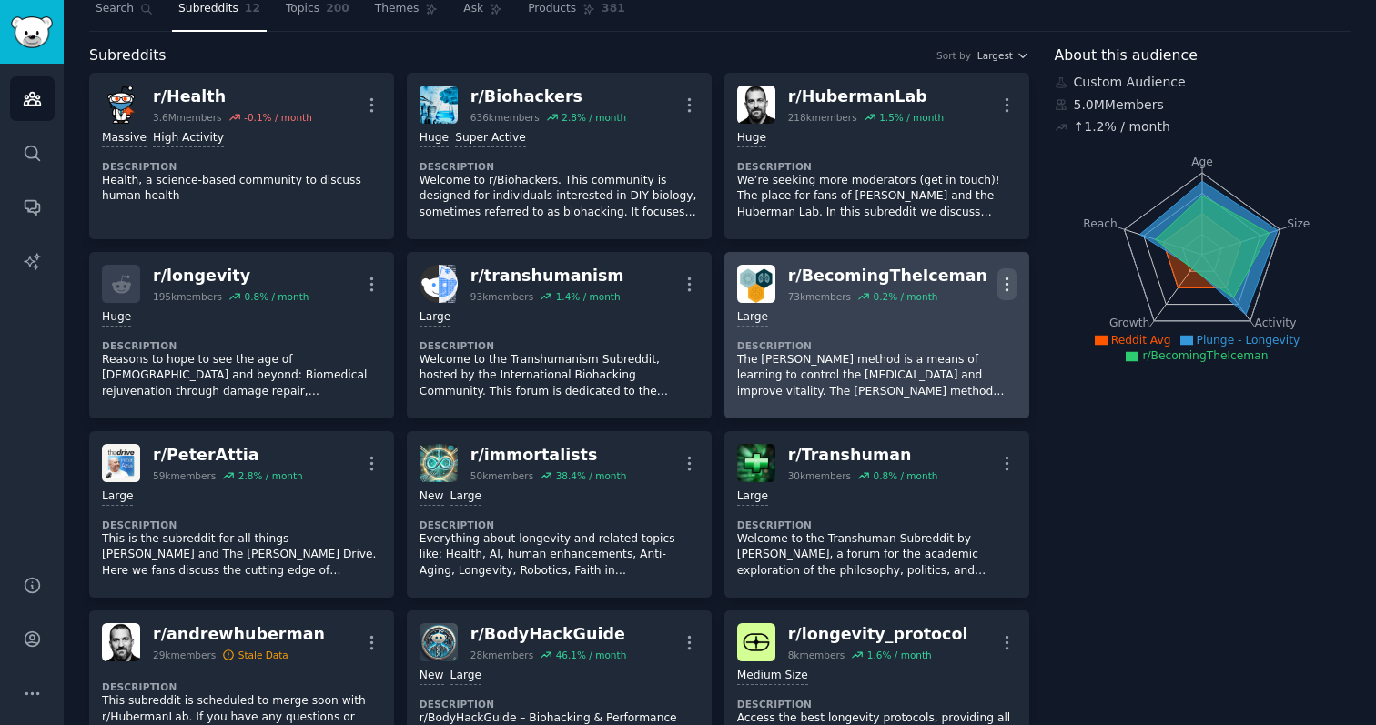
click at [1001, 295] on button "More" at bounding box center [1006, 284] width 19 height 32
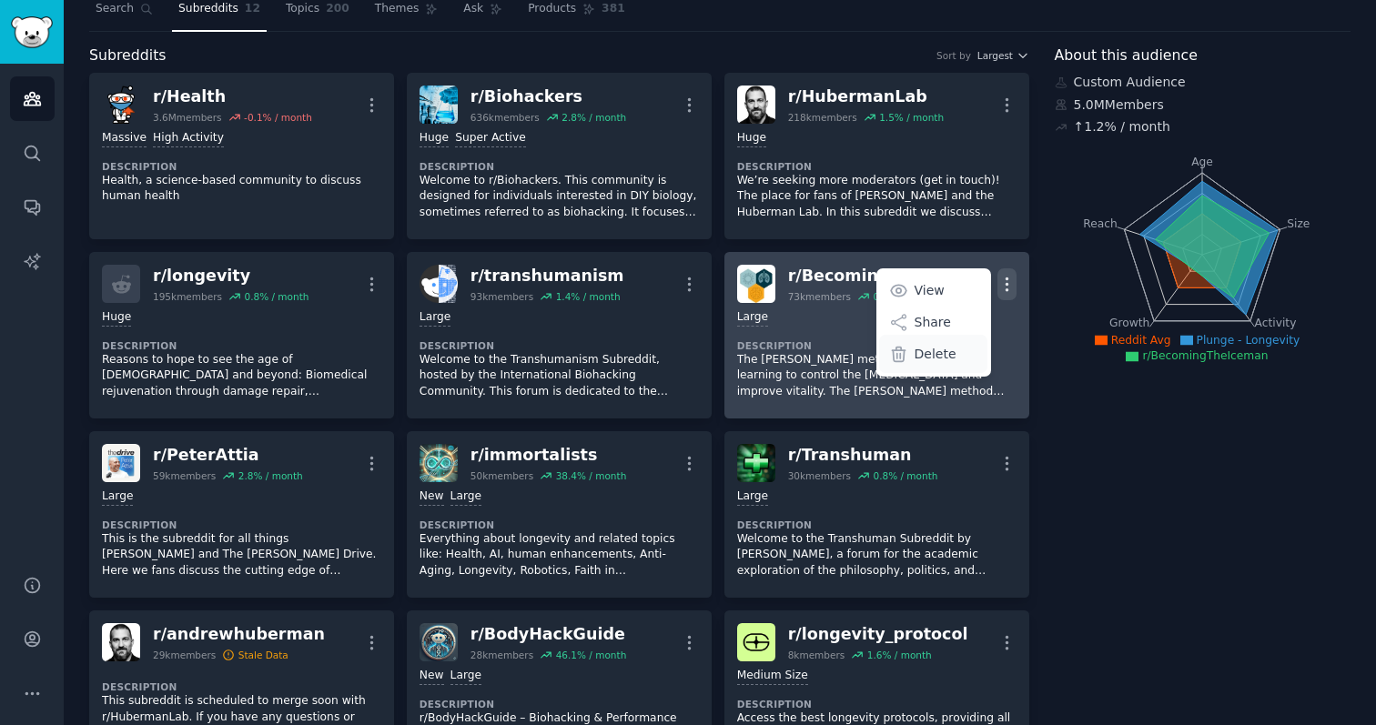
click at [930, 360] on p "Delete" at bounding box center [935, 354] width 42 height 19
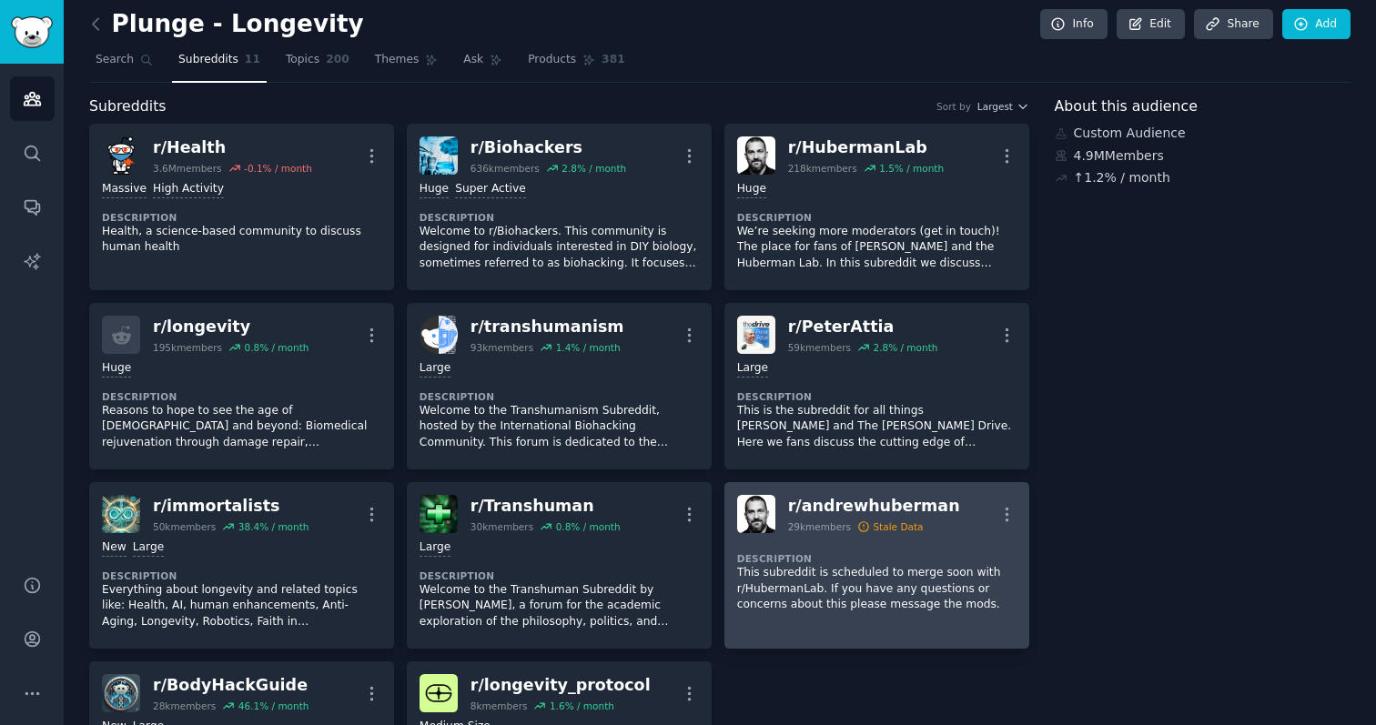
scroll to position [0, 0]
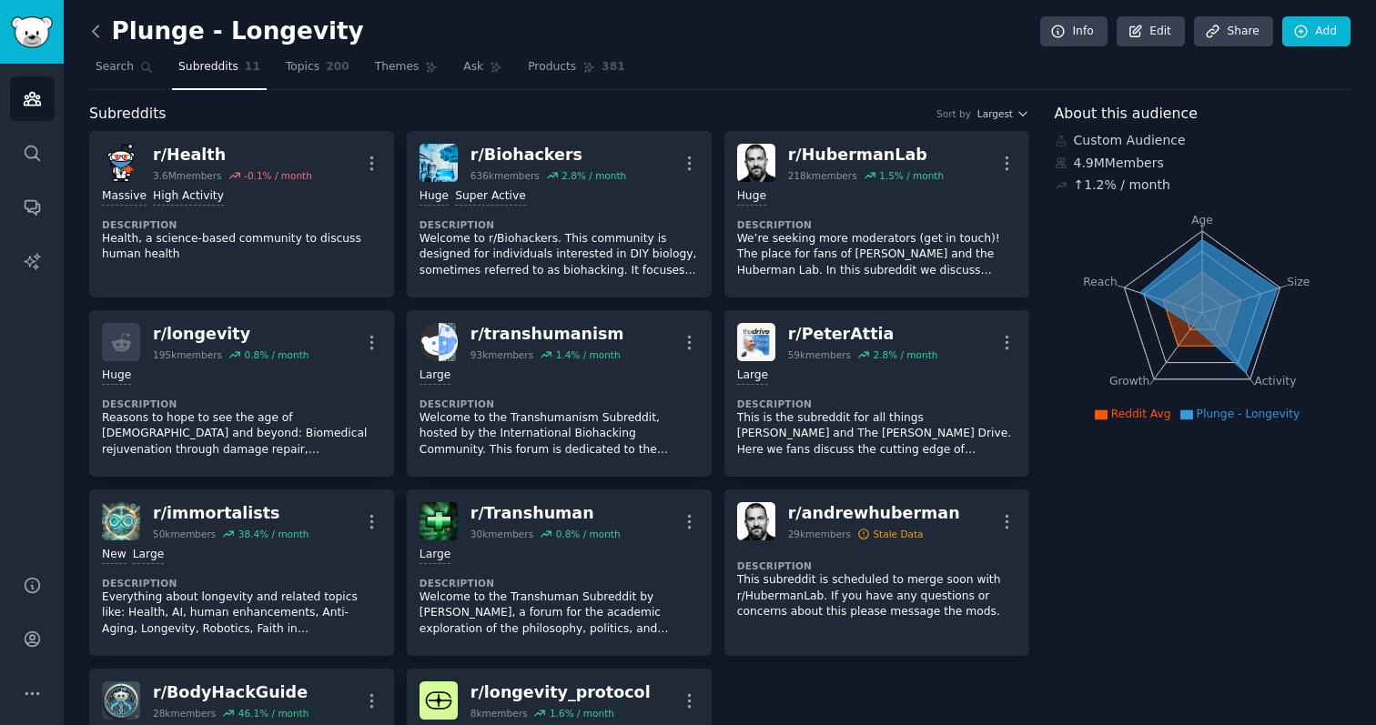
click at [91, 38] on icon at bounding box center [95, 31] width 19 height 19
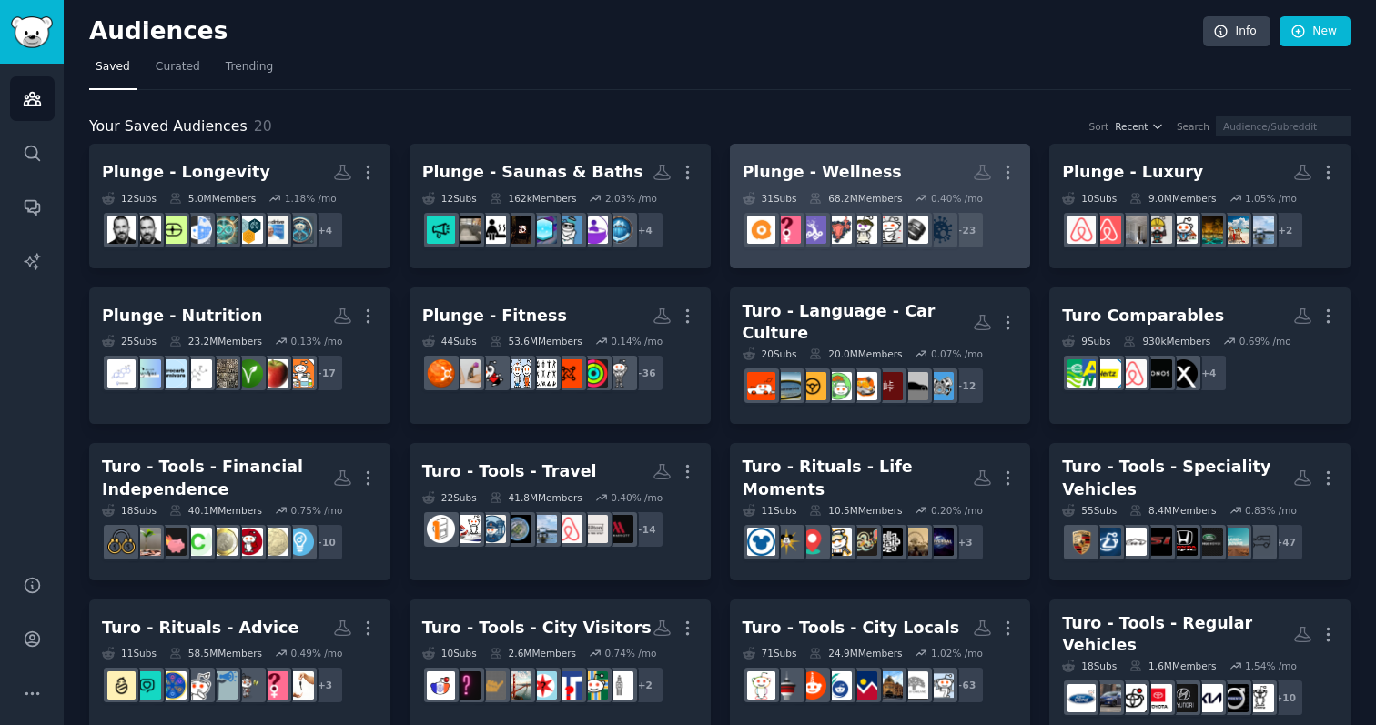
click at [854, 174] on div "Plunge - Wellness" at bounding box center [821, 172] width 159 height 23
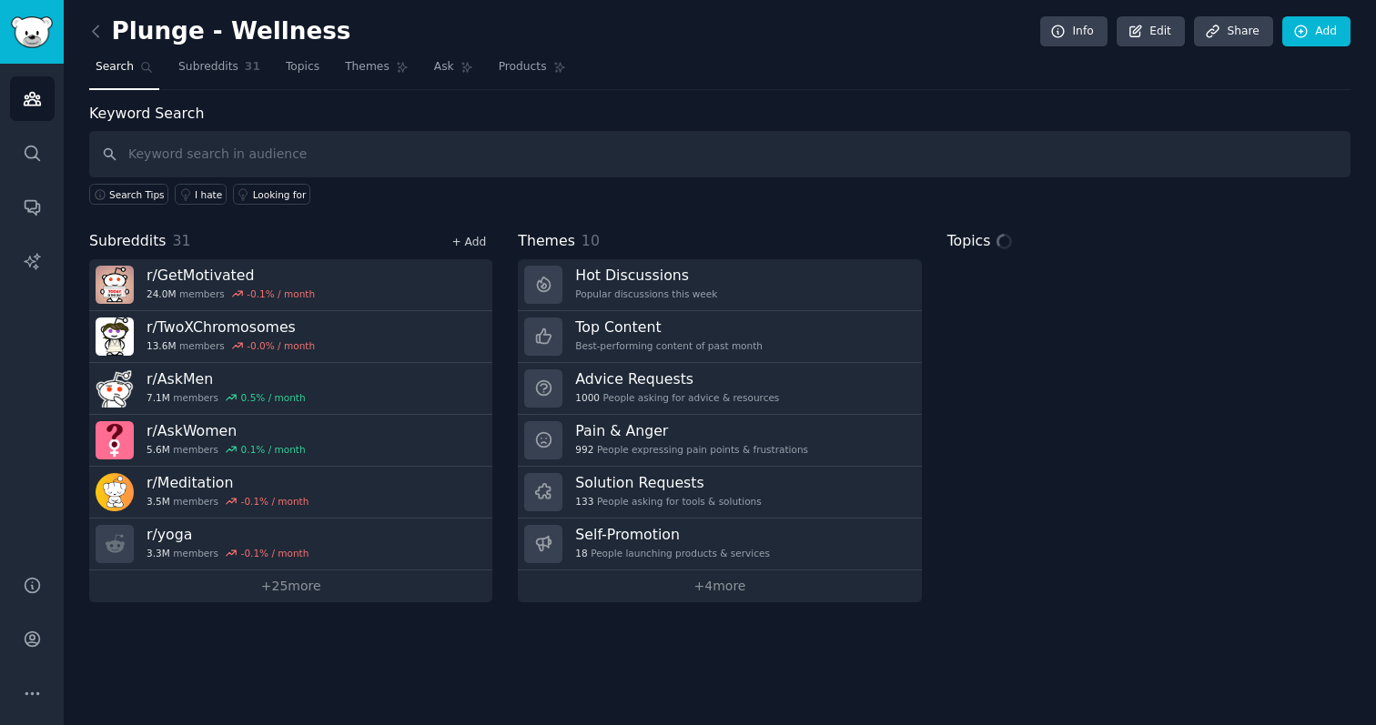
click at [470, 240] on link "+ Add" at bounding box center [468, 242] width 35 height 13
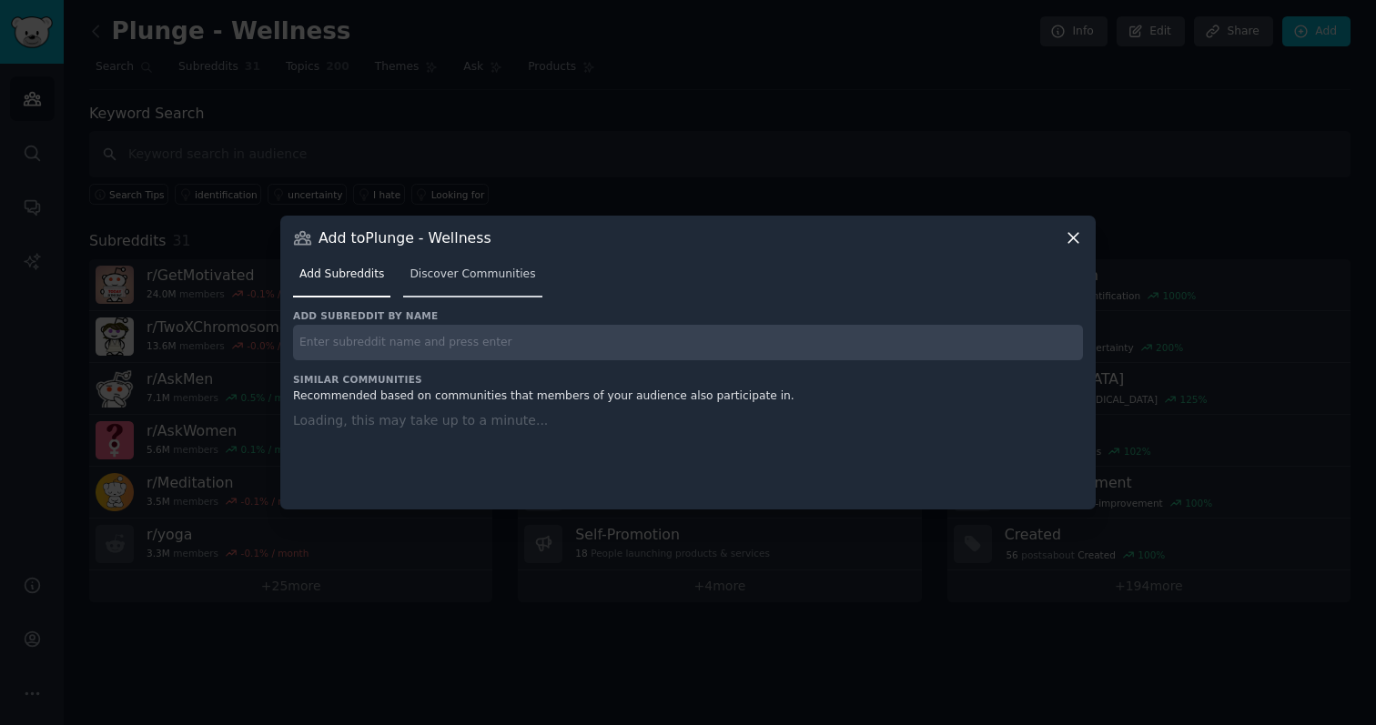
click at [450, 267] on span "Discover Communities" at bounding box center [472, 275] width 126 height 16
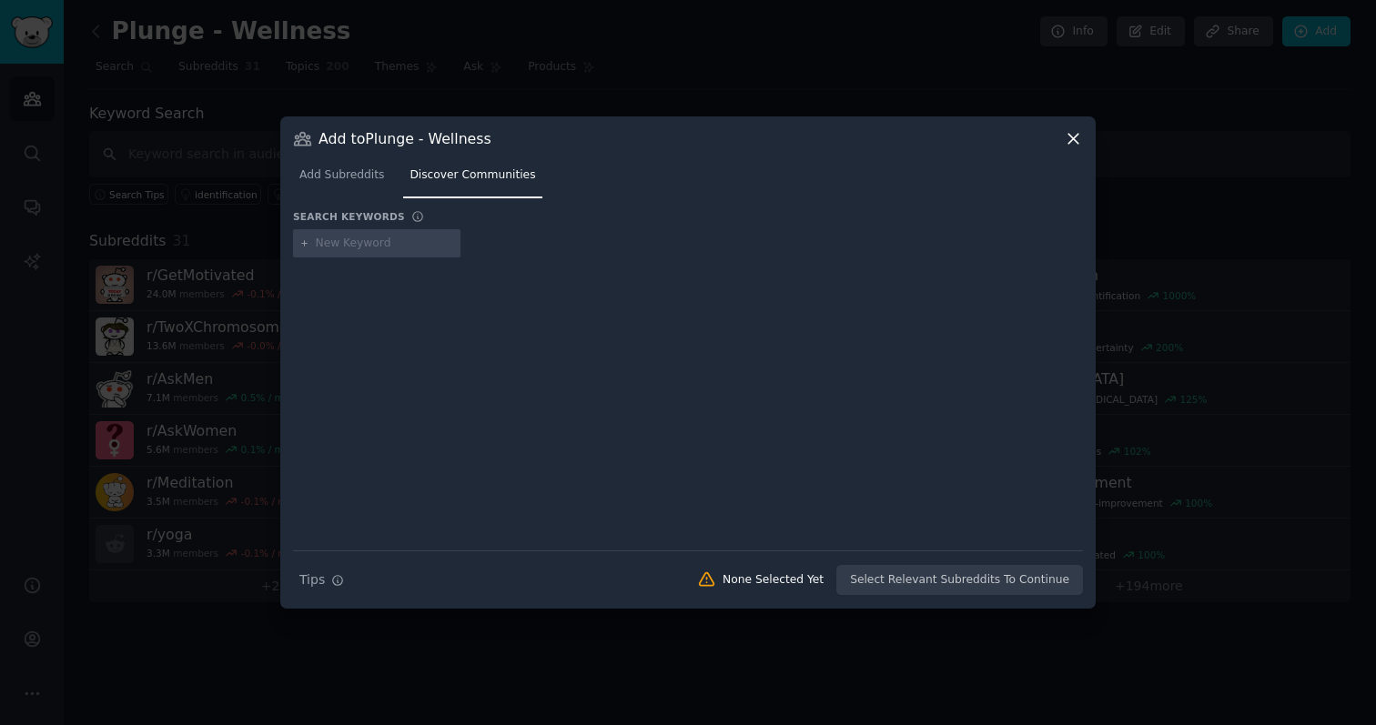
type input "i"
type input "wimhof"
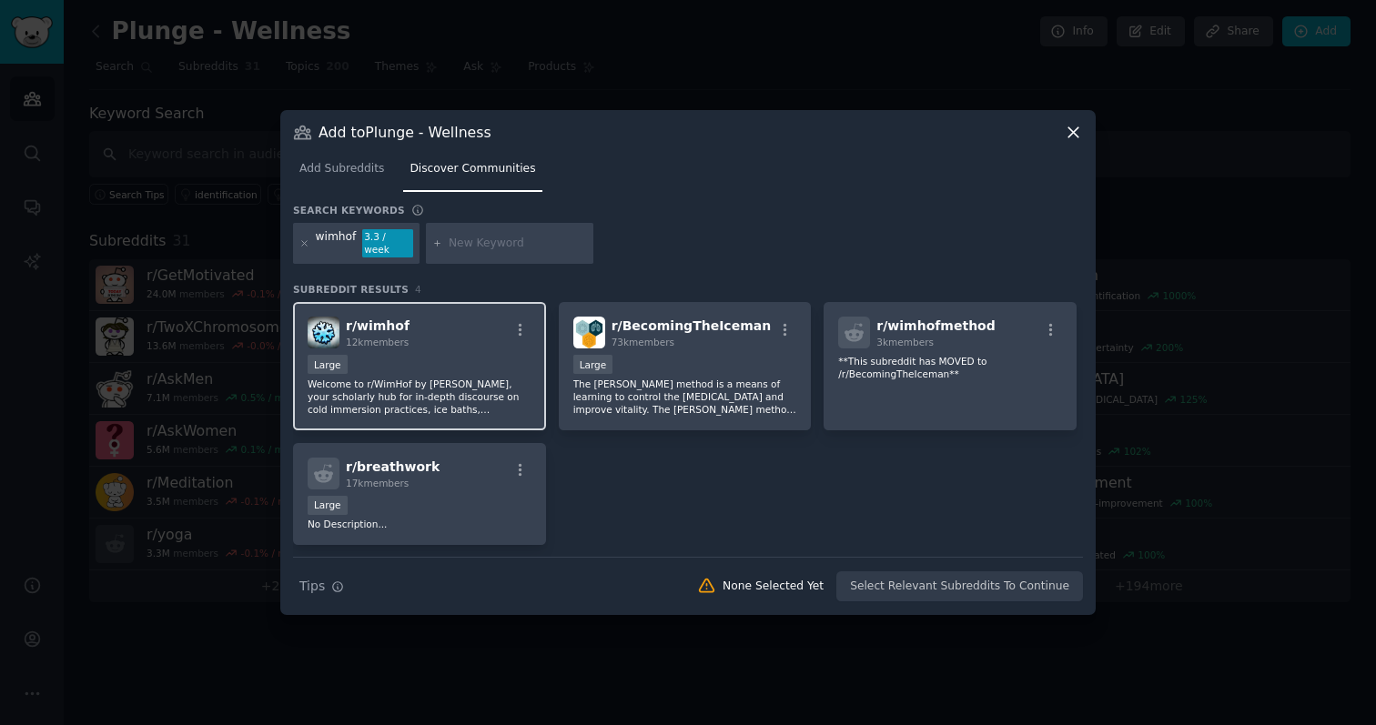
click at [432, 366] on div "Large" at bounding box center [420, 366] width 224 height 23
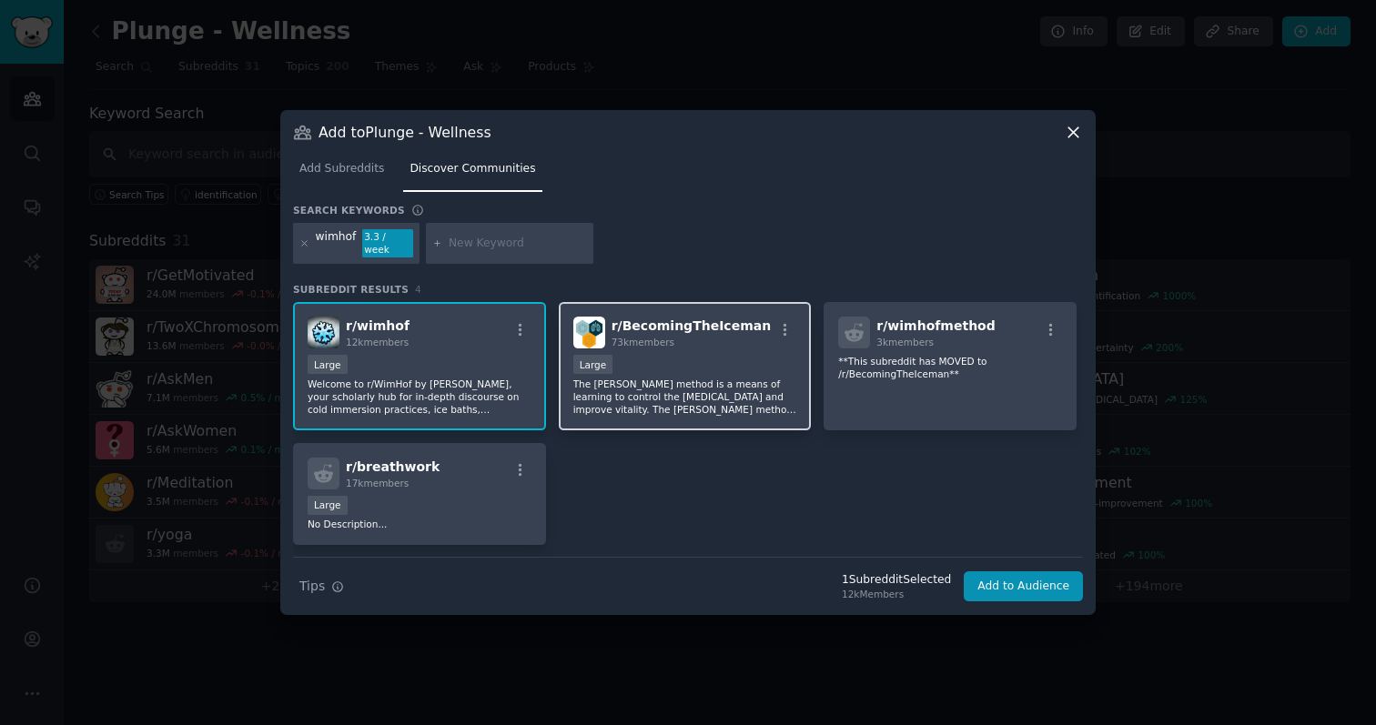
click at [678, 380] on p "The Wim Hof method is a means of learning to control the autonomic nervous syst…" at bounding box center [685, 397] width 224 height 38
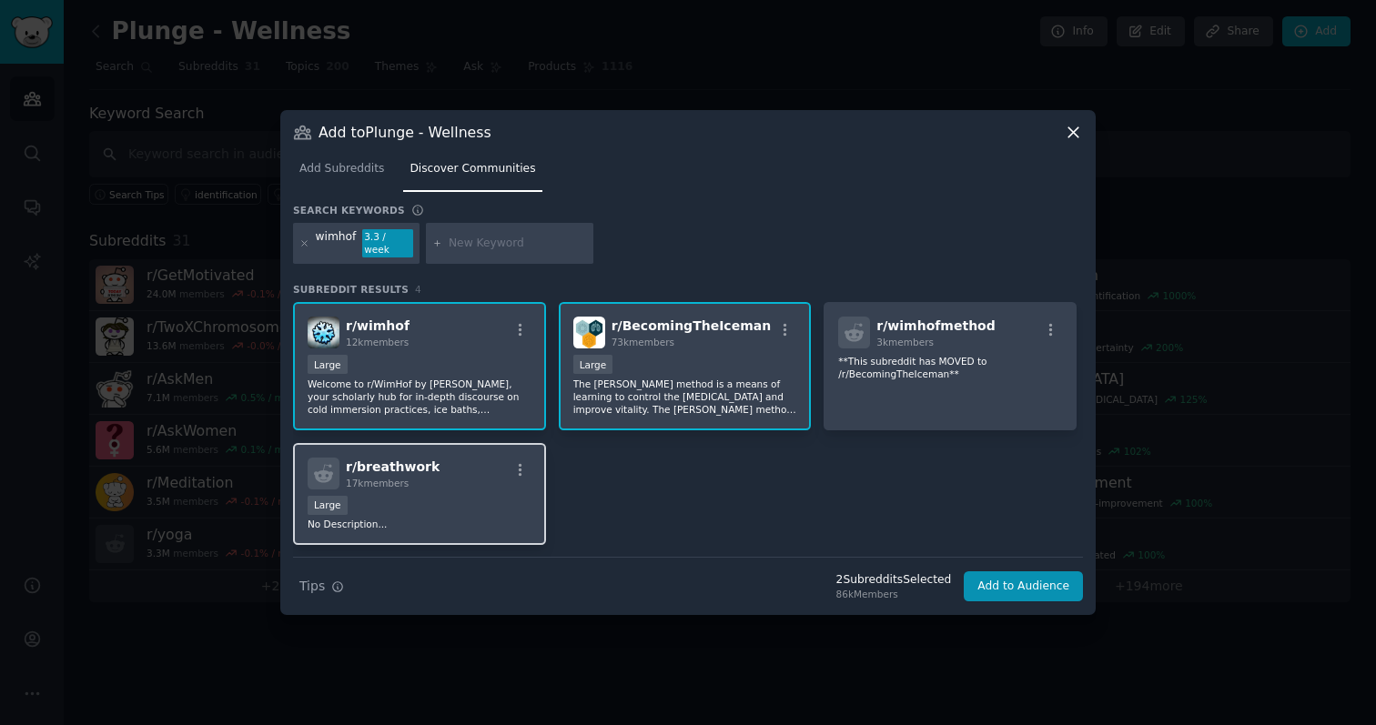
click at [483, 538] on div "r/ breathwork 17k members Large No Description..." at bounding box center [419, 494] width 253 height 103
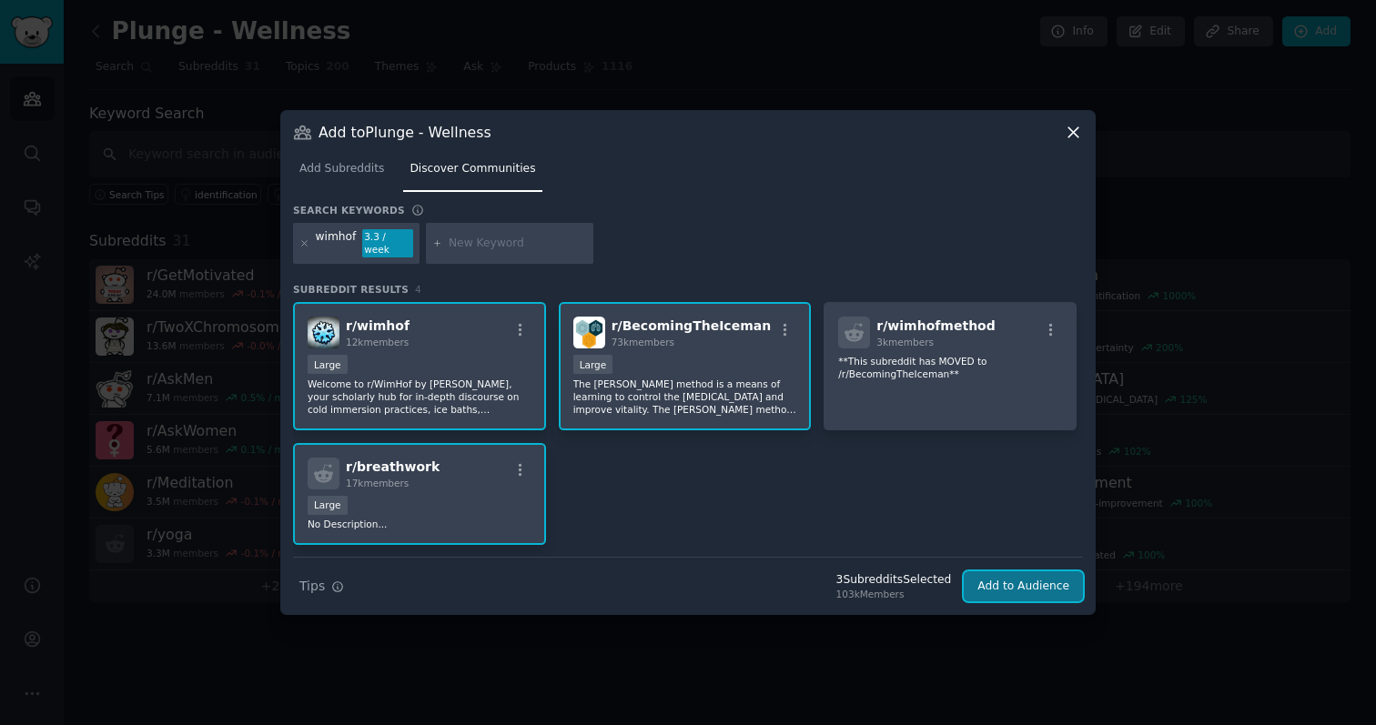
click at [1003, 587] on button "Add to Audience" at bounding box center [1022, 586] width 119 height 31
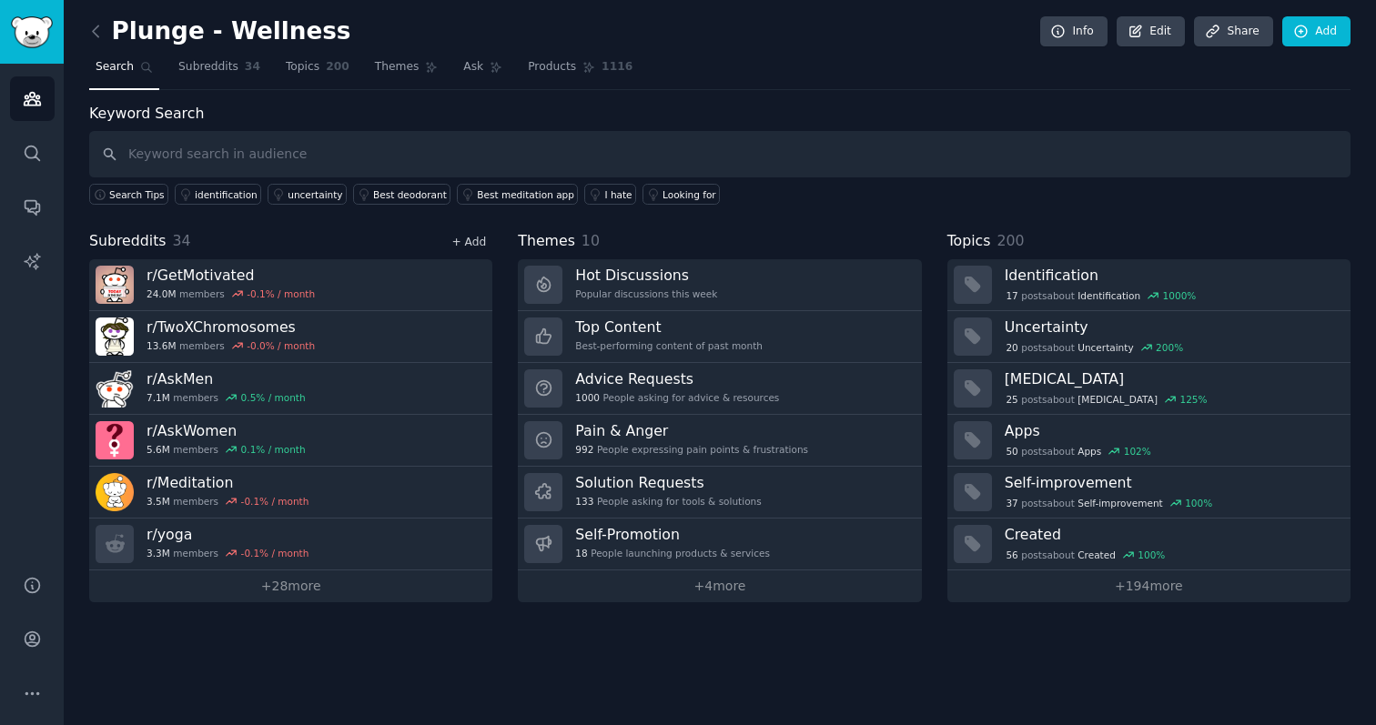
click at [486, 245] on link "+ Add" at bounding box center [468, 242] width 35 height 13
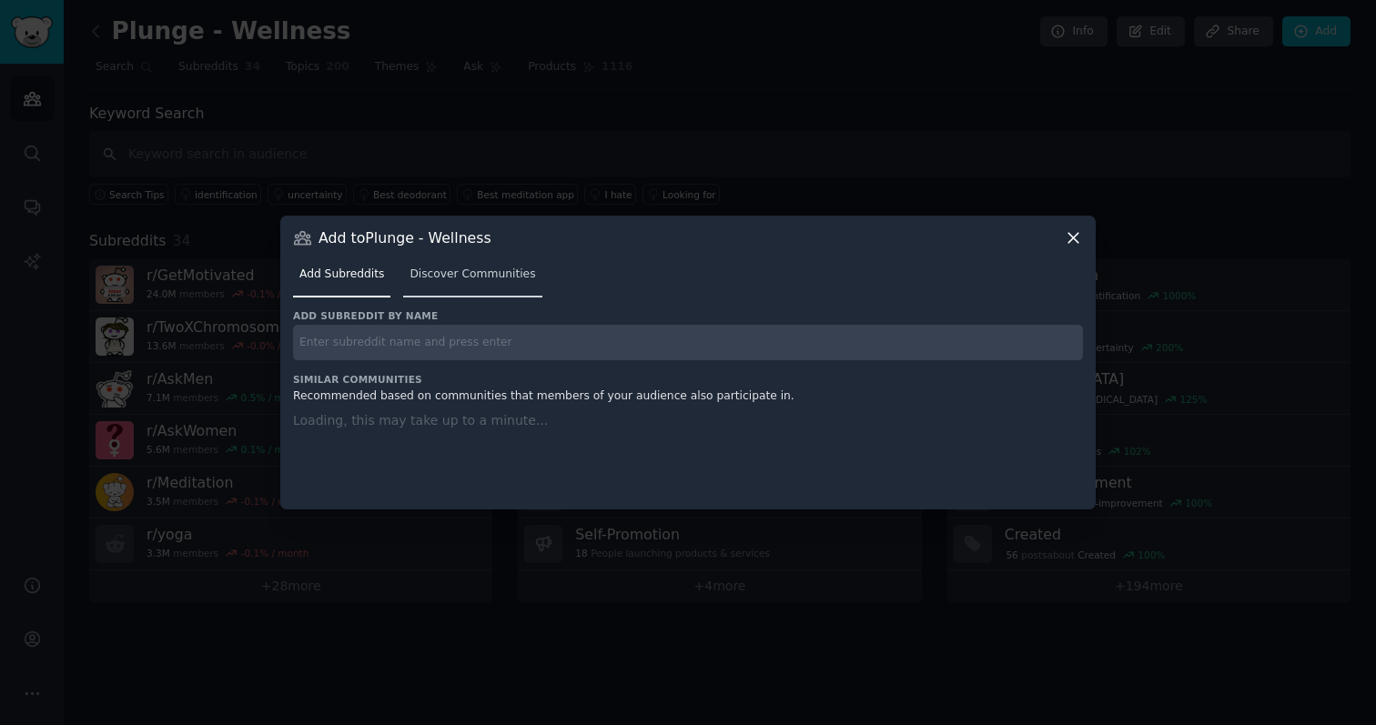
click at [464, 267] on span "Discover Communities" at bounding box center [472, 275] width 126 height 16
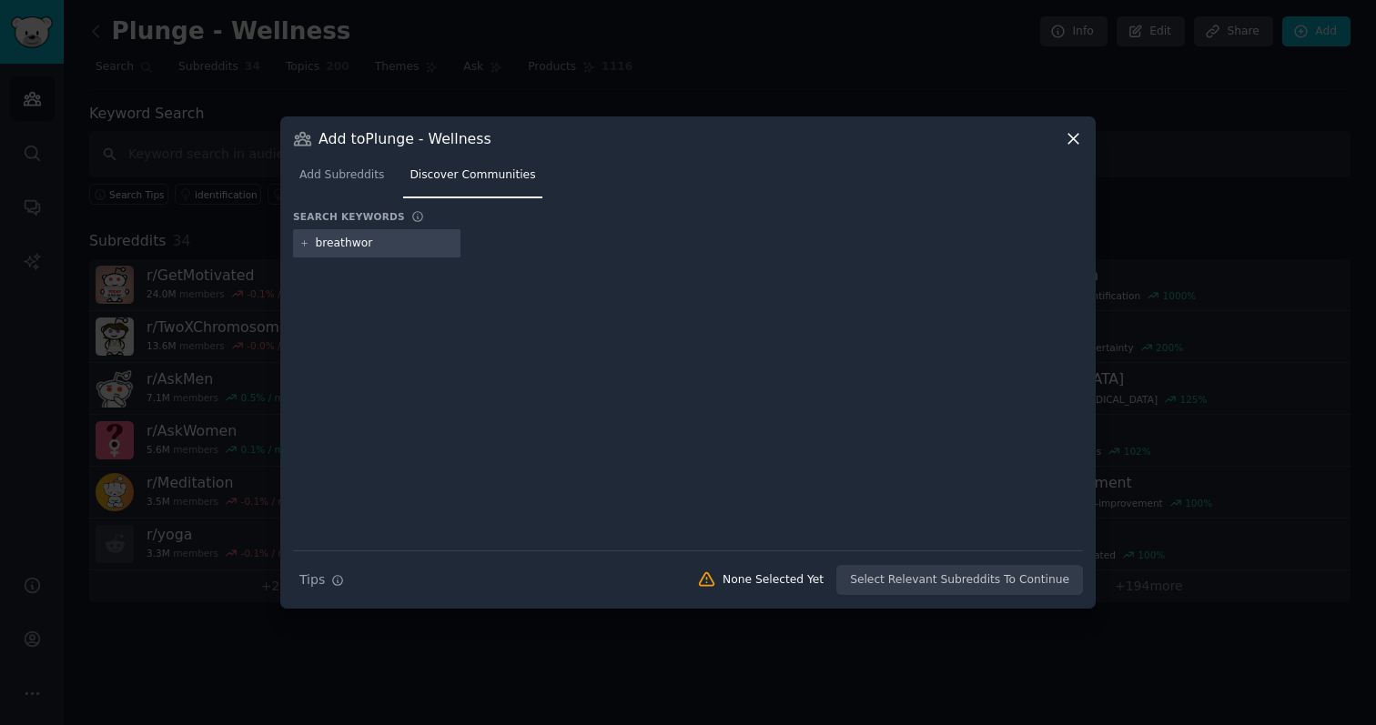
type input "breathwork"
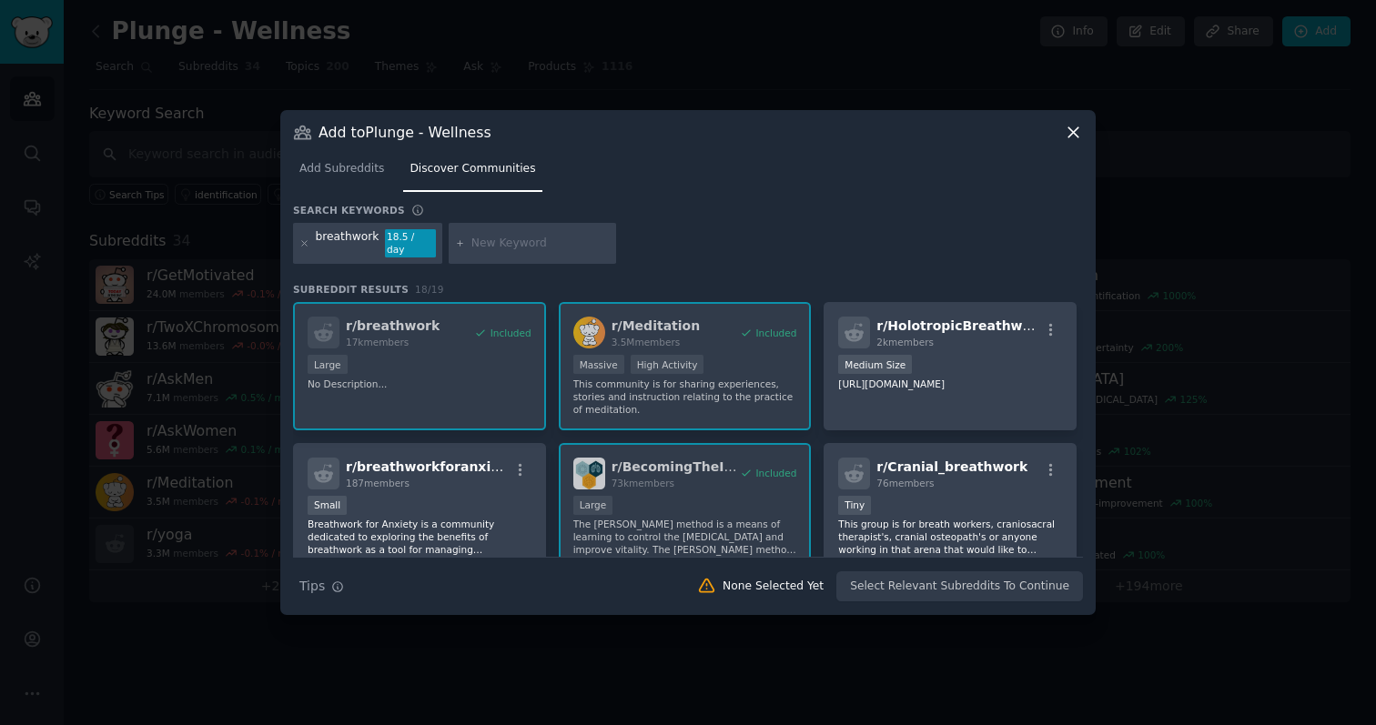
click at [1074, 133] on icon at bounding box center [1073, 132] width 19 height 19
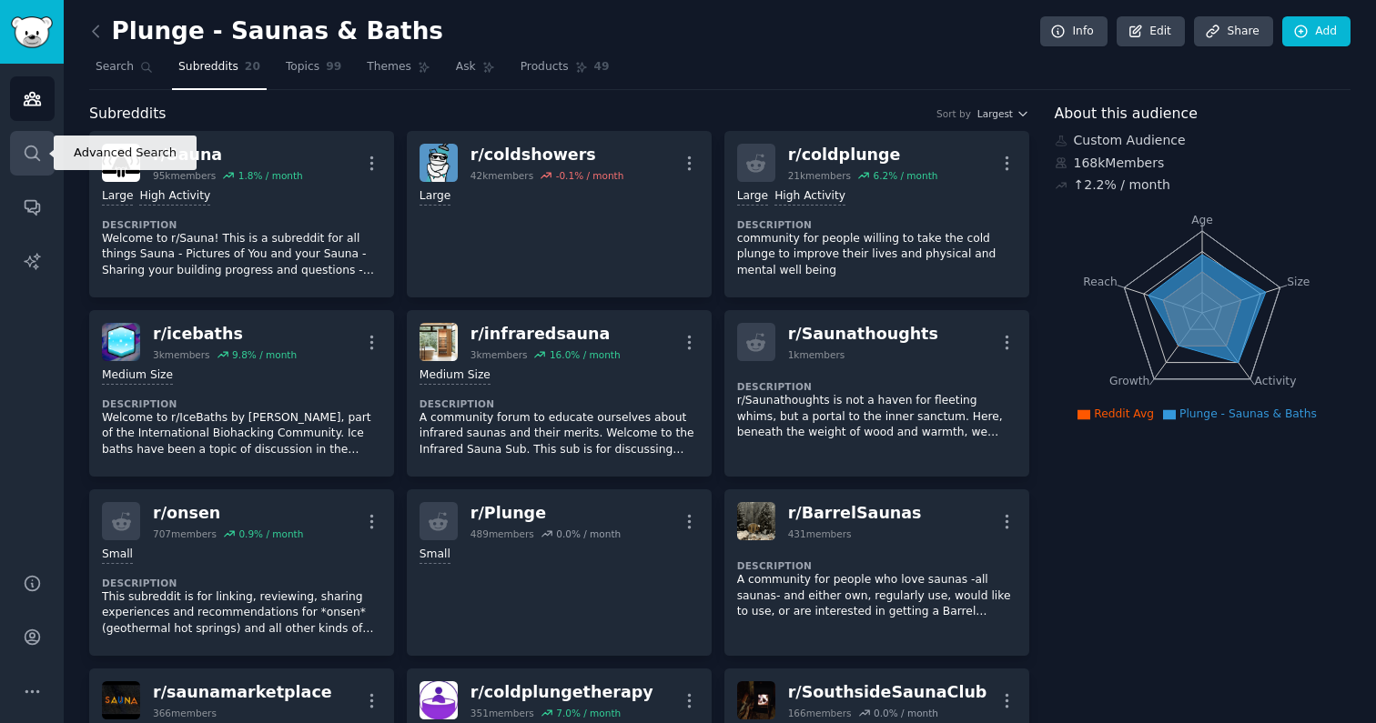
click at [27, 149] on icon "Sidebar" at bounding box center [32, 153] width 19 height 19
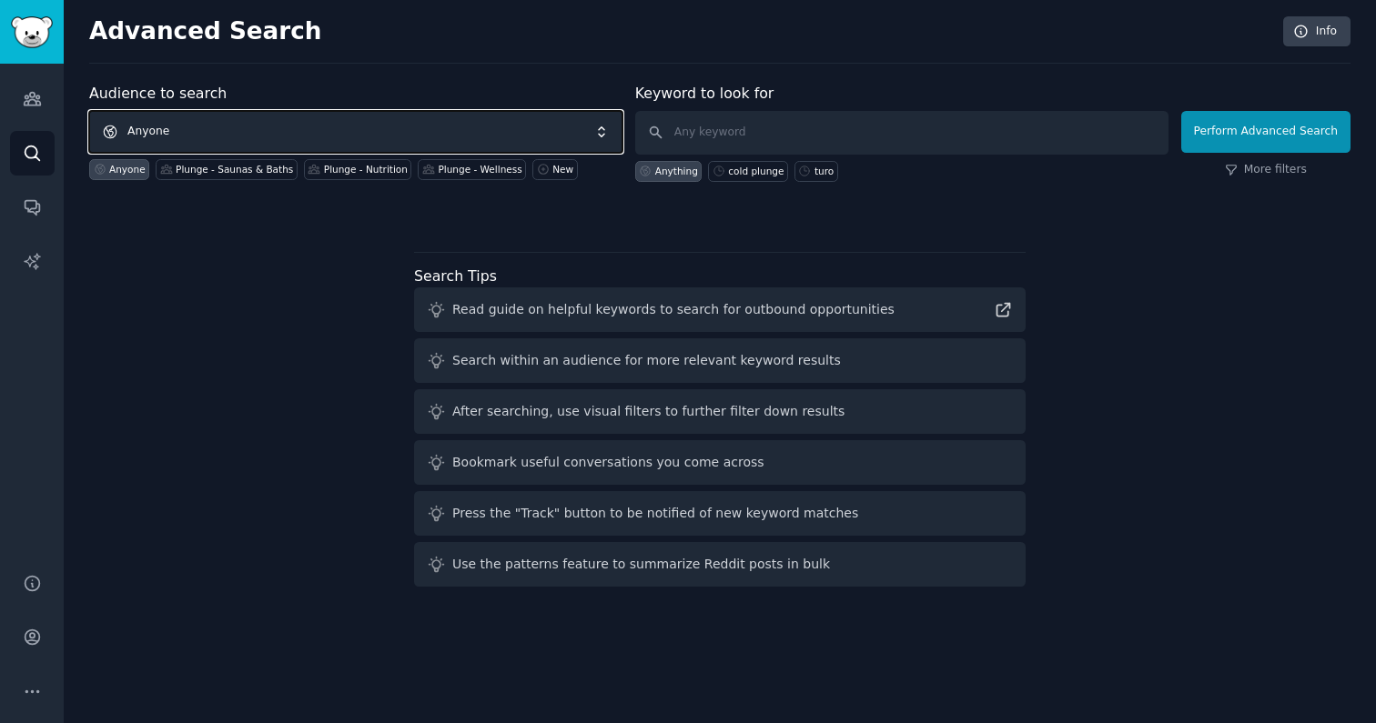
click at [376, 129] on span "Anyone" at bounding box center [355, 132] width 533 height 42
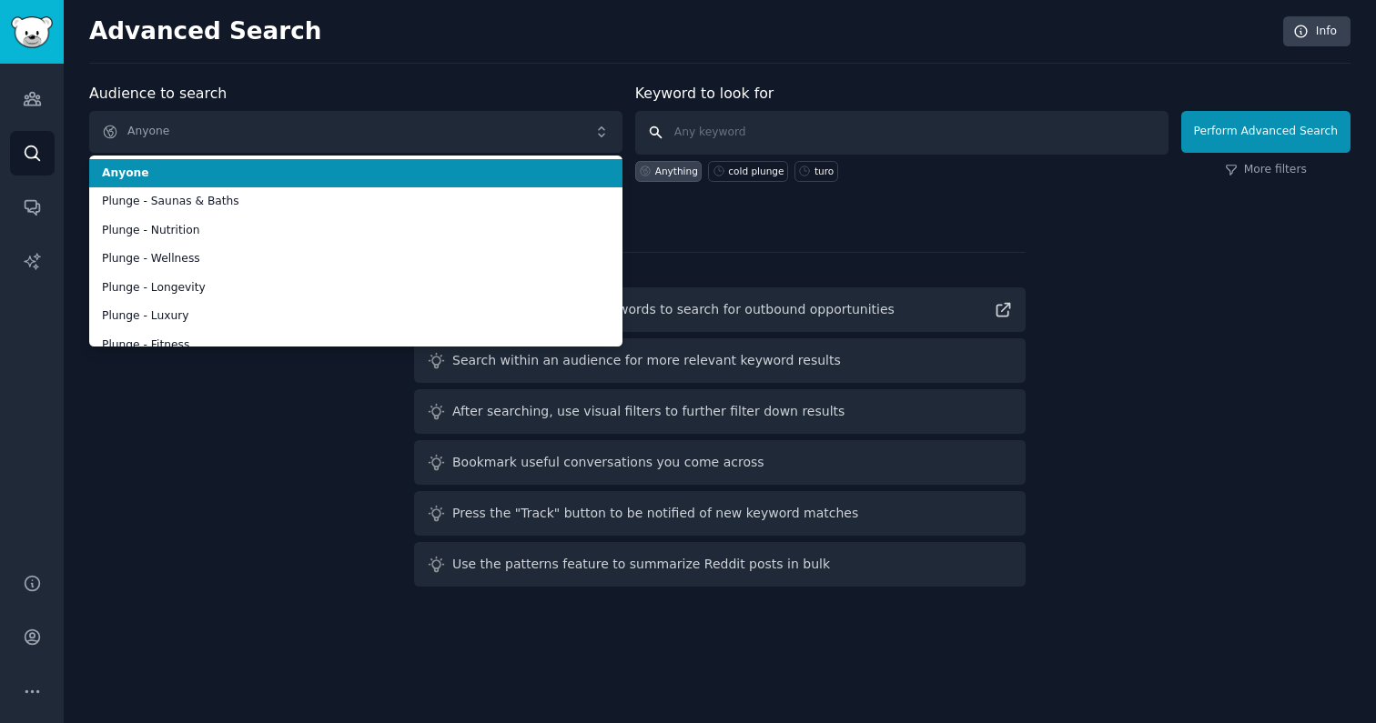
click at [733, 142] on input "text" at bounding box center [901, 133] width 533 height 44
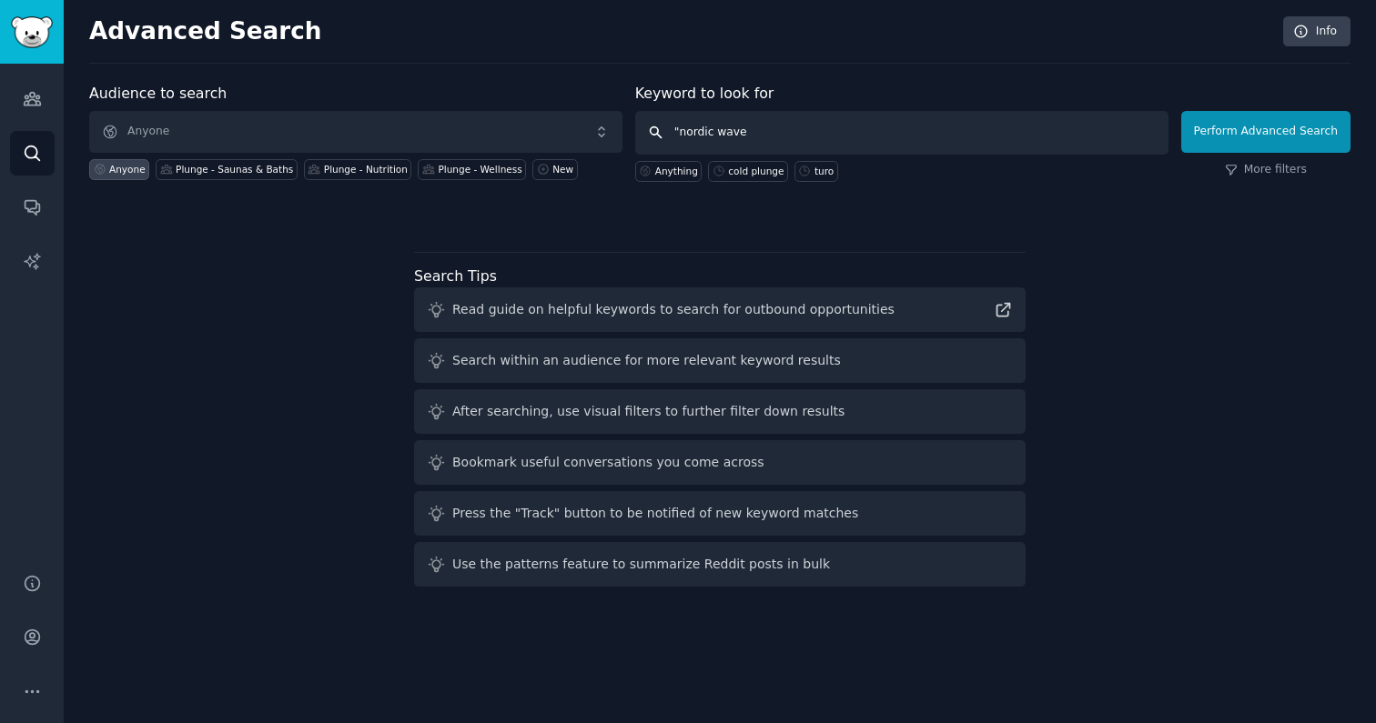
type input ""nordic wave""
click button "Perform Advanced Search" at bounding box center [1265, 132] width 169 height 42
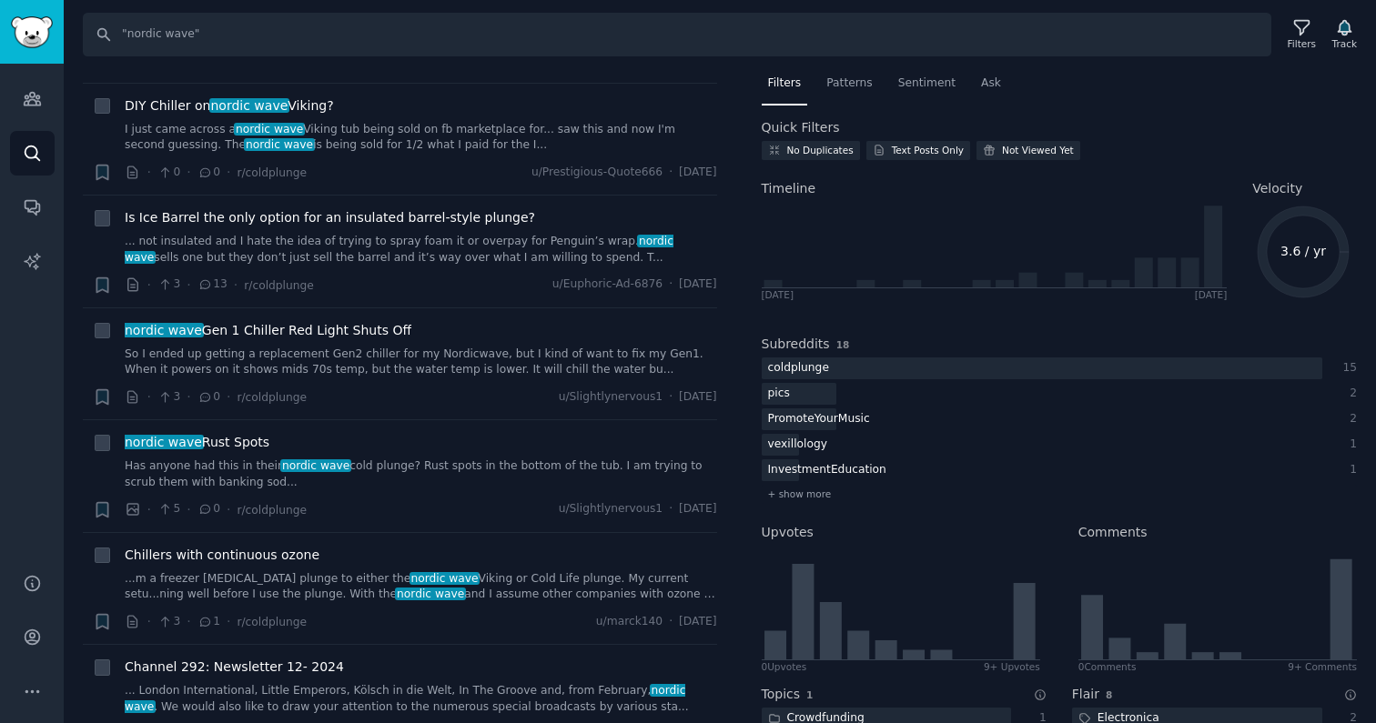
scroll to position [698, 0]
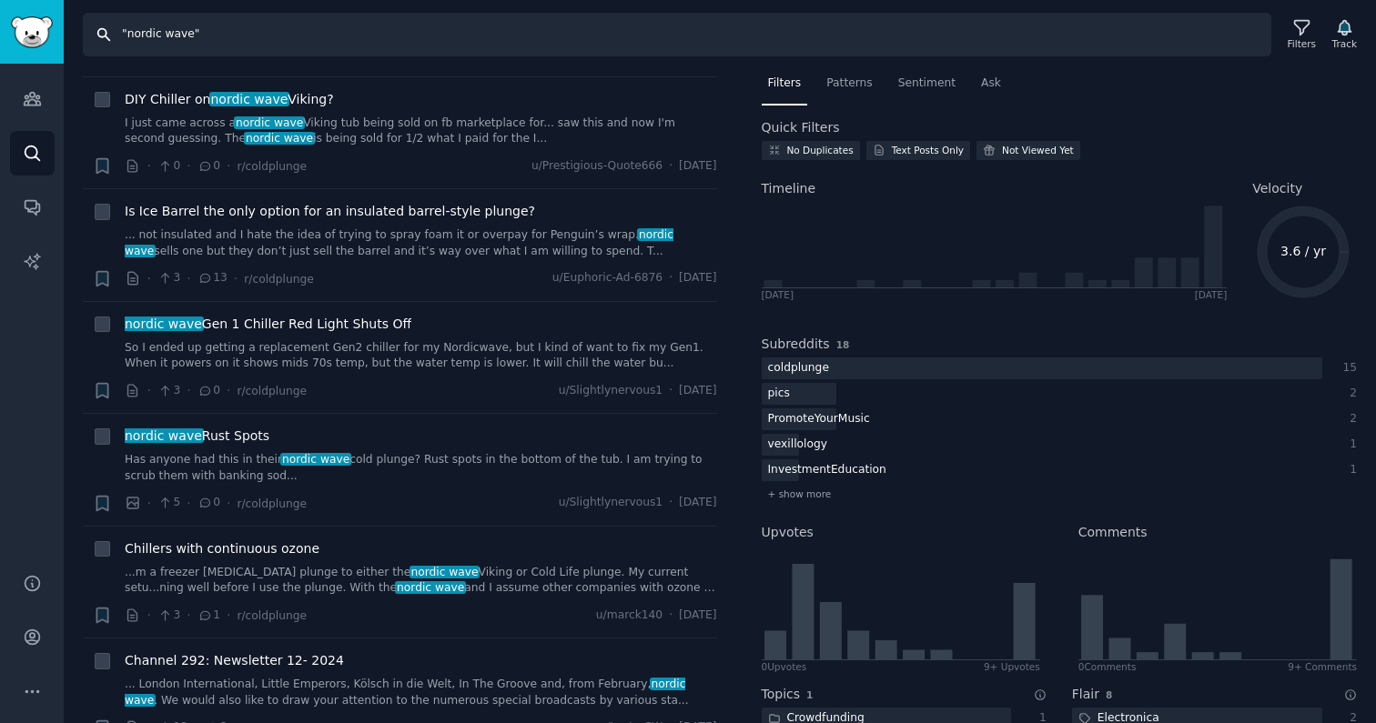
click at [142, 37] on input ""nordic wave"" at bounding box center [677, 35] width 1188 height 44
click at [161, 38] on input ""cold wave"" at bounding box center [677, 35] width 1188 height 44
type input ""cold life""
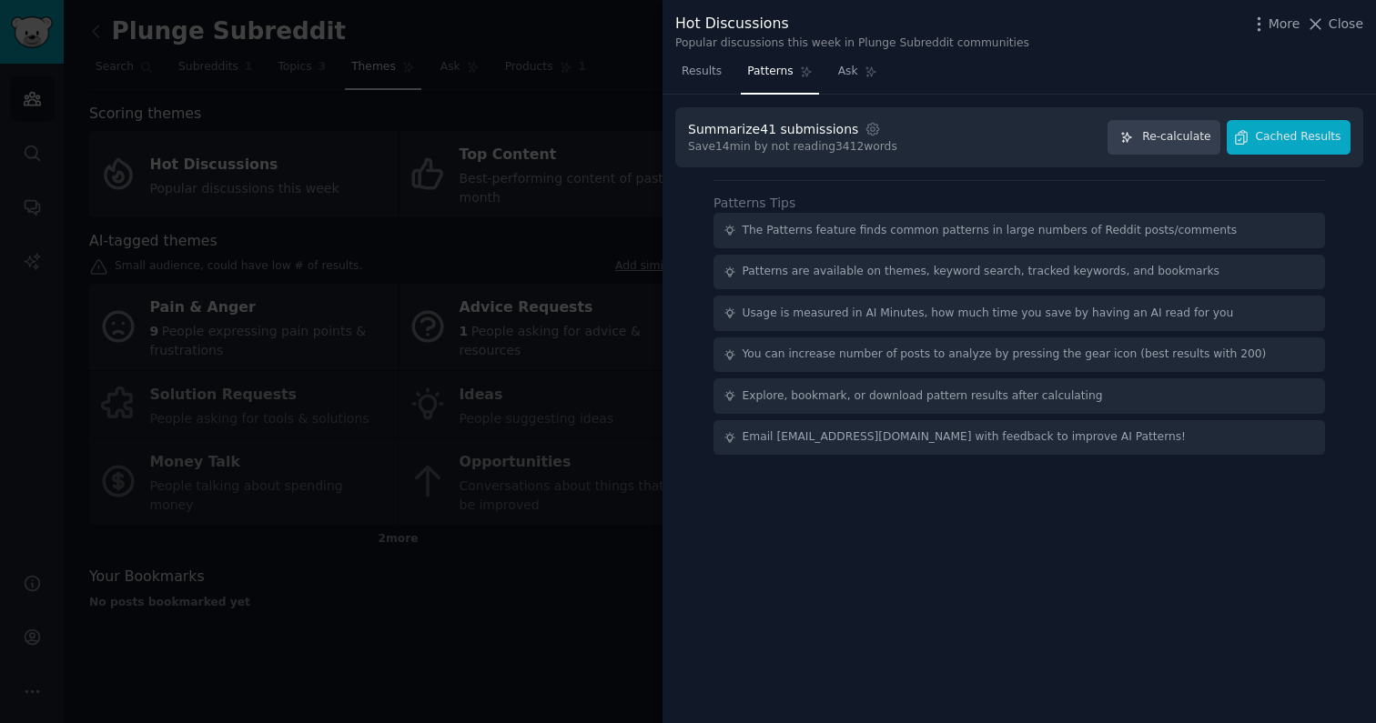
click at [387, 130] on div at bounding box center [688, 361] width 1376 height 723
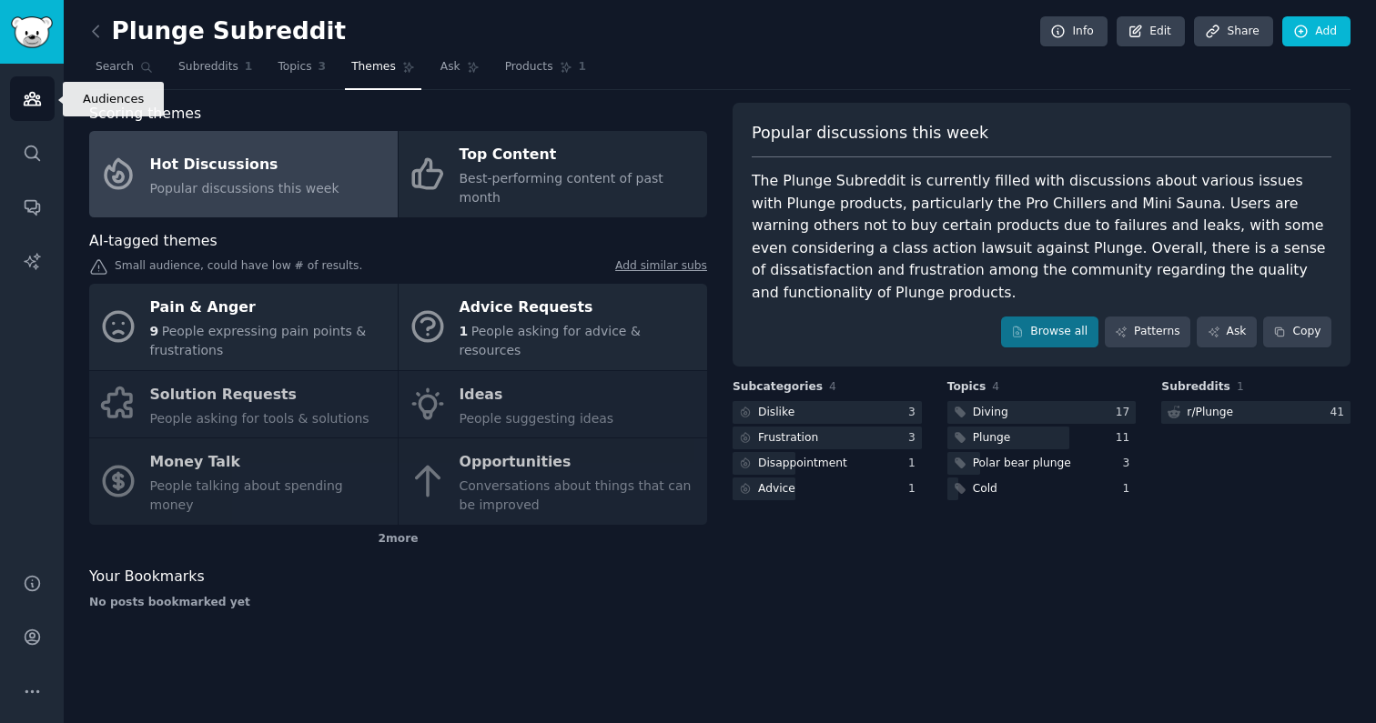
click at [32, 87] on link "Audiences" at bounding box center [32, 98] width 45 height 45
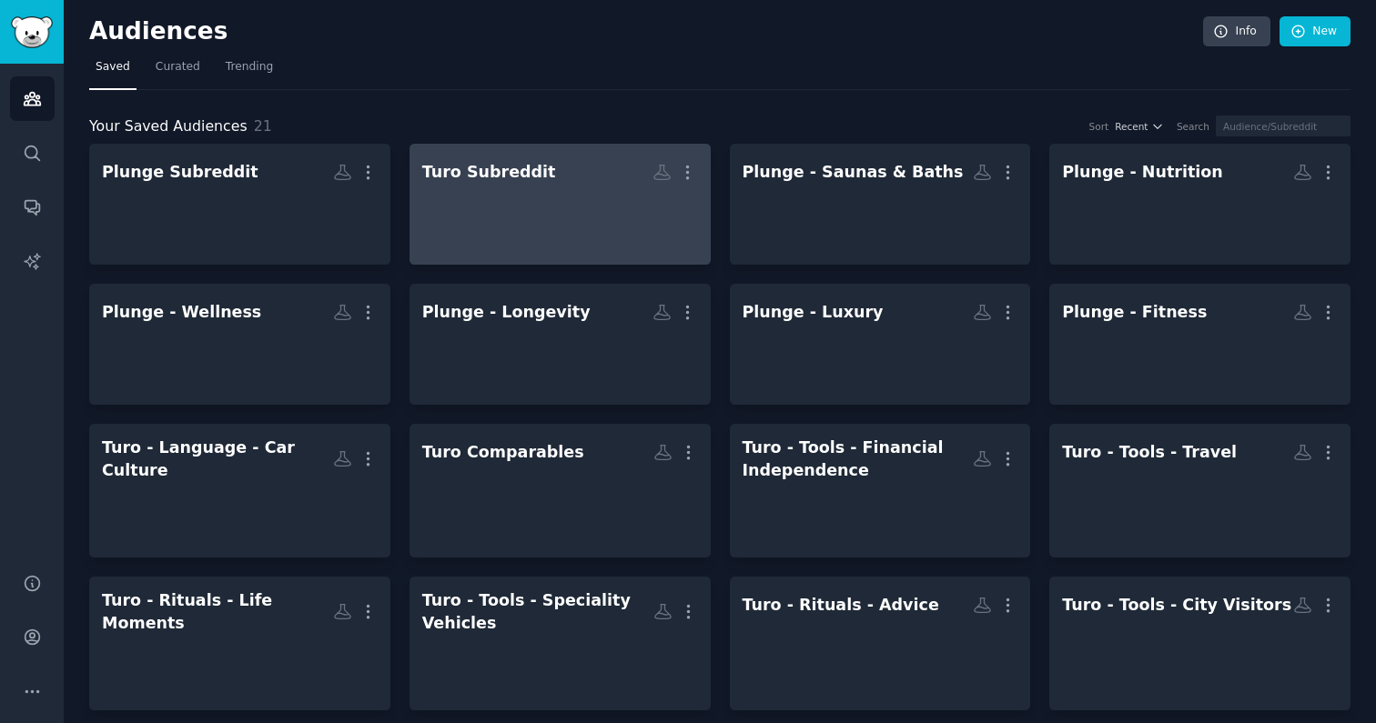
click at [558, 219] on div at bounding box center [560, 220] width 276 height 64
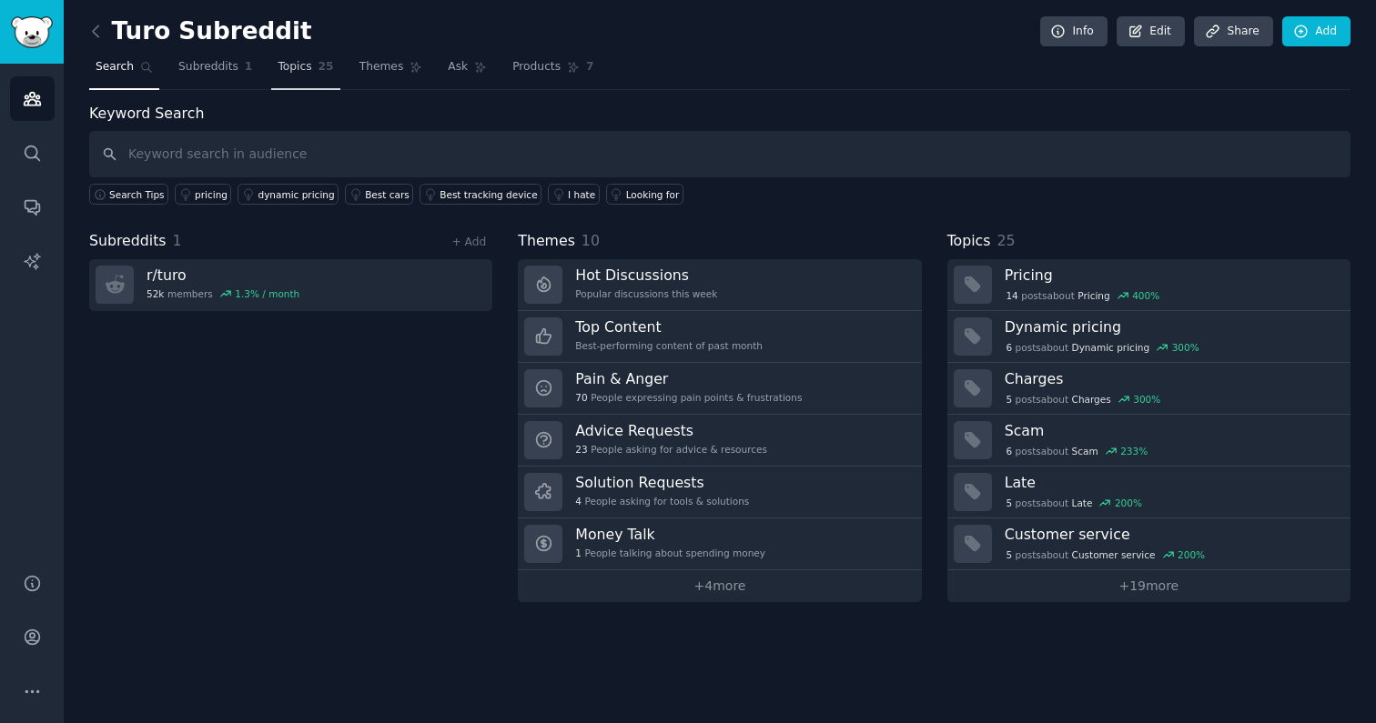
click at [322, 73] on span "25" at bounding box center [325, 67] width 15 height 16
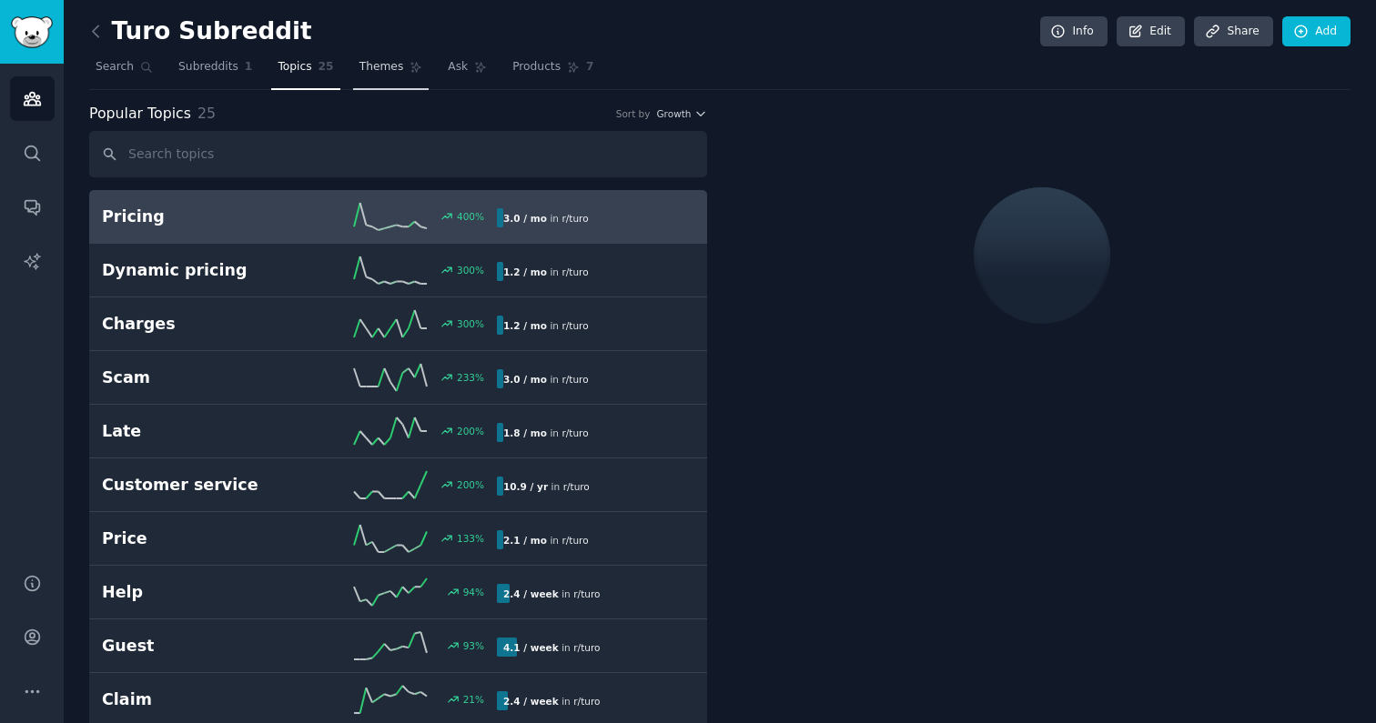
click at [390, 55] on link "Themes" at bounding box center [391, 71] width 76 height 37
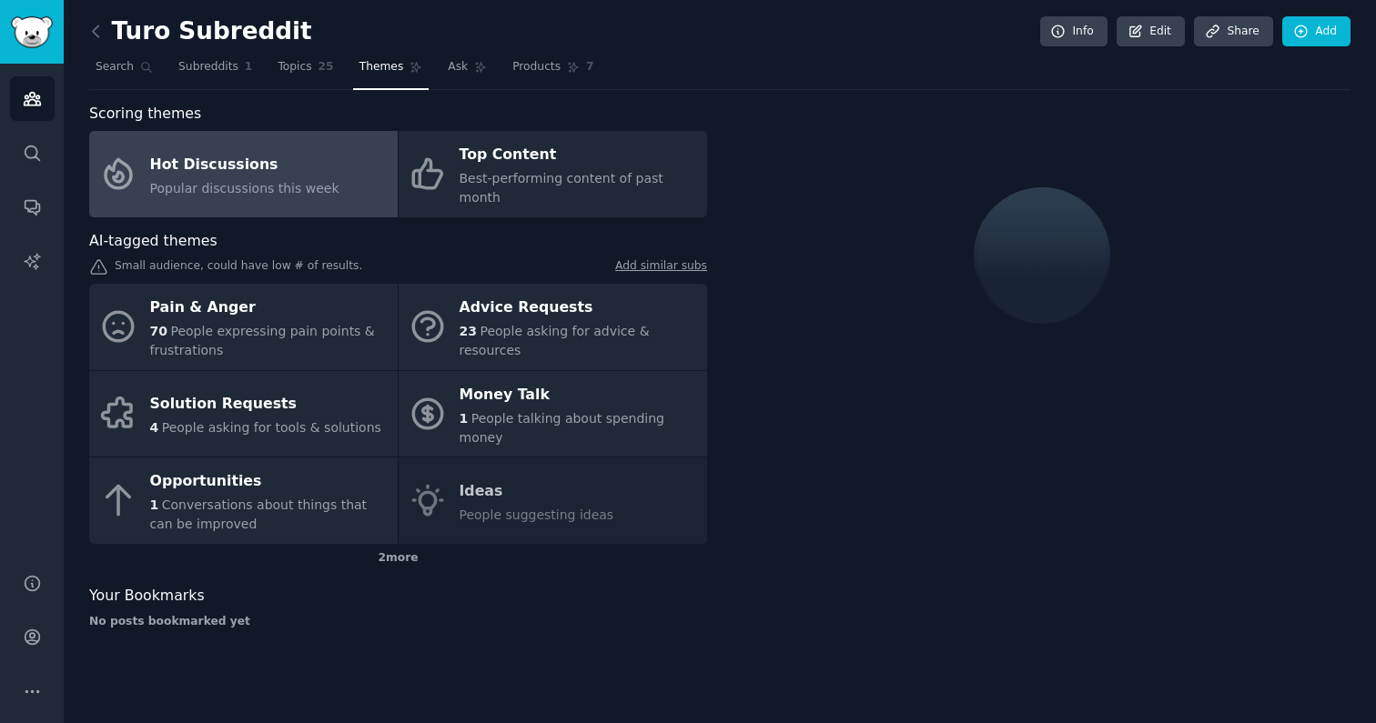
click at [234, 154] on div "Hot Discussions" at bounding box center [244, 164] width 189 height 29
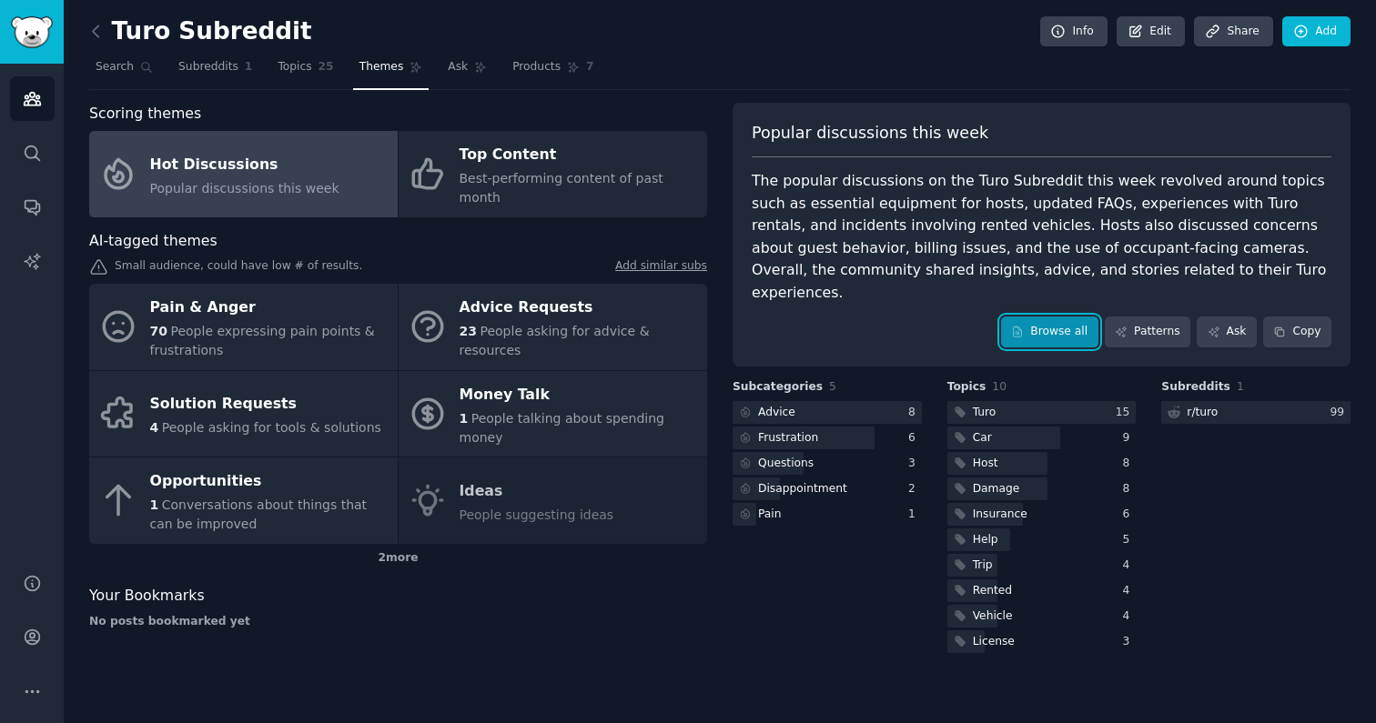
click at [1067, 317] on link "Browse all" at bounding box center [1049, 332] width 97 height 31
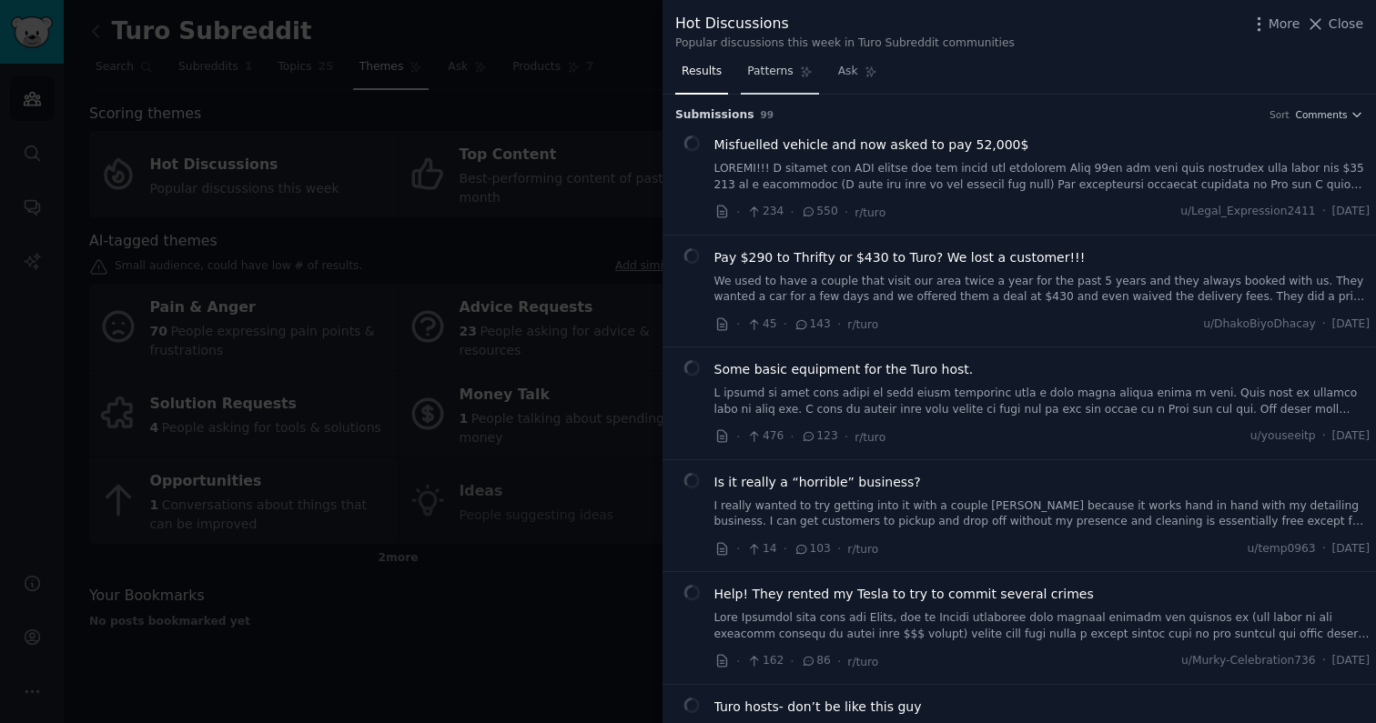
click at [745, 58] on link "Patterns" at bounding box center [779, 75] width 77 height 37
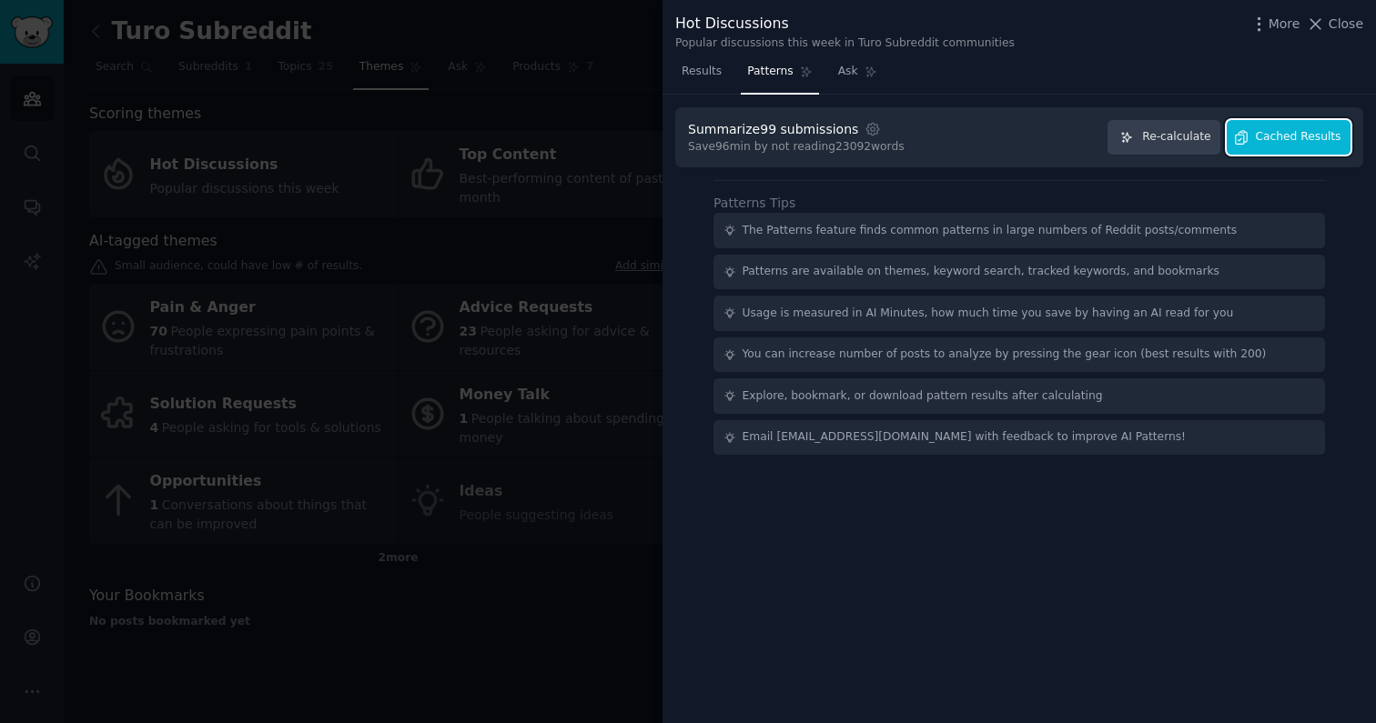
click at [1265, 146] on button "Cached Results" at bounding box center [1288, 137] width 124 height 35
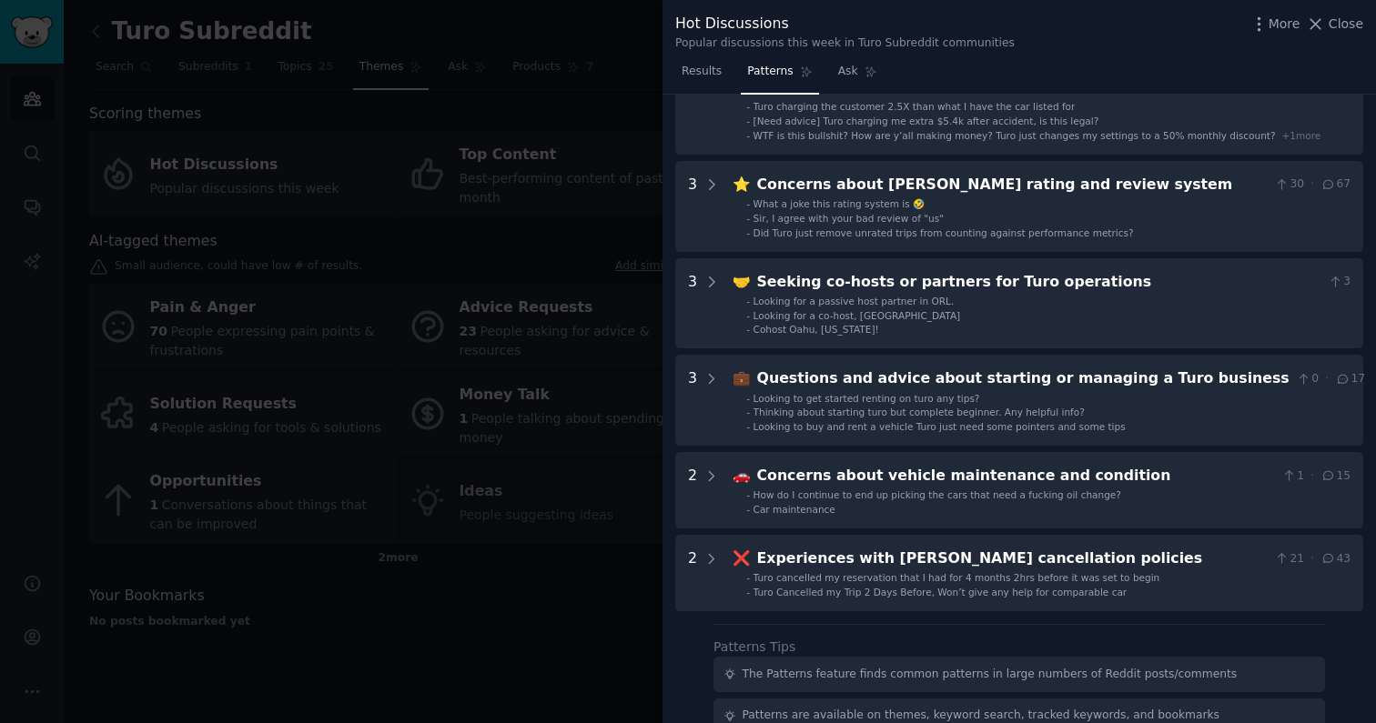
scroll to position [301, 0]
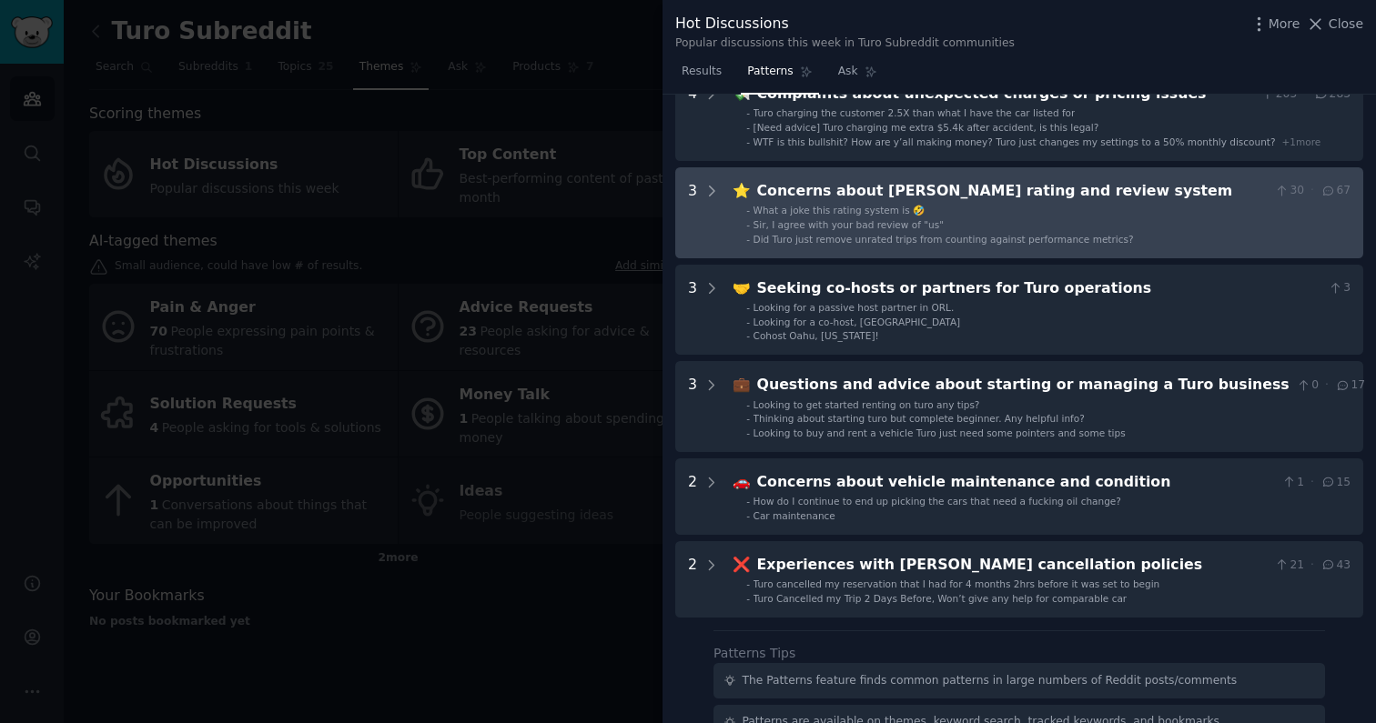
click at [1122, 255] on system "3 ⭐ Concerns about Turo's rating and review system 30 · 67 - What a joke this r…" at bounding box center [1019, 212] width 688 height 91
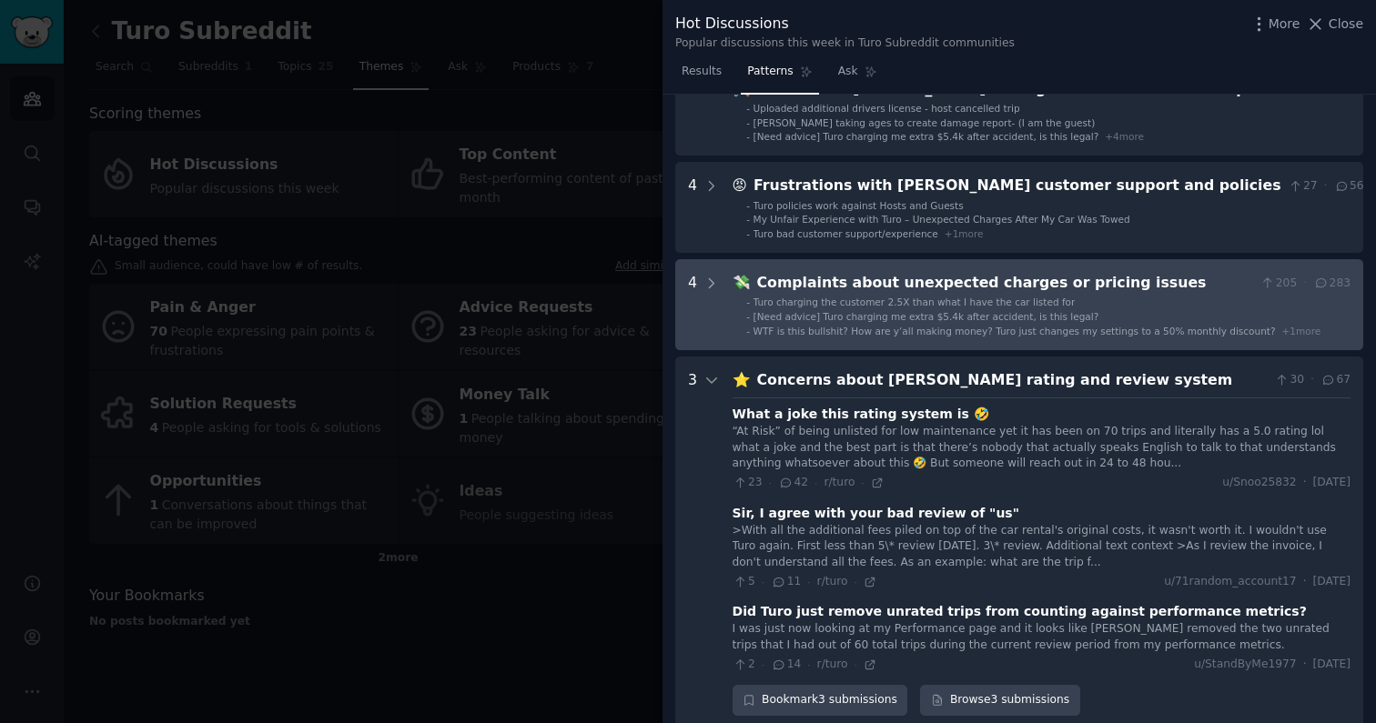
scroll to position [114, 0]
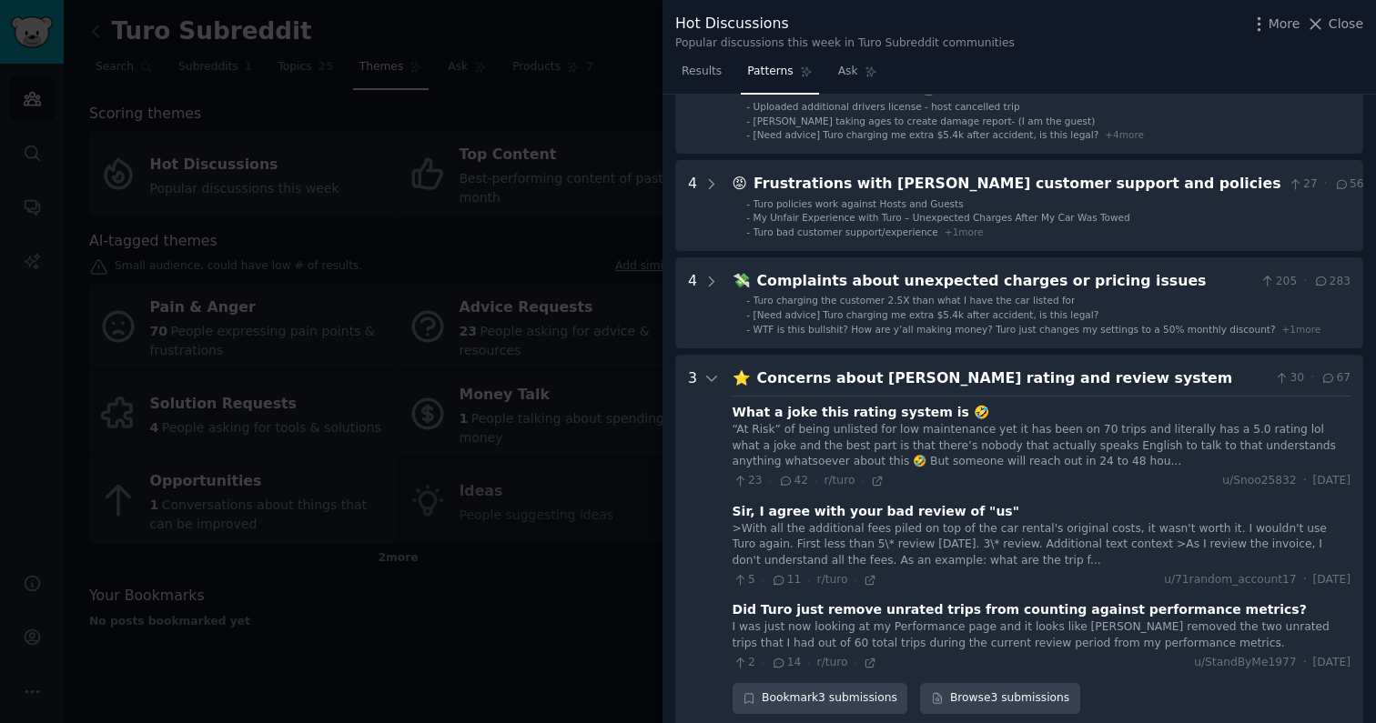
click at [1130, 383] on div "Concerns about Turo's rating and review system" at bounding box center [1012, 379] width 510 height 23
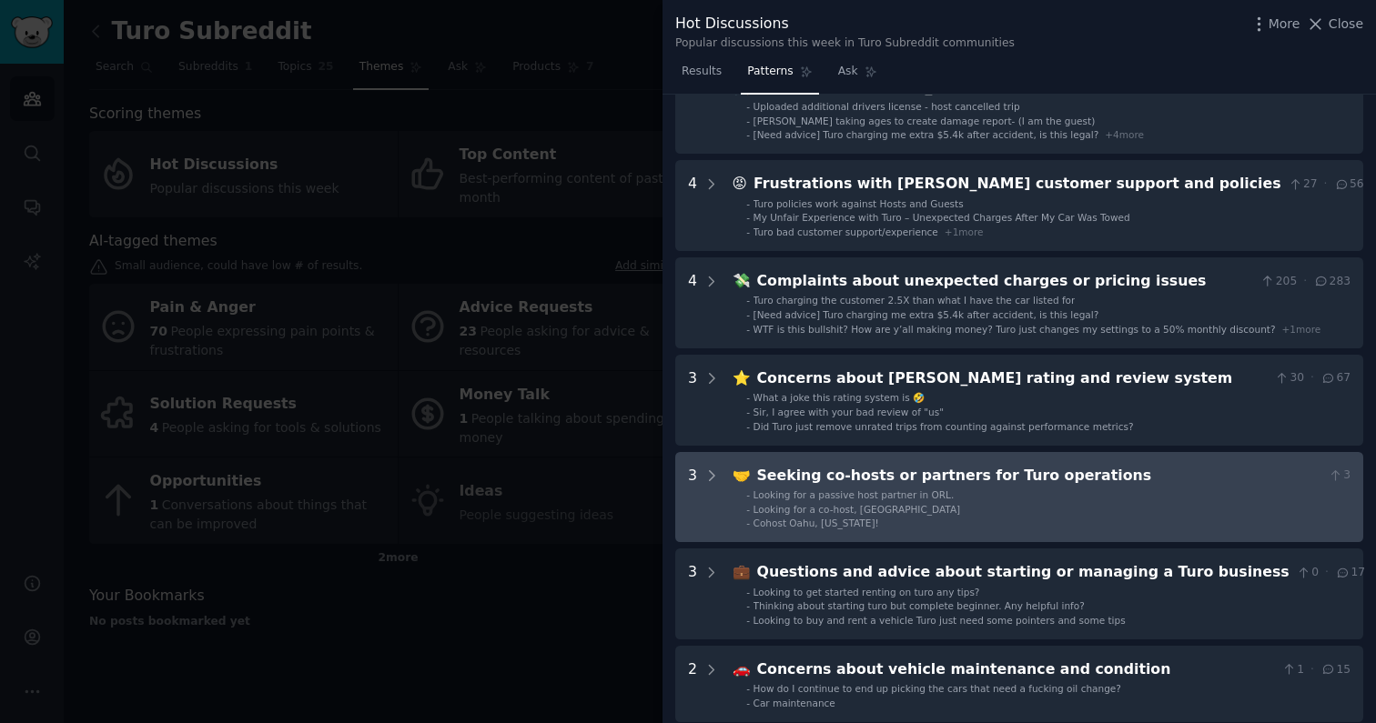
click at [1124, 480] on div "Seeking co-hosts or partners for Turo operations" at bounding box center [1039, 476] width 564 height 23
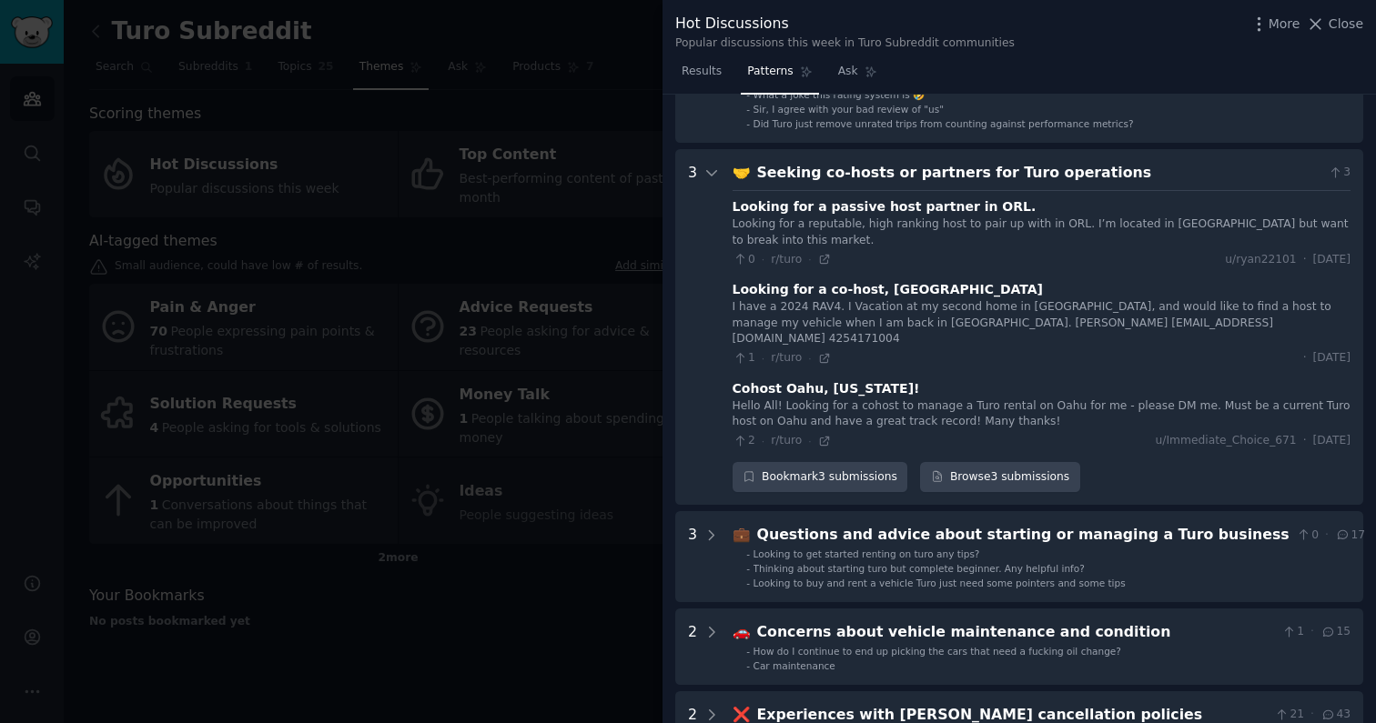
scroll to position [471, 0]
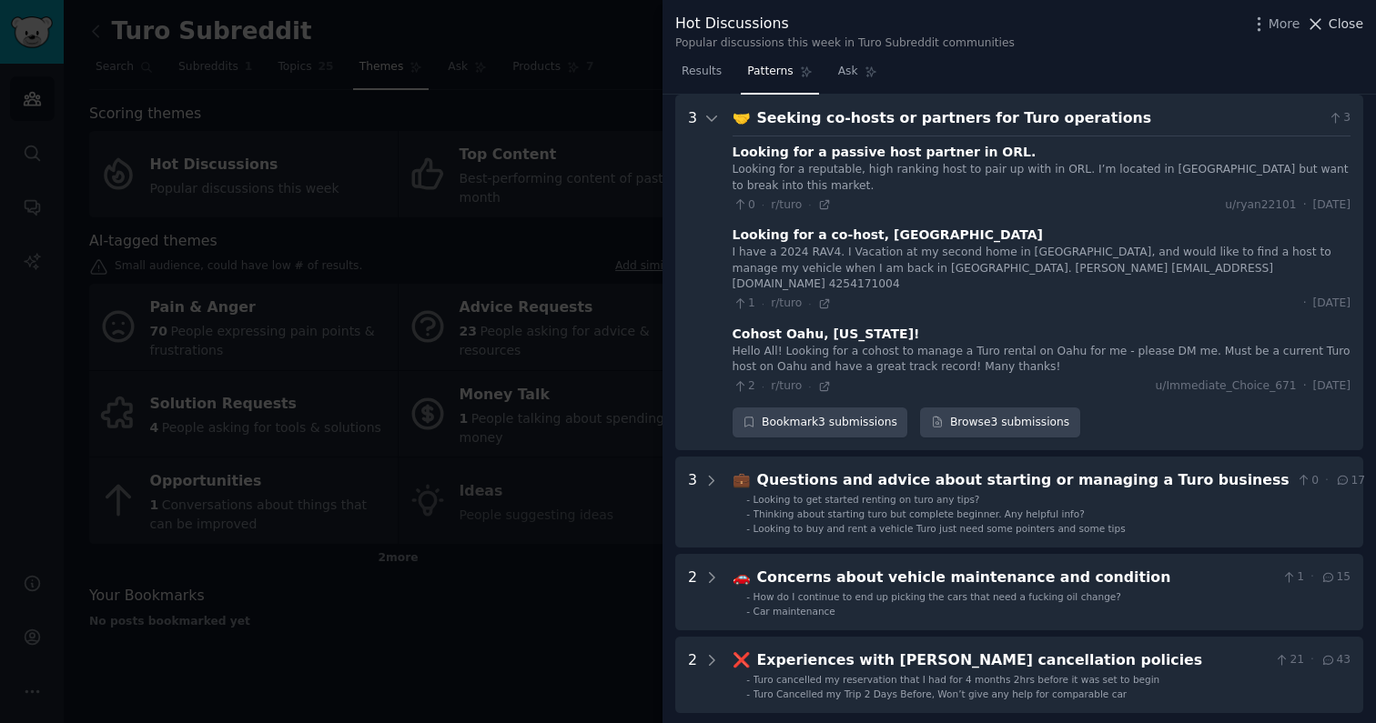
click at [1344, 24] on span "Close" at bounding box center [1345, 24] width 35 height 19
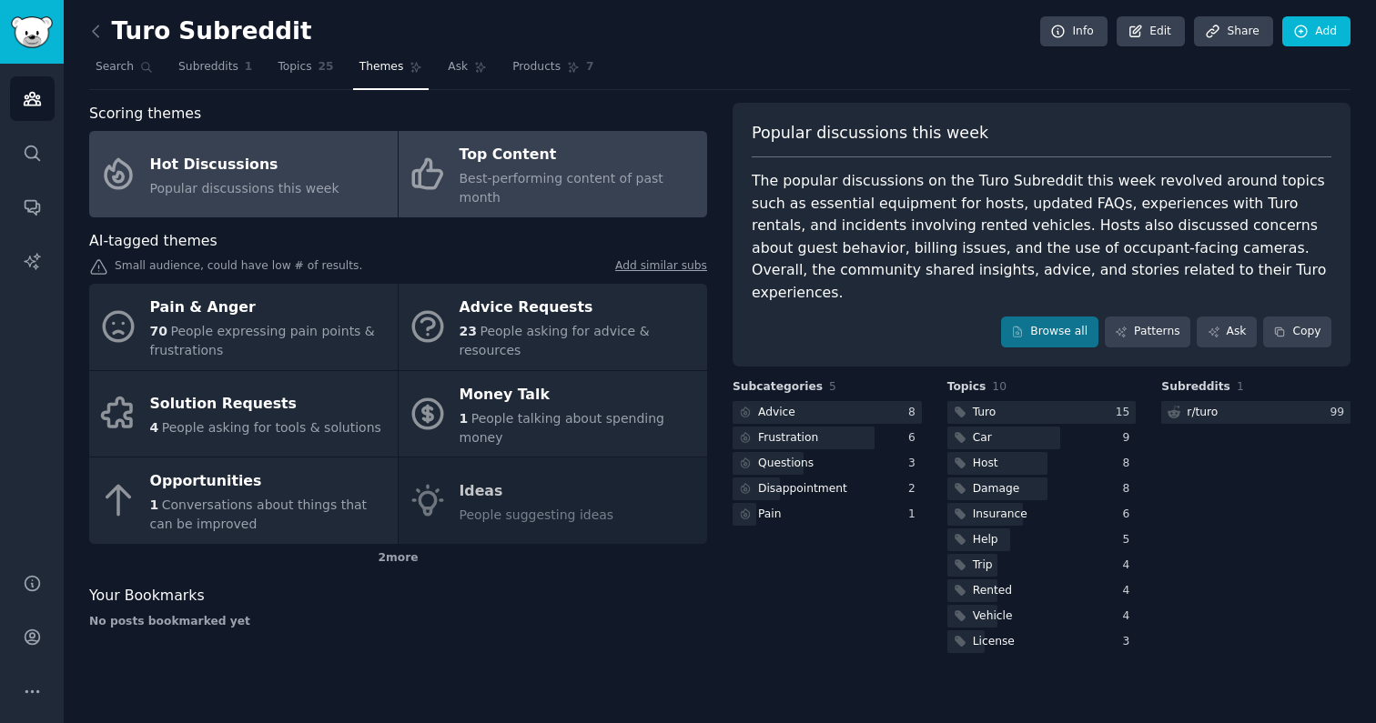
click at [617, 151] on div "Top Content" at bounding box center [578, 155] width 238 height 29
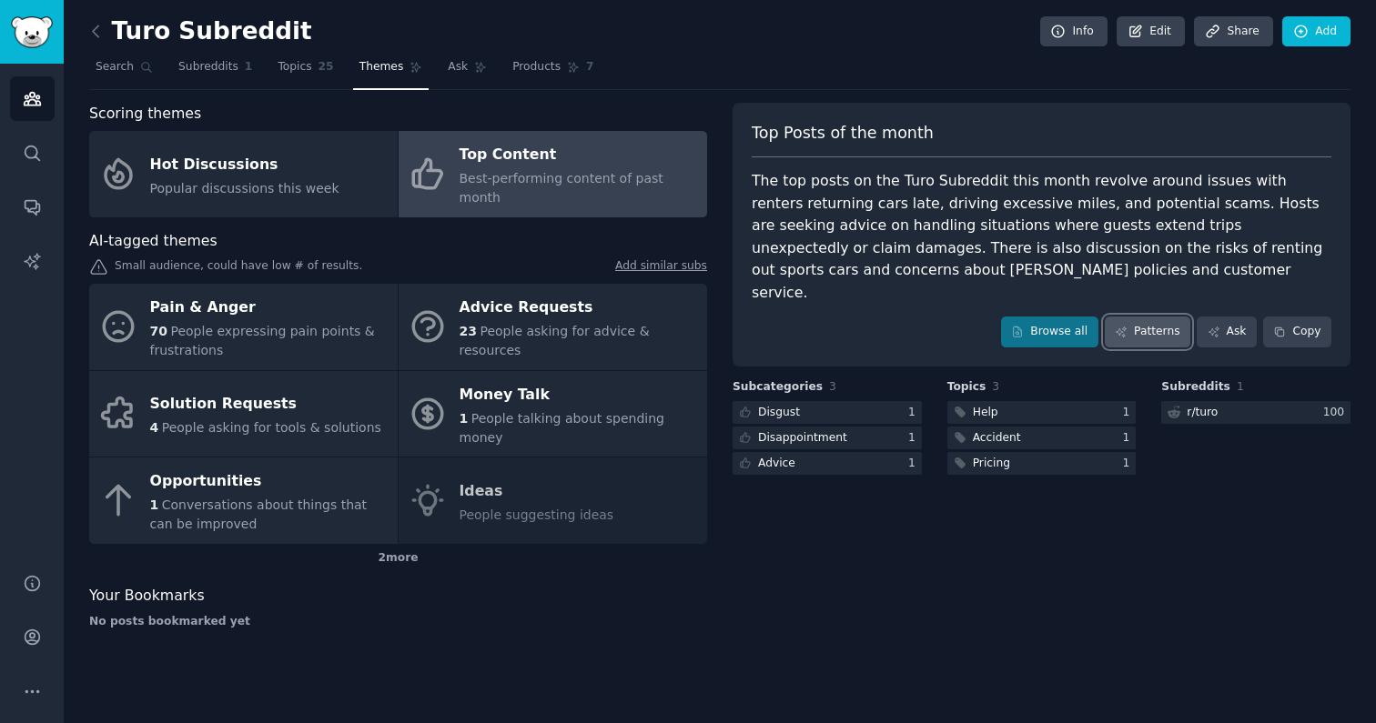
click at [1156, 317] on link "Patterns" at bounding box center [1148, 332] width 86 height 31
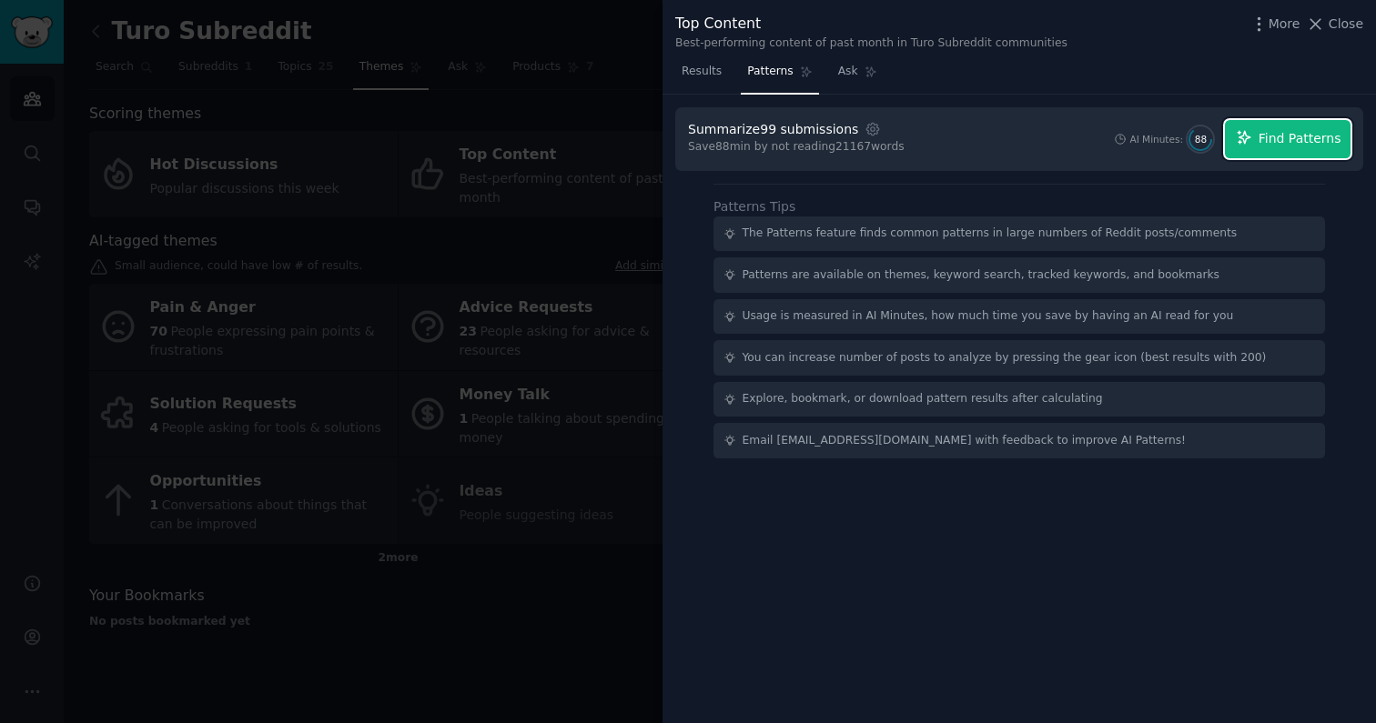
click at [1291, 151] on button "Find Patterns" at bounding box center [1288, 139] width 126 height 38
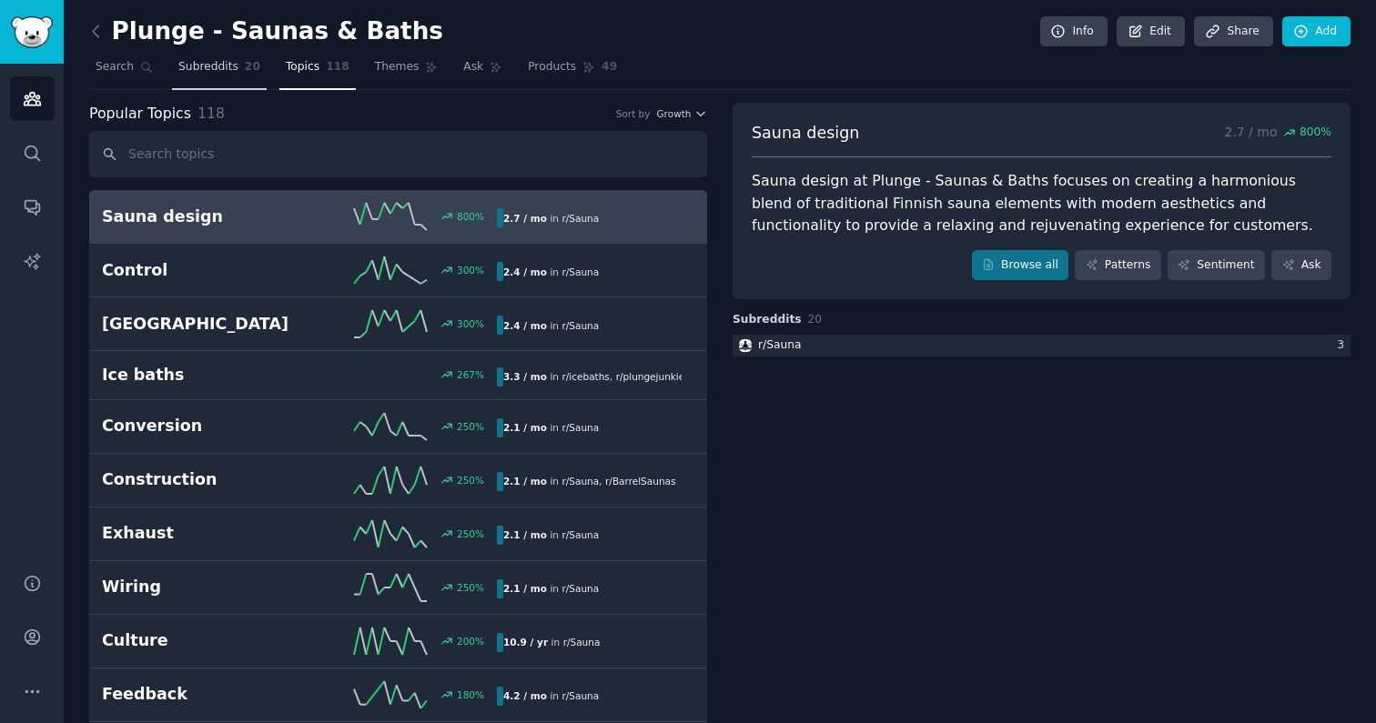
click at [212, 79] on link "Subreddits 20" at bounding box center [219, 71] width 95 height 37
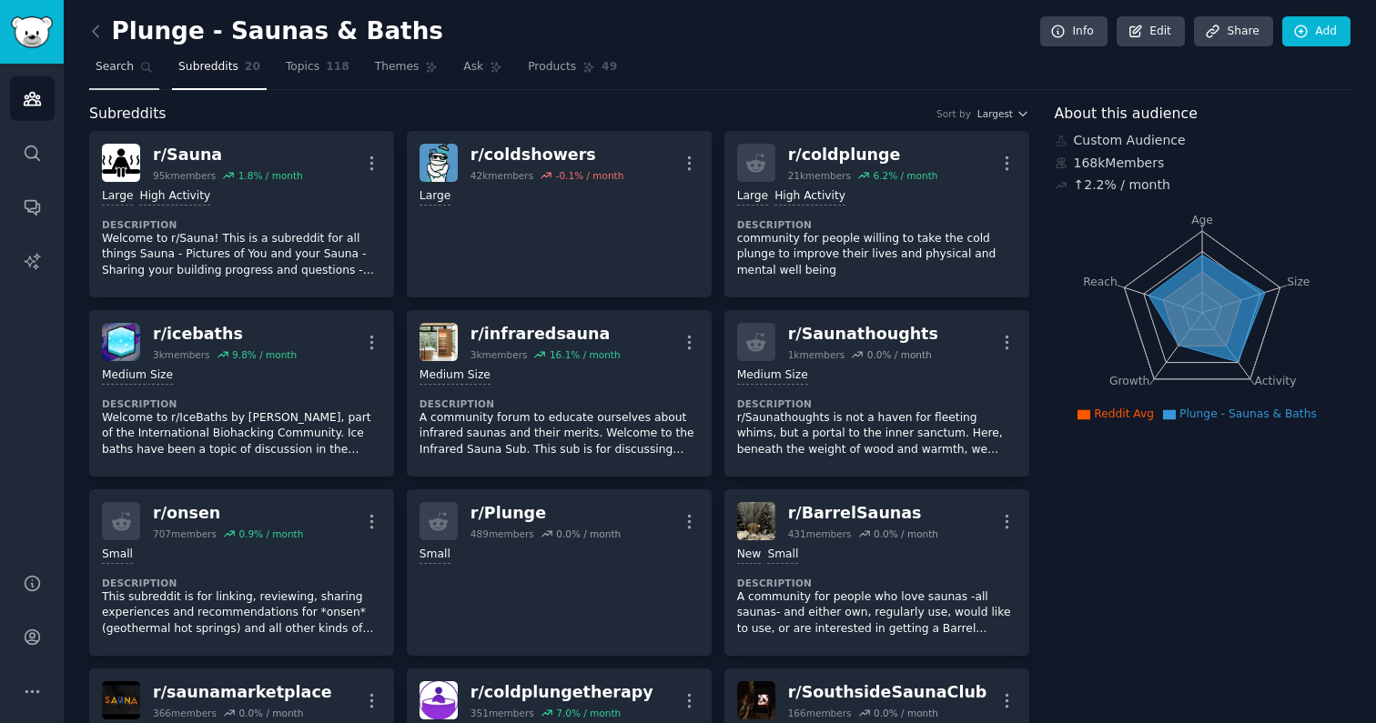
click at [121, 66] on span "Search" at bounding box center [115, 67] width 38 height 16
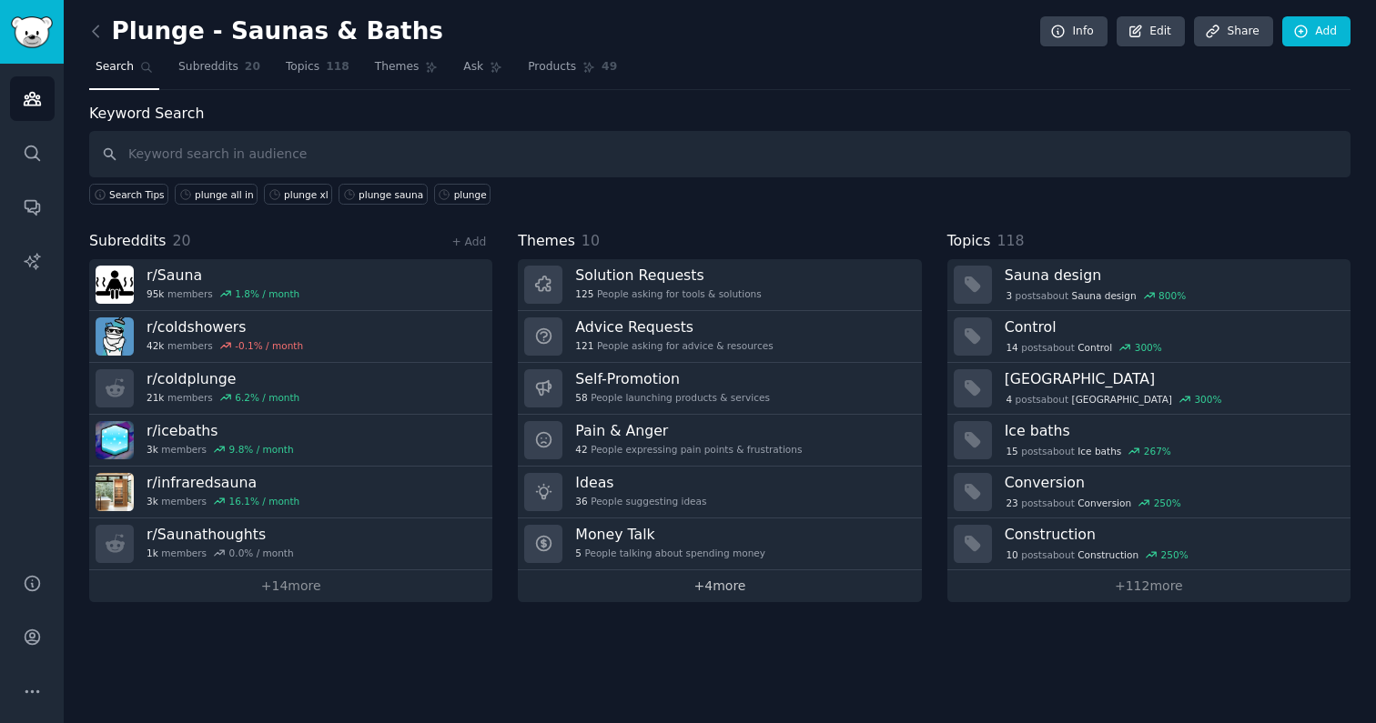
click at [822, 589] on link "+ 4 more" at bounding box center [719, 586] width 403 height 32
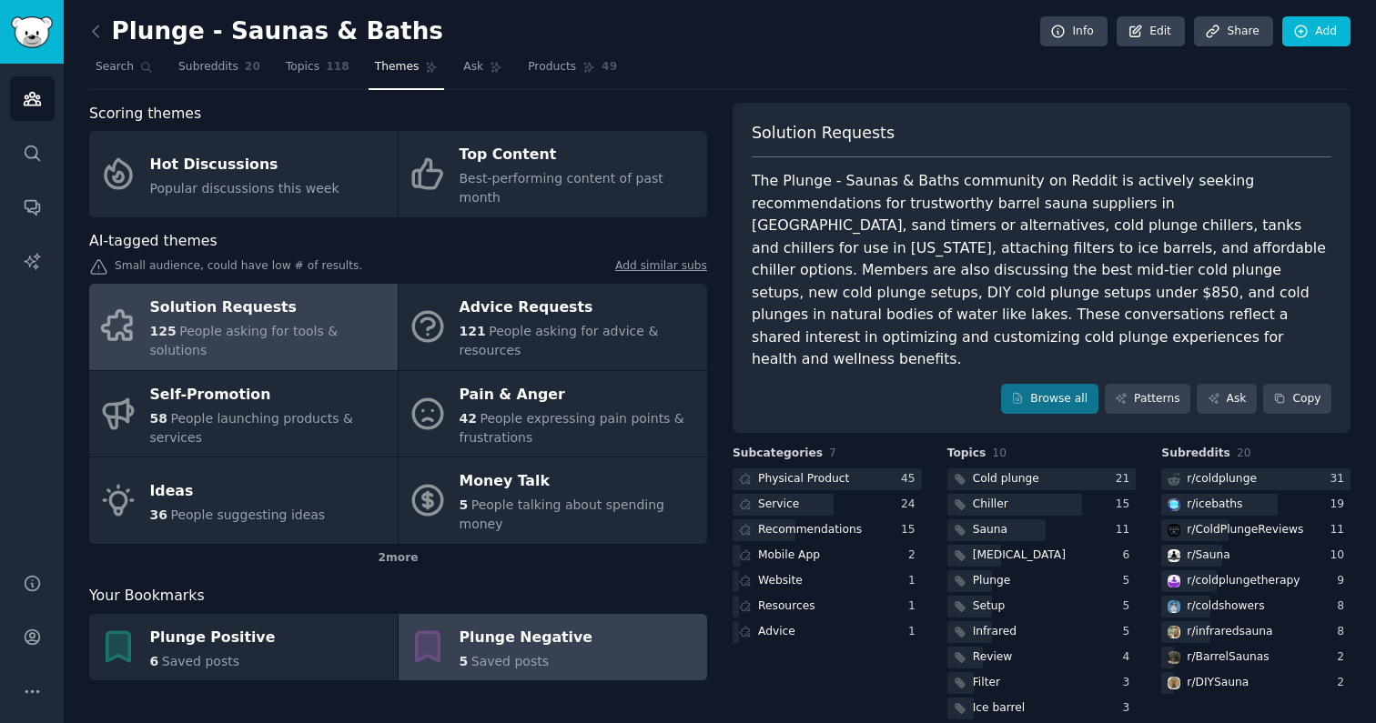
click at [499, 623] on div "Plunge Negative" at bounding box center [525, 637] width 133 height 29
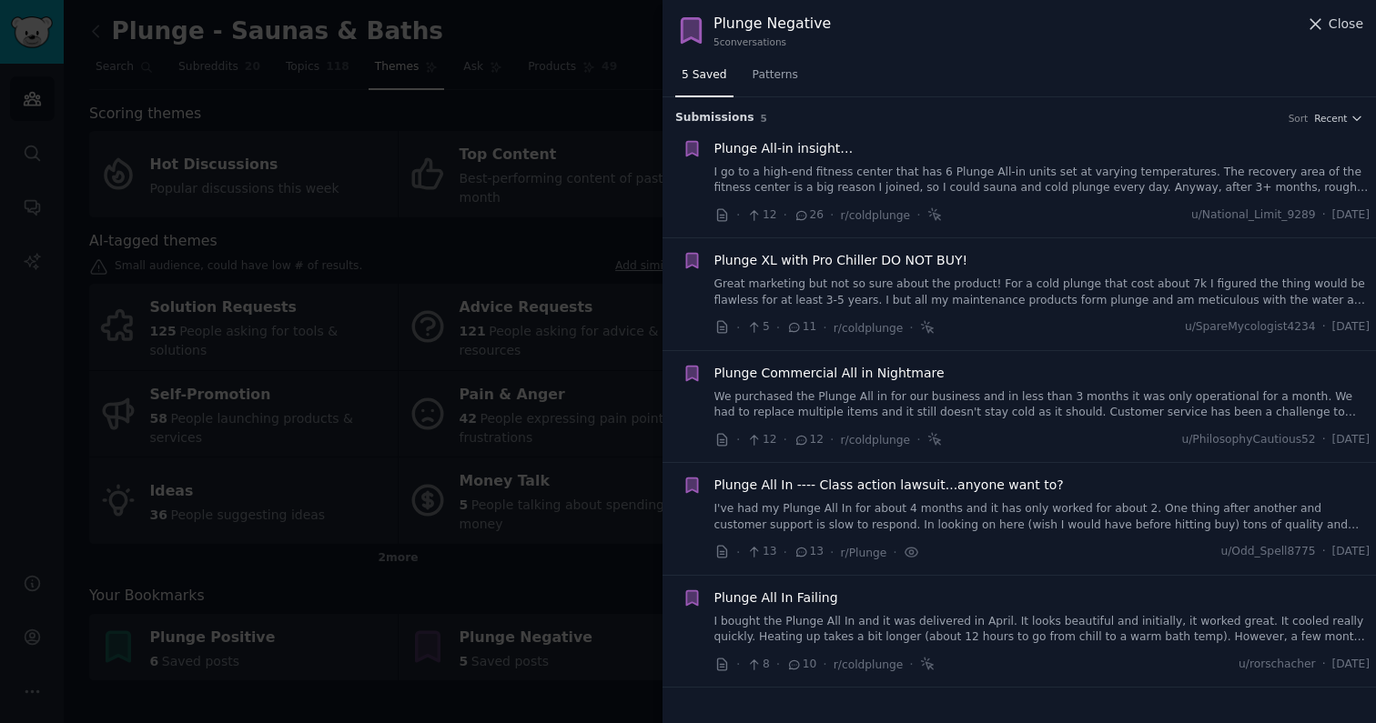
click at [1340, 28] on span "Close" at bounding box center [1345, 24] width 35 height 19
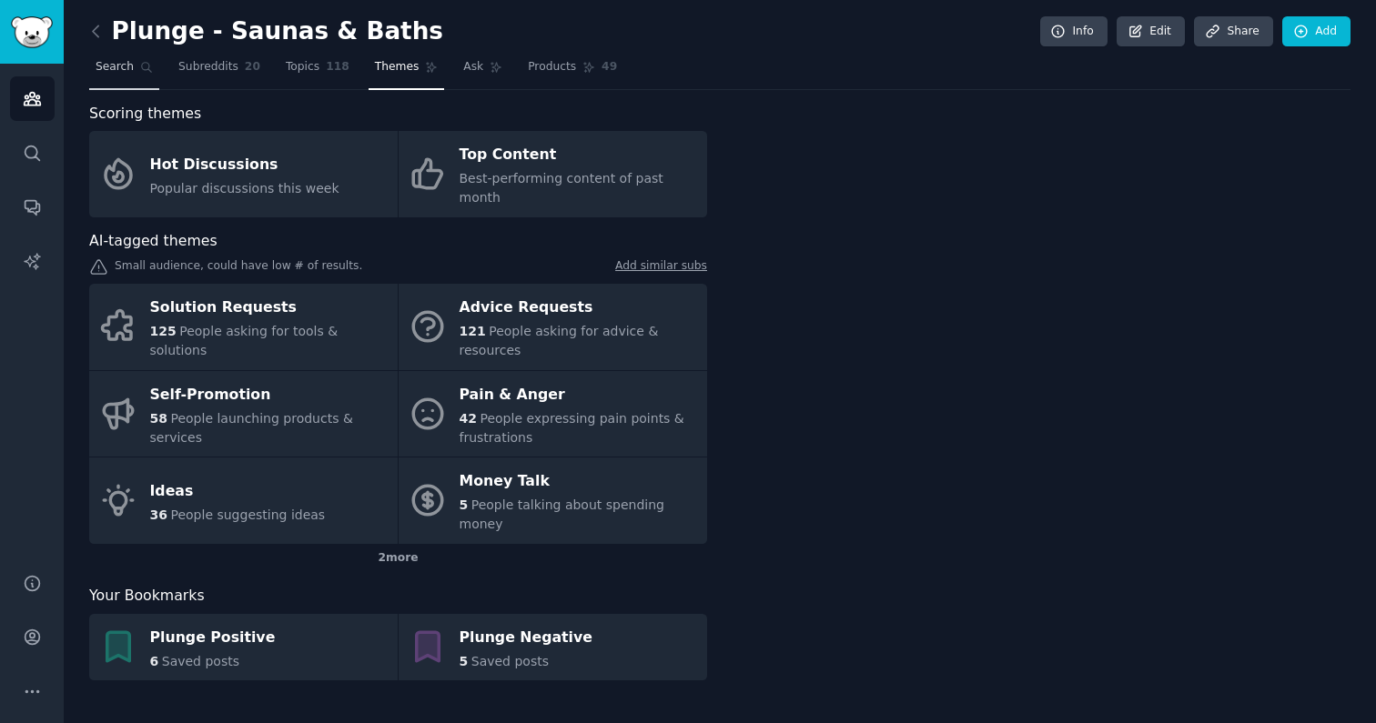
click at [117, 74] on span "Search" at bounding box center [115, 67] width 38 height 16
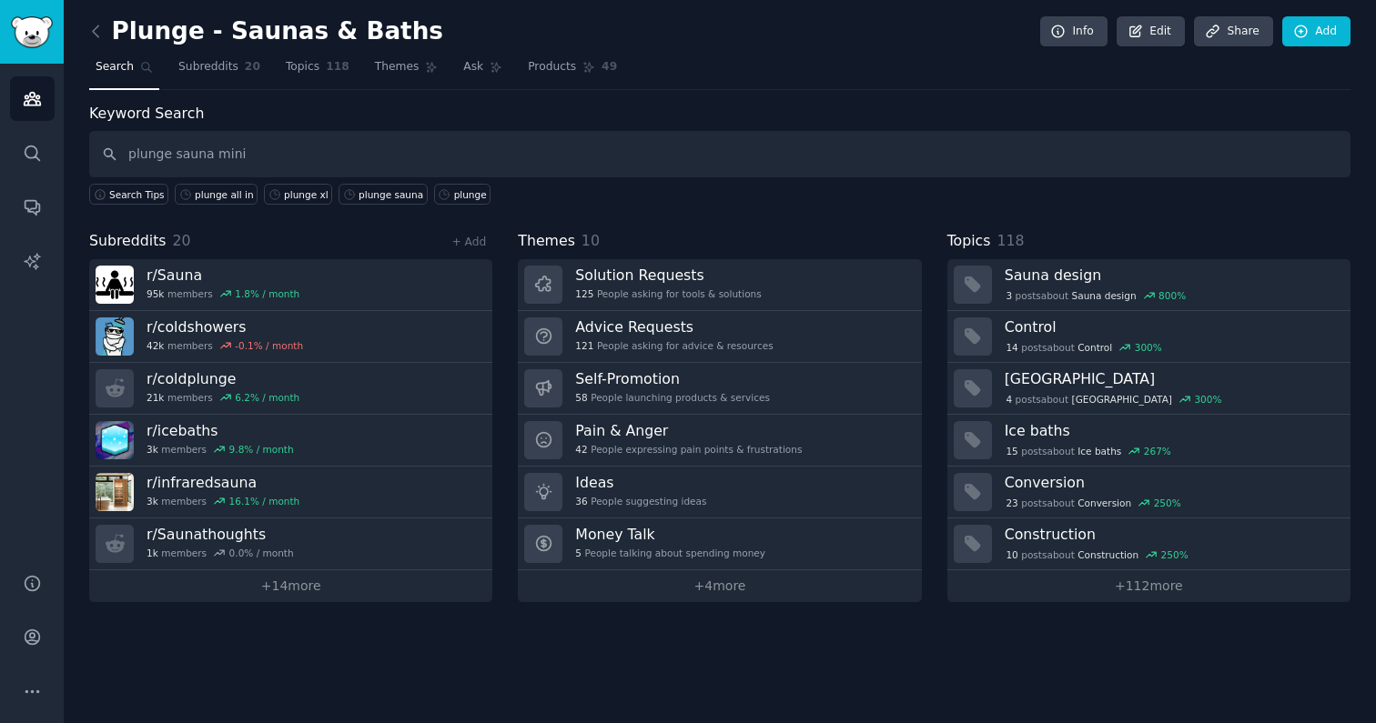
type input "plunge sauna mini"
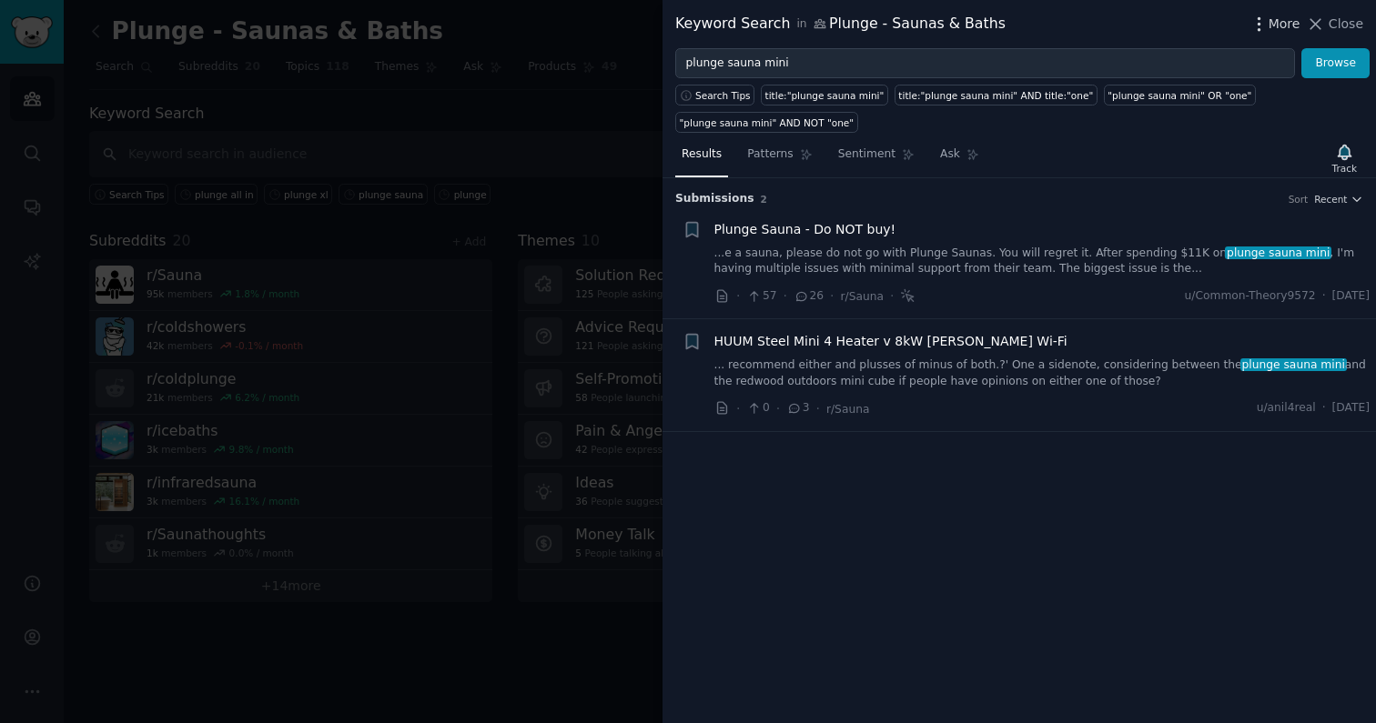
click at [1271, 19] on span "More" at bounding box center [1284, 24] width 32 height 19
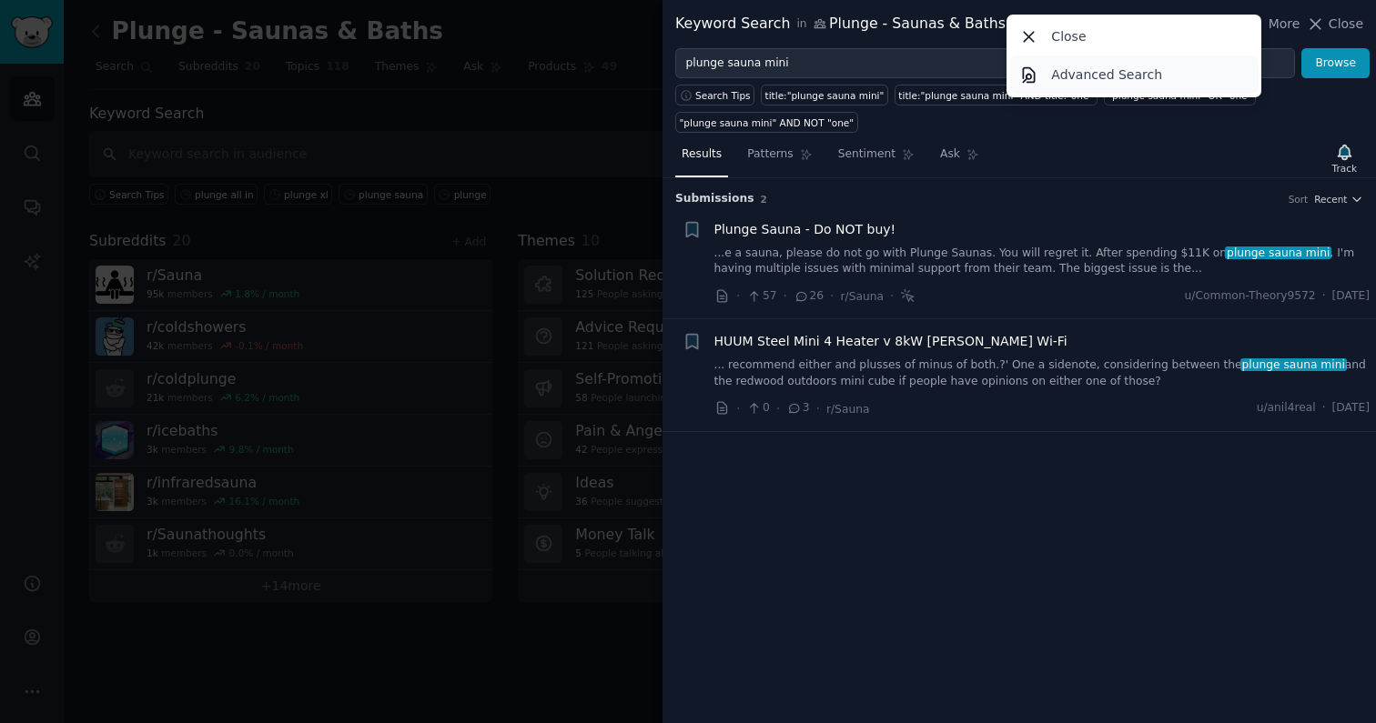
click at [1109, 75] on p "Advanced Search" at bounding box center [1106, 75] width 111 height 19
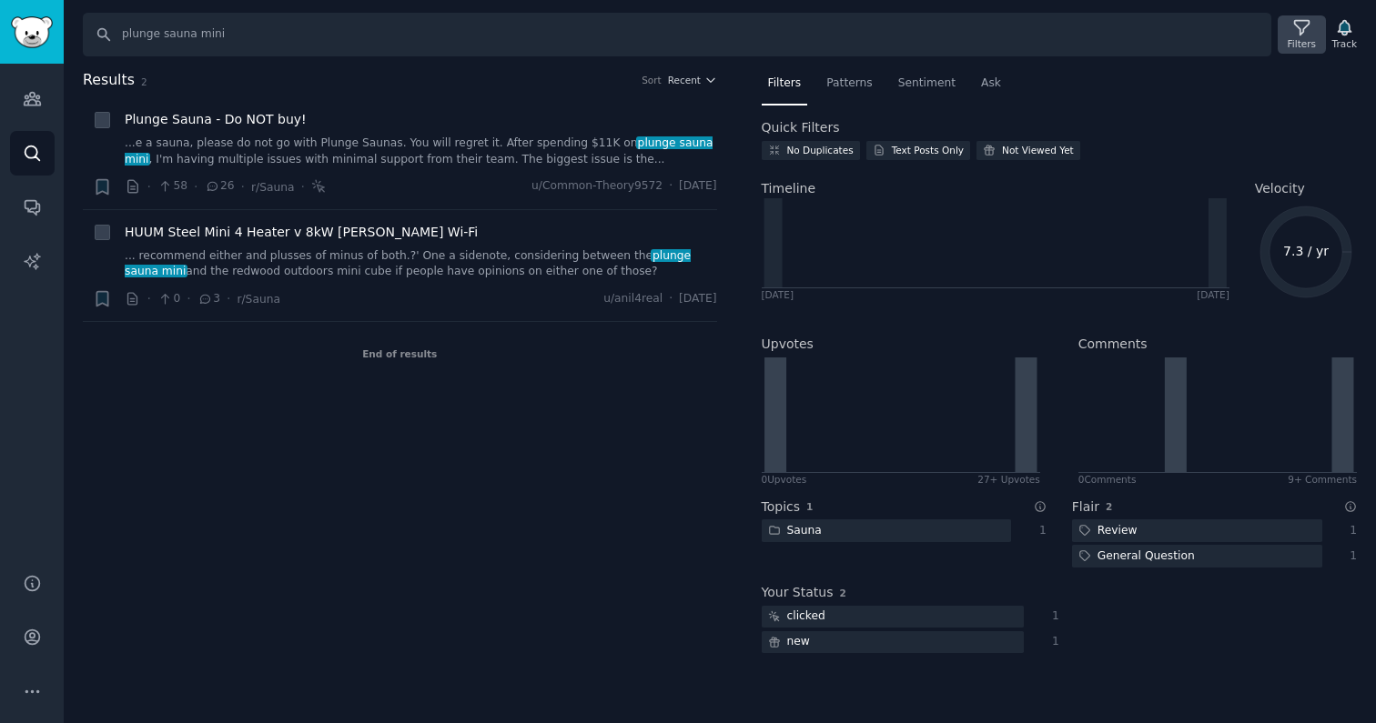
click at [1313, 27] on div "Filters" at bounding box center [1300, 34] width 47 height 38
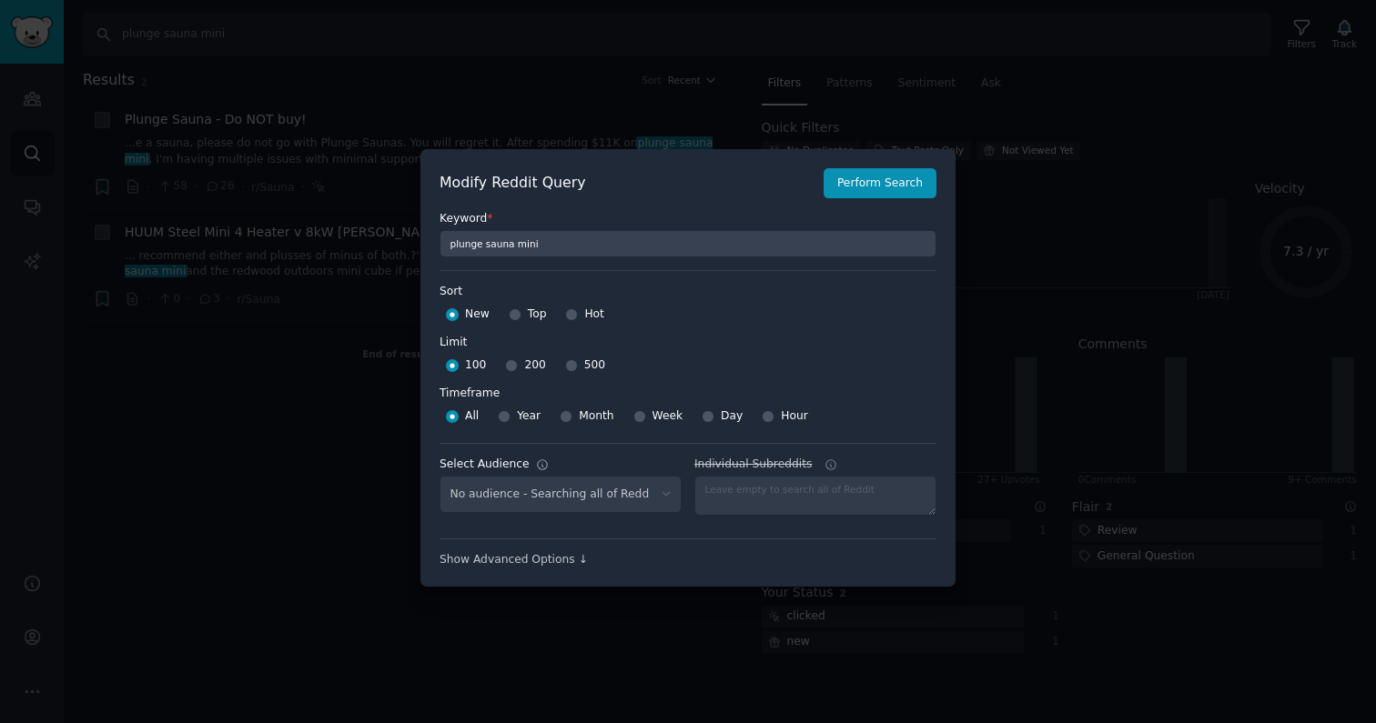
select select "917cc280b5"
click at [520, 317] on div "Top" at bounding box center [528, 314] width 38 height 29
click at [513, 316] on input "Top" at bounding box center [515, 314] width 13 height 13
radio input "true"
click at [571, 368] on input "500" at bounding box center [571, 365] width 13 height 13
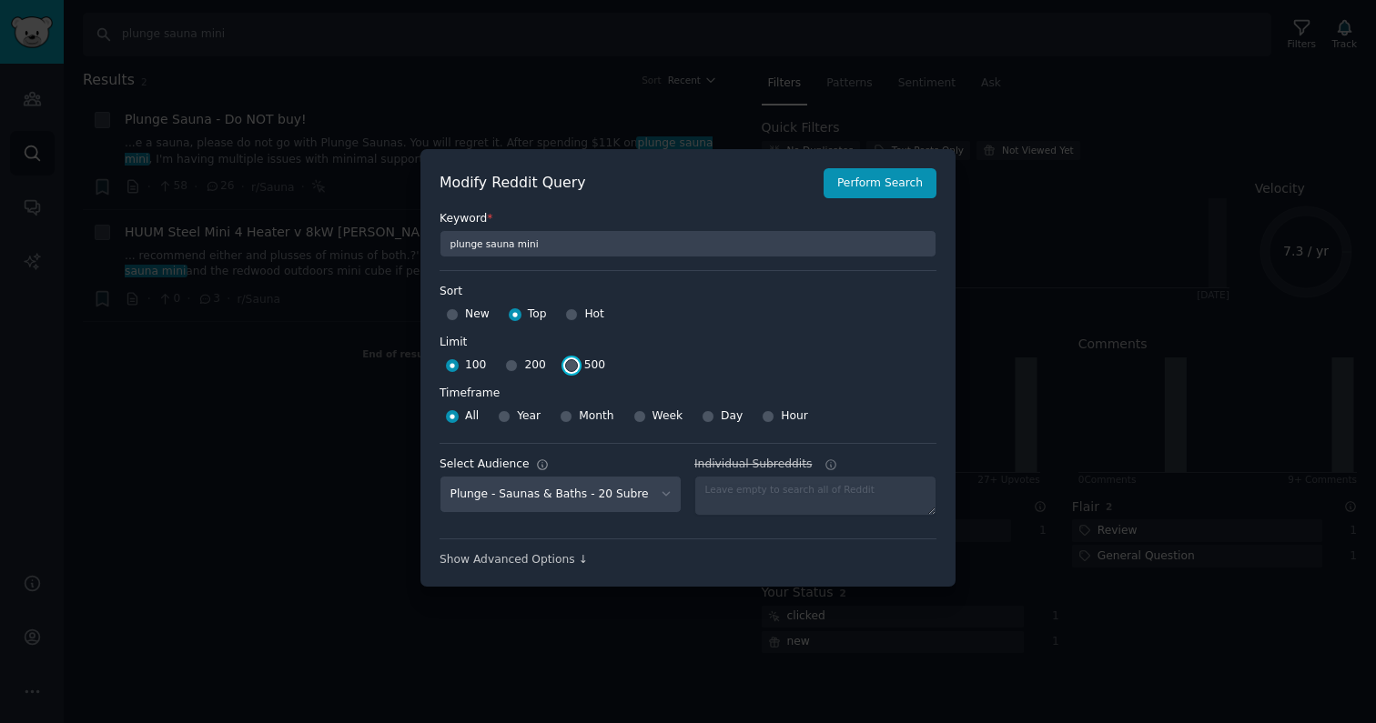
radio input "true"
click at [517, 421] on span "Year" at bounding box center [529, 417] width 24 height 16
click at [510, 421] on input "Year" at bounding box center [504, 416] width 13 height 13
radio input "true"
click at [856, 184] on button "Perform Search" at bounding box center [879, 183] width 113 height 31
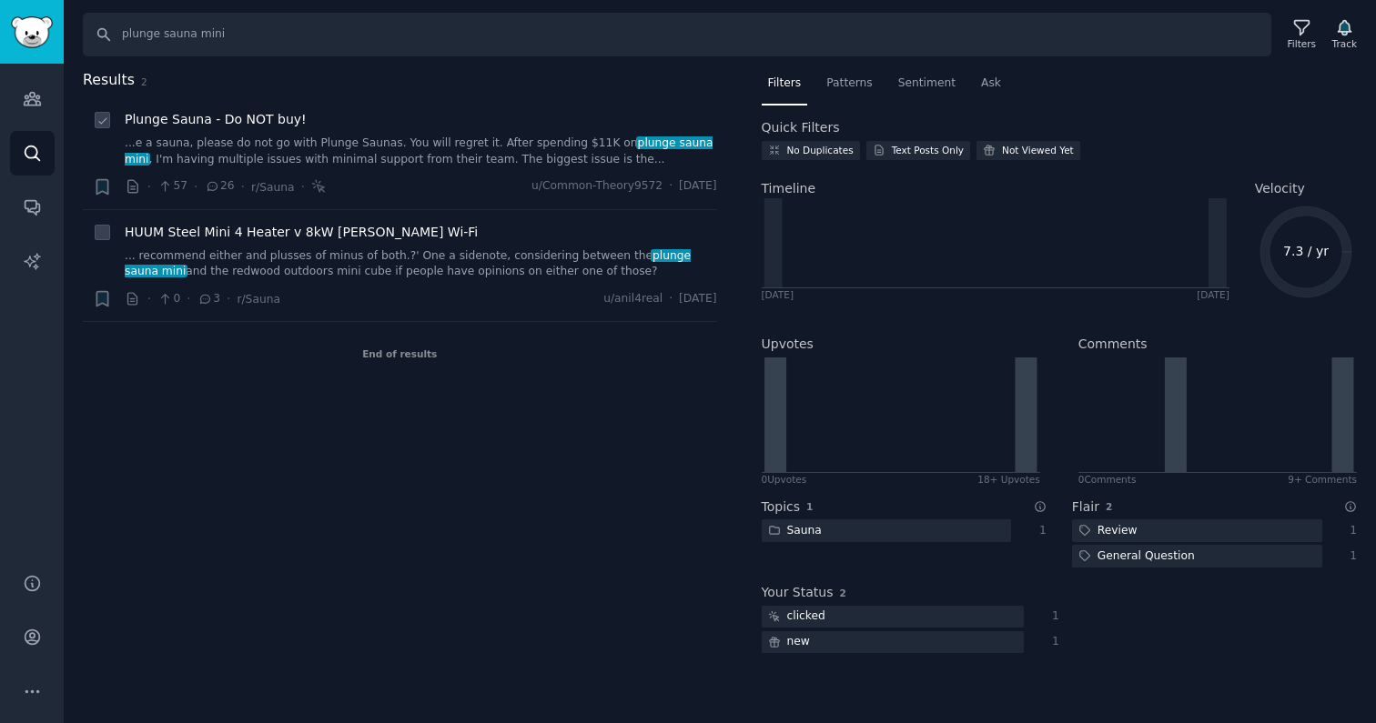
click at [328, 148] on link "...e a sauna, please do not go with Plunge Saunas. You will regret it. After sp…" at bounding box center [421, 152] width 592 height 32
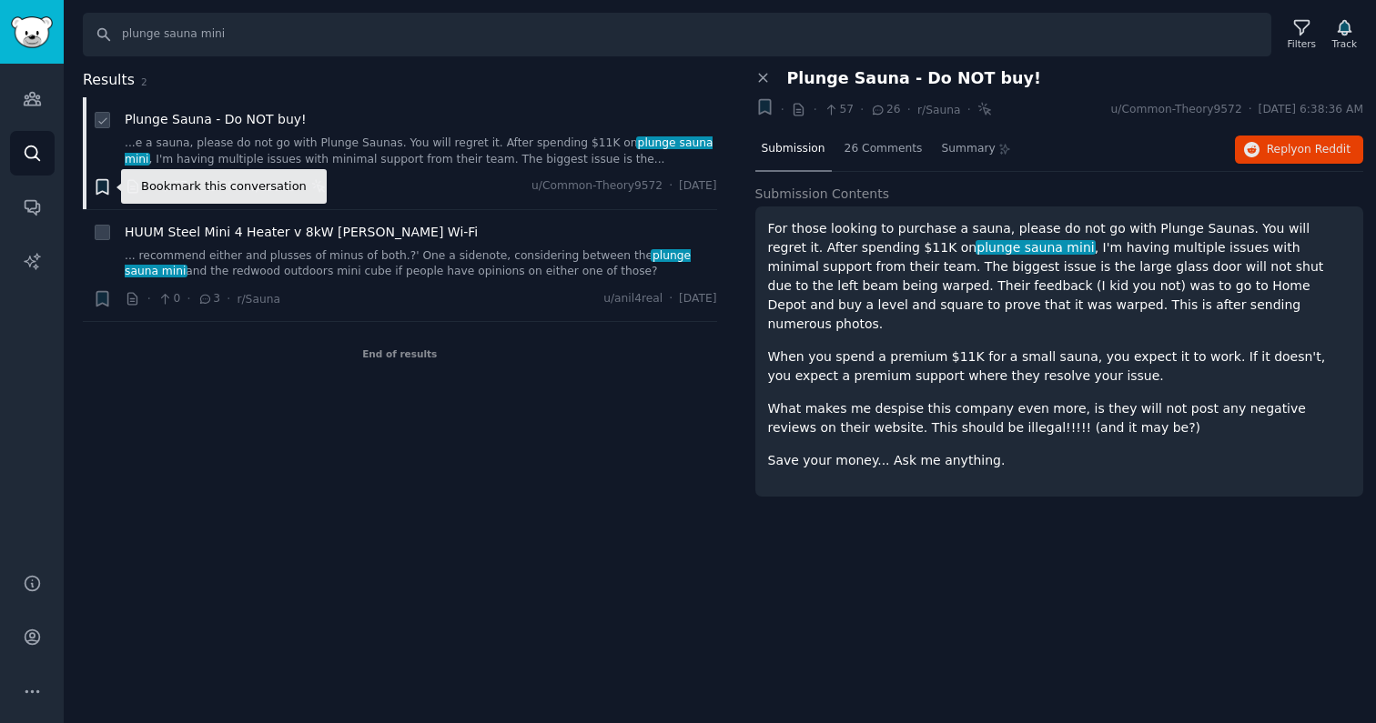
click at [105, 184] on icon "button" at bounding box center [101, 186] width 11 height 15
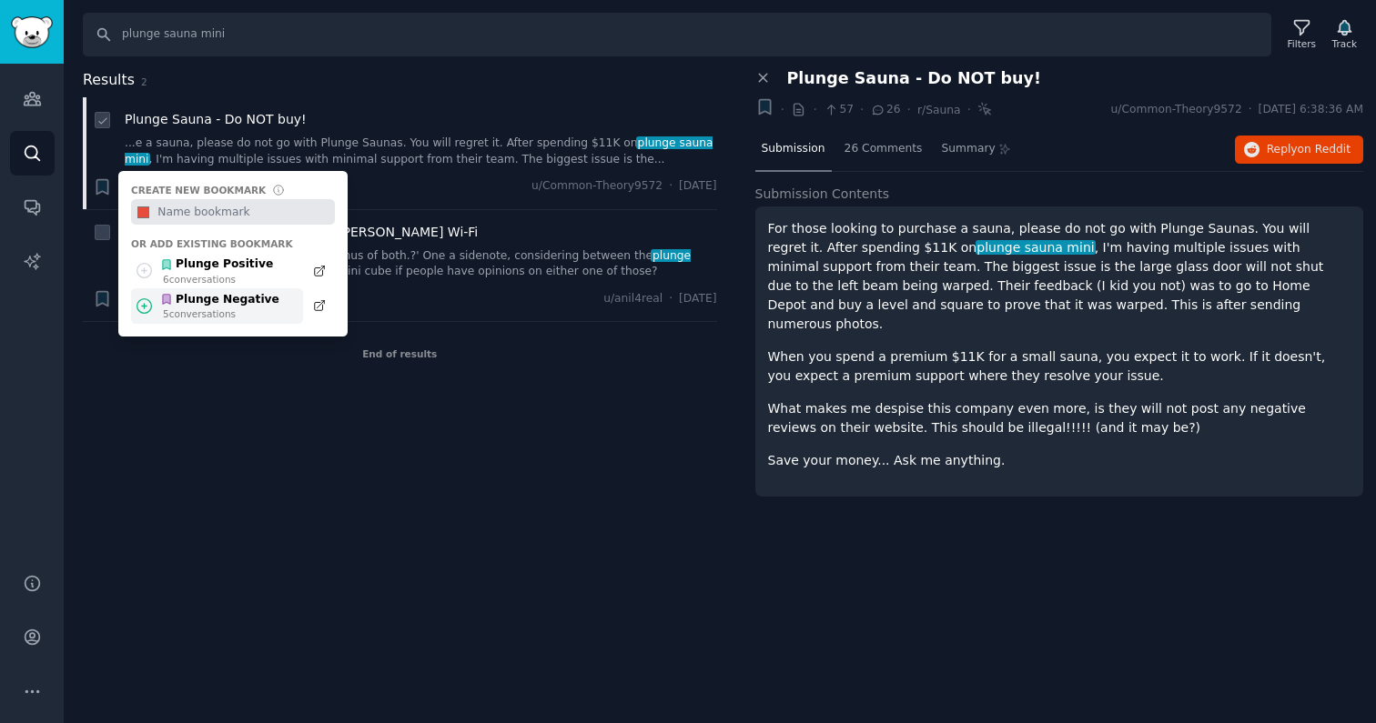
click at [242, 315] on div "5 conversation s" at bounding box center [221, 314] width 116 height 13
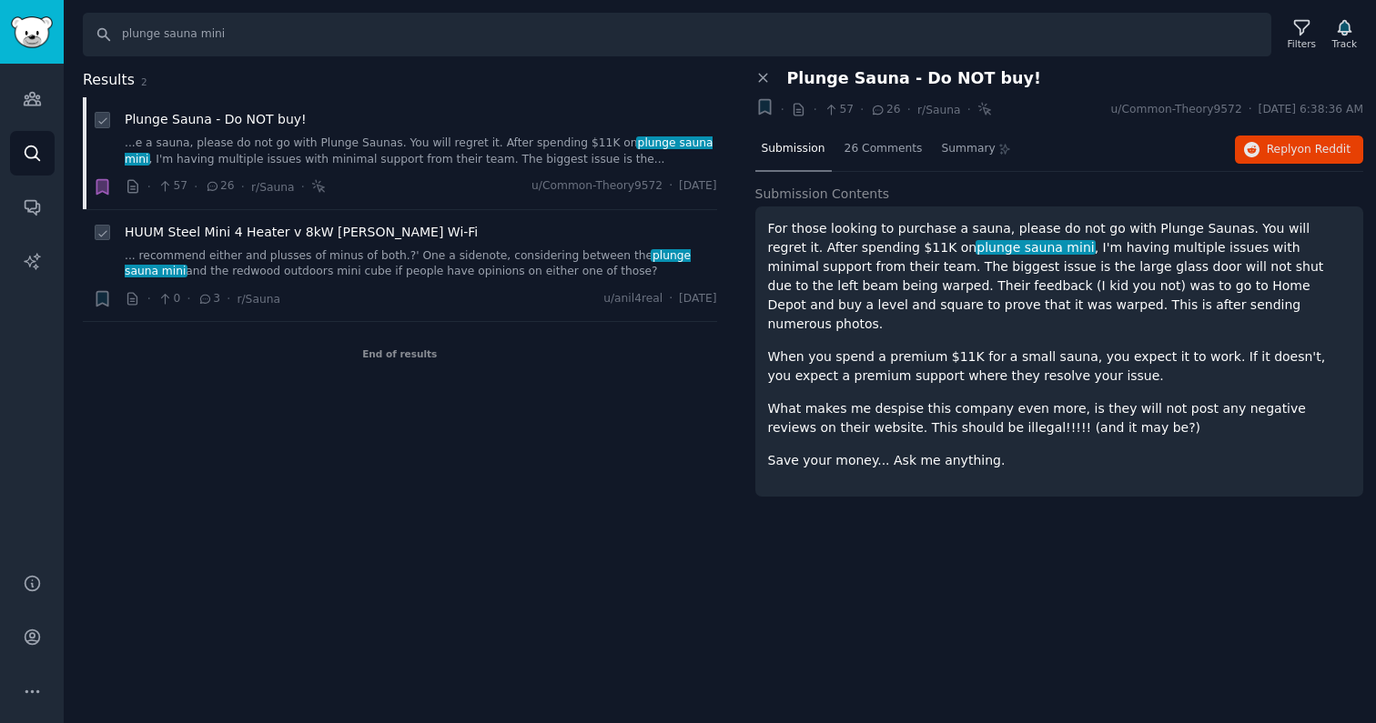
click at [387, 253] on link "... recommend either and plusses of minus of both.?' One a sidenote, considerin…" at bounding box center [421, 264] width 592 height 32
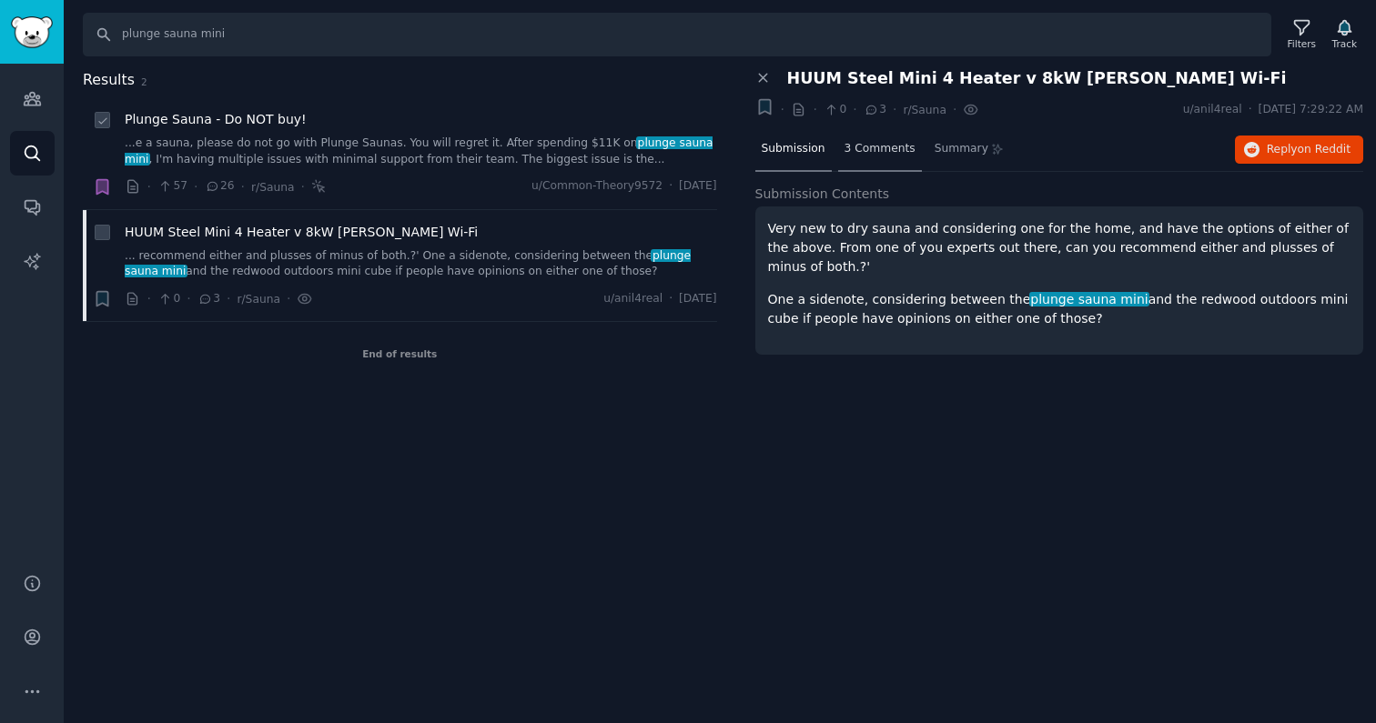
click at [853, 148] on span "3 Comments" at bounding box center [879, 149] width 71 height 16
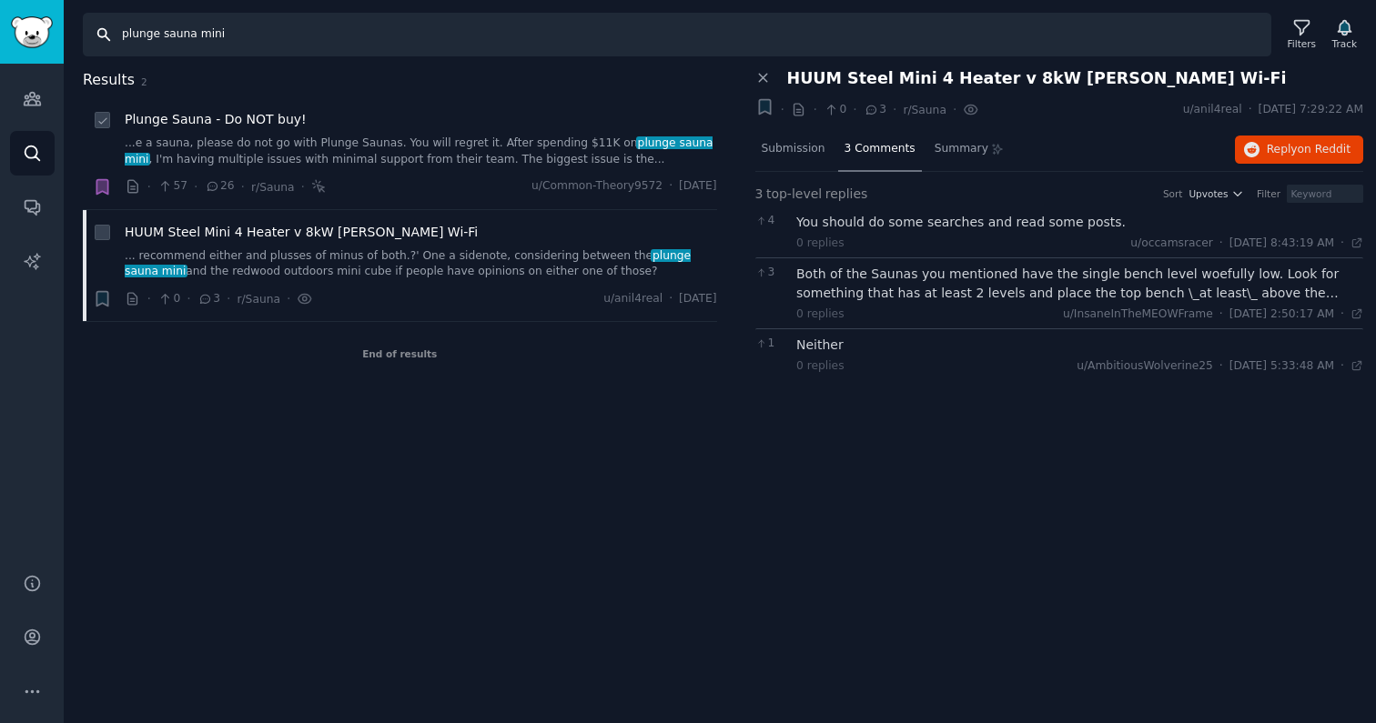
click at [208, 33] on input "plunge sauna mini" at bounding box center [677, 35] width 1188 height 44
type input "[DOMAIN_NAME]"
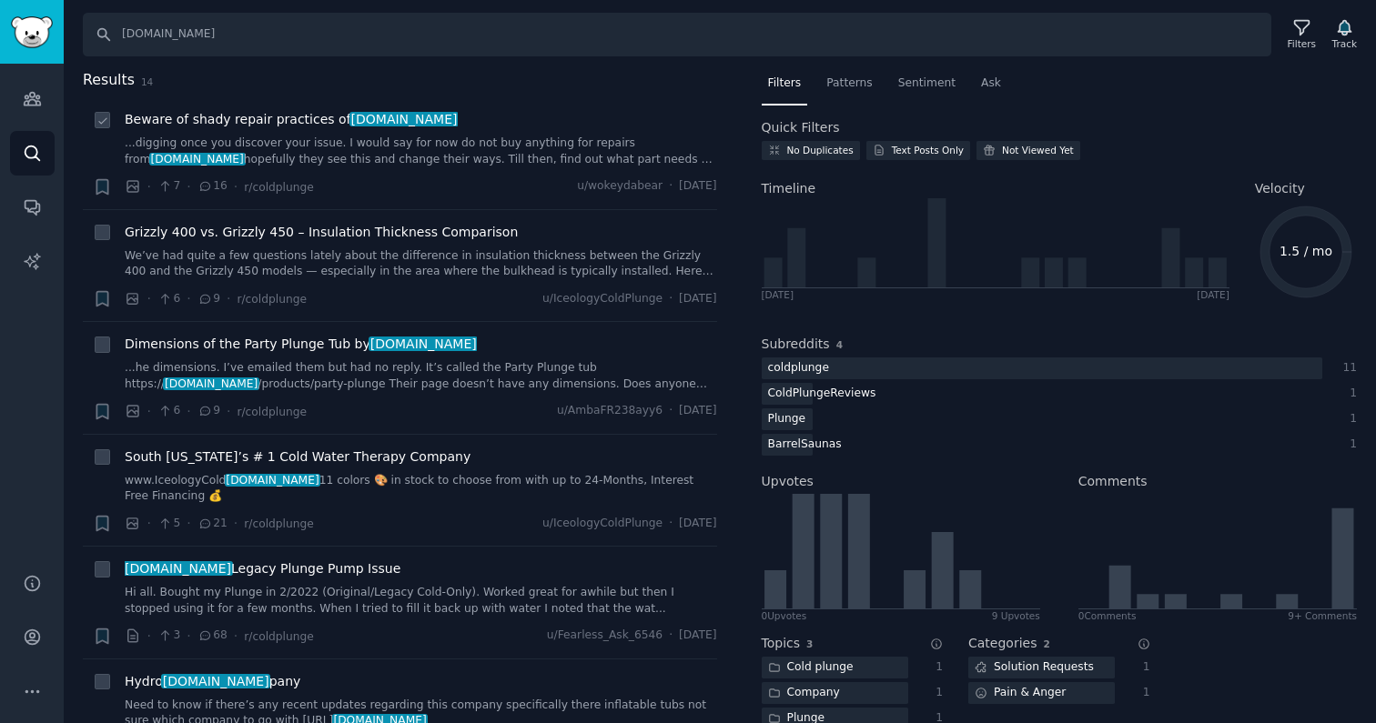
click at [446, 151] on link "...digging once you discover your issue. I would say for now do not buy anythin…" at bounding box center [421, 152] width 592 height 32
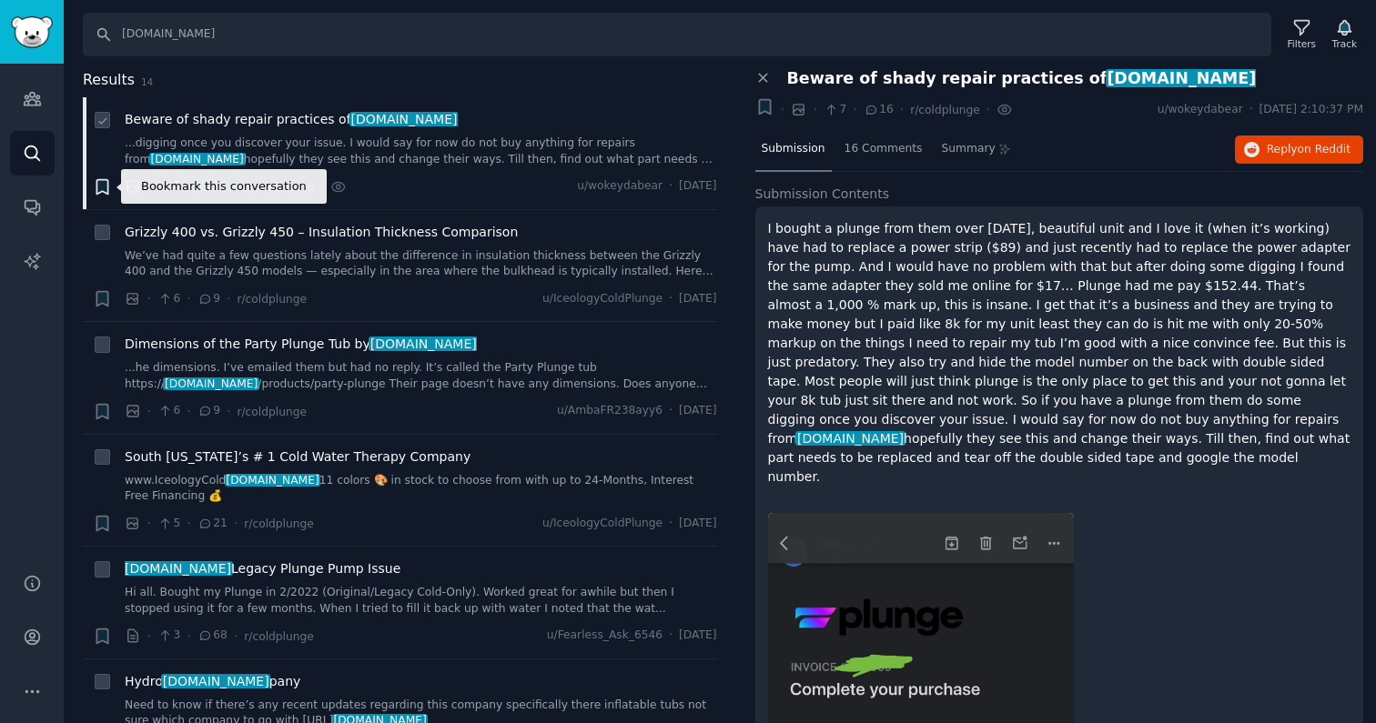
click at [106, 185] on icon "button" at bounding box center [101, 186] width 11 height 15
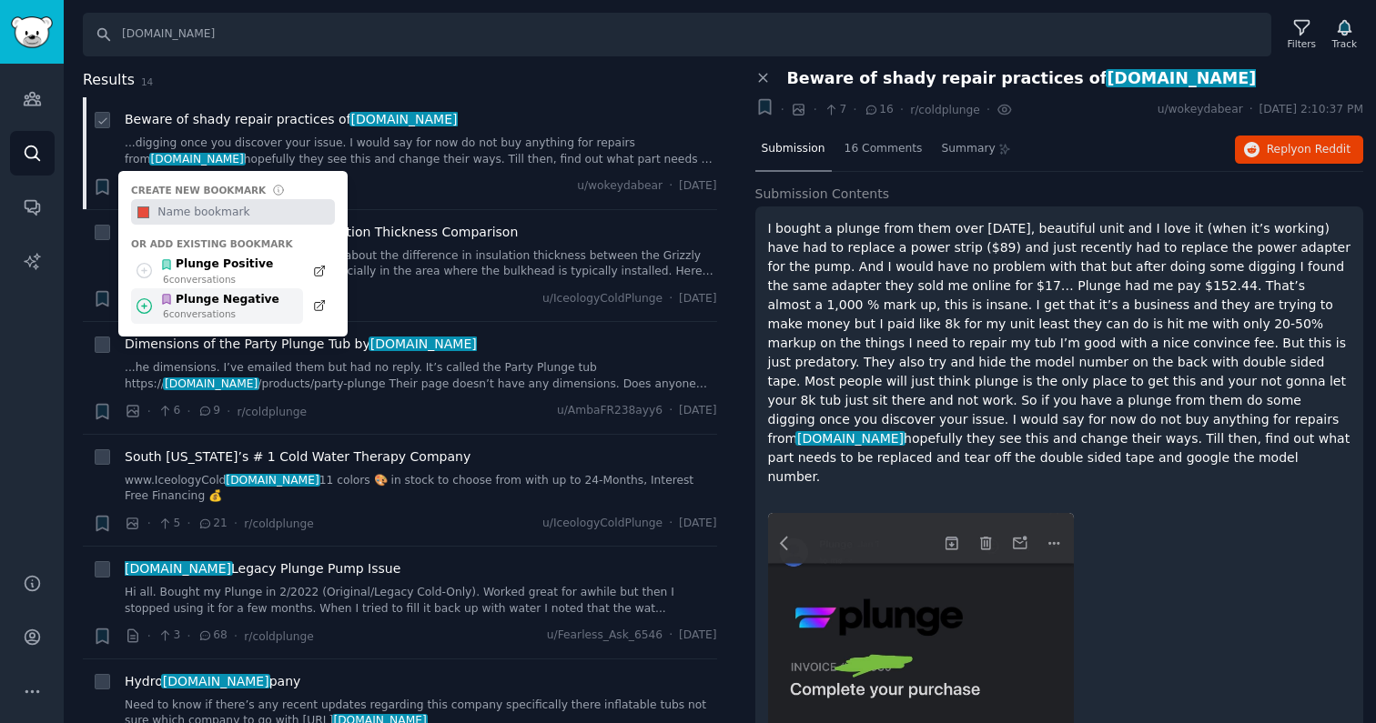
click at [199, 310] on div "6 conversation s" at bounding box center [221, 314] width 116 height 13
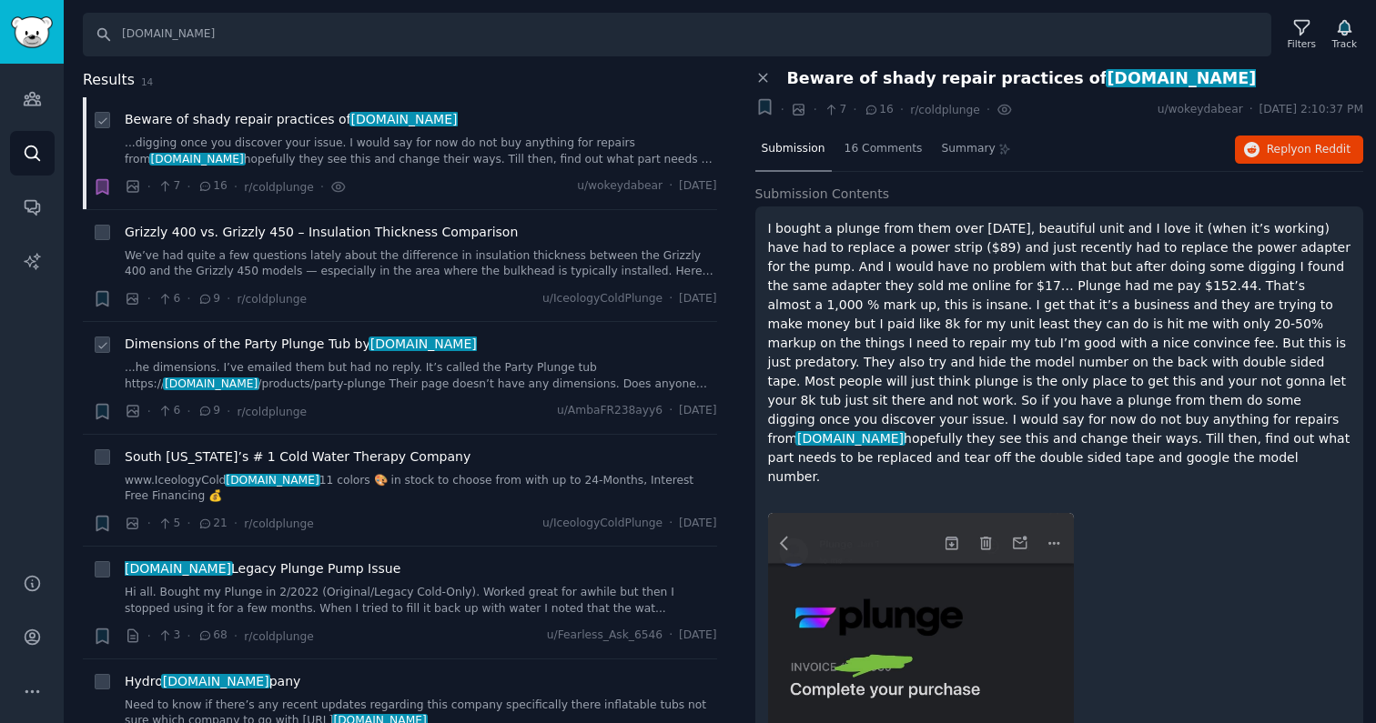
click at [469, 366] on link "...he dimensions. I’ve emailed them but had no reply. It’s called the Party Plu…" at bounding box center [421, 376] width 592 height 32
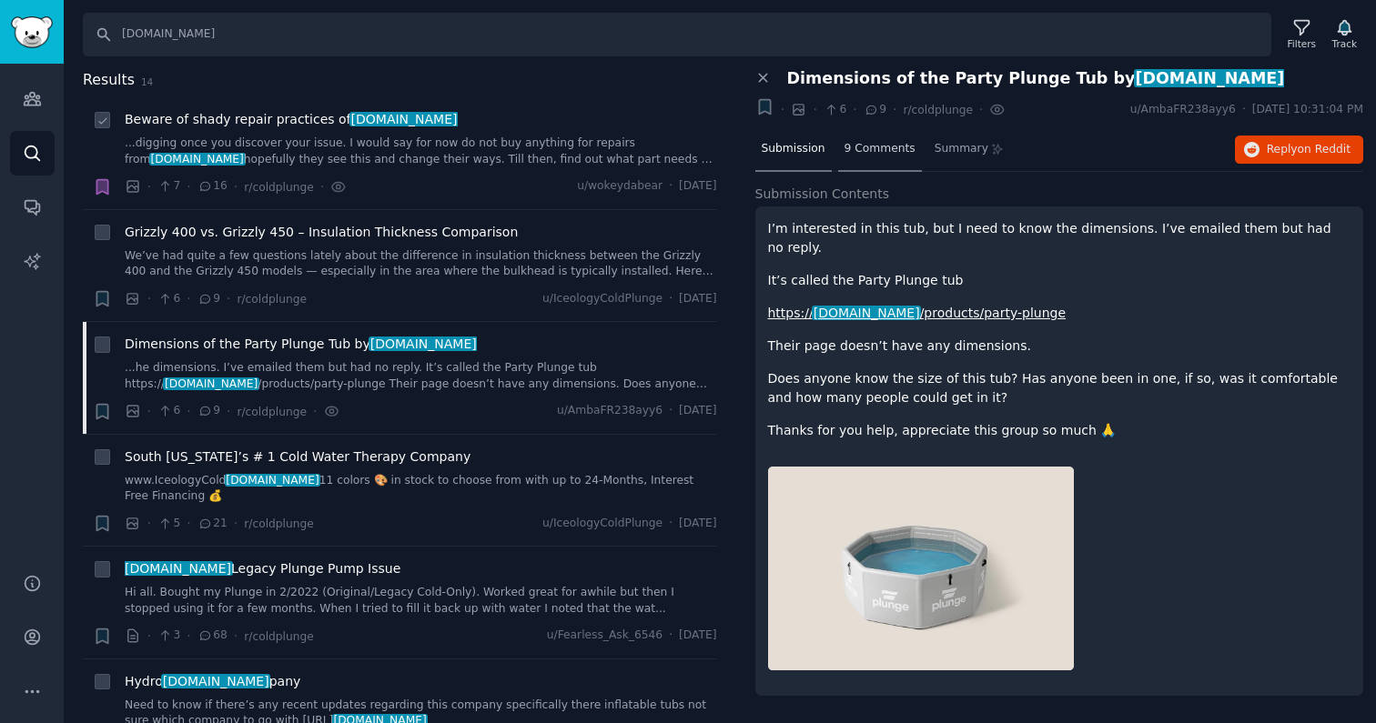
click at [889, 151] on span "9 Comments" at bounding box center [879, 149] width 71 height 16
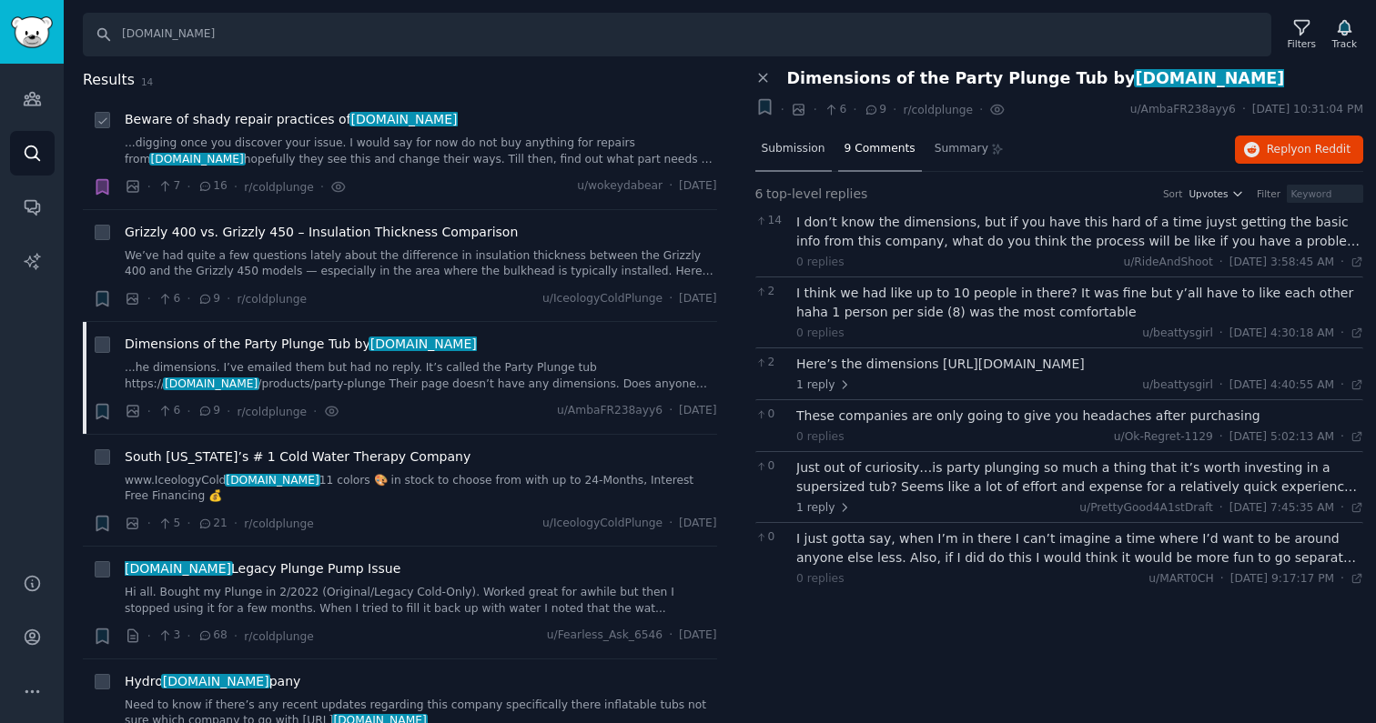
click at [804, 142] on span "Submission" at bounding box center [794, 149] width 64 height 16
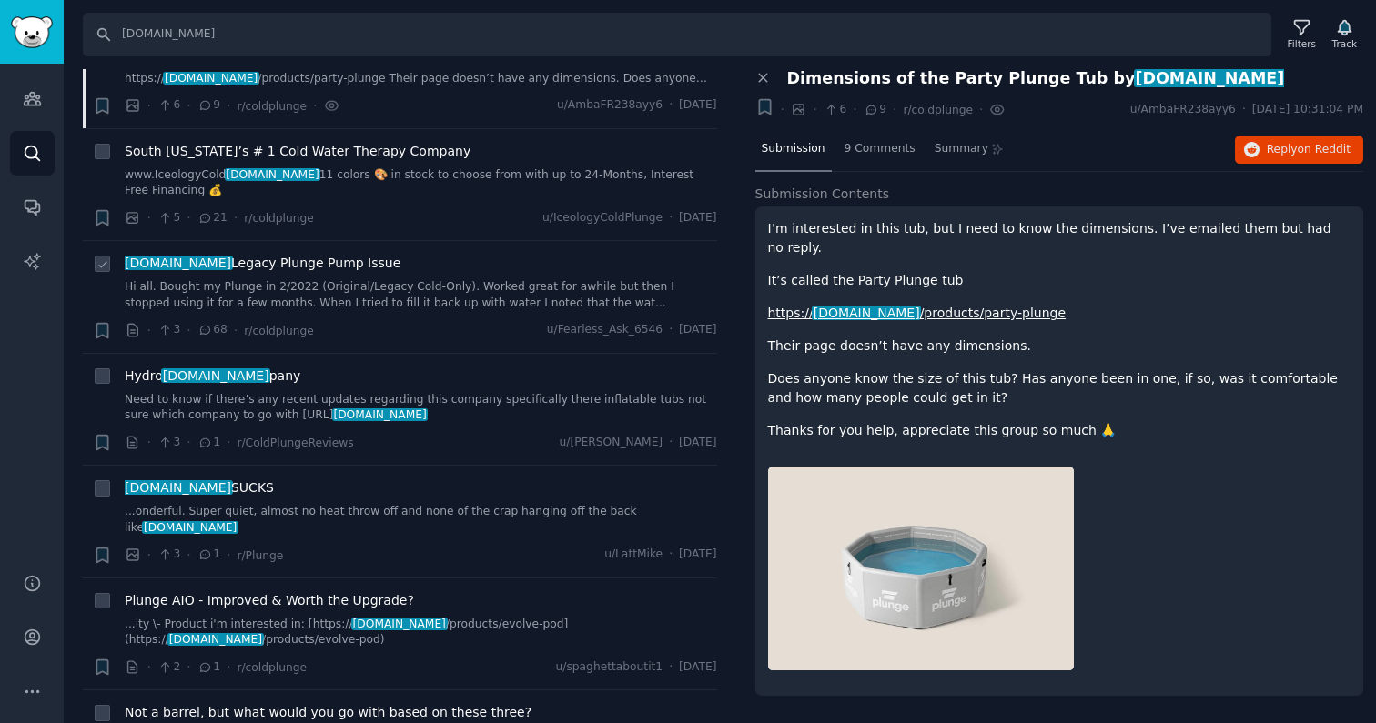
scroll to position [311, 0]
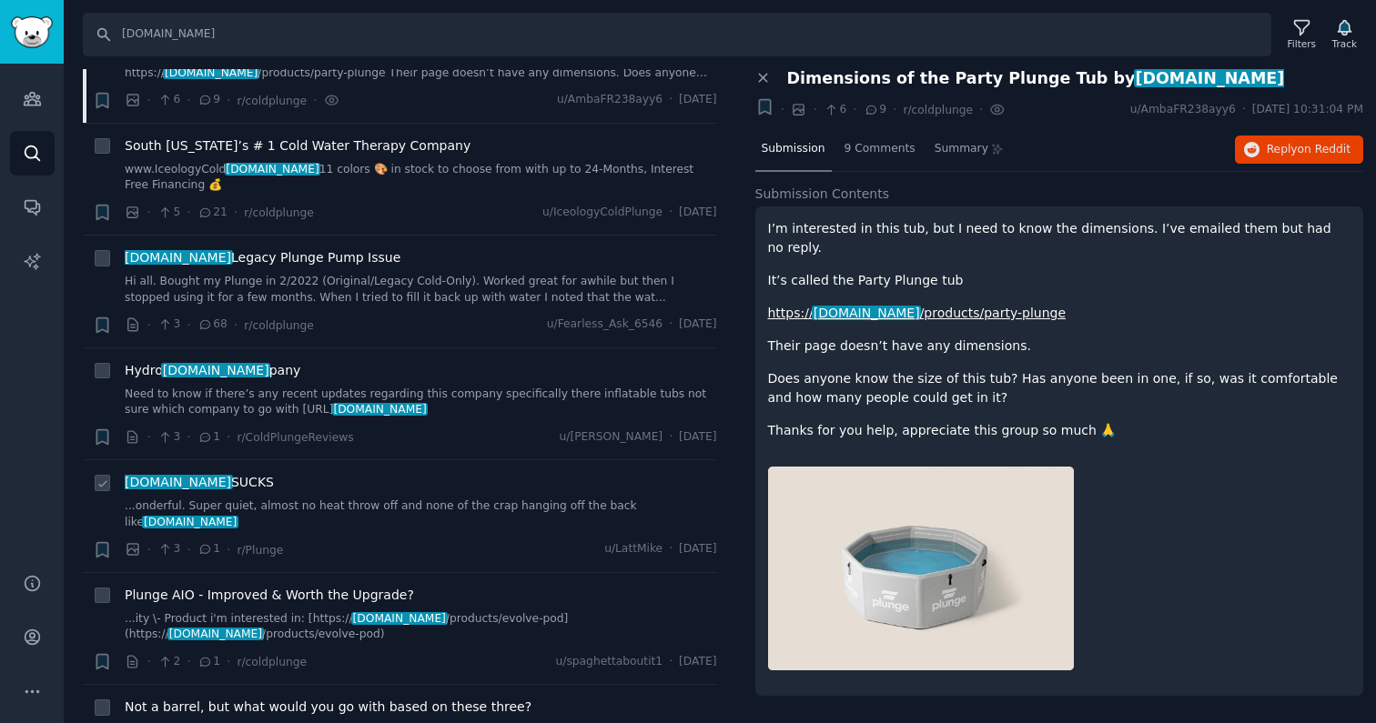
click at [379, 490] on div "[DOMAIN_NAME] SUCKS" at bounding box center [421, 482] width 592 height 19
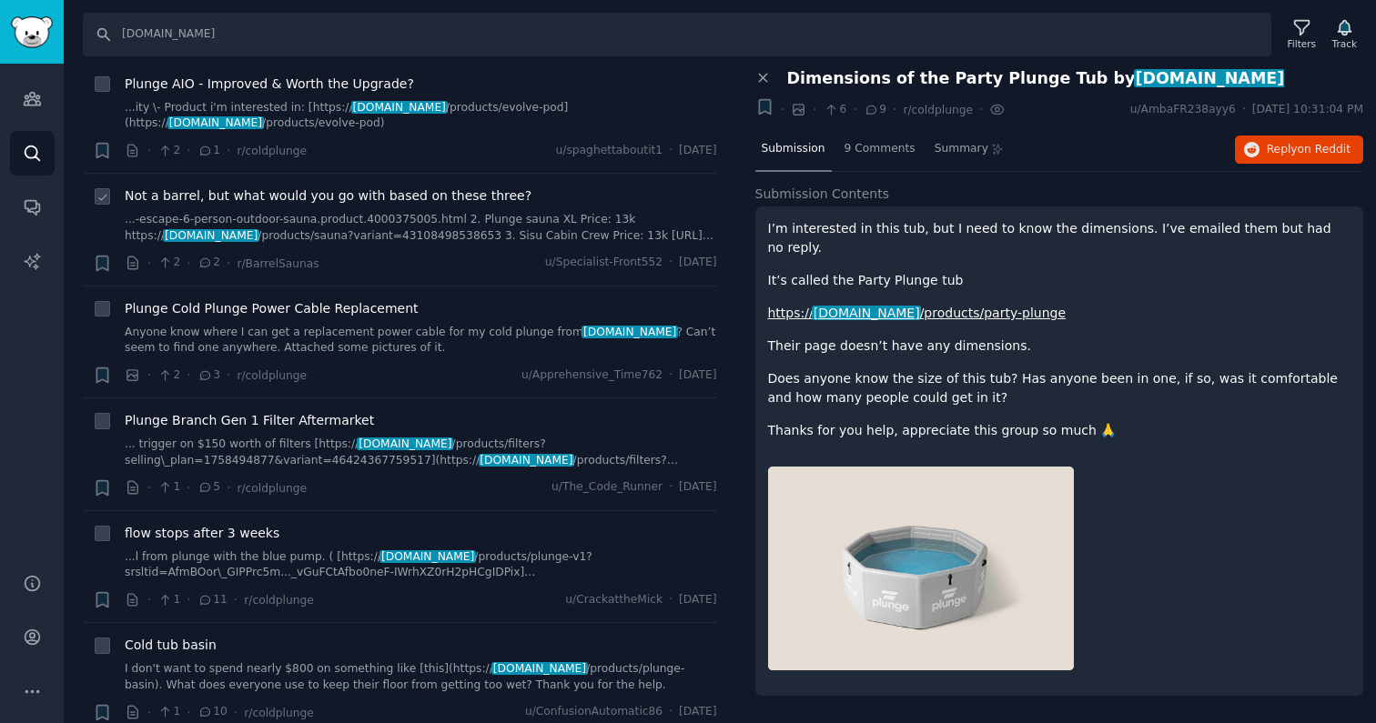
scroll to position [817, 0]
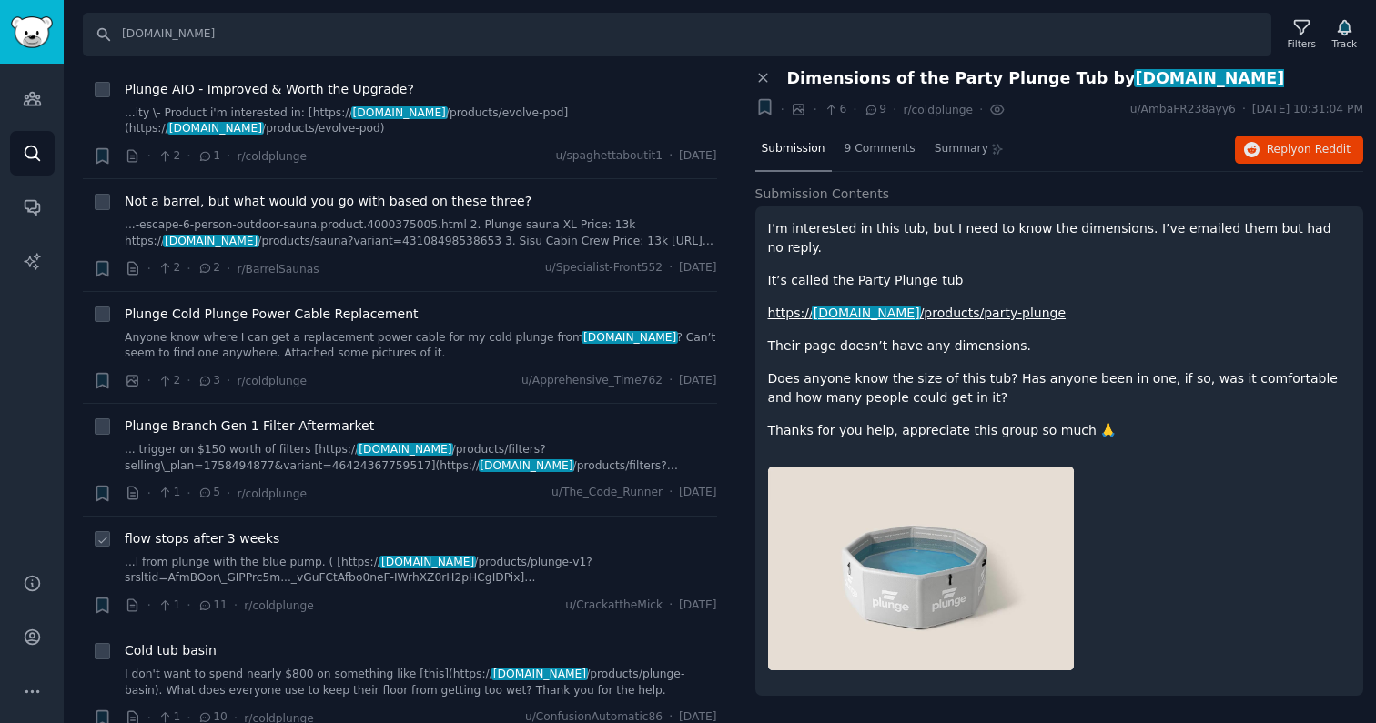
click at [295, 555] on link "...l from plunge with the blue pump. ( [https:// [DOMAIN_NAME] /products/plunge…" at bounding box center [421, 571] width 592 height 32
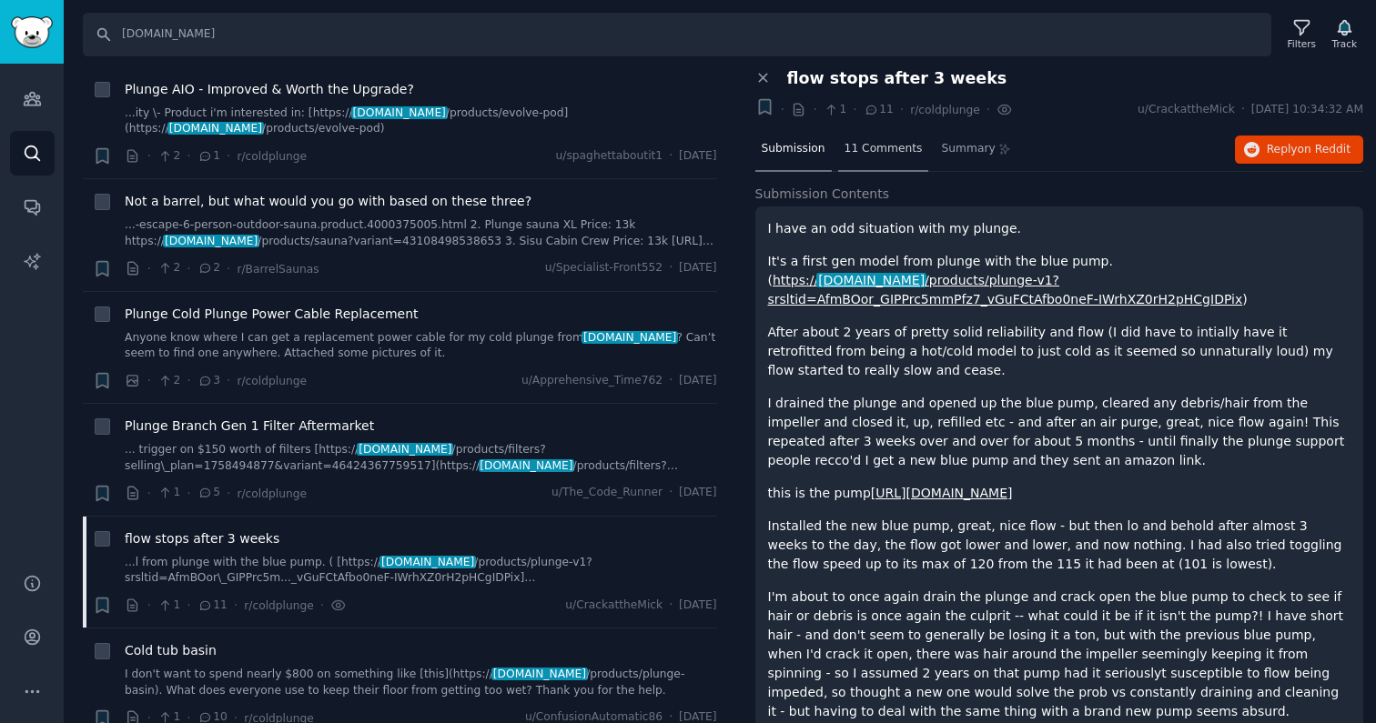
click at [872, 150] on span "11 Comments" at bounding box center [883, 149] width 78 height 16
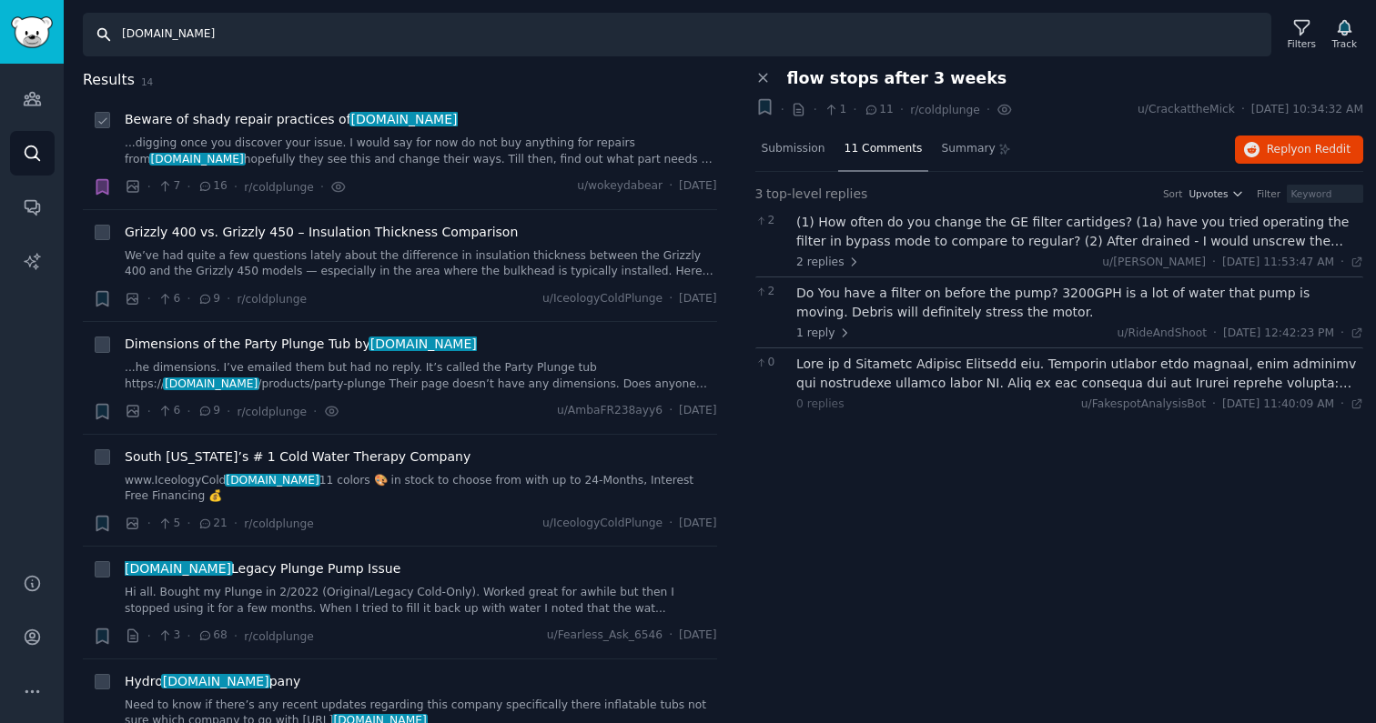
click at [178, 47] on input "[DOMAIN_NAME]" at bounding box center [677, 35] width 1188 height 44
click at [34, 107] on icon "Sidebar" at bounding box center [32, 98] width 19 height 19
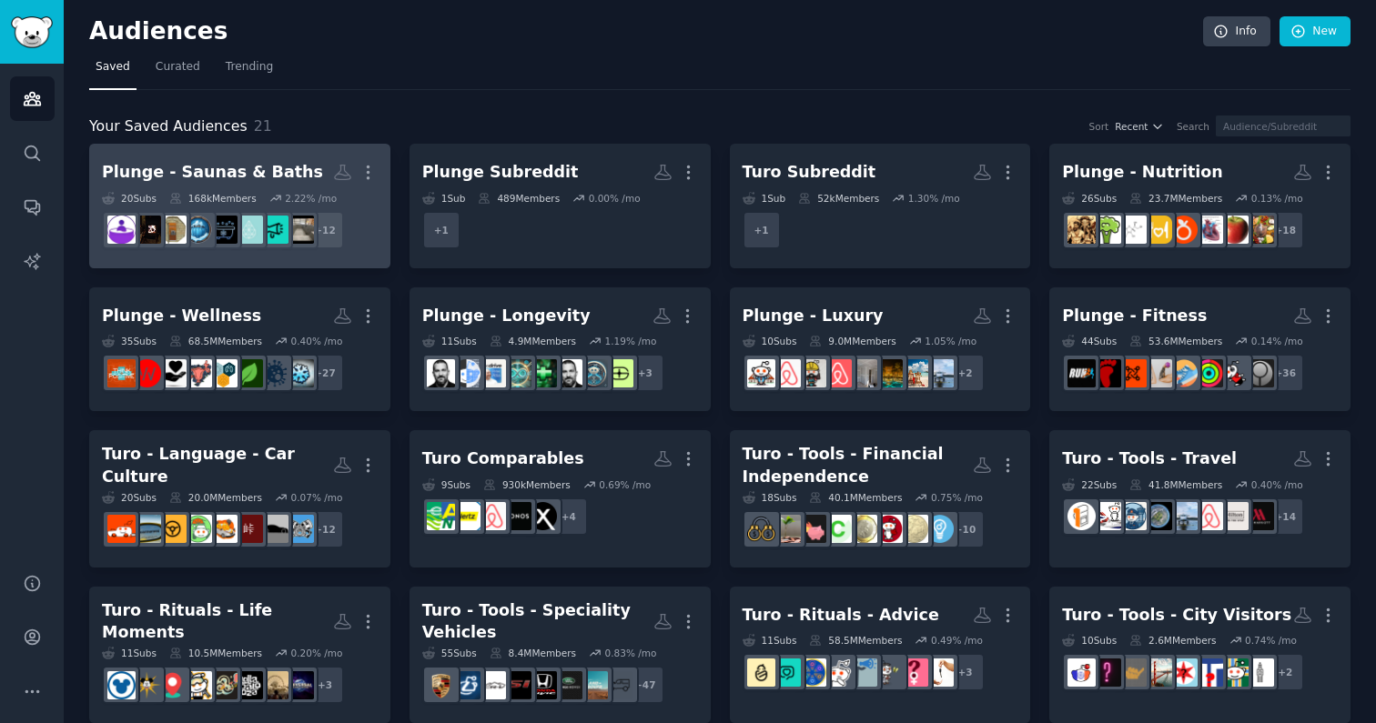
click at [218, 157] on h2 "Plunge - Saunas & Baths More" at bounding box center [240, 172] width 276 height 32
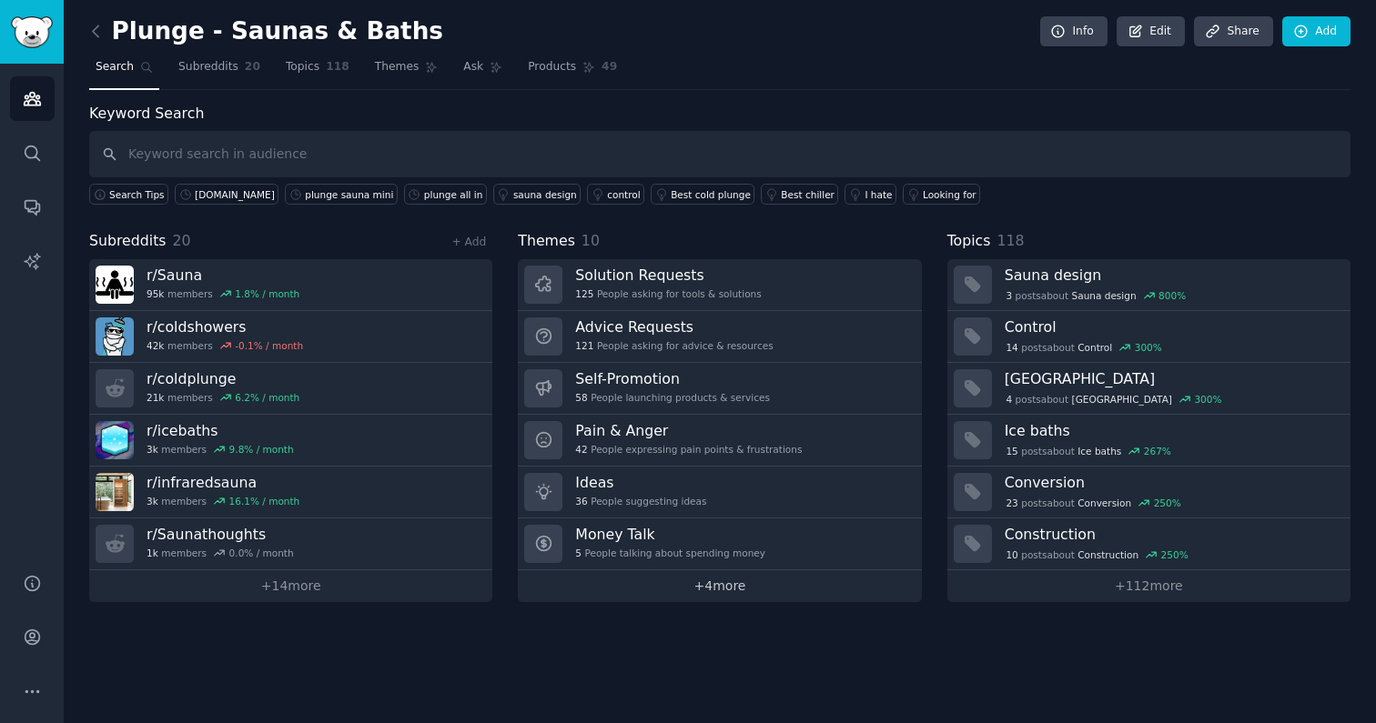
click at [746, 586] on link "+ 4 more" at bounding box center [719, 586] width 403 height 32
